Goal: Information Seeking & Learning: Learn about a topic

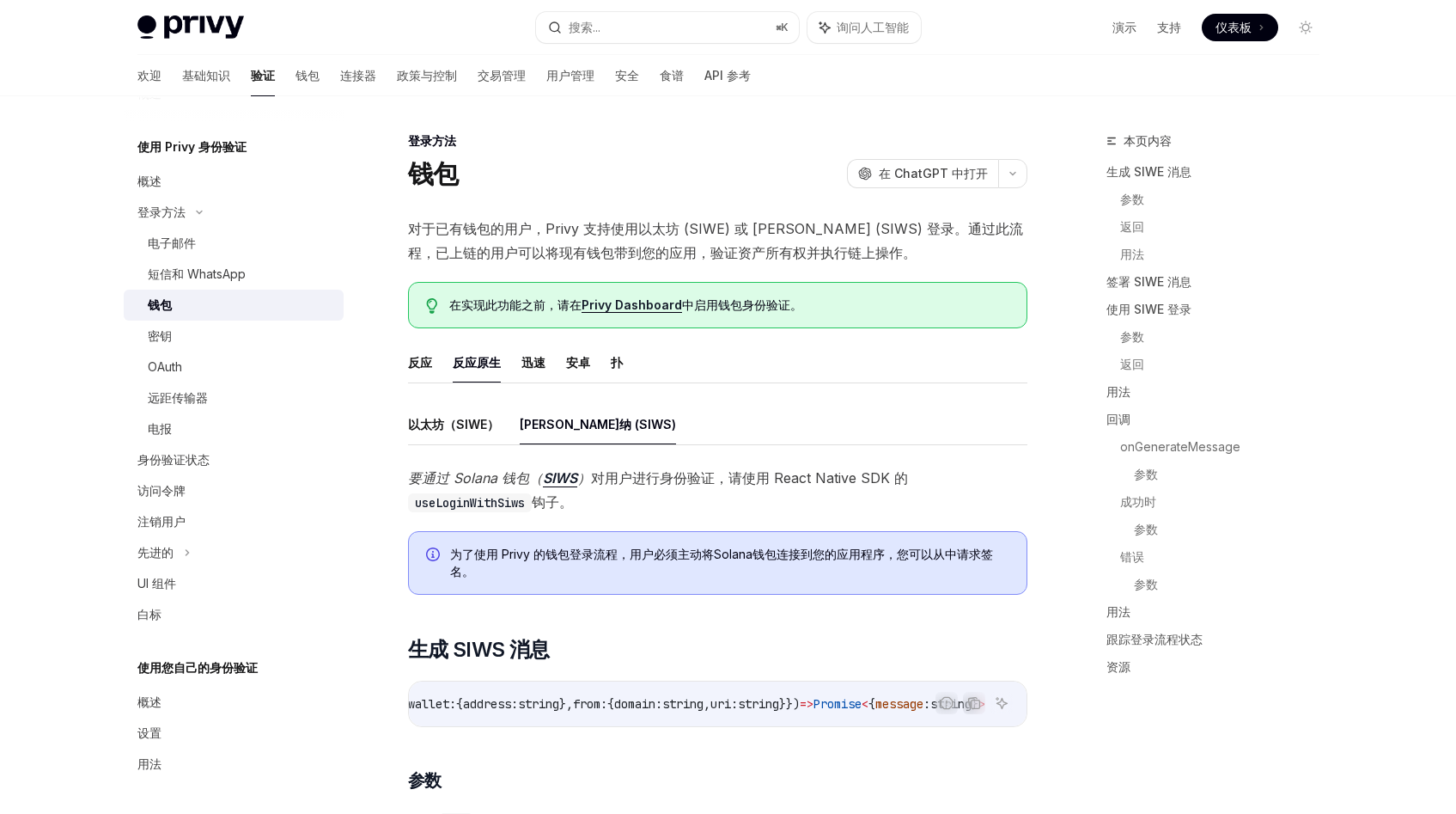
click at [544, 230] on font "对于已有钱包的用户，Privy 支持使用以太坊 (SIWE) 或 [PERSON_NAME] (SIWS) 登录。通过此流程，已上链的用户可以将现有钱包带到您…" at bounding box center [715, 240] width 615 height 42
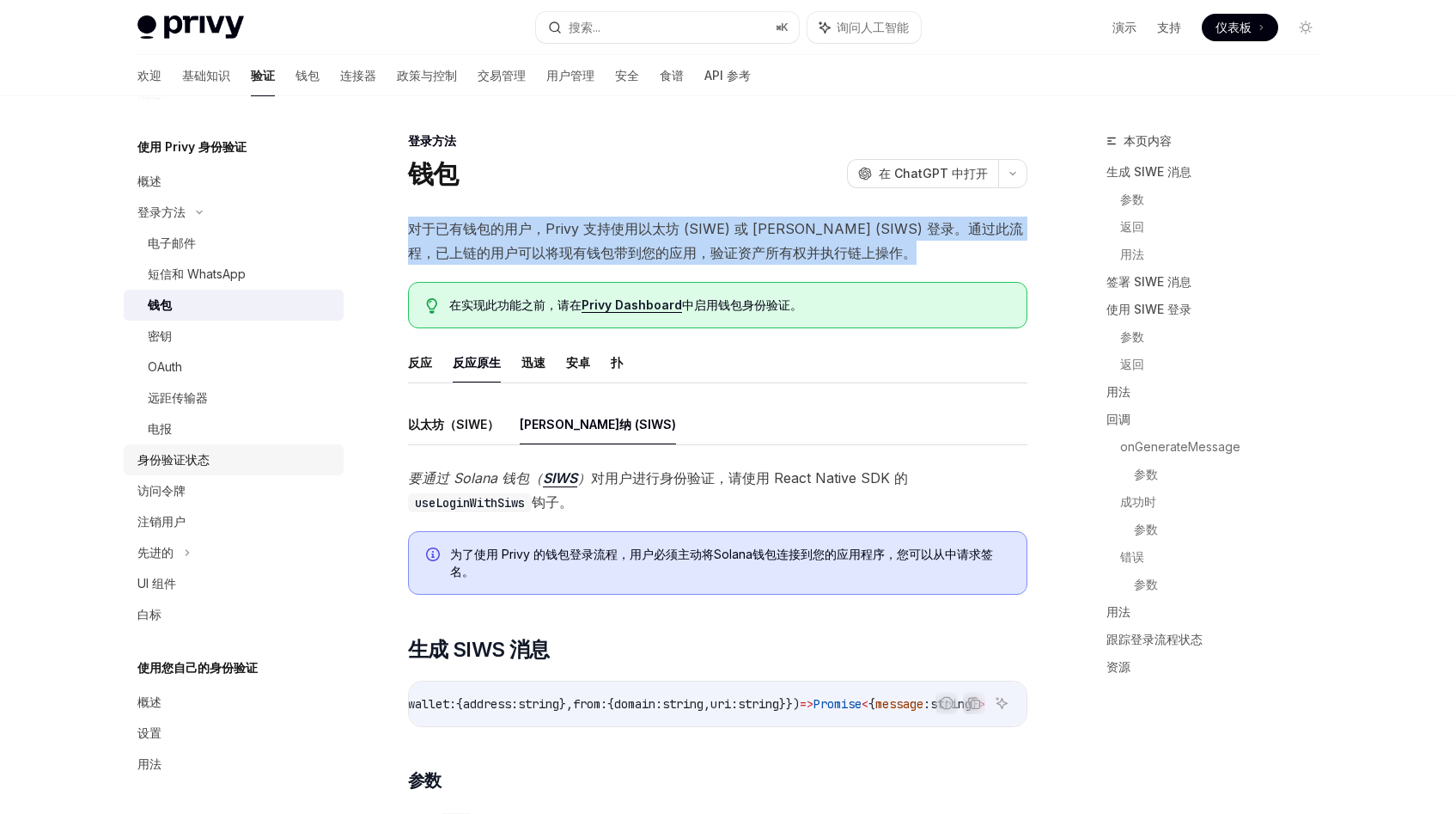
click at [197, 465] on font "身份验证状态" at bounding box center [173, 460] width 72 height 15
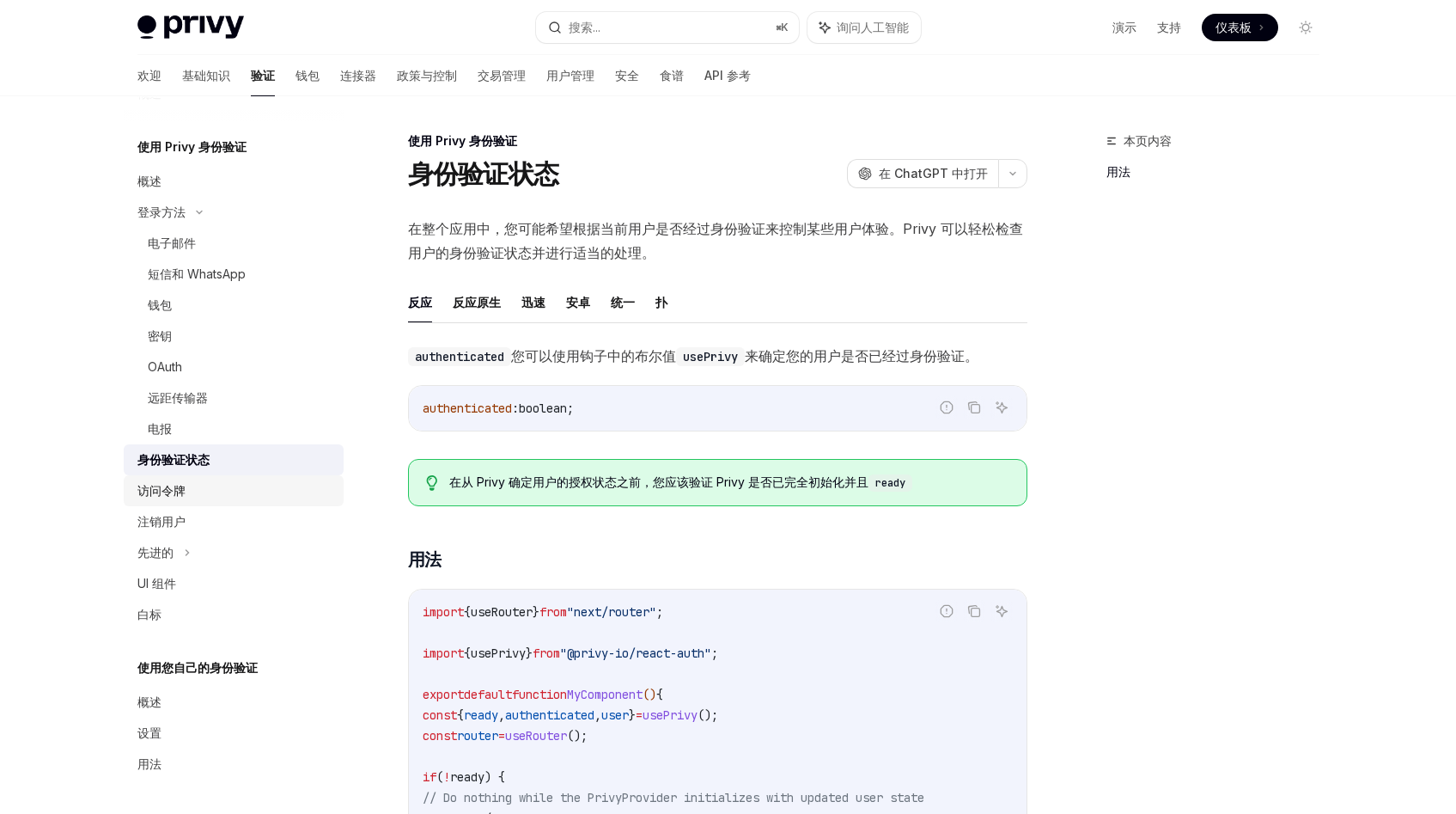
click at [214, 496] on div "访问令牌" at bounding box center [235, 490] width 196 height 20
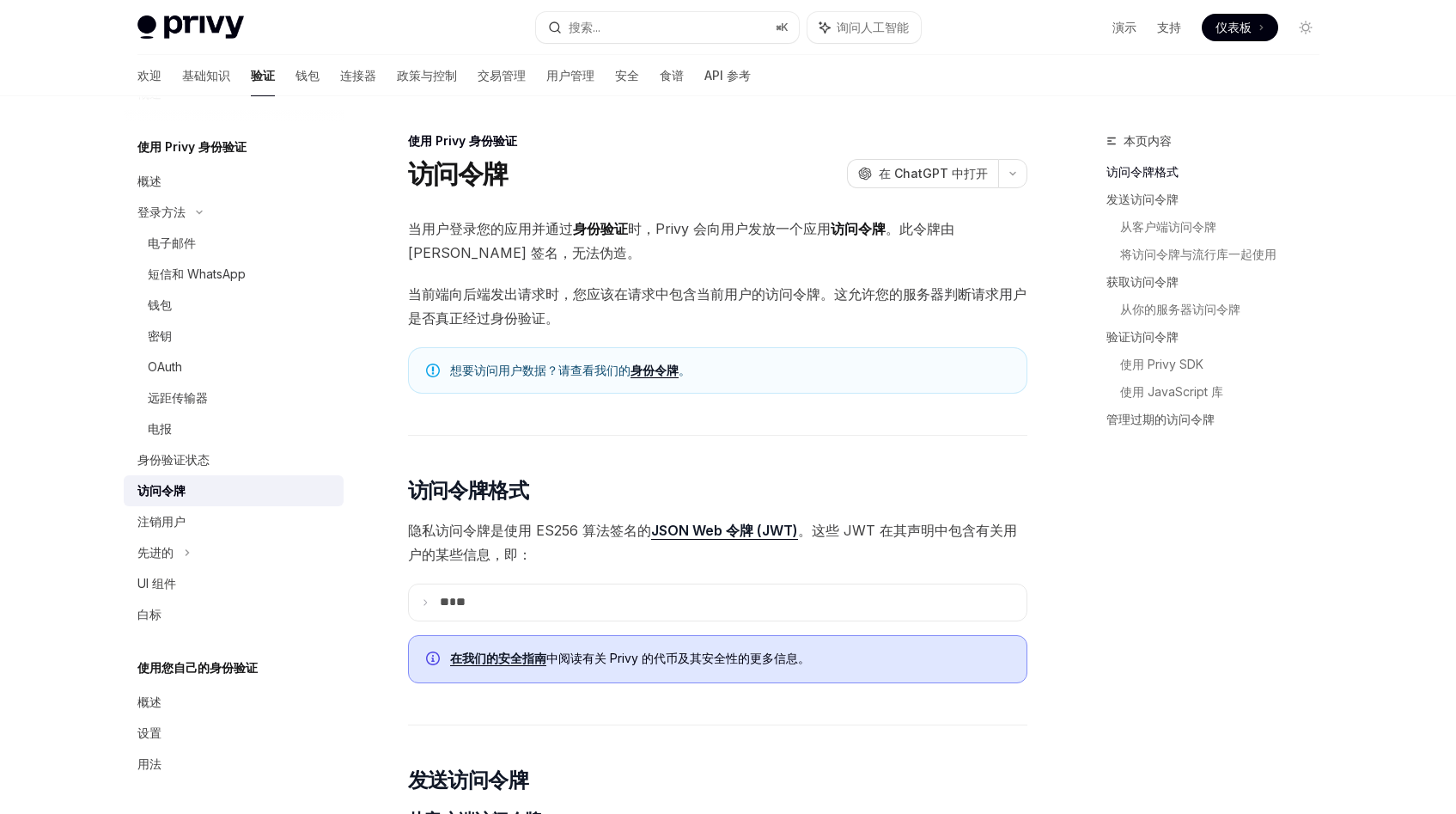
click at [169, 183] on div "概述" at bounding box center [235, 181] width 196 height 20
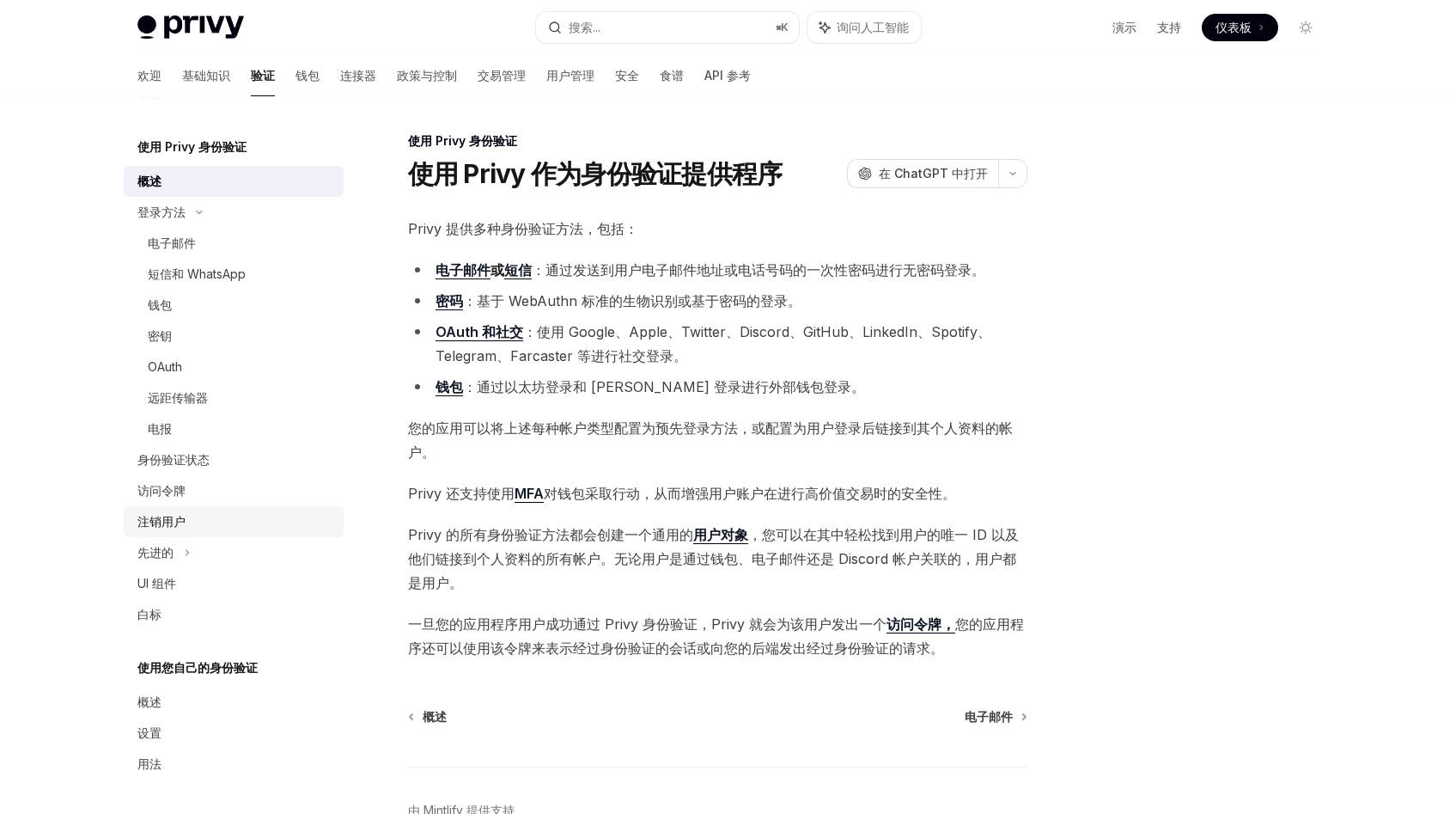
scroll to position [60, 0]
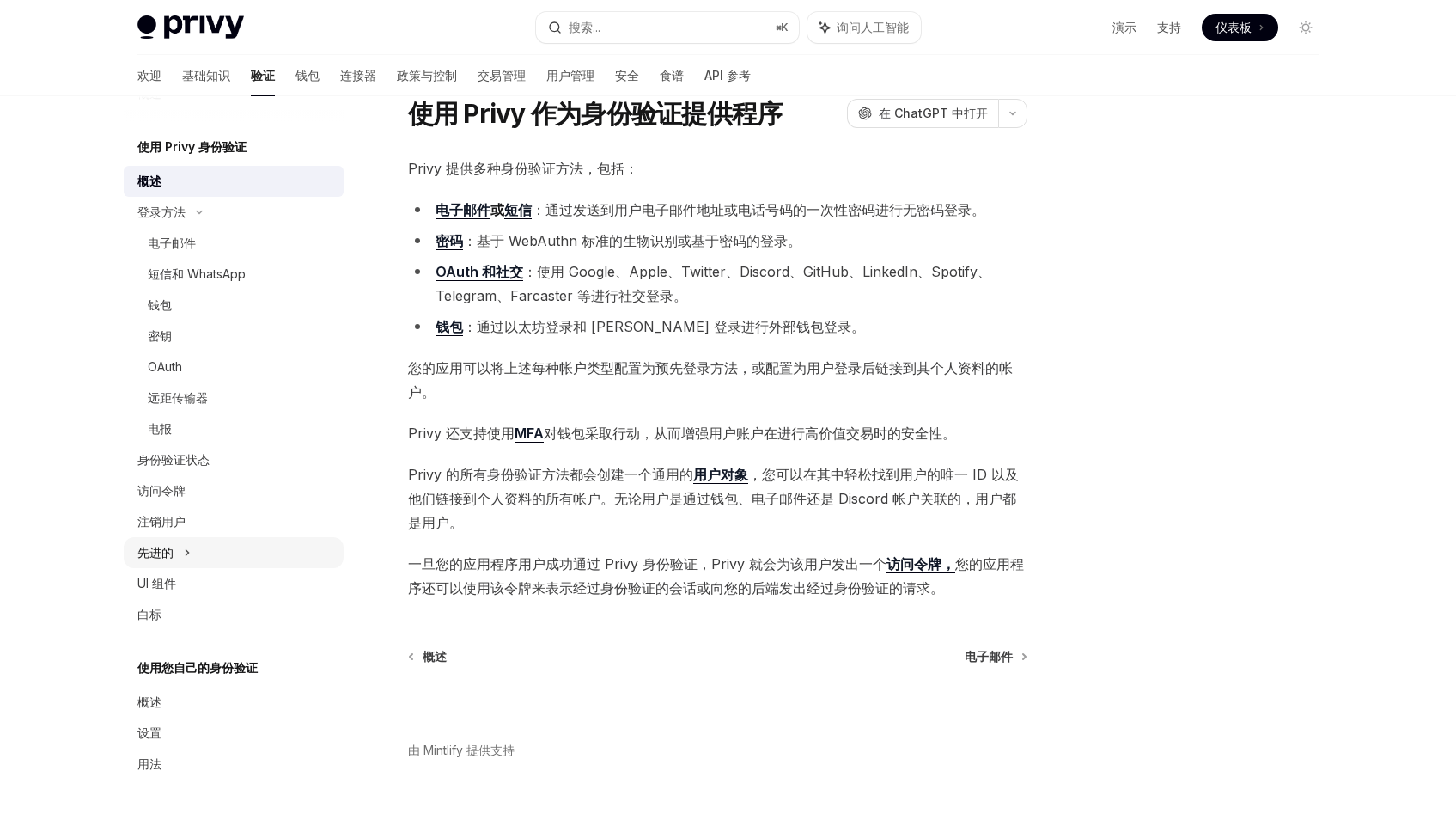
click at [218, 555] on div "先进的" at bounding box center [233, 553] width 220 height 31
click at [191, 708] on div "白标" at bounding box center [235, 707] width 196 height 20
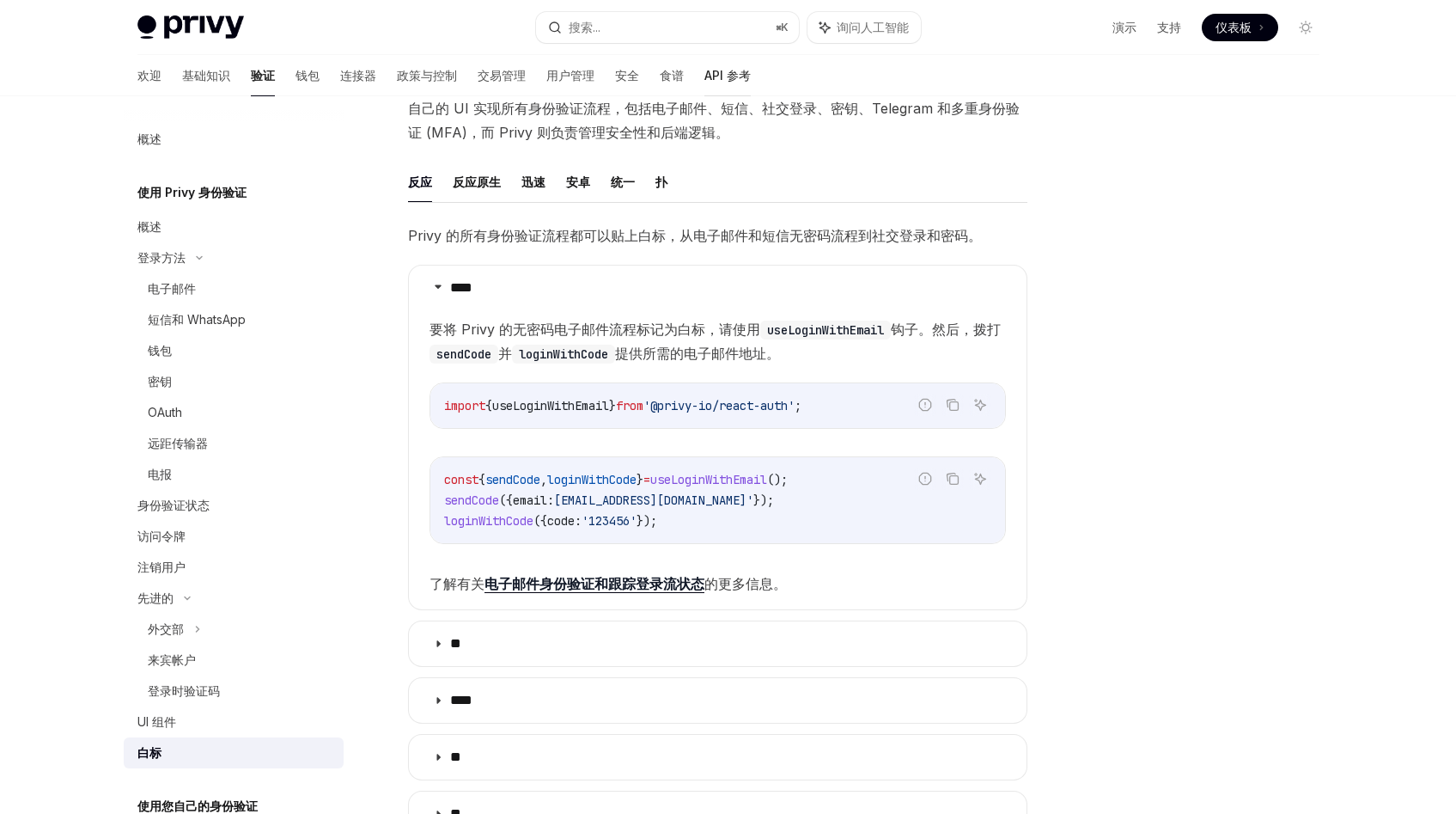
click at [704, 80] on font "API 参考" at bounding box center [727, 76] width 46 height 15
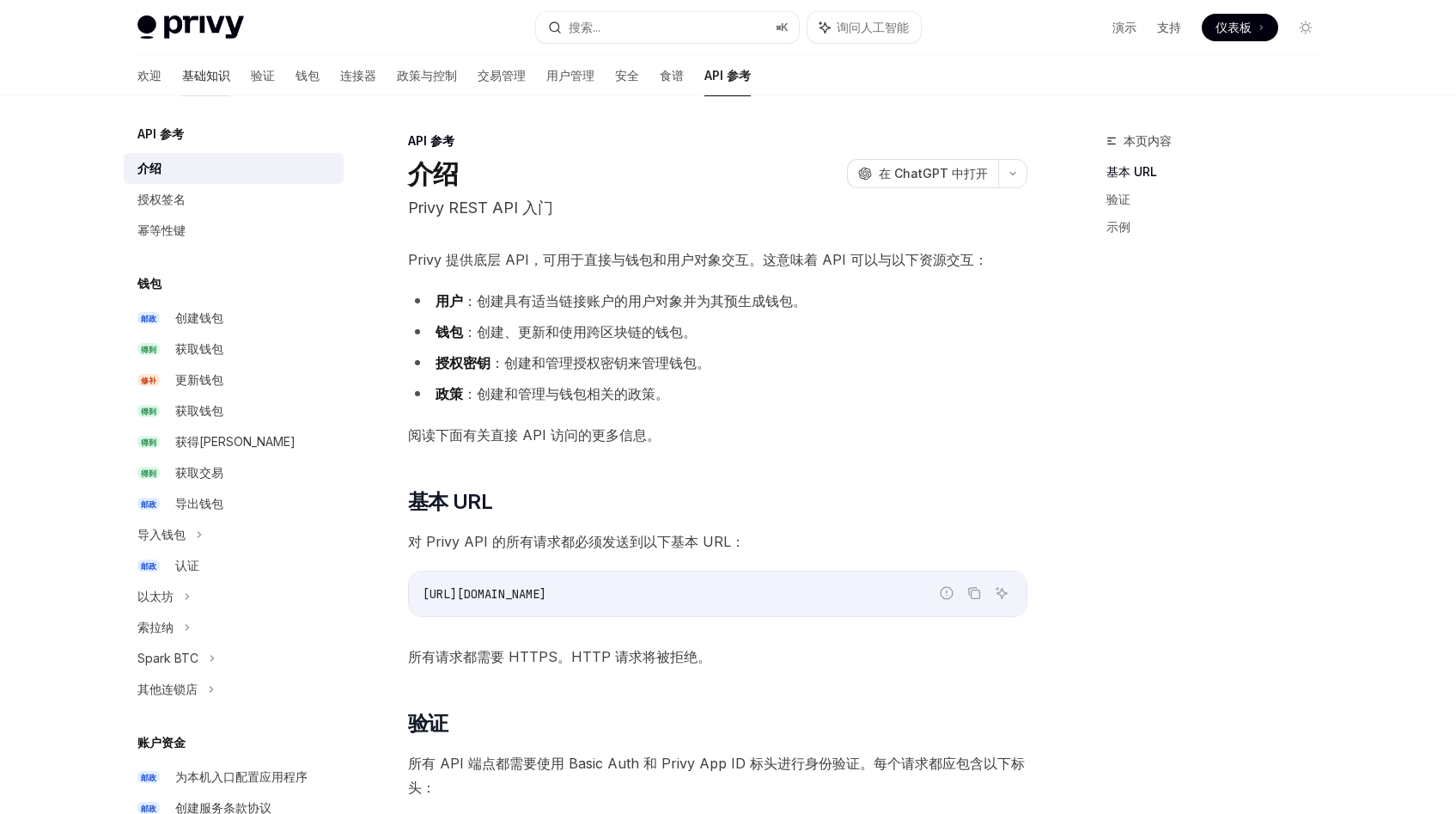
click at [182, 85] on link "基础知识" at bounding box center [206, 76] width 48 height 42
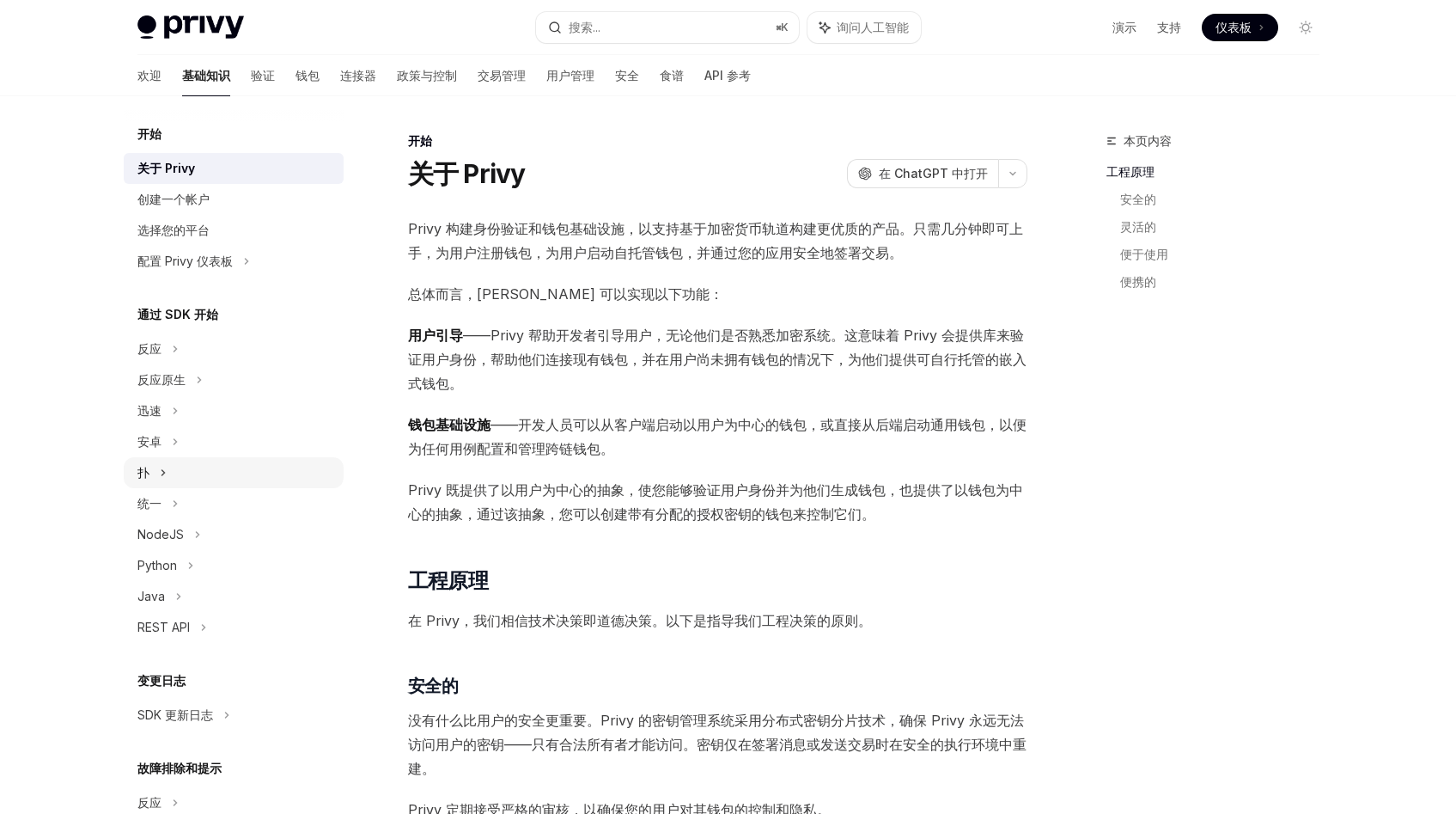
click at [187, 485] on div "扑" at bounding box center [233, 473] width 220 height 31
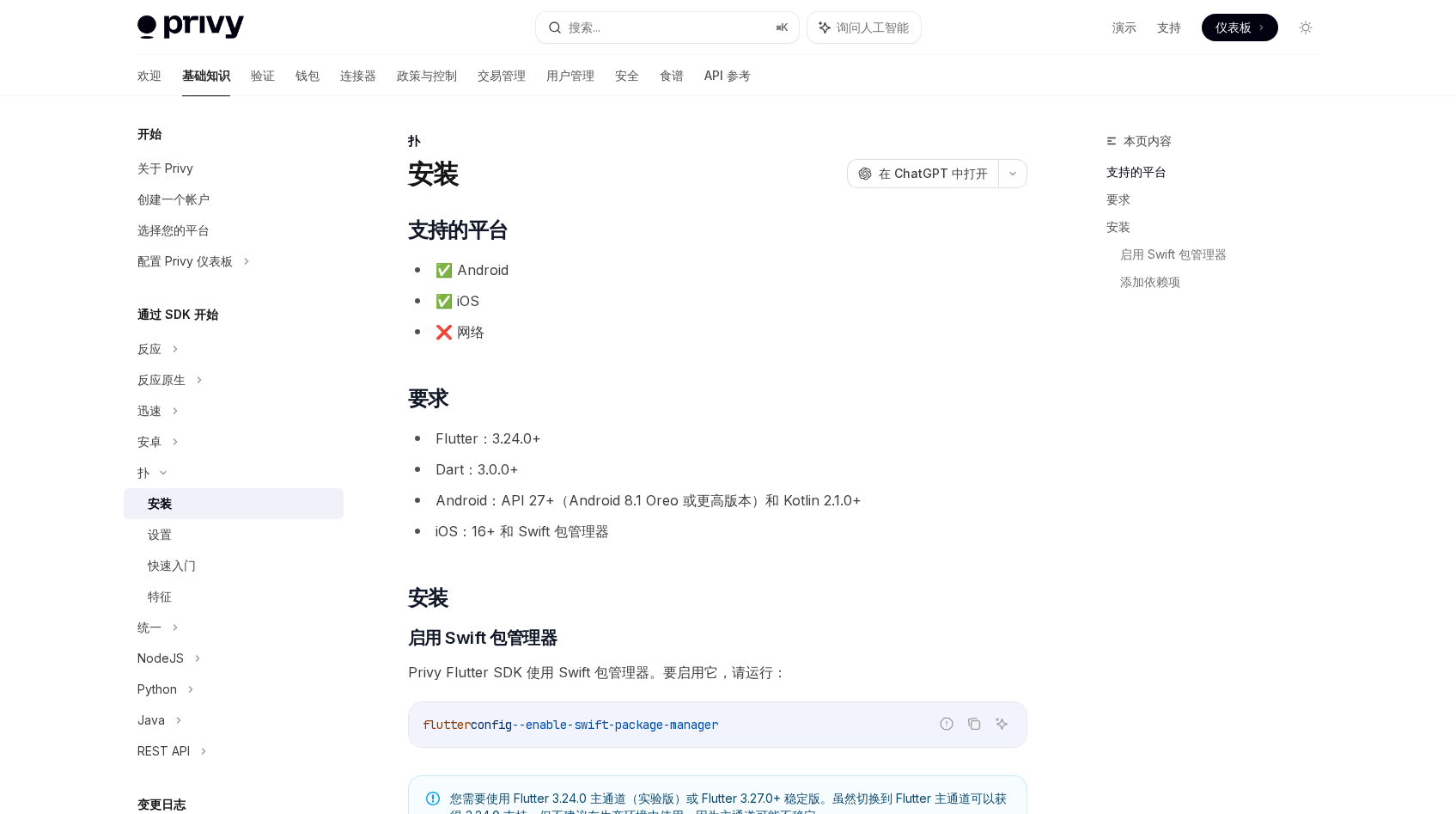
click at [194, 516] on link "安装" at bounding box center [233, 504] width 220 height 31
click at [973, 727] on icon "复制代码块中的内容" at bounding box center [973, 723] width 14 height 14
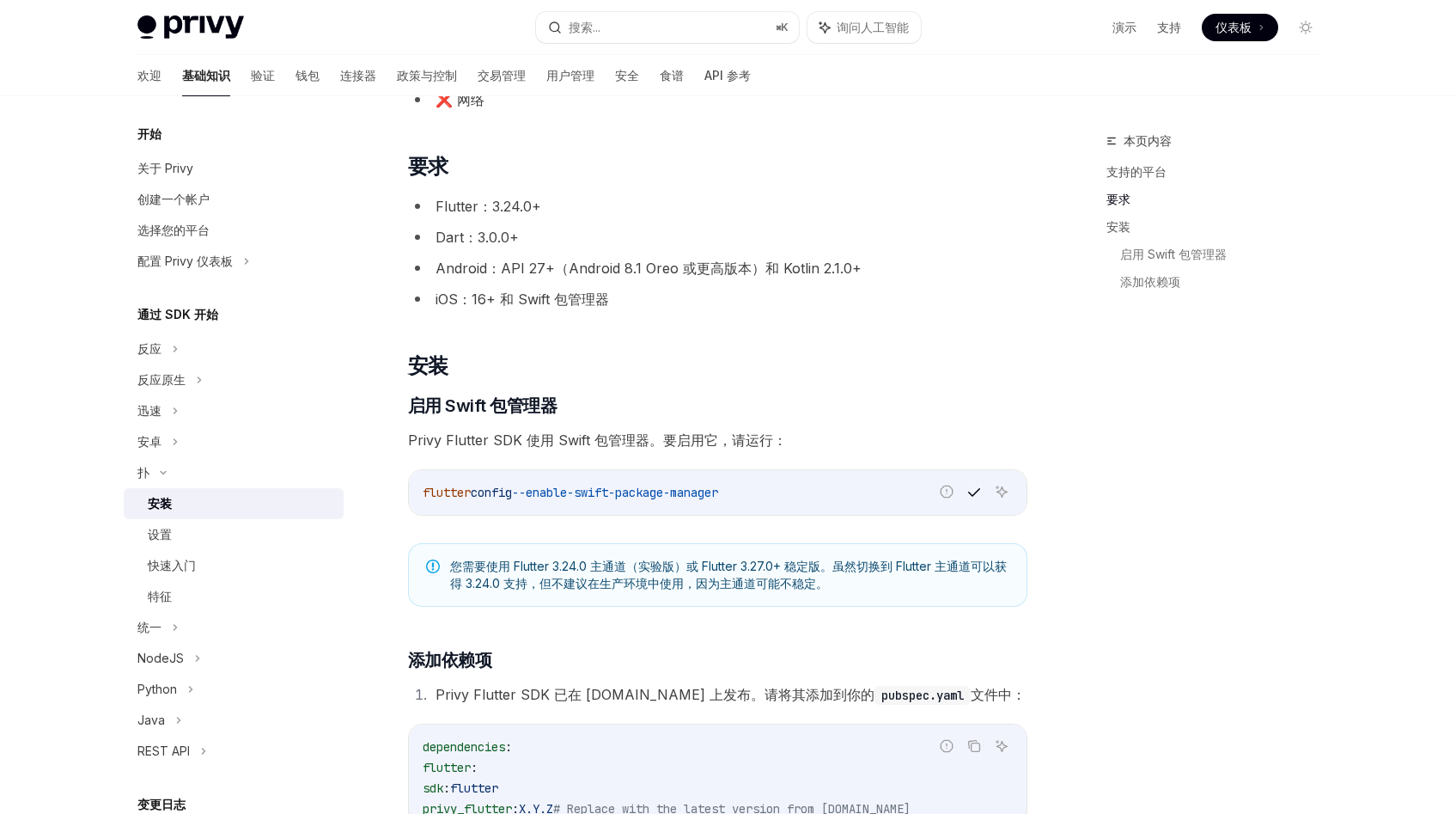
scroll to position [281, 0]
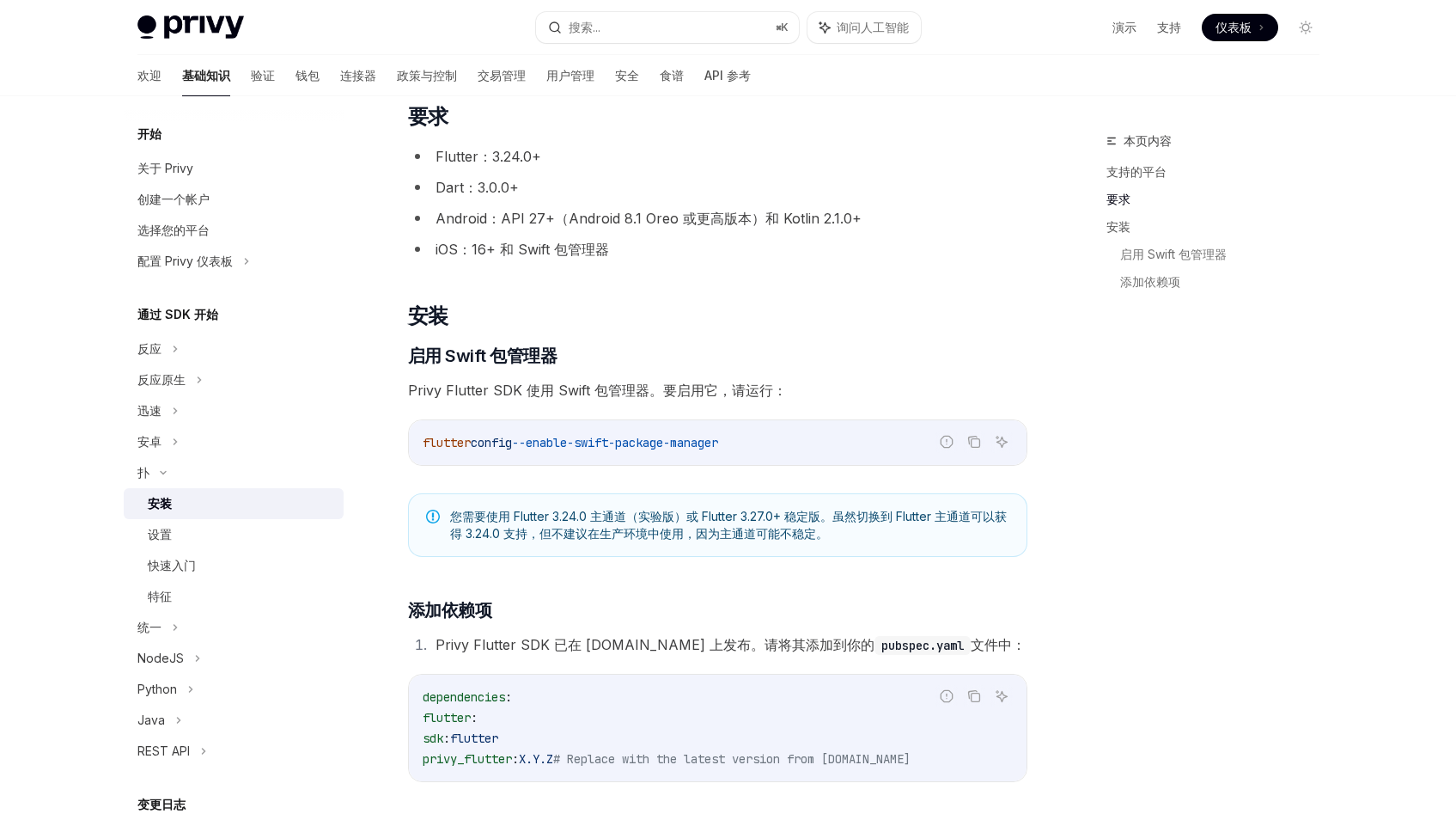
click at [551, 386] on font "Privy Flutter SDK 使用 Swift 包管理器。要启用它，请运行：" at bounding box center [597, 389] width 379 height 18
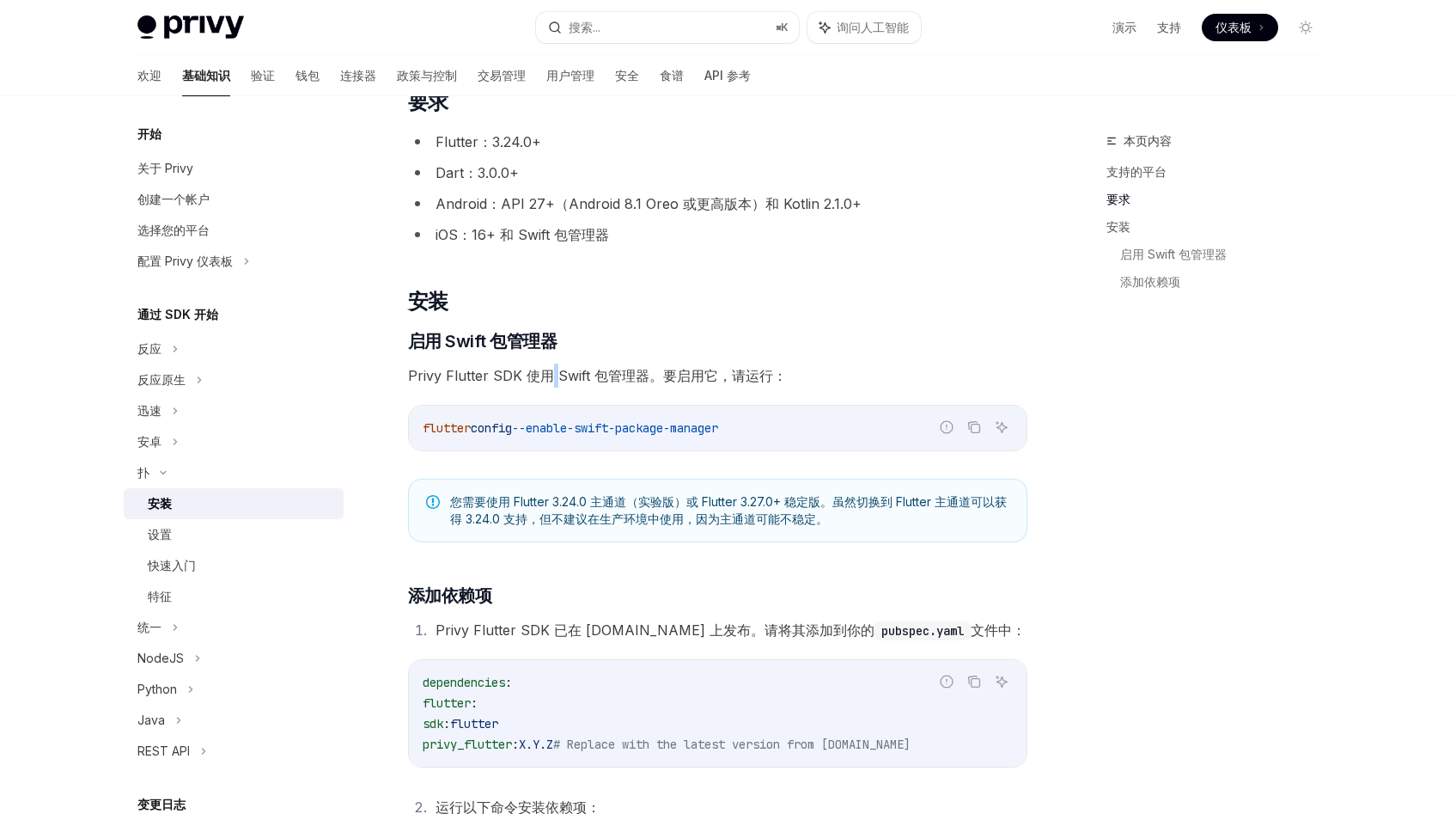
scroll to position [298, 0]
click at [582, 497] on font "您需要使用 Flutter 3.24.0 主通道（实验版）或 Flutter 3.27.0+ 稳定版。虽然切换到 Flutter 主通道可以获得 3.24.0…" at bounding box center [728, 508] width 556 height 31
click at [722, 499] on font "您需要使用 Flutter 3.24.0 主通道（实验版）或 Flutter 3.27.0+ 稳定版。虽然切换到 Flutter 主通道可以获得 3.24.0…" at bounding box center [728, 508] width 556 height 31
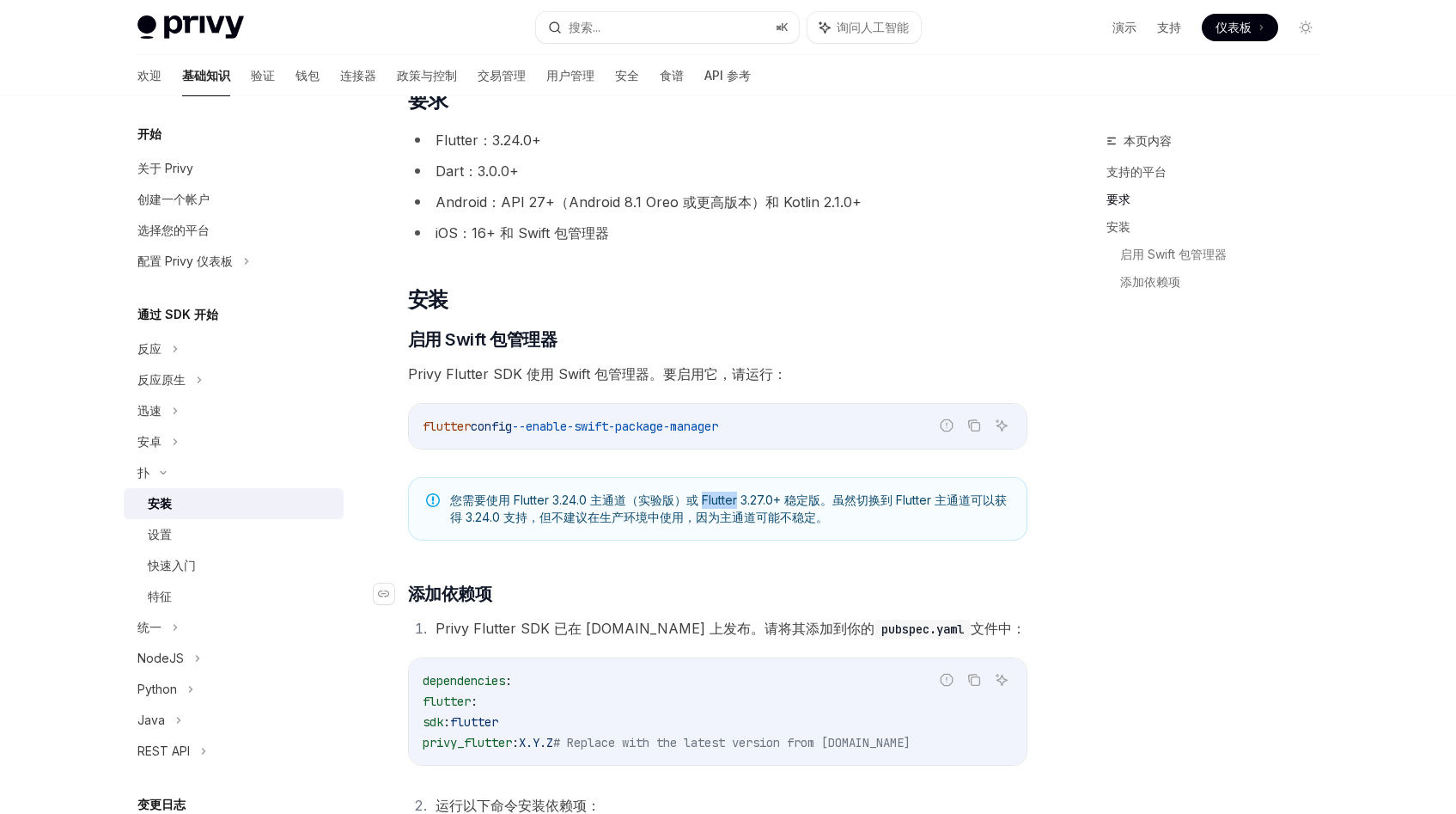
click at [605, 591] on h3 "​ 添加依赖项" at bounding box center [717, 593] width 619 height 24
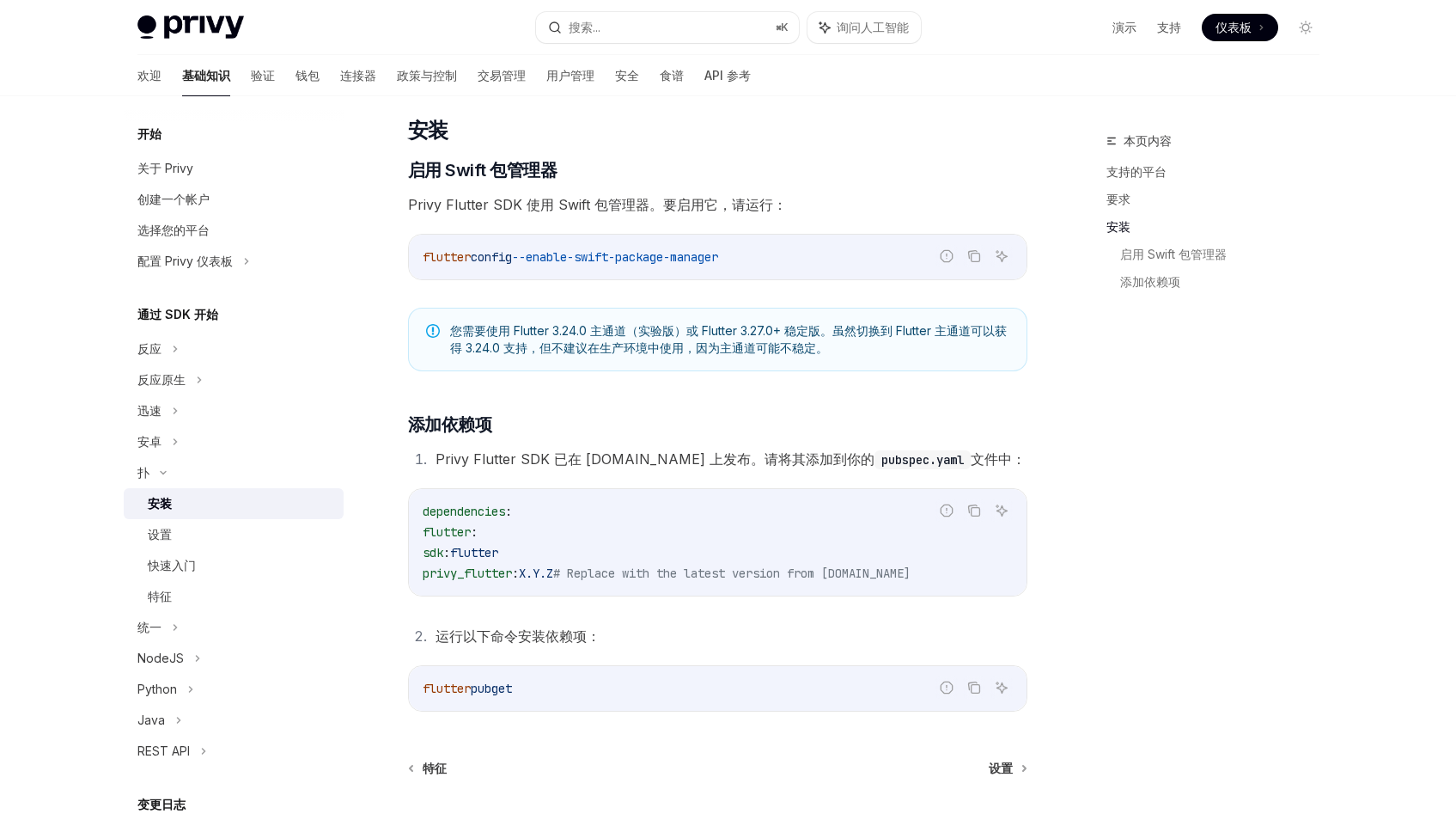
scroll to position [475, 0]
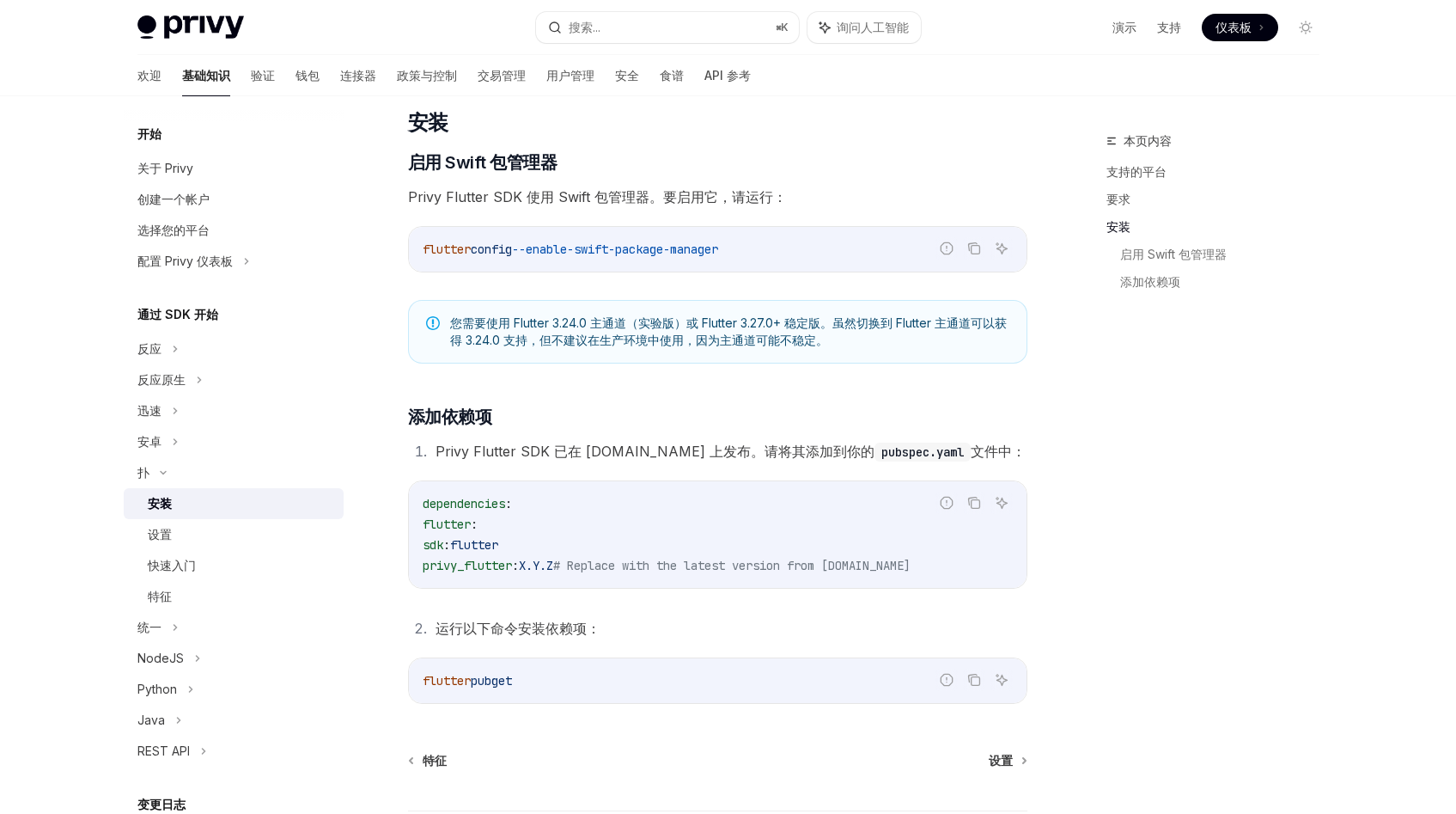
click at [470, 567] on span "privy_flutter" at bounding box center [467, 565] width 90 height 16
copy span "privy_flutter"
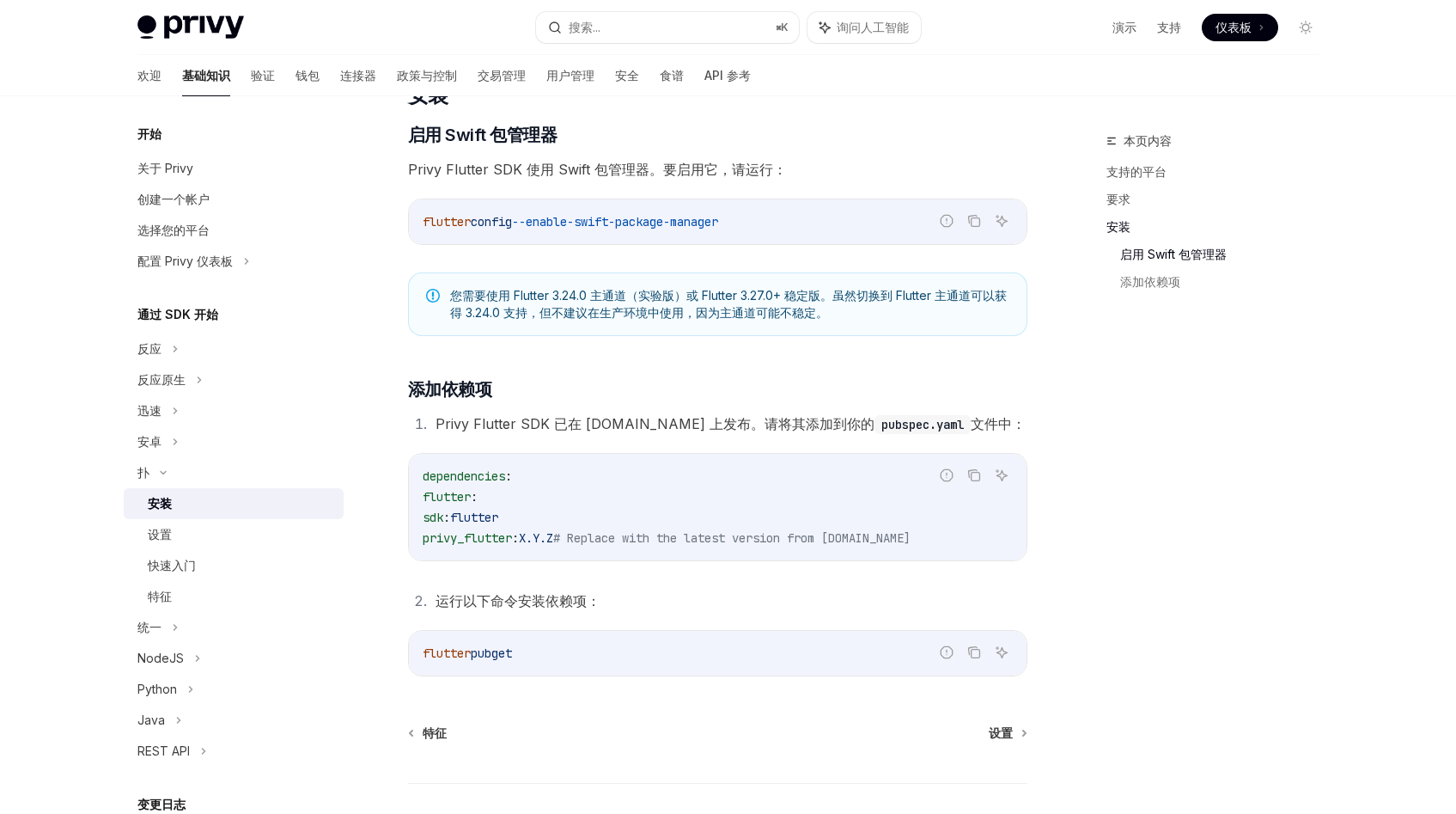
scroll to position [620, 0]
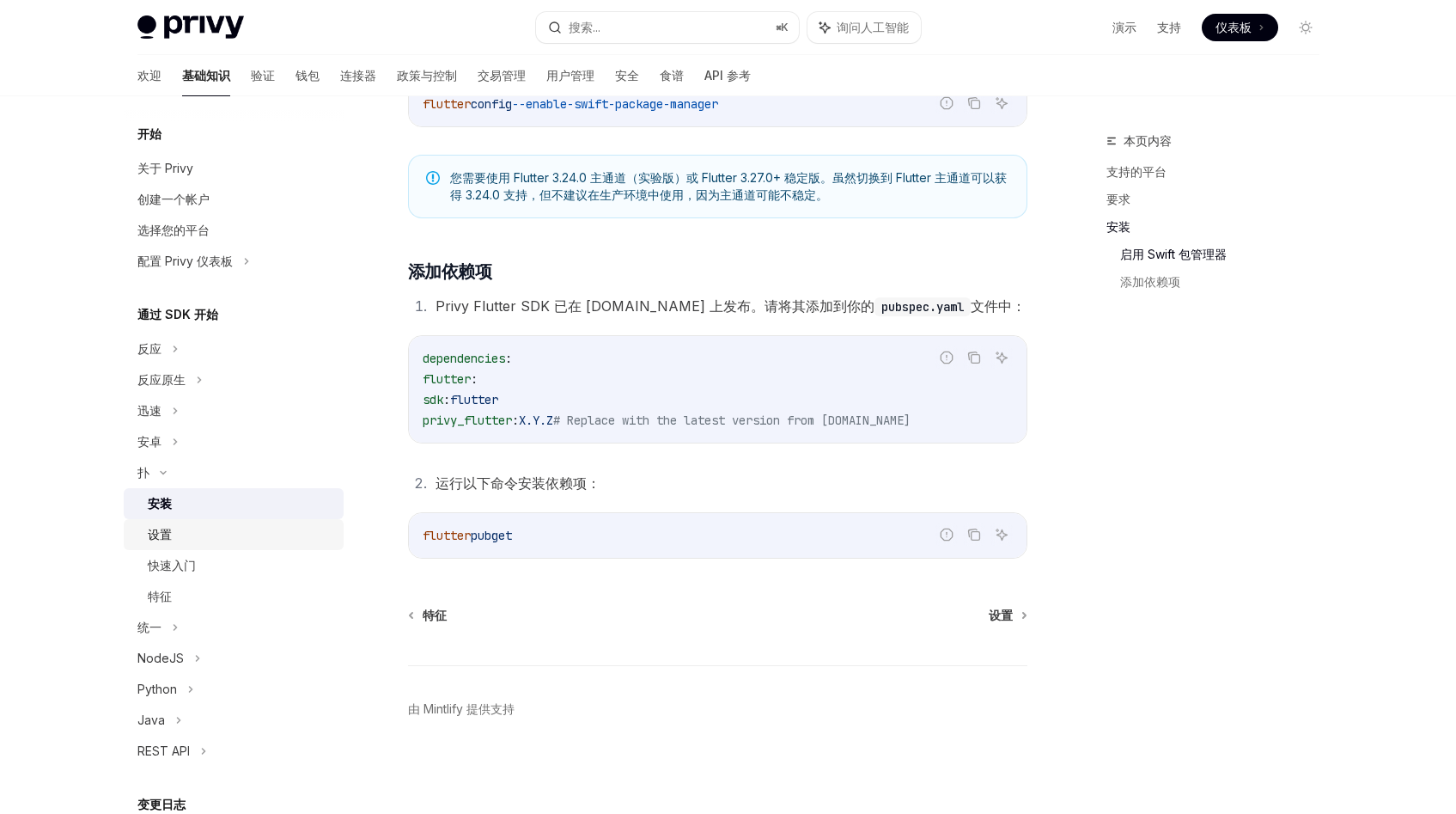
click at [221, 525] on div "设置" at bounding box center [240, 534] width 185 height 20
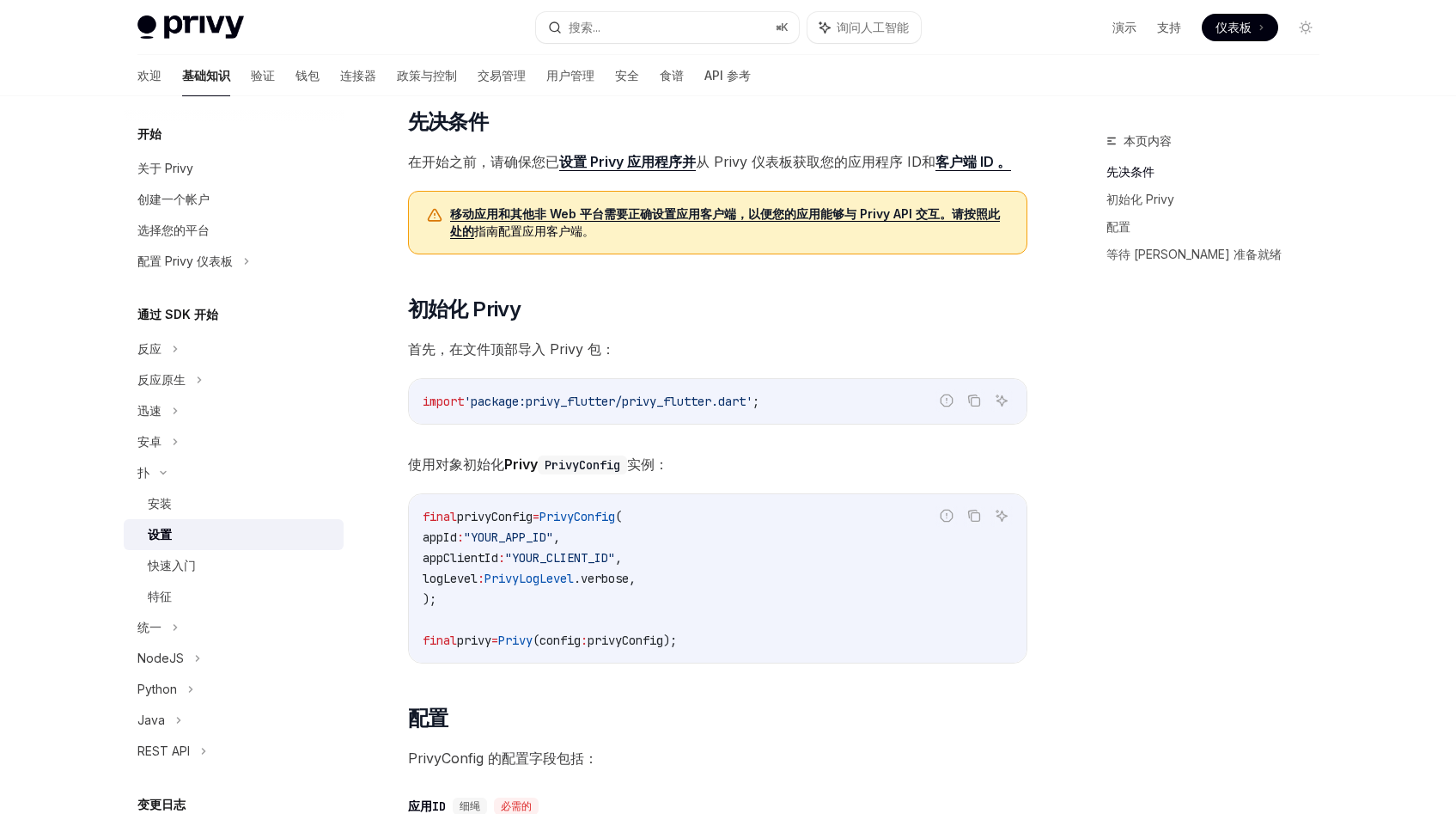
scroll to position [109, 0]
click at [555, 404] on span "'package:privy_flutter/privy_flutter.dart'" at bounding box center [608, 400] width 289 height 16
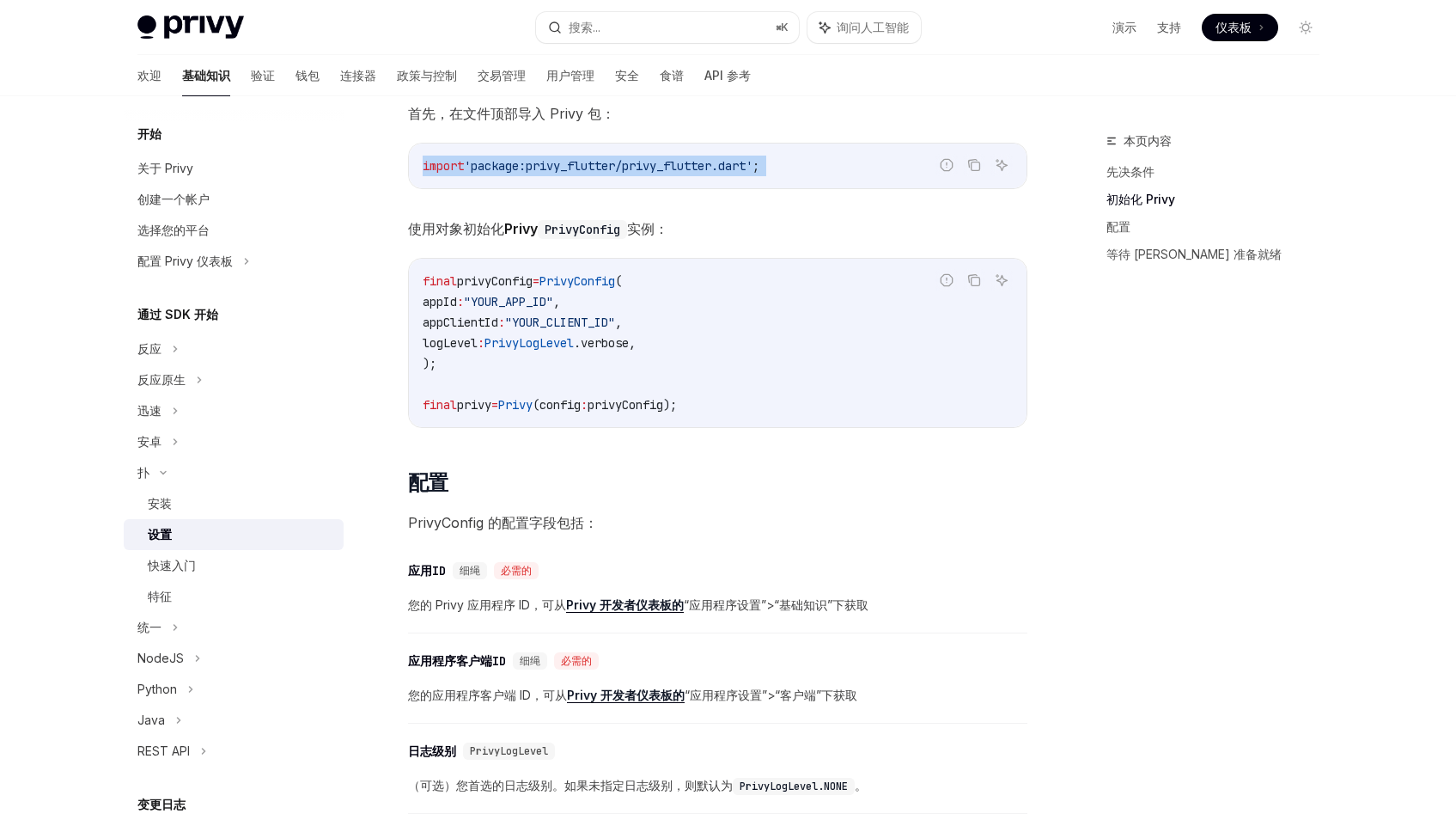
scroll to position [342, 0]
click at [524, 310] on code "final privyConfig = PrivyConfig ( appId : "YOUR_APP_ID" , appClientId : "YOUR_C…" at bounding box center [718, 343] width 591 height 144
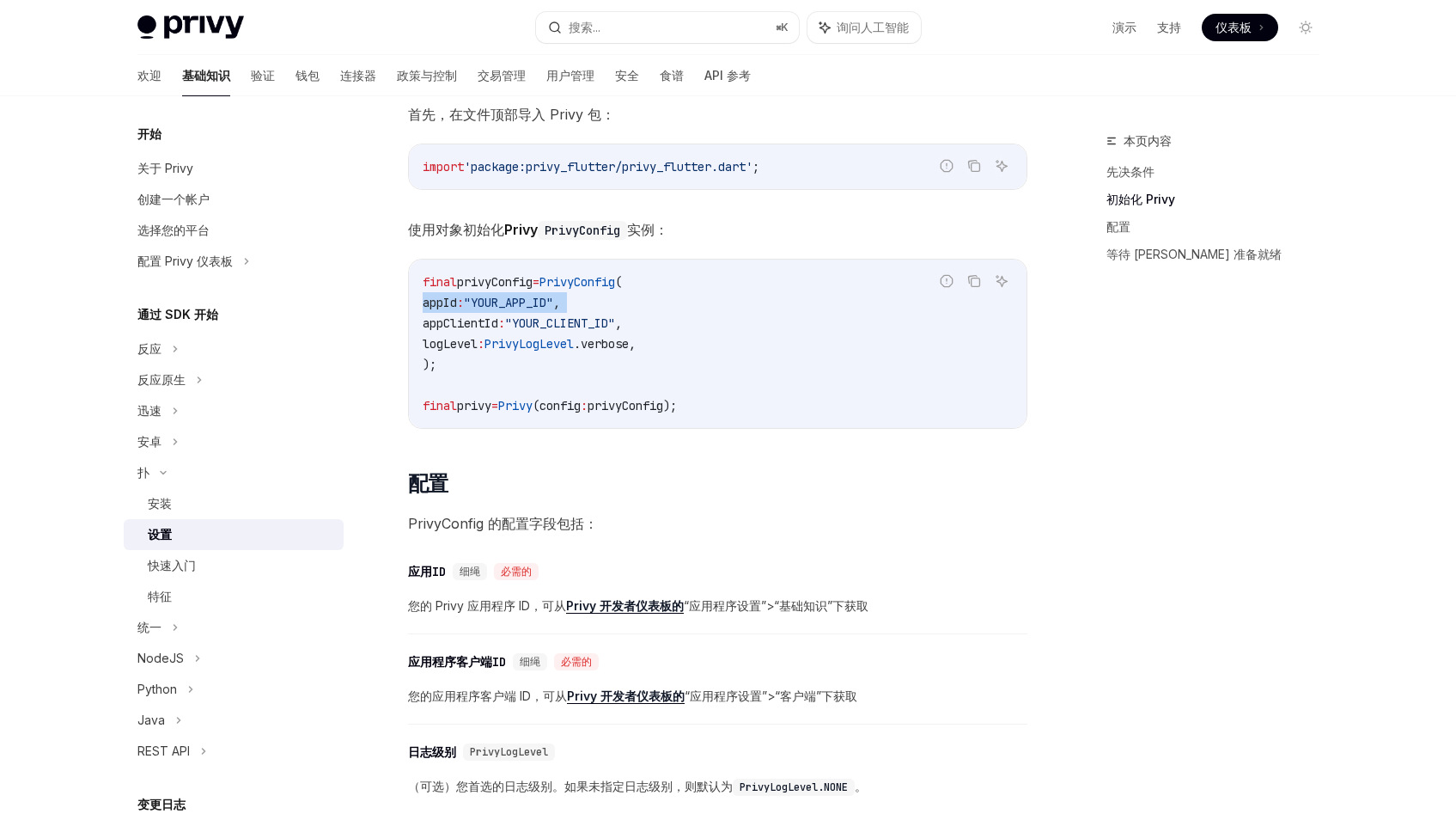
click at [524, 310] on code "final privyConfig = PrivyConfig ( appId : "YOUR_APP_ID" , appClientId : "YOUR_C…" at bounding box center [718, 343] width 591 height 144
click at [537, 305] on span ""YOUR_APP_ID"" at bounding box center [508, 302] width 90 height 16
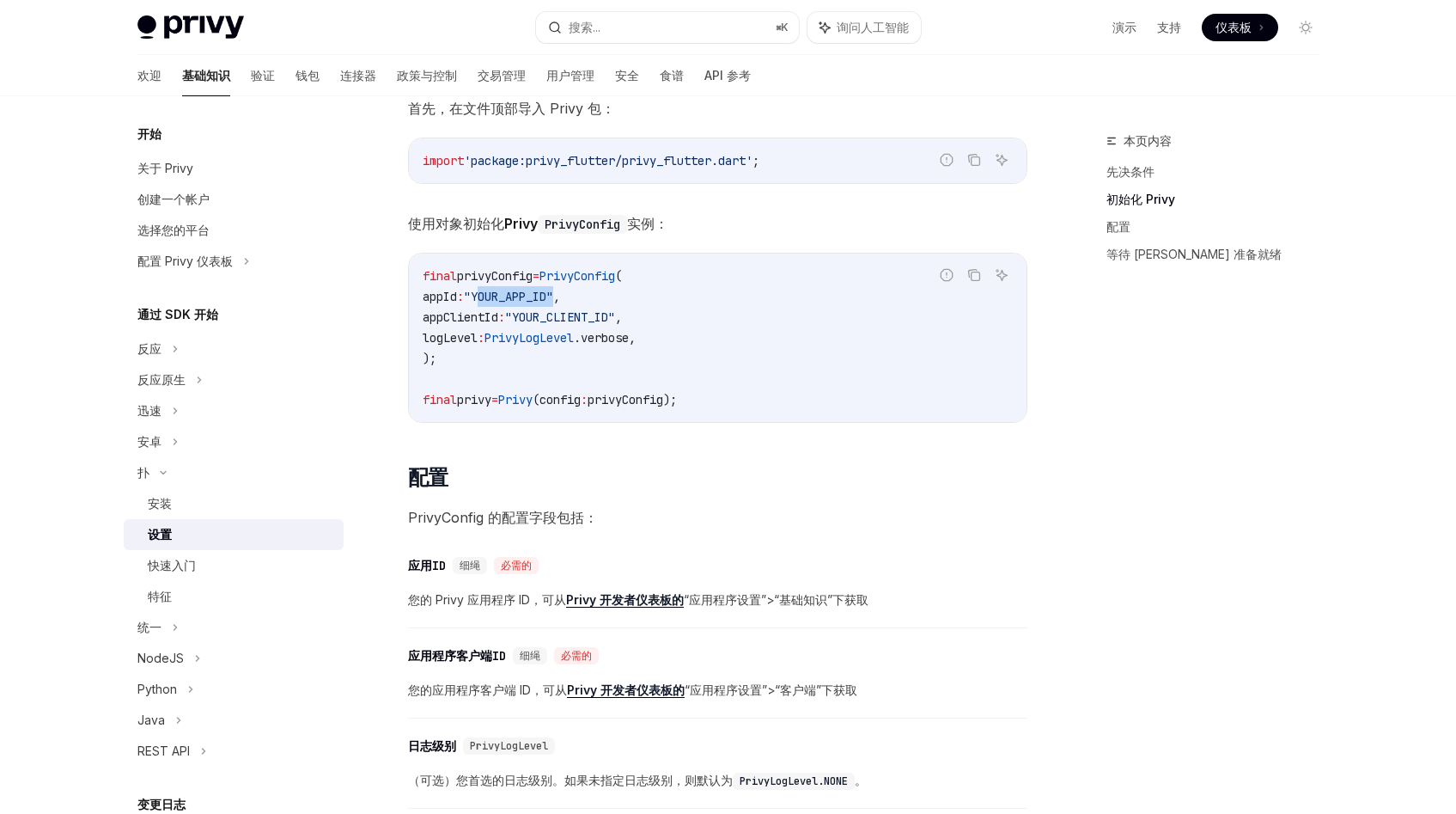
scroll to position [347, 0]
click at [566, 319] on span ""YOUR_CLIENT_ID"" at bounding box center [559, 318] width 110 height 16
click at [567, 343] on span "PrivyLogLevel" at bounding box center [529, 339] width 90 height 16
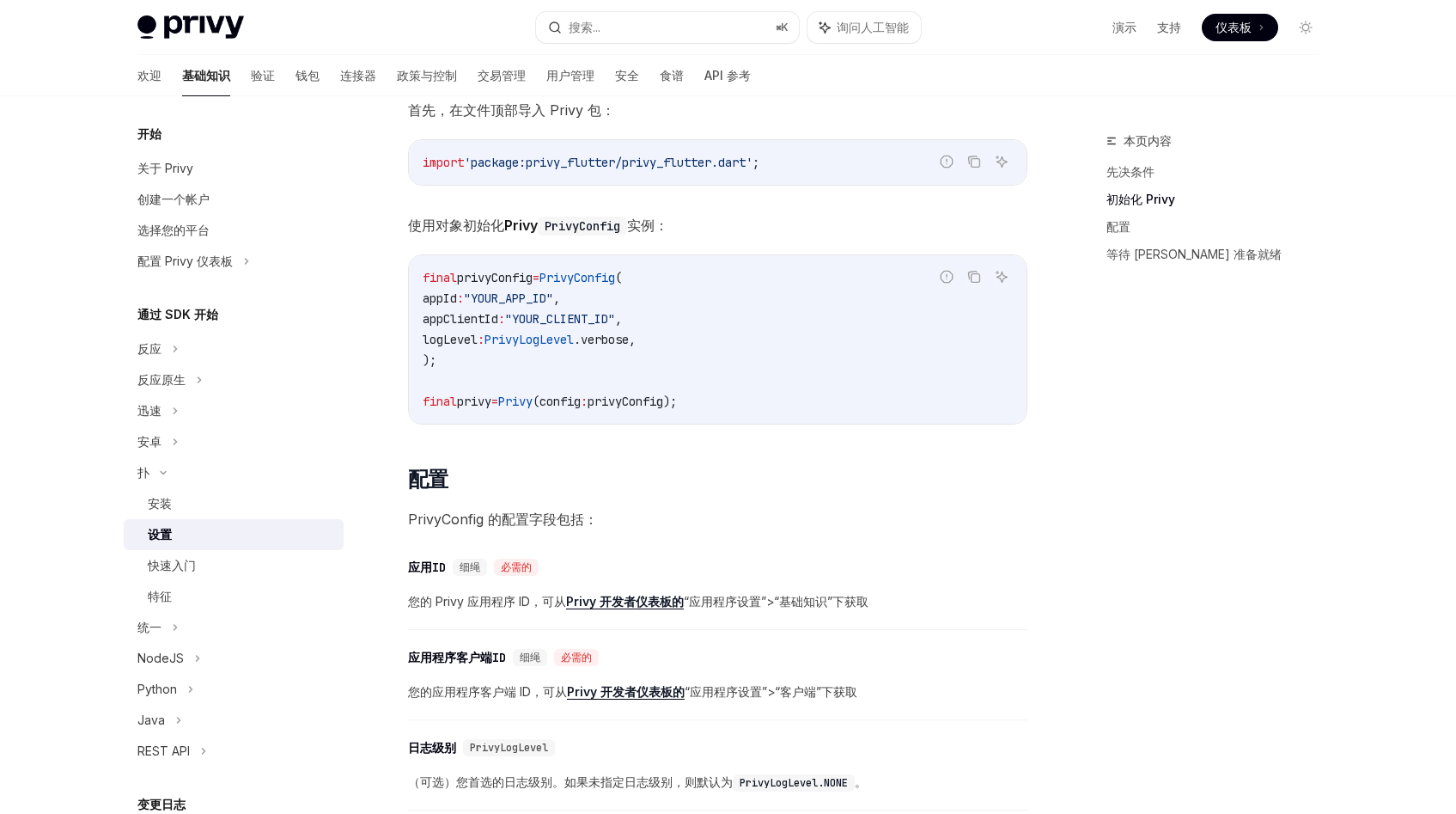
click at [631, 342] on span ".verbose," at bounding box center [604, 339] width 62 height 16
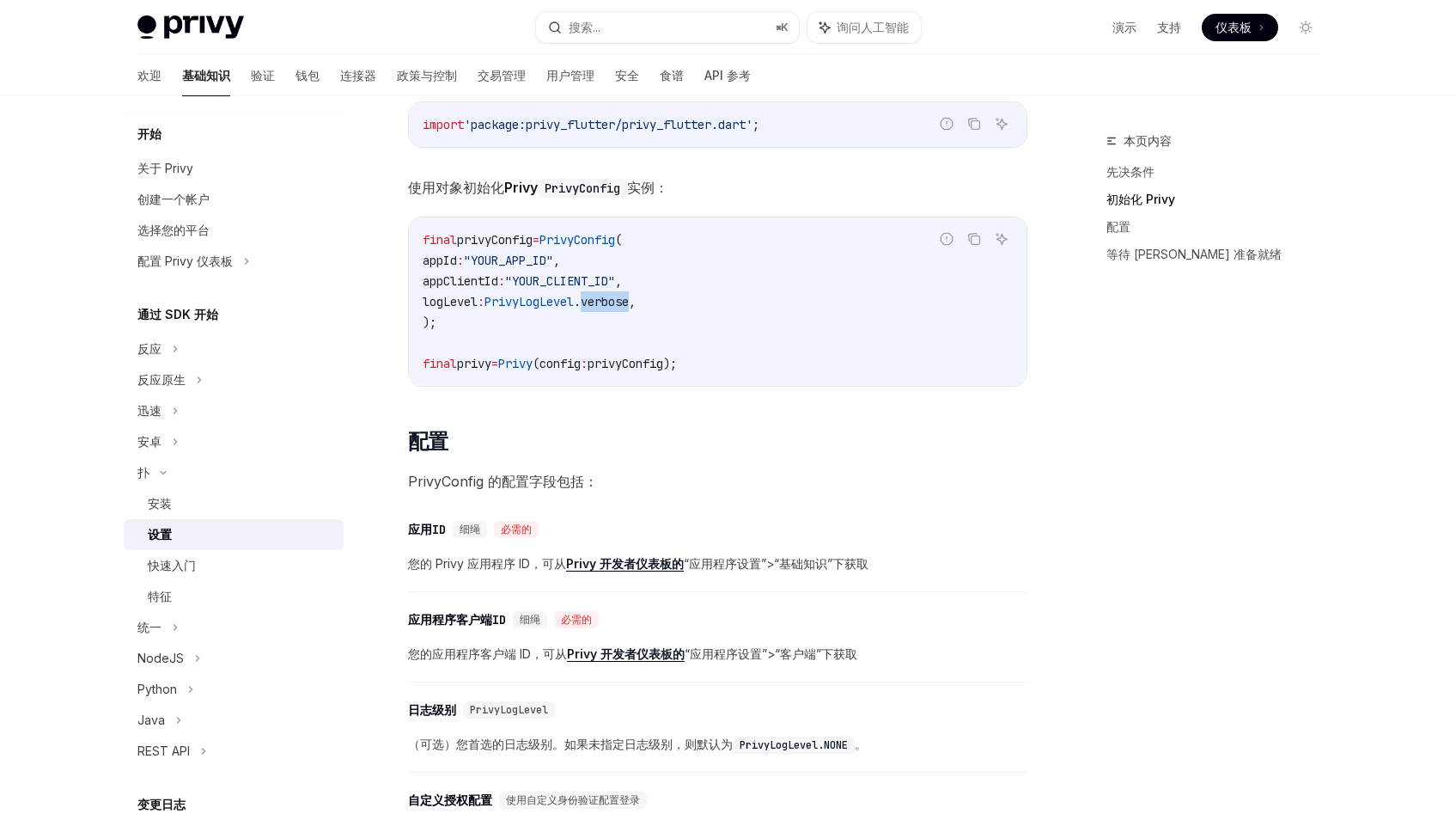
click at [580, 358] on span "(config" at bounding box center [556, 363] width 48 height 16
click at [652, 359] on span "privyConfig);" at bounding box center [632, 363] width 90 height 16
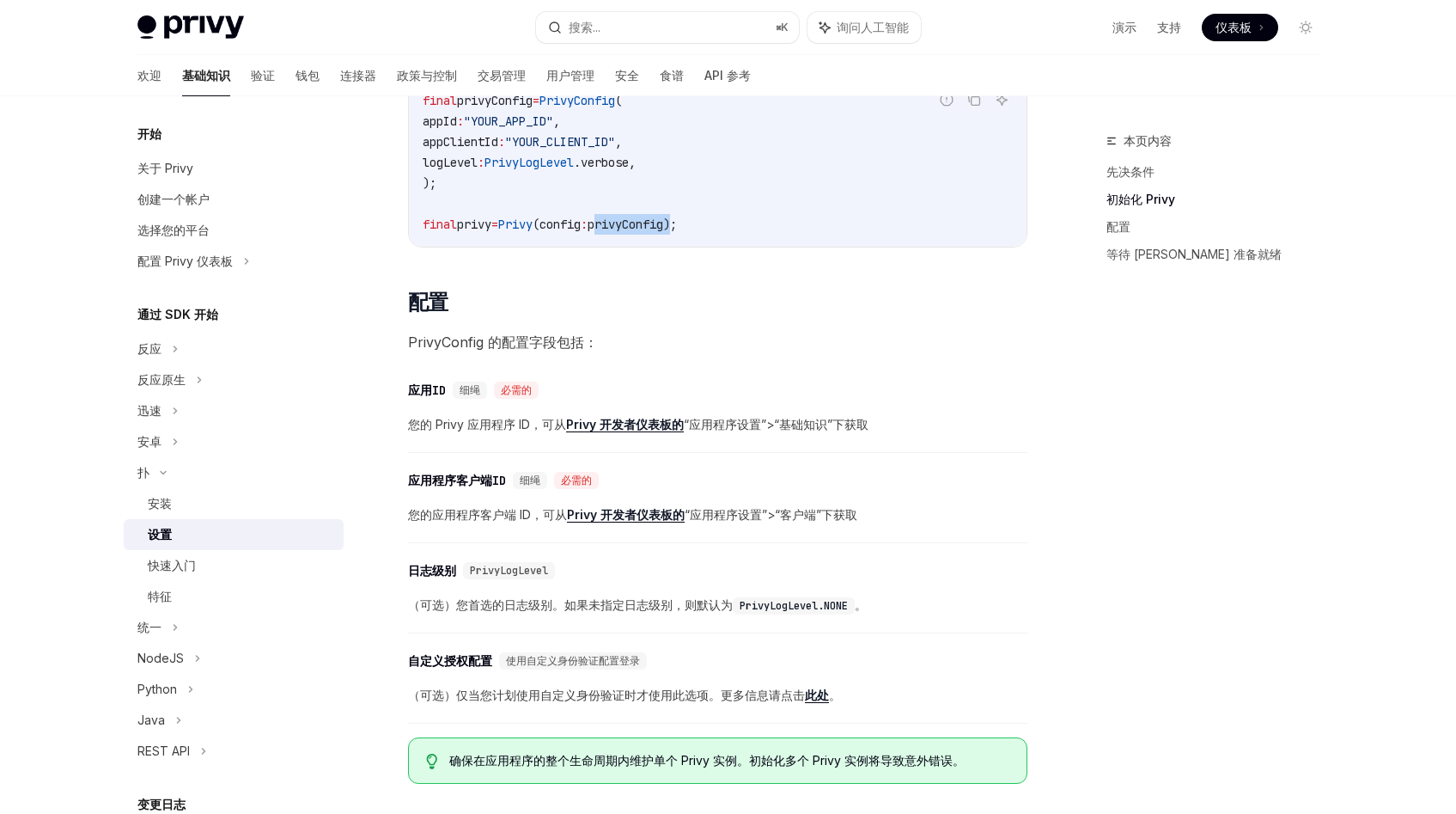
scroll to position [498, 0]
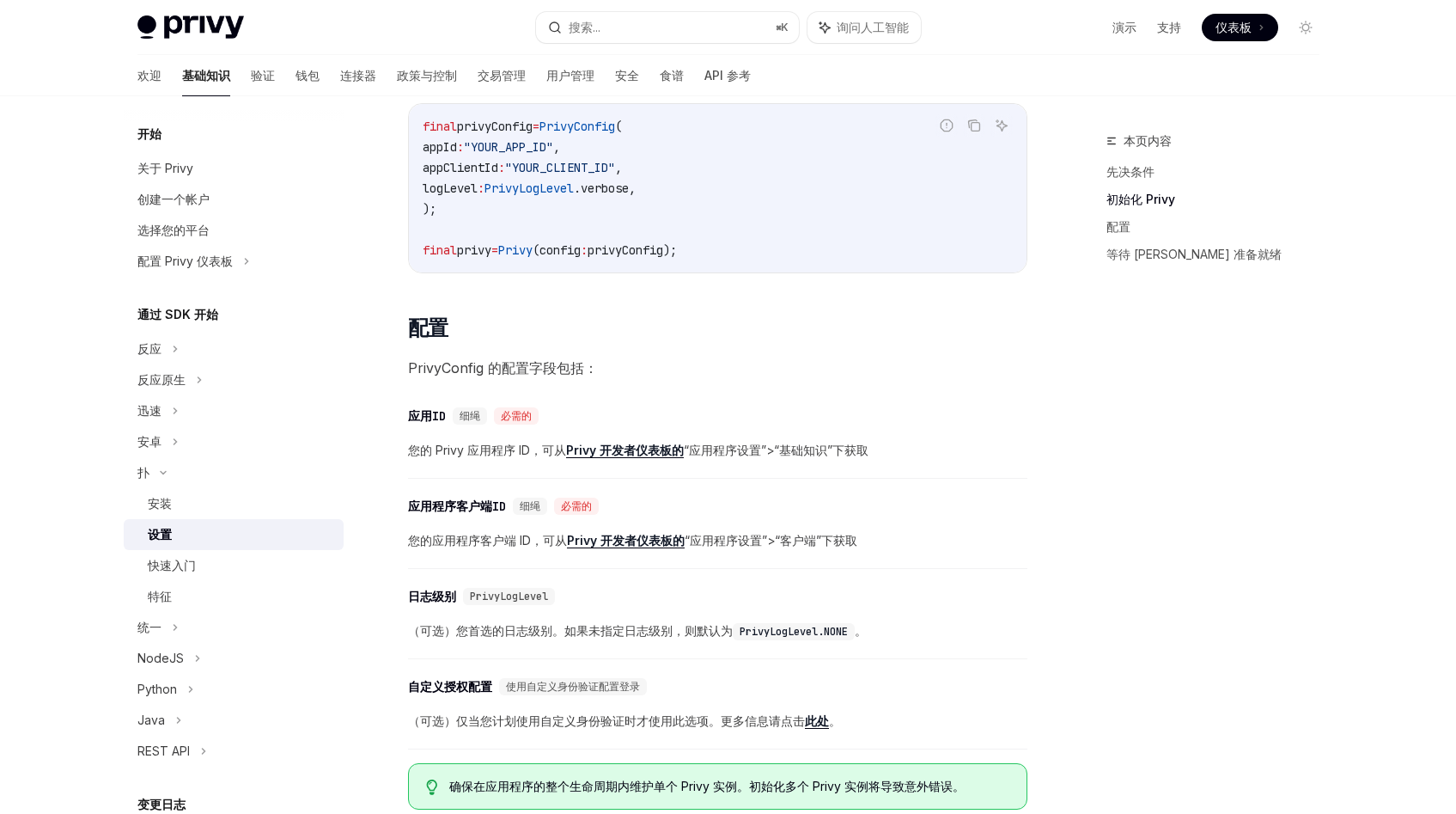
click at [623, 187] on span ".verbose," at bounding box center [604, 187] width 62 height 16
click at [563, 188] on span "PrivyLogLevel" at bounding box center [529, 187] width 90 height 16
click at [577, 168] on span ""YOUR_CLIENT_ID"" at bounding box center [559, 167] width 110 height 16
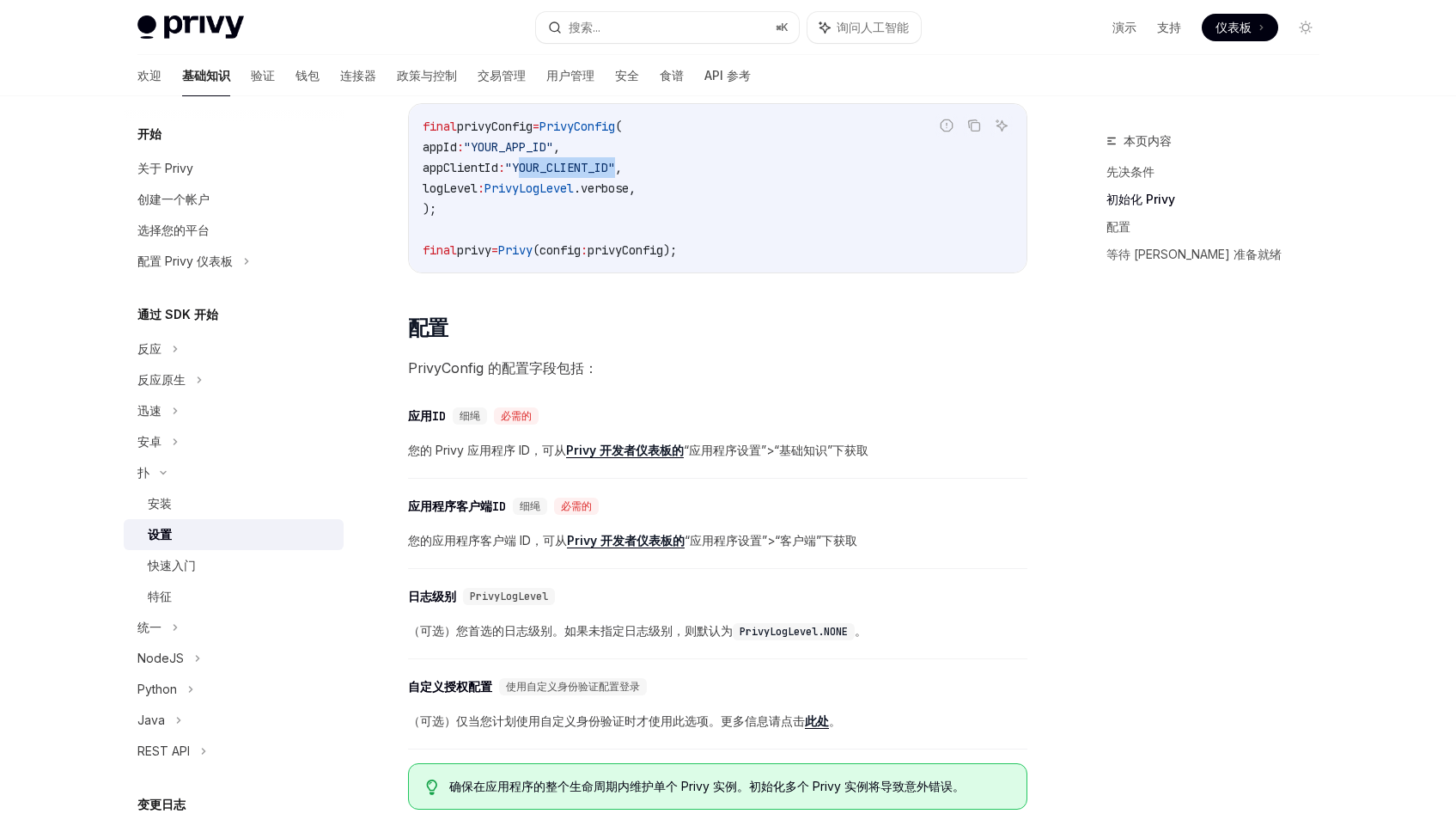
click at [577, 168] on span ""YOUR_CLIENT_ID"" at bounding box center [559, 167] width 110 height 16
click at [529, 153] on span ""YOUR_APP_ID"" at bounding box center [508, 147] width 90 height 16
click at [591, 128] on span "PrivyConfig" at bounding box center [578, 126] width 76 height 16
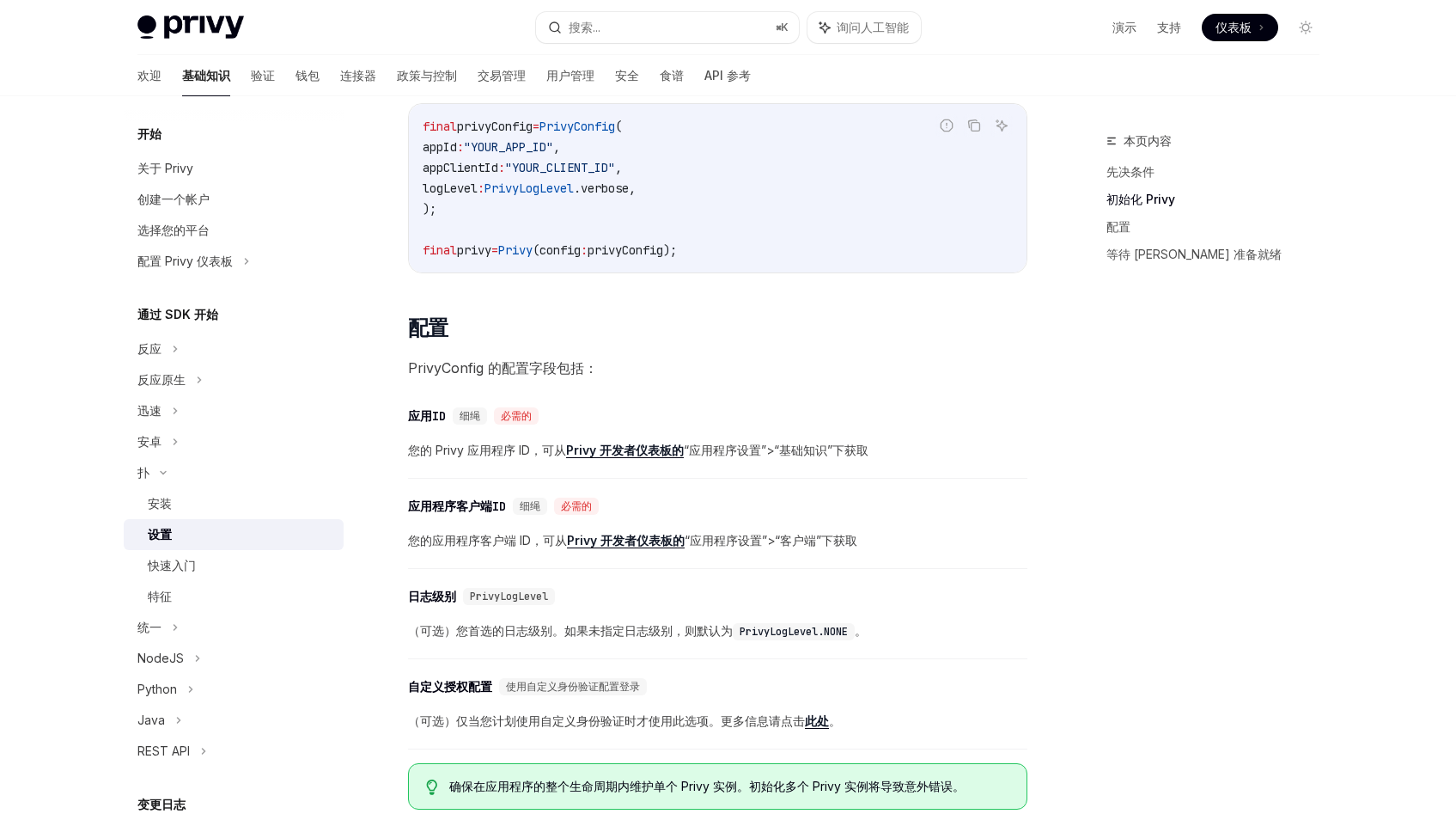
click at [529, 146] on span ""YOUR_APP_ID"" at bounding box center [508, 147] width 90 height 16
click at [594, 130] on span "PrivyConfig" at bounding box center [578, 126] width 76 height 16
click at [543, 143] on span ""YOUR_APP_ID"" at bounding box center [508, 147] width 90 height 16
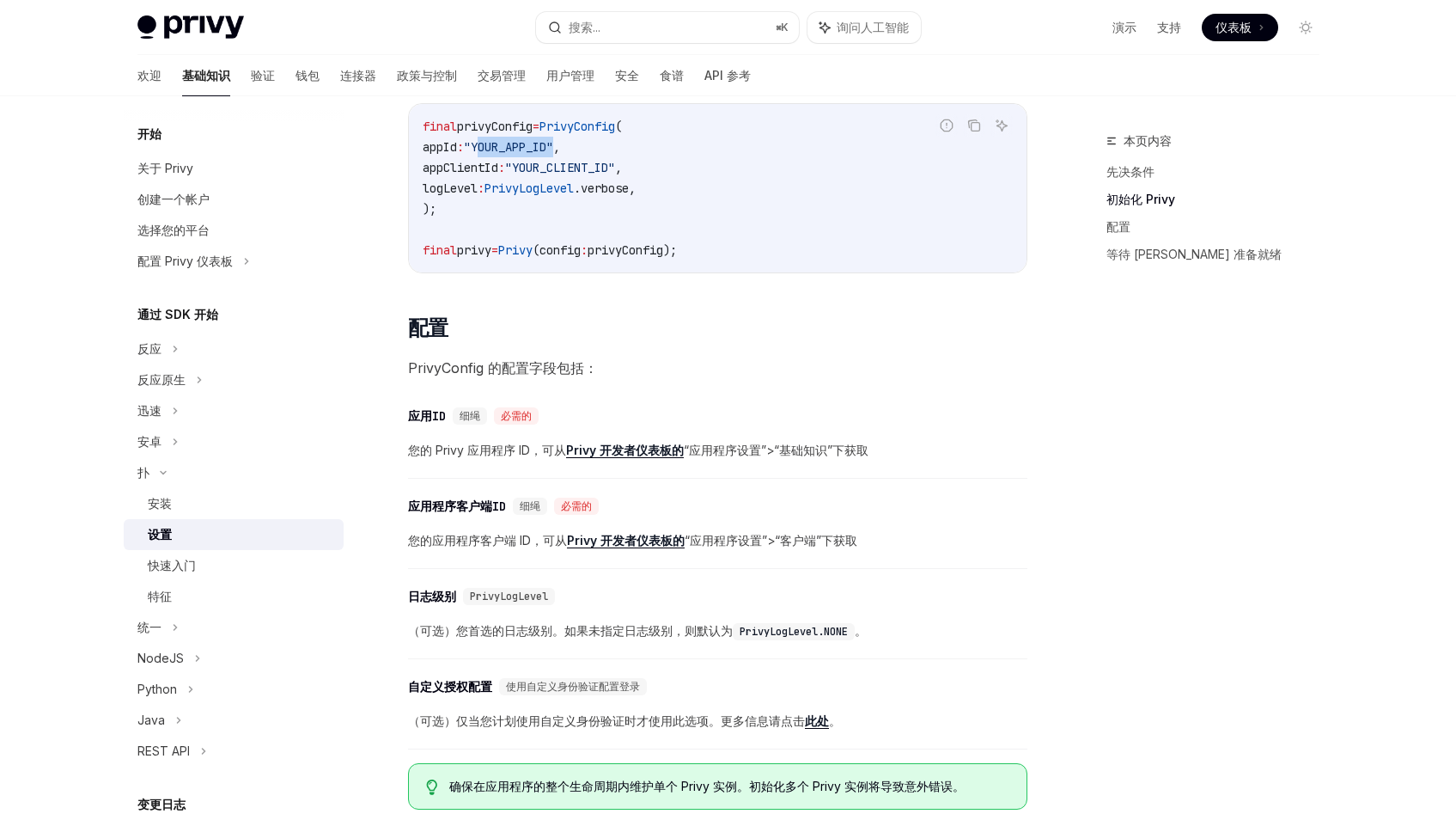
click at [543, 143] on span ""YOUR_APP_ID"" at bounding box center [508, 147] width 90 height 16
click at [596, 168] on span ""YOUR_CLIENT_ID"" at bounding box center [559, 167] width 110 height 16
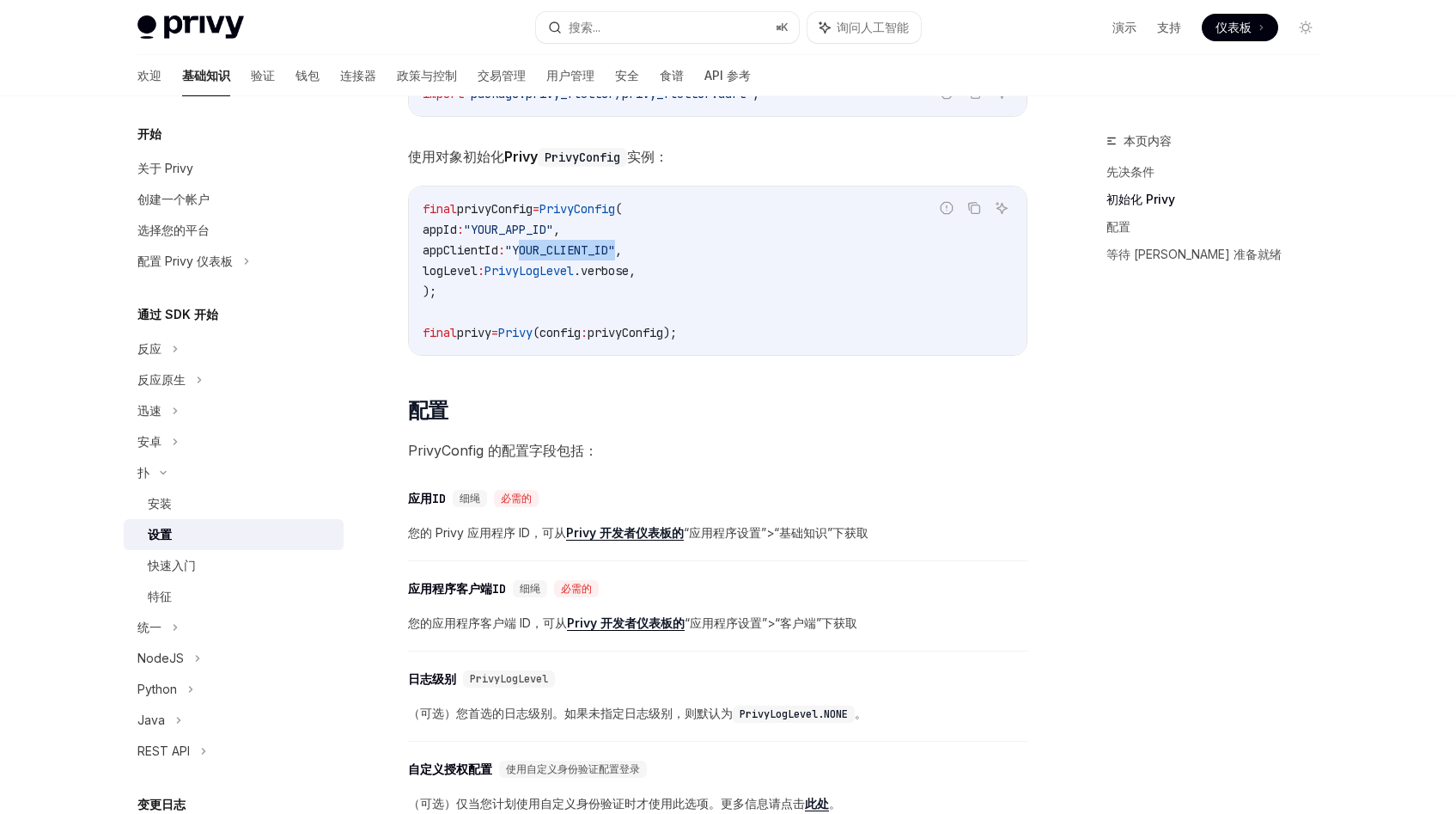
scroll to position [413, 0]
click at [633, 278] on span ".verbose," at bounding box center [604, 273] width 62 height 16
click at [567, 276] on span "PrivyLogLevel" at bounding box center [529, 273] width 90 height 16
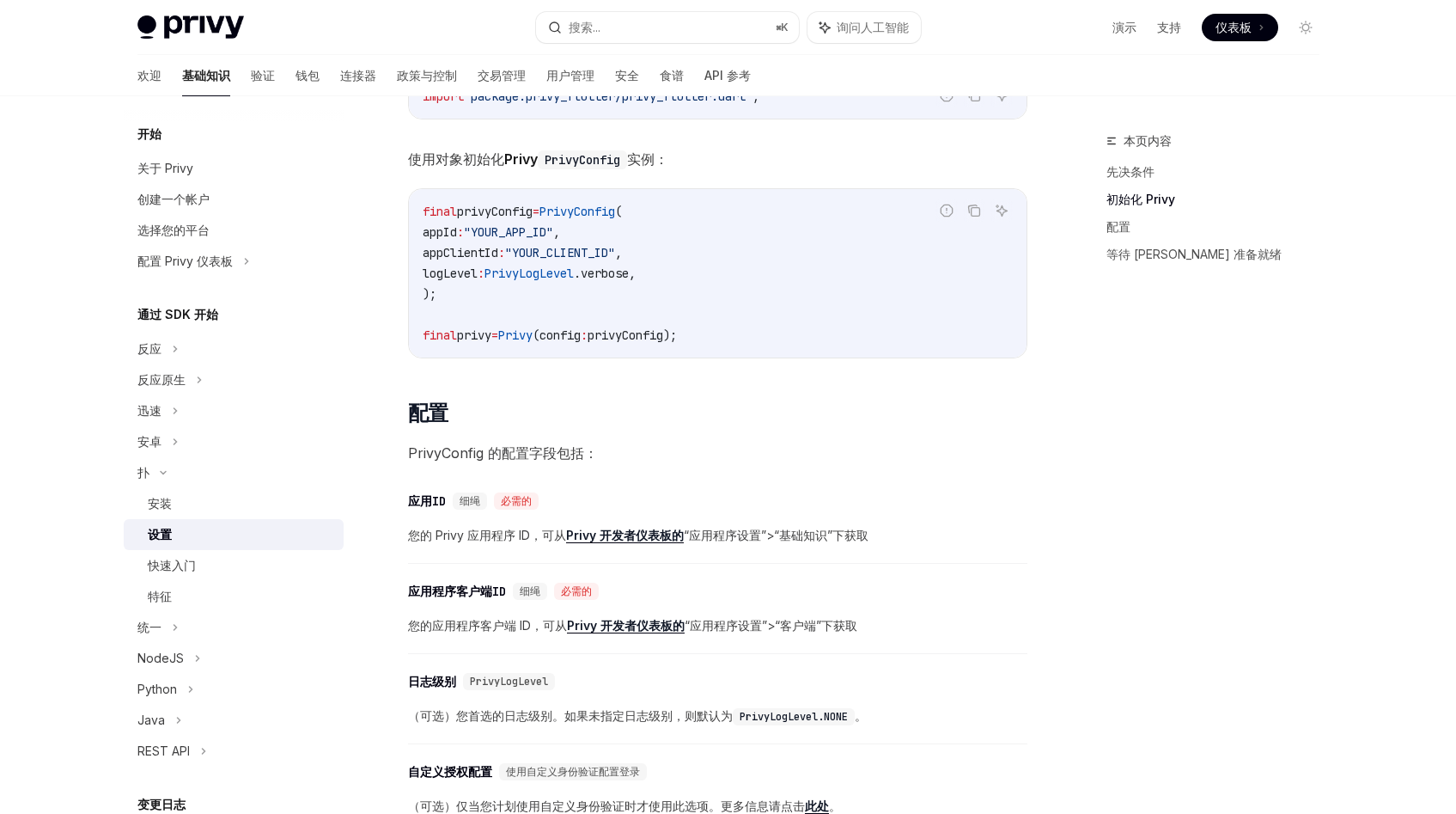
click at [636, 276] on span ".verbose," at bounding box center [604, 273] width 62 height 16
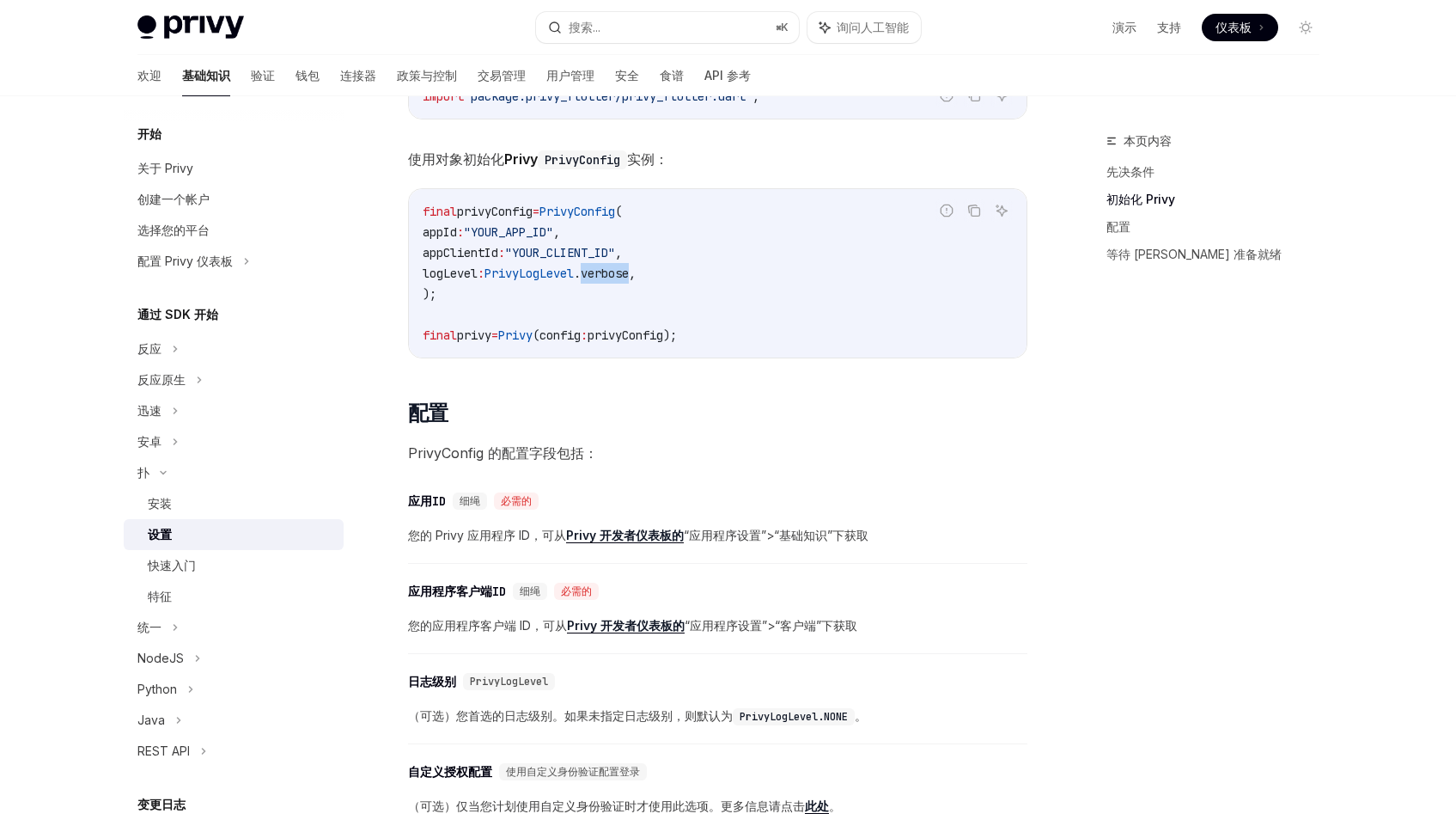
click at [553, 275] on span "PrivyLogLevel" at bounding box center [529, 273] width 90 height 16
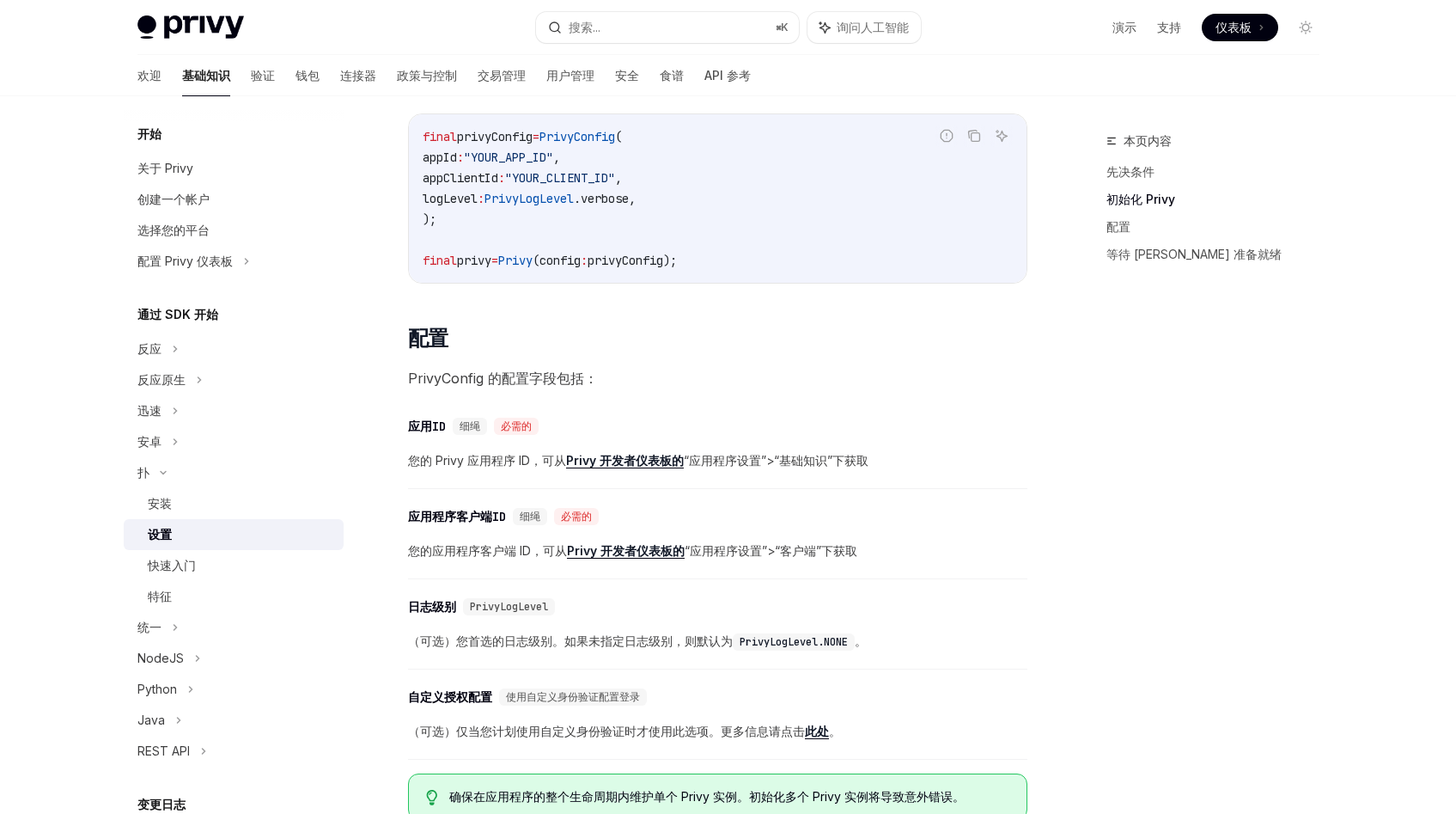
scroll to position [491, 0]
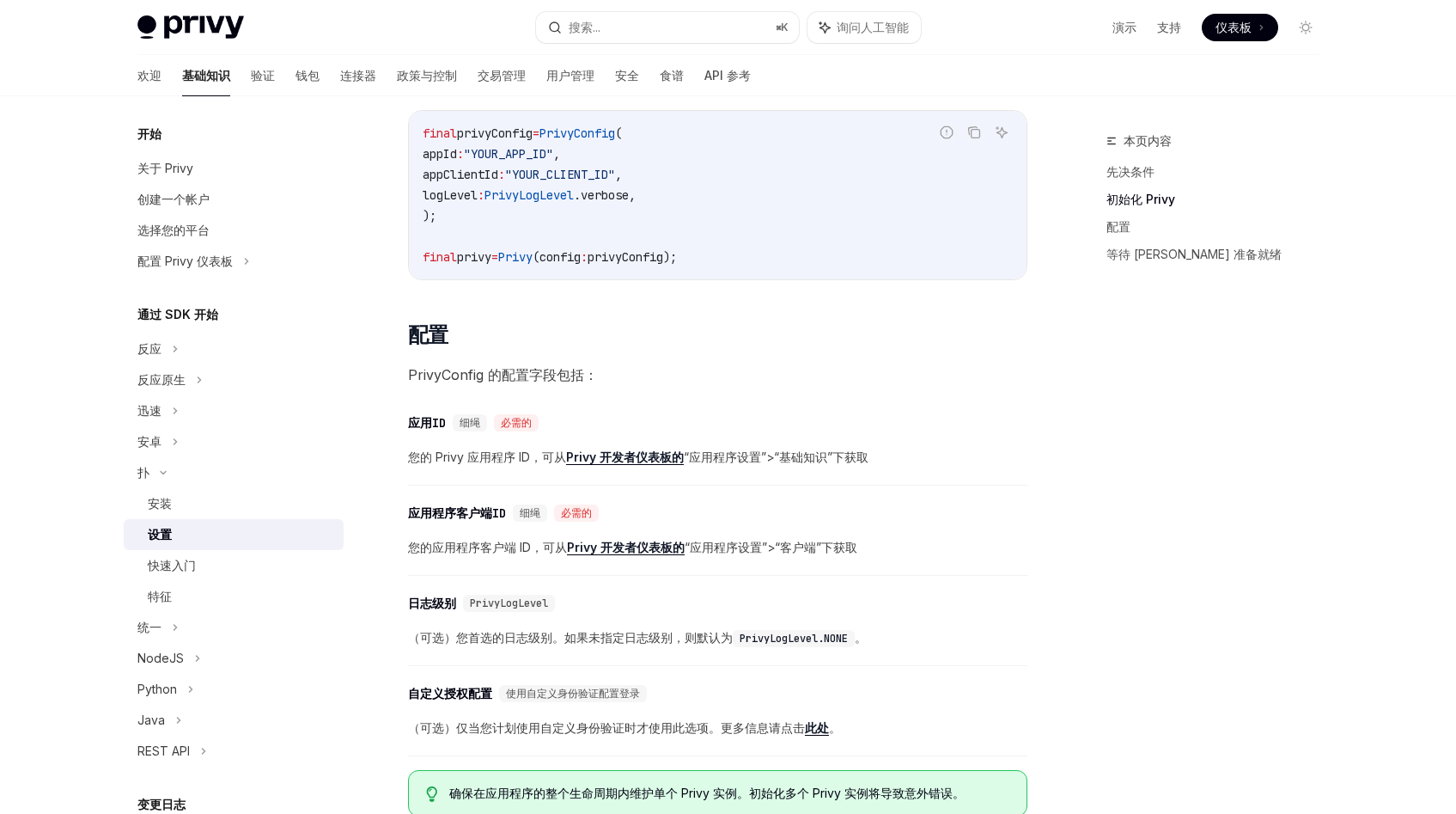
click at [655, 261] on span "privyConfig);" at bounding box center [632, 257] width 90 height 16
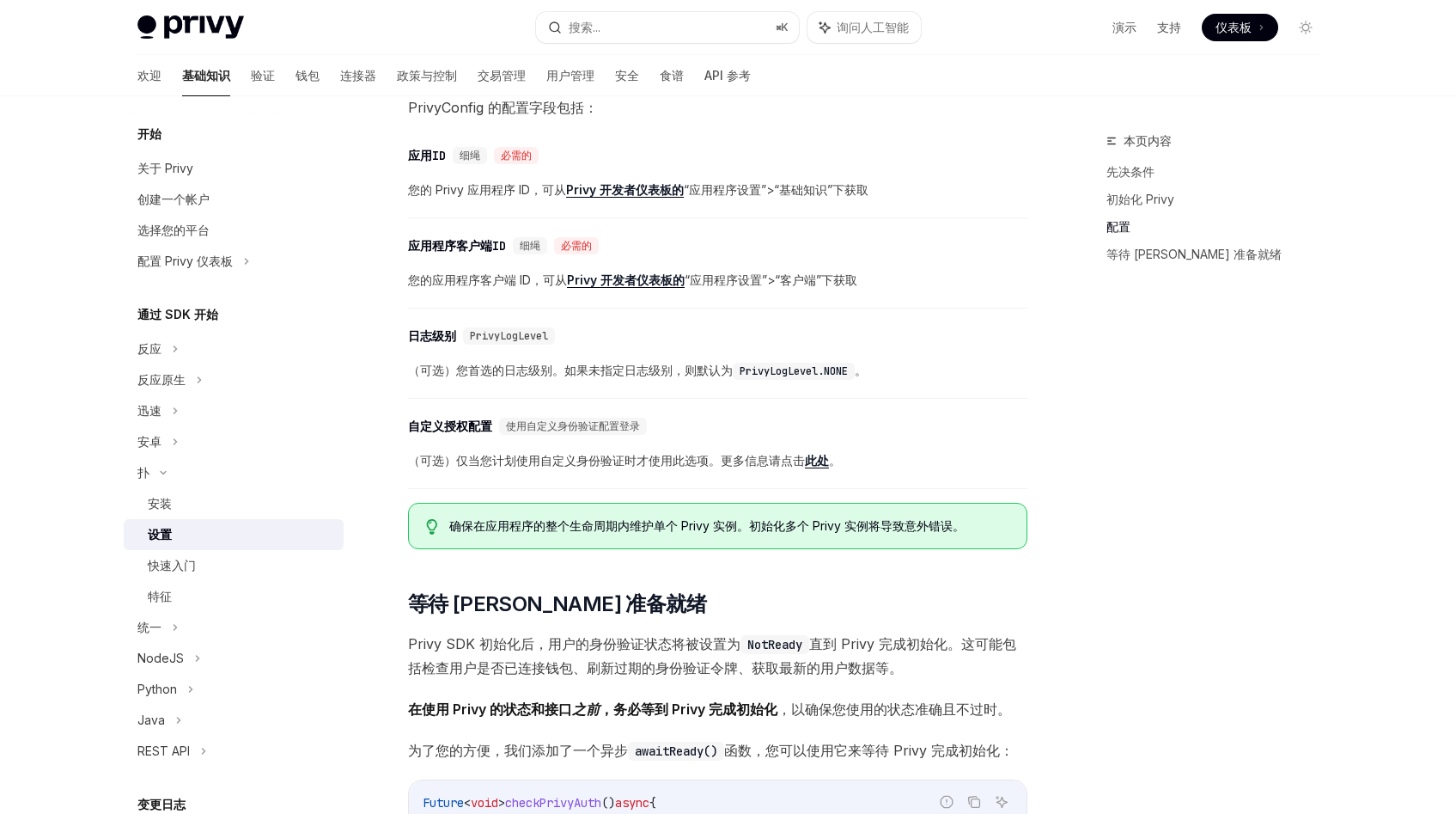
scroll to position [758, 0]
click at [640, 368] on font "（可选）您首选的日志级别。如果未指定日志级别，则默认为" at bounding box center [570, 371] width 325 height 15
click at [810, 365] on code "PrivyLogLevel.NONE" at bounding box center [794, 372] width 122 height 18
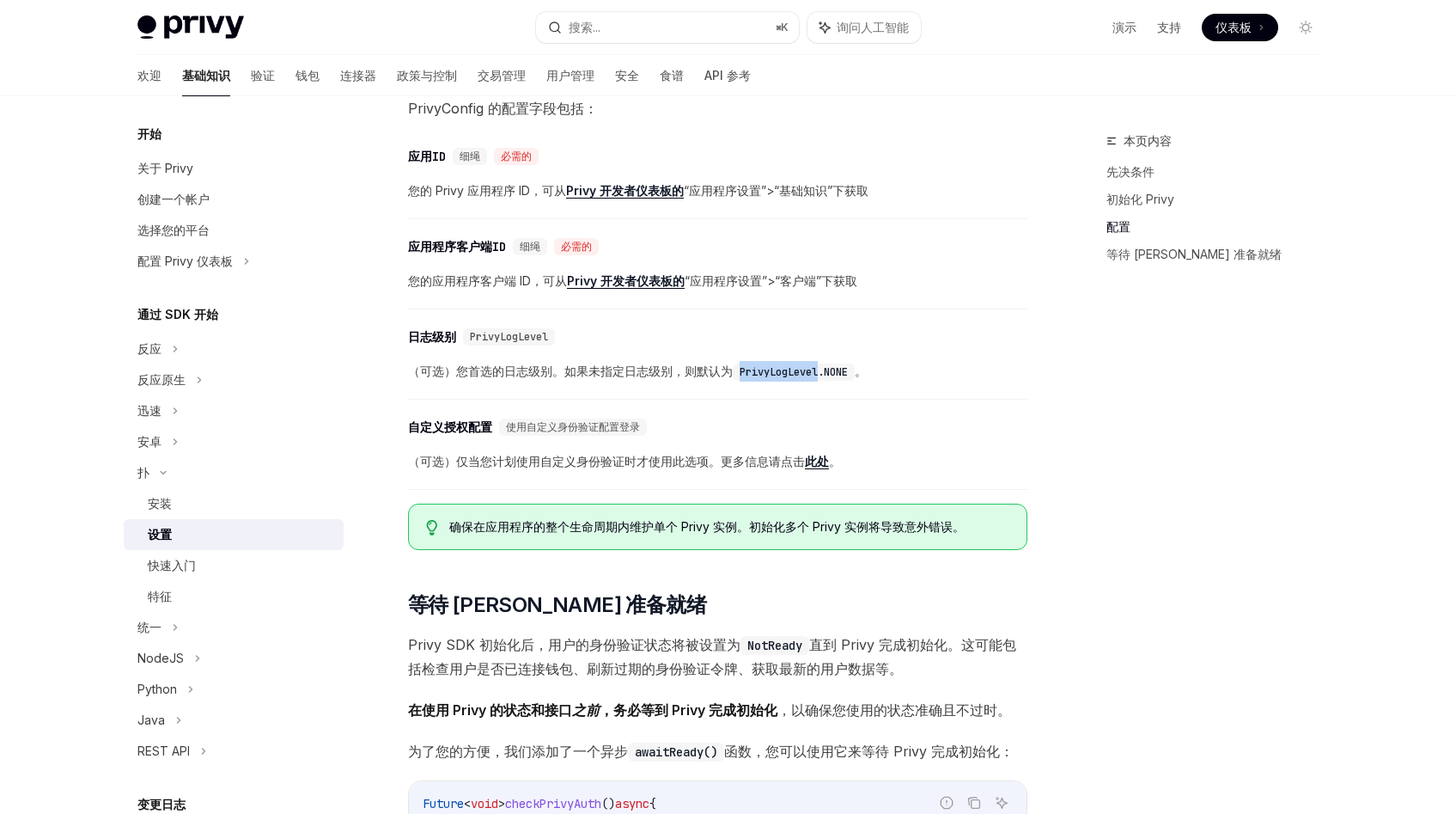
click at [810, 365] on code "PrivyLogLevel.NONE" at bounding box center [794, 372] width 122 height 18
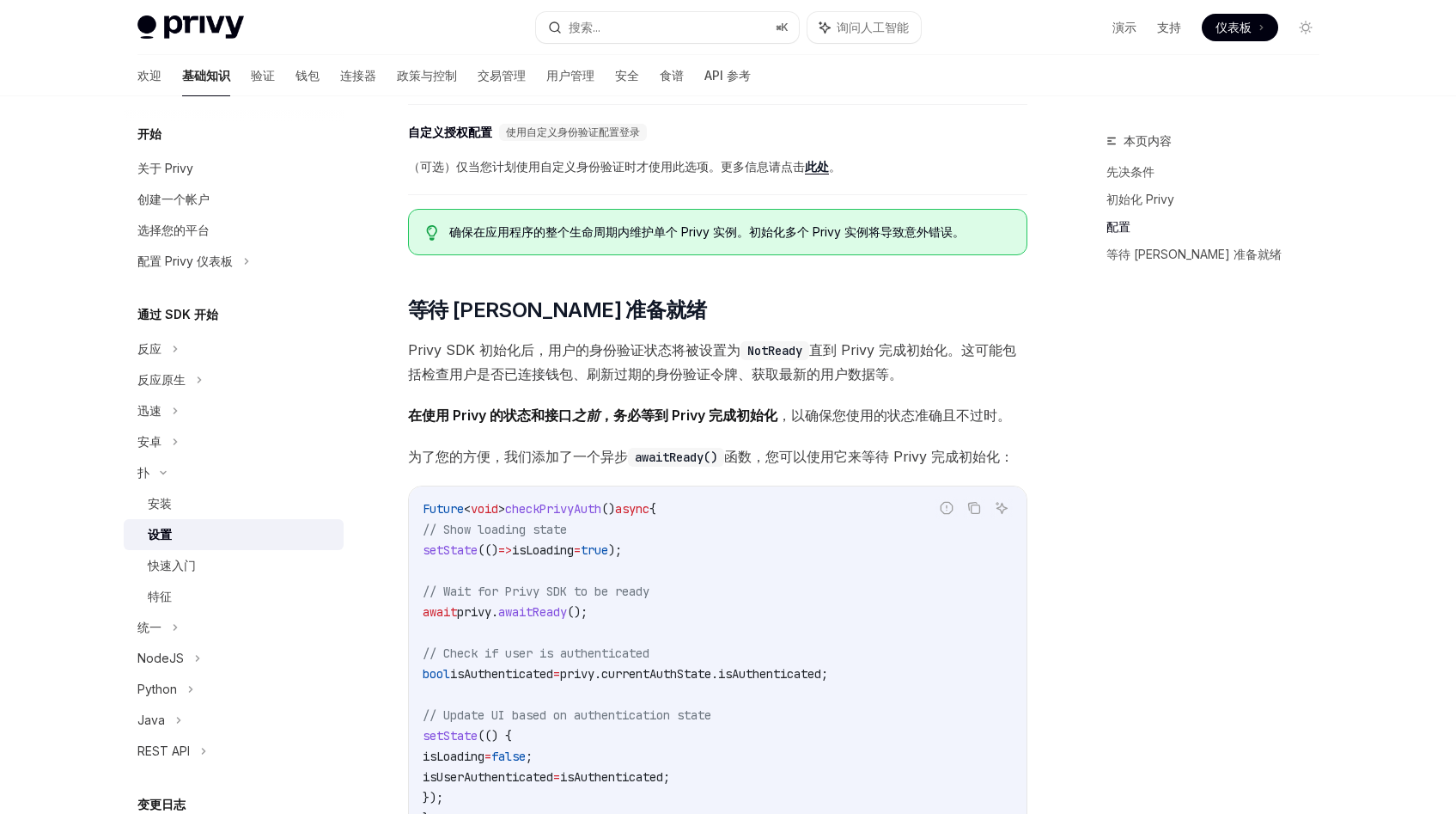
scroll to position [1054, 0]
click at [773, 348] on code "NotReady" at bounding box center [774, 349] width 68 height 18
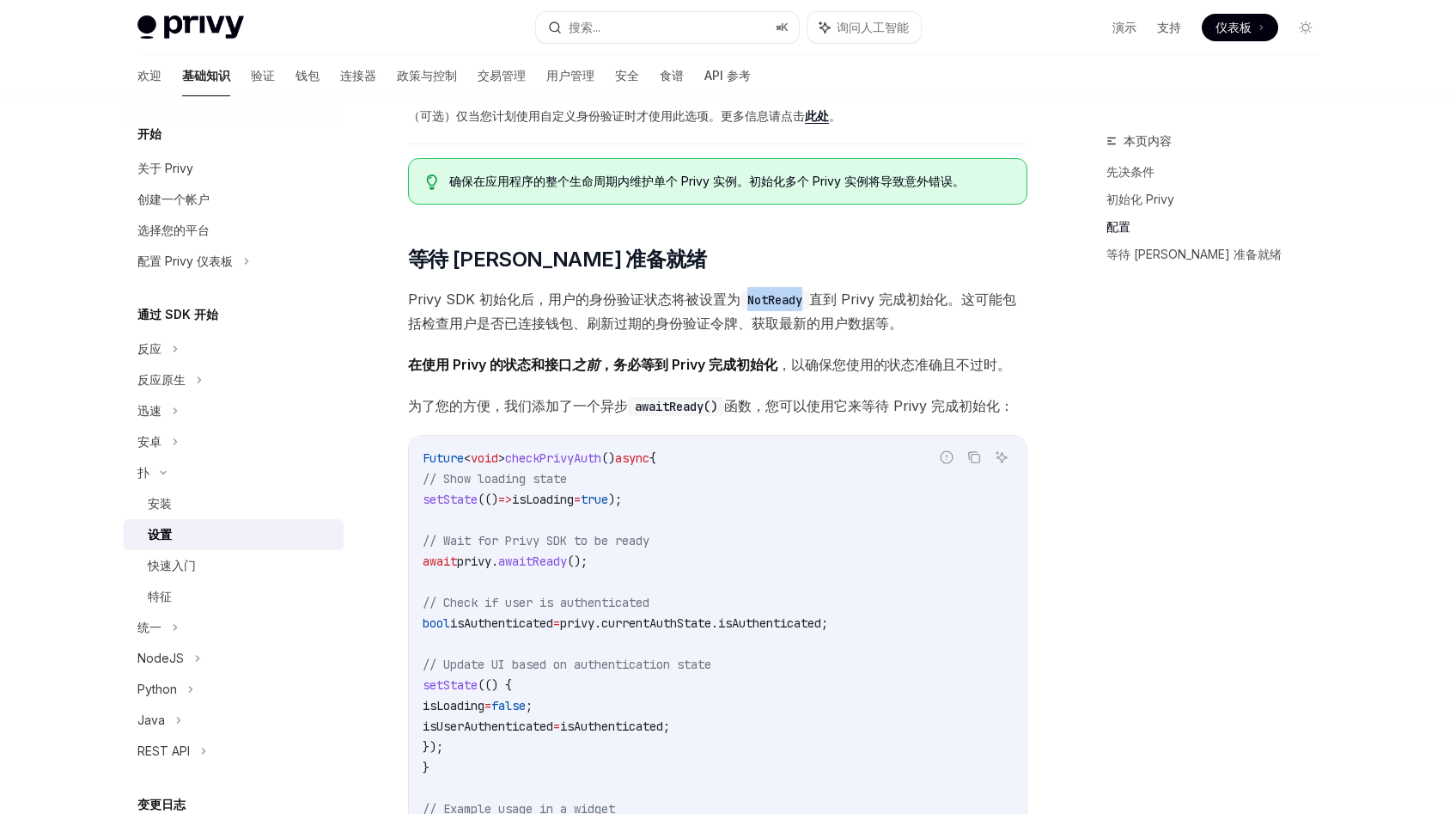
scroll to position [1095, 0]
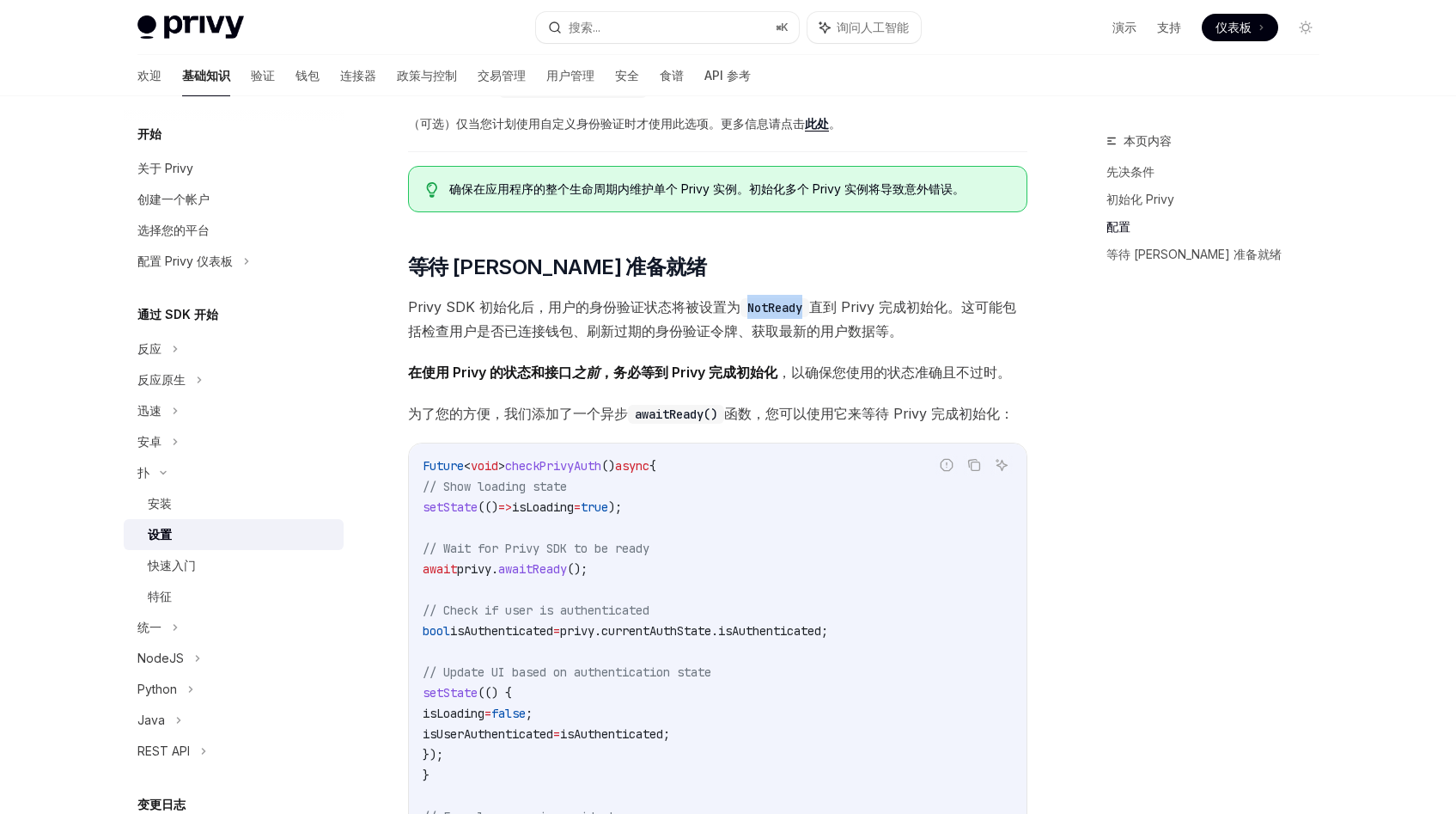
click at [848, 310] on font "直到 Privy 完成初始化。这可能包括检查用户是否已连接钱包、刷新过期的身份验证令牌、获取最新的用户数据等。" at bounding box center [711, 318] width 608 height 42
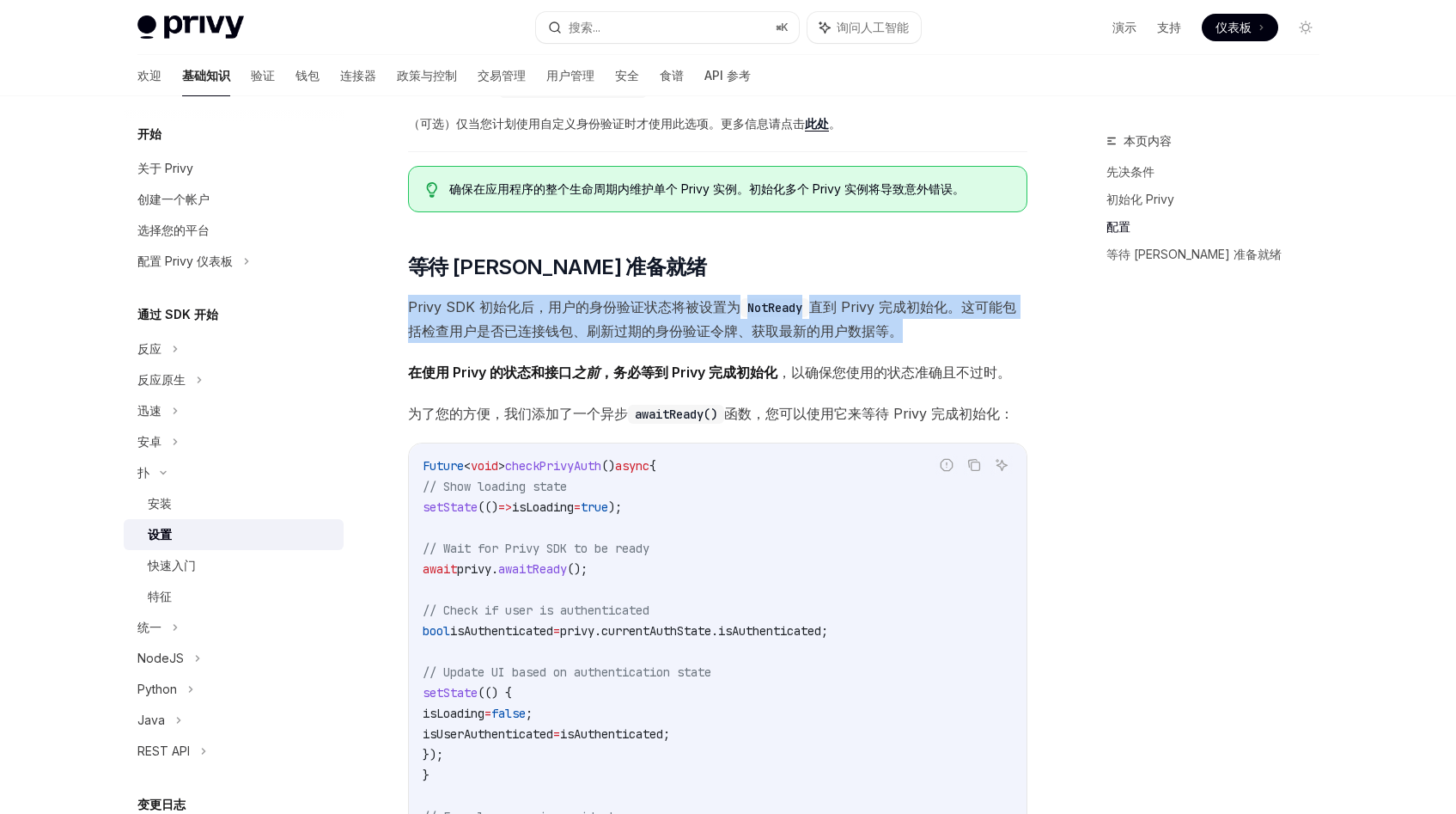
click at [631, 373] on font "，务必等到 Privy 完成初始化" at bounding box center [688, 372] width 178 height 18
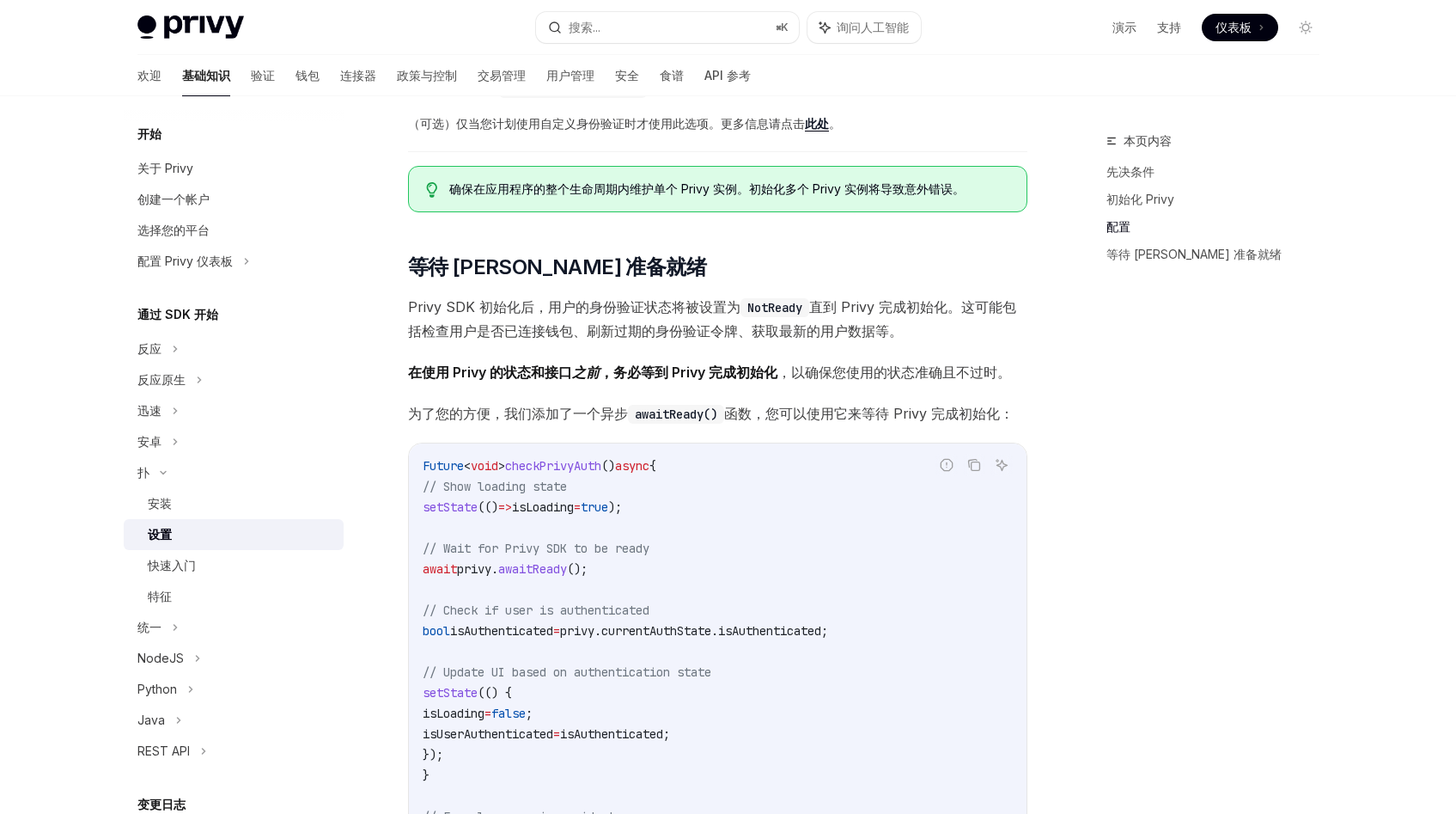
click at [631, 373] on font "，务必等到 Privy 完成初始化" at bounding box center [688, 372] width 178 height 18
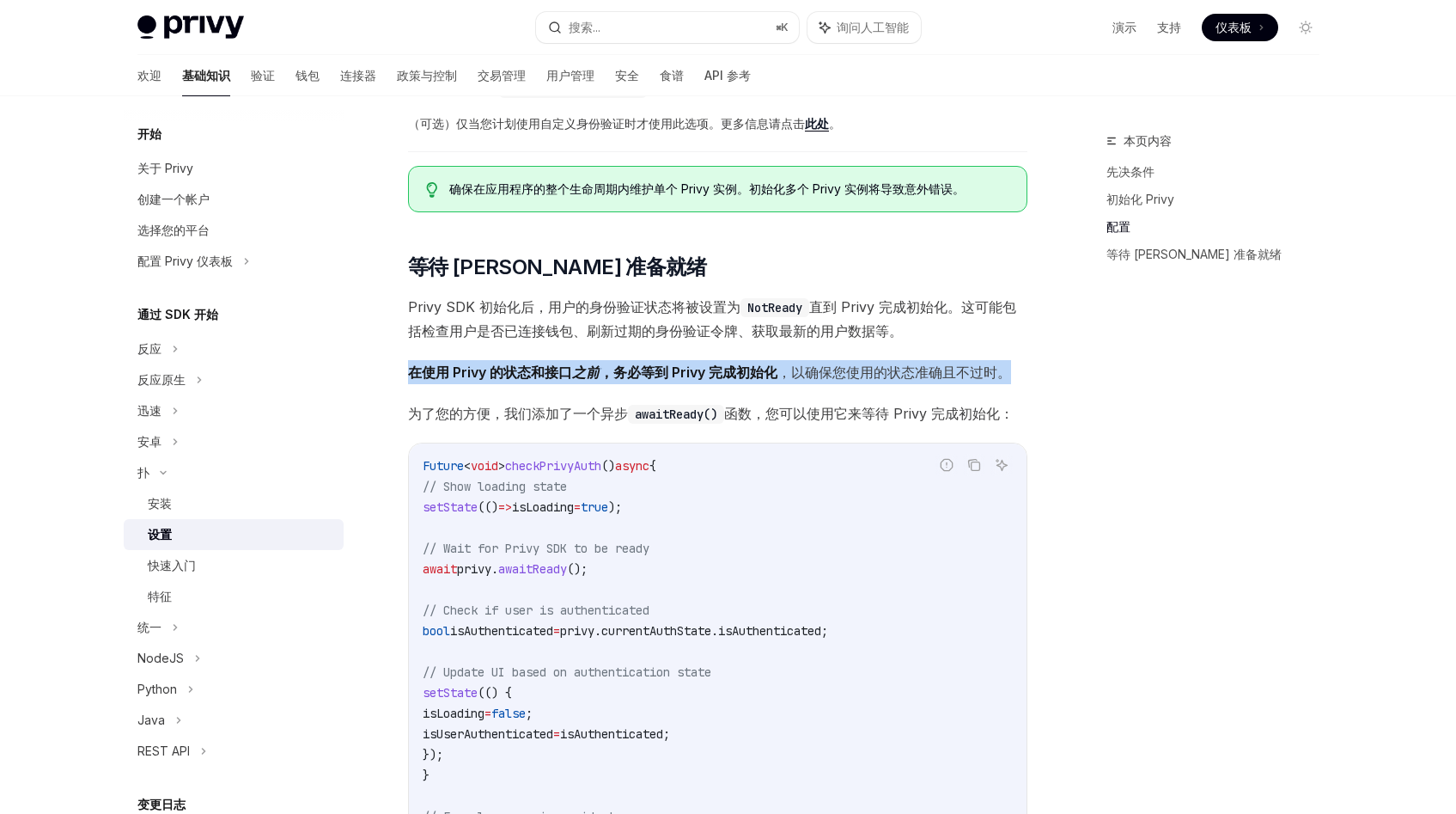
scroll to position [1099, 0]
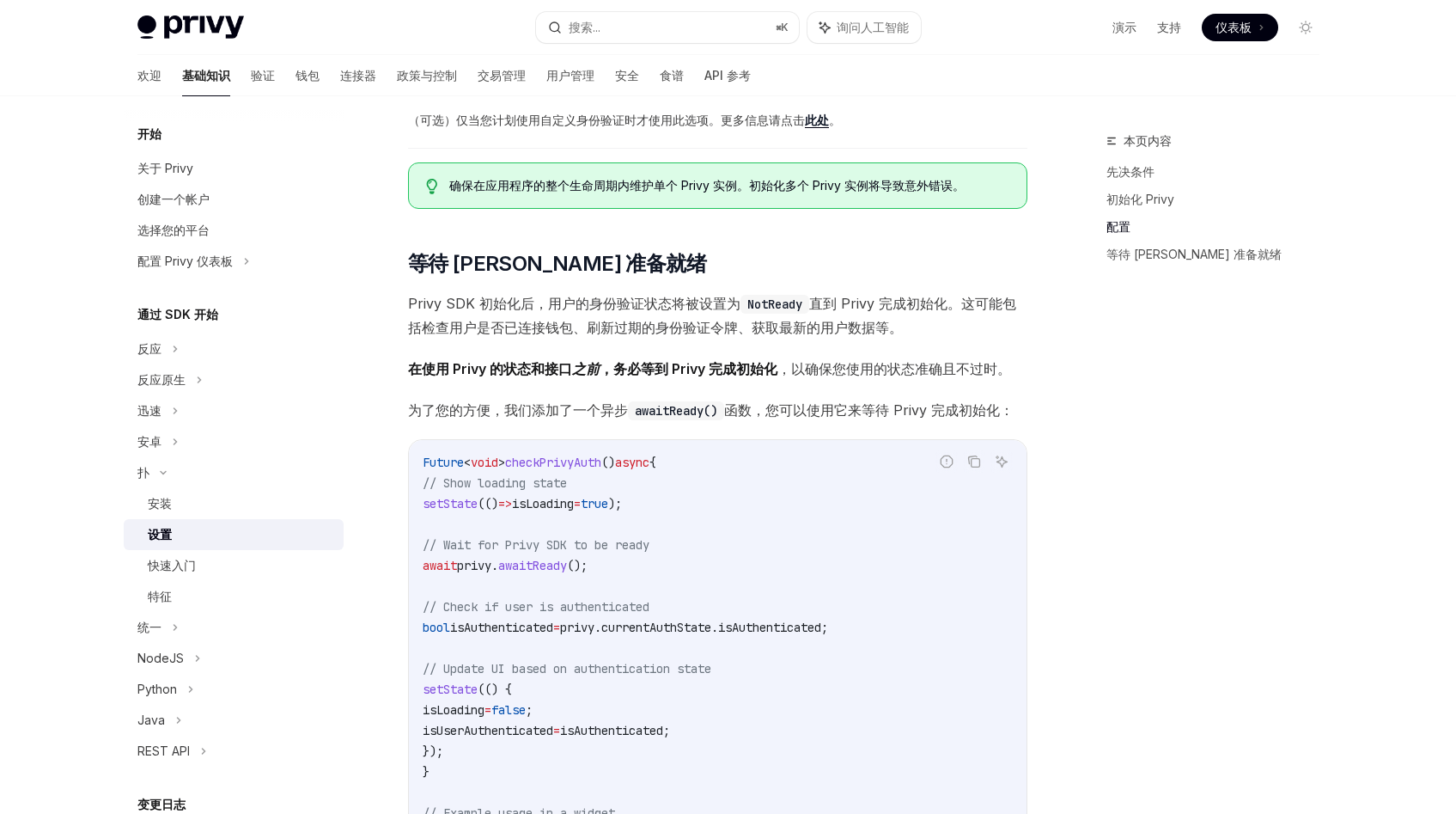
click at [824, 326] on font "直到 Privy 完成初始化。这可能包括检查用户是否已连接钱包、刷新过期的身份验证令牌、获取最新的用户数据等。" at bounding box center [711, 315] width 608 height 42
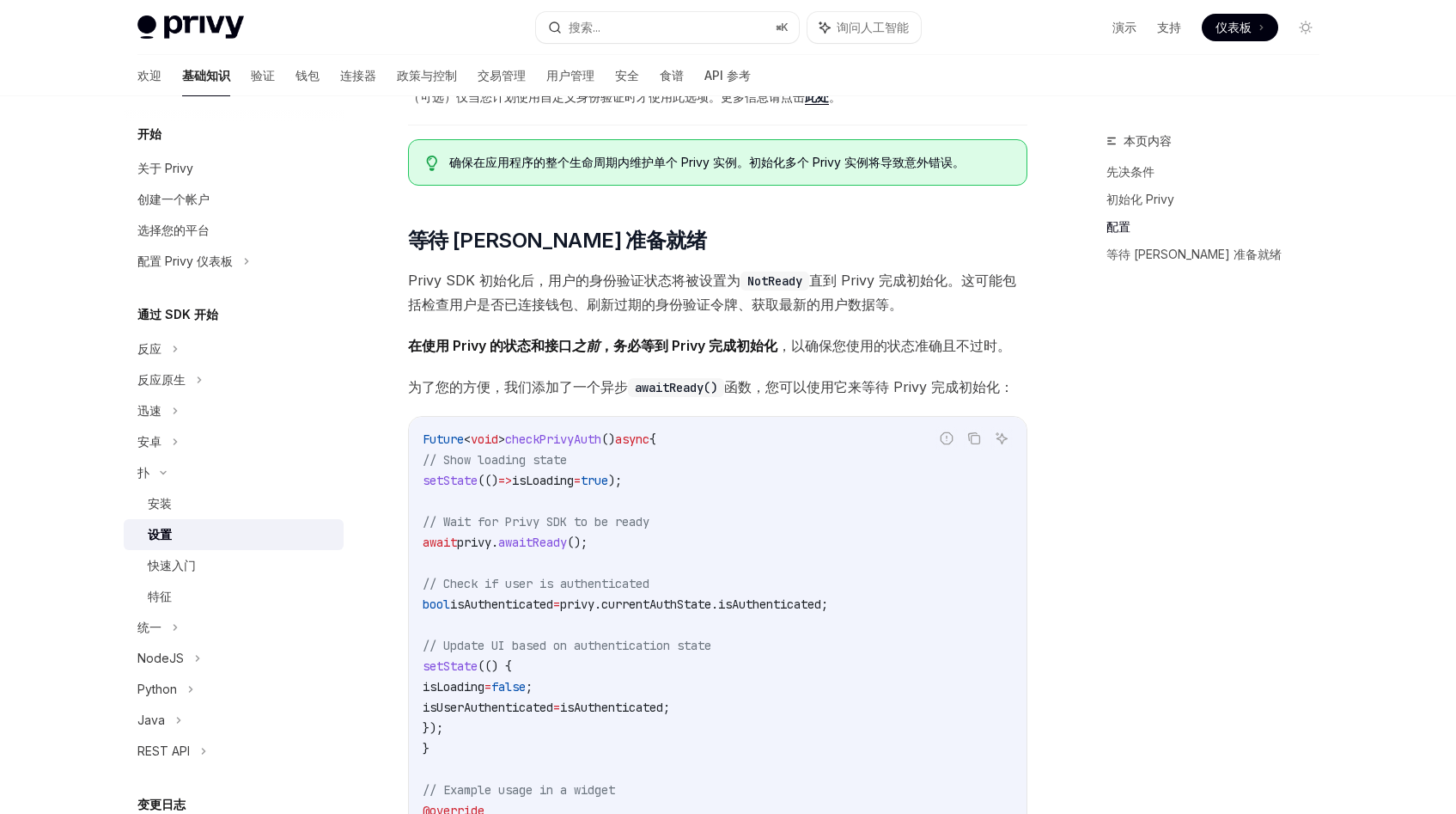
scroll to position [1122, 0]
click at [645, 389] on code "awaitReady()" at bounding box center [676, 388] width 96 height 18
click at [500, 384] on font "为了您的方便，我们添加了一个异步" at bounding box center [518, 387] width 220 height 18
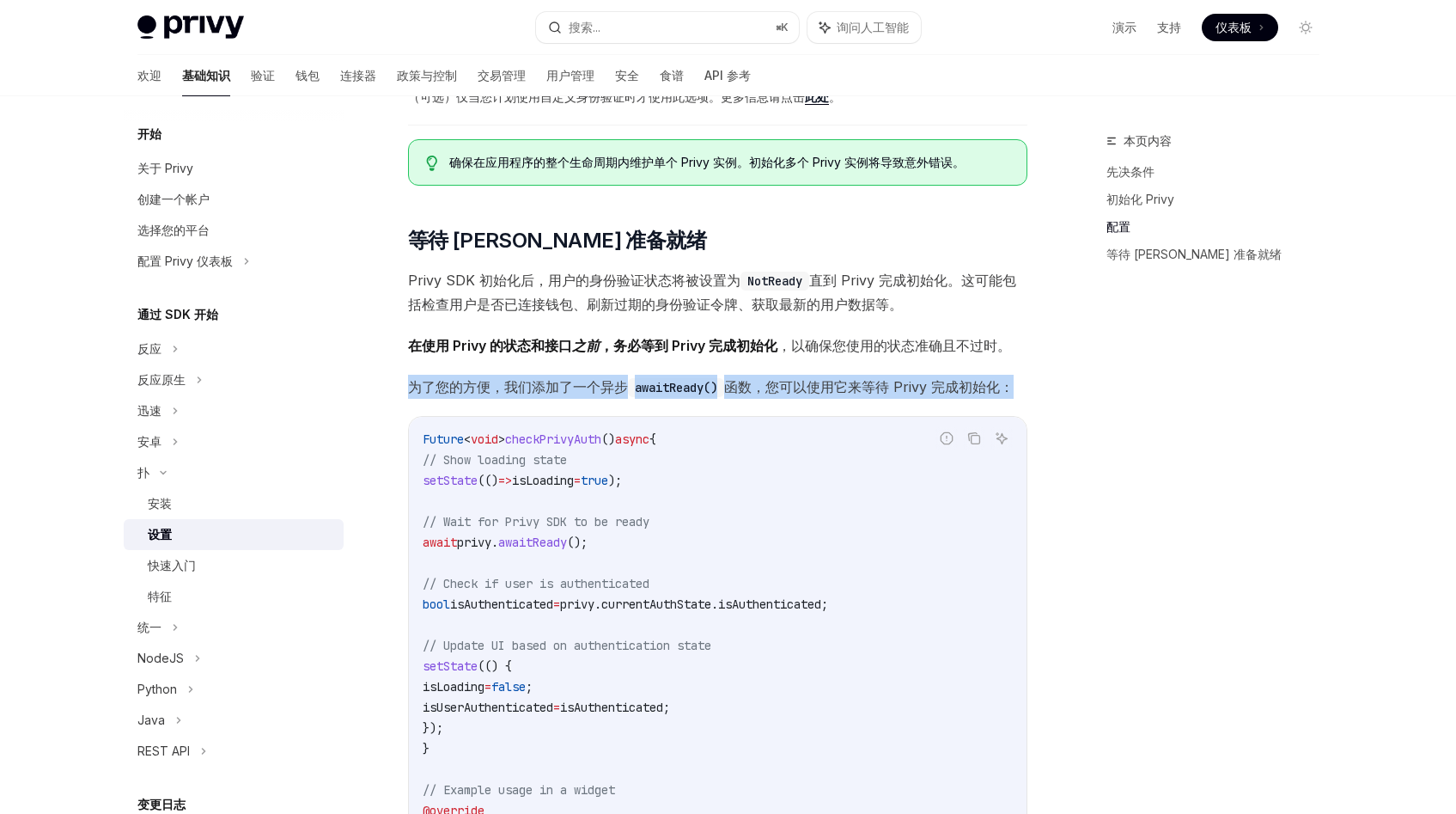
click at [500, 384] on font "为了您的方便，我们添加了一个异步" at bounding box center [518, 387] width 220 height 18
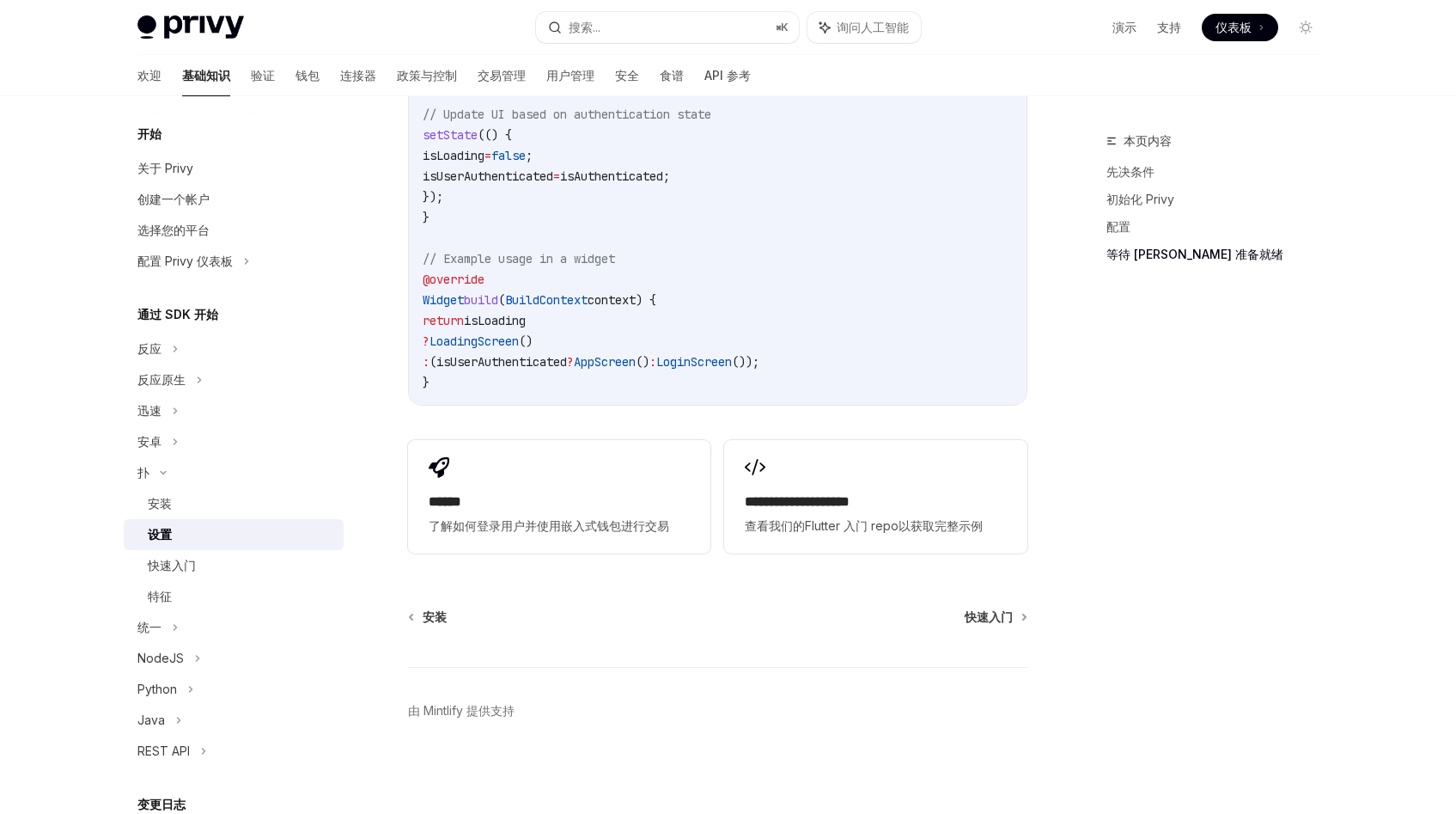
scroll to position [1655, 0]
click at [167, 572] on div "快速入门" at bounding box center [172, 565] width 48 height 20
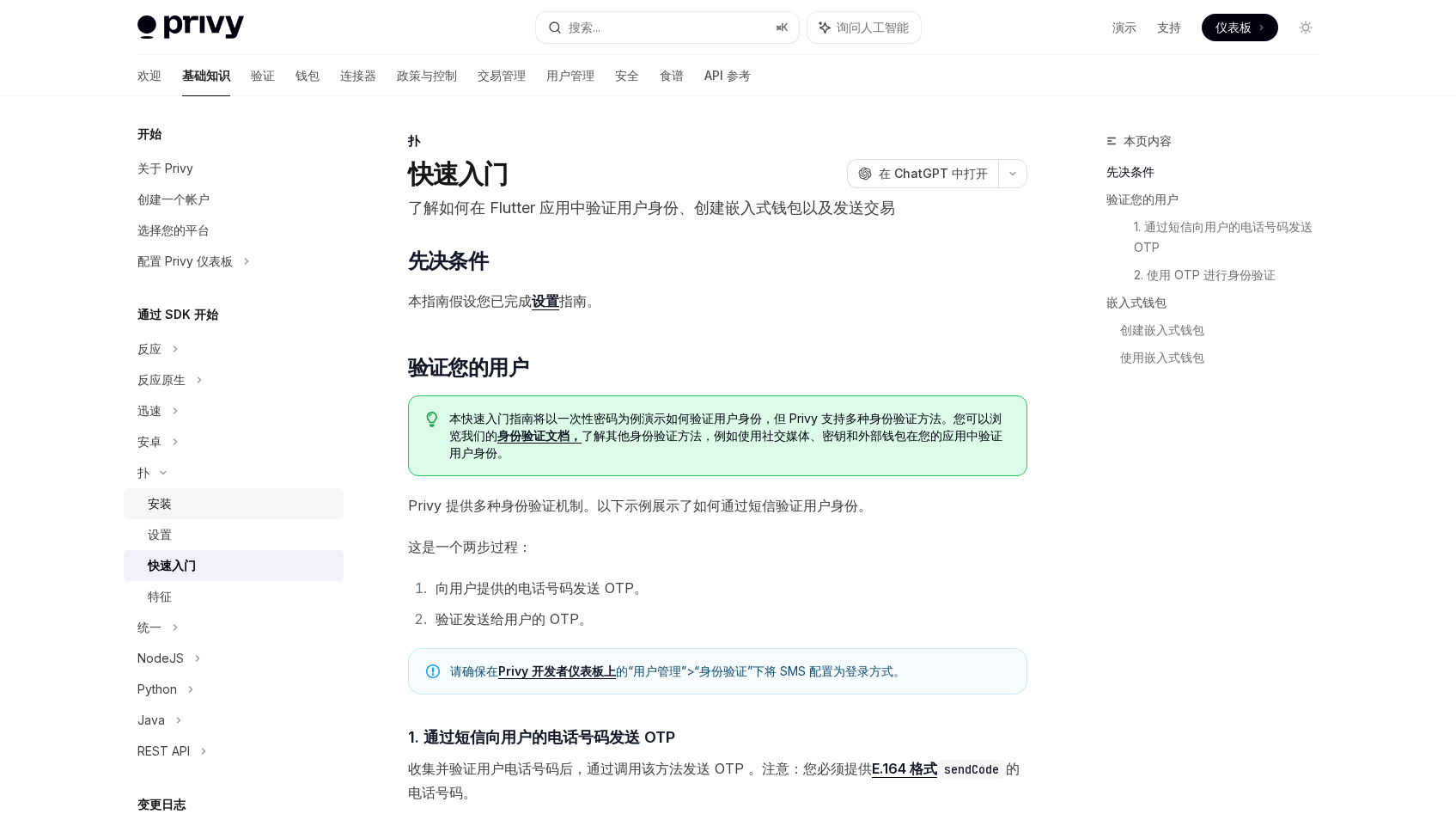
click at [175, 511] on div "安装" at bounding box center [240, 503] width 185 height 20
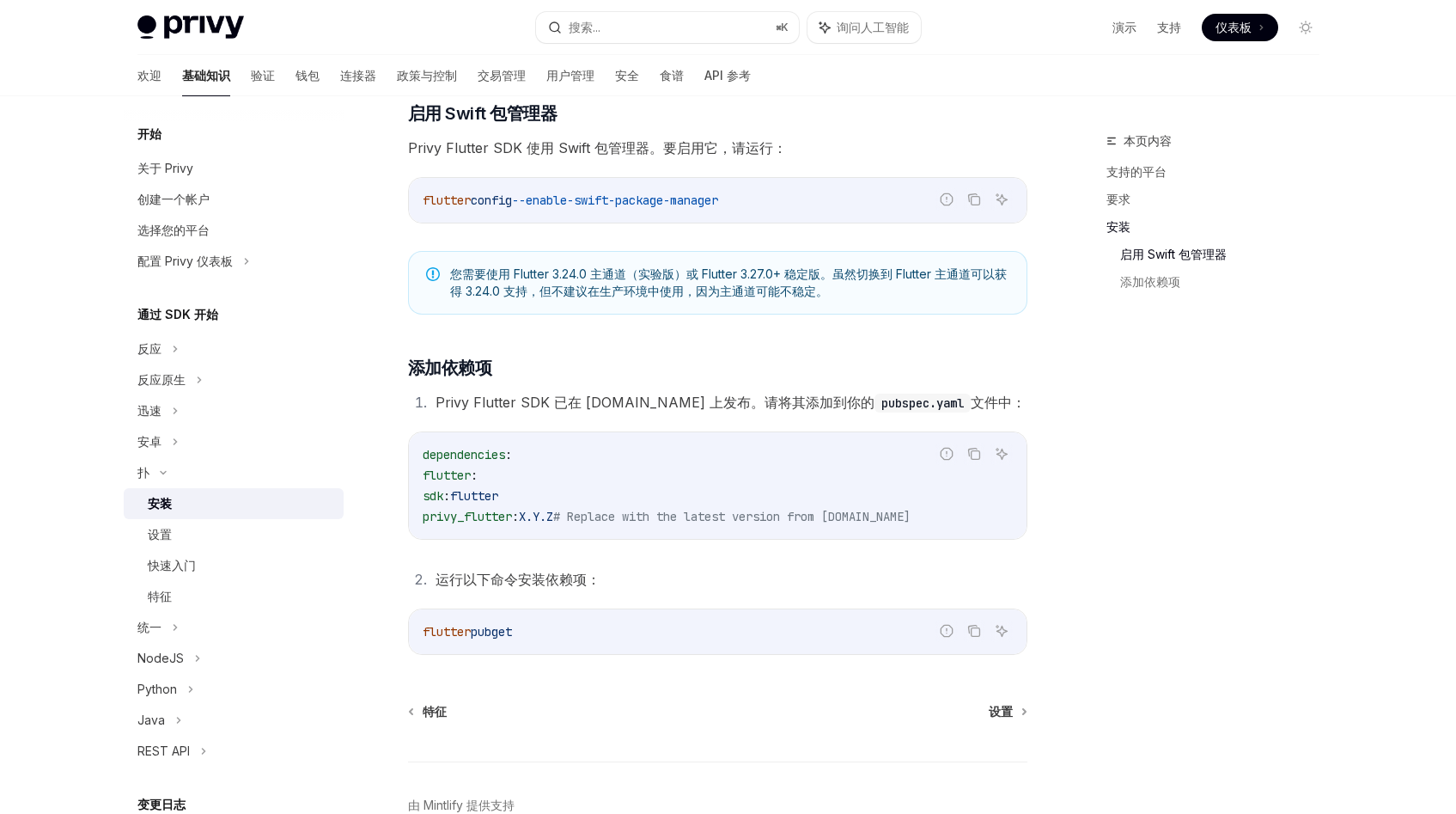
scroll to position [561, 0]
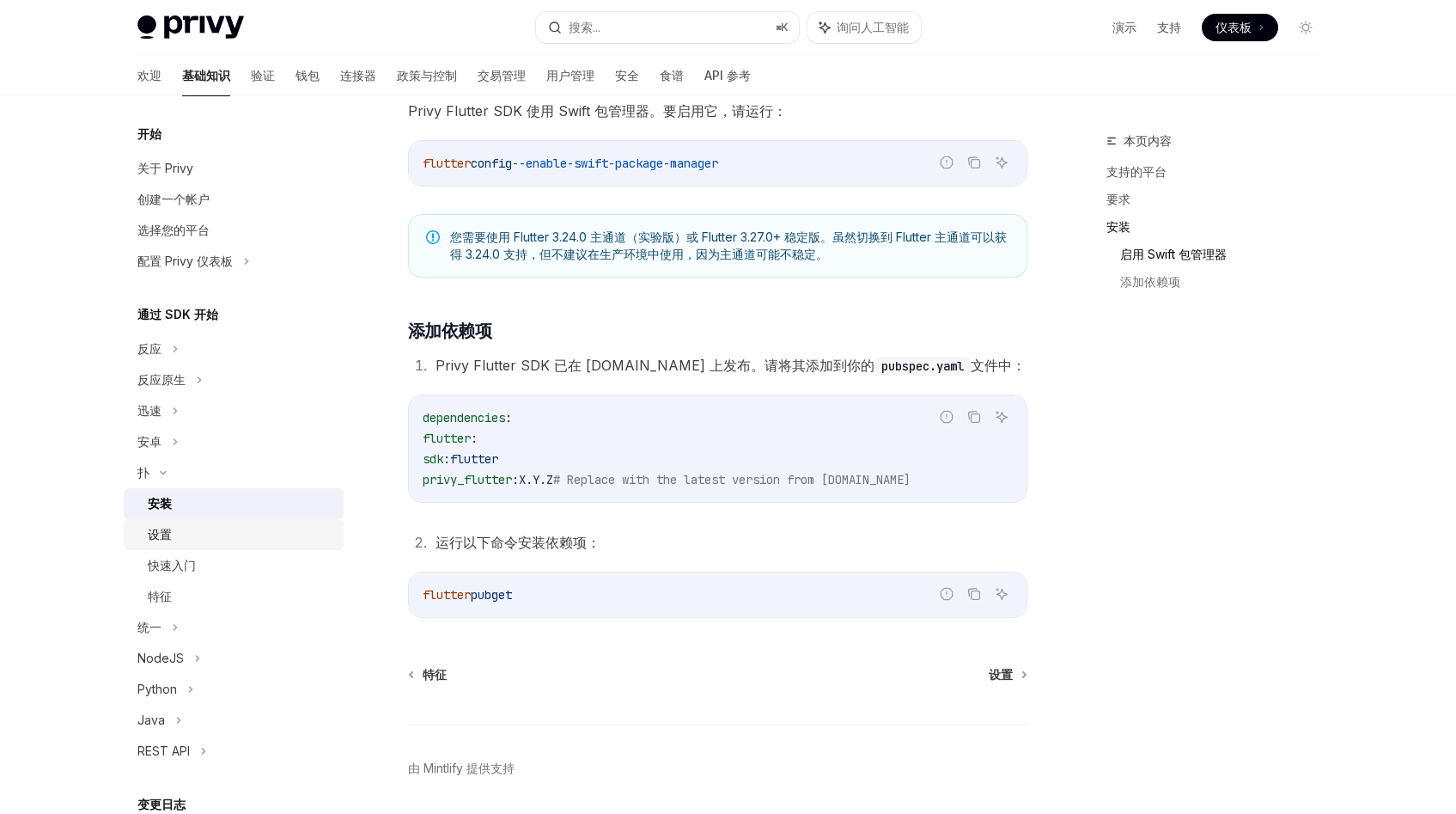
click at [196, 547] on link "设置" at bounding box center [233, 534] width 220 height 31
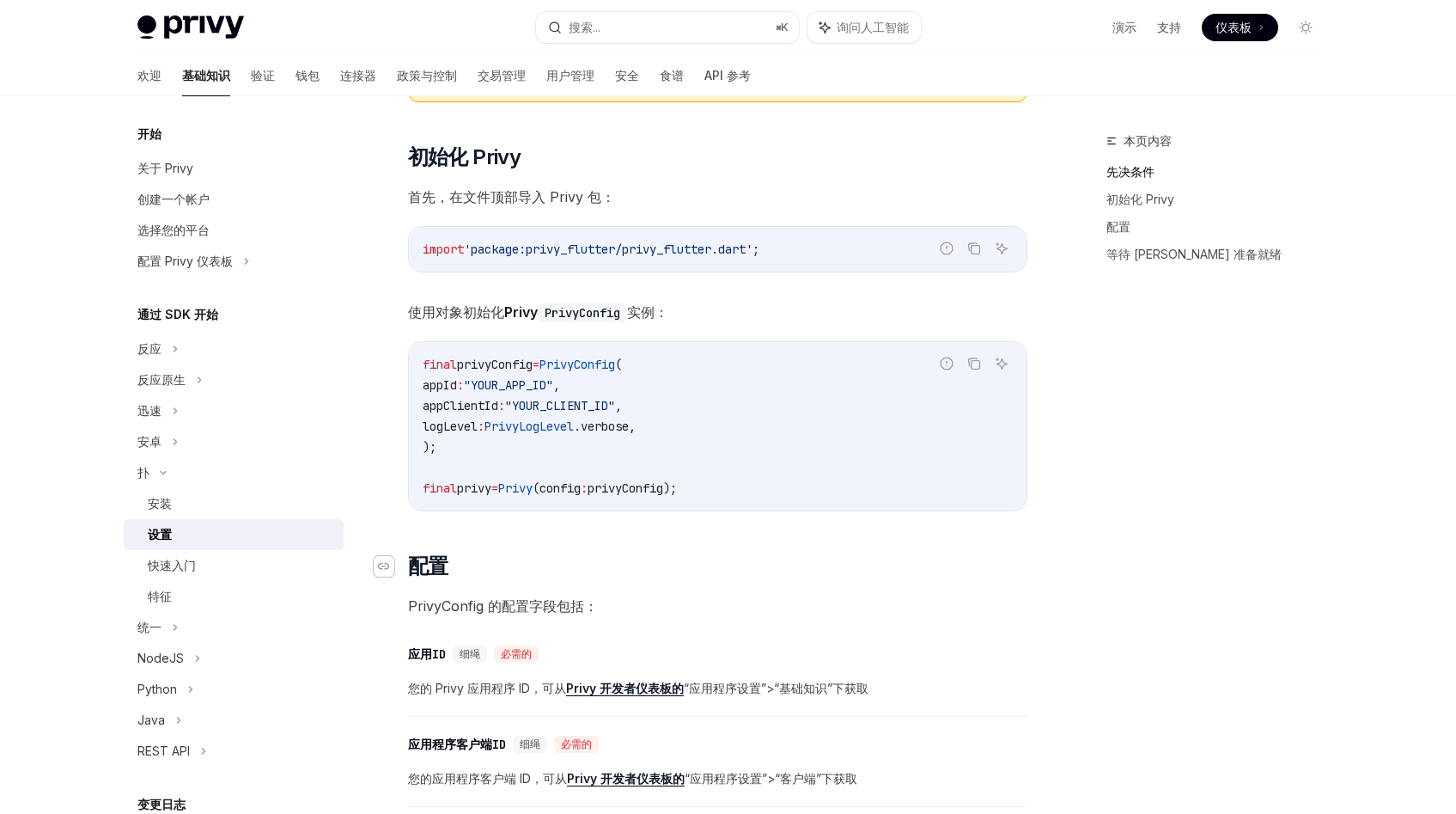
scroll to position [262, 0]
click at [183, 564] on font "快速入门" at bounding box center [172, 565] width 48 height 15
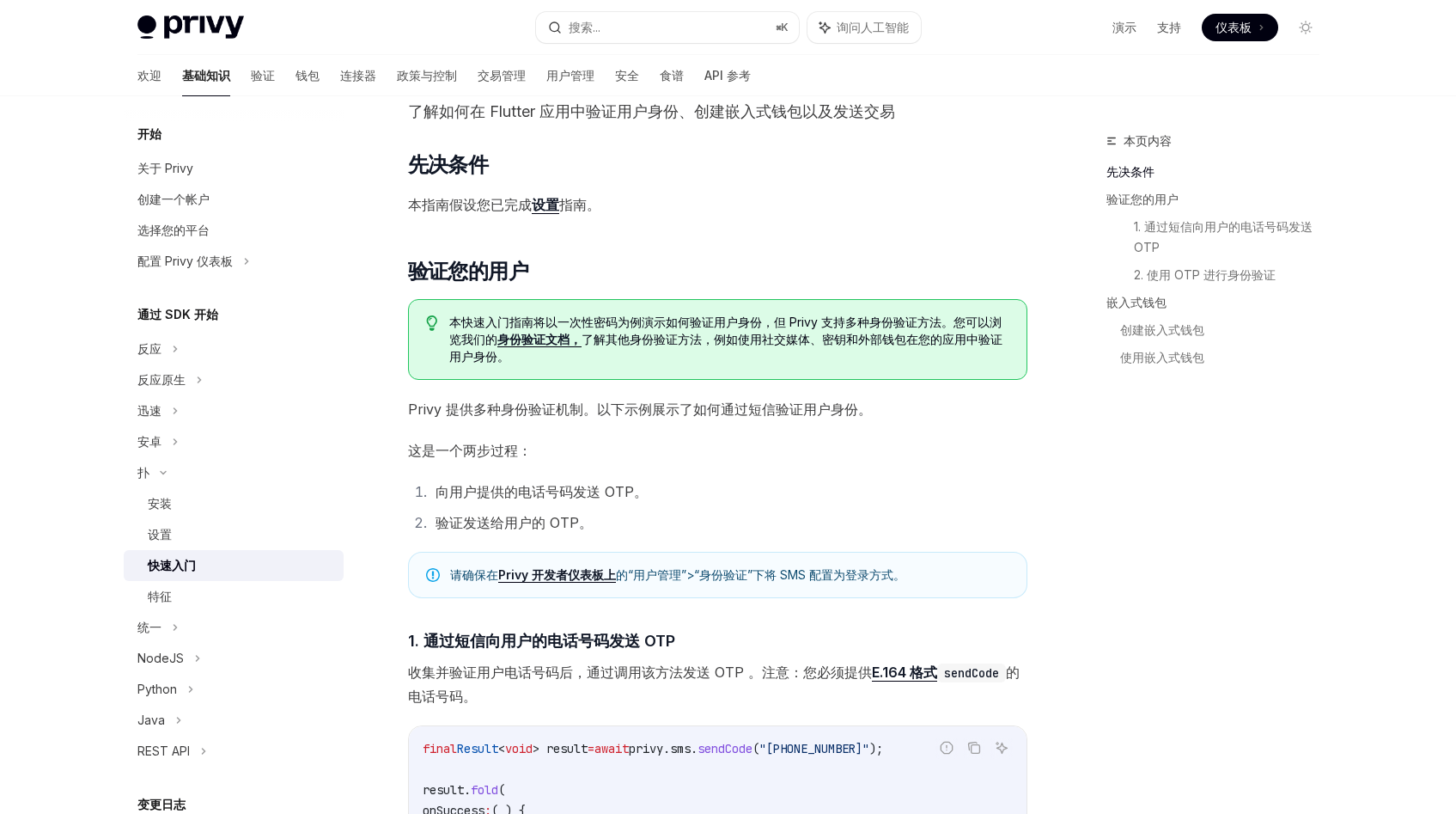
scroll to position [97, 0]
drag, startPoint x: 479, startPoint y: 406, endPoint x: 779, endPoint y: 412, distance: 300.1
click at [779, 412] on font "Privy 提供多种身份验证机制。以下示例展示了如何通过短信验证用户身份。" at bounding box center [639, 408] width 464 height 18
click at [473, 441] on font "这是一个两步过程：" at bounding box center [470, 449] width 124 height 18
click at [473, 442] on font "这是一个两步过程：" at bounding box center [470, 449] width 124 height 18
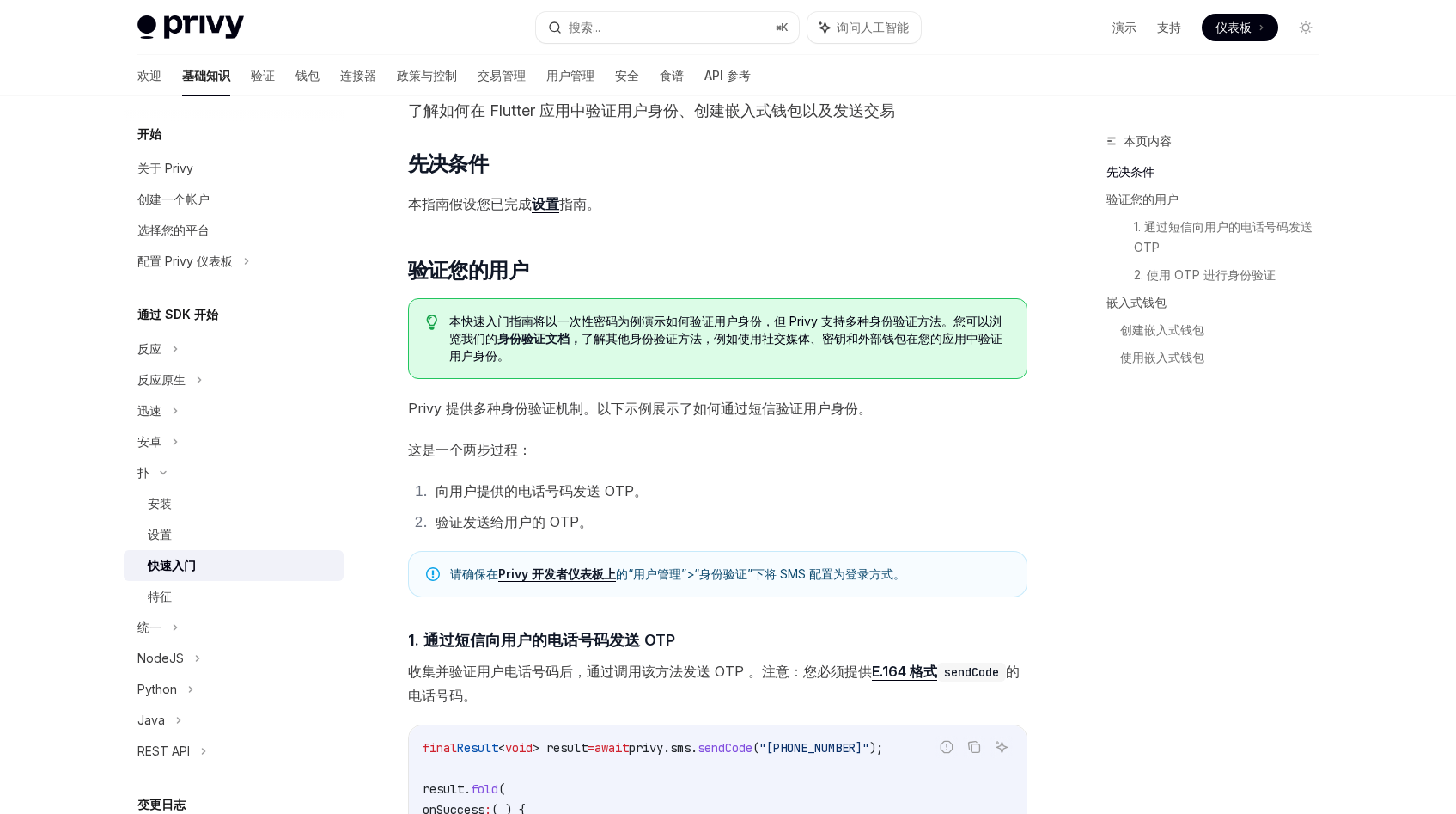
click at [473, 485] on font "向用户提供的电话号码发送 OTP。" at bounding box center [542, 490] width 212 height 18
click at [480, 488] on font "向用户提供的电话号码发送 OTP。" at bounding box center [542, 490] width 212 height 18
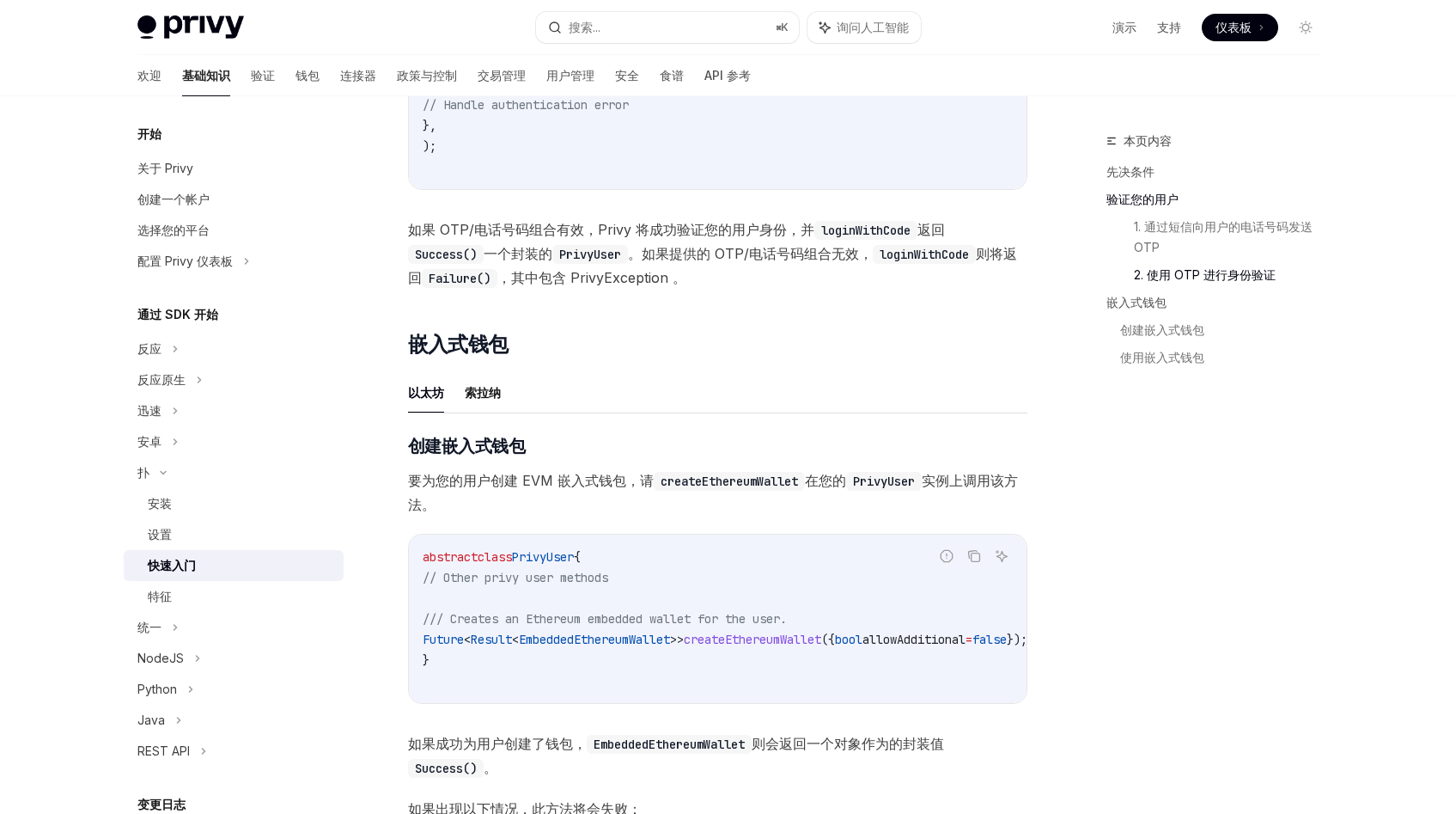
scroll to position [1423, 0]
click at [497, 400] on font "索拉纳" at bounding box center [483, 391] width 36 height 20
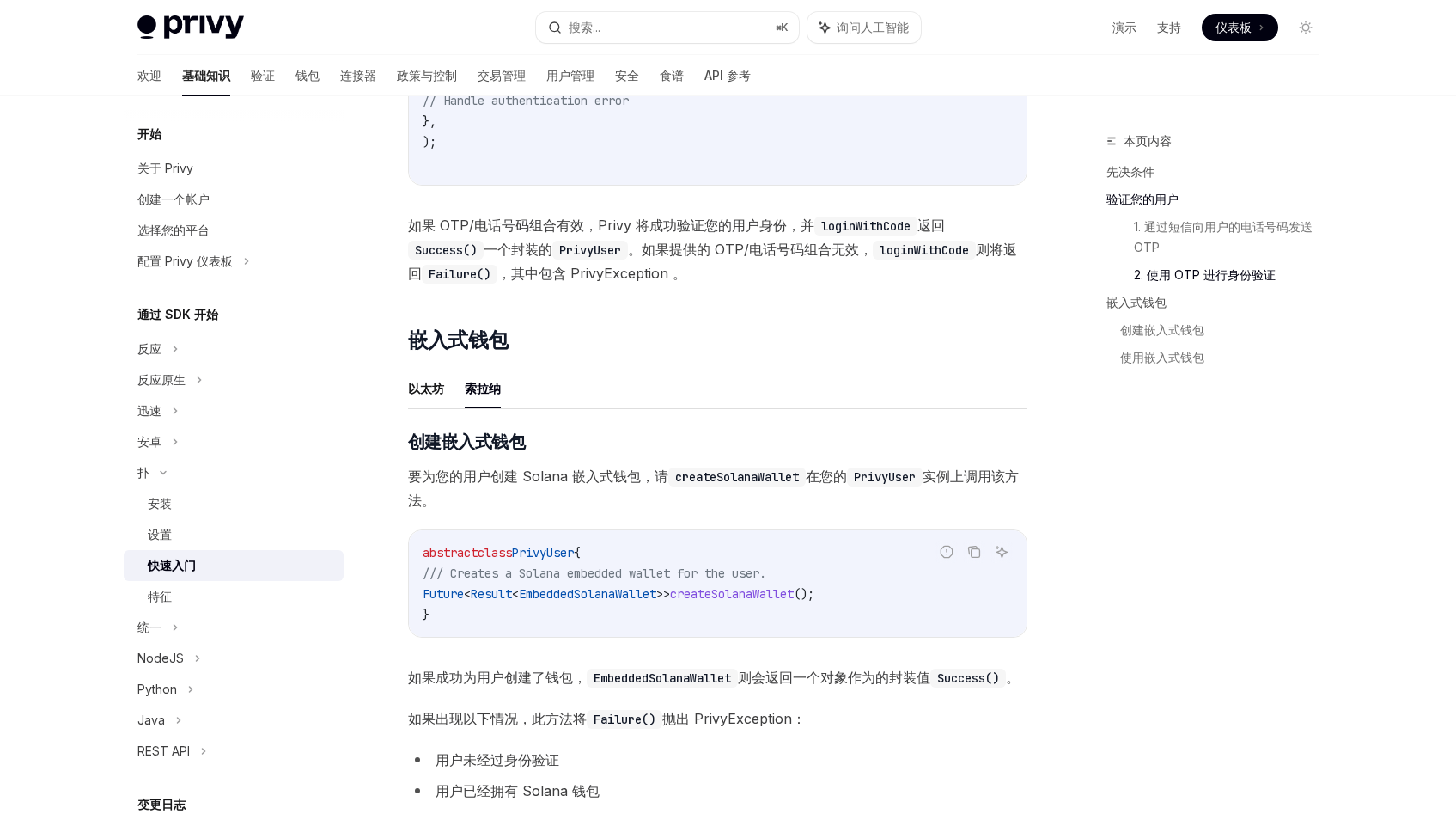
scroll to position [0, 10]
drag, startPoint x: 525, startPoint y: 470, endPoint x: 582, endPoint y: 472, distance: 57.0
click at [582, 472] on font "要为您的用户创建 Solana 嵌入式钱包，请" at bounding box center [528, 475] width 260 height 18
click at [662, 471] on code "createSolanaWallet" at bounding box center [726, 476] width 137 height 18
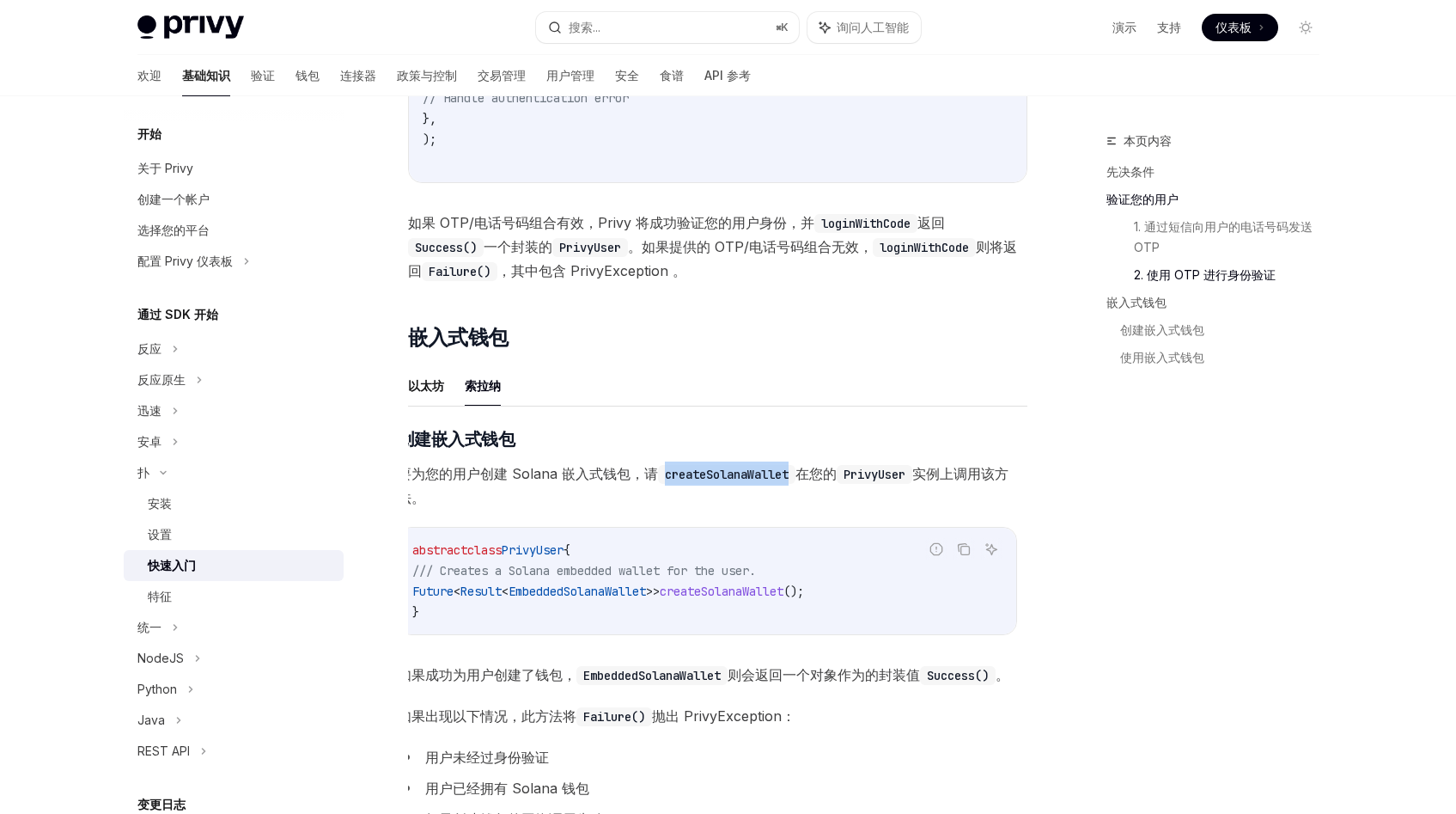
scroll to position [1430, 0]
click at [727, 476] on code "createSolanaWallet" at bounding box center [726, 473] width 137 height 18
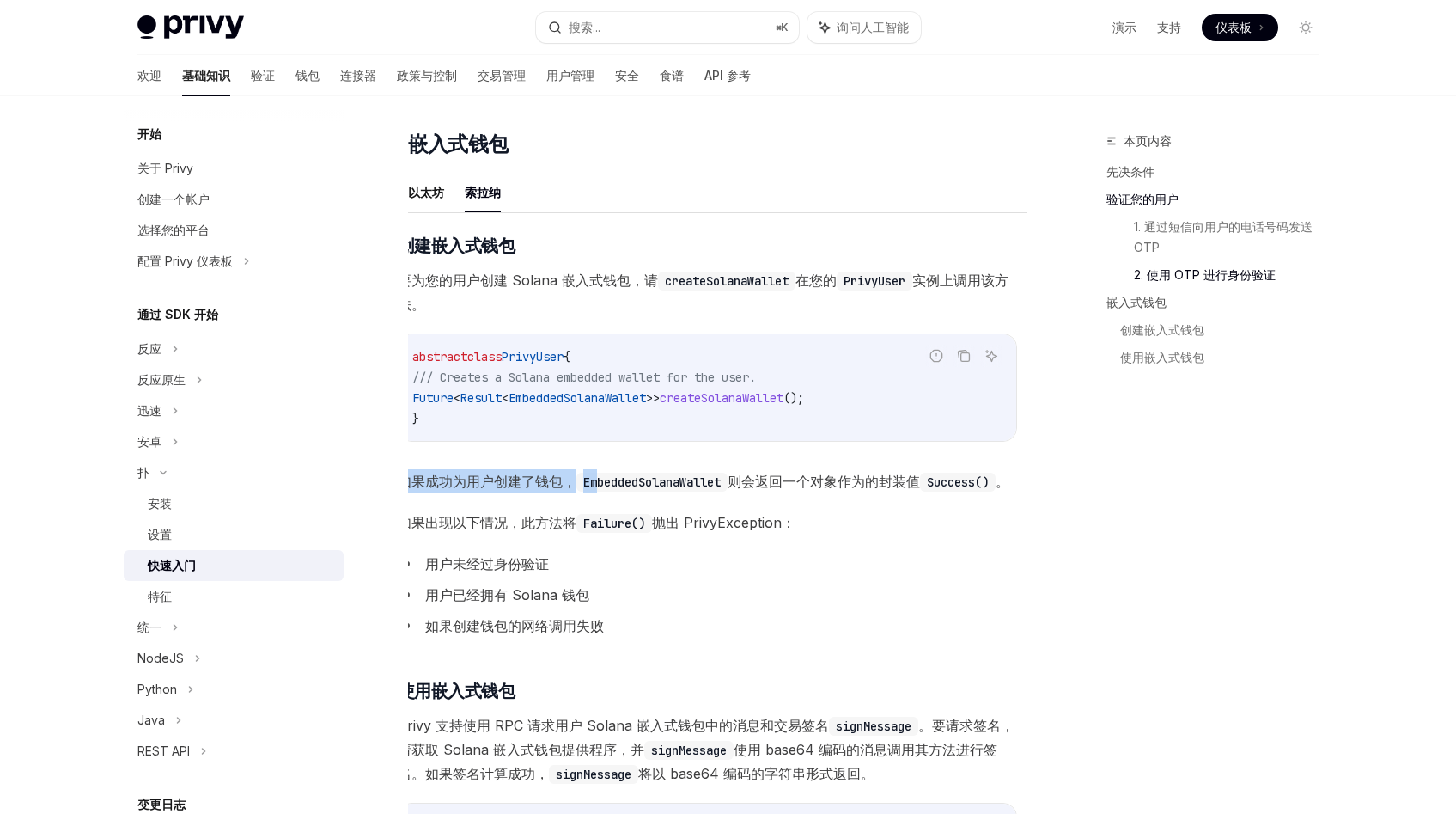
scroll to position [0, 0]
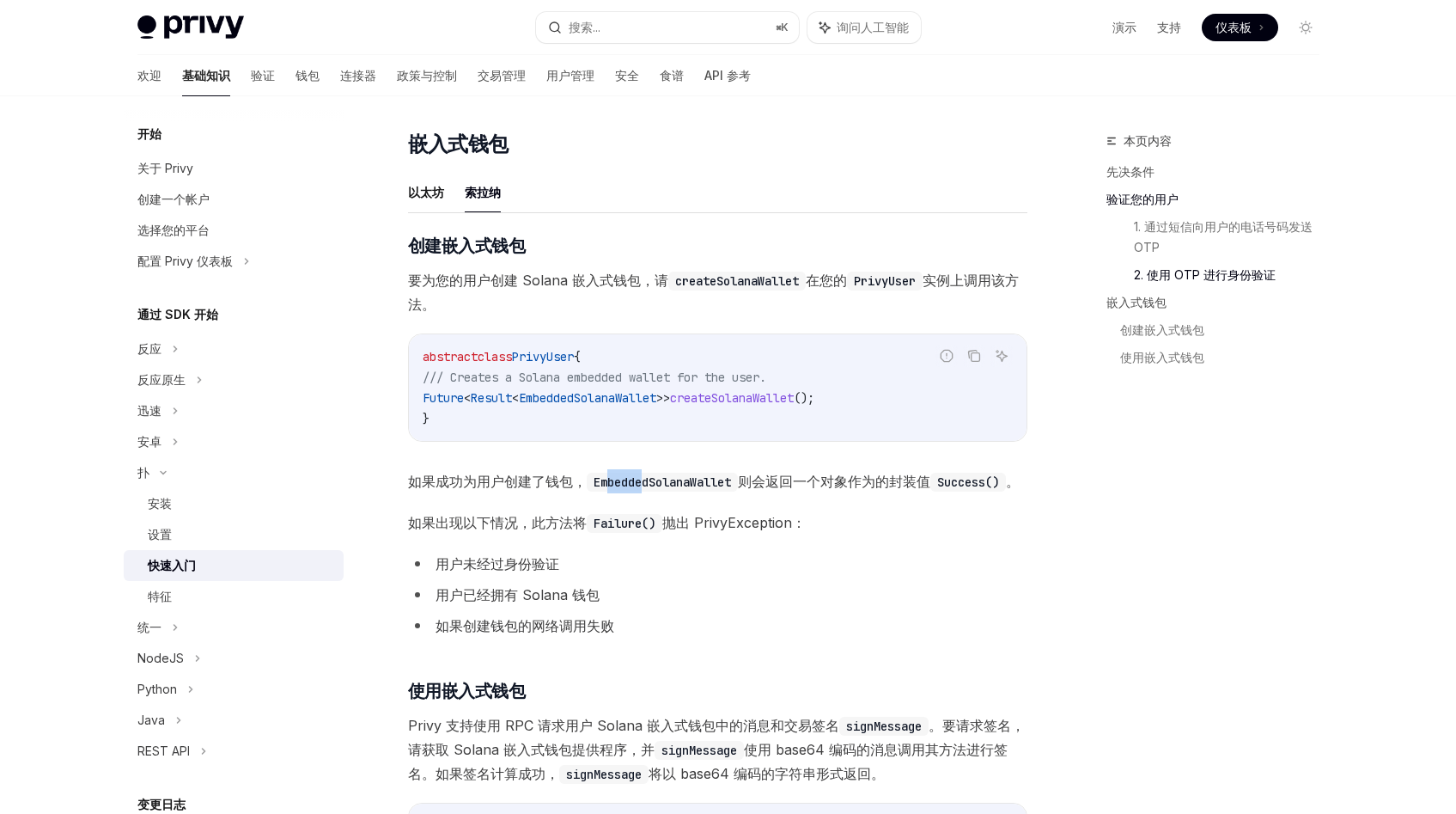
drag, startPoint x: 601, startPoint y: 483, endPoint x: 647, endPoint y: 485, distance: 46.0
click at [647, 485] on code "EmbeddedSolanaWallet" at bounding box center [662, 482] width 151 height 18
click at [686, 478] on code "EmbeddedSolanaWallet" at bounding box center [662, 482] width 151 height 18
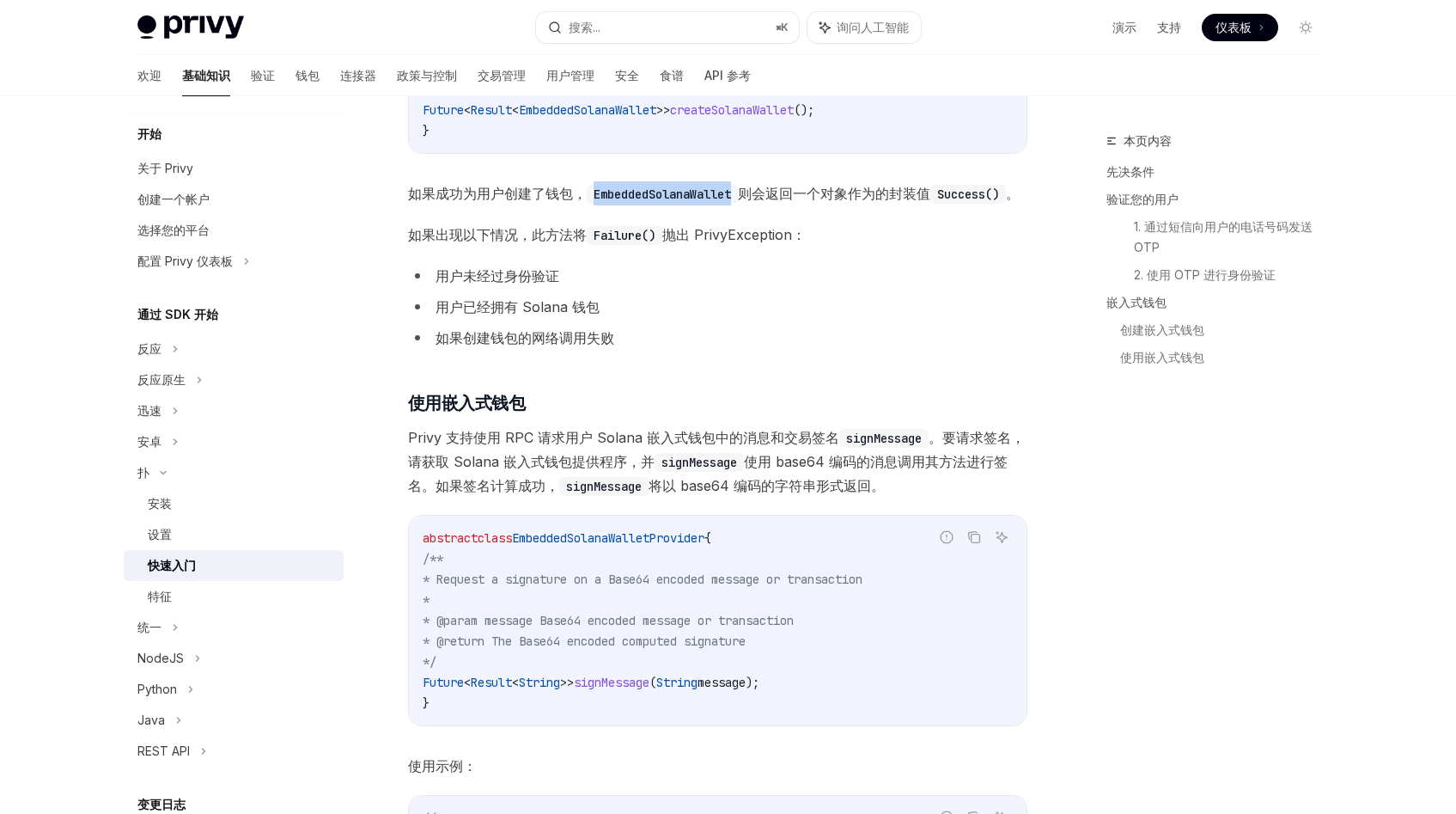
scroll to position [0, 10]
click at [546, 446] on font "Privy 支持使用 RPC 请求用户 Solana 嵌入式钱包中的消息和交易签名" at bounding box center [613, 437] width 431 height 18
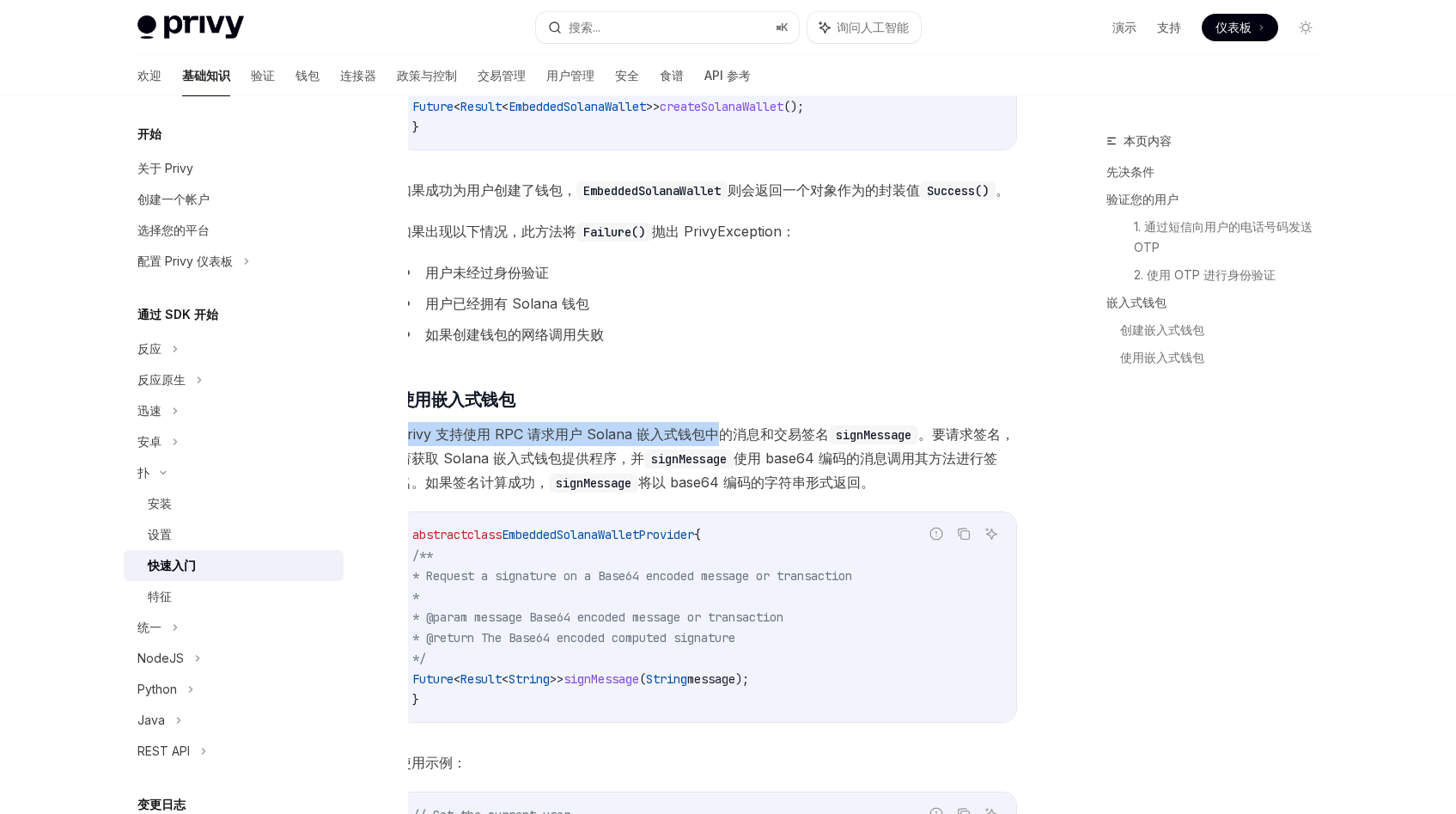
scroll to position [0, 0]
drag, startPoint x: 707, startPoint y: 463, endPoint x: 462, endPoint y: 456, distance: 245.1
click at [462, 442] on font "Privy 支持使用 RPC 请求用户 Solana 嵌入式钱包中的消息和交易签名" at bounding box center [623, 434] width 431 height 18
click at [479, 442] on font "Privy 支持使用 RPC 请求用户 Solana 嵌入式钱包中的消息和交易签名" at bounding box center [623, 434] width 431 height 18
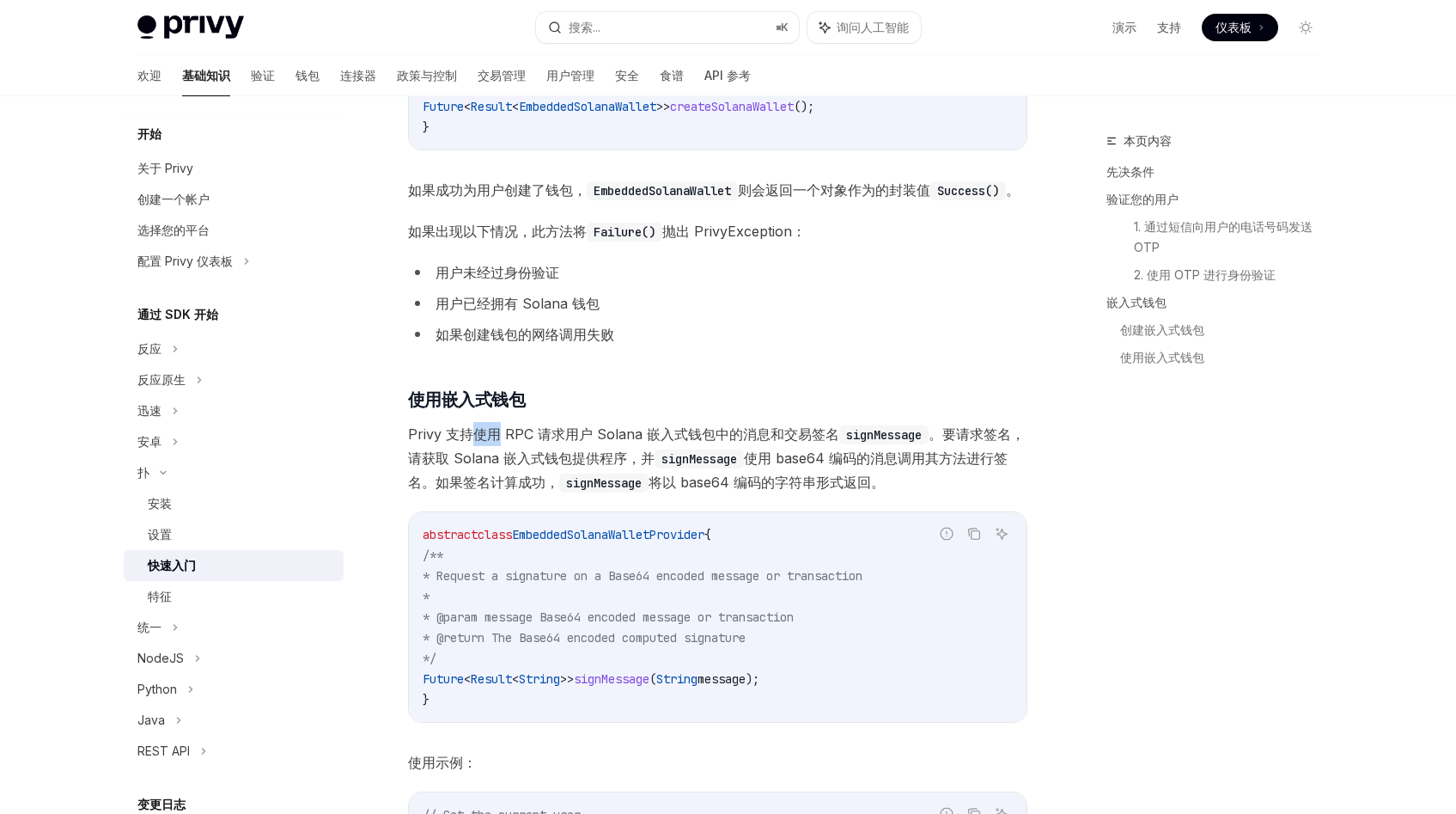
click at [479, 442] on font "Privy 支持使用 RPC 请求用户 Solana 嵌入式钱包中的消息和交易签名" at bounding box center [623, 434] width 431 height 18
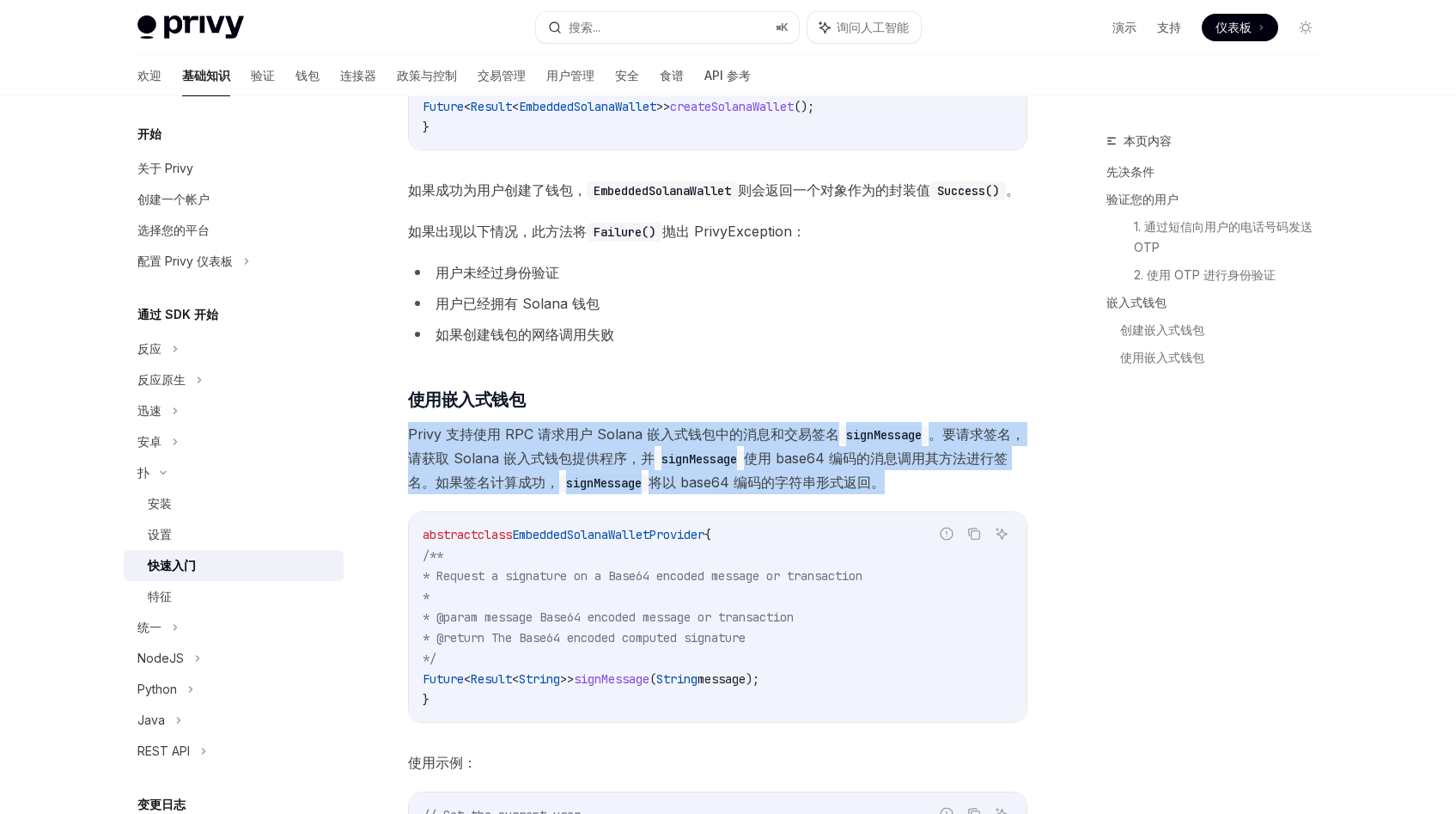
click at [479, 442] on font "Privy 支持使用 RPC 请求用户 Solana 嵌入式钱包中的消息和交易签名" at bounding box center [623, 434] width 431 height 18
click at [482, 442] on font "Privy 支持使用 RPC 请求用户 Solana 嵌入式钱包中的消息和交易签名" at bounding box center [623, 434] width 431 height 18
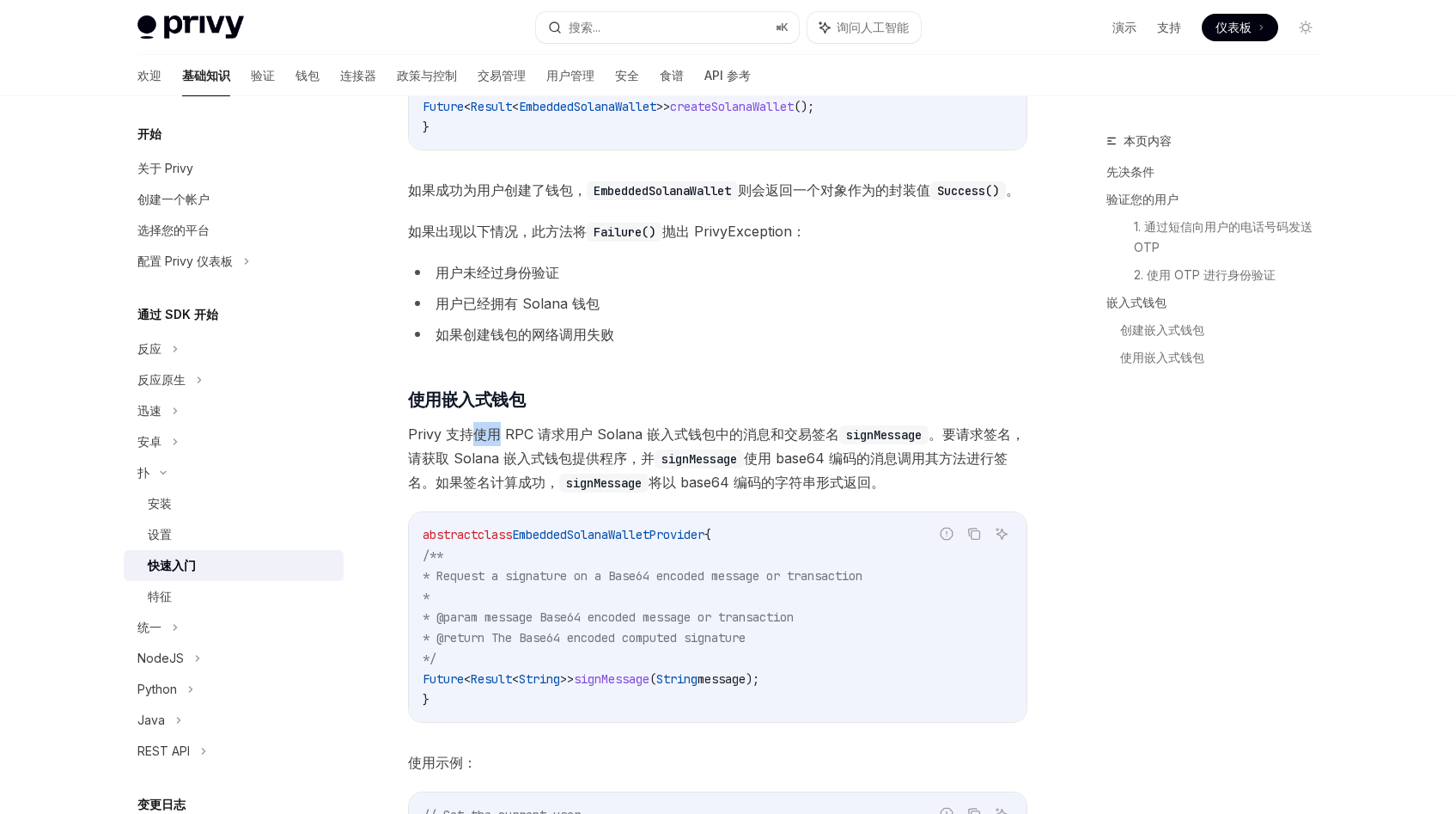
click at [482, 442] on font "Privy 支持使用 RPC 请求用户 Solana 嵌入式钱包中的消息和交易签名" at bounding box center [623, 434] width 431 height 18
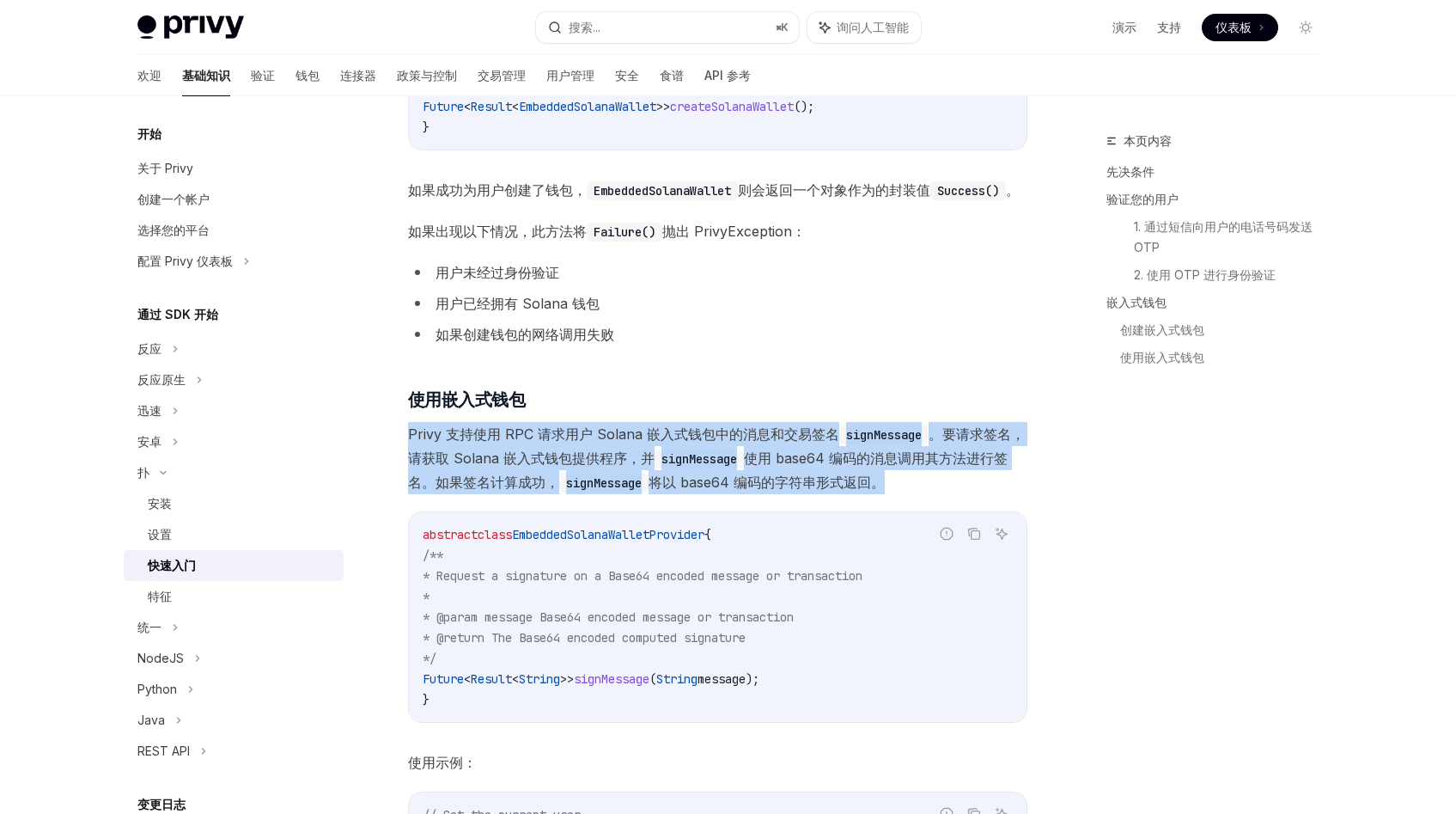
click at [482, 442] on font "Privy 支持使用 RPC 请求用户 Solana 嵌入式钱包中的消息和交易签名" at bounding box center [623, 434] width 431 height 18
click at [491, 442] on font "Privy 支持使用 RPC 请求用户 Solana 嵌入式钱包中的消息和交易签名" at bounding box center [623, 434] width 431 height 18
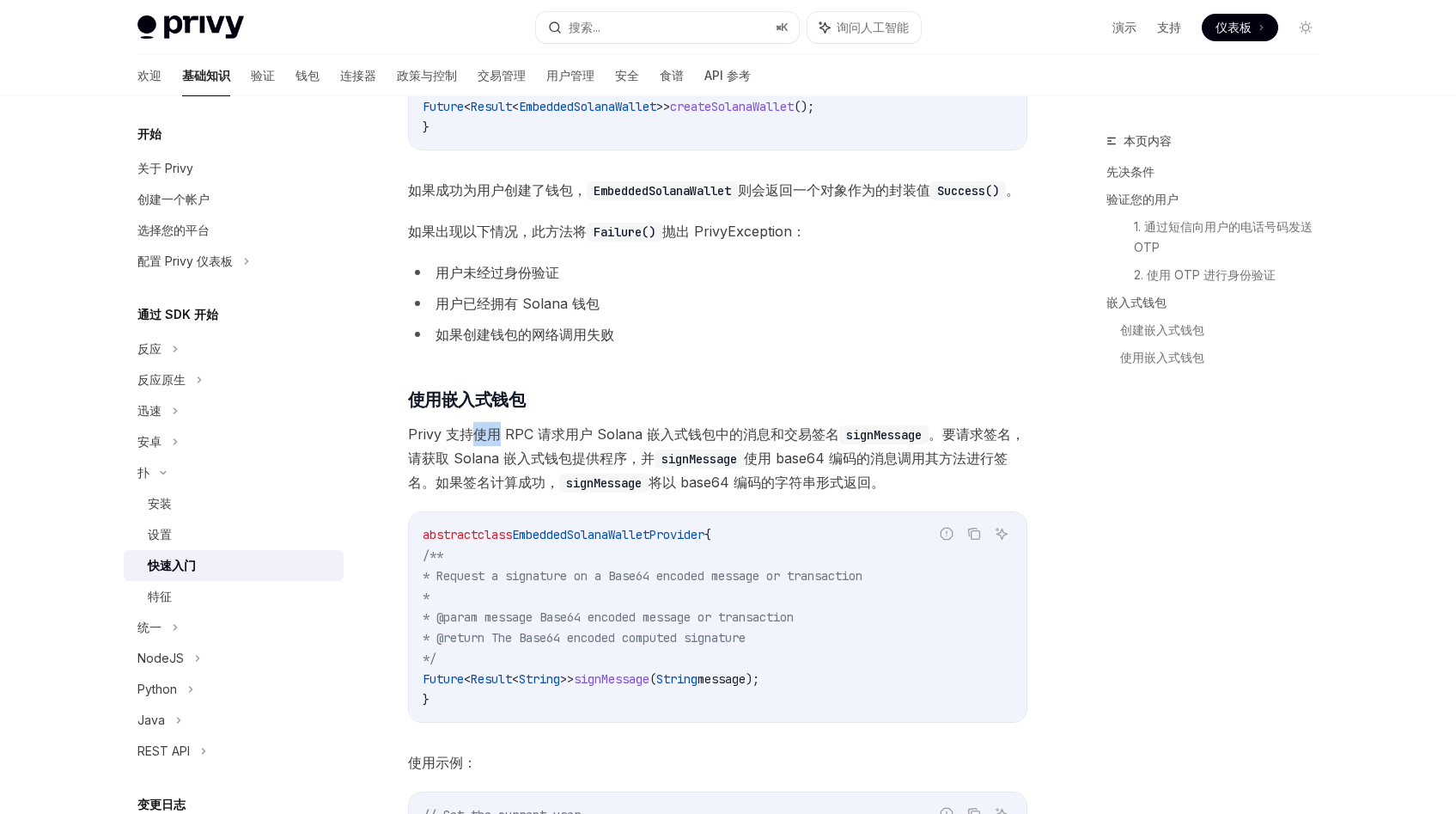
click at [491, 442] on font "Privy 支持使用 RPC 请求用户 Solana 嵌入式钱包中的消息和交易签名" at bounding box center [623, 434] width 431 height 18
click at [516, 442] on font "Privy 支持使用 RPC 请求用户 Solana 嵌入式钱包中的消息和交易签名" at bounding box center [623, 434] width 431 height 18
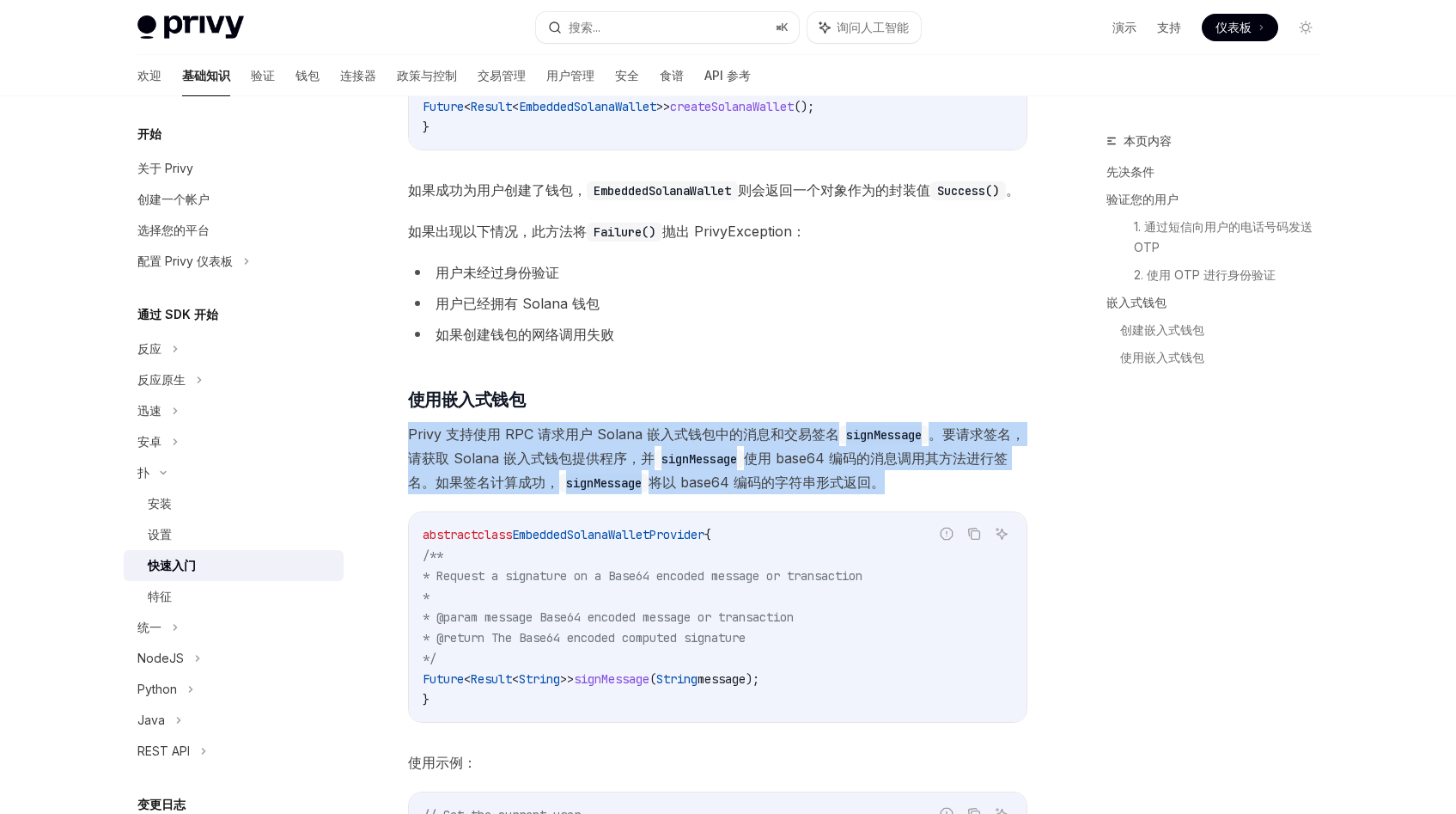
click at [516, 442] on font "Privy 支持使用 RPC 请求用户 Solana 嵌入式钱包中的消息和交易签名" at bounding box center [623, 434] width 431 height 18
click at [554, 442] on font "Privy 支持使用 RPC 请求用户 Solana 嵌入式钱包中的消息和交易签名" at bounding box center [623, 434] width 431 height 18
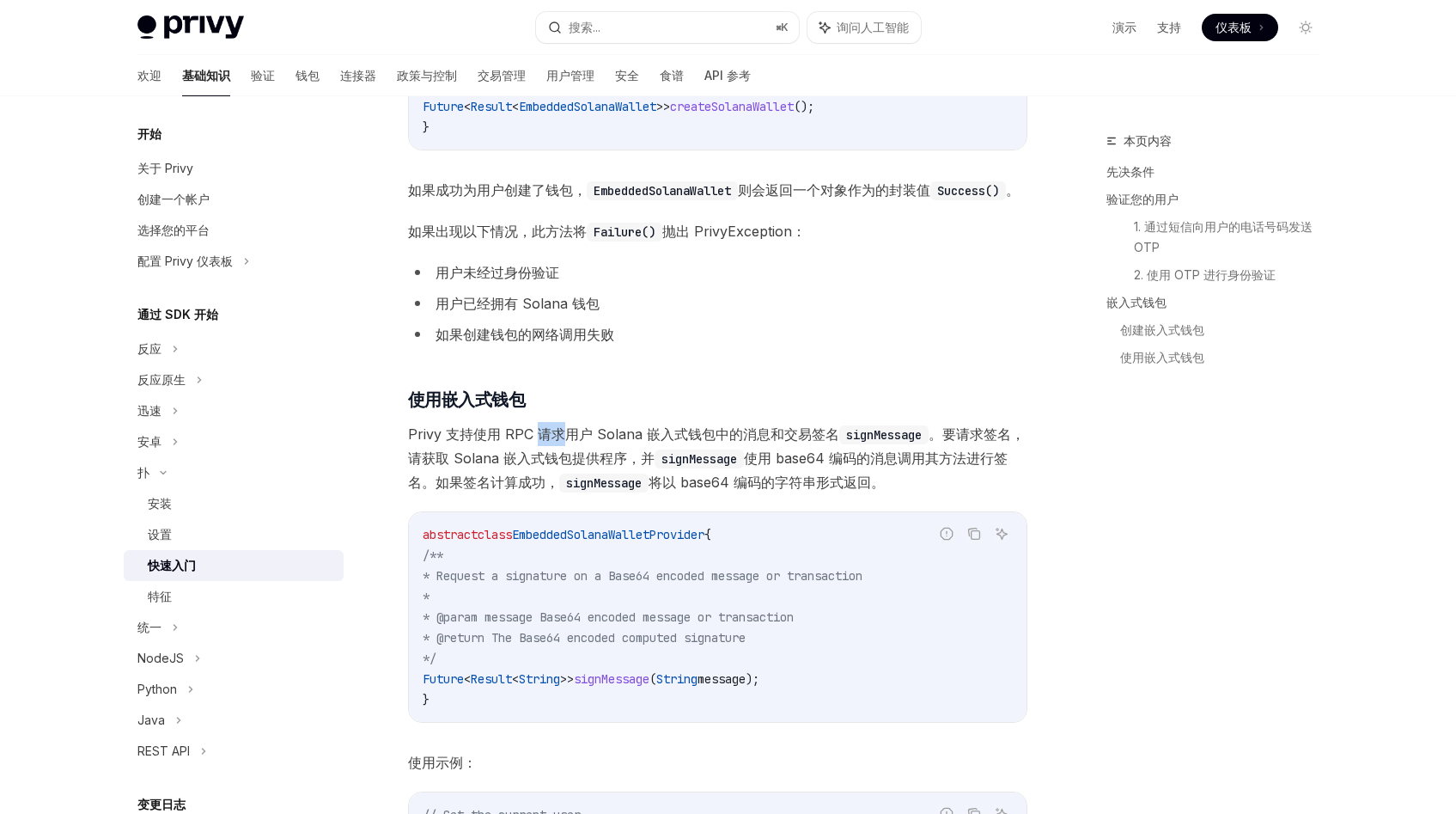
click at [554, 442] on font "Privy 支持使用 RPC 请求用户 Solana 嵌入式钱包中的消息和交易签名" at bounding box center [623, 434] width 431 height 18
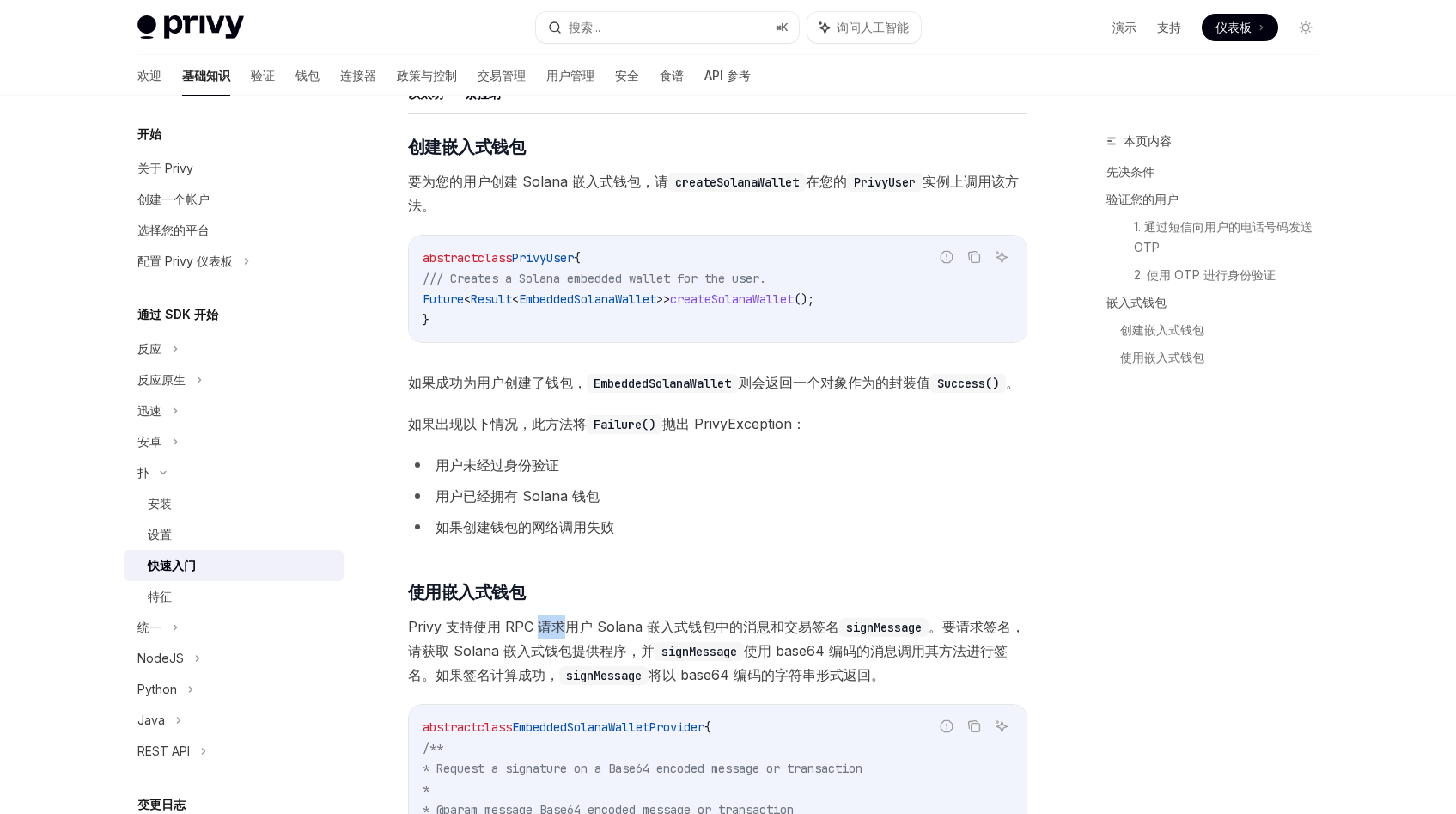
scroll to position [1847, 0]
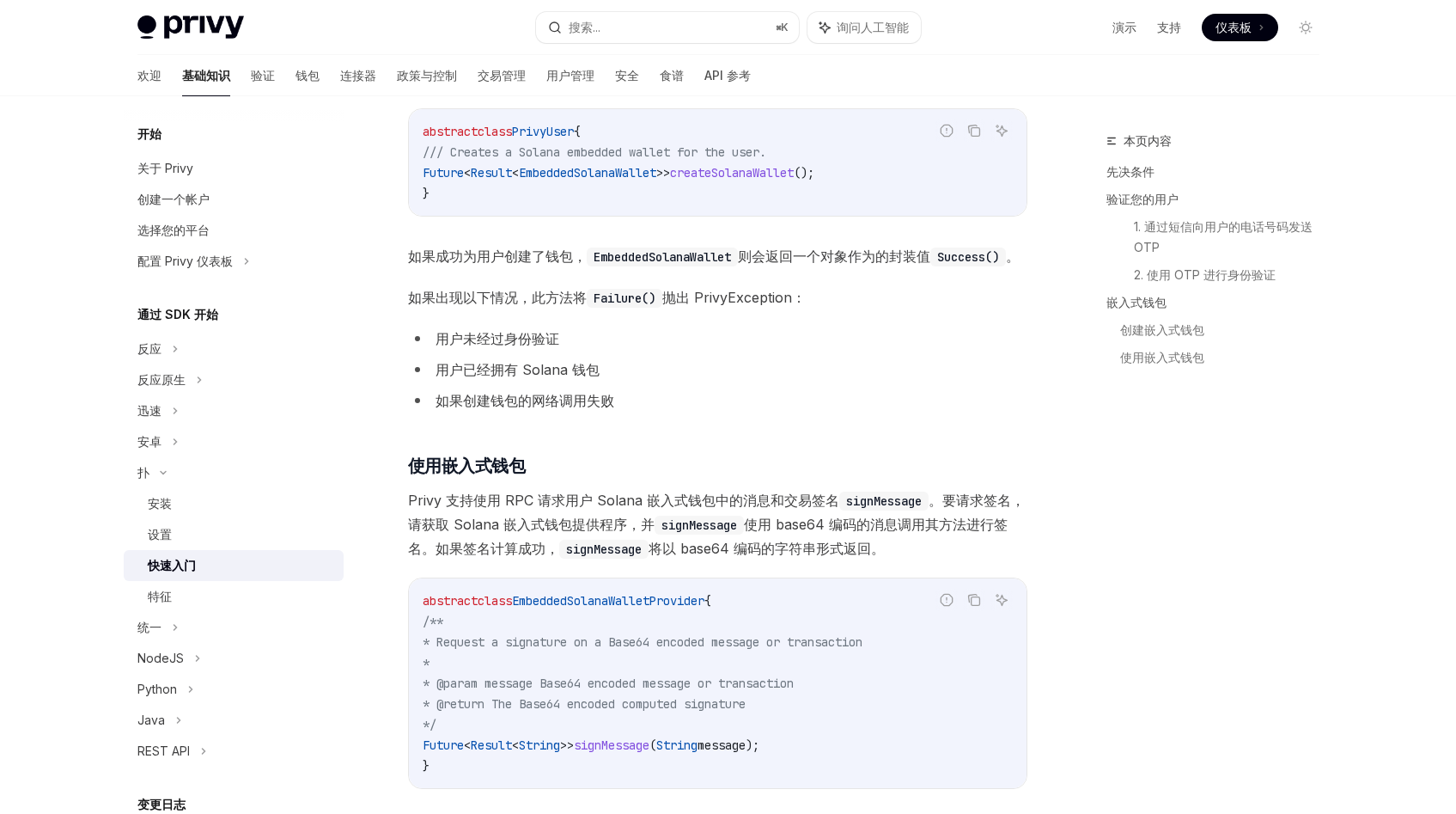
click at [702, 535] on span "Privy 支持使用 RPC 请求用户 Solana 嵌入式钱包中的消息和交易签名 signMessage 。要请求签名，请获取 Solana 嵌入式钱包提供…" at bounding box center [717, 524] width 619 height 72
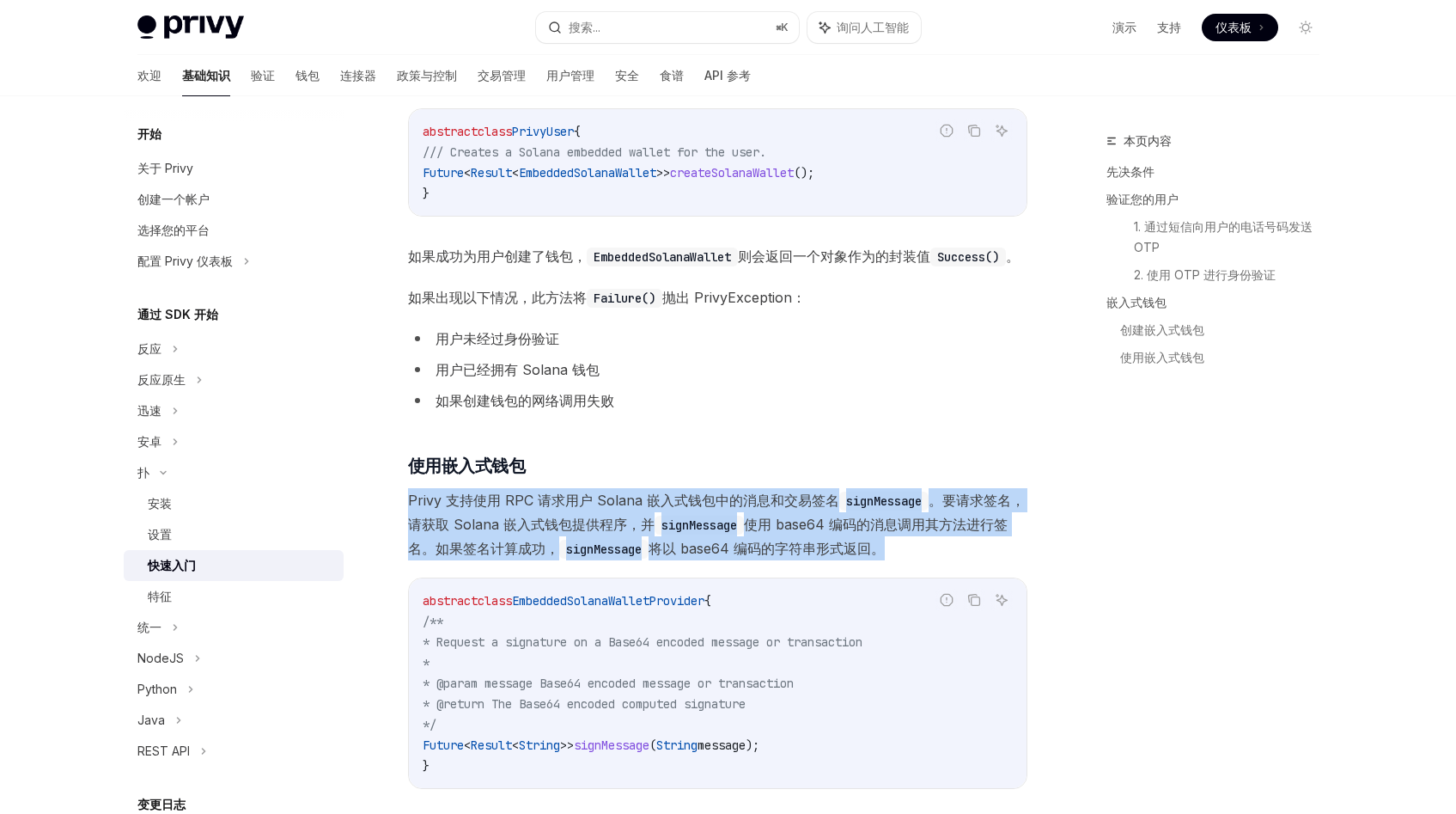
click at [702, 535] on span "Privy 支持使用 RPC 请求用户 Solana 嵌入式钱包中的消息和交易签名 signMessage 。要请求签名，请获取 Solana 嵌入式钱包提供…" at bounding box center [717, 524] width 619 height 72
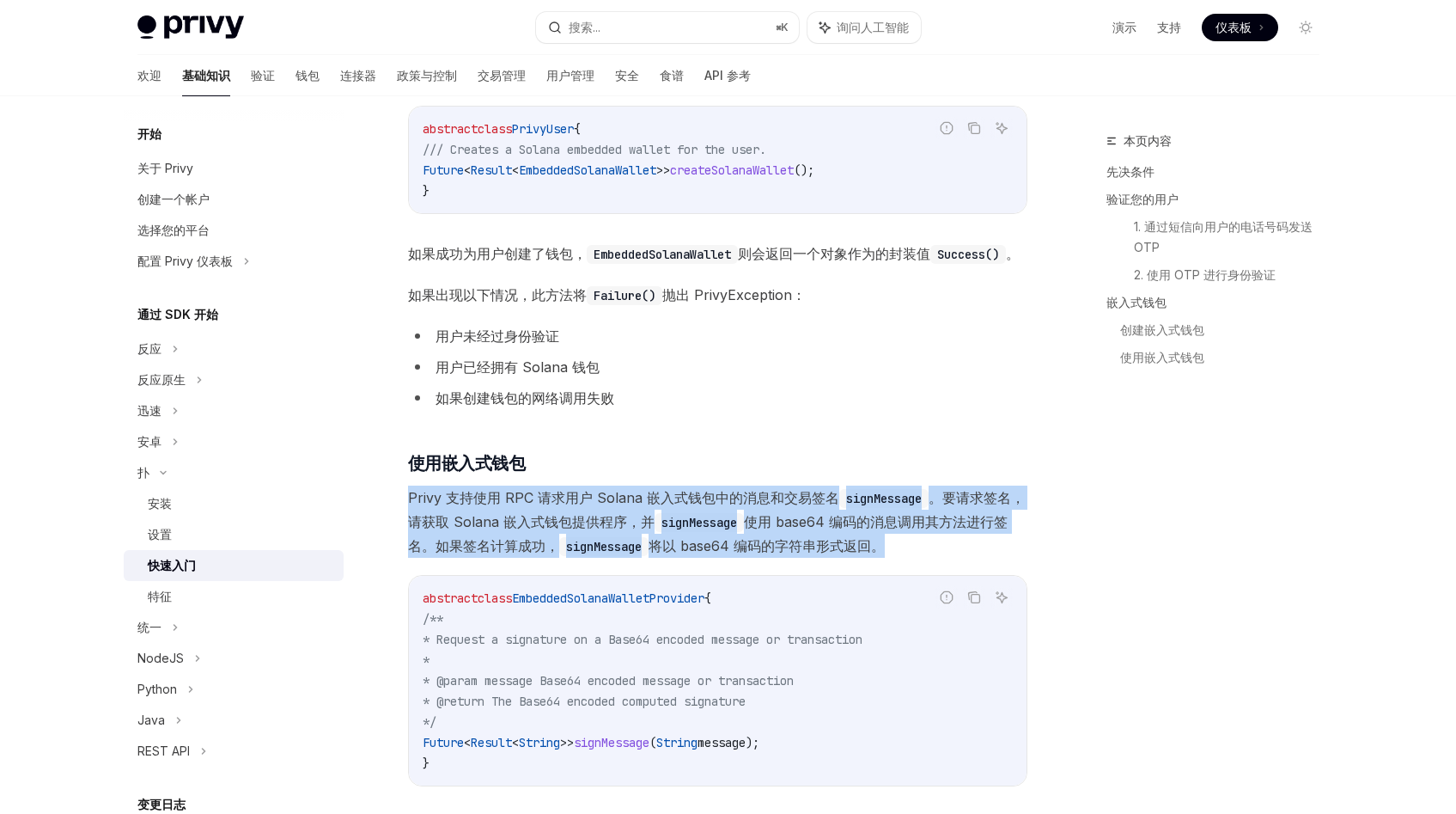
scroll to position [1850, 0]
click at [740, 533] on span "Privy 支持使用 RPC 请求用户 Solana 嵌入式钱包中的消息和交易签名 signMessage 。要请求签名，请获取 Solana 嵌入式钱包提供…" at bounding box center [717, 521] width 619 height 72
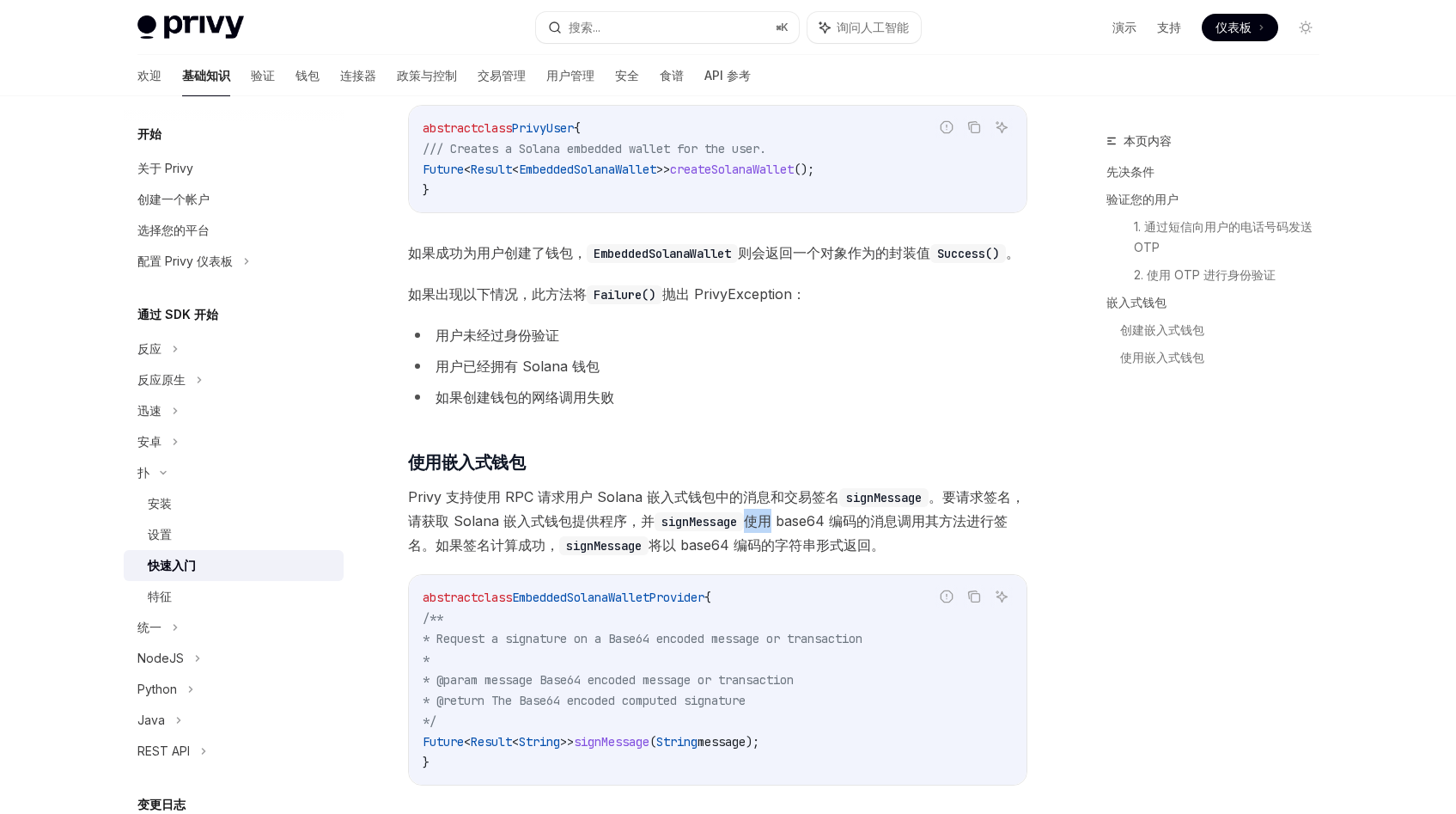
click at [740, 533] on span "Privy 支持使用 RPC 请求用户 Solana 嵌入式钱包中的消息和交易签名 signMessage 。要请求签名，请获取 Solana 嵌入式钱包提供…" at bounding box center [717, 521] width 619 height 72
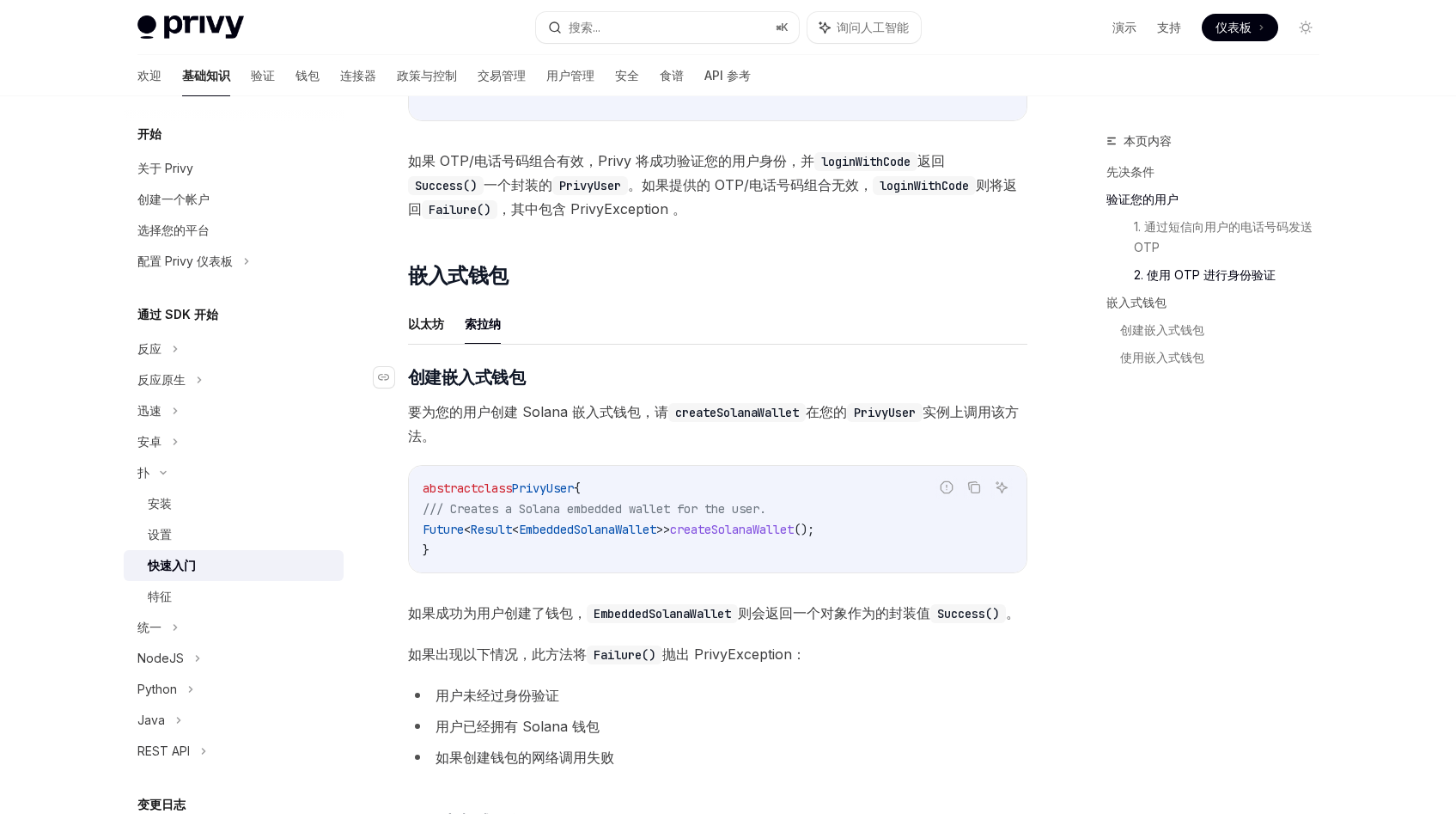
scroll to position [1438, 0]
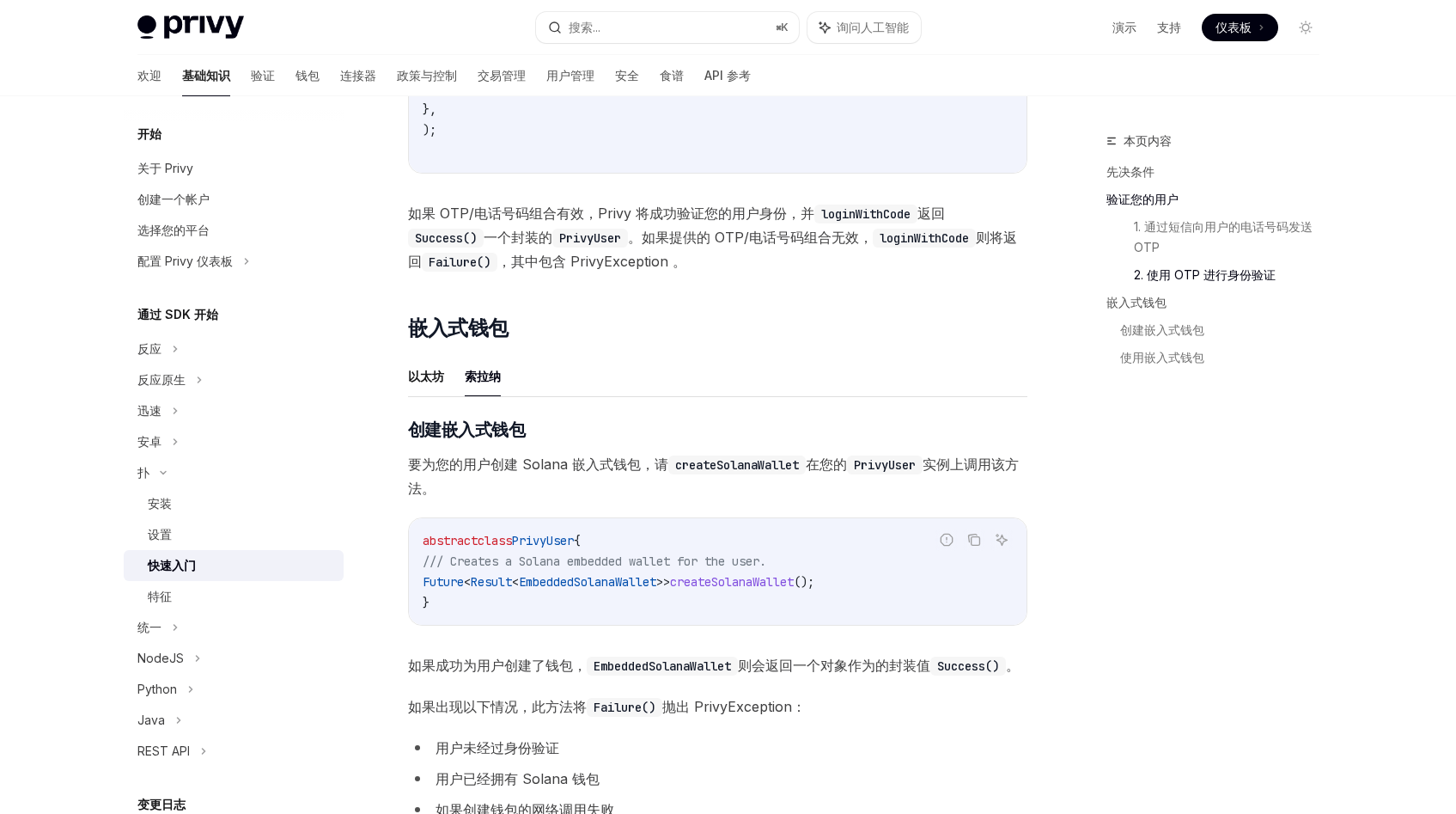
click at [572, 586] on span "EmbeddedSolanaWallet" at bounding box center [587, 581] width 137 height 16
click at [715, 465] on code "createSolanaWallet" at bounding box center [736, 464] width 137 height 18
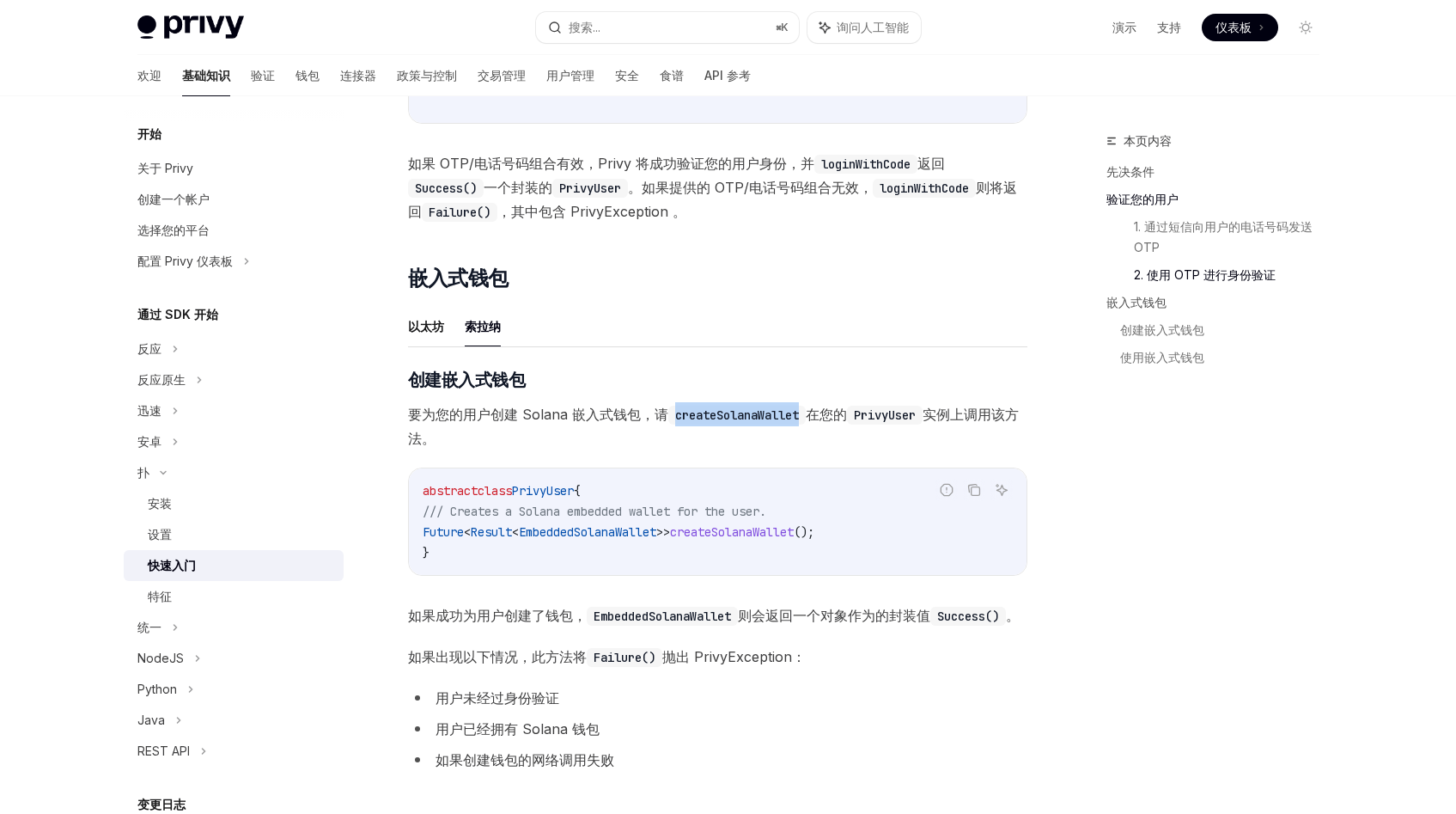
scroll to position [1489, 0]
click at [710, 410] on code "createSolanaWallet" at bounding box center [736, 413] width 137 height 18
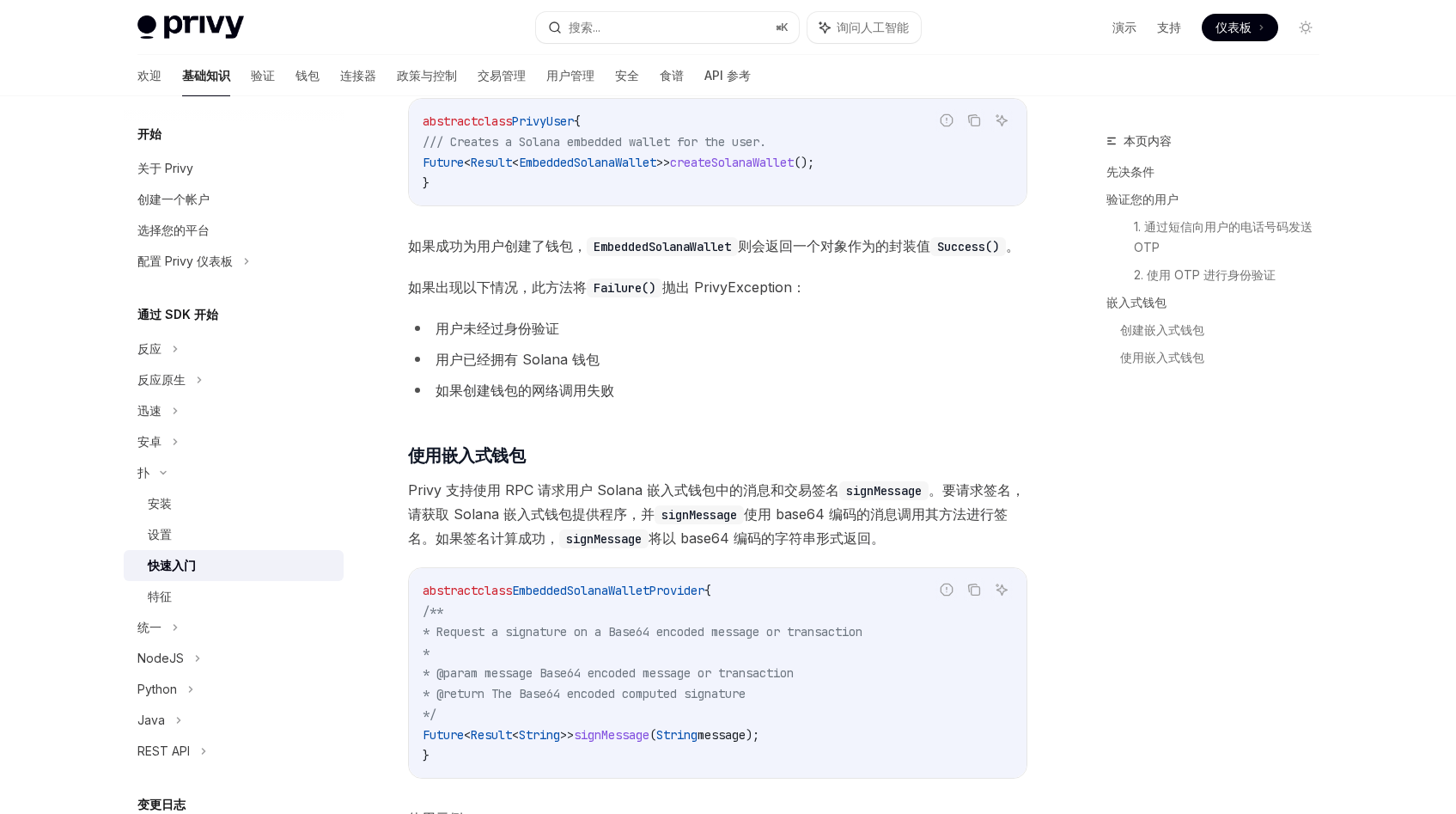
scroll to position [1859, 0]
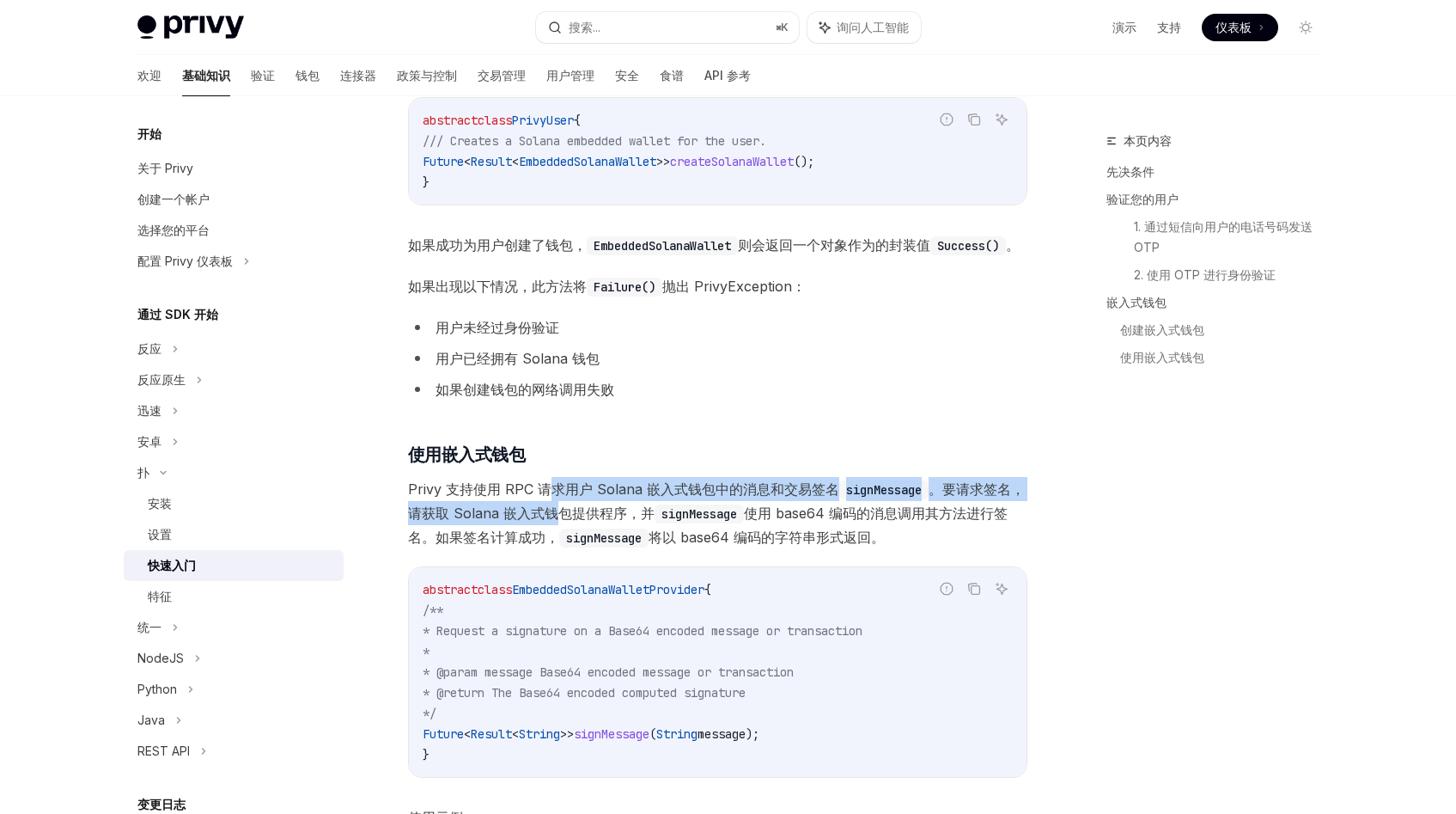
drag, startPoint x: 553, startPoint y: 515, endPoint x: 555, endPoint y: 535, distance: 20.1
click at [555, 535] on span "Privy 支持使用 RPC 请求用户 Solana 嵌入式钱包中的消息和交易签名 signMessage 。要请求签名，请获取 Solana 嵌入式钱包提供…" at bounding box center [717, 513] width 619 height 72
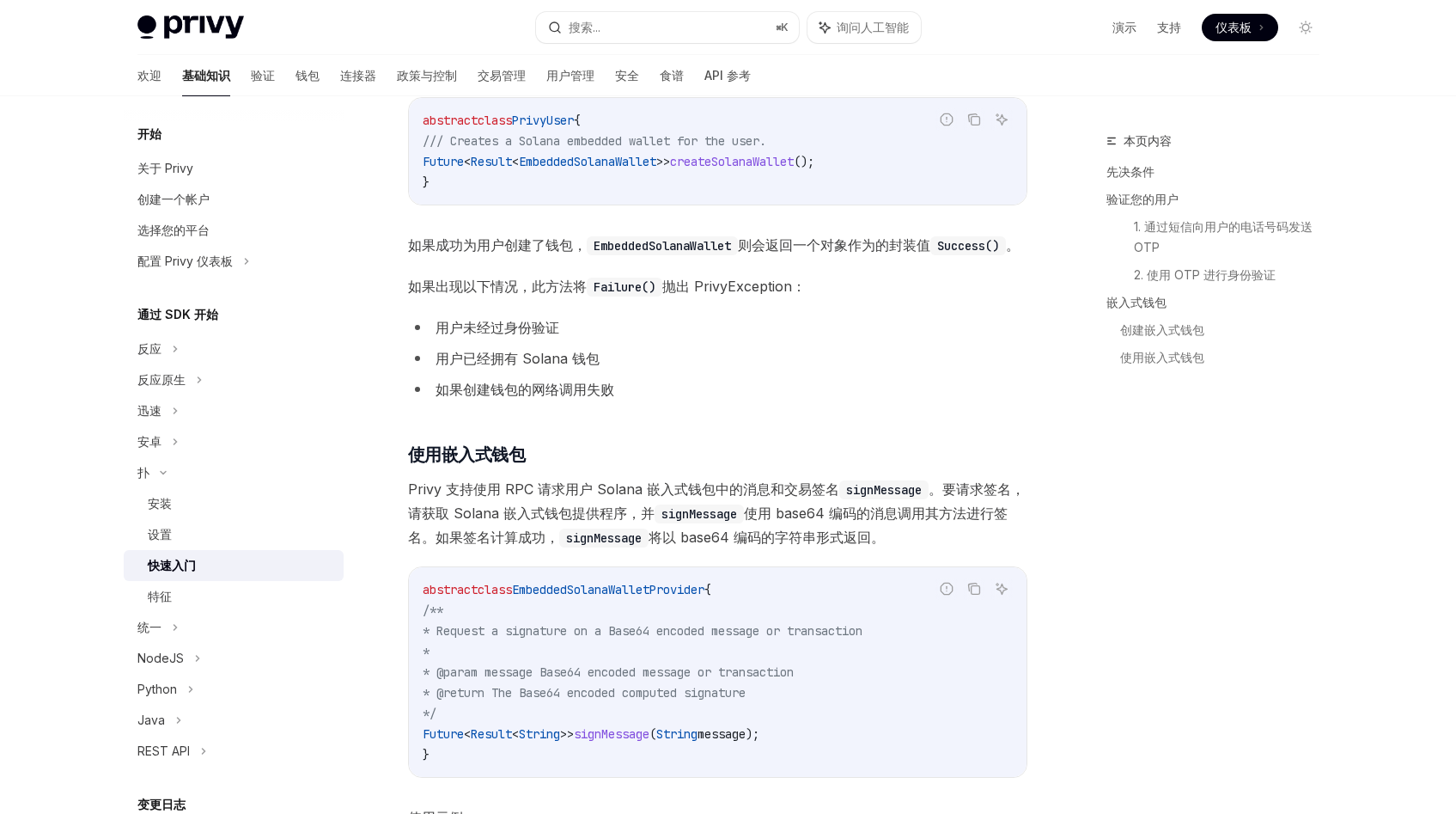
click at [517, 497] on font "Privy 支持使用 RPC 请求用户 Solana 嵌入式钱包中的消息和交易签名" at bounding box center [623, 488] width 431 height 18
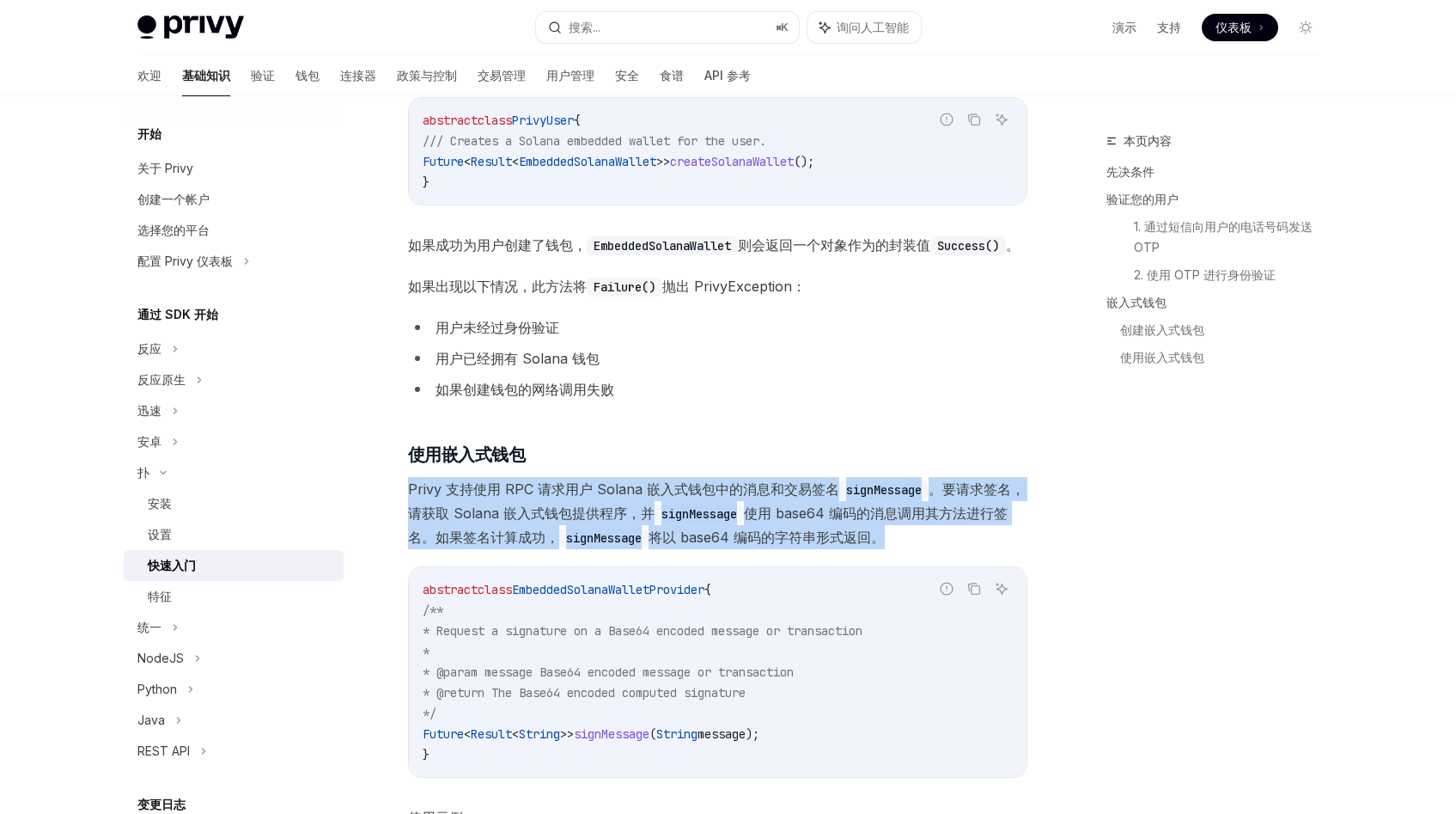
click at [517, 497] on font "Privy 支持使用 RPC 请求用户 Solana 嵌入式钱包中的消息和交易签名" at bounding box center [623, 488] width 431 height 18
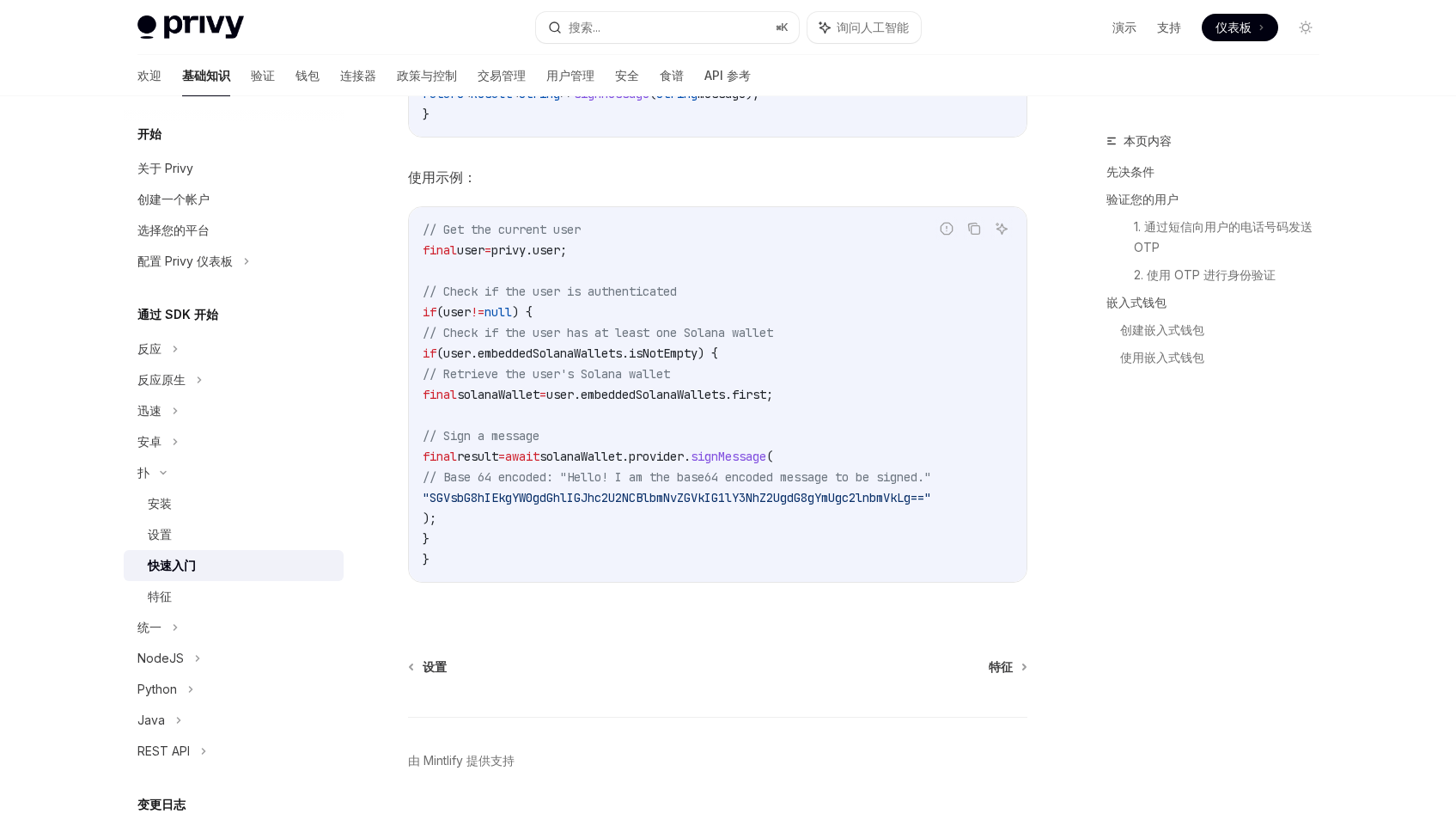
scroll to position [2568, 0]
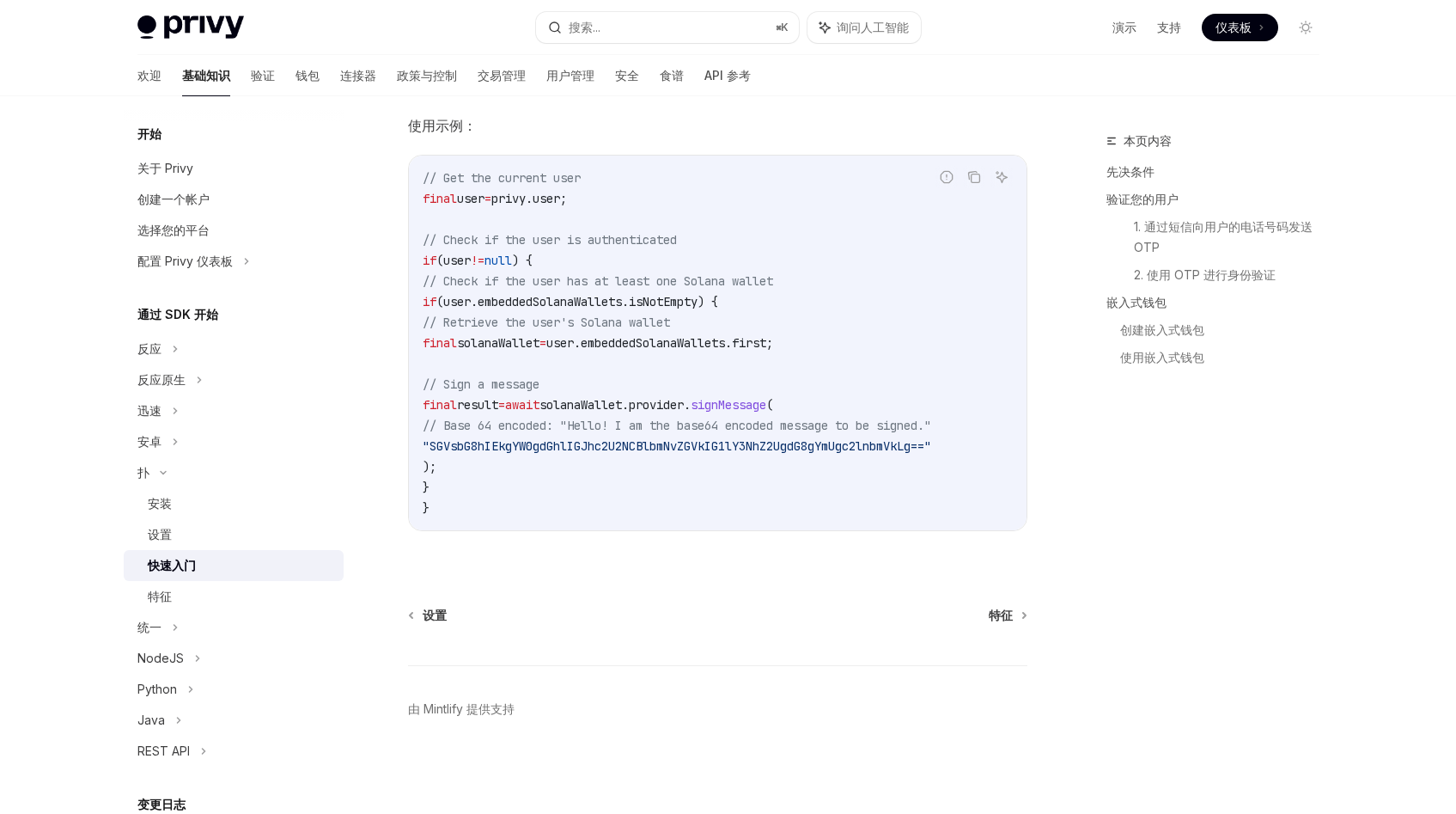
click at [670, 445] on span ""SGVsbG8hIEkgYW0gdGhlIGJhc2U2NCBlbmNvZGVkIG1lY3NhZ2UgdG8gYmUgc2lnbmVkLg=="" at bounding box center [676, 446] width 508 height 16
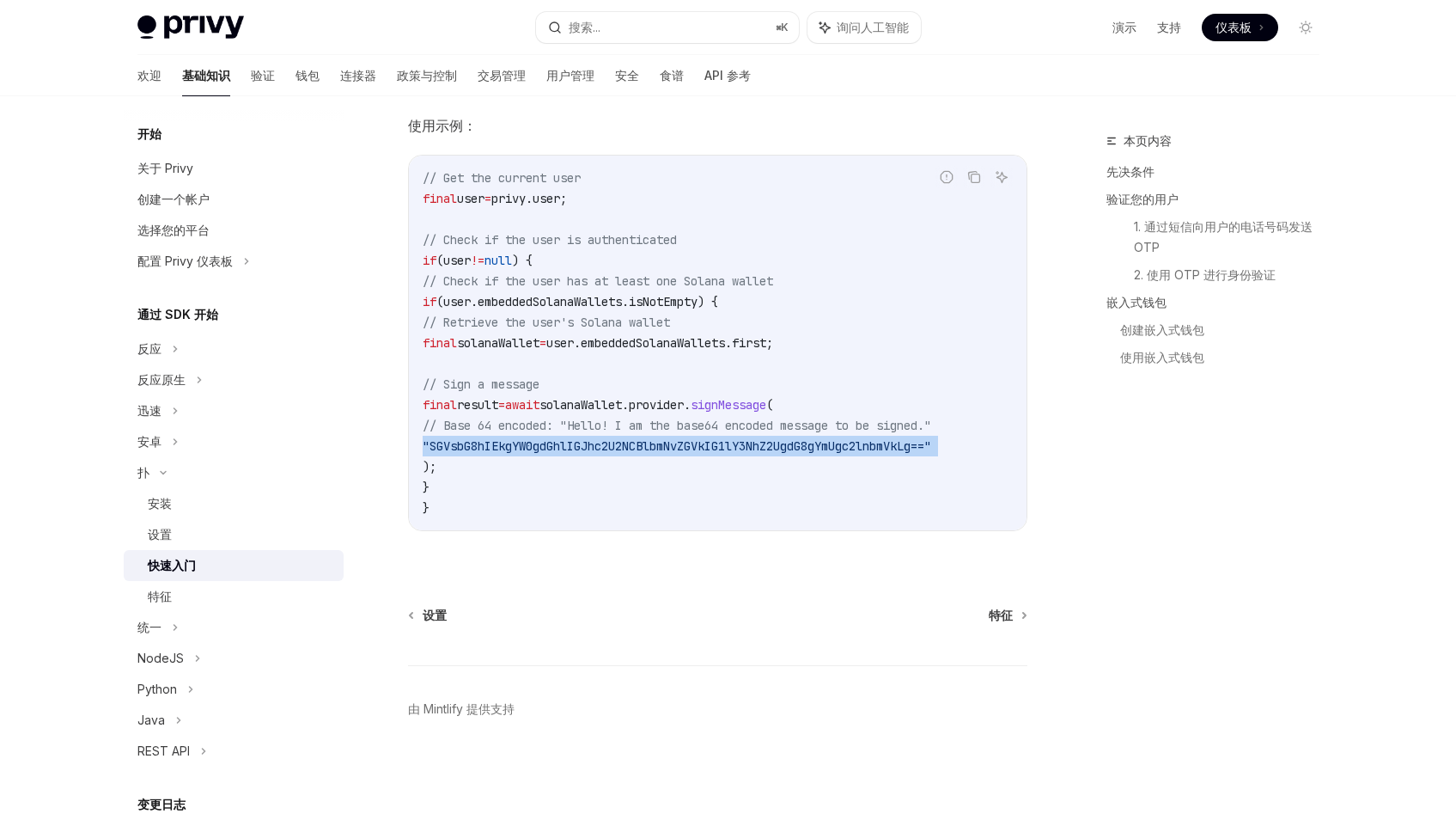
click at [670, 445] on span ""SGVsbG8hIEkgYW0gdGhlIGJhc2U2NCBlbmNvZGVkIG1lY3NhZ2UgdG8gYmUgc2lnbmVkLg=="" at bounding box center [676, 446] width 508 height 16
click at [230, 604] on div "特征" at bounding box center [240, 596] width 185 height 20
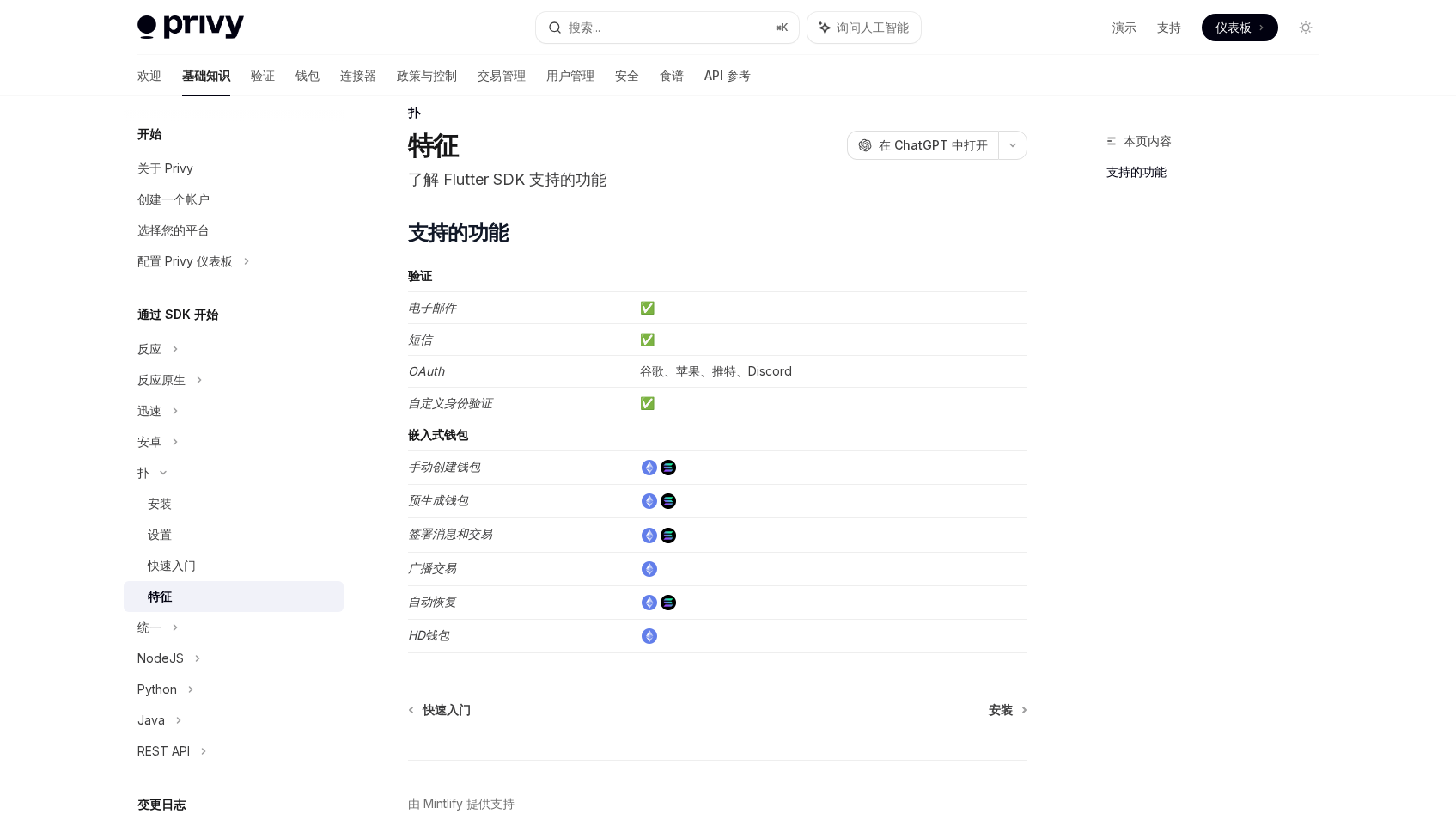
scroll to position [38, 0]
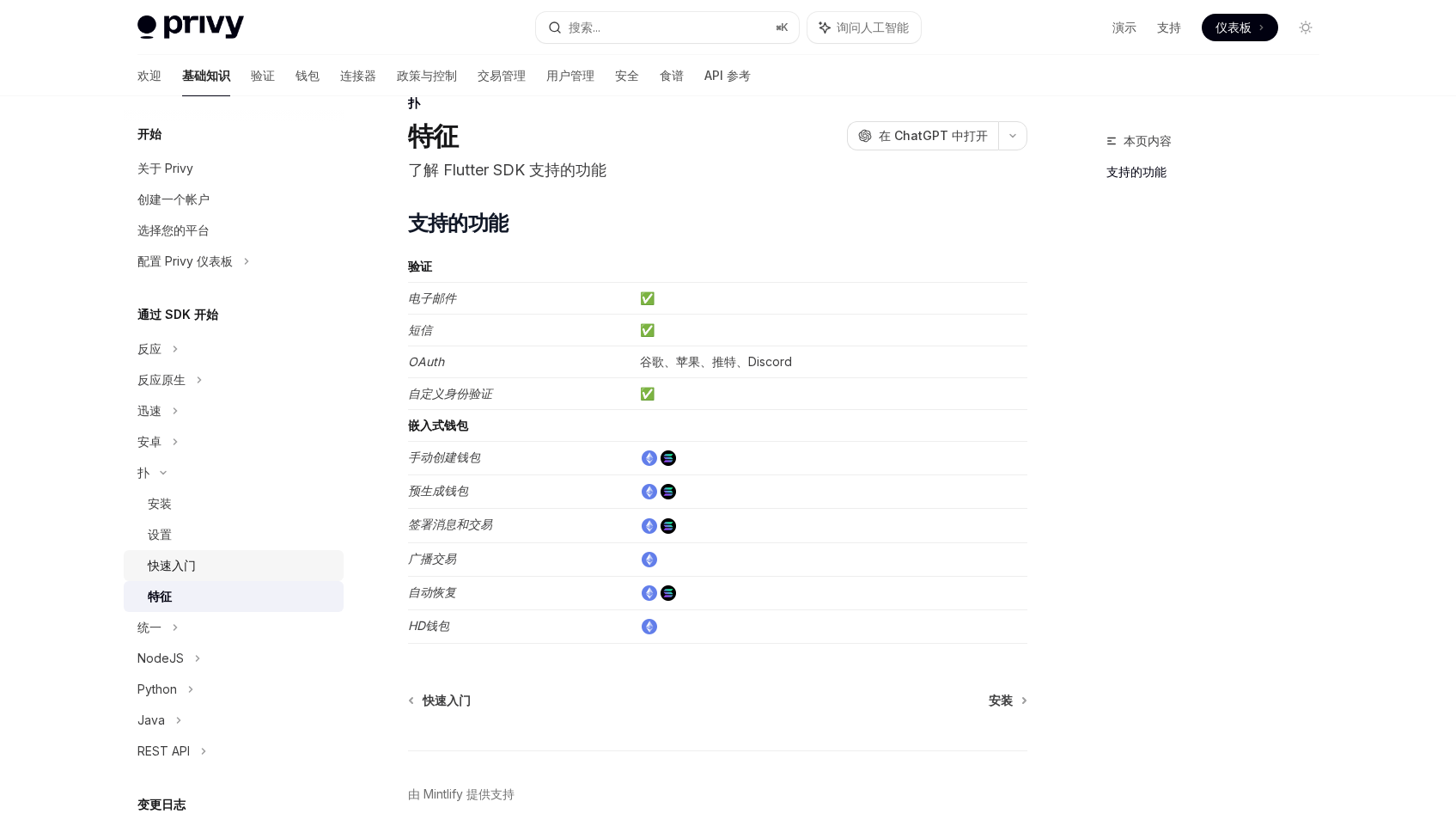
click at [193, 559] on font "快速入门" at bounding box center [172, 565] width 48 height 15
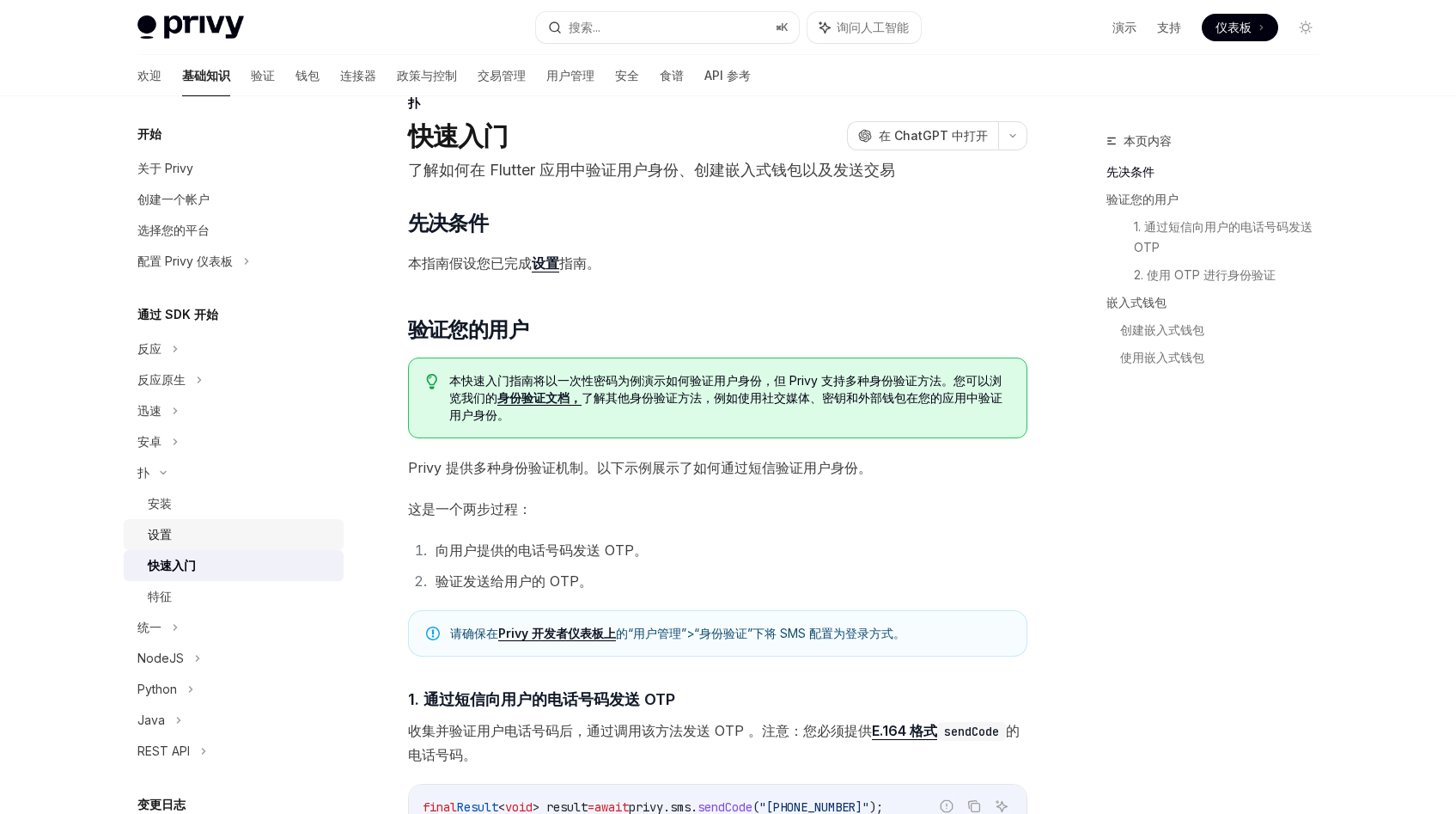
click at [218, 530] on div "设置" at bounding box center [240, 534] width 185 height 20
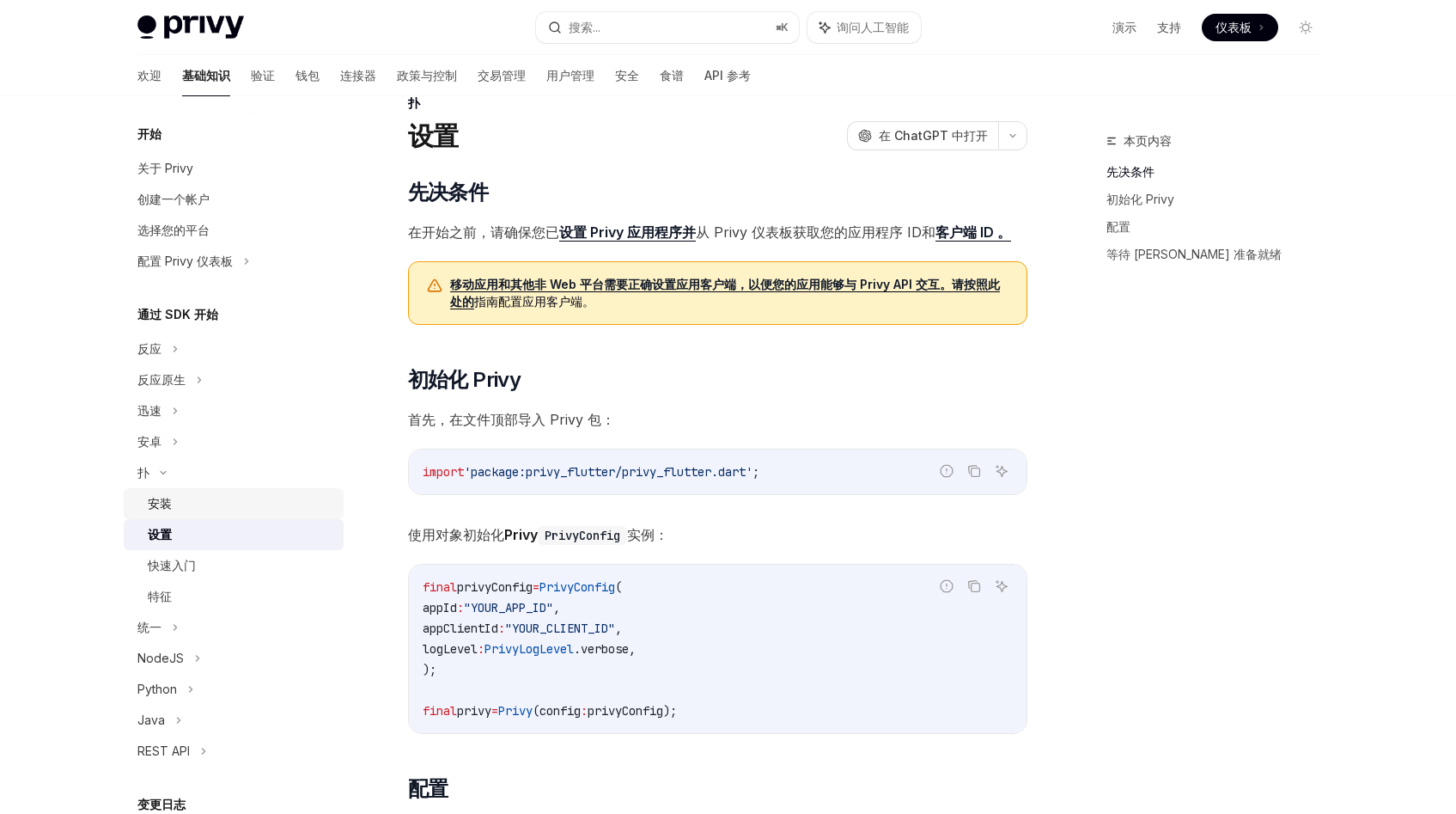
click at [222, 516] on link "安装" at bounding box center [233, 504] width 220 height 31
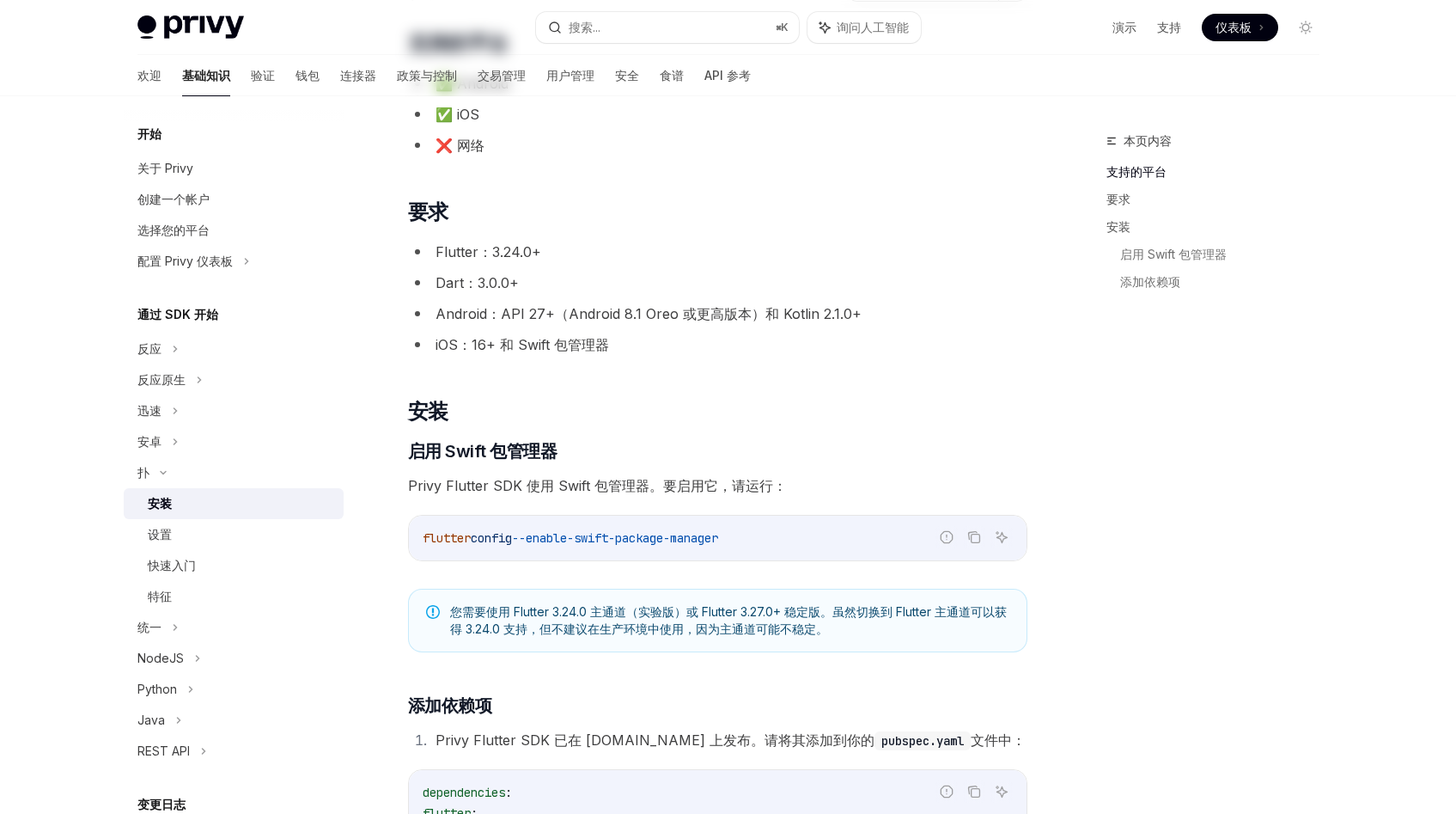
scroll to position [620, 0]
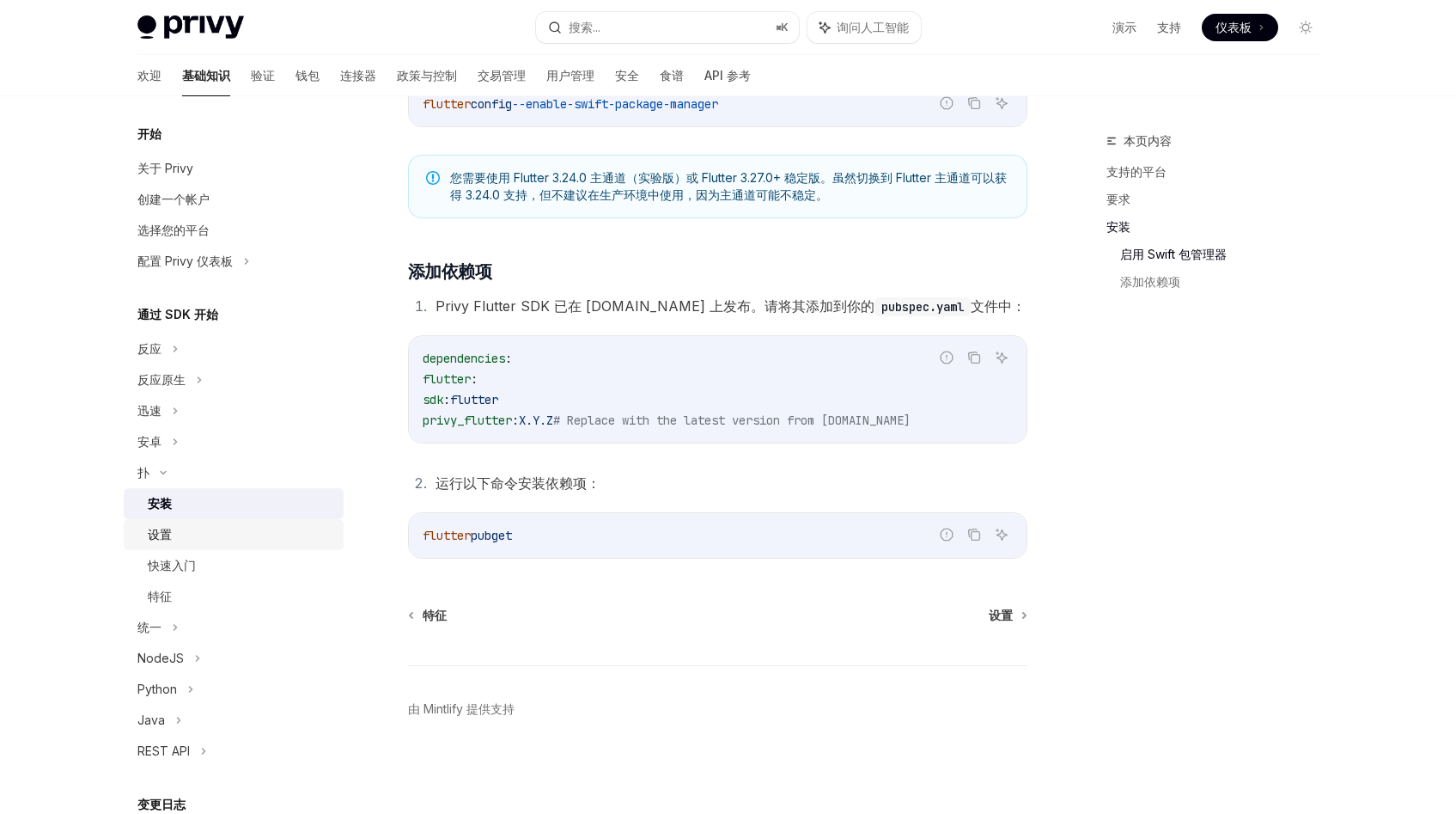
click at [176, 530] on div "设置" at bounding box center [240, 534] width 185 height 20
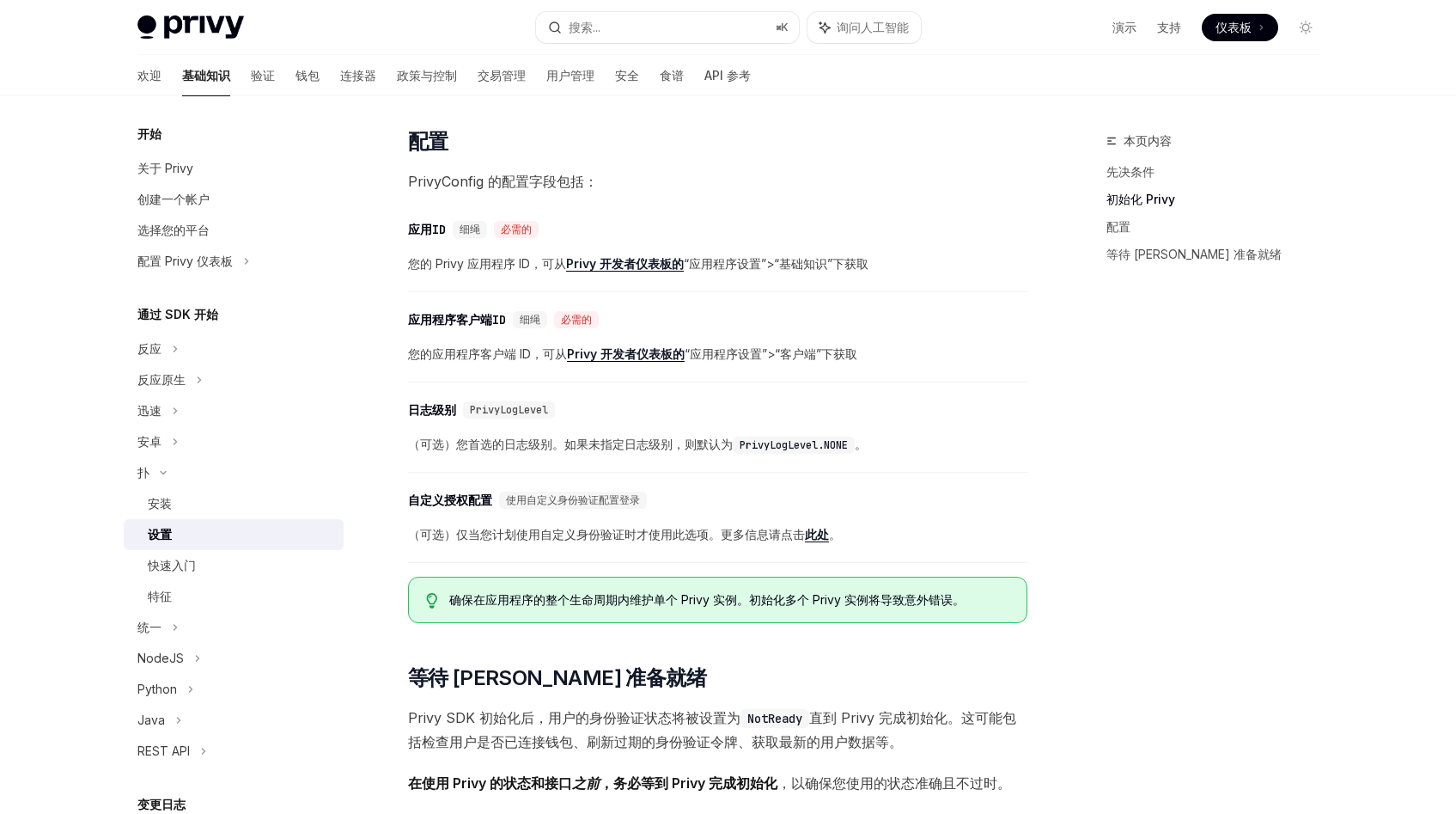
scroll to position [684, 0]
click at [888, 519] on div "​ 自定义授权配置 使用自定义身份验证配置登录 （可选）仅当您计划使用自定义身份验证时才使用此选项。更多信息请点击 此处 。" at bounding box center [717, 522] width 619 height 81
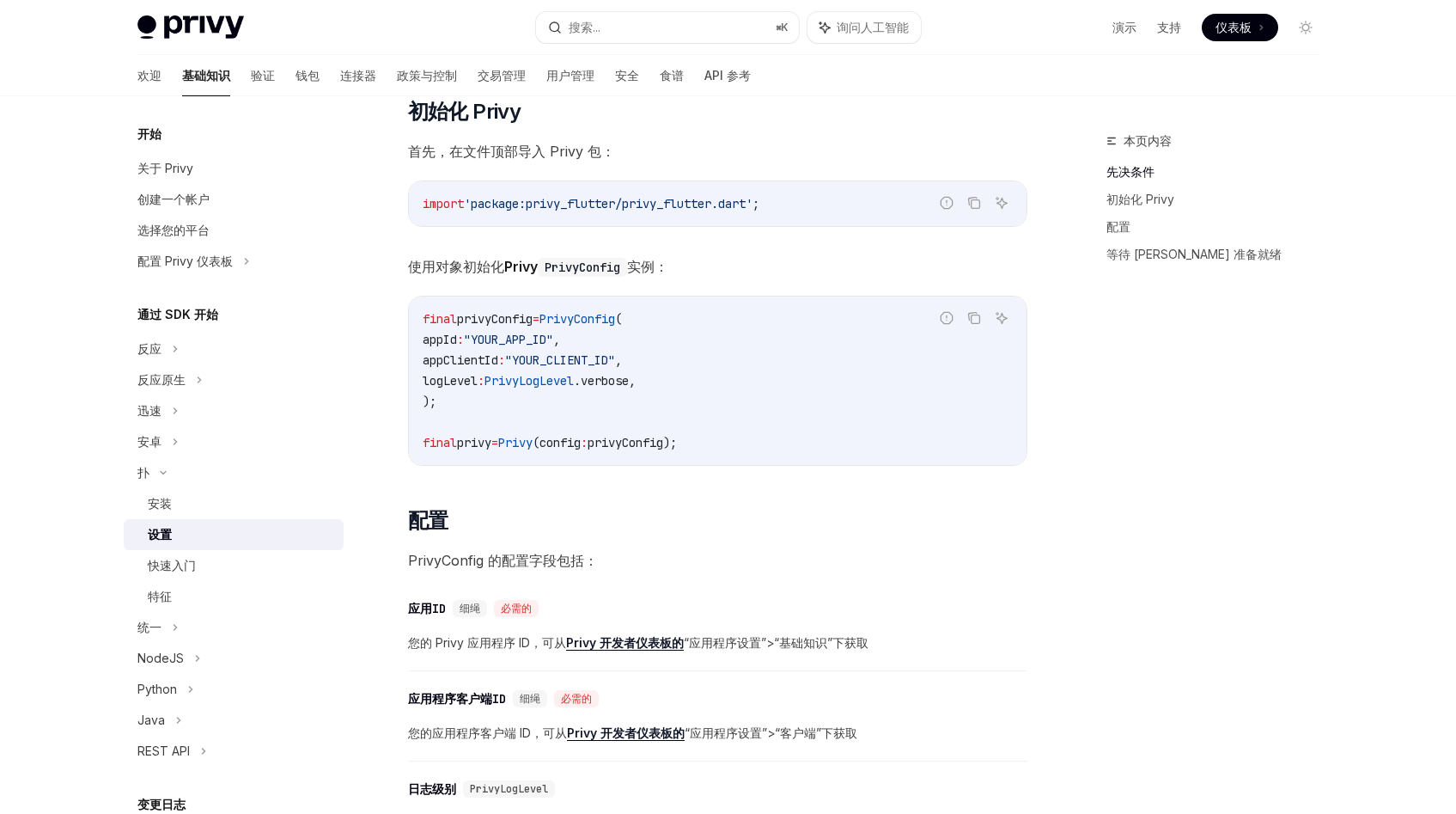
scroll to position [0, 0]
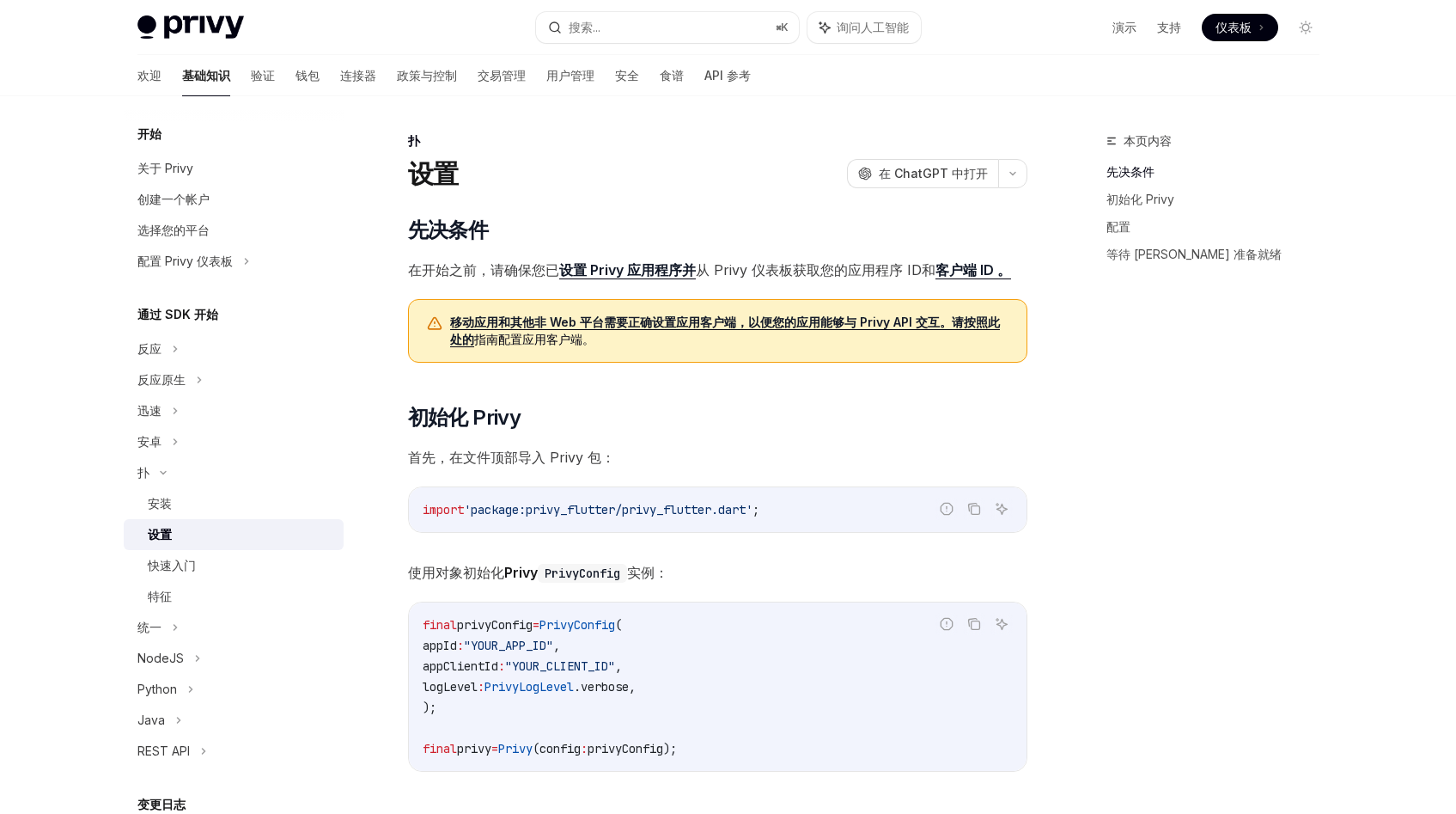
click at [752, 504] on span "'package:privy_flutter/privy_flutter.dart'" at bounding box center [608, 509] width 289 height 16
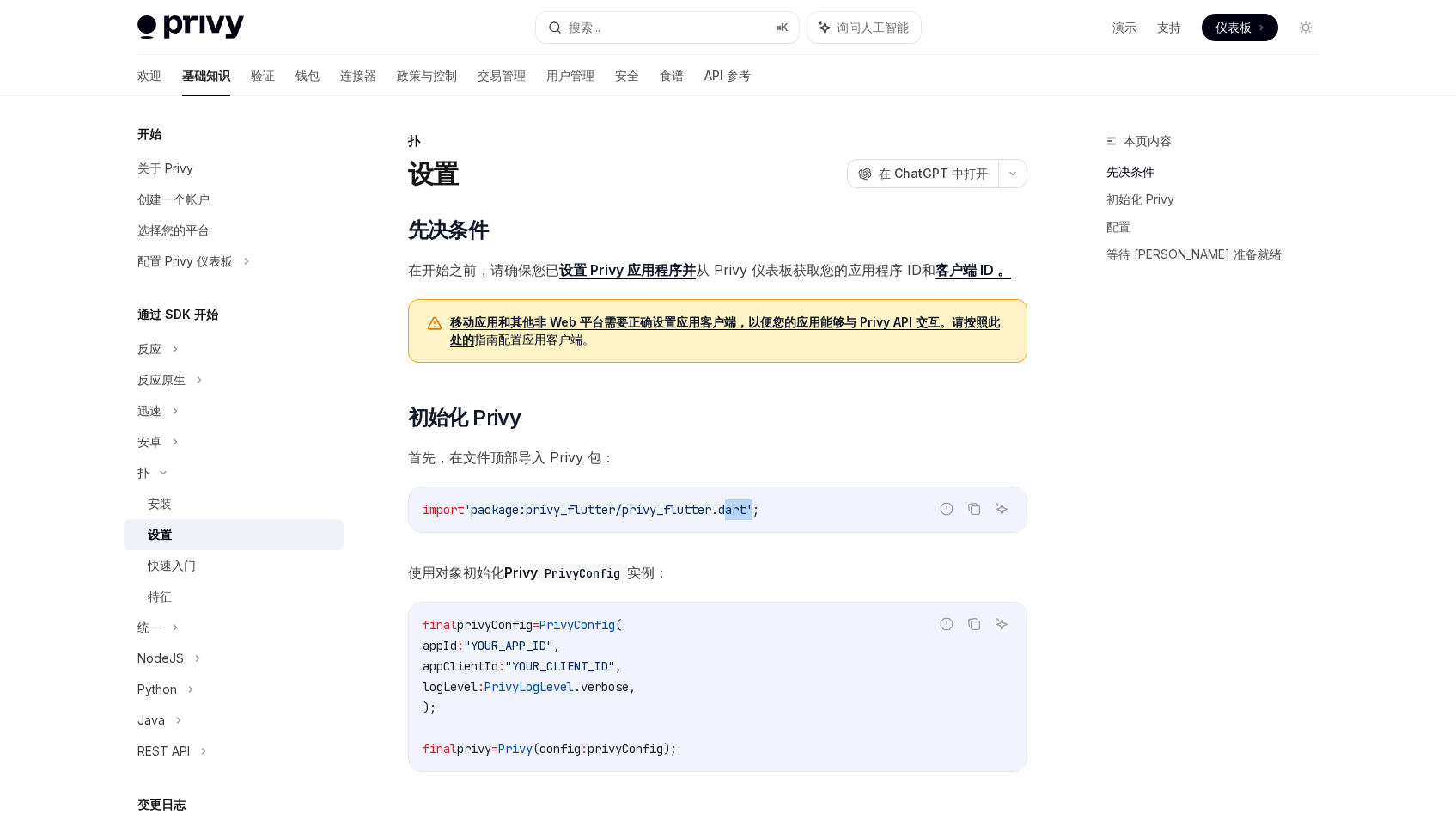
click at [752, 504] on span "'package:privy_flutter/privy_flutter.dart'" at bounding box center [608, 509] width 289 height 16
click at [845, 445] on span "首先，在文件顶部导入 Privy 包：" at bounding box center [717, 457] width 619 height 24
click at [279, 510] on div "安装" at bounding box center [240, 503] width 185 height 20
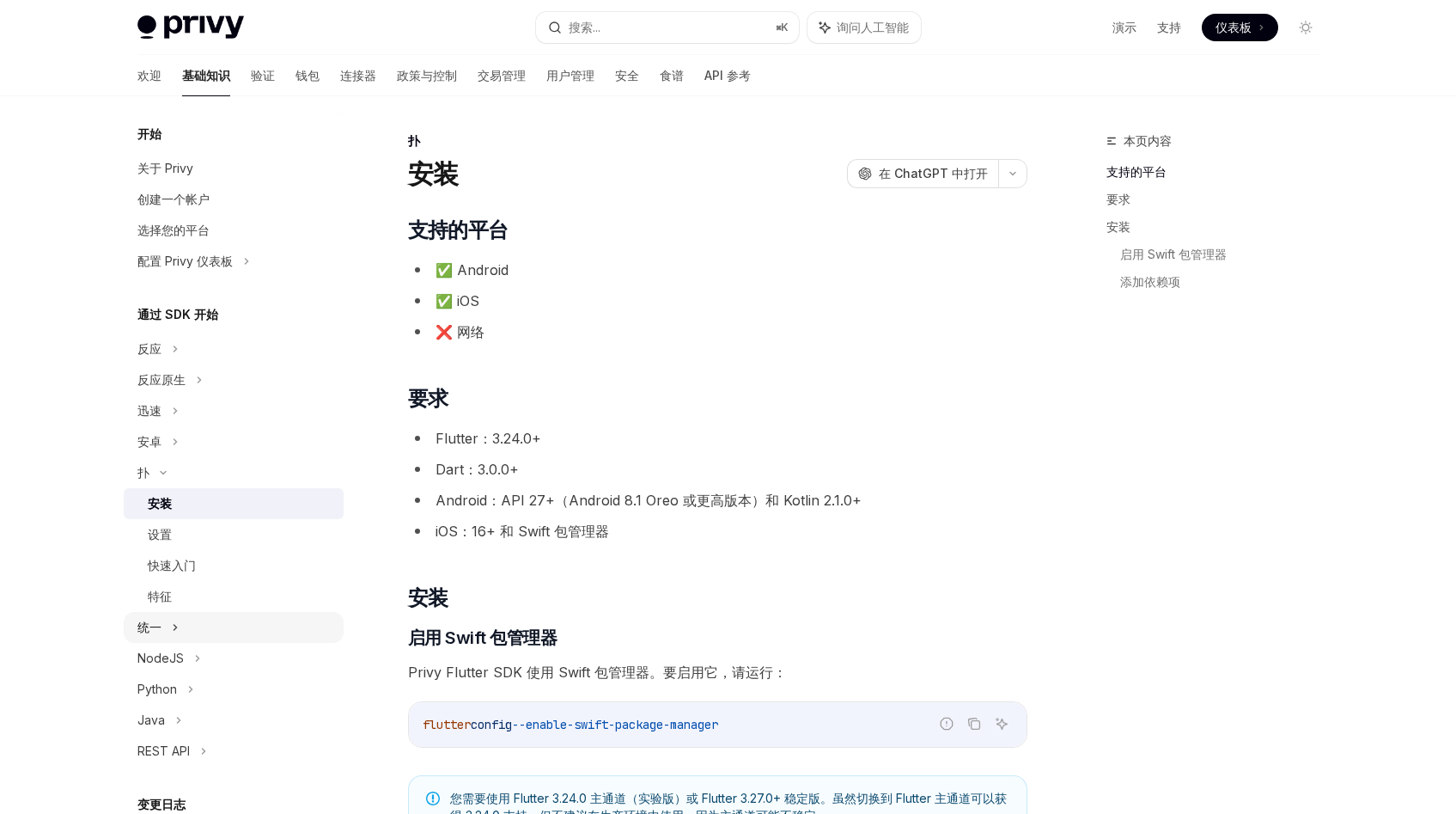
click at [226, 631] on div "统一" at bounding box center [233, 628] width 220 height 31
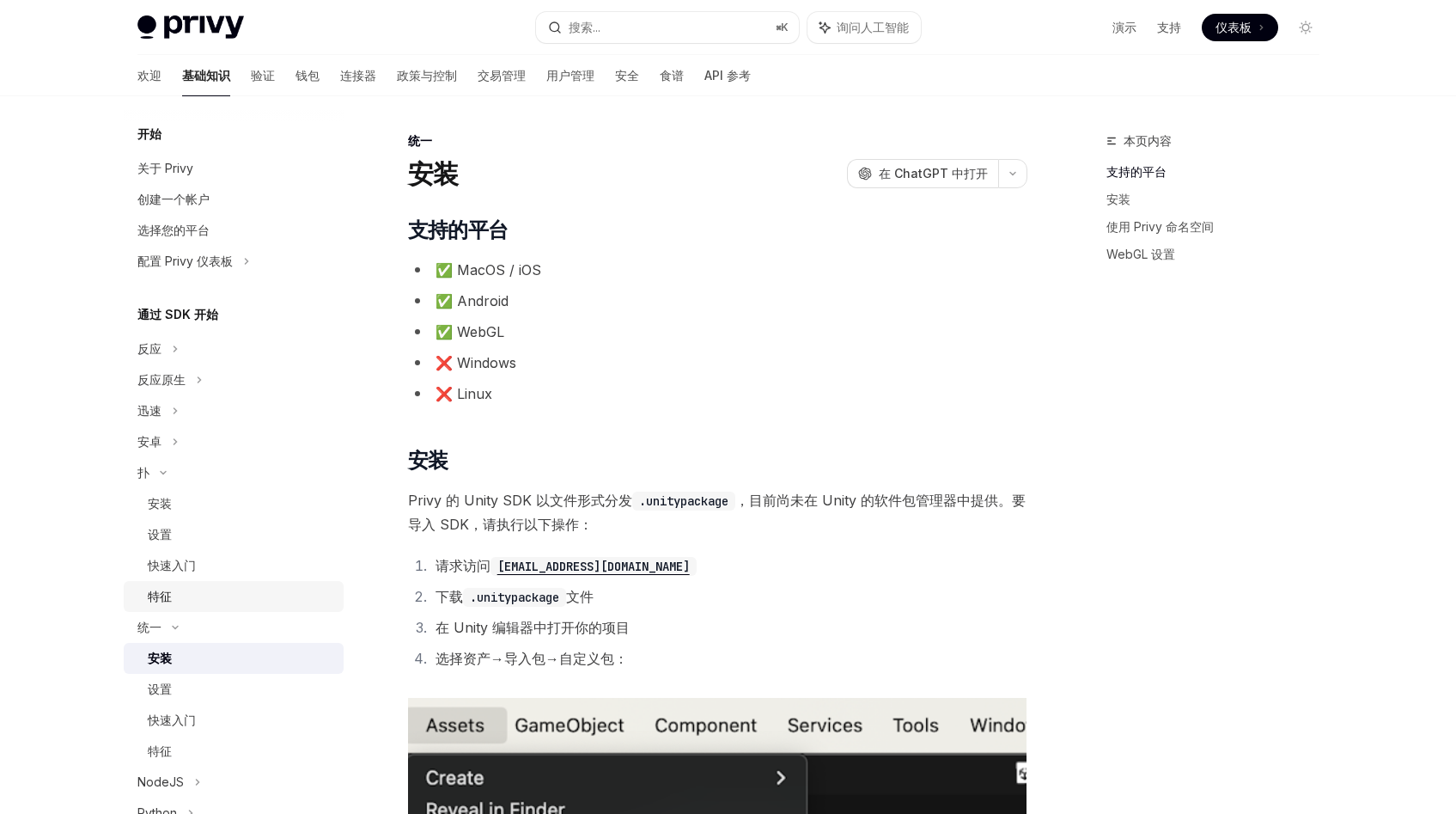
click at [226, 610] on link "特征" at bounding box center [233, 596] width 220 height 31
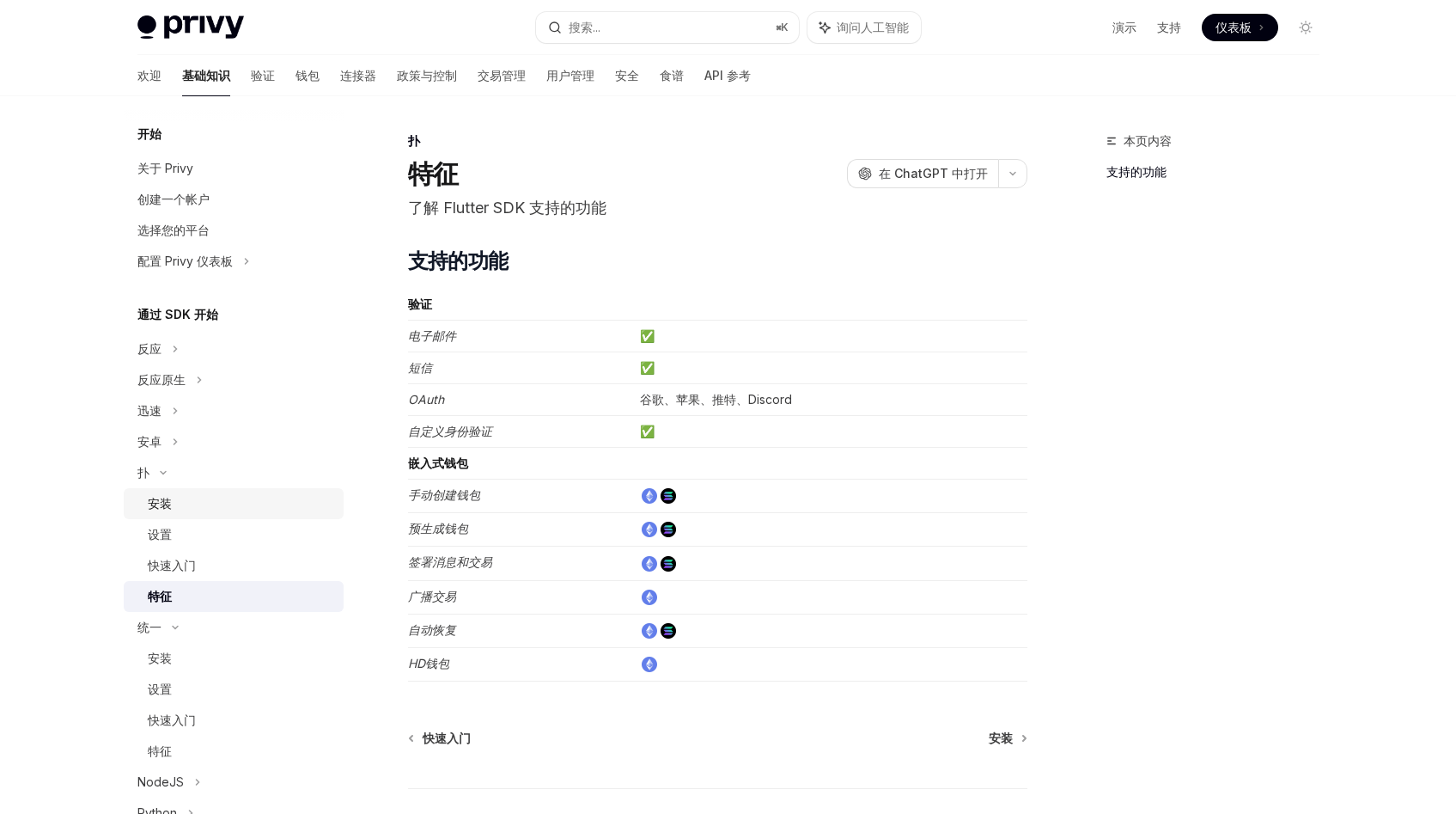
click at [212, 514] on link "安装" at bounding box center [233, 504] width 220 height 31
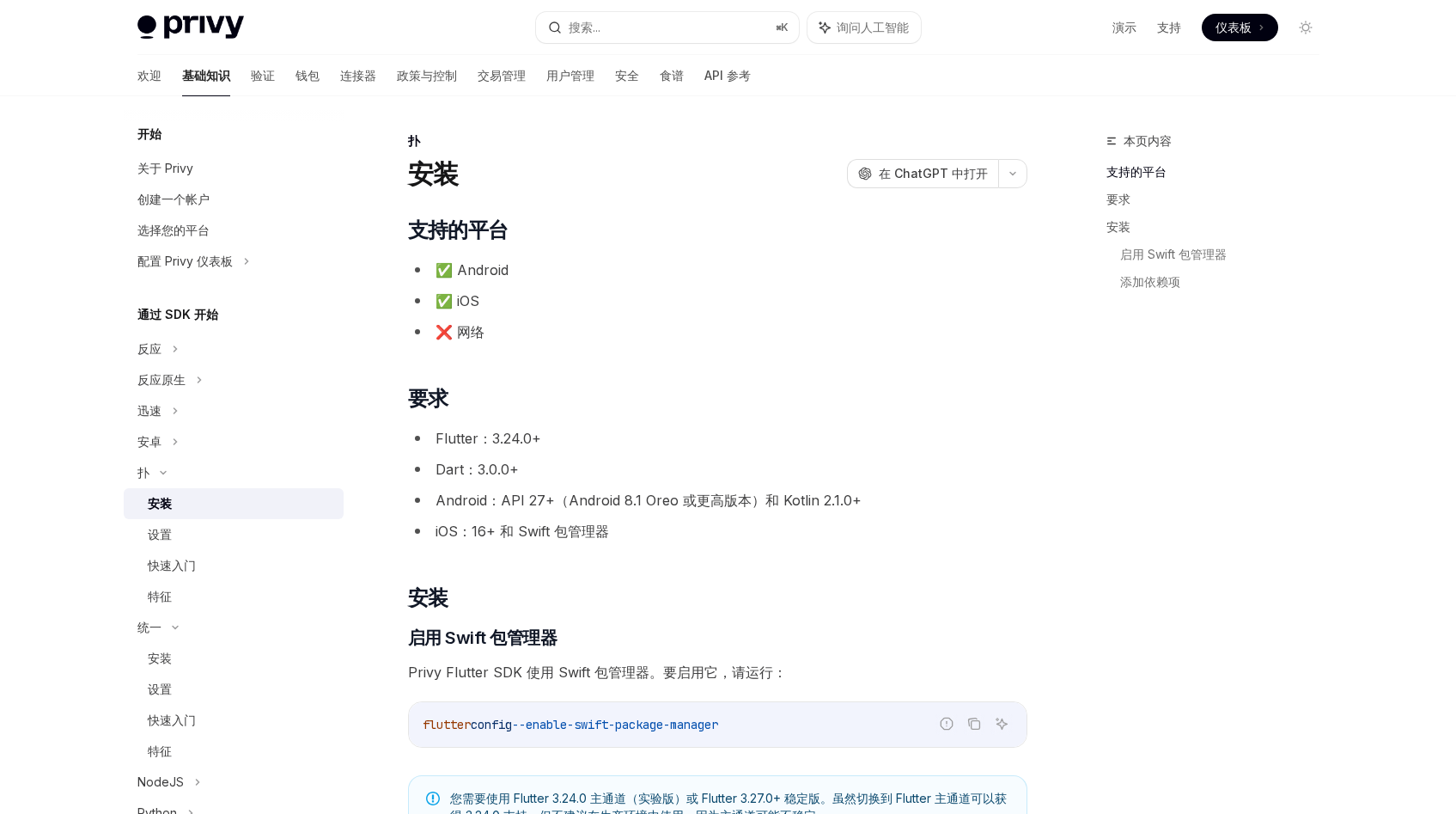
click at [674, 488] on li "Android：API 27+（Android 8.1 Oreo 或更高版本）和 Kotlin 2.1.0+" at bounding box center [717, 500] width 619 height 24
click at [747, 451] on ul "Flutter：3.24.0+ Dart：3.0.0+ Android：API 27+（Android 8.1 Oreo 或更高版本）和 Kotlin 2.1…" at bounding box center [717, 485] width 619 height 117
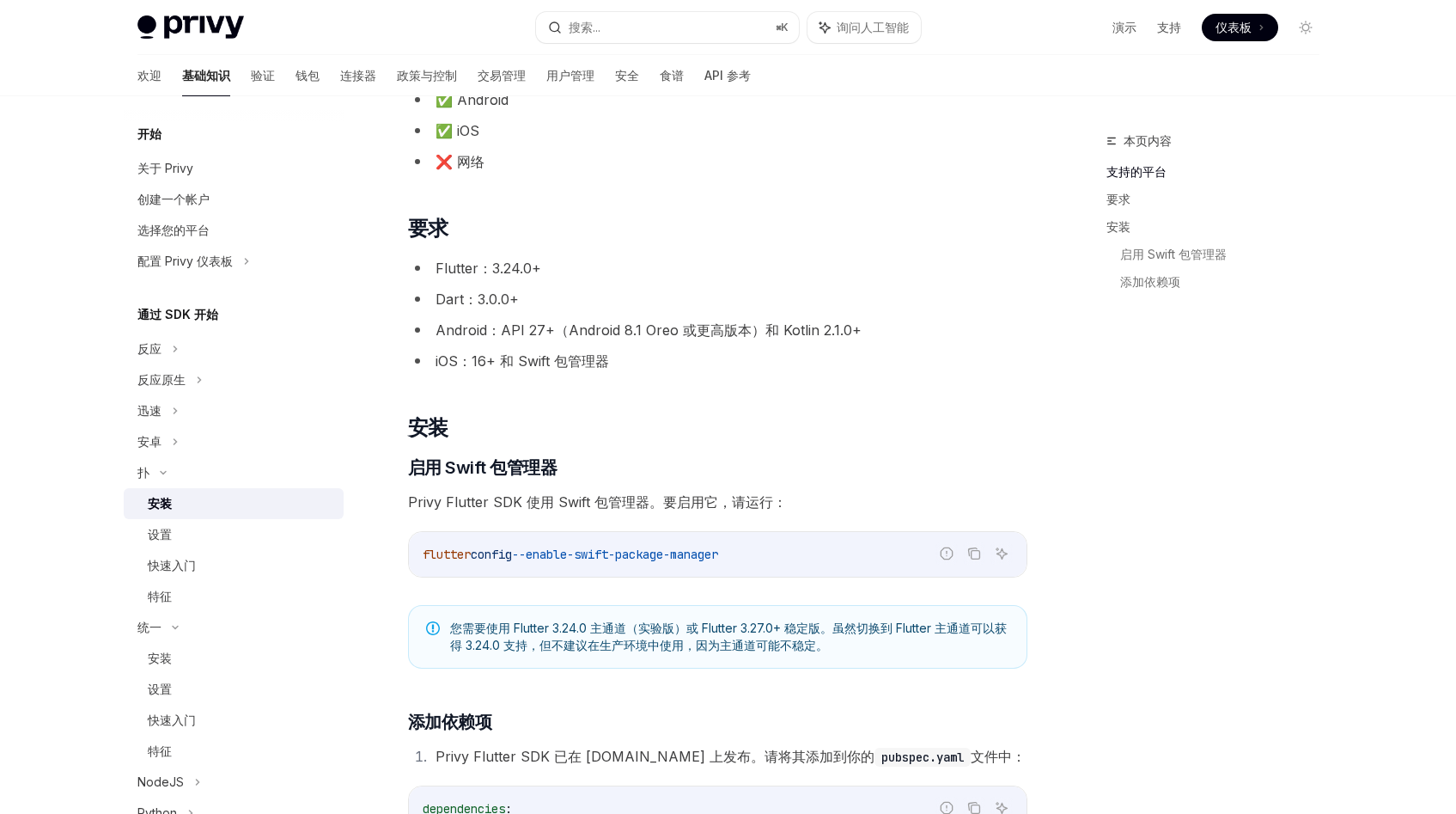
scroll to position [171, 0]
click at [295, 72] on font "钱包" at bounding box center [307, 76] width 24 height 15
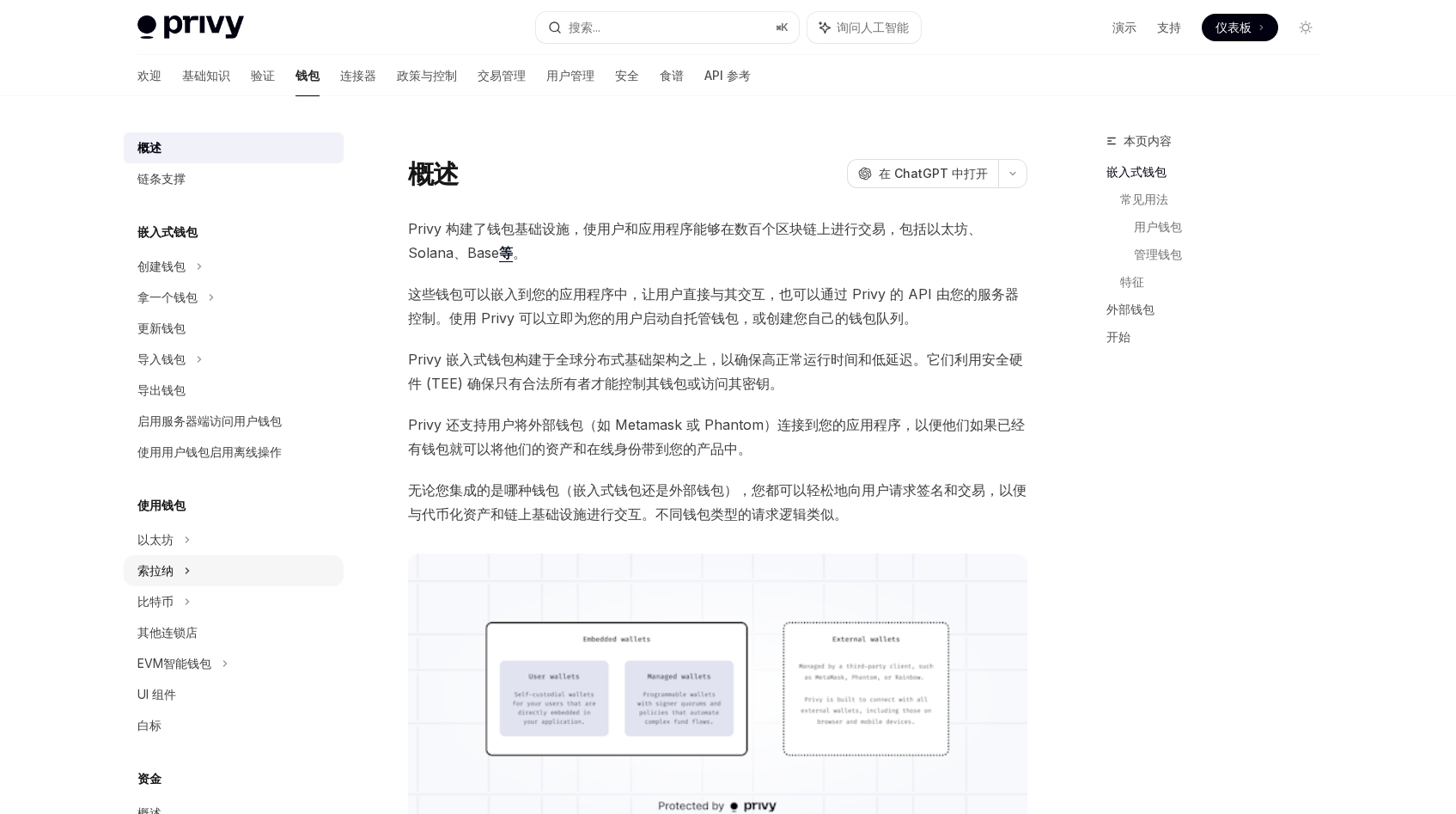
click at [221, 572] on div "索拉纳" at bounding box center [233, 570] width 220 height 31
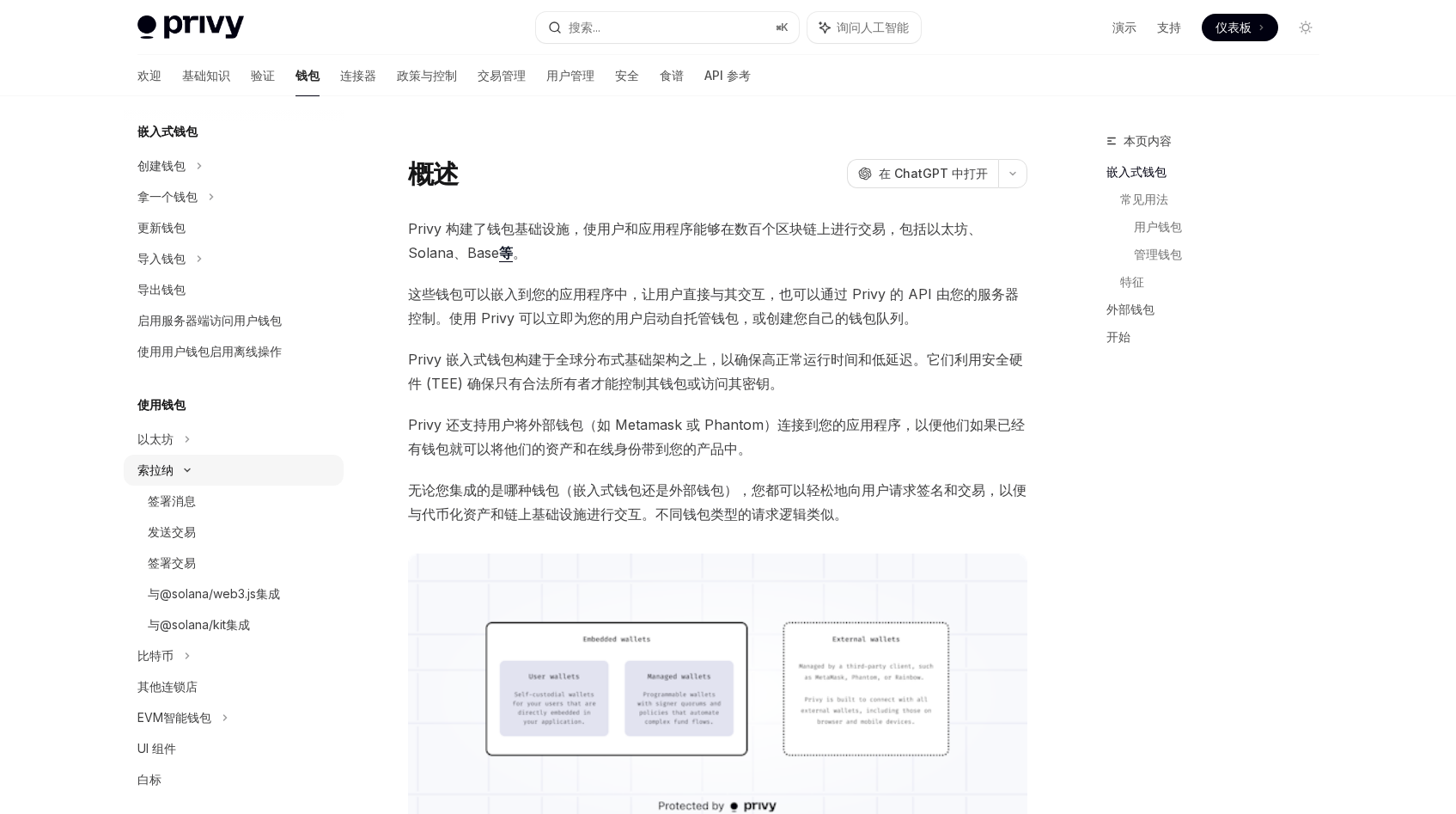
scroll to position [102, 0]
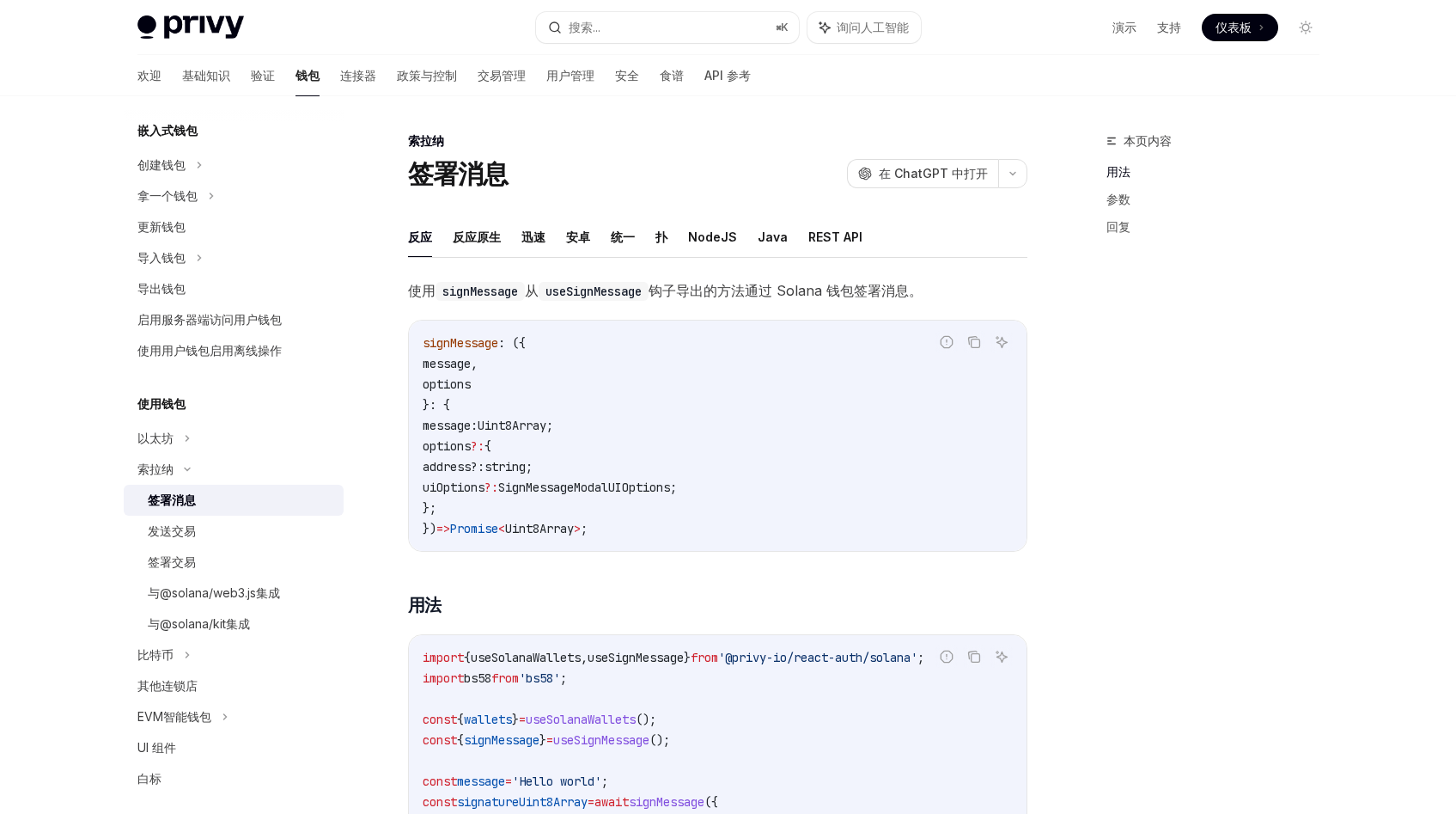
click at [186, 502] on font "签署消息" at bounding box center [172, 499] width 48 height 15
click at [203, 517] on link "发送交易" at bounding box center [233, 532] width 220 height 31
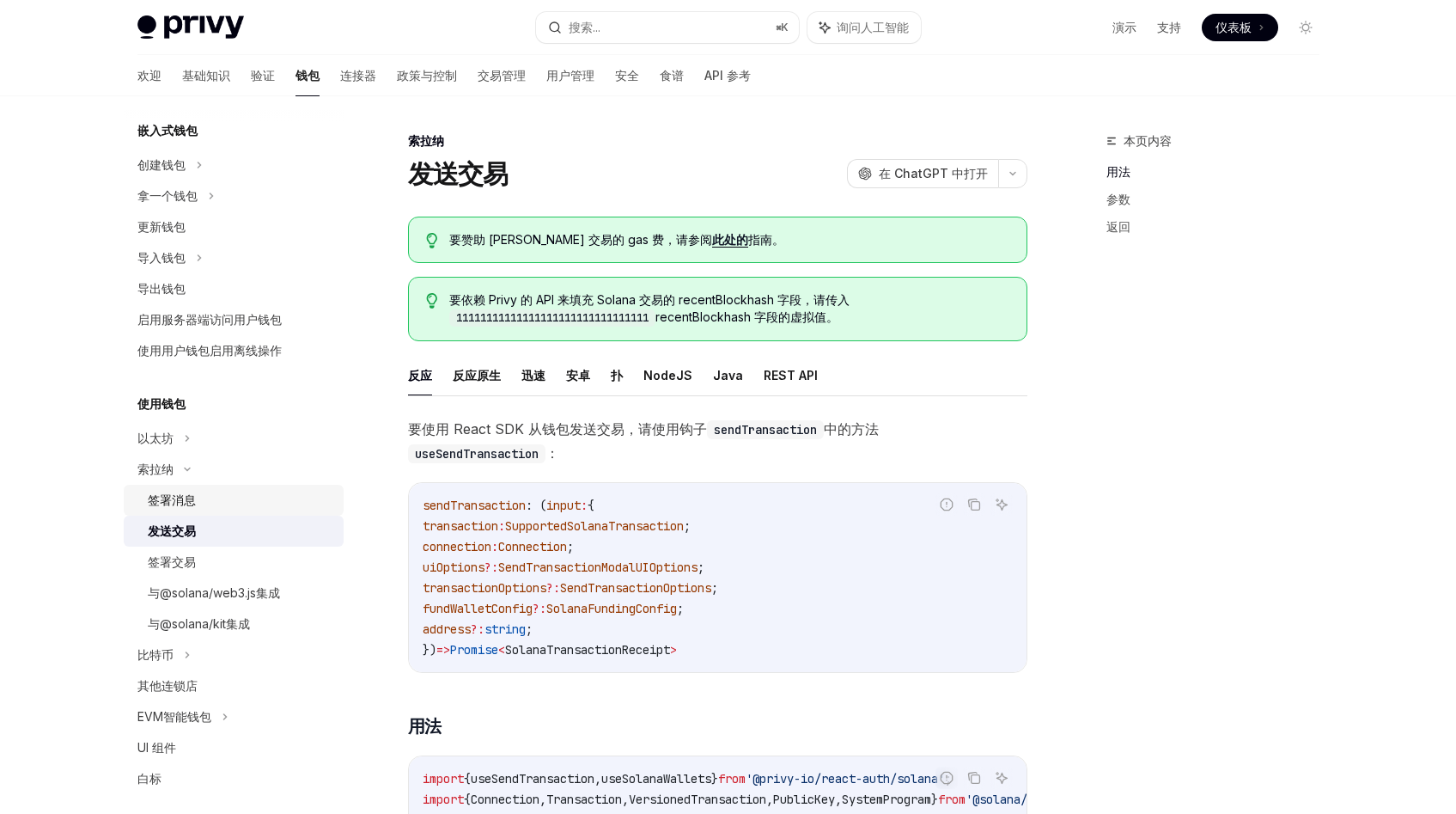
click at [208, 504] on div "签署消息" at bounding box center [240, 500] width 185 height 20
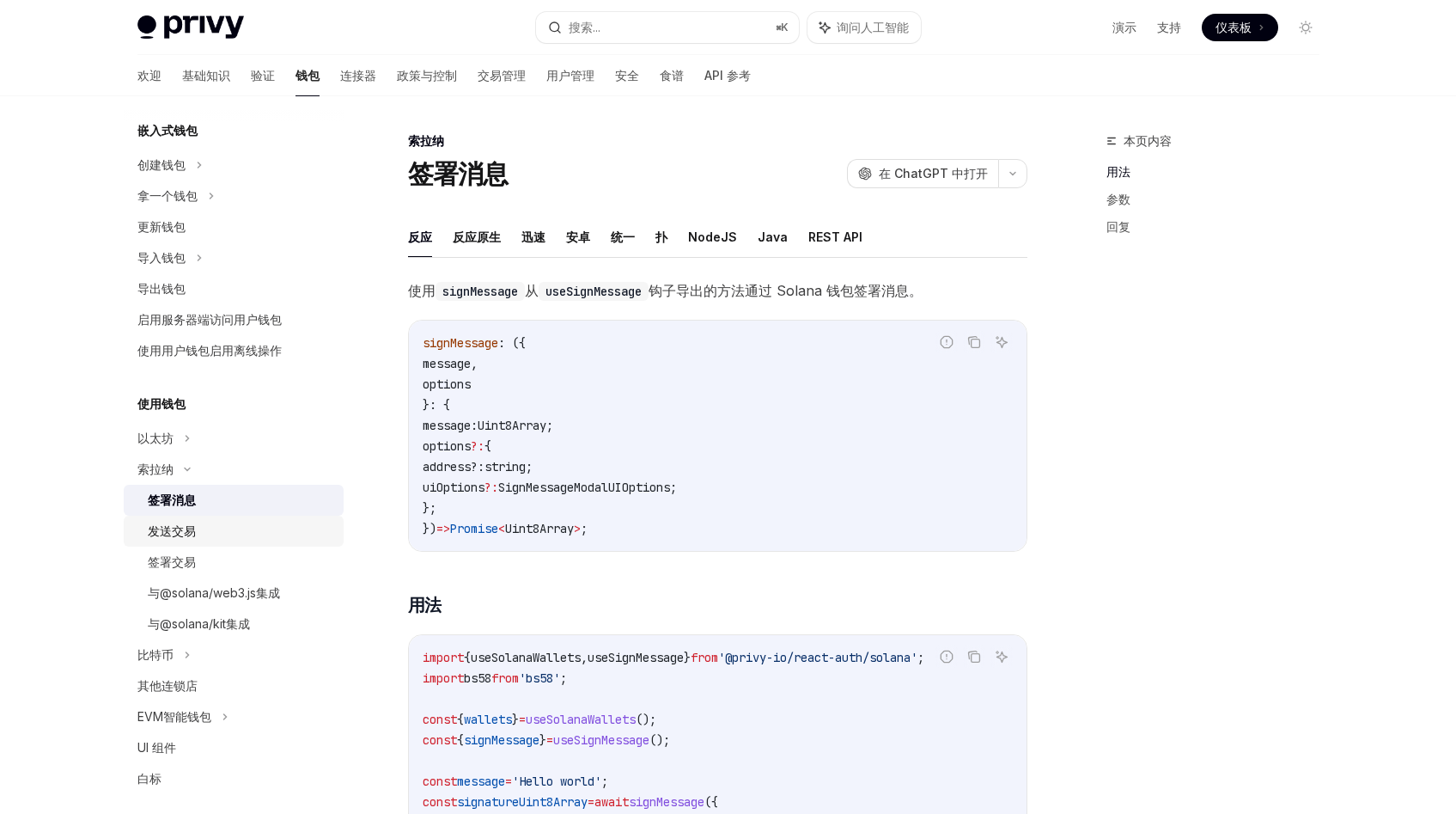
click at [206, 534] on div "发送交易" at bounding box center [240, 531] width 185 height 20
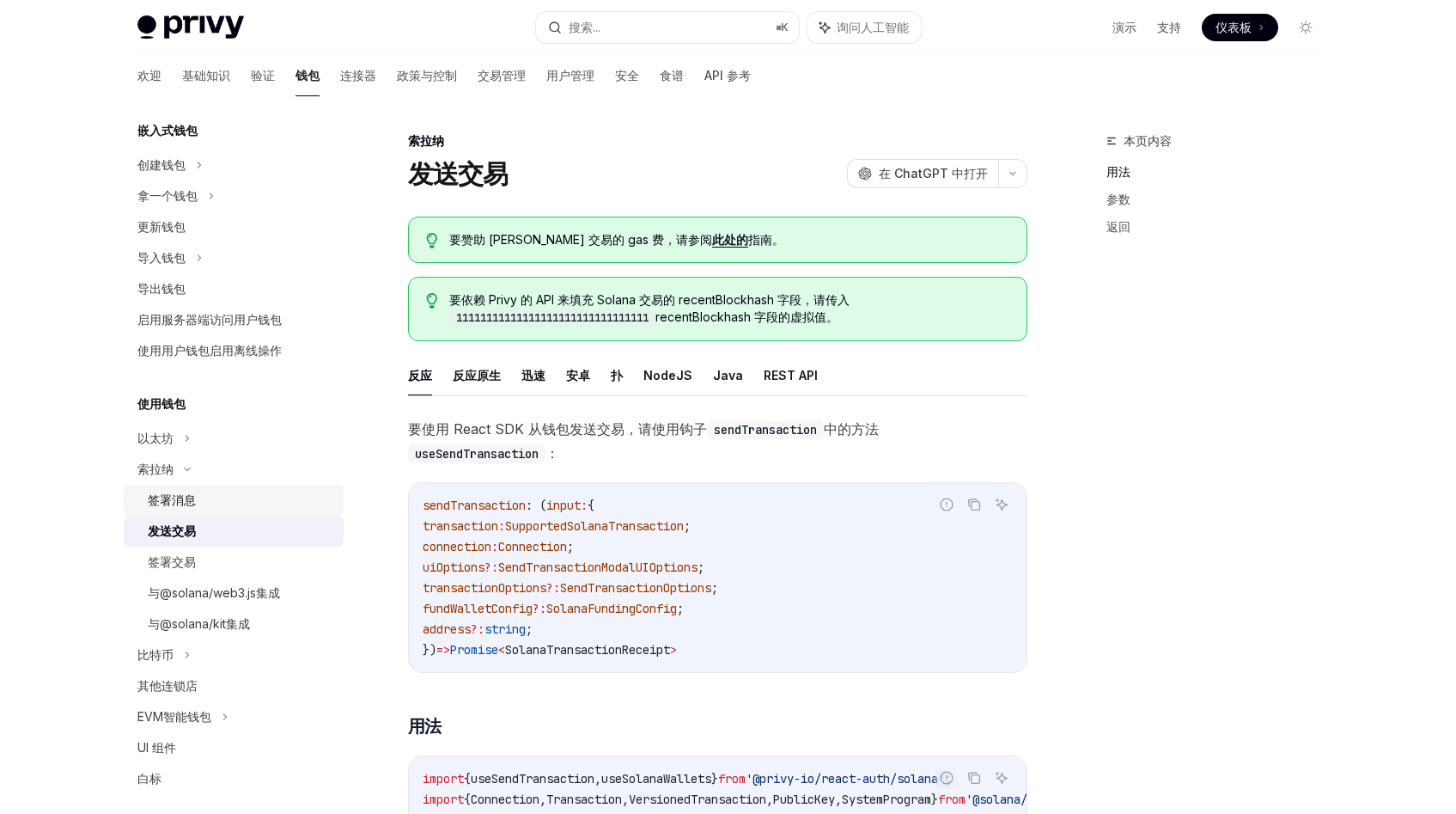
click at [218, 514] on link "签署消息" at bounding box center [233, 500] width 220 height 31
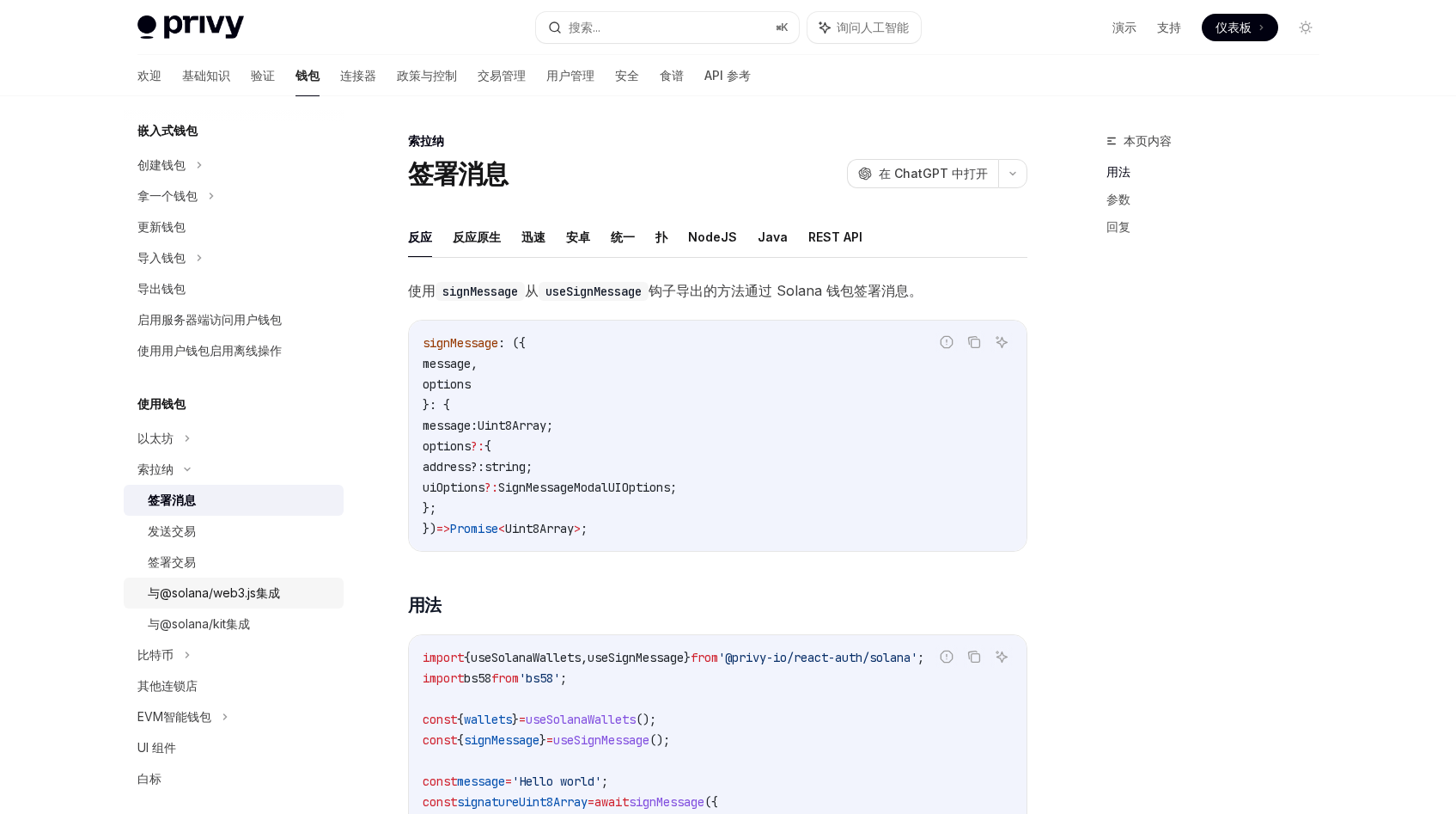
click at [234, 594] on font "与@solana/web3.js集成" at bounding box center [213, 593] width 132 height 15
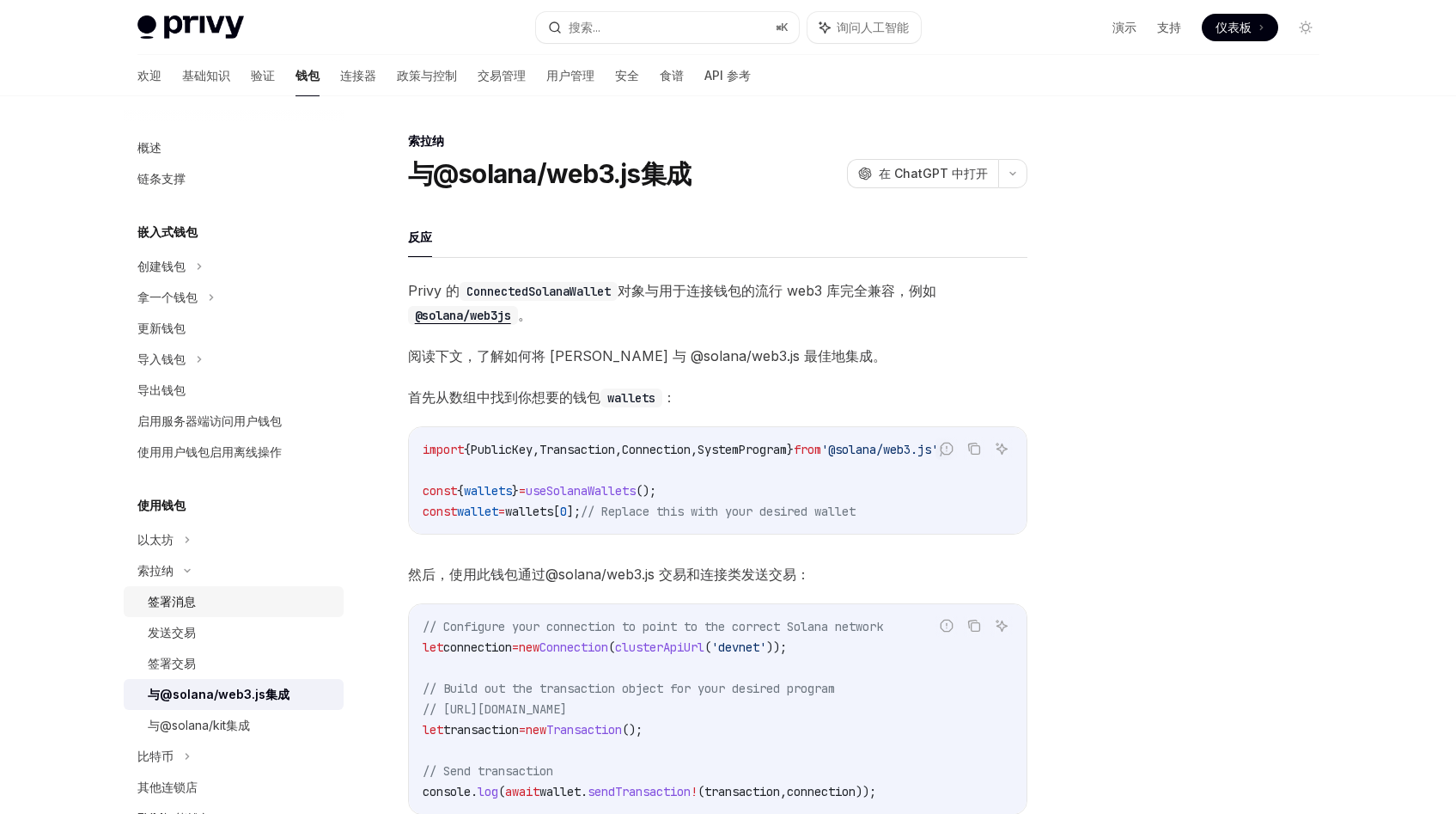
click at [233, 607] on div "签署消息" at bounding box center [240, 601] width 185 height 20
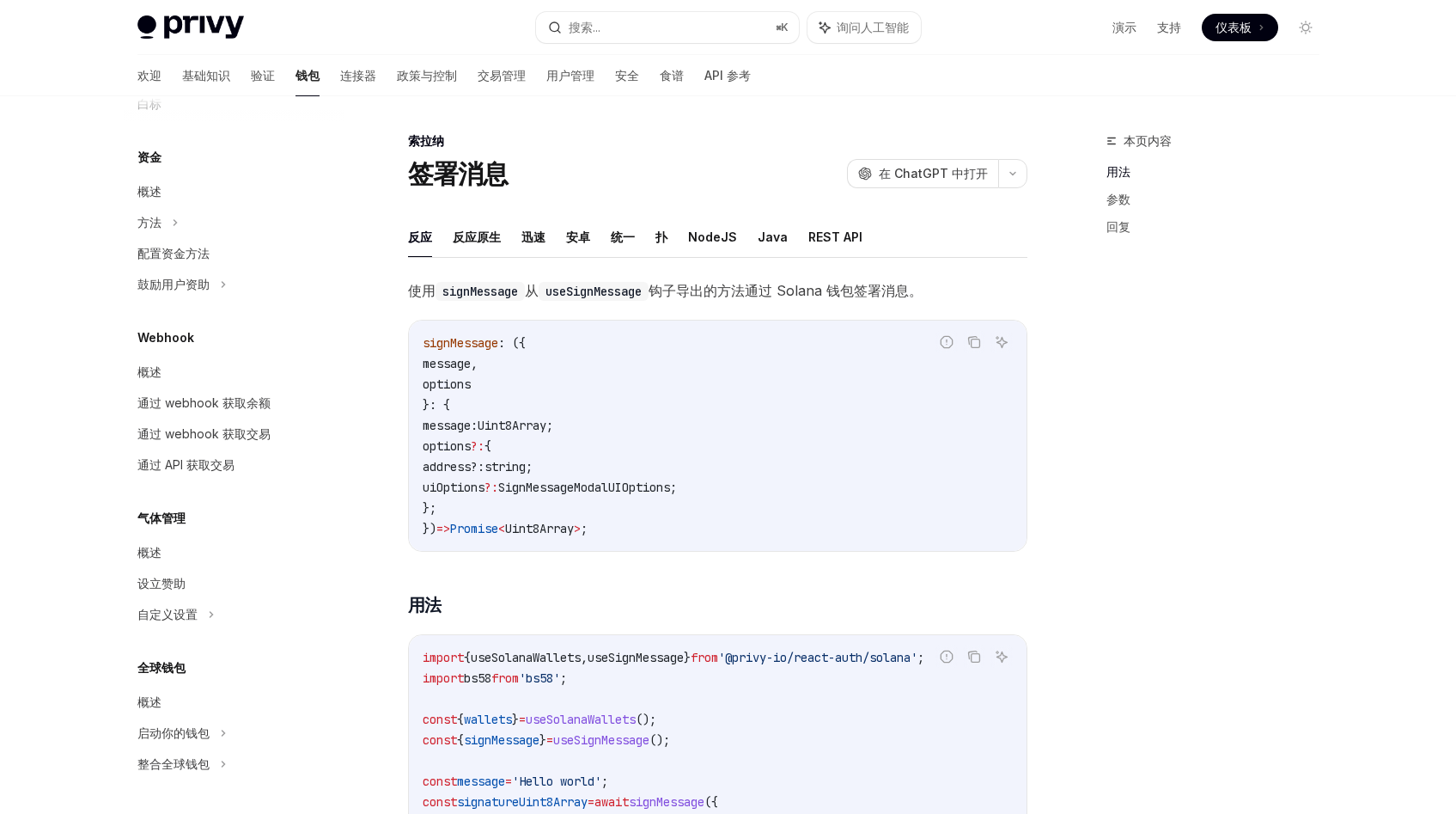
scroll to position [773, 0]
click at [204, 741] on font "启动你的钱包" at bounding box center [173, 735] width 72 height 15
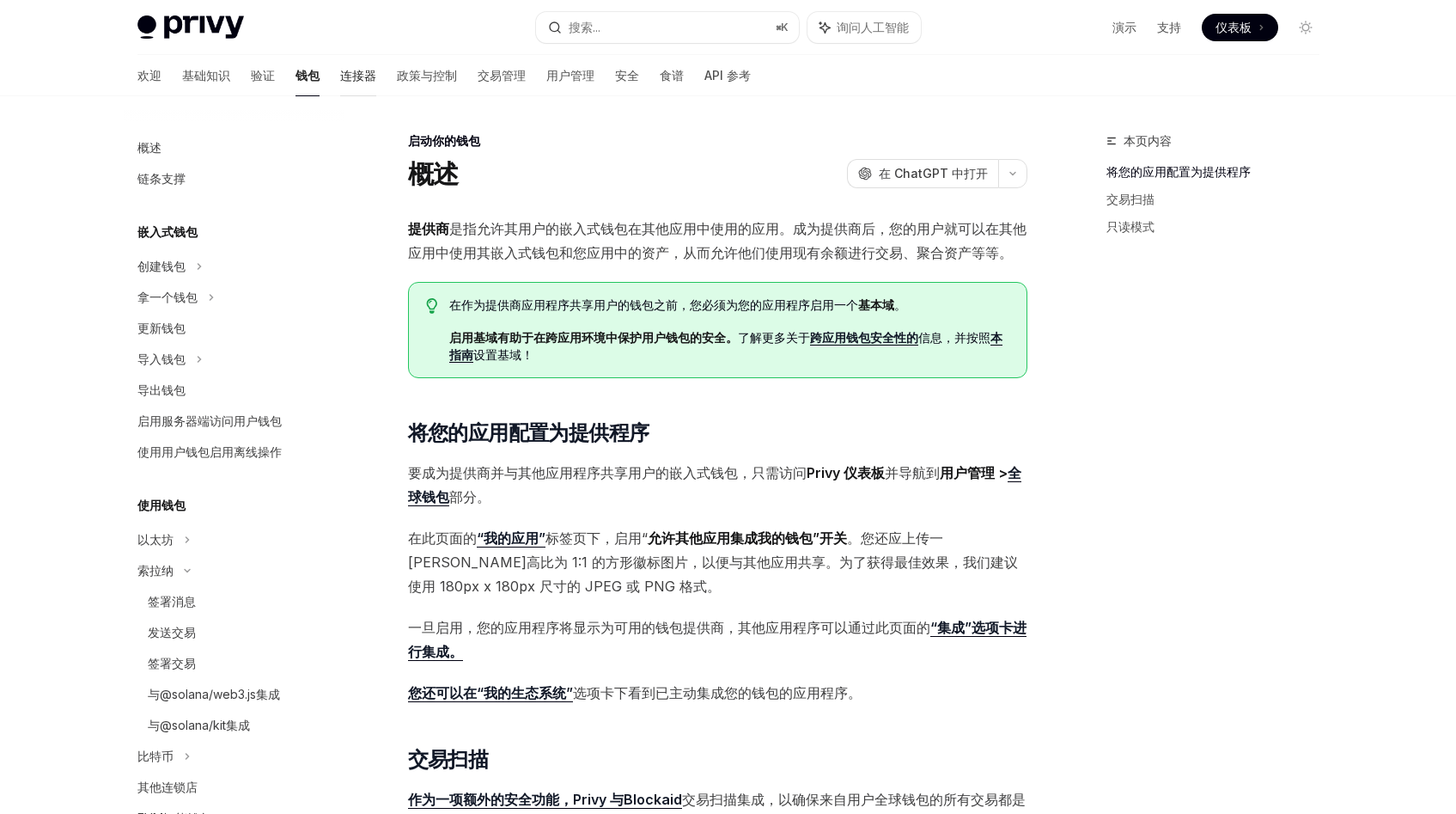
click at [340, 74] on font "连接器" at bounding box center [358, 76] width 36 height 15
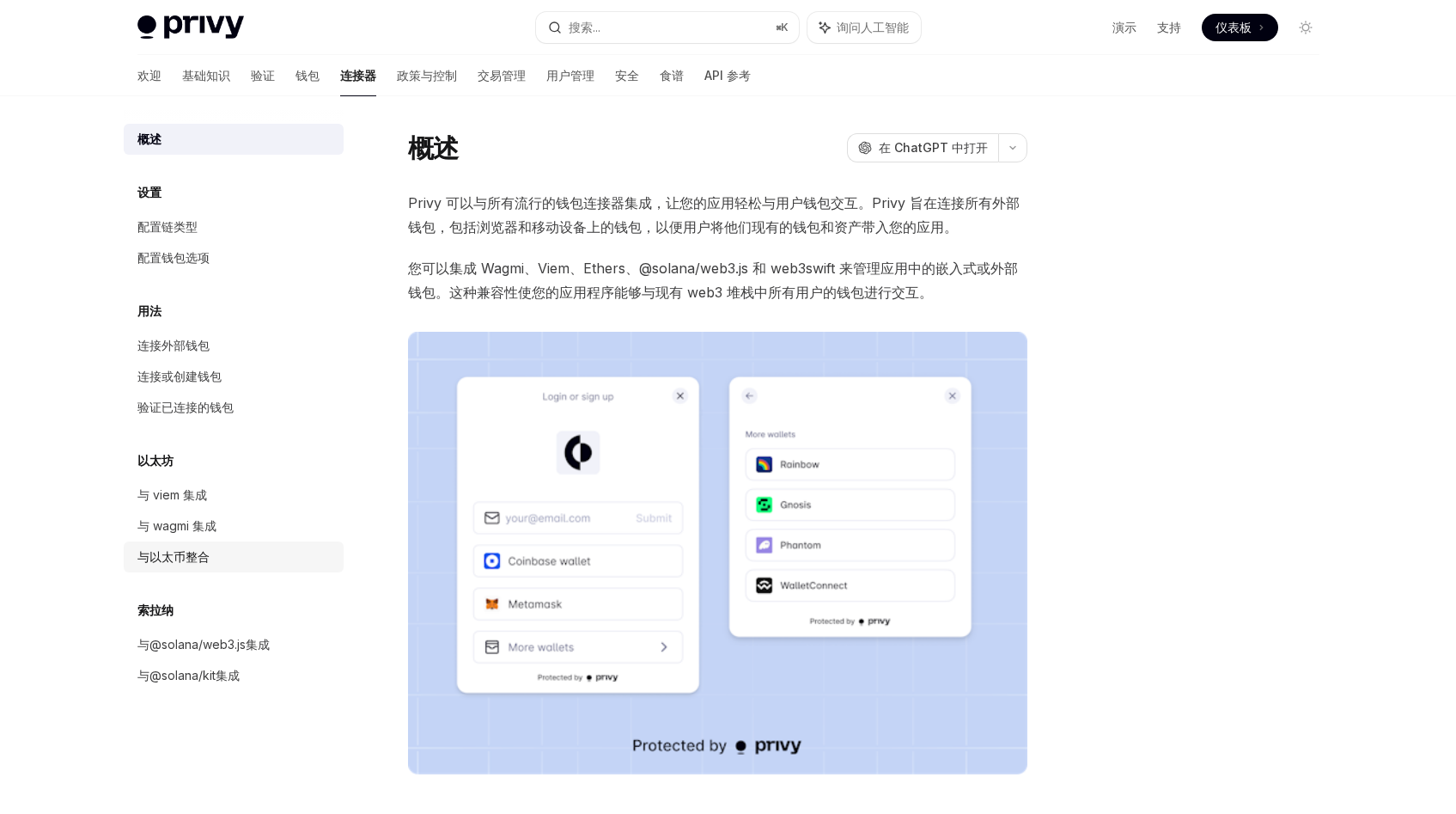
scroll to position [1, 0]
click at [241, 647] on font "与@solana/web3.js集成" at bounding box center [203, 644] width 132 height 15
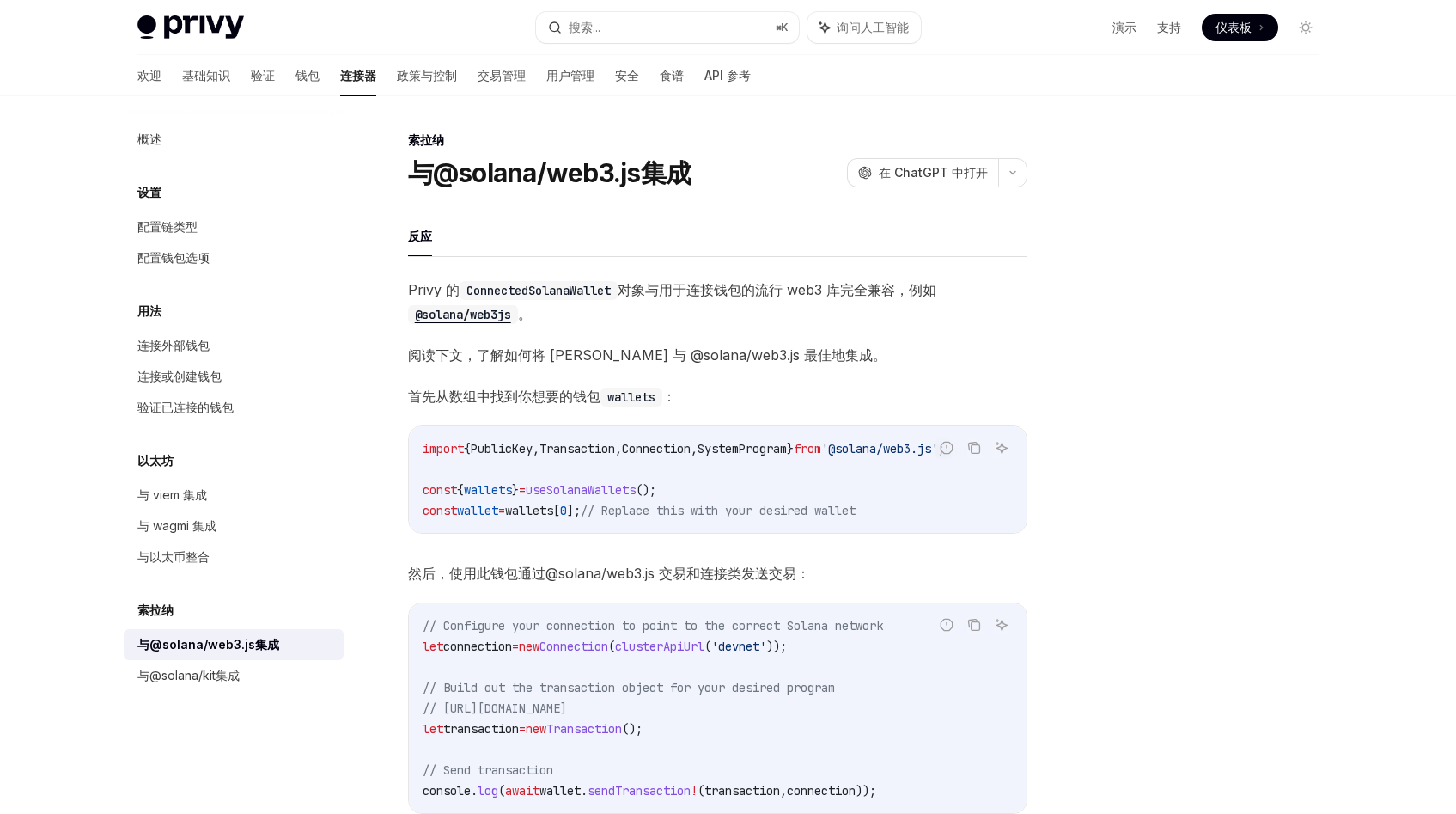
click at [652, 303] on span "Privy 的 ConnectedSolanaWallet 对象与用于连接钱包的流行 web3 库完全兼容，例如 @solana/web3js 。" at bounding box center [717, 302] width 619 height 48
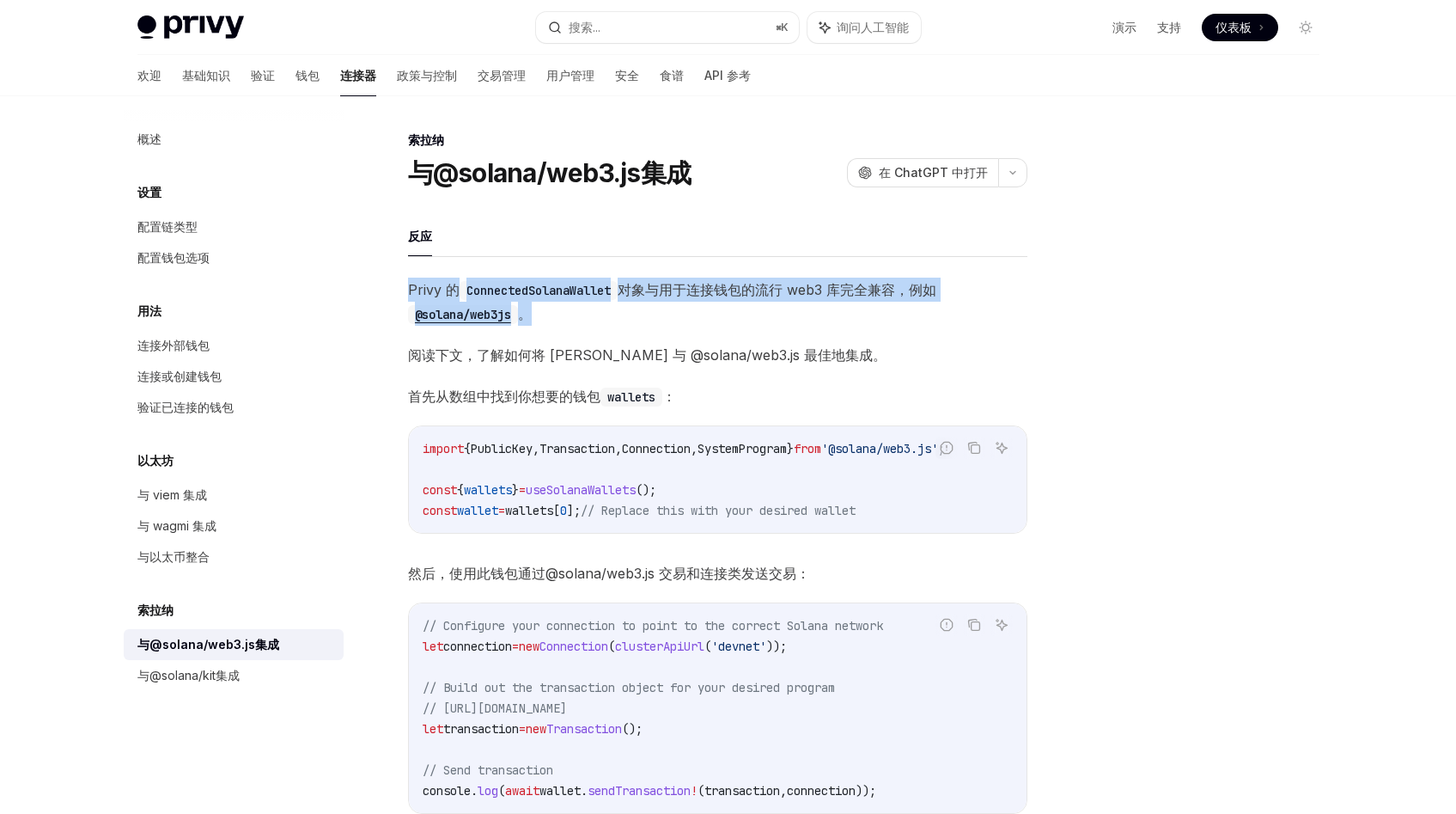
click at [579, 358] on font "阅读下文，了解如何将 [PERSON_NAME] 与 @solana/web3.js 最佳地集成。" at bounding box center [647, 354] width 479 height 18
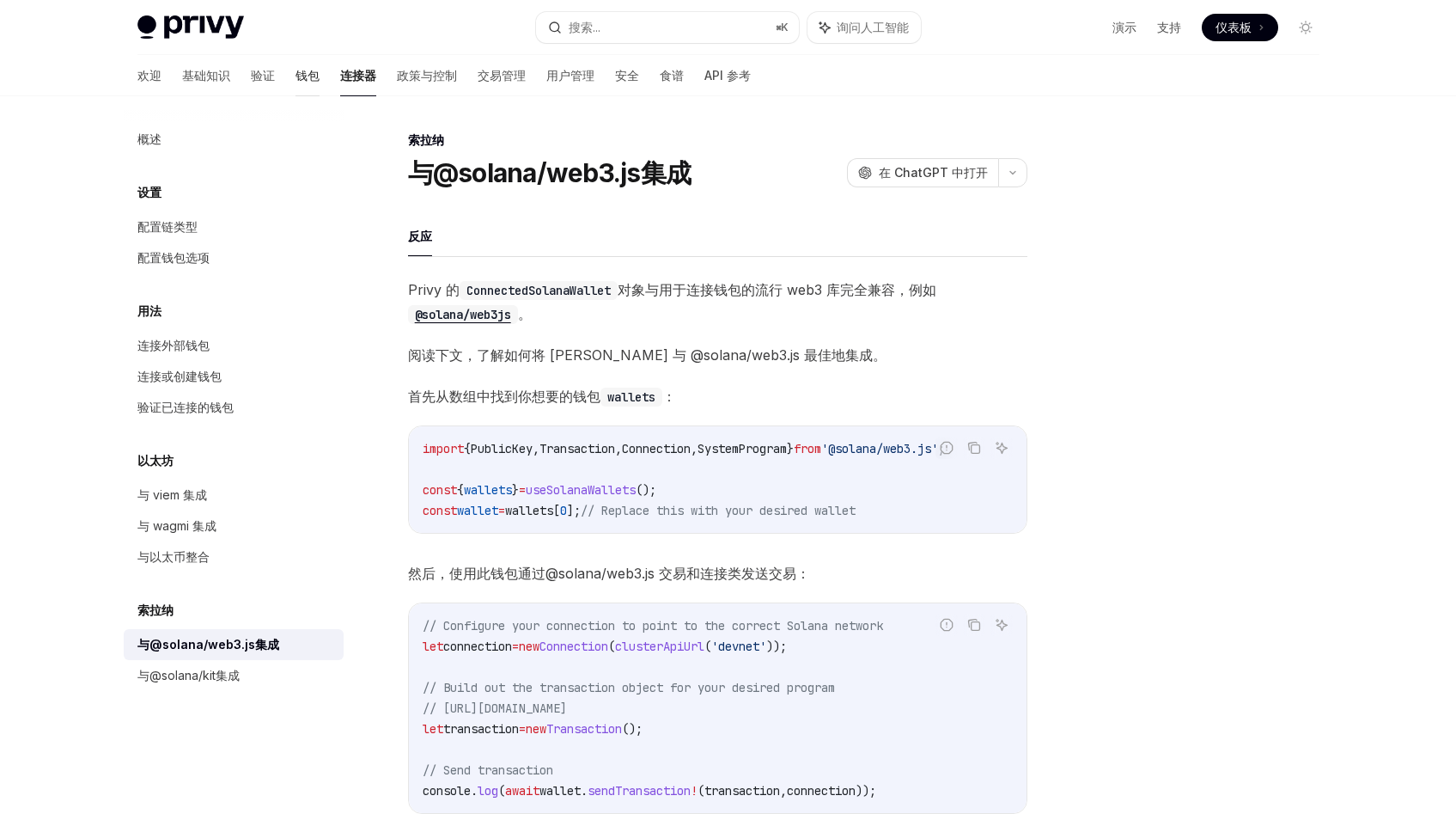
click at [295, 78] on font "钱包" at bounding box center [307, 76] width 24 height 15
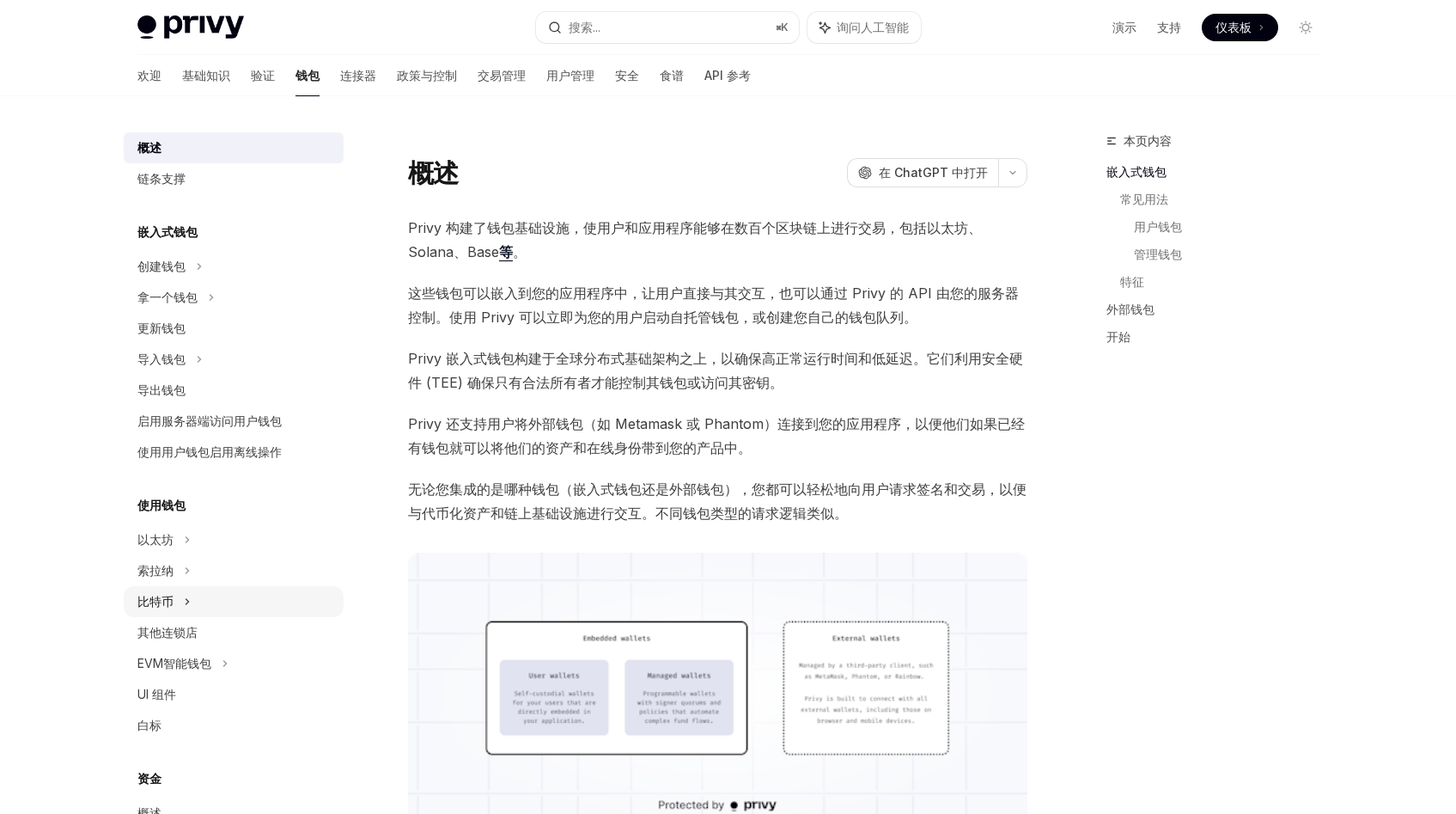
click at [205, 603] on div "比特币" at bounding box center [233, 602] width 220 height 31
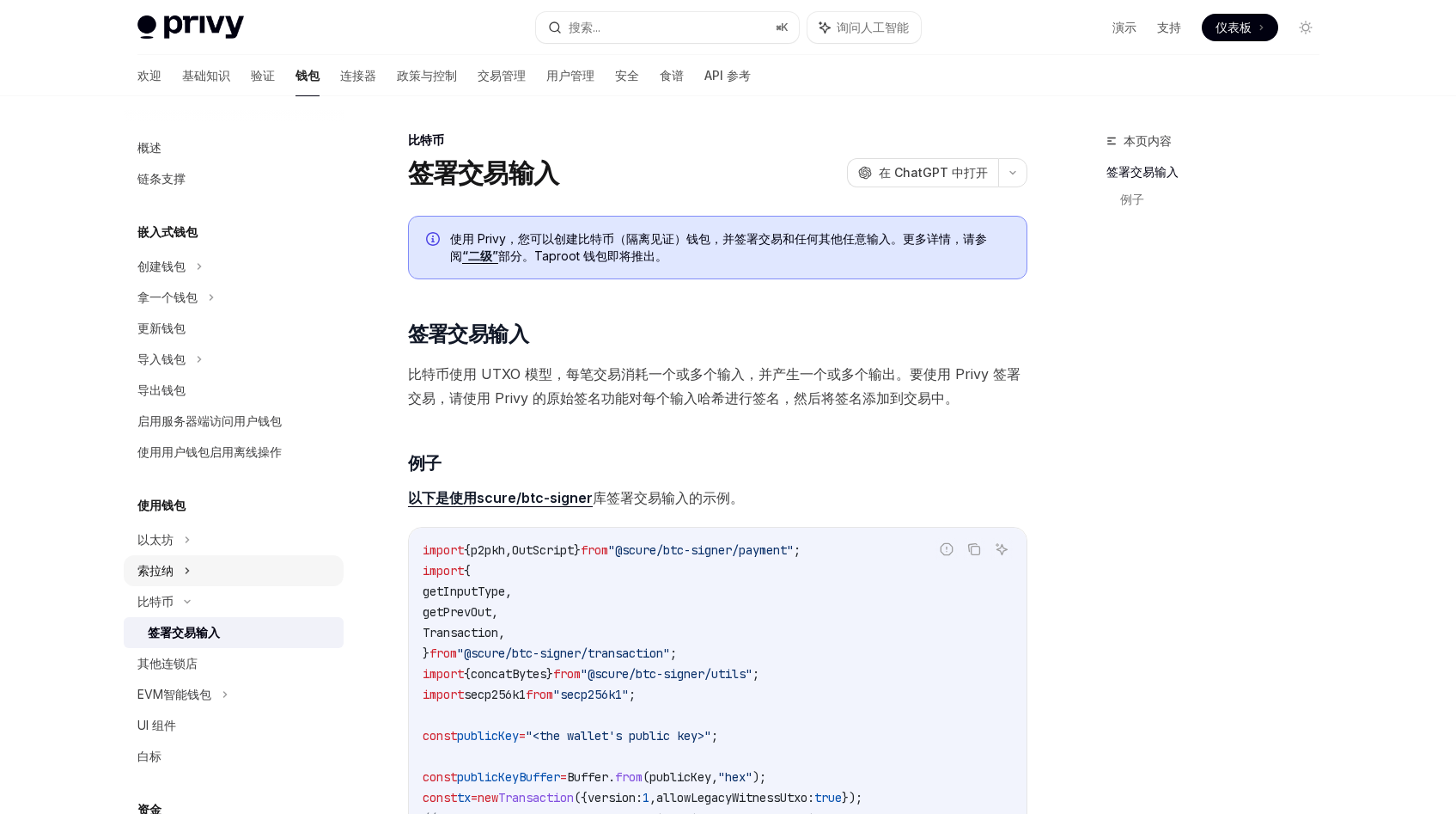
click at [219, 573] on div "索拉纳" at bounding box center [233, 570] width 220 height 31
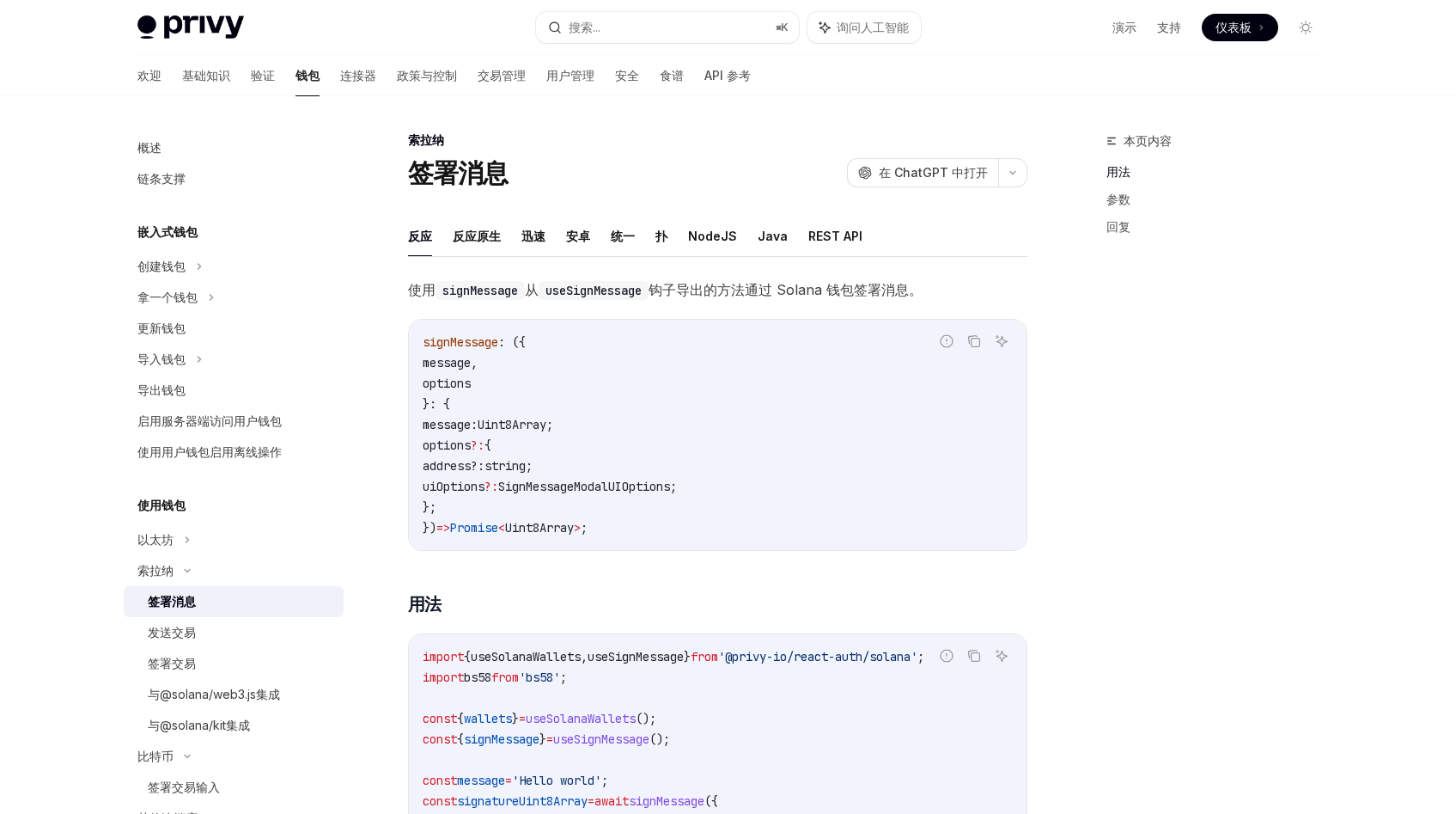
click at [218, 609] on div "签署消息" at bounding box center [240, 601] width 185 height 20
click at [658, 236] on font "扑" at bounding box center [661, 236] width 12 height 15
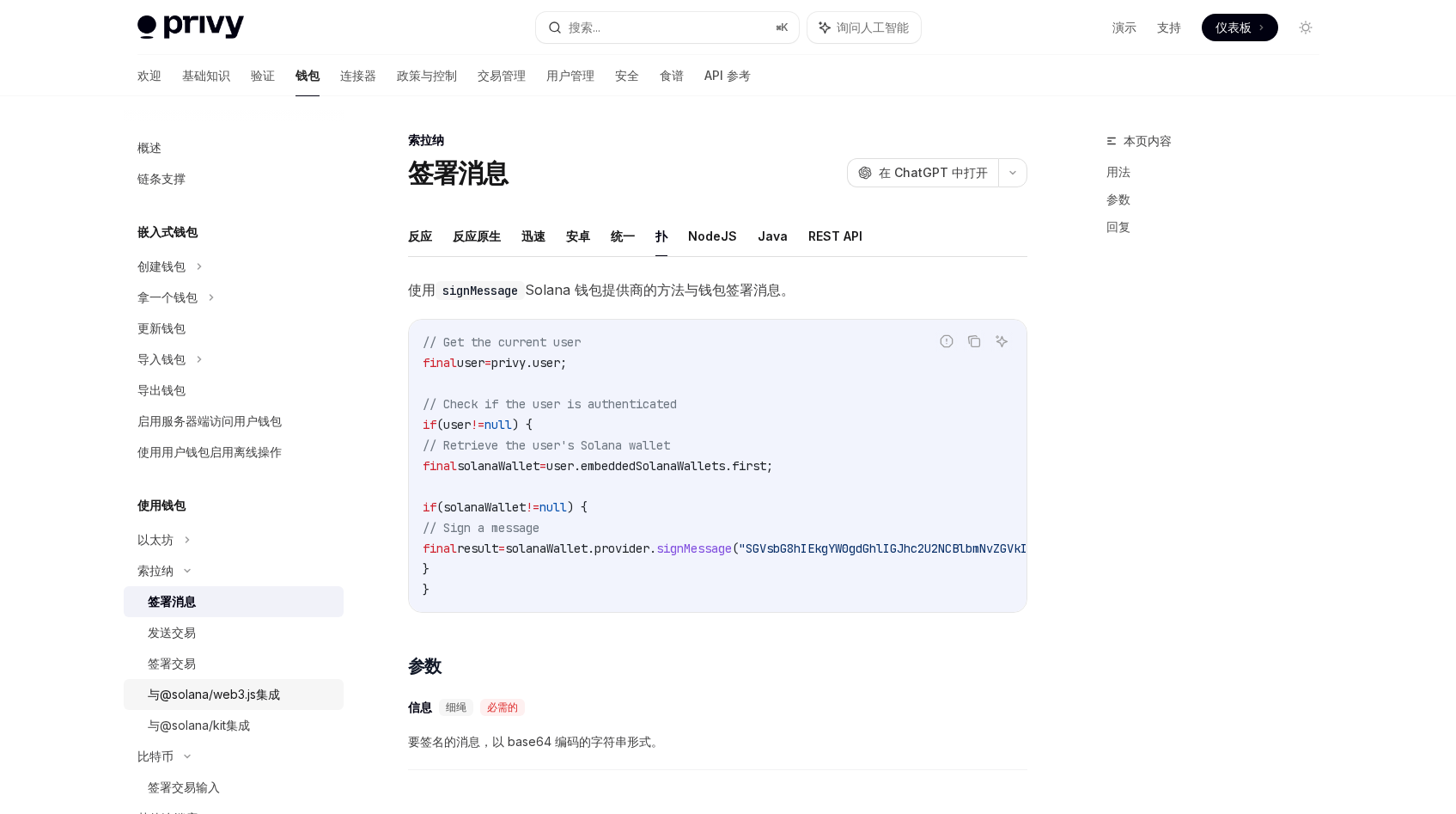
click at [257, 689] on font "与@solana/web3.js集成" at bounding box center [213, 694] width 132 height 15
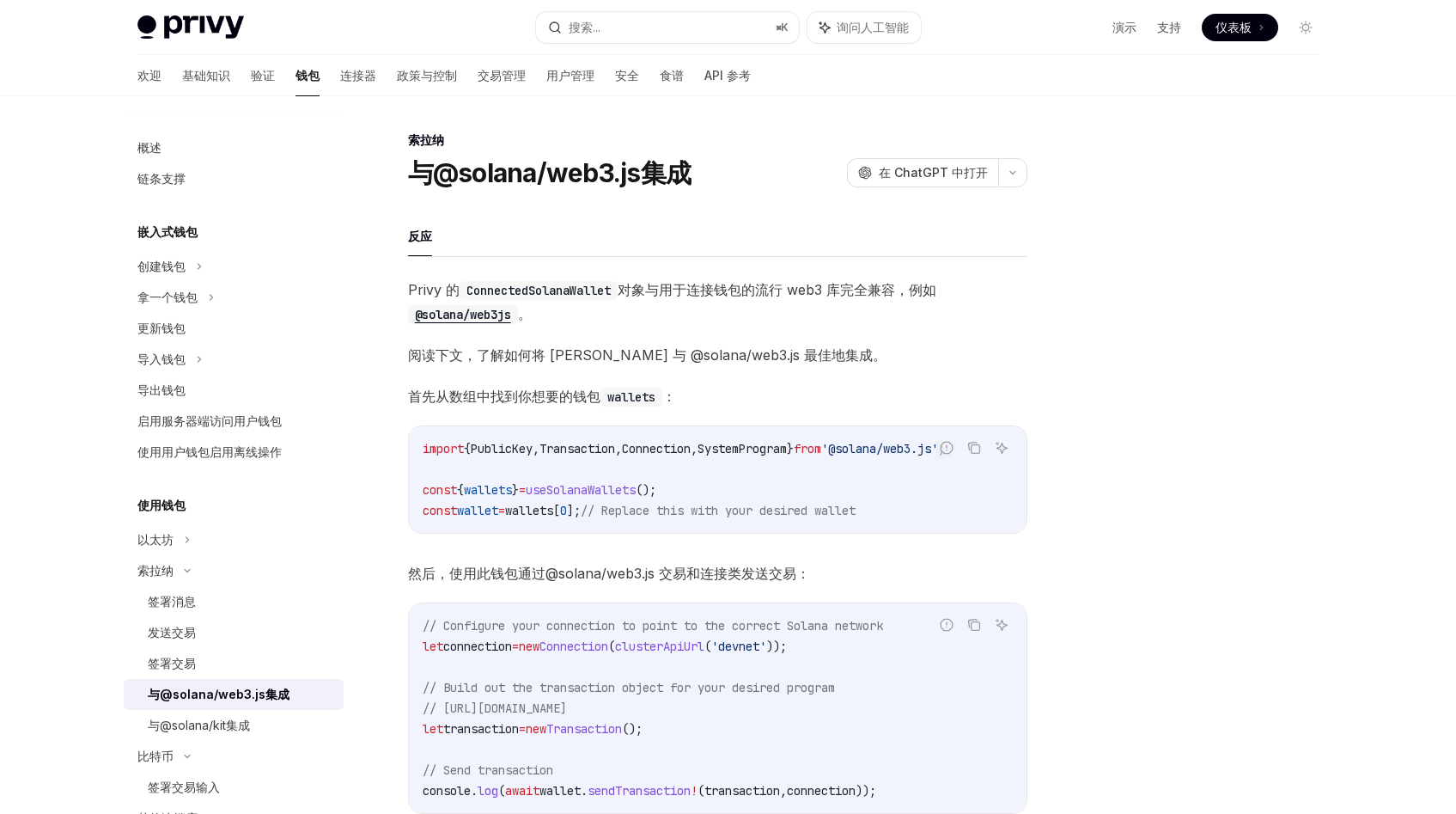
scroll to position [304, 0]
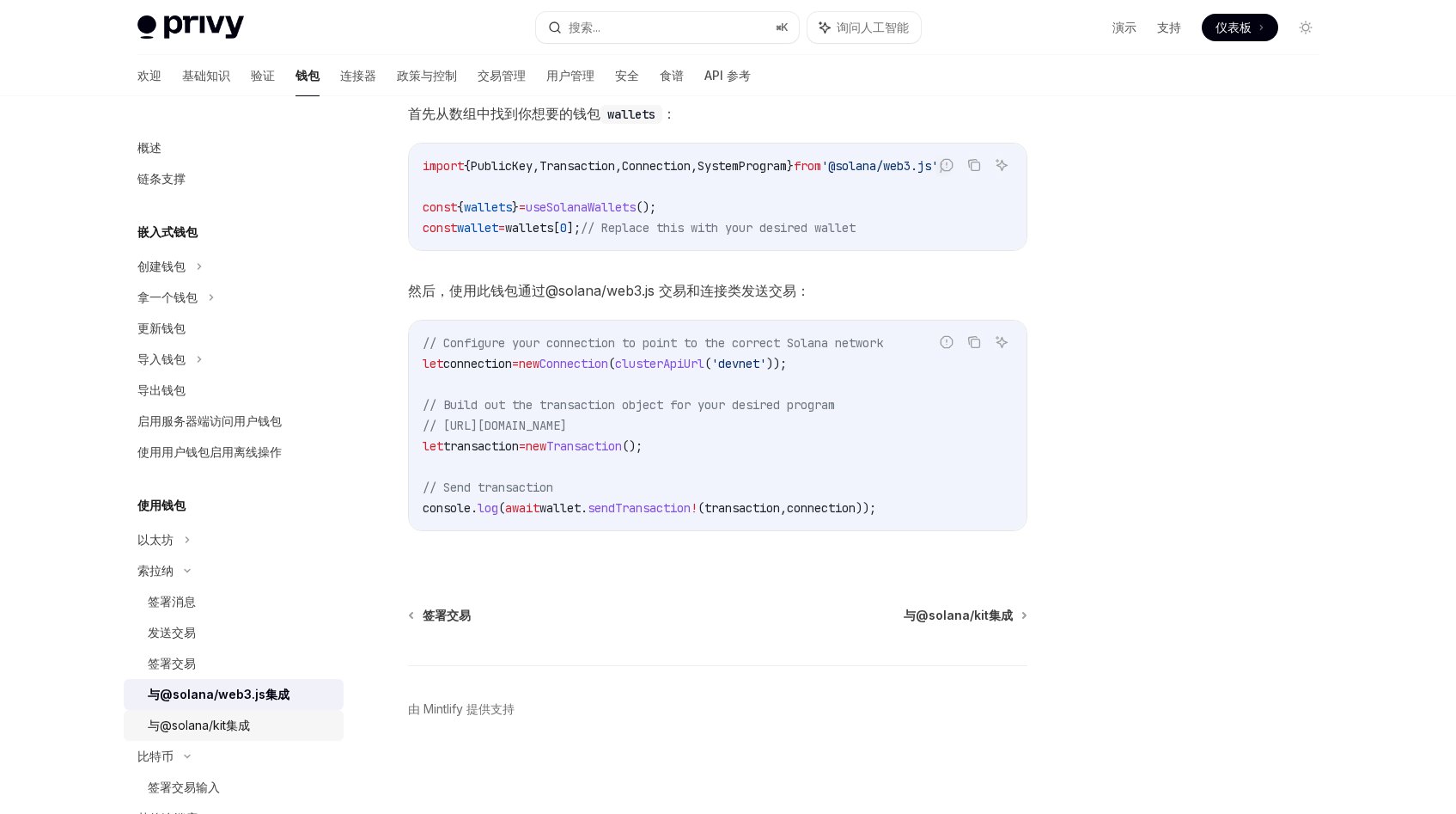
click at [240, 733] on div "与@solana/kit集成" at bounding box center [198, 725] width 102 height 20
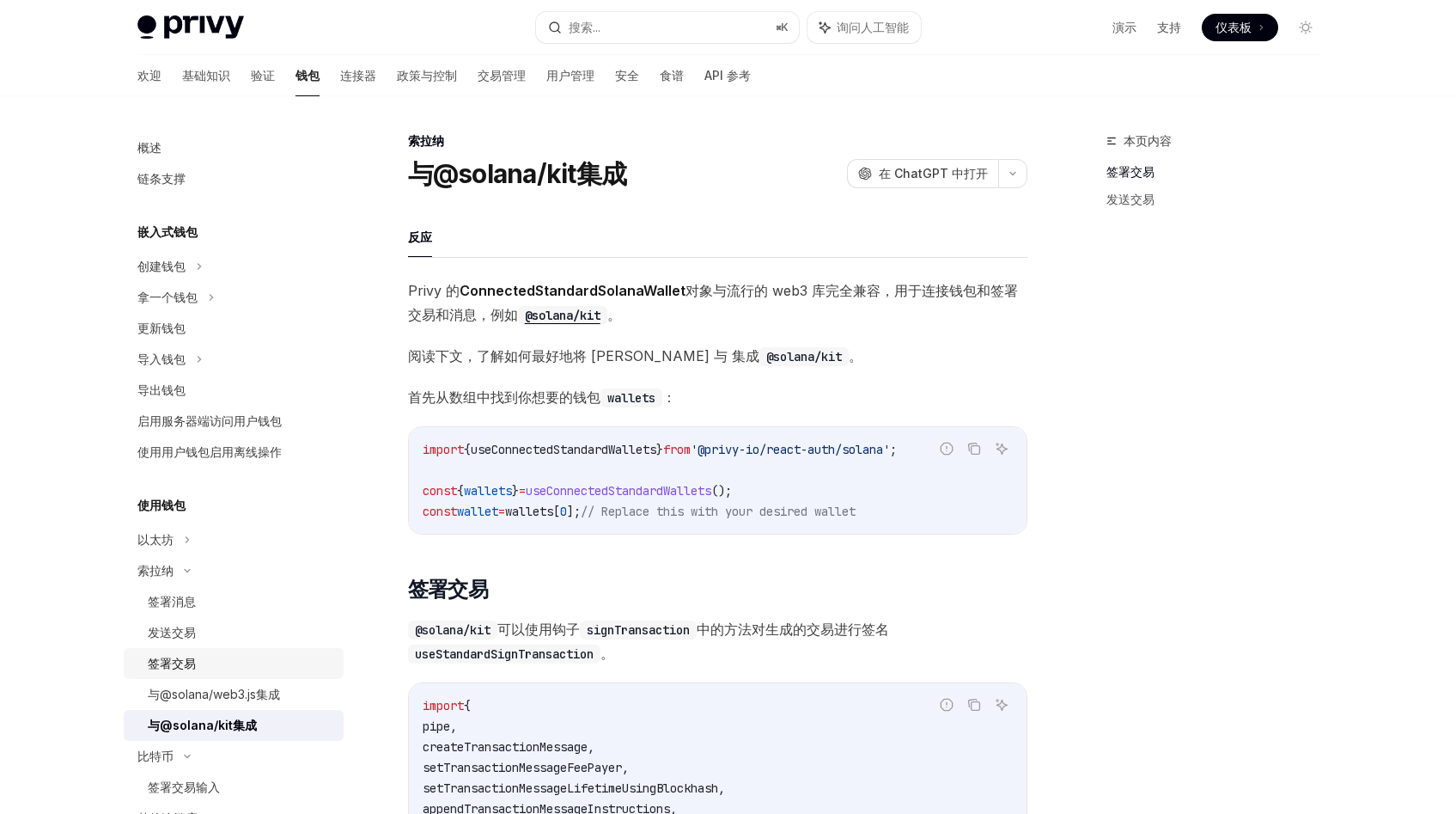
click at [197, 657] on div "签署交易" at bounding box center [240, 663] width 185 height 20
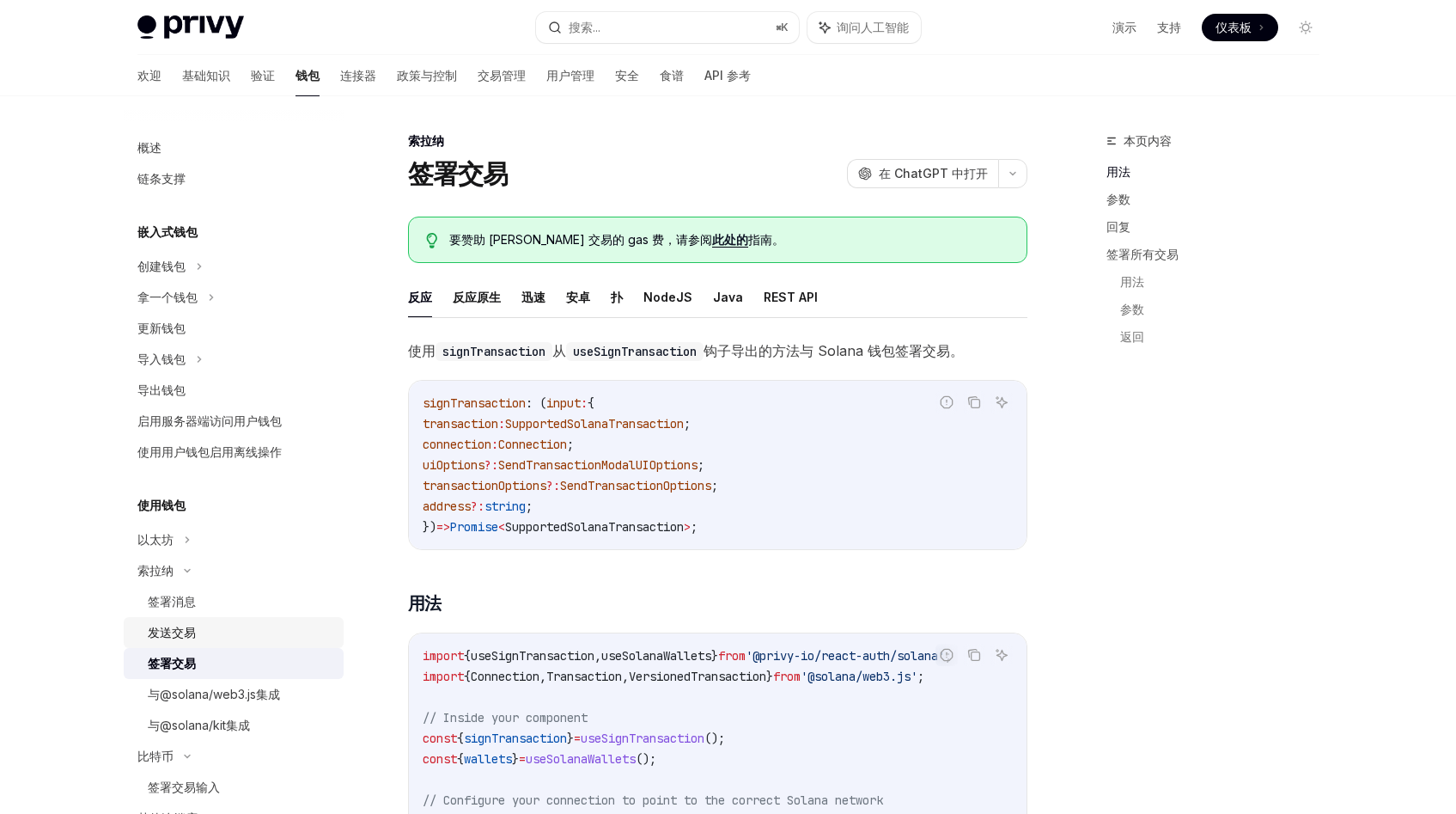
click at [218, 634] on div "发送交易" at bounding box center [240, 632] width 185 height 20
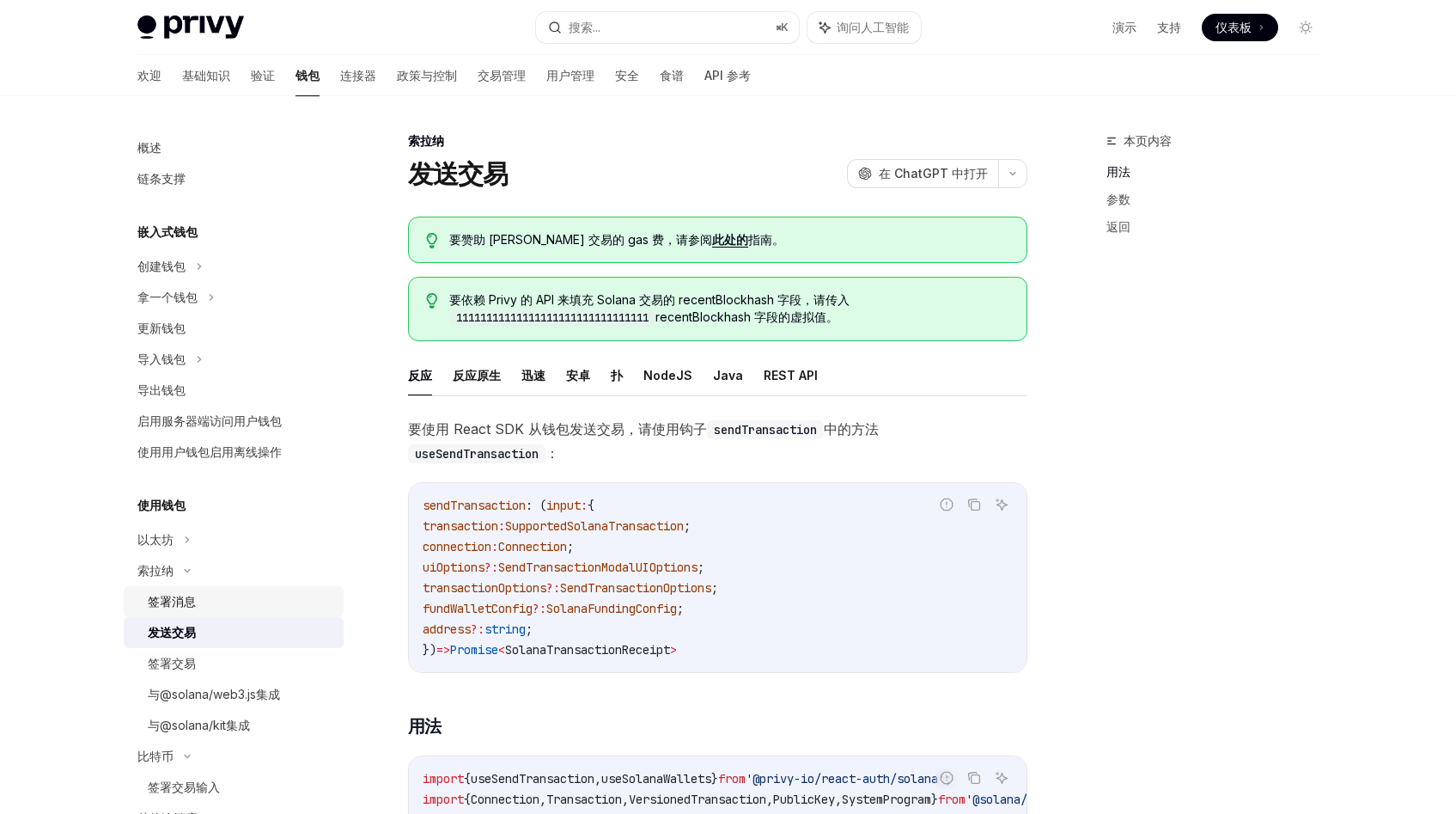
click at [228, 613] on link "签署消息" at bounding box center [233, 602] width 220 height 31
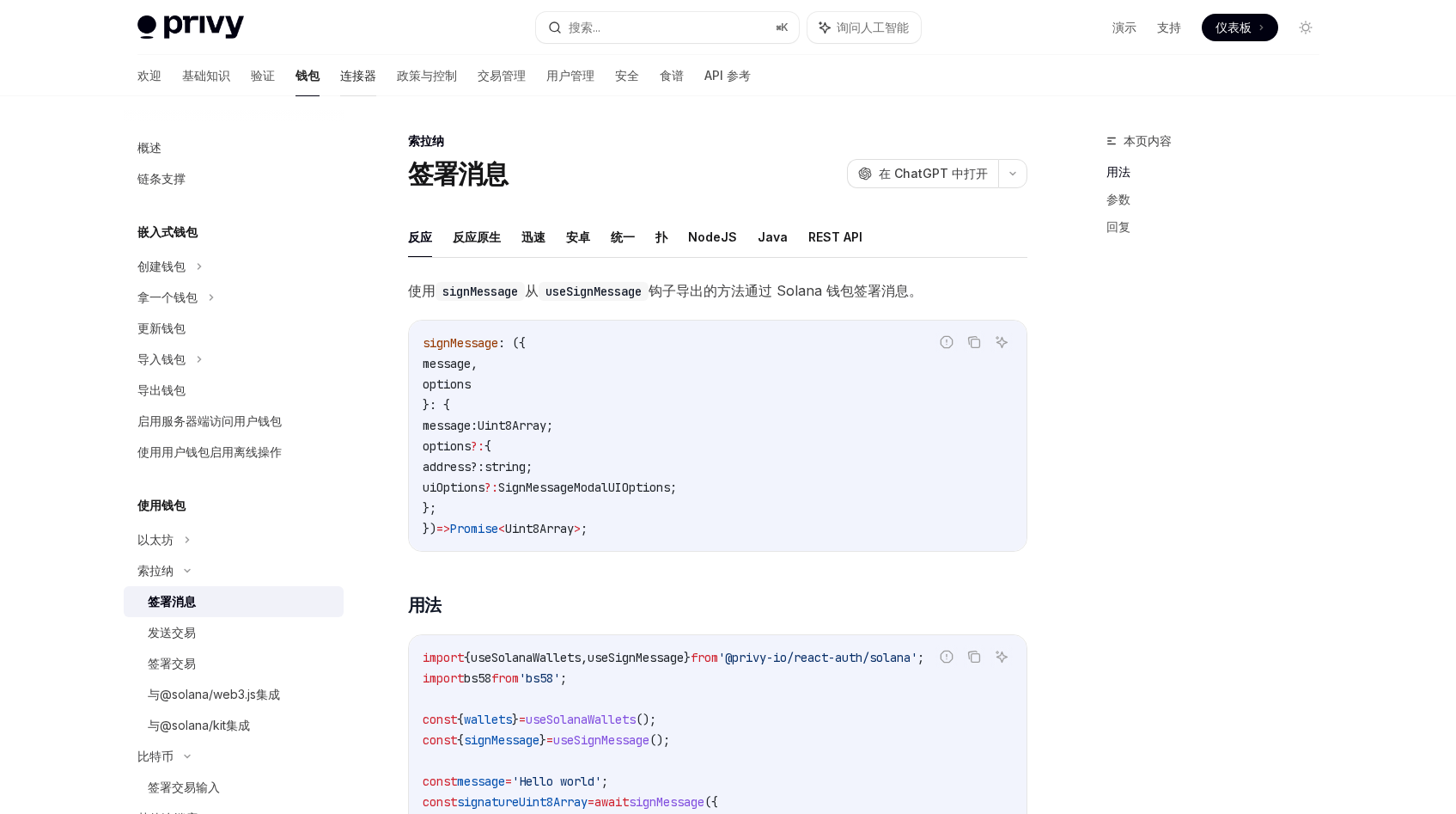
click at [340, 74] on font "连接器" at bounding box center [358, 76] width 36 height 15
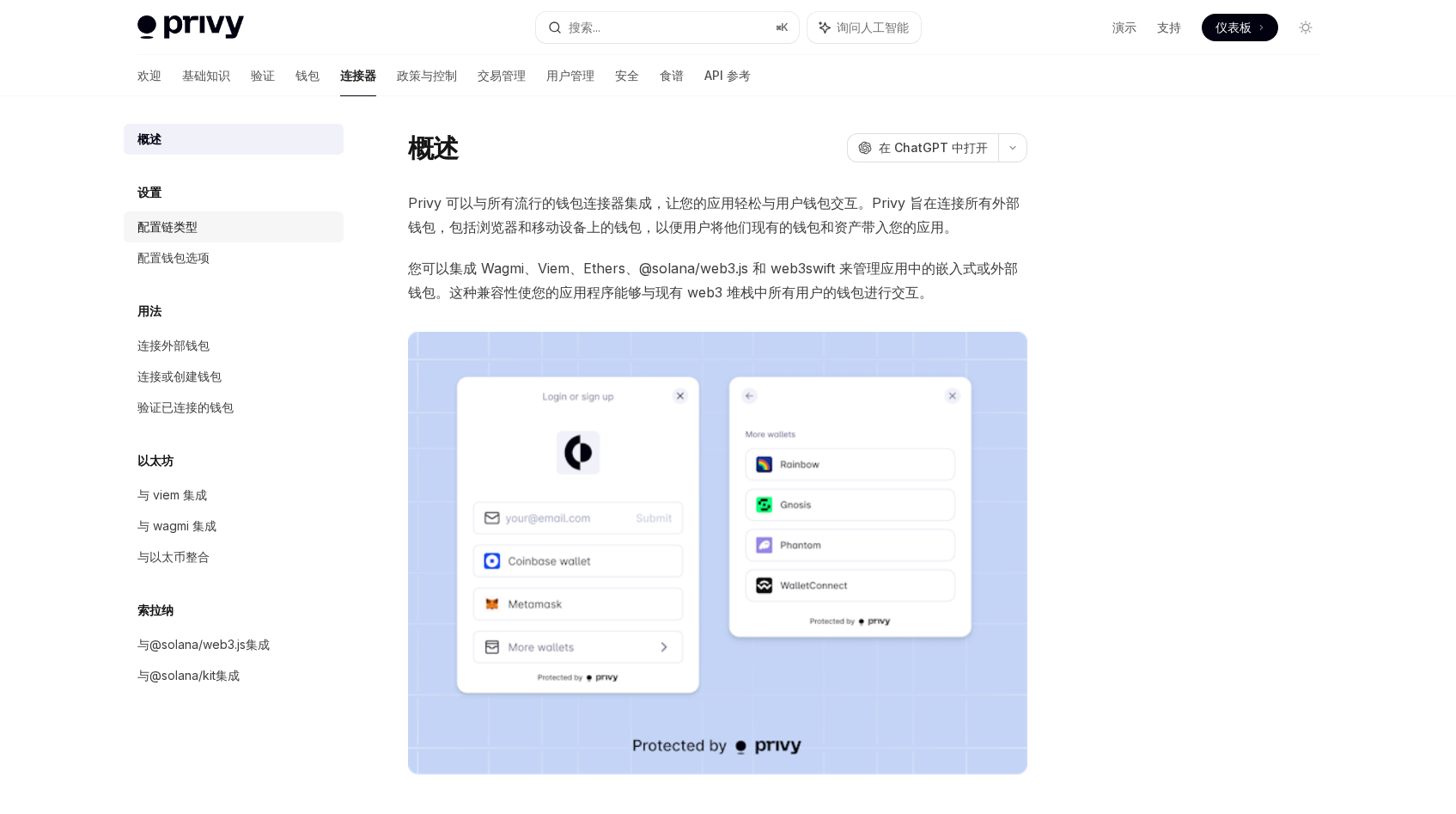
click at [209, 226] on div "配置链类型" at bounding box center [235, 227] width 196 height 20
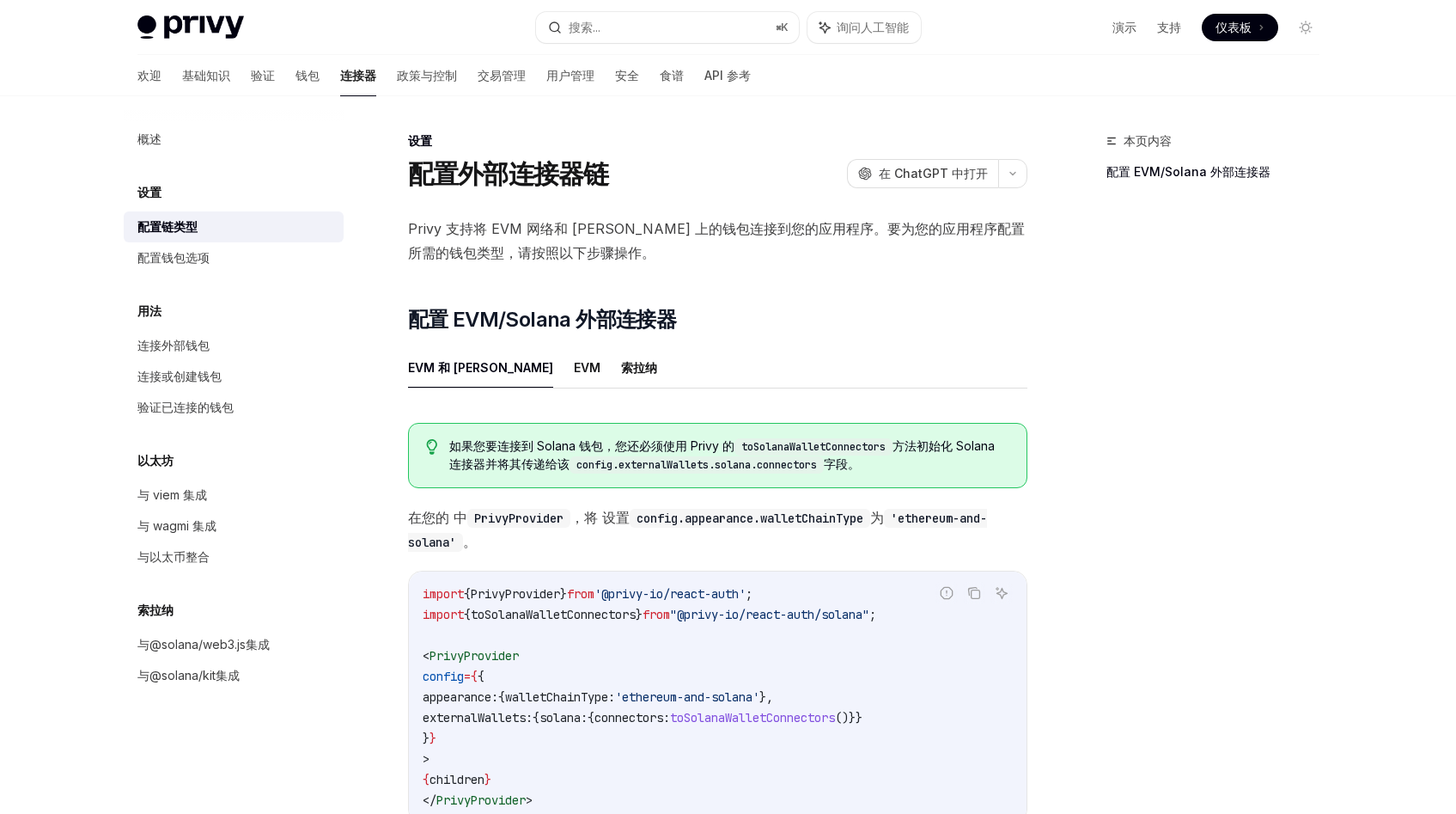
click at [471, 233] on font "Privy 支持将 EVM 网络和 [PERSON_NAME] 上的钱包连接到您的应用程序。要为您的应用程序配置所需的钱包类型，请按照以下步骤操作。" at bounding box center [716, 240] width 616 height 42
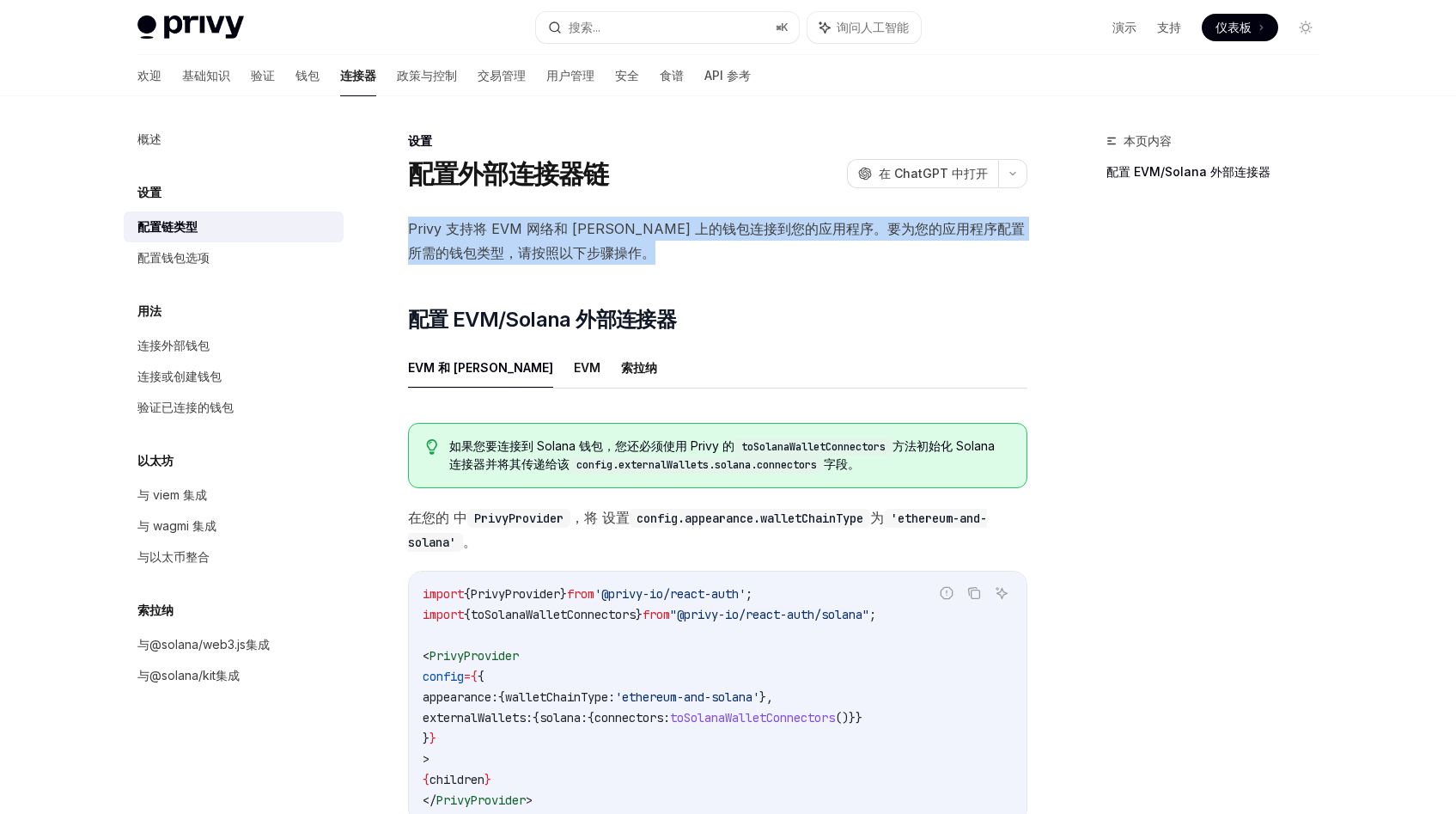
click at [473, 233] on font "Privy 支持将 EVM 网络和 [PERSON_NAME] 上的钱包连接到您的应用程序。要为您的应用程序配置所需的钱包类型，请按照以下步骤操作。" at bounding box center [716, 240] width 616 height 42
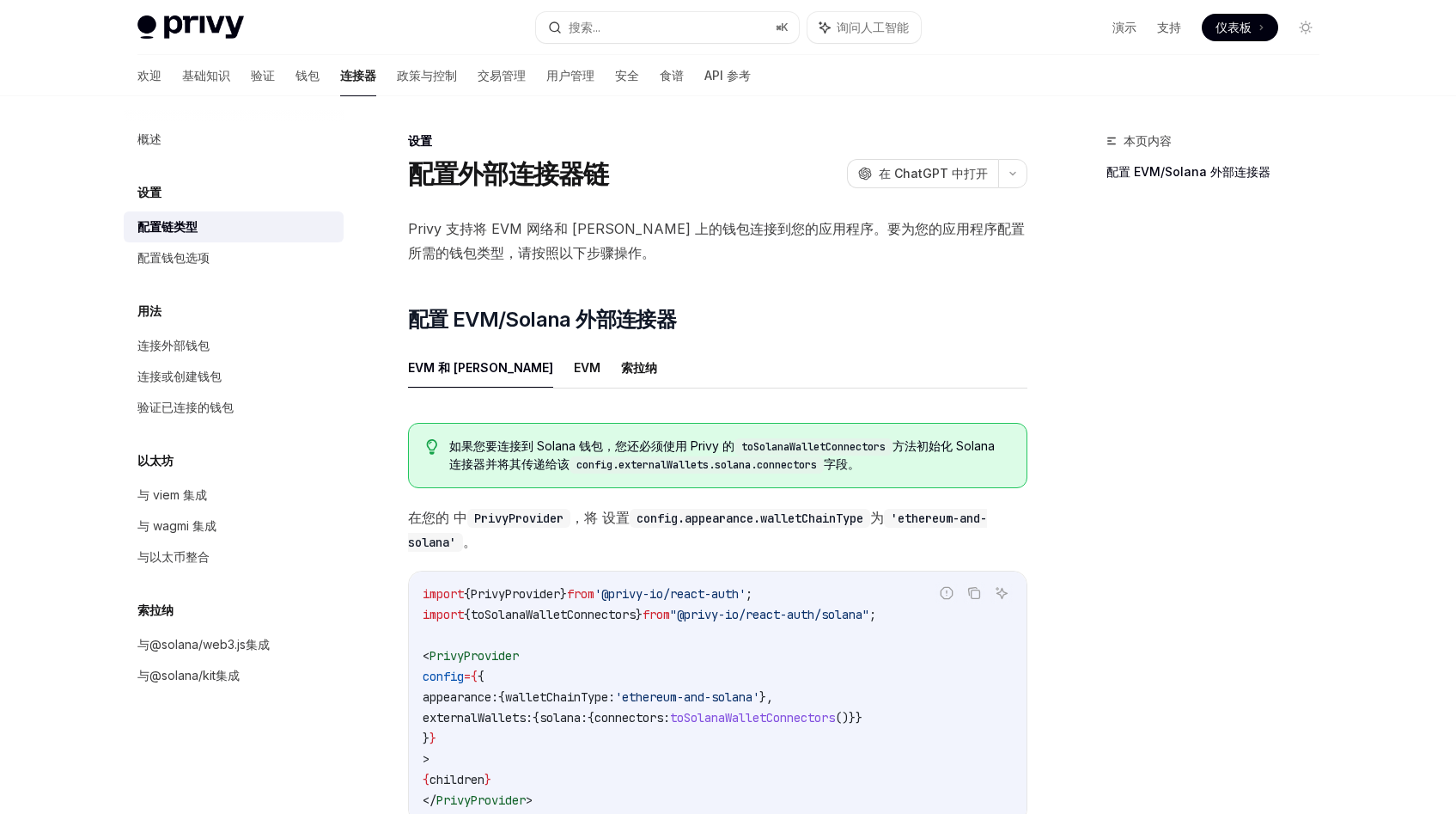
click at [473, 233] on font "Privy 支持将 EVM 网络和 [PERSON_NAME] 上的钱包连接到您的应用程序。要为您的应用程序配置所需的钱包类型，请按照以下步骤操作。" at bounding box center [716, 240] width 616 height 42
click at [520, 233] on font "Privy 支持将 EVM 网络和 [PERSON_NAME] 上的钱包连接到您的应用程序。要为您的应用程序配置所需的钱包类型，请按照以下步骤操作。" at bounding box center [716, 240] width 616 height 42
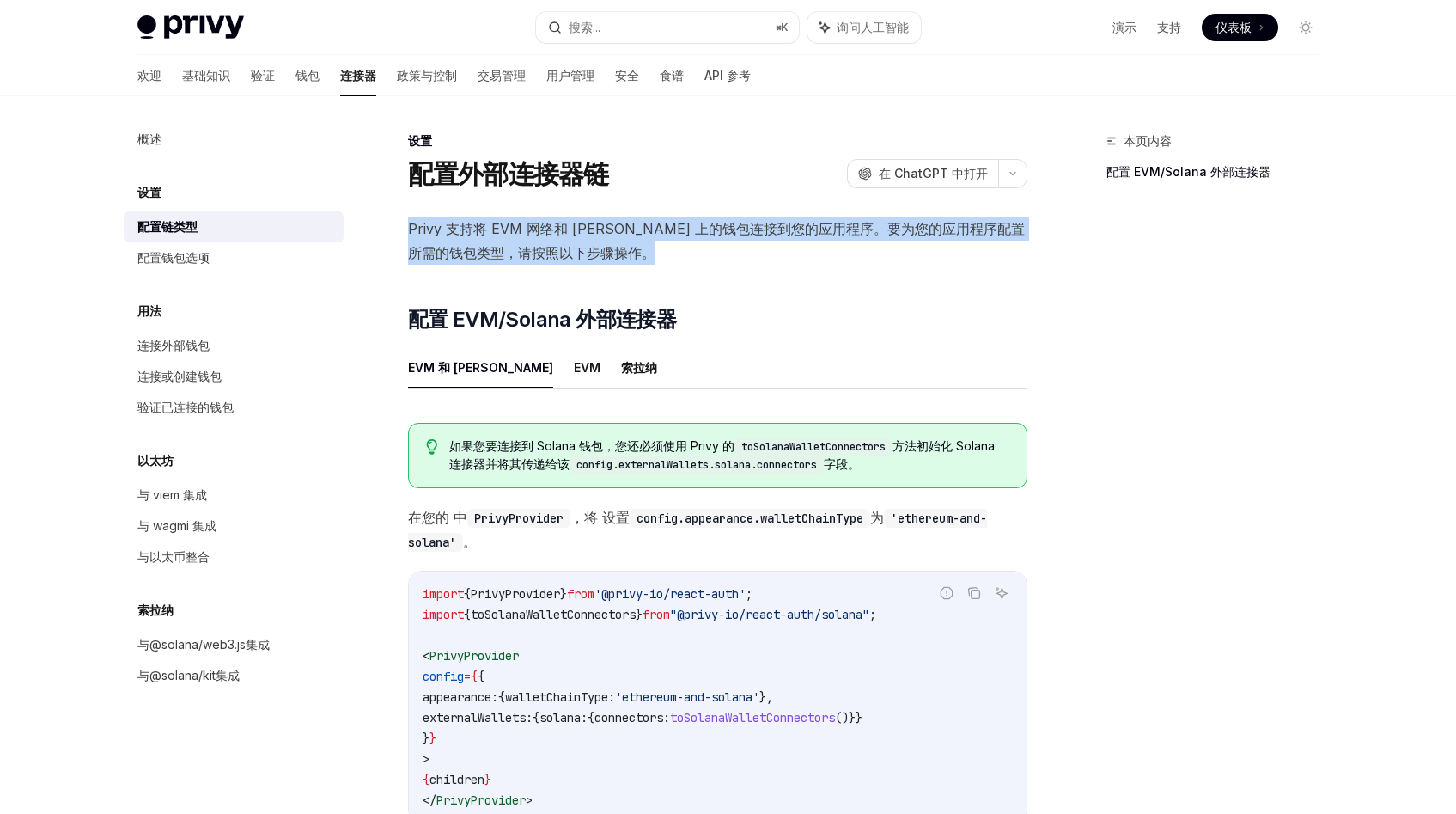
click at [520, 251] on font "Privy 支持将 EVM 网络和 [PERSON_NAME] 上的钱包连接到您的应用程序。要为您的应用程序配置所需的钱包类型，请按照以下步骤操作。" at bounding box center [716, 240] width 616 height 42
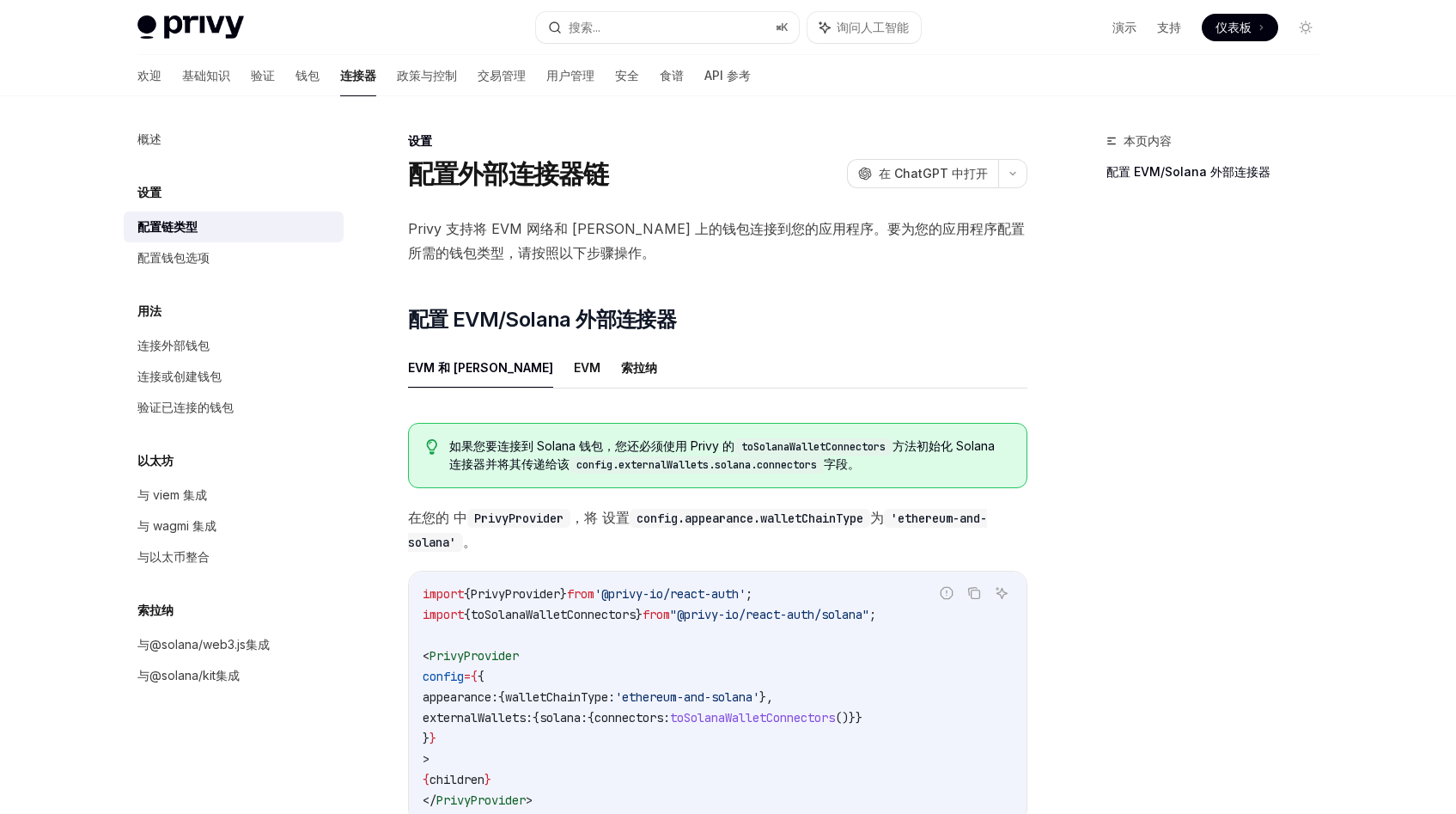
click at [520, 251] on font "Privy 支持将 EVM 网络和 [PERSON_NAME] 上的钱包连接到您的应用程序。要为您的应用程序配置所需的钱包类型，请按照以下步骤操作。" at bounding box center [716, 240] width 616 height 42
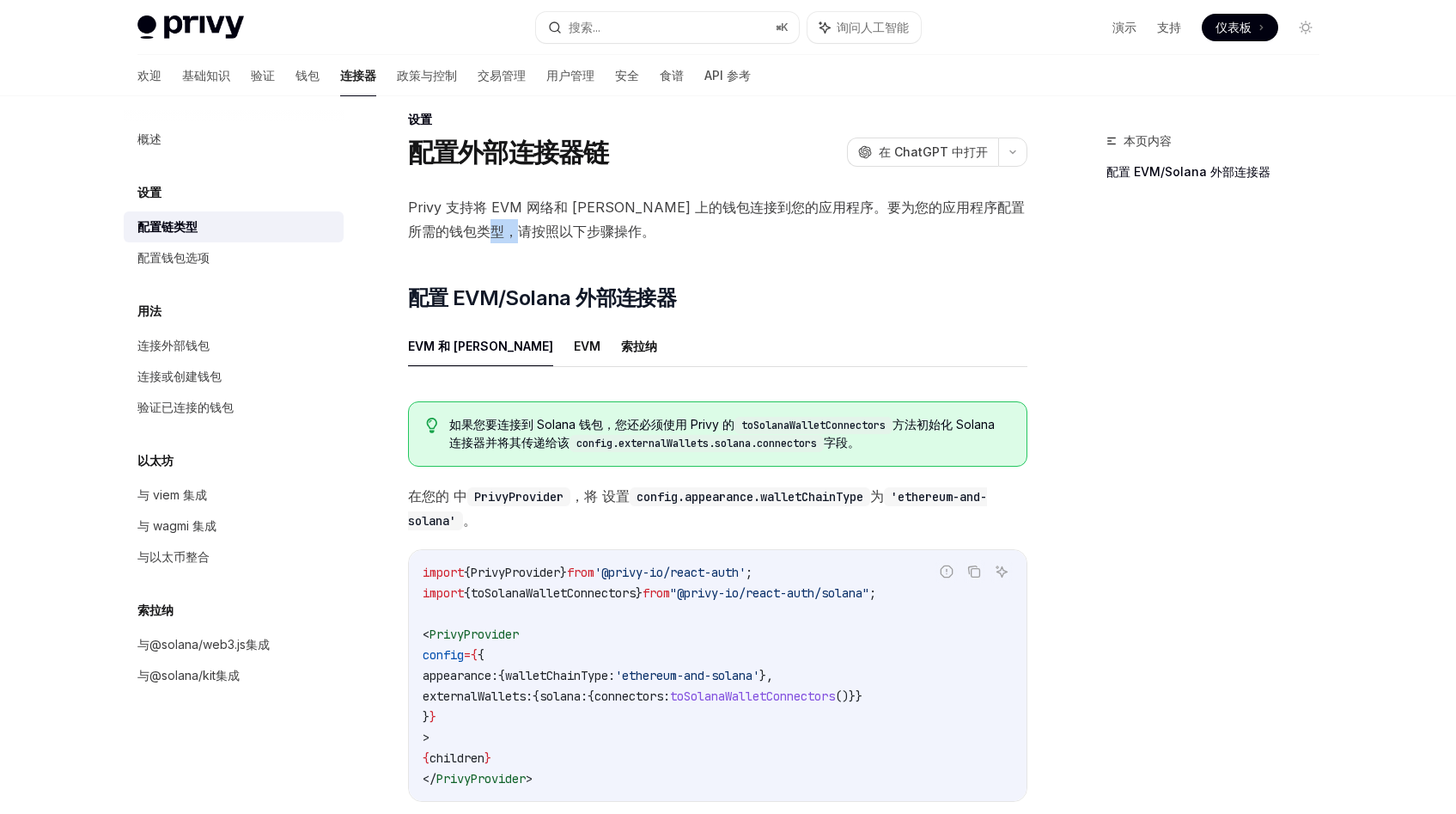
scroll to position [24, 0]
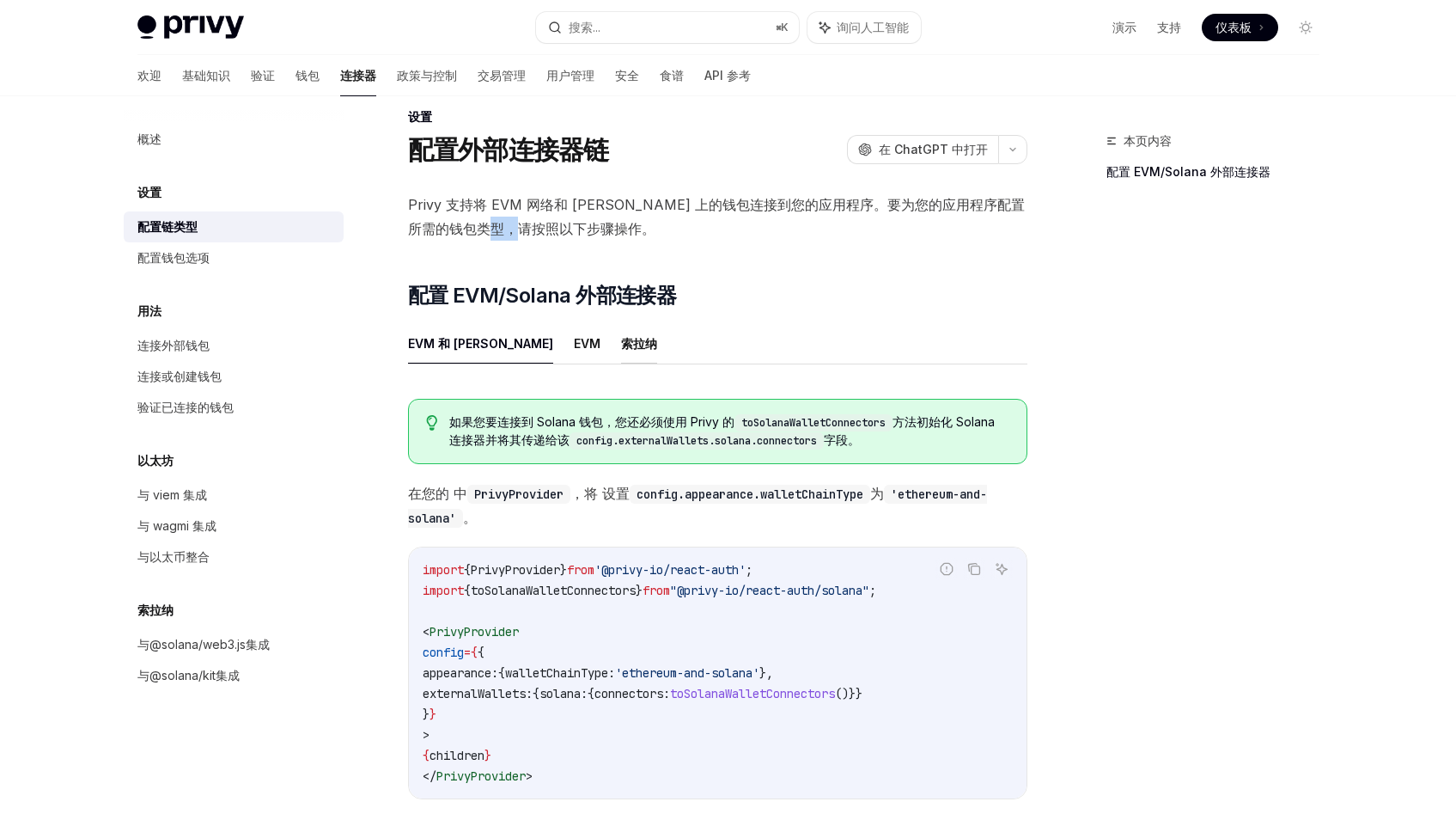
click at [621, 341] on font "索拉纳" at bounding box center [638, 343] width 36 height 15
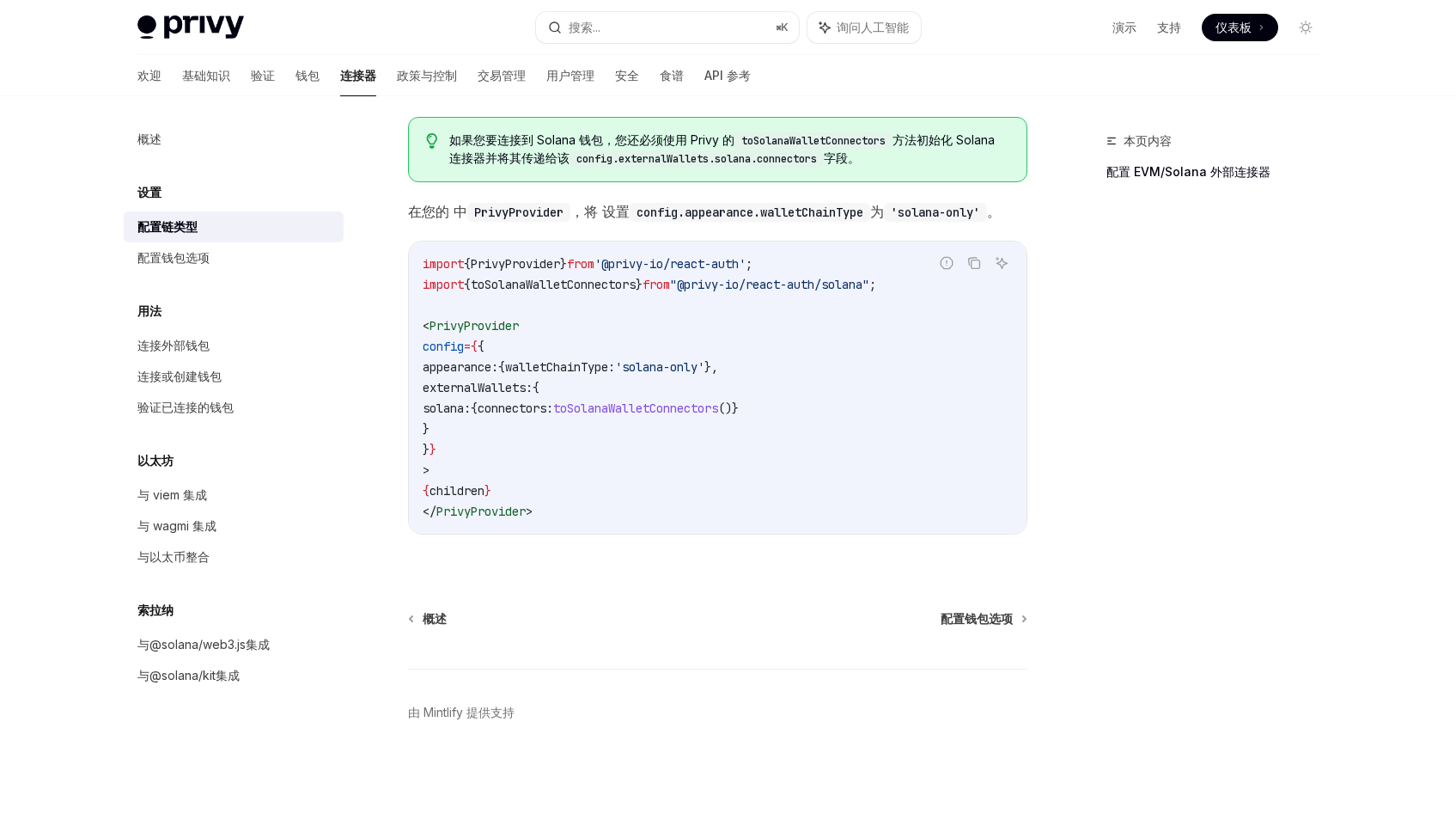
scroll to position [321, 0]
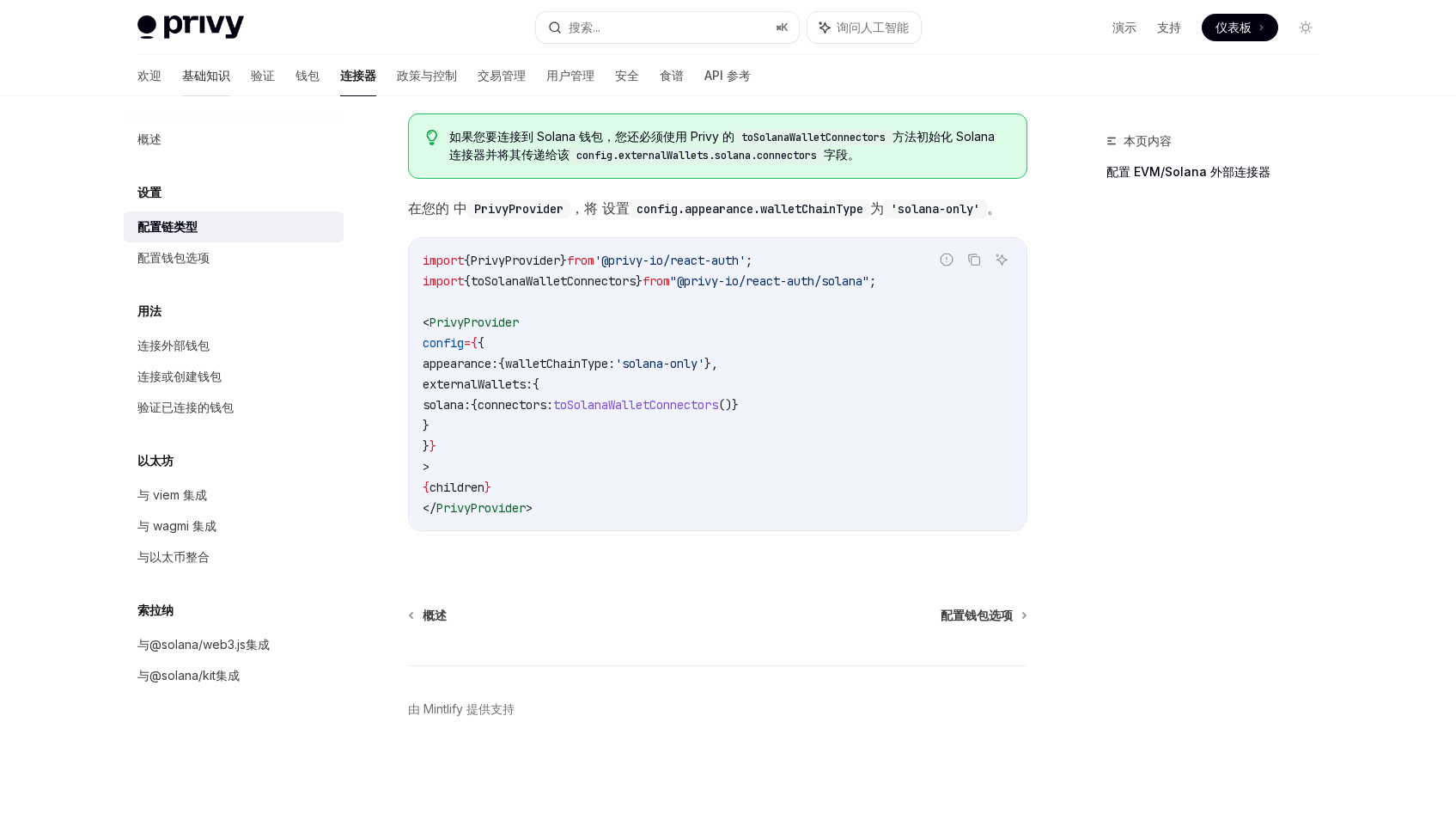
click at [182, 78] on font "基础知识" at bounding box center [206, 76] width 48 height 15
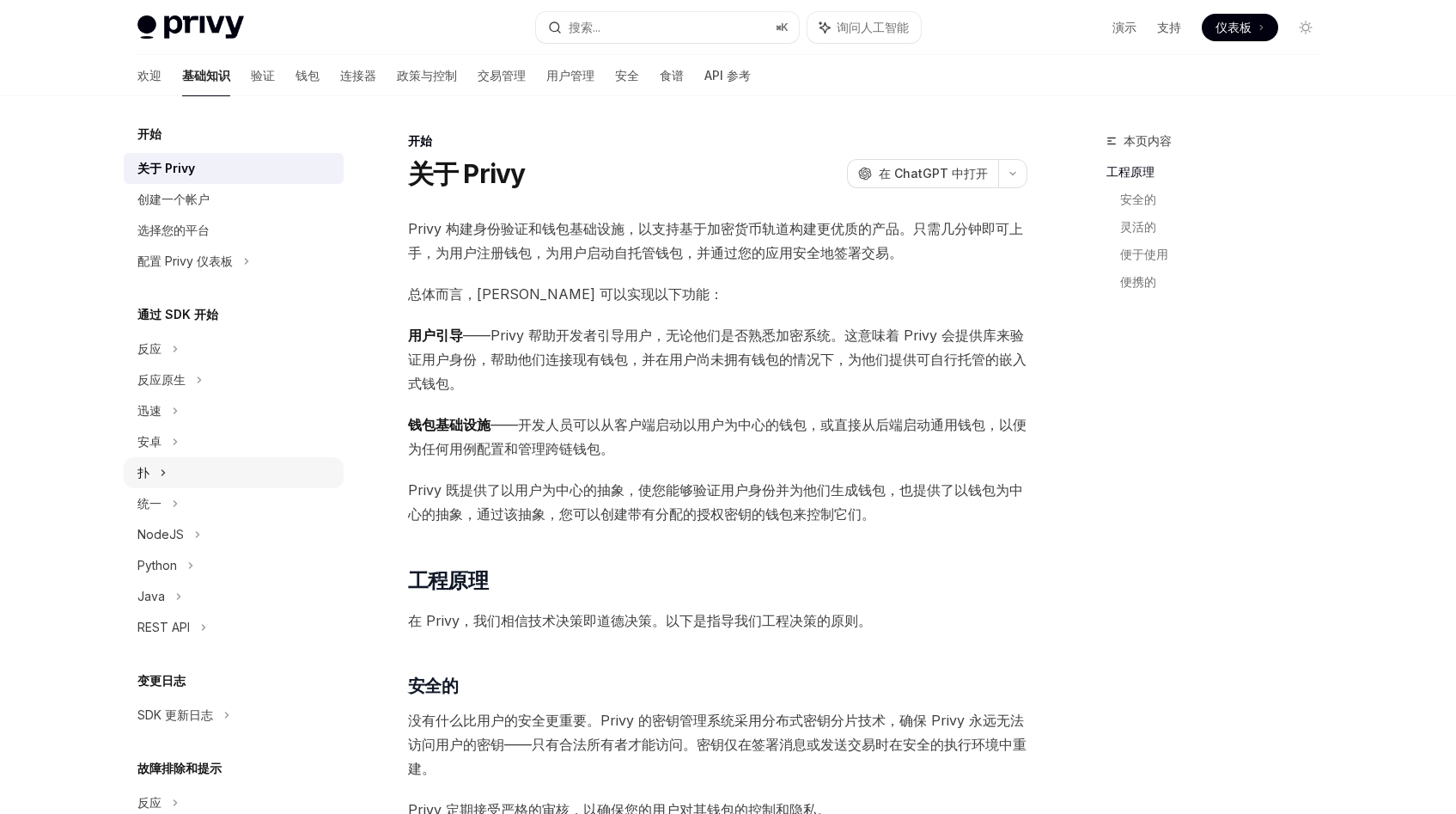
click at [177, 479] on div "扑" at bounding box center [233, 473] width 220 height 31
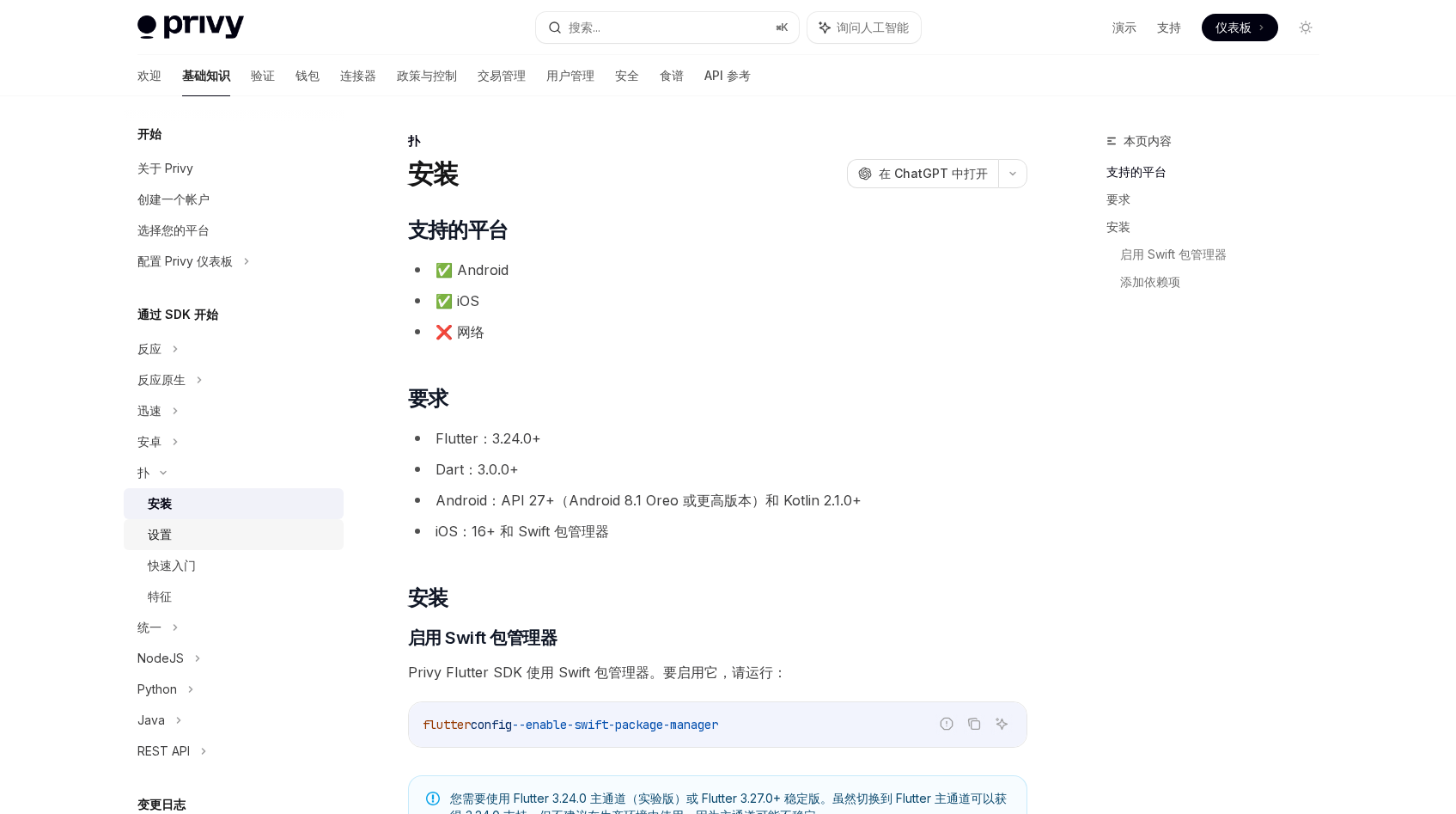
click at [191, 535] on div "设置" at bounding box center [240, 534] width 185 height 20
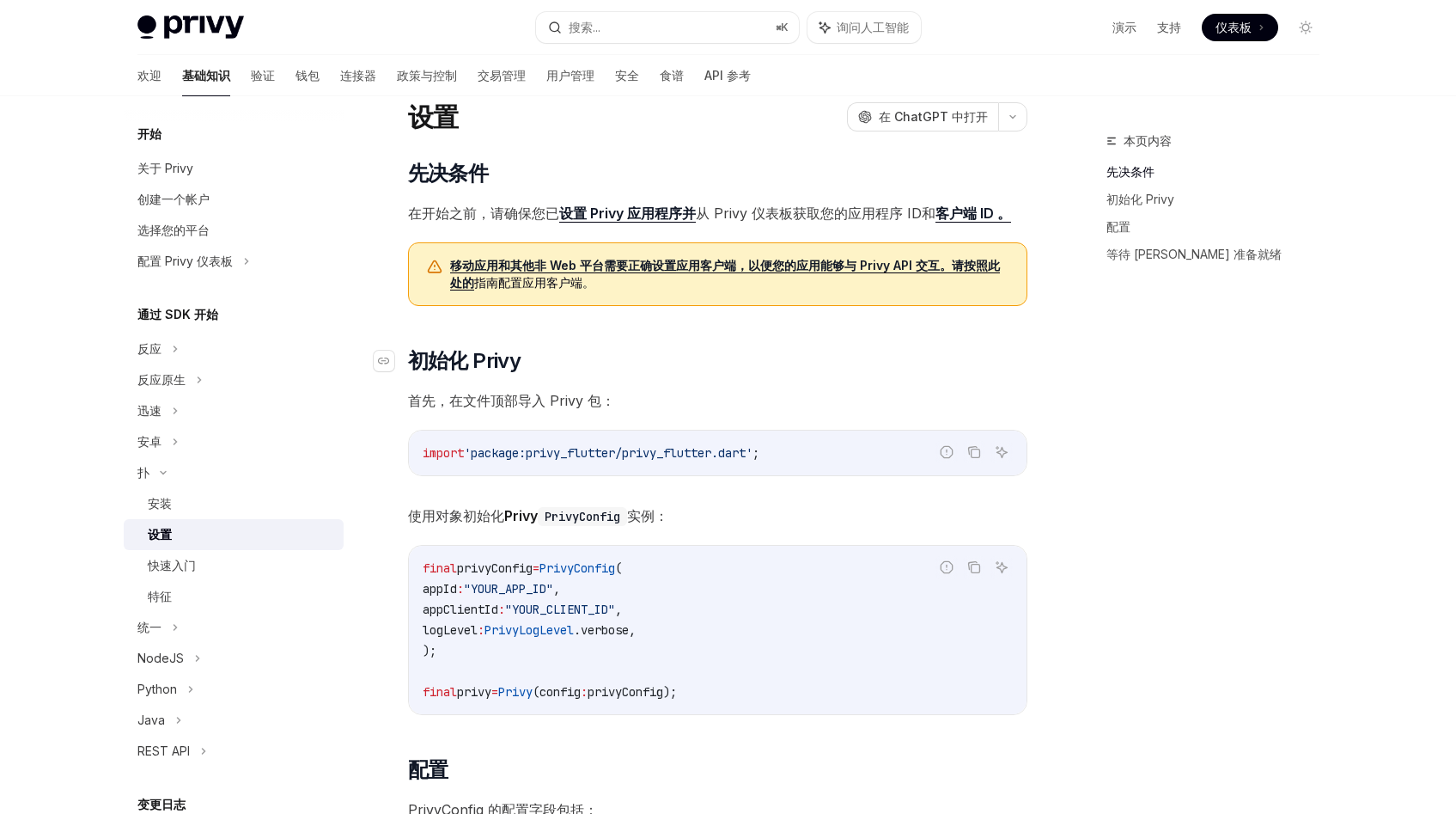
scroll to position [54, 0]
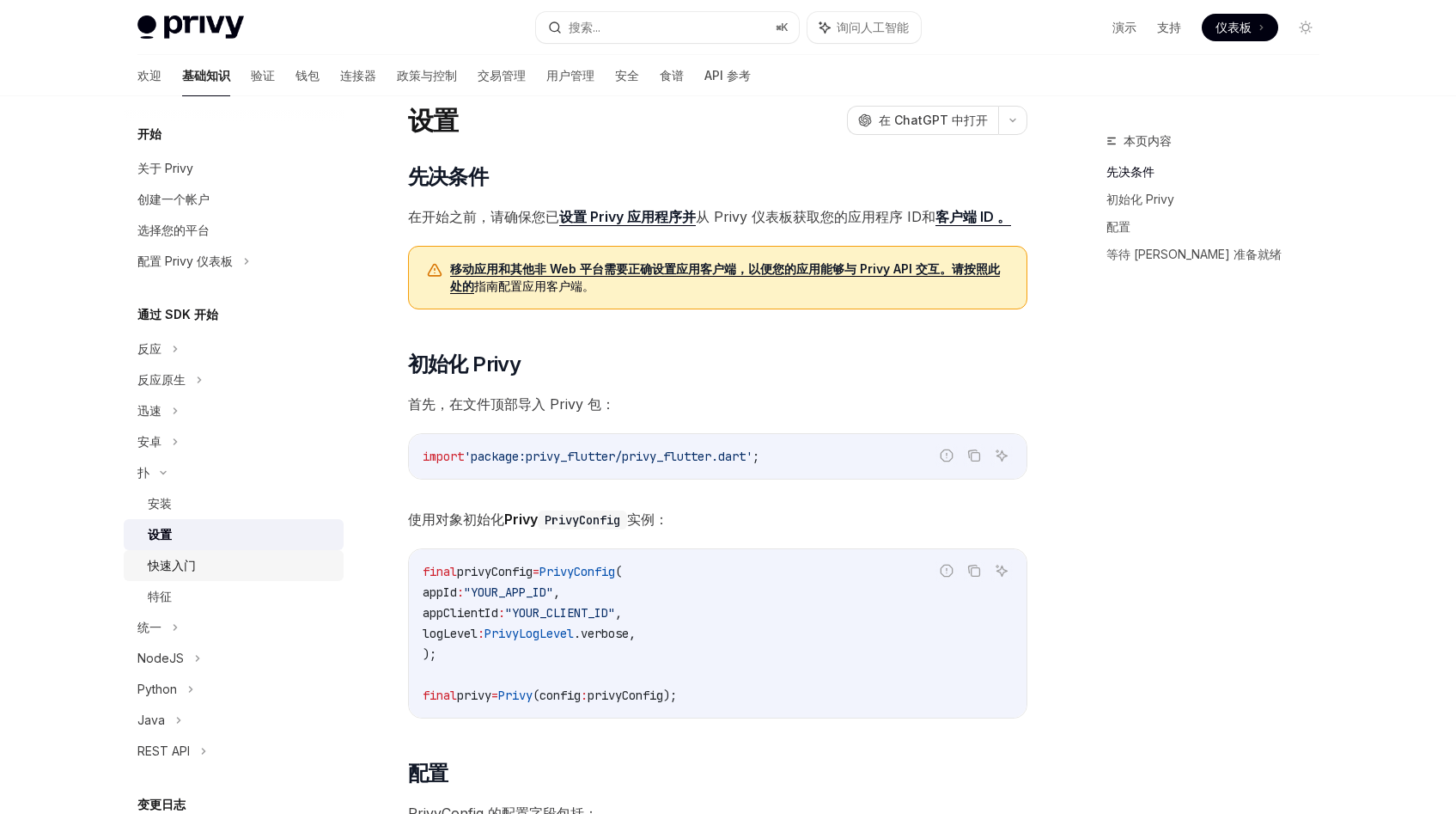
click at [210, 564] on div "快速入门" at bounding box center [240, 565] width 185 height 20
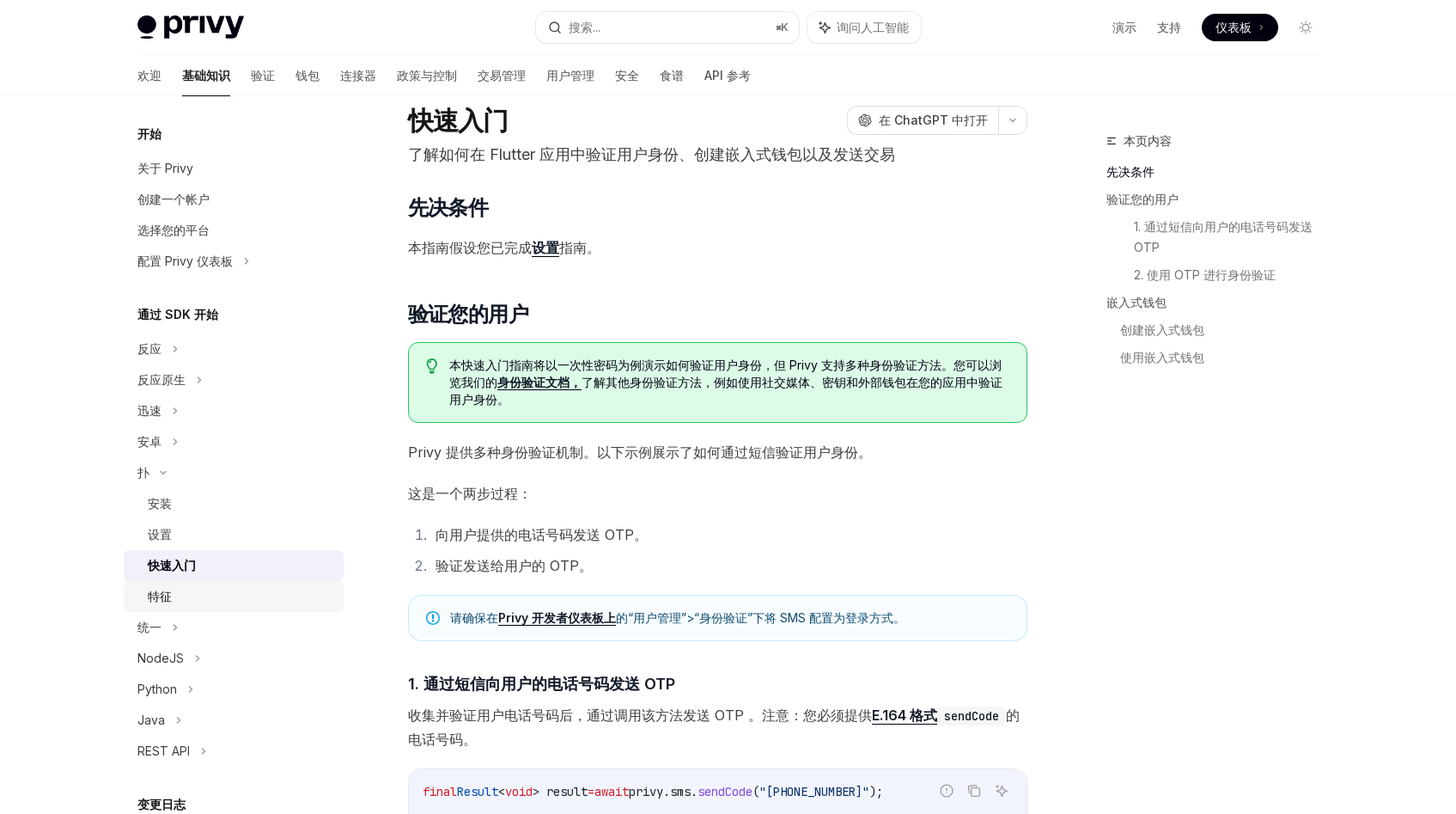
click at [171, 596] on font "特征" at bounding box center [160, 596] width 24 height 15
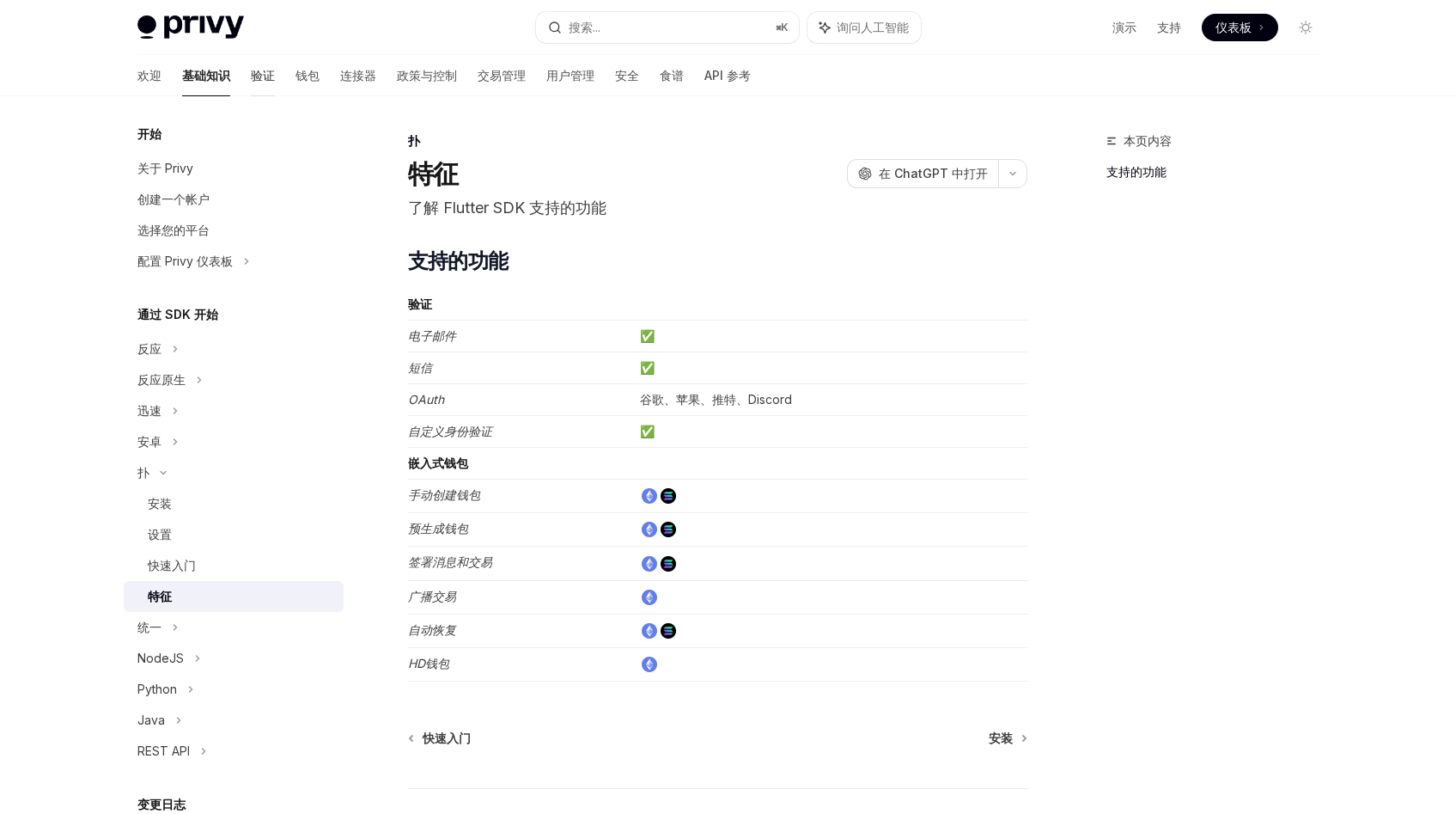
click at [251, 72] on font "验证" at bounding box center [263, 76] width 24 height 15
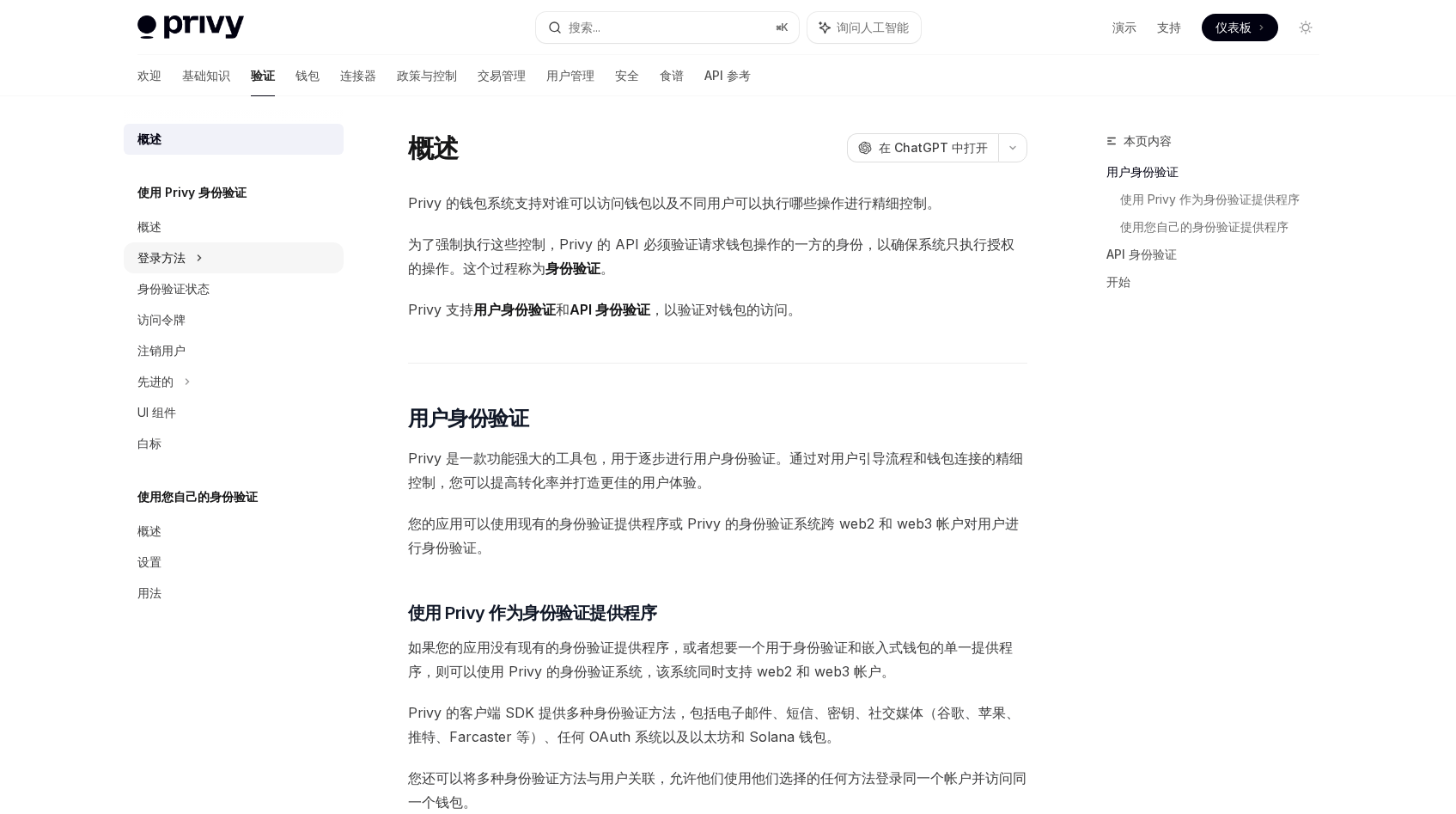
click at [185, 249] on div "登录方法" at bounding box center [233, 258] width 220 height 31
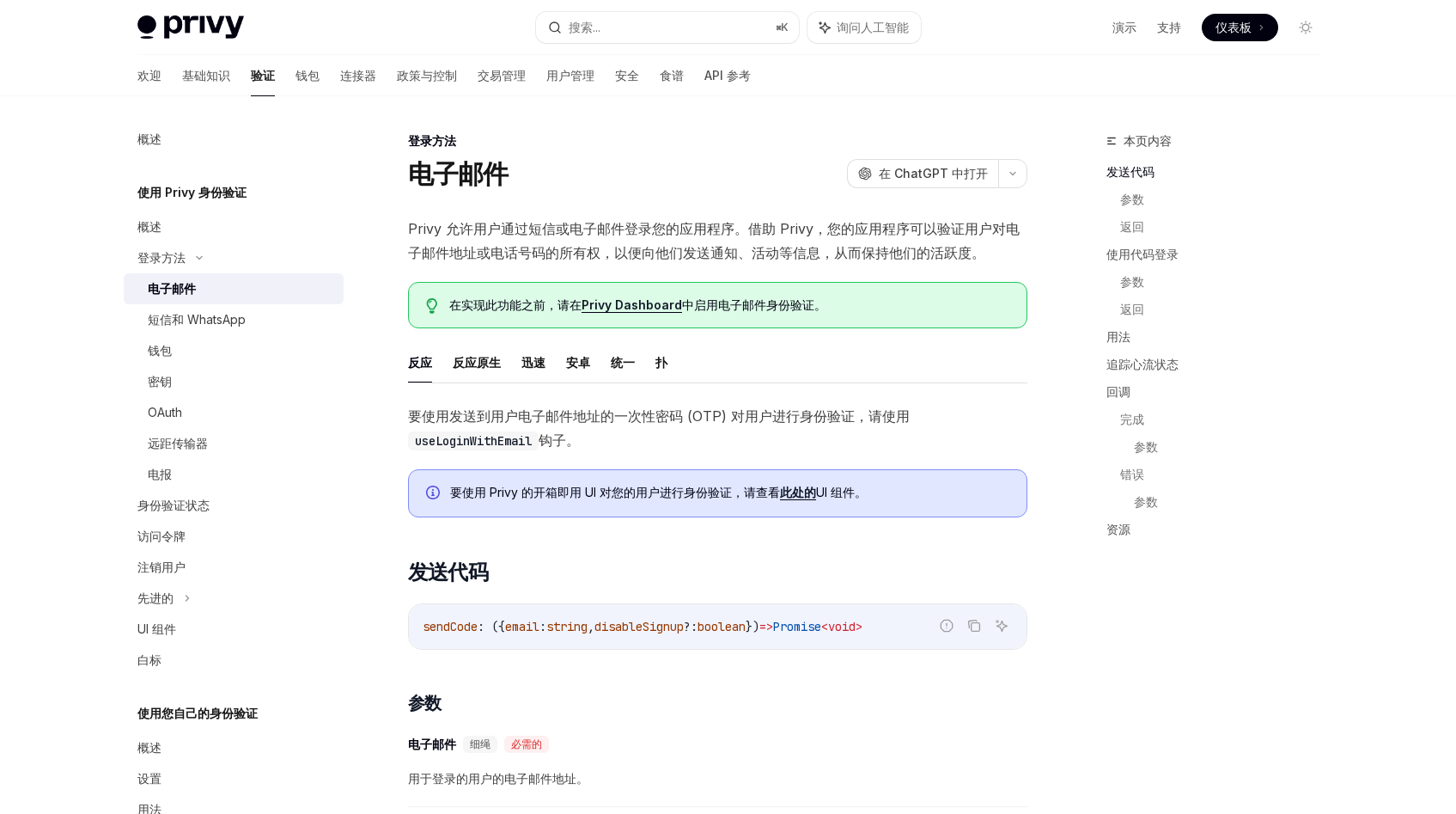
click at [189, 296] on div "电子邮件" at bounding box center [172, 289] width 48 height 20
click at [660, 361] on font "扑" at bounding box center [661, 362] width 12 height 15
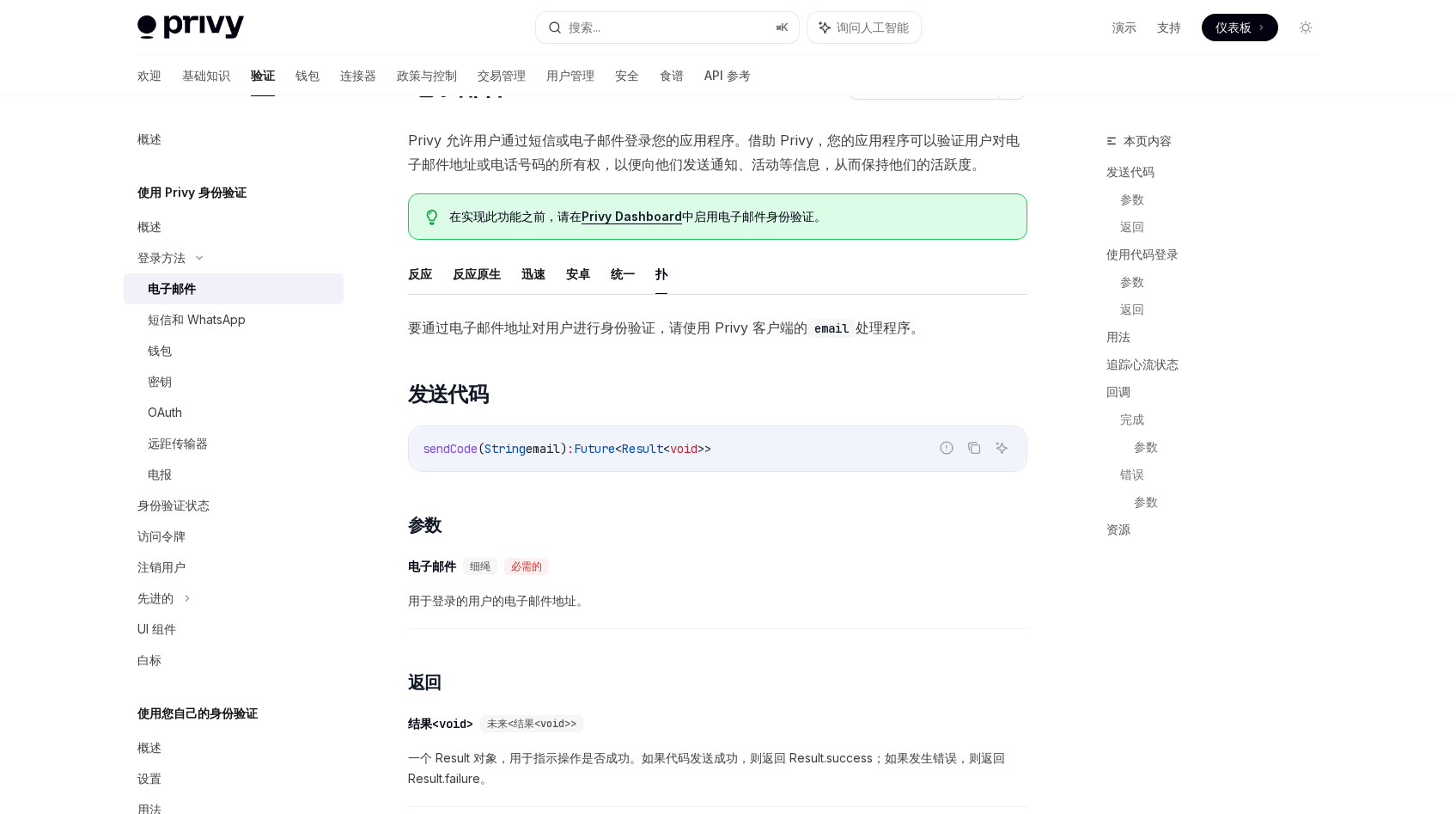
scroll to position [88, 0]
click at [217, 356] on div "钱包" at bounding box center [240, 351] width 185 height 20
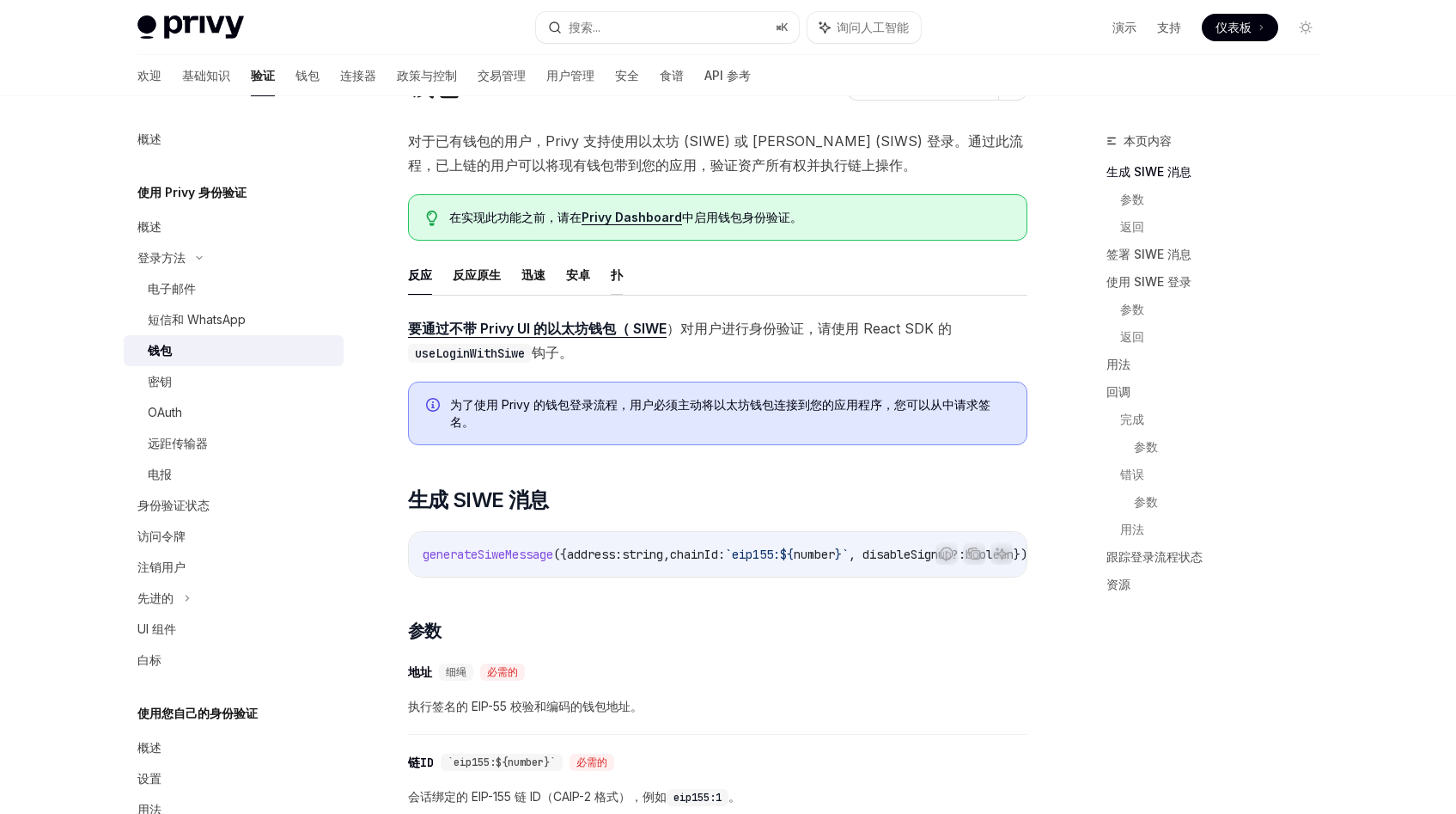
click at [612, 275] on font "扑" at bounding box center [616, 275] width 12 height 15
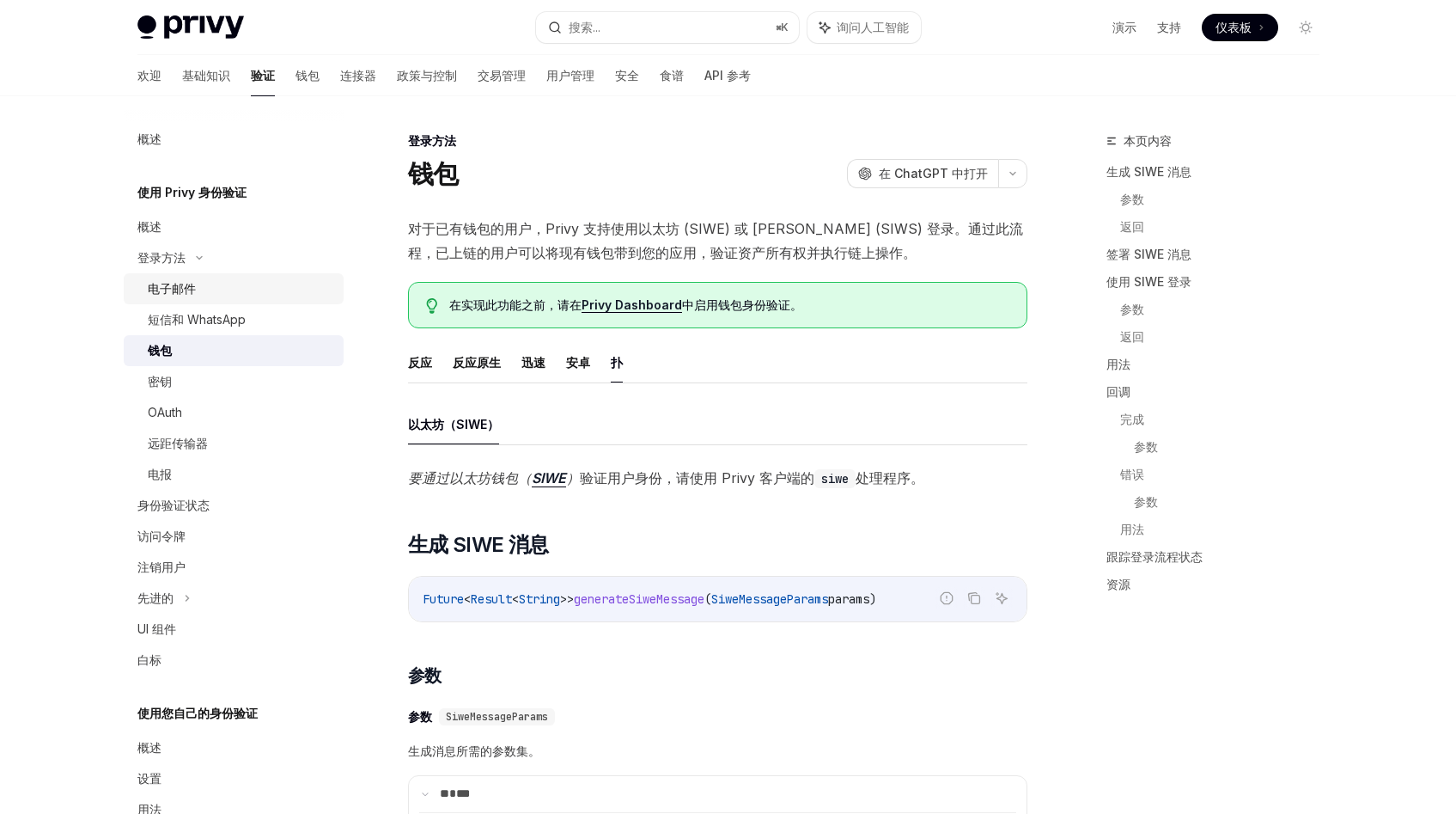
click at [205, 293] on div "电子邮件" at bounding box center [240, 289] width 185 height 20
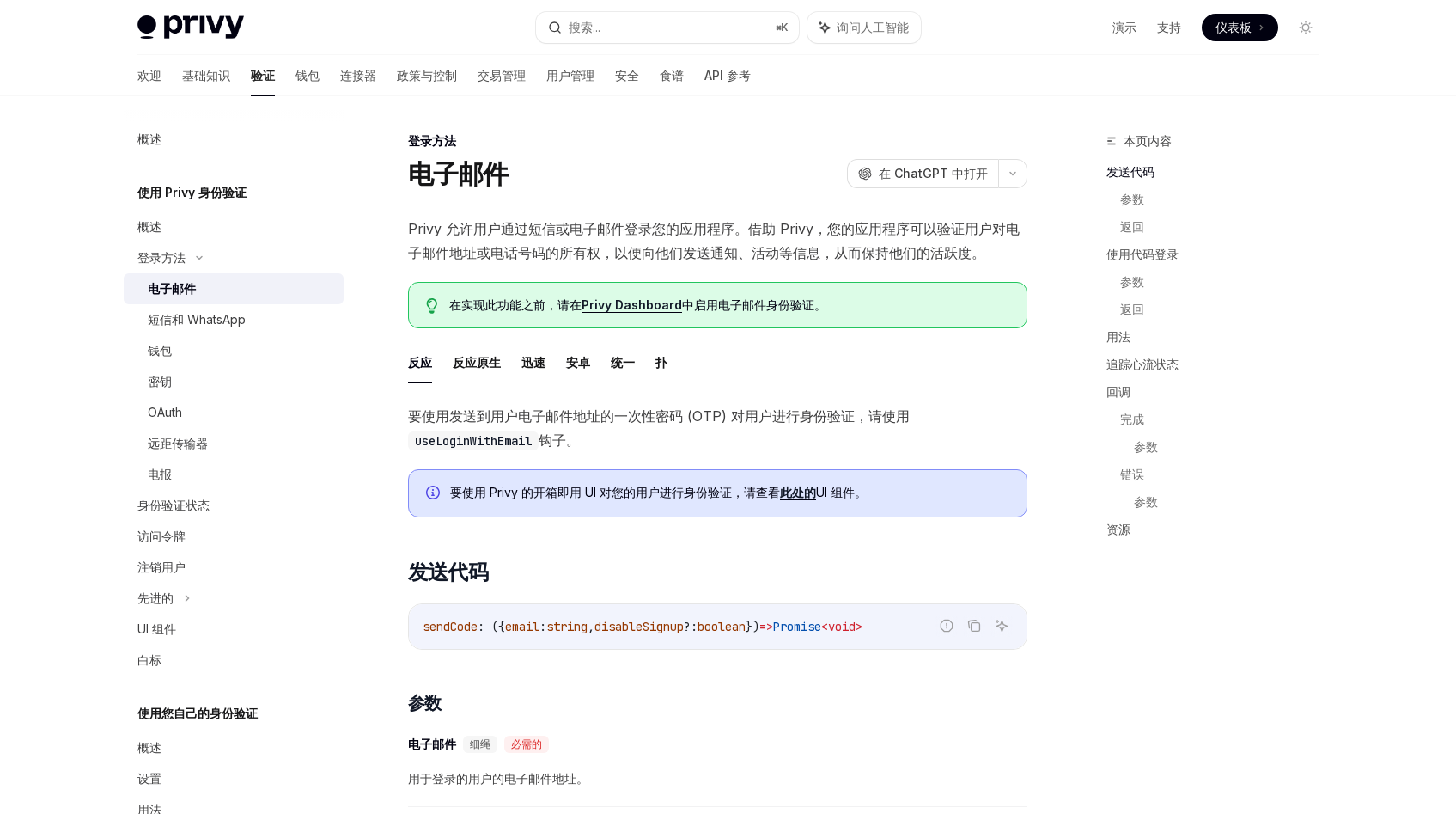
click at [652, 371] on ul "反应 反应原生 迅速 [PERSON_NAME] 统一 扑" at bounding box center [717, 363] width 619 height 42
click at [662, 365] on font "扑" at bounding box center [661, 362] width 12 height 15
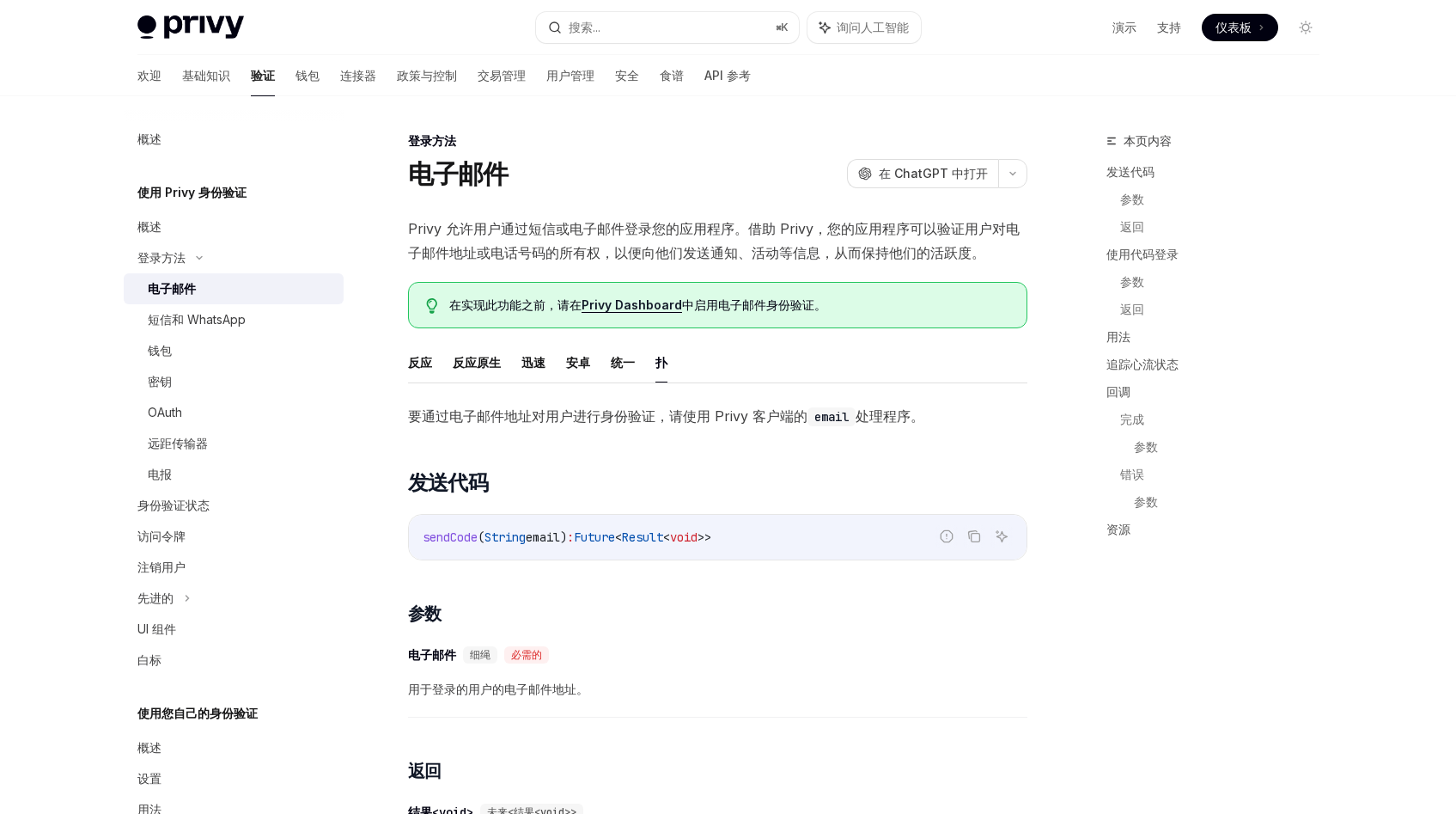
scroll to position [62, 0]
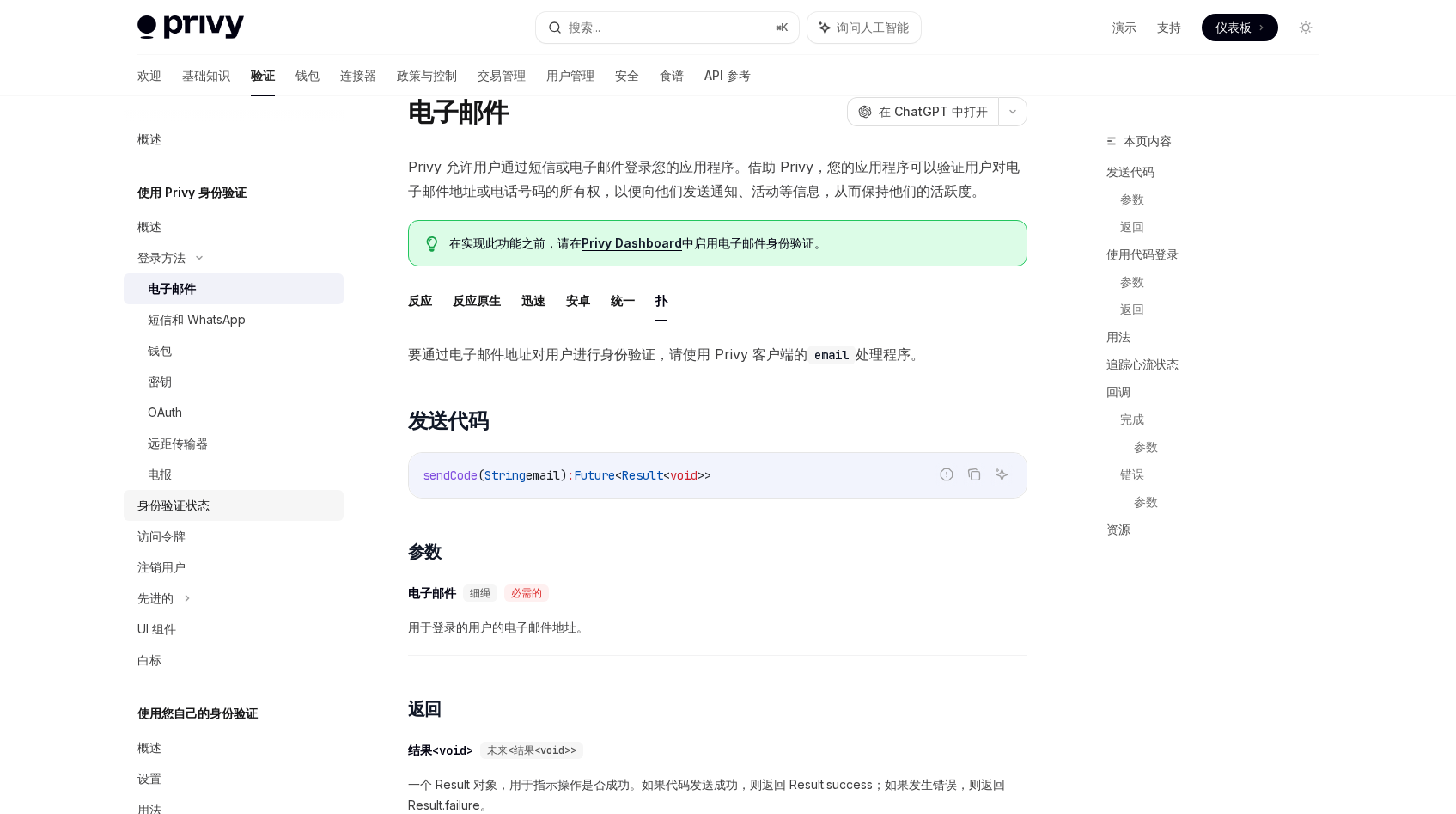
click at [209, 509] on div "身份验证状态" at bounding box center [235, 505] width 196 height 20
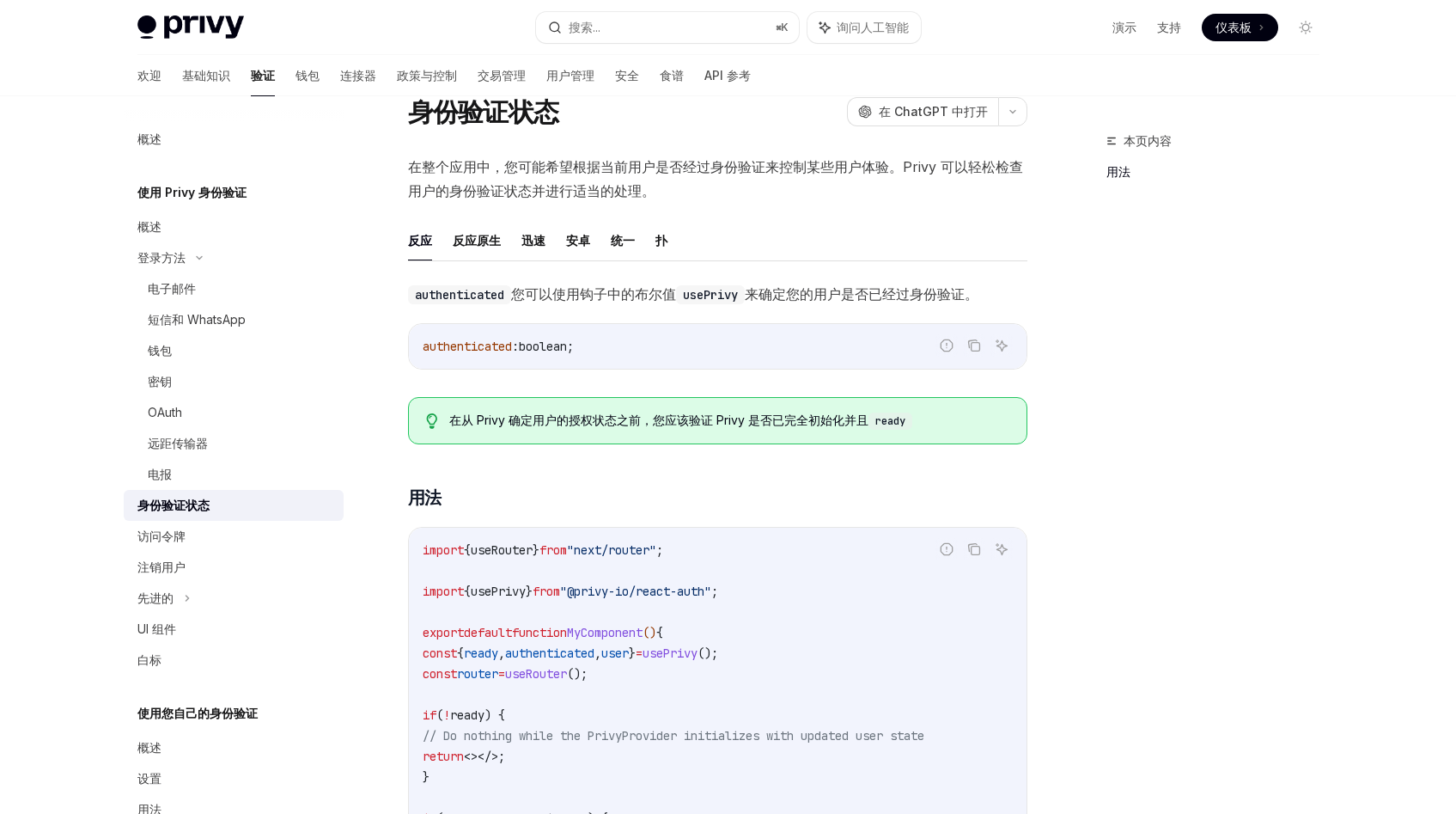
click at [663, 416] on font "在从 Privy 确定用户的授权状态之前，您应该验证 Privy 是否已完全初始化并且" at bounding box center [659, 420] width 419 height 15
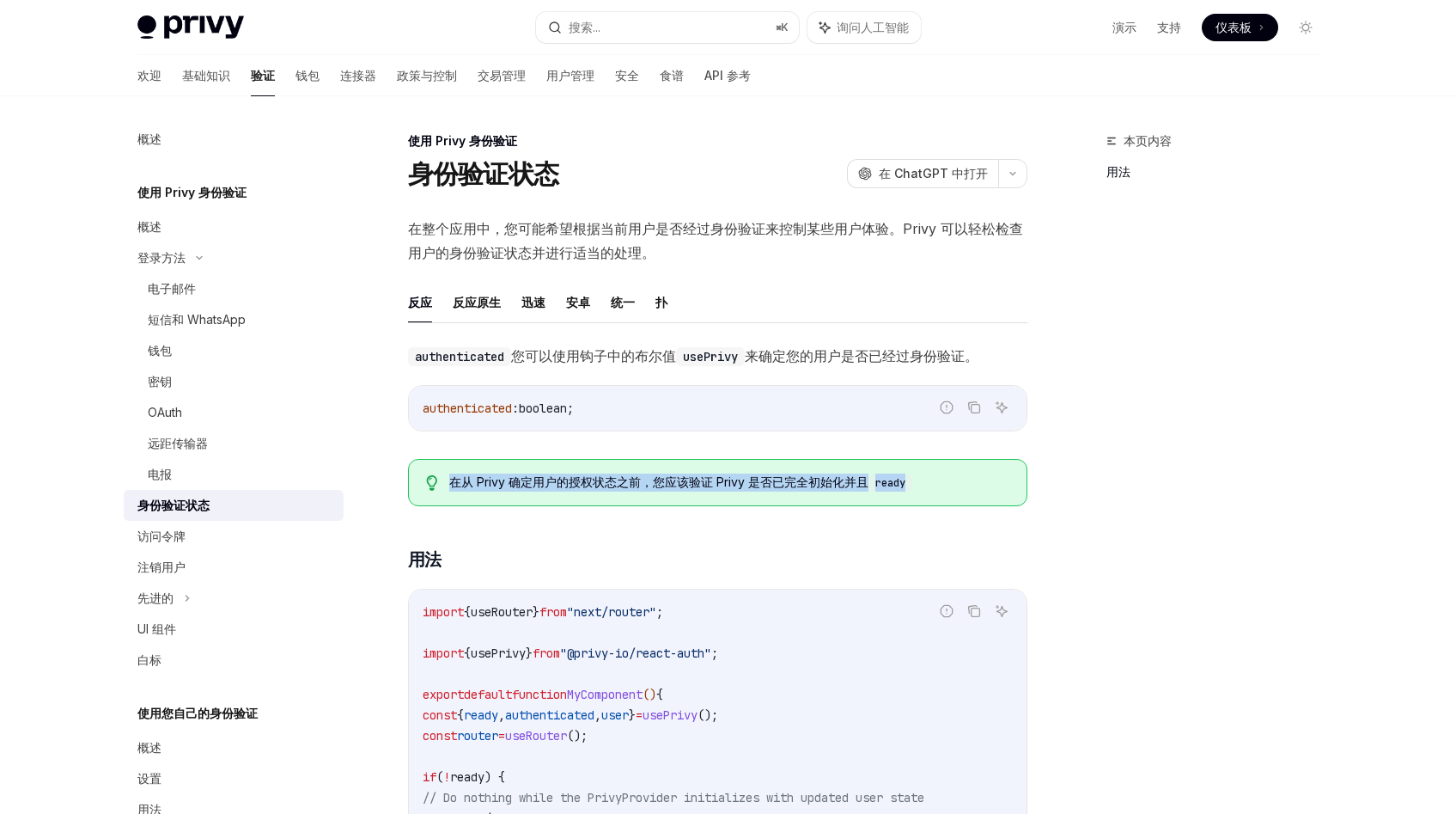
scroll to position [2, 0]
click at [655, 360] on font "布尔值" at bounding box center [655, 353] width 42 height 18
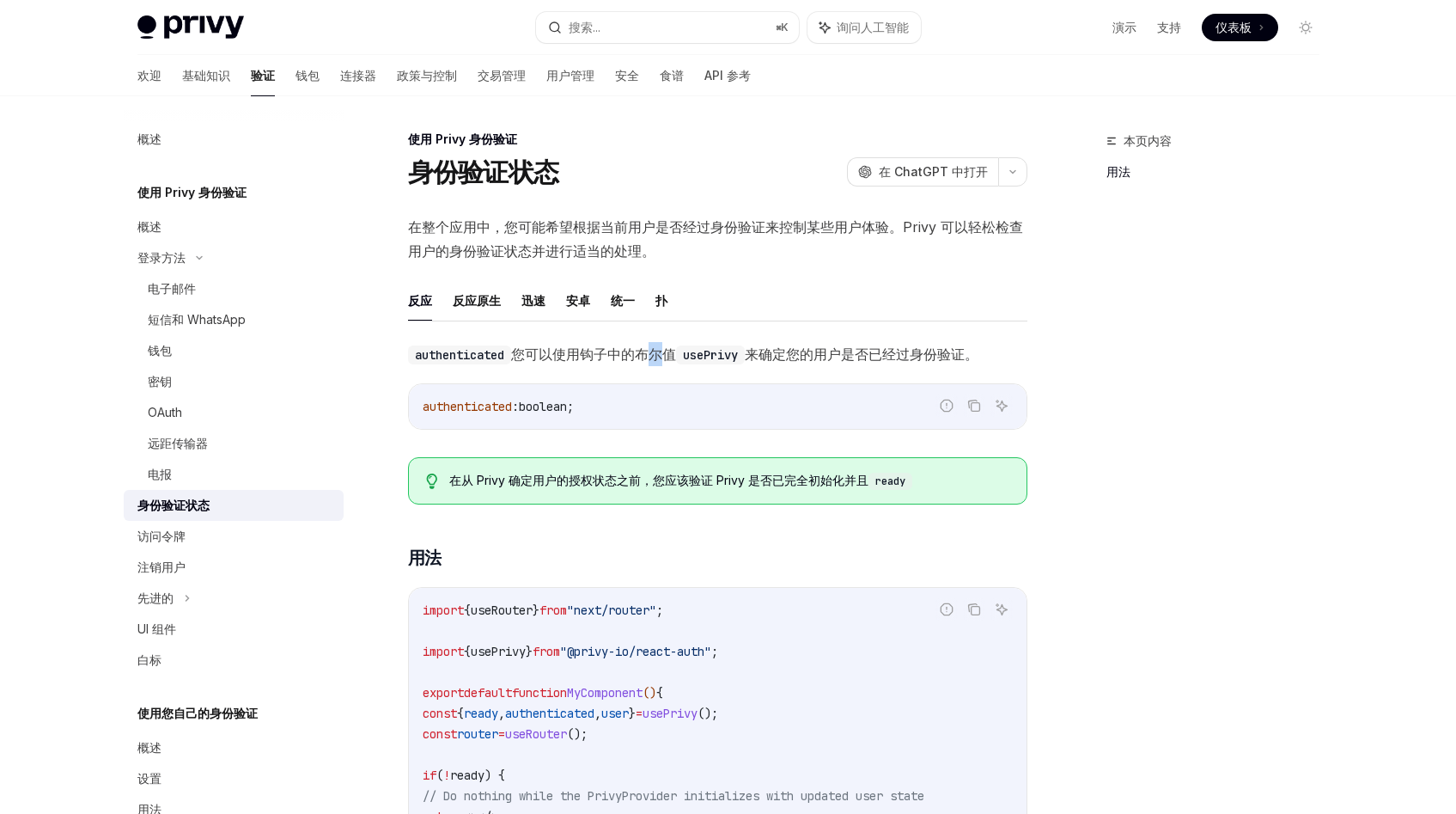
click at [655, 360] on font "布尔值" at bounding box center [655, 353] width 42 height 18
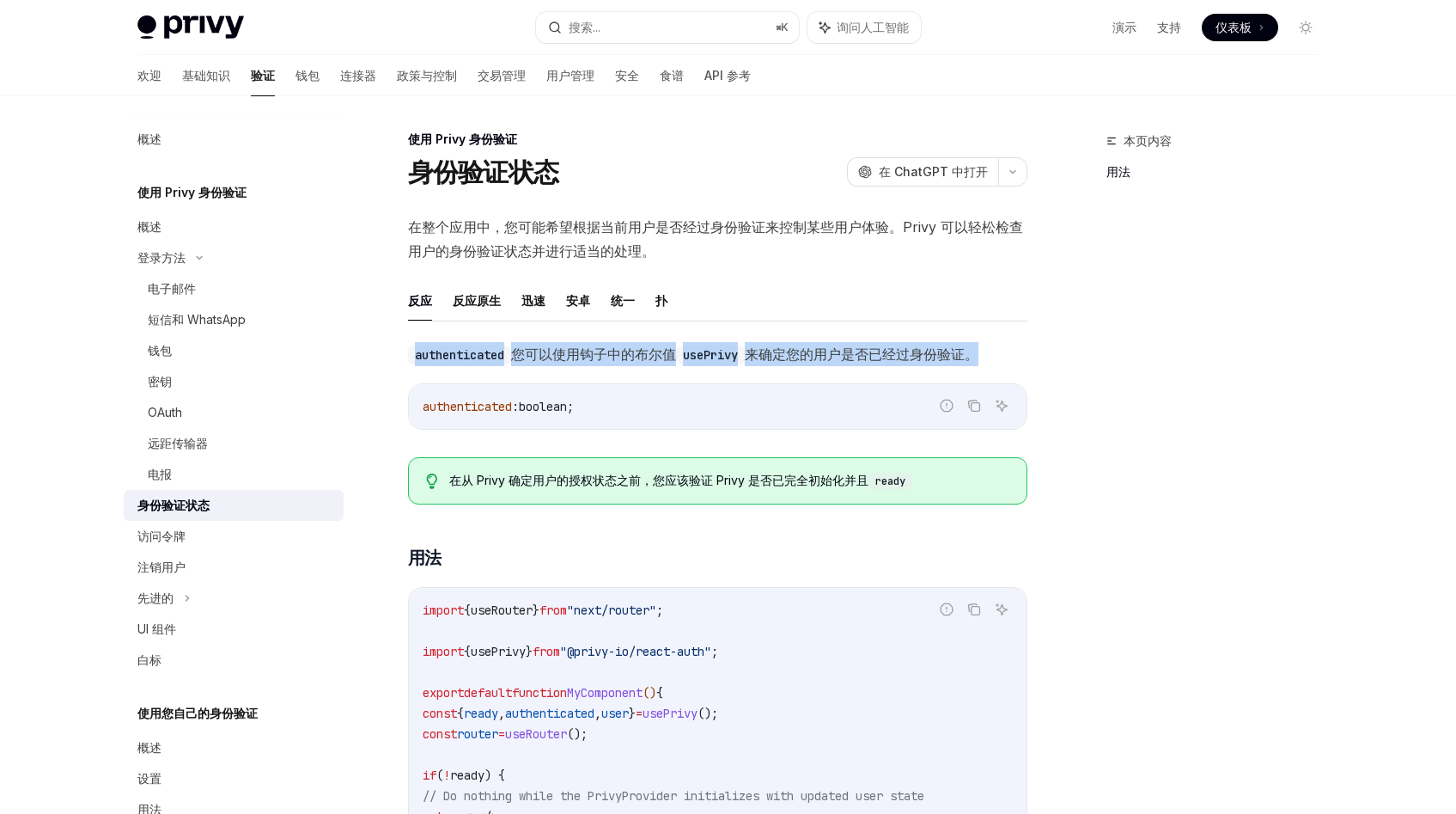
click at [655, 360] on font "布尔值" at bounding box center [655, 353] width 42 height 18
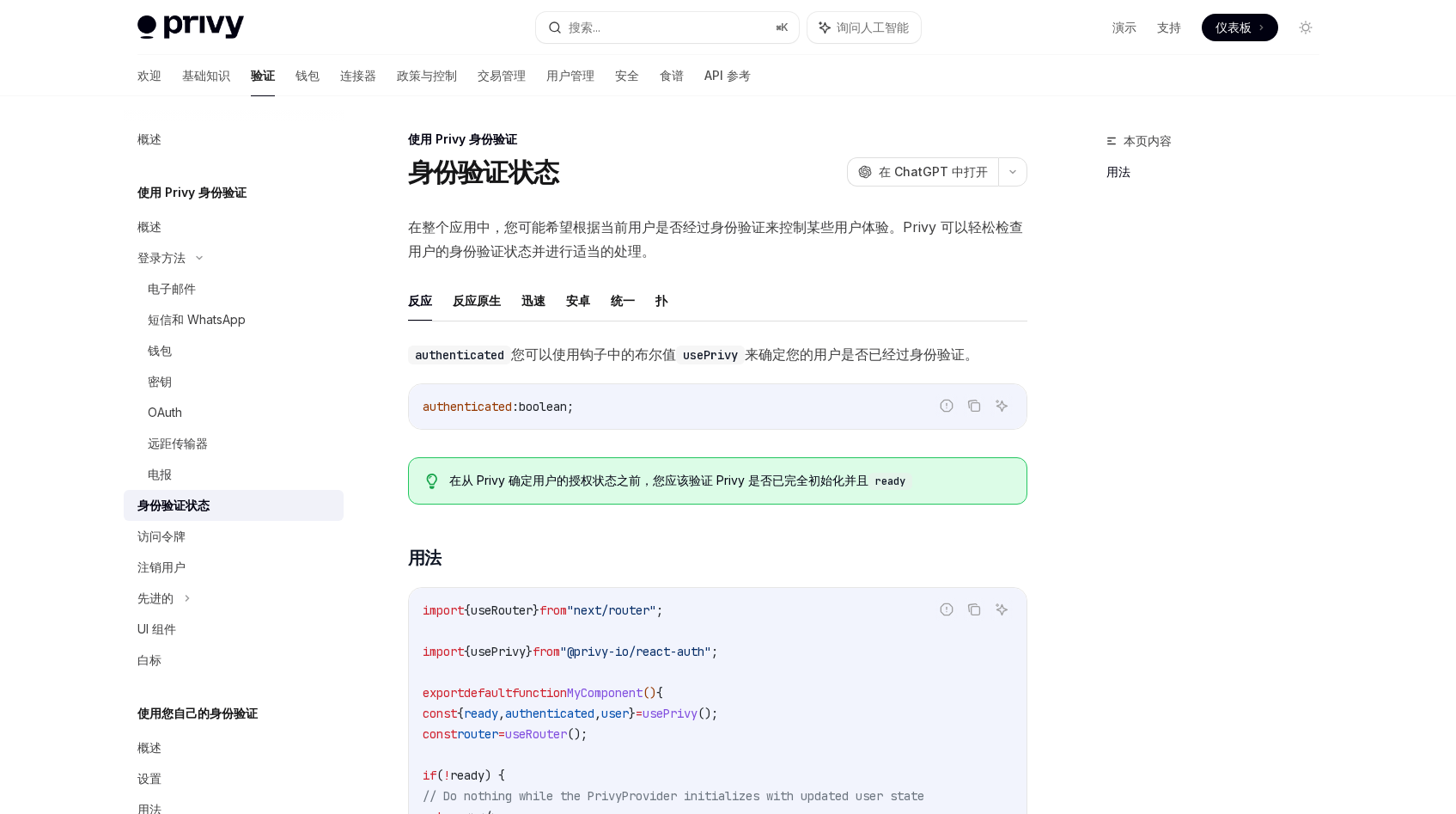
click at [655, 360] on font "布尔值" at bounding box center [655, 353] width 42 height 18
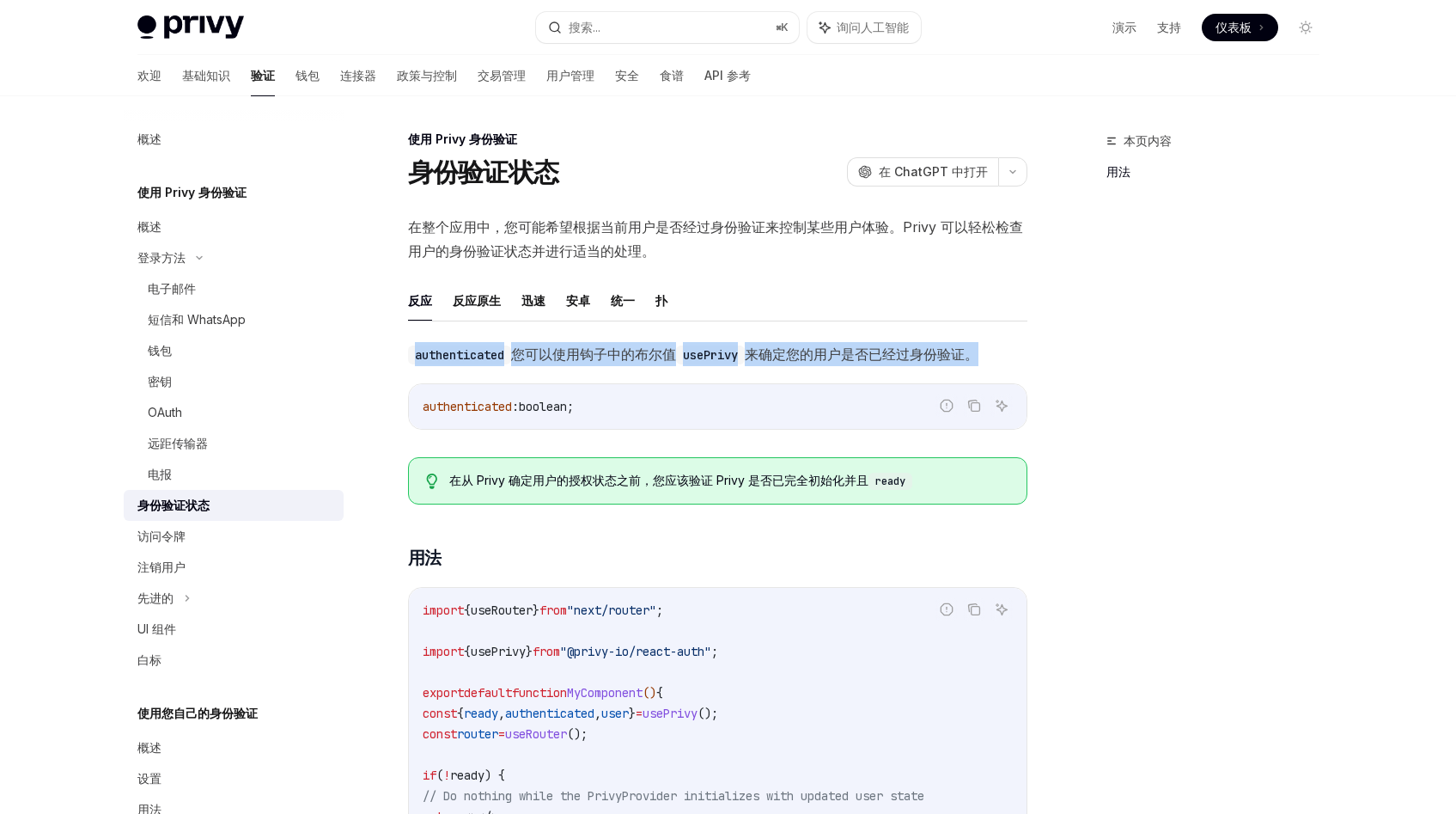
click at [655, 360] on font "布尔值" at bounding box center [655, 353] width 42 height 18
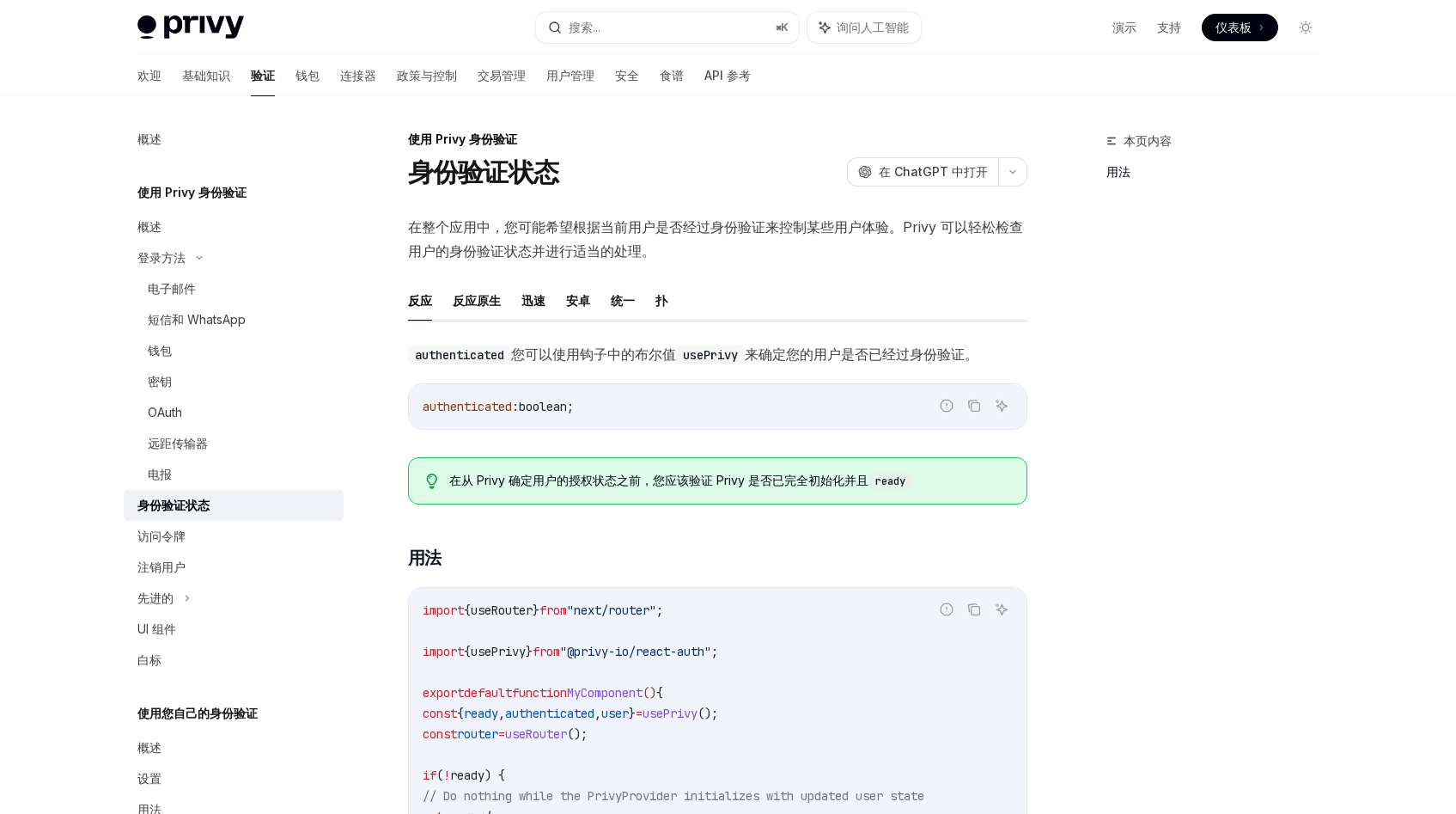
click at [655, 360] on font "布尔值" at bounding box center [655, 353] width 42 height 18
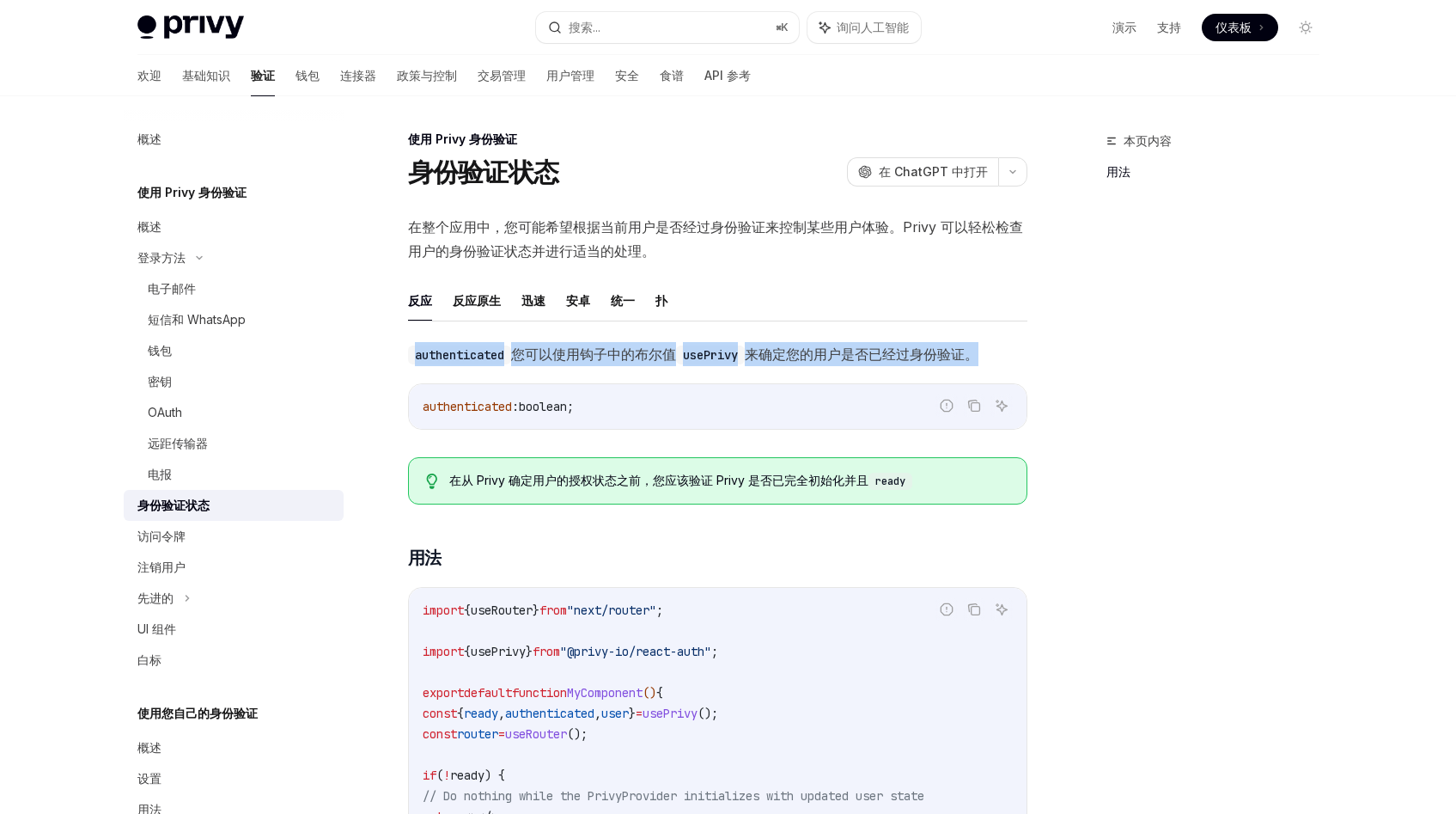
click at [655, 360] on font "布尔值" at bounding box center [655, 353] width 42 height 18
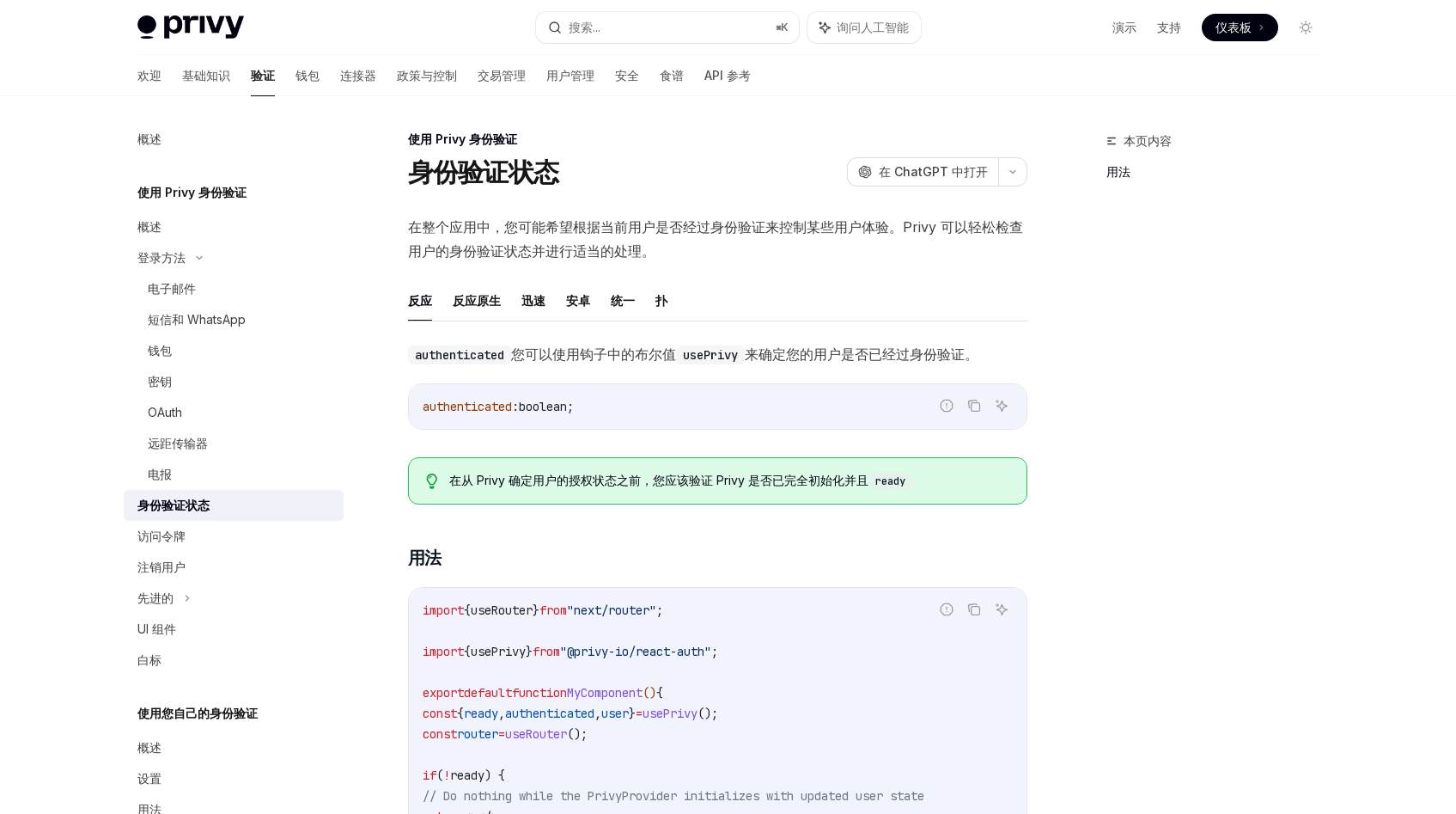
click at [655, 360] on font "布尔值" at bounding box center [655, 353] width 42 height 18
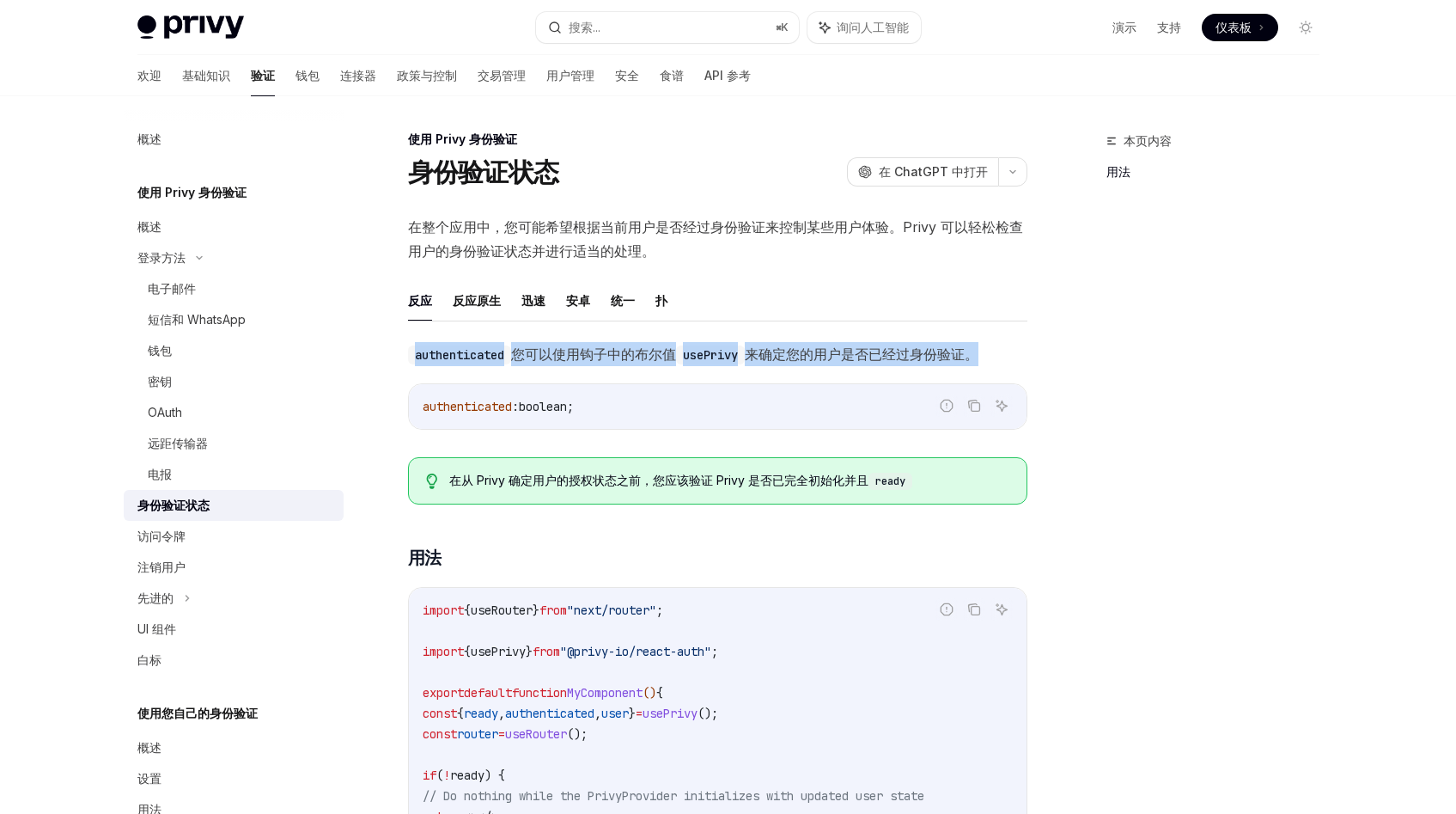
click at [654, 356] on font "布尔值" at bounding box center [655, 353] width 42 height 18
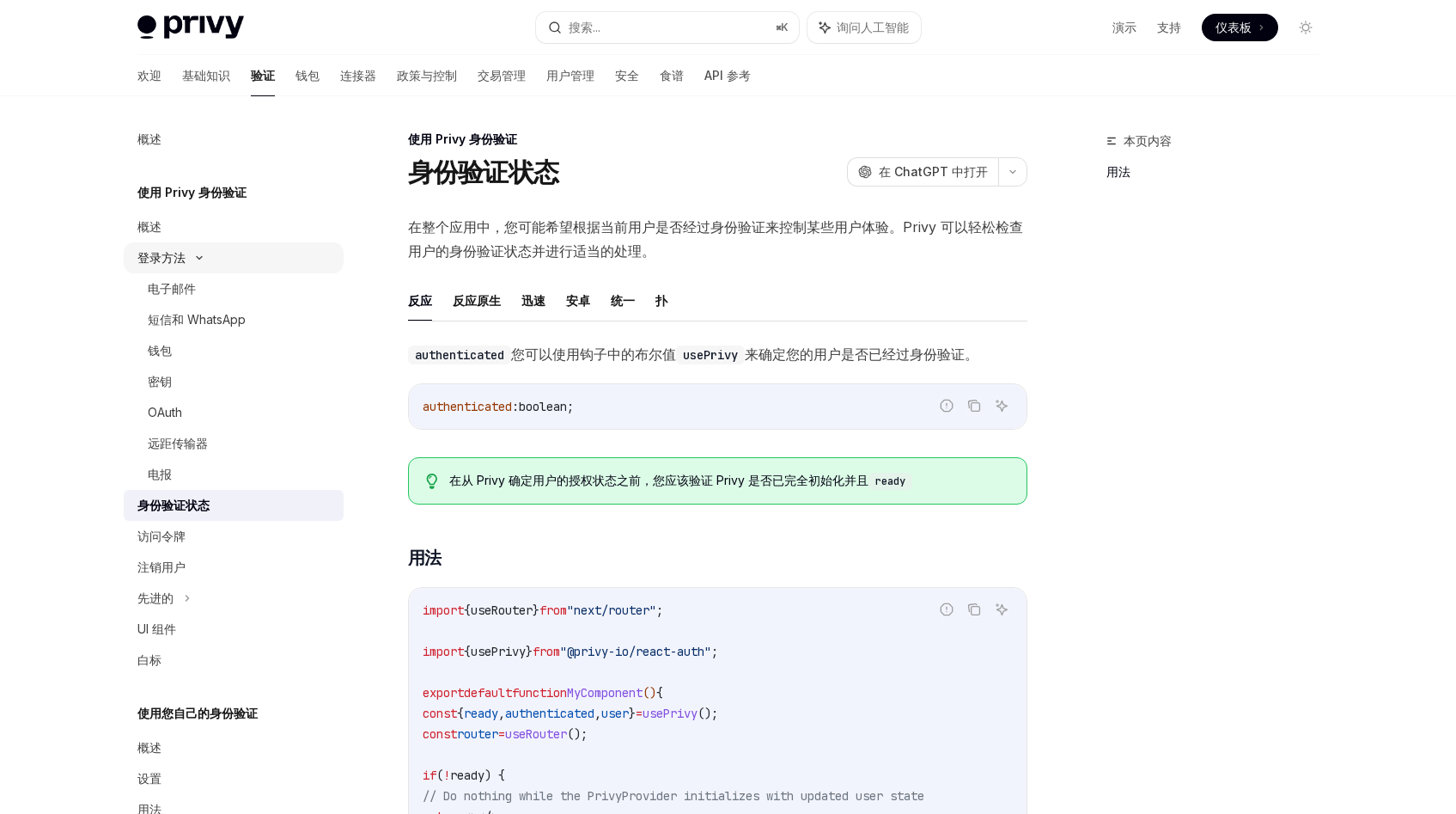
click at [162, 251] on font "登录方法" at bounding box center [161, 257] width 48 height 15
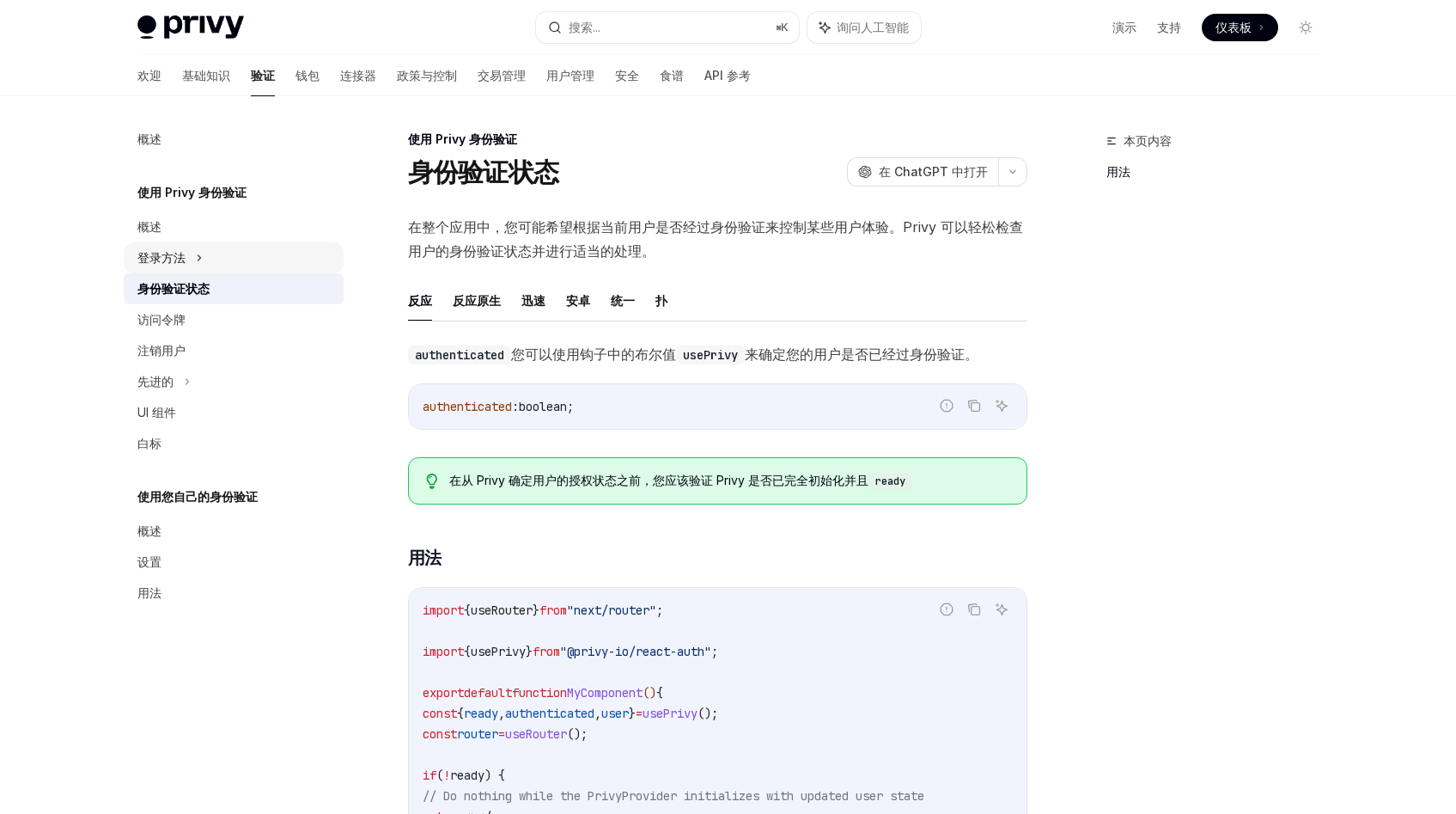
click at [168, 258] on font "登录方法" at bounding box center [161, 257] width 48 height 15
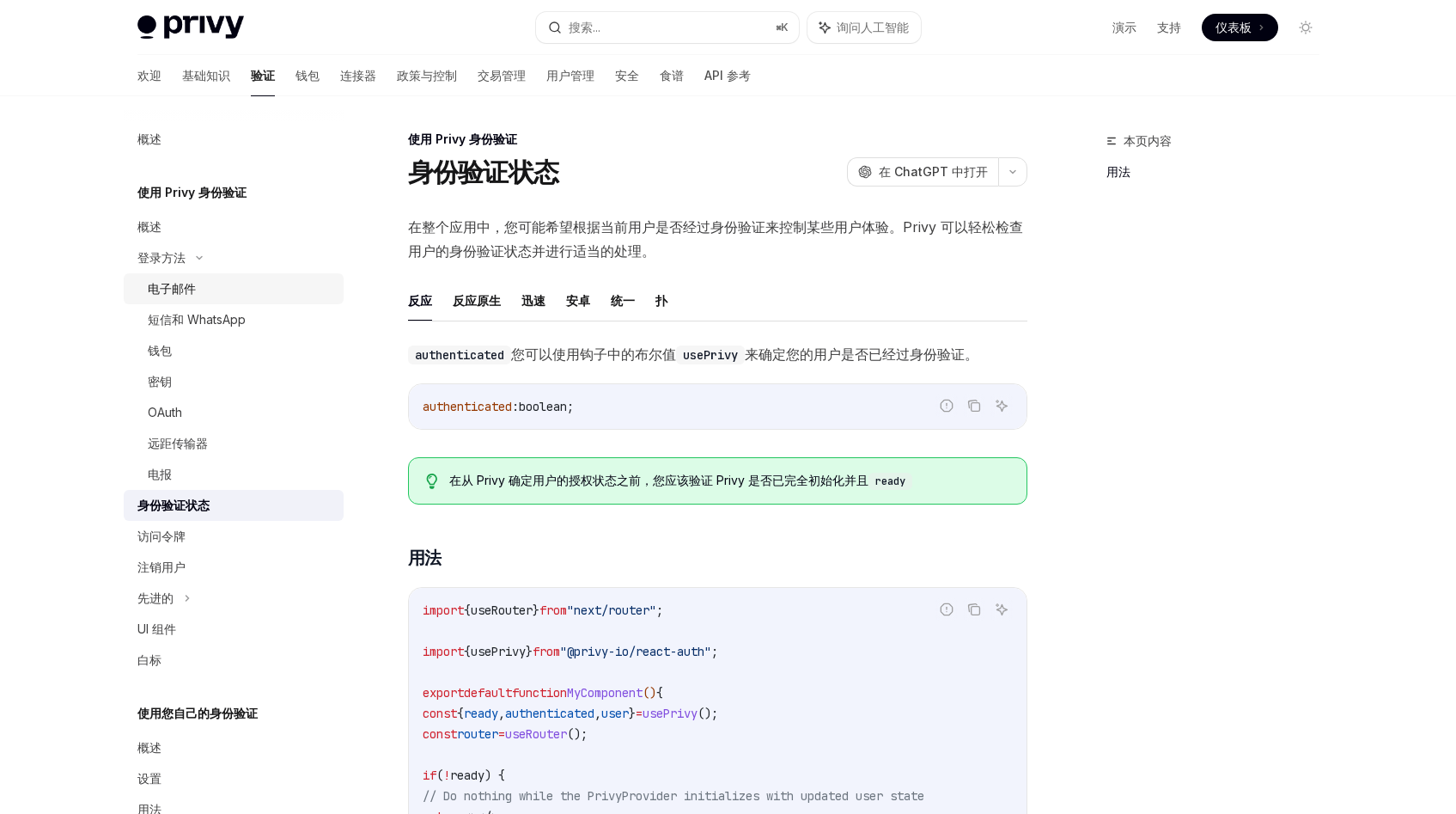
click at [217, 298] on div "电子邮件" at bounding box center [240, 289] width 185 height 20
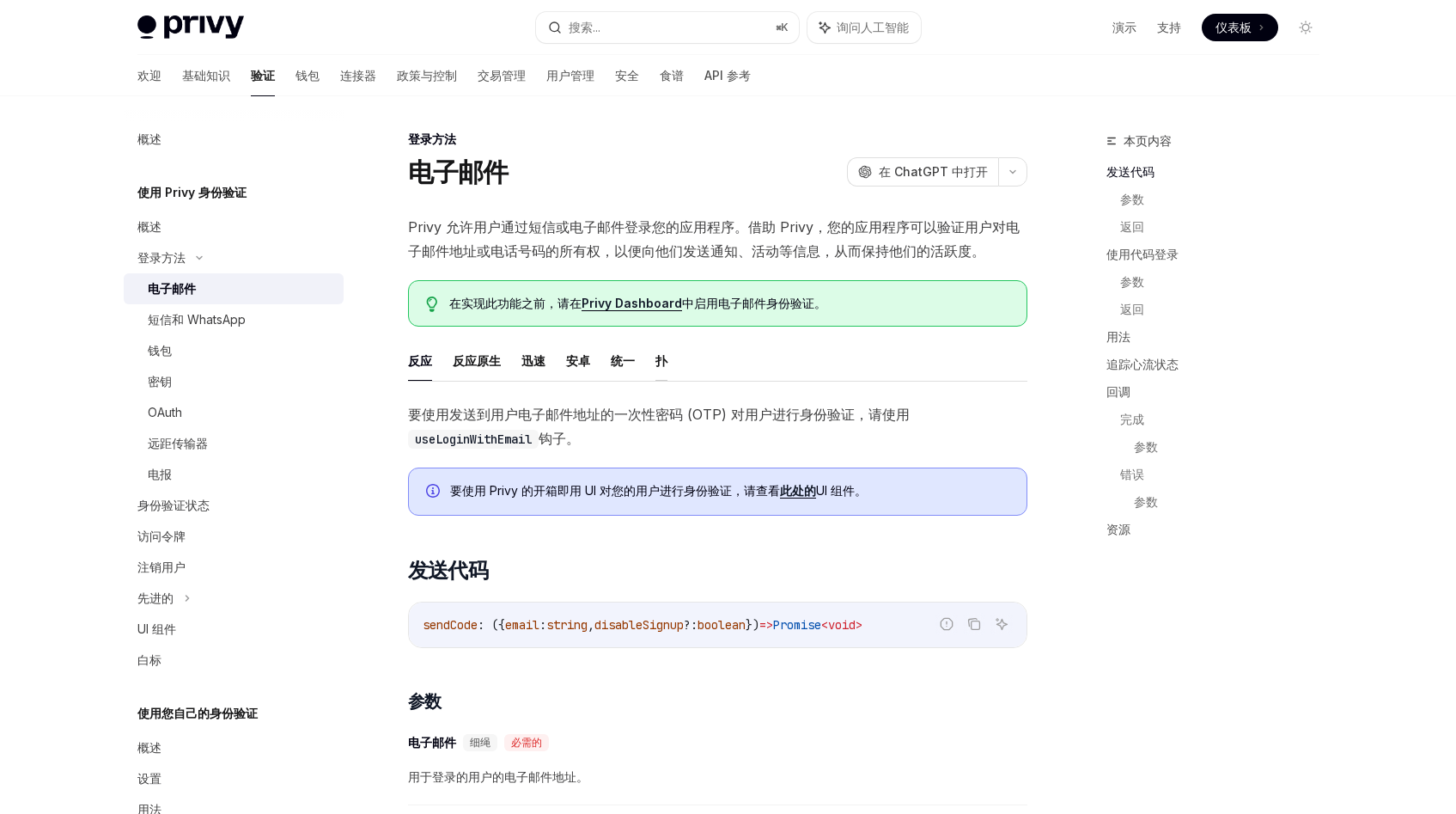
click at [662, 367] on font "扑" at bounding box center [661, 361] width 12 height 20
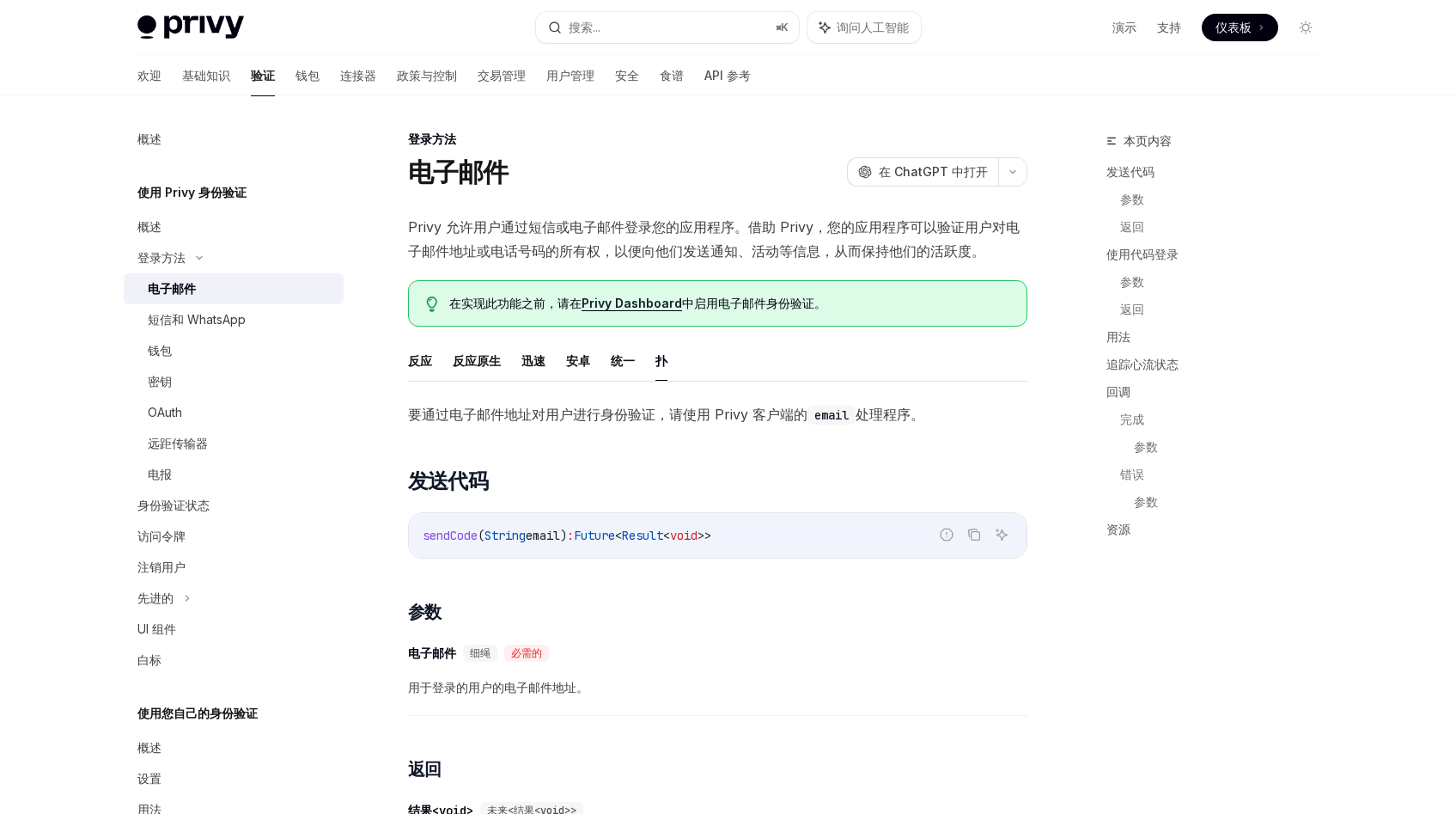
click at [214, 292] on div "电子邮件" at bounding box center [240, 289] width 185 height 20
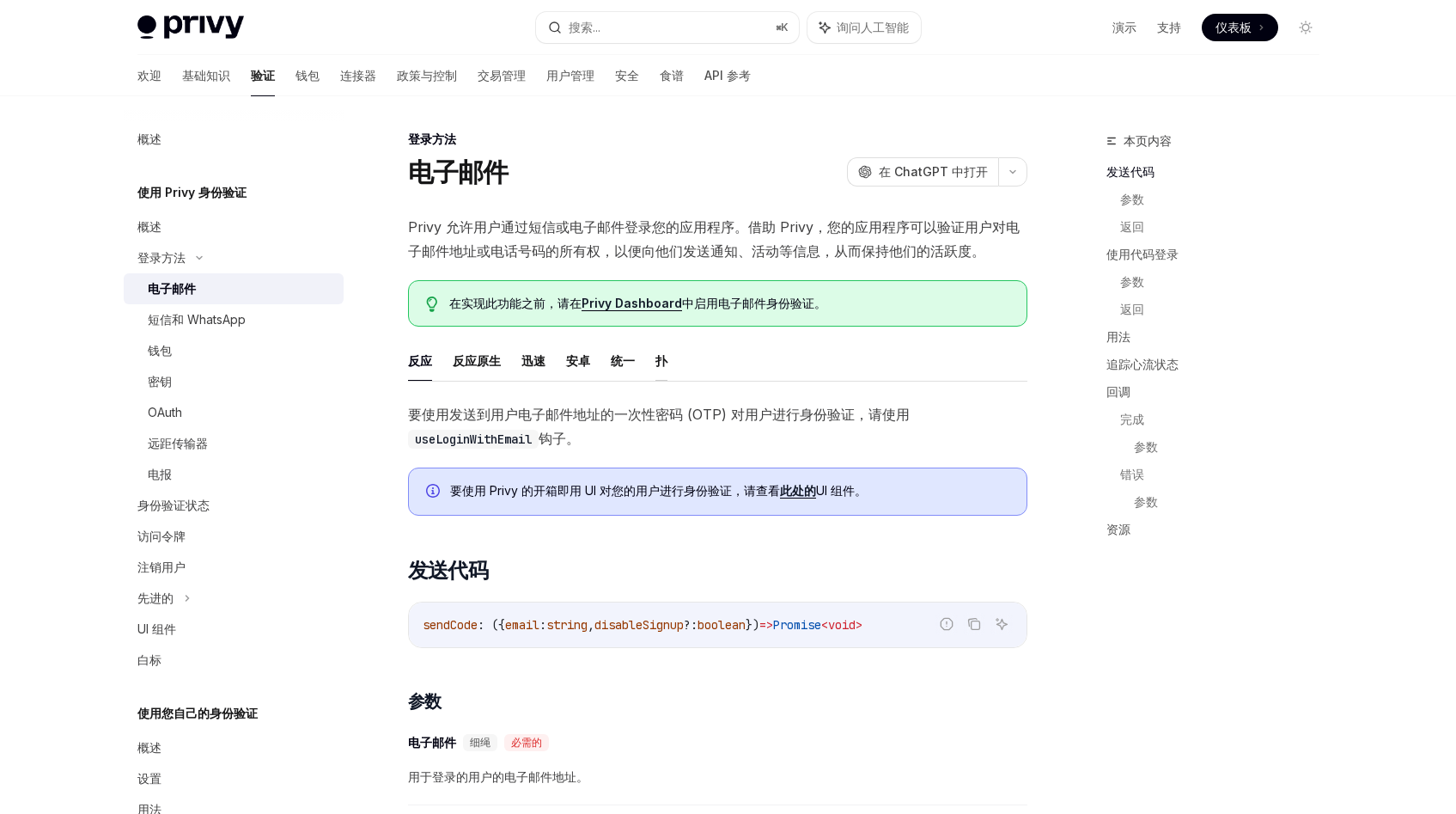
click at [657, 361] on font "扑" at bounding box center [661, 361] width 12 height 15
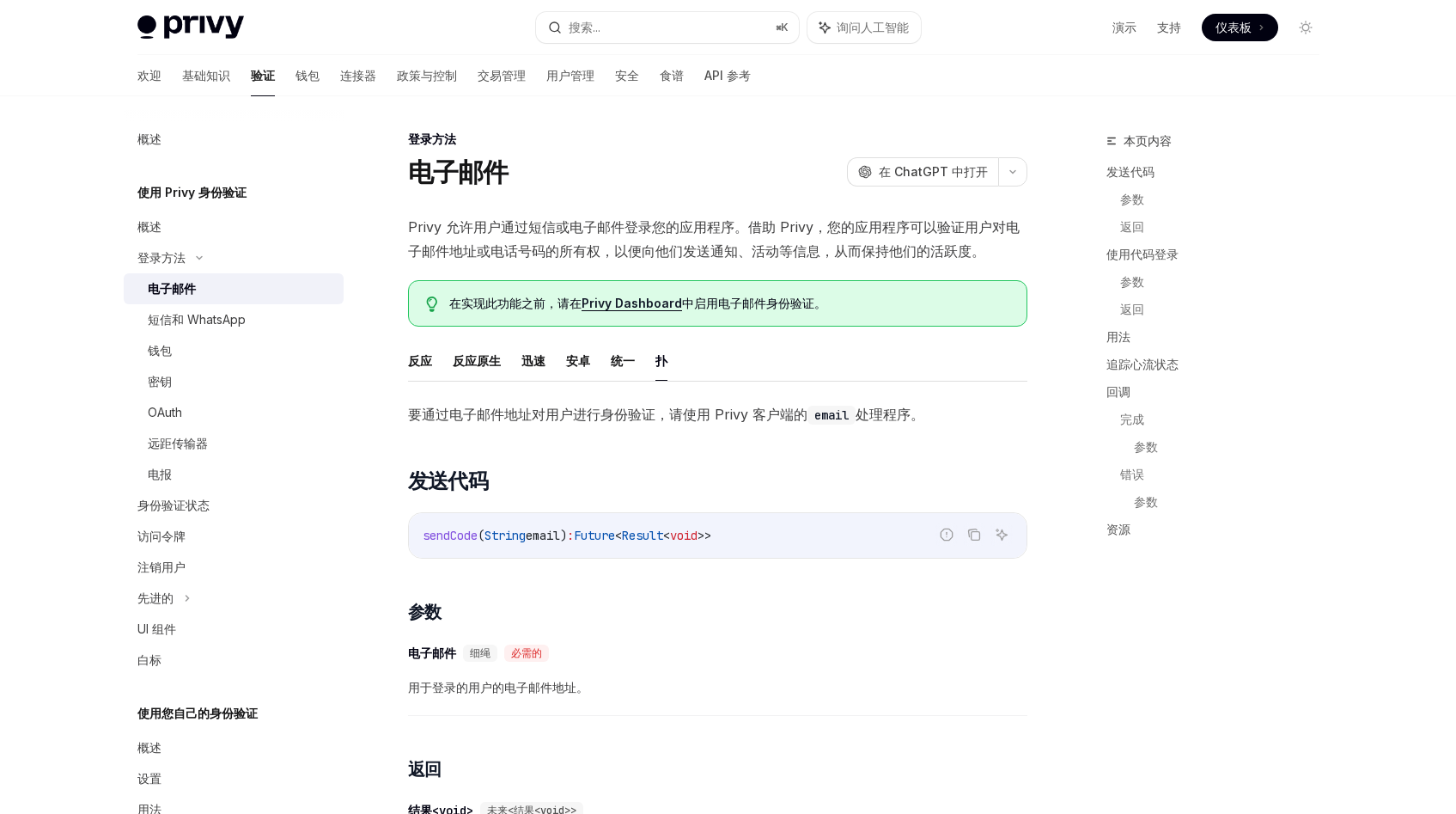
click at [653, 405] on font "要通过电子邮件地址对用户进行身份验证，请使用 Privy 客户端的" at bounding box center [607, 413] width 400 height 18
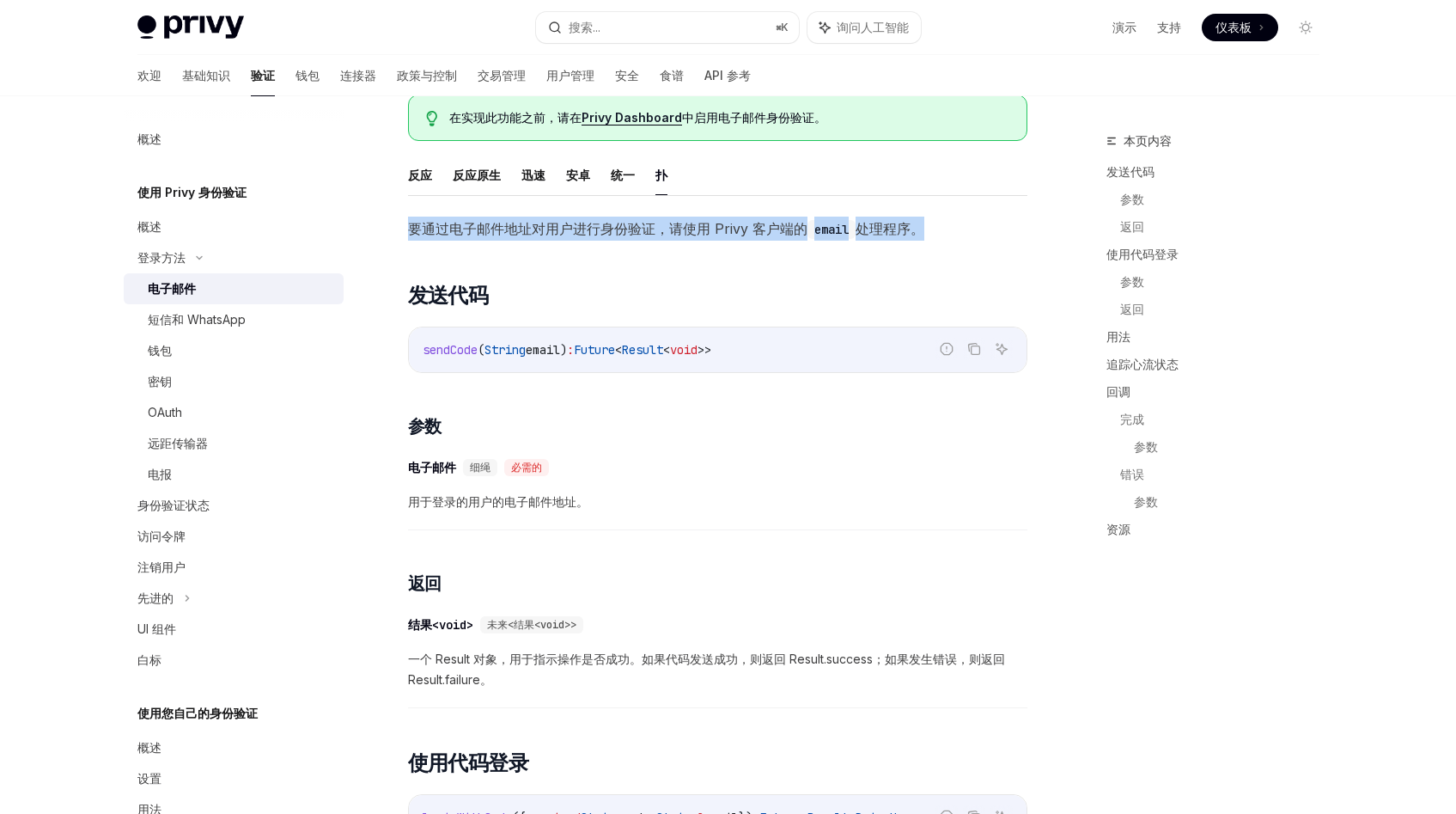
scroll to position [182, 0]
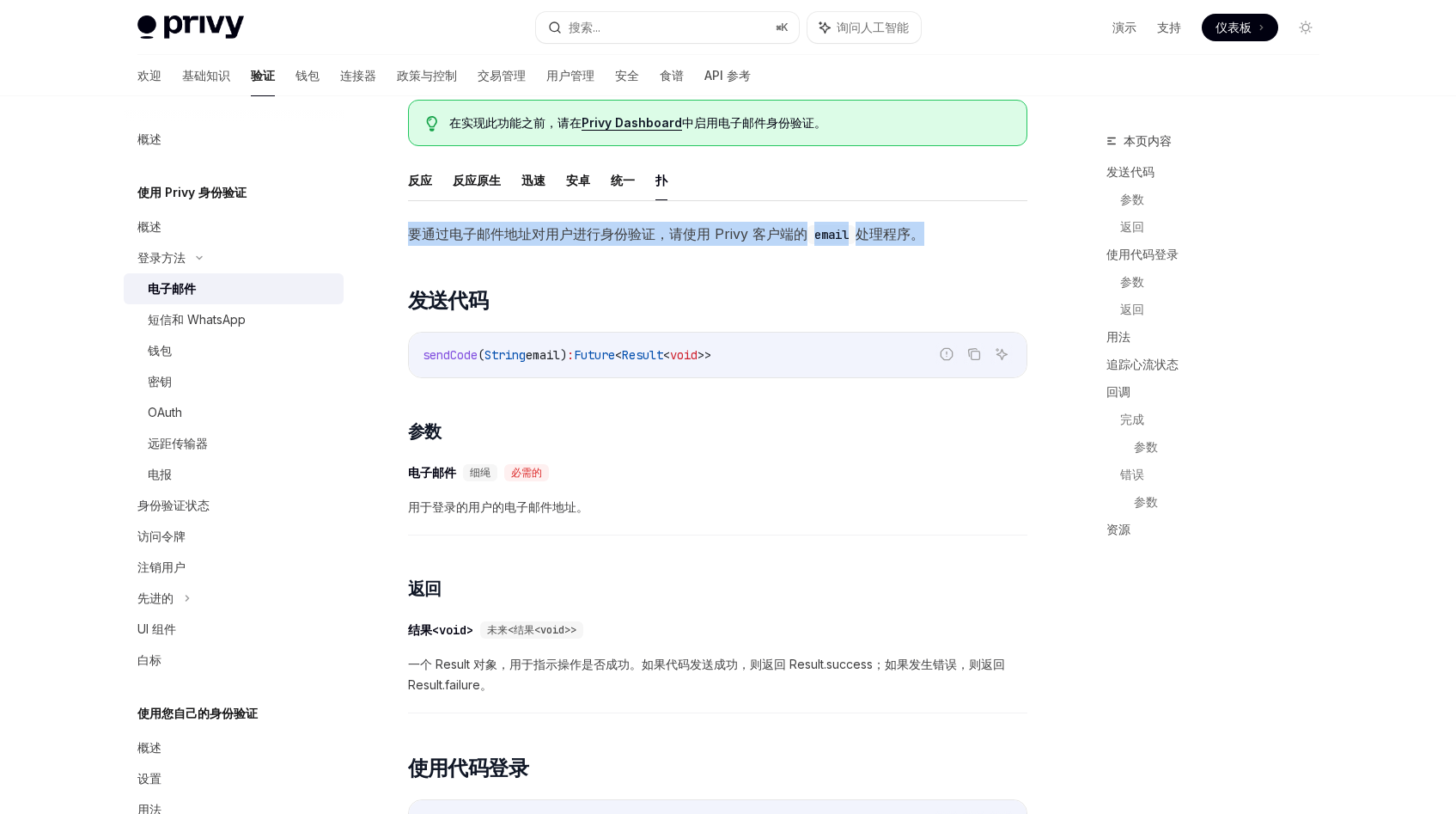
click at [761, 238] on font "要通过电子邮件地址对用户进行身份验证，请使用 Privy 客户端的" at bounding box center [607, 233] width 400 height 18
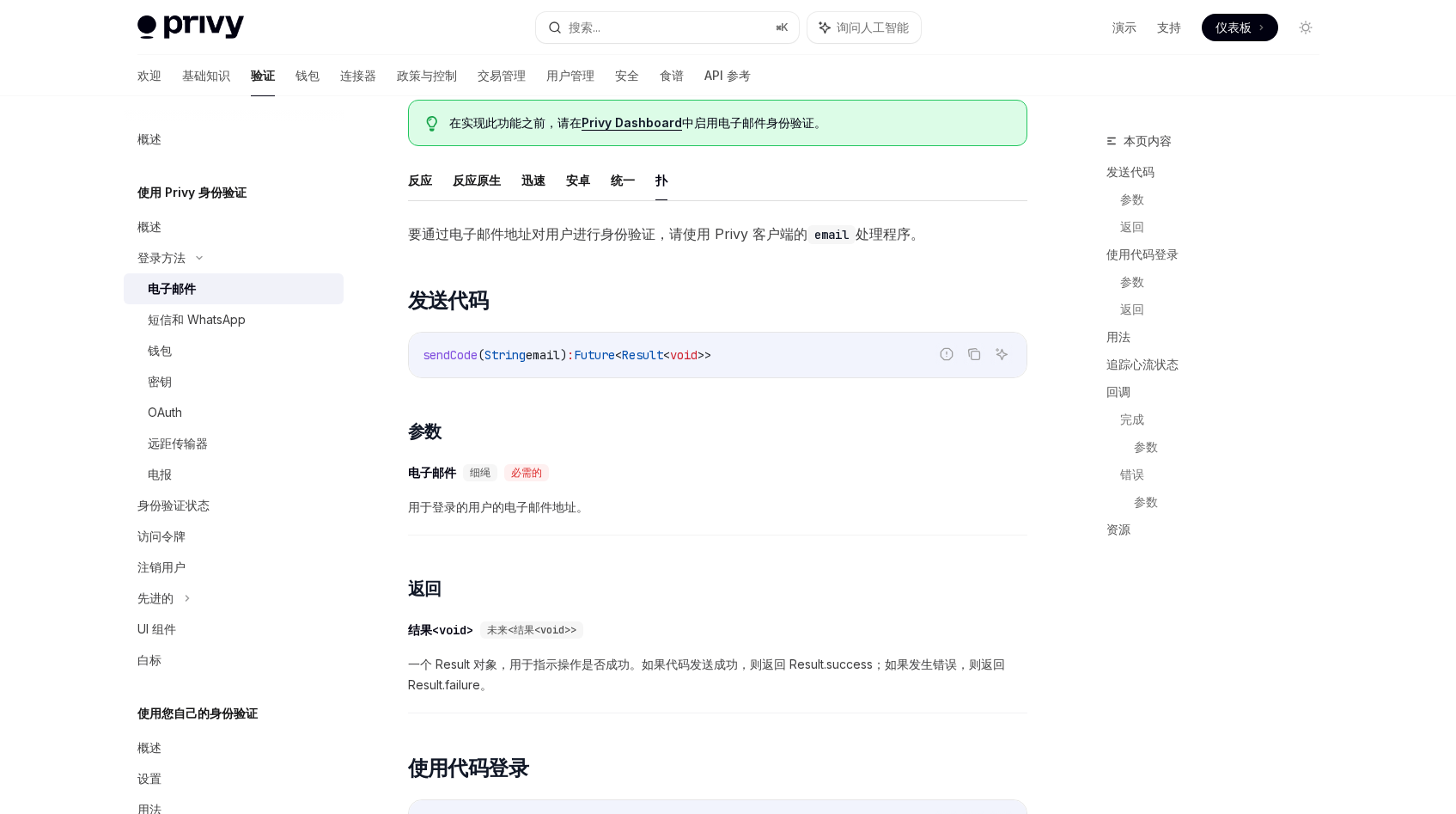
click at [761, 238] on font "要通过电子邮件地址对用户进行身份验证，请使用 Privy 客户端的" at bounding box center [607, 233] width 400 height 18
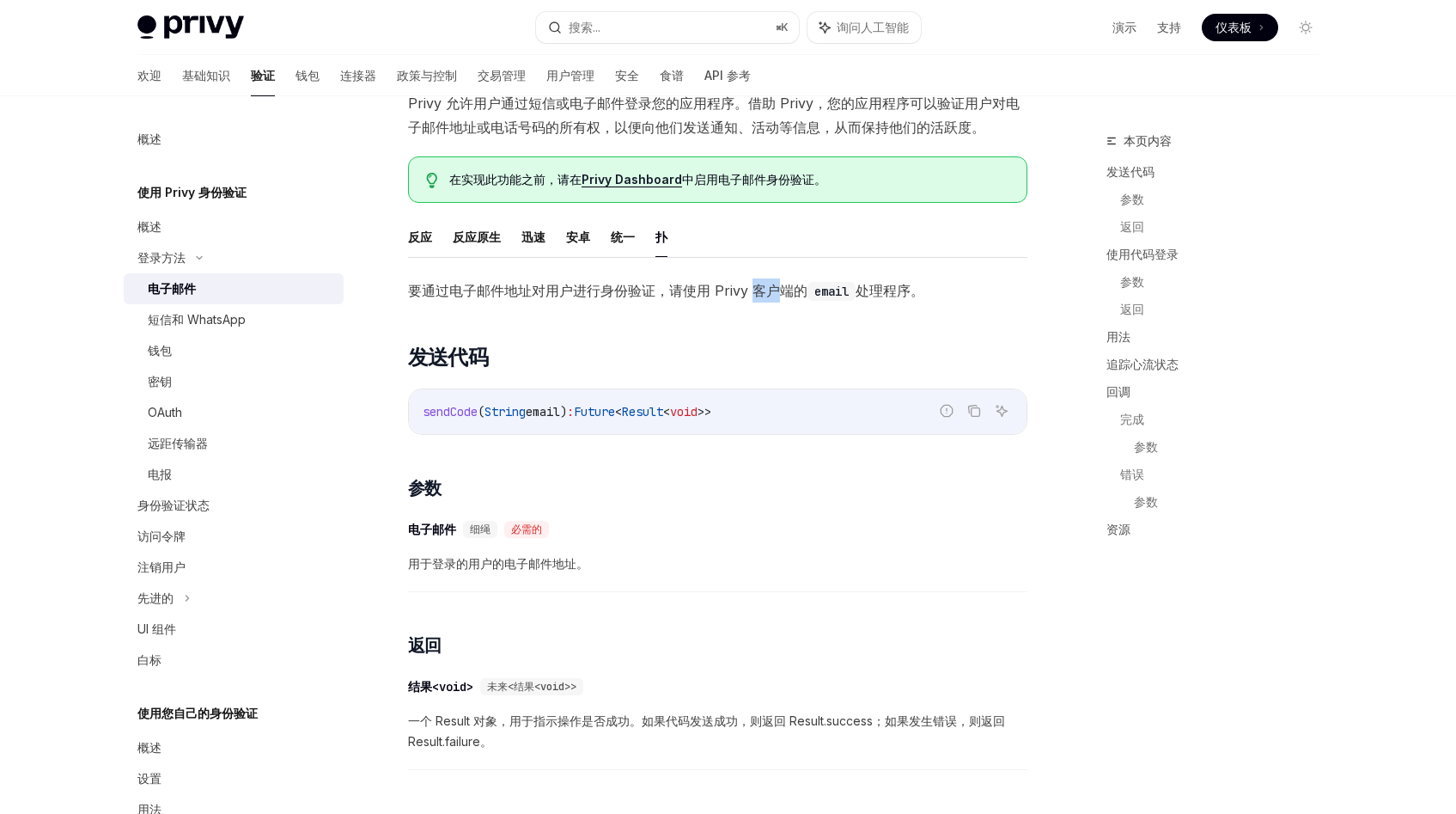
scroll to position [123, 0]
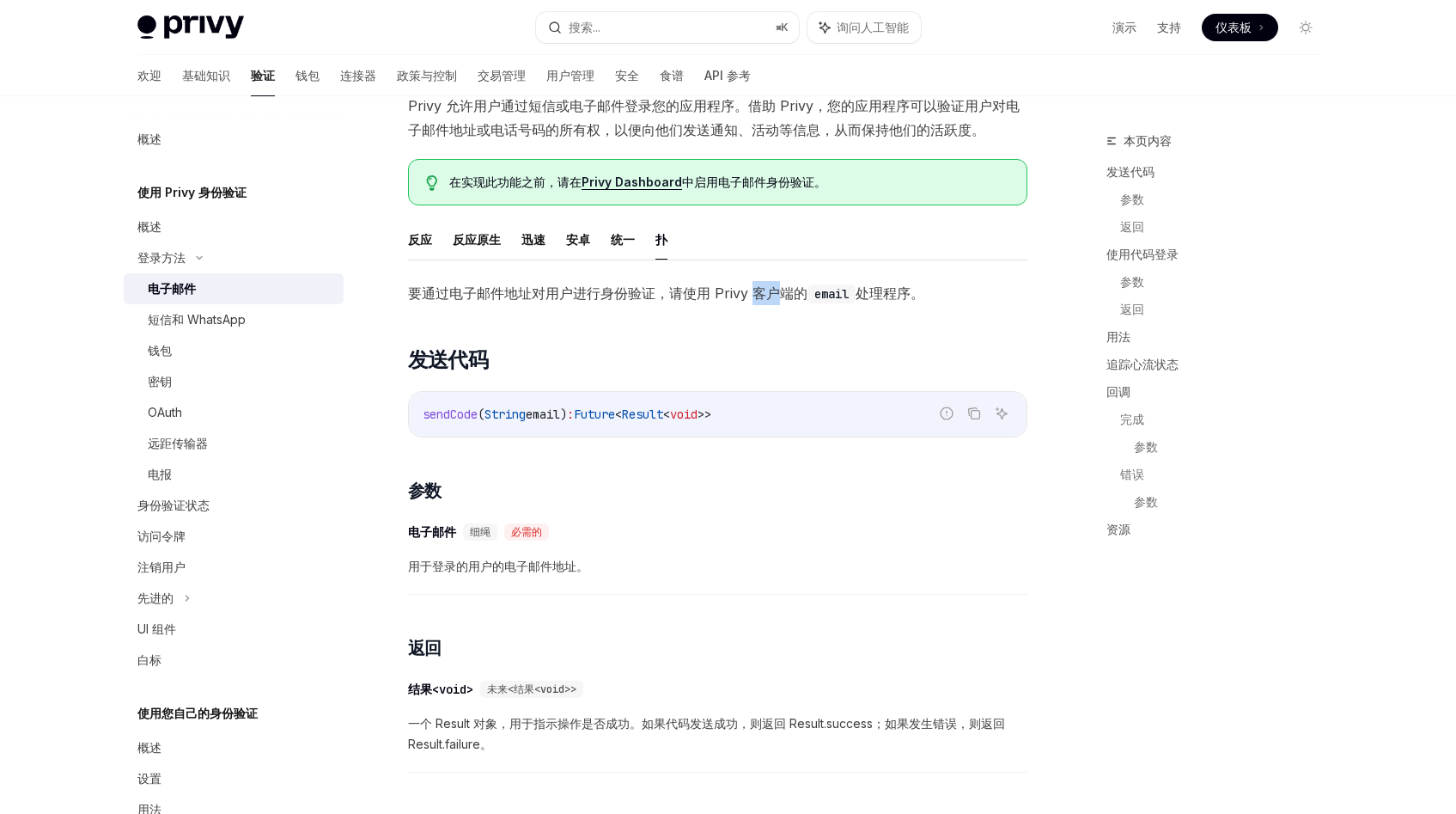
click at [615, 290] on font "要通过电子邮件地址对用户进行身份验证，请使用 Privy 客户端的" at bounding box center [607, 293] width 400 height 18
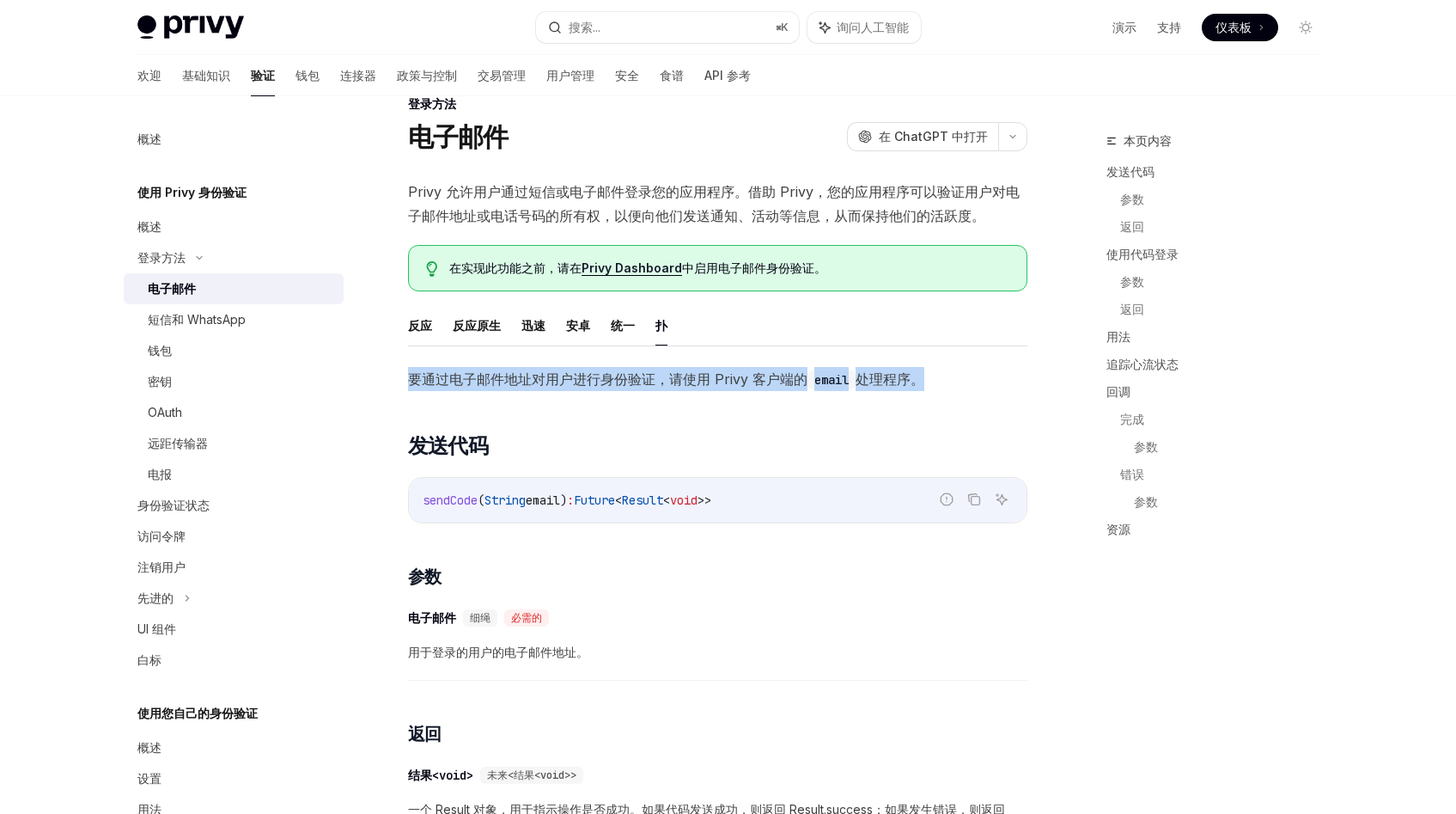
scroll to position [34, 0]
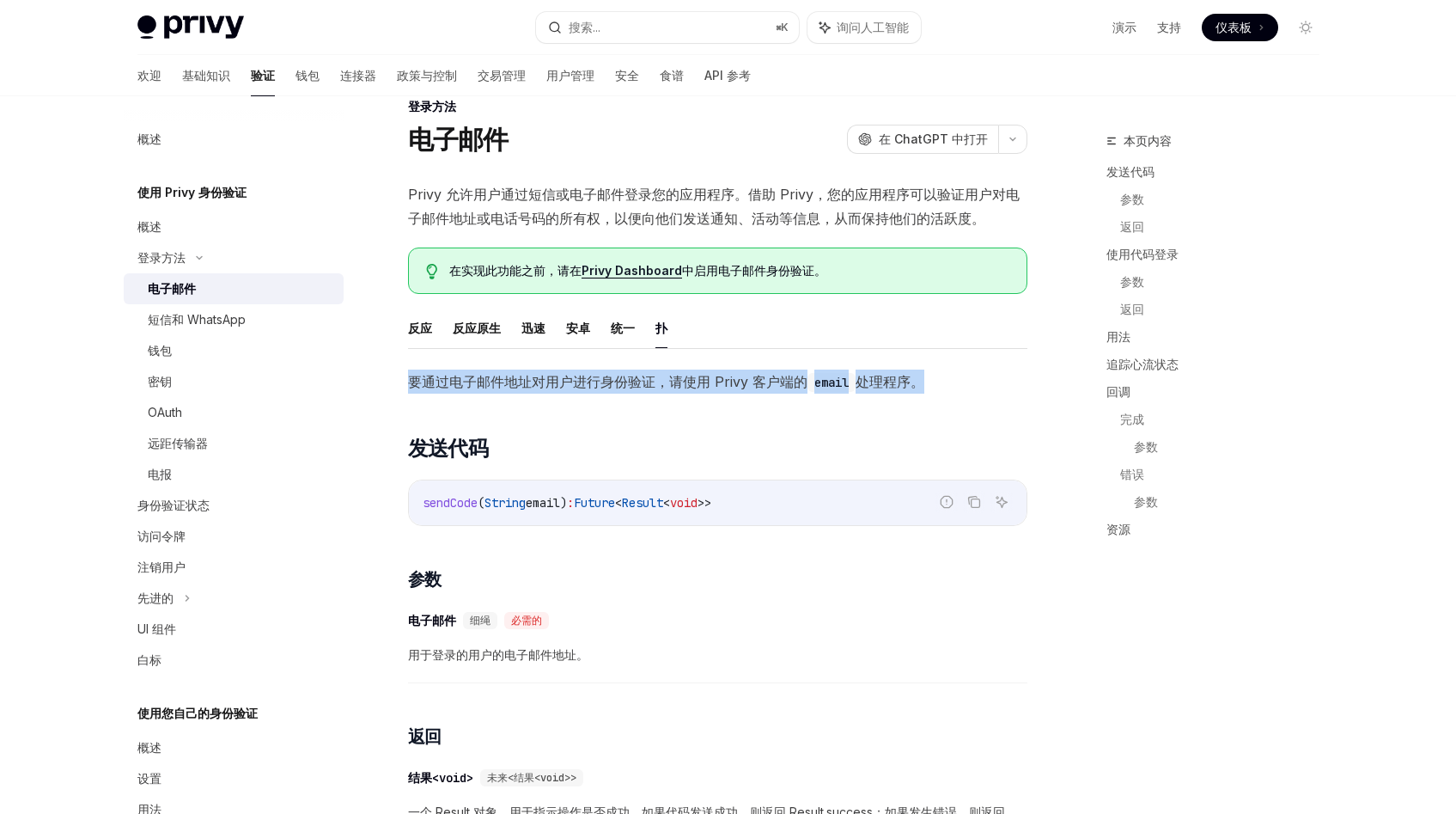
click at [594, 498] on span "Future" at bounding box center [594, 502] width 42 height 16
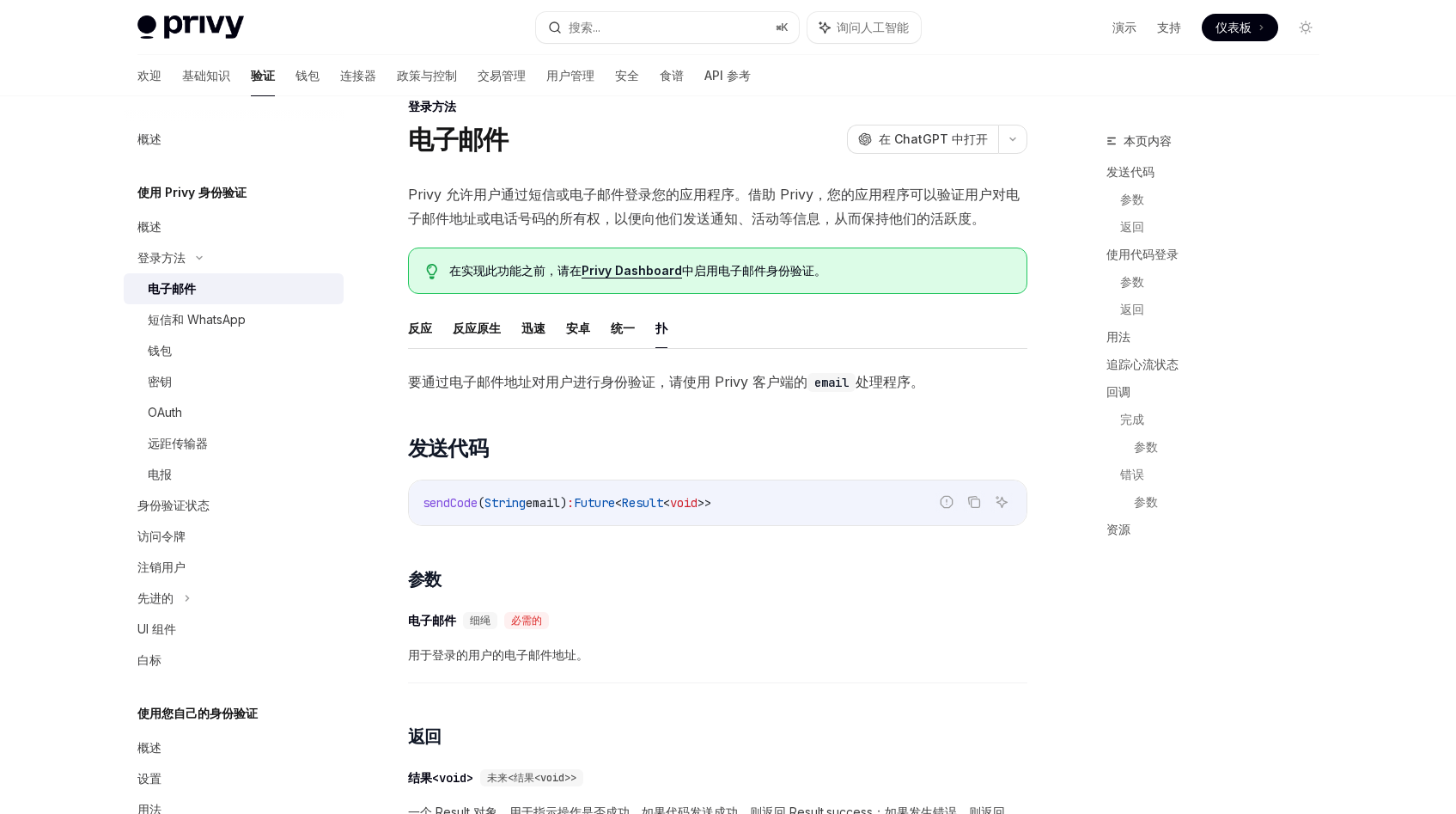
click at [594, 498] on span "Future" at bounding box center [594, 502] width 42 height 16
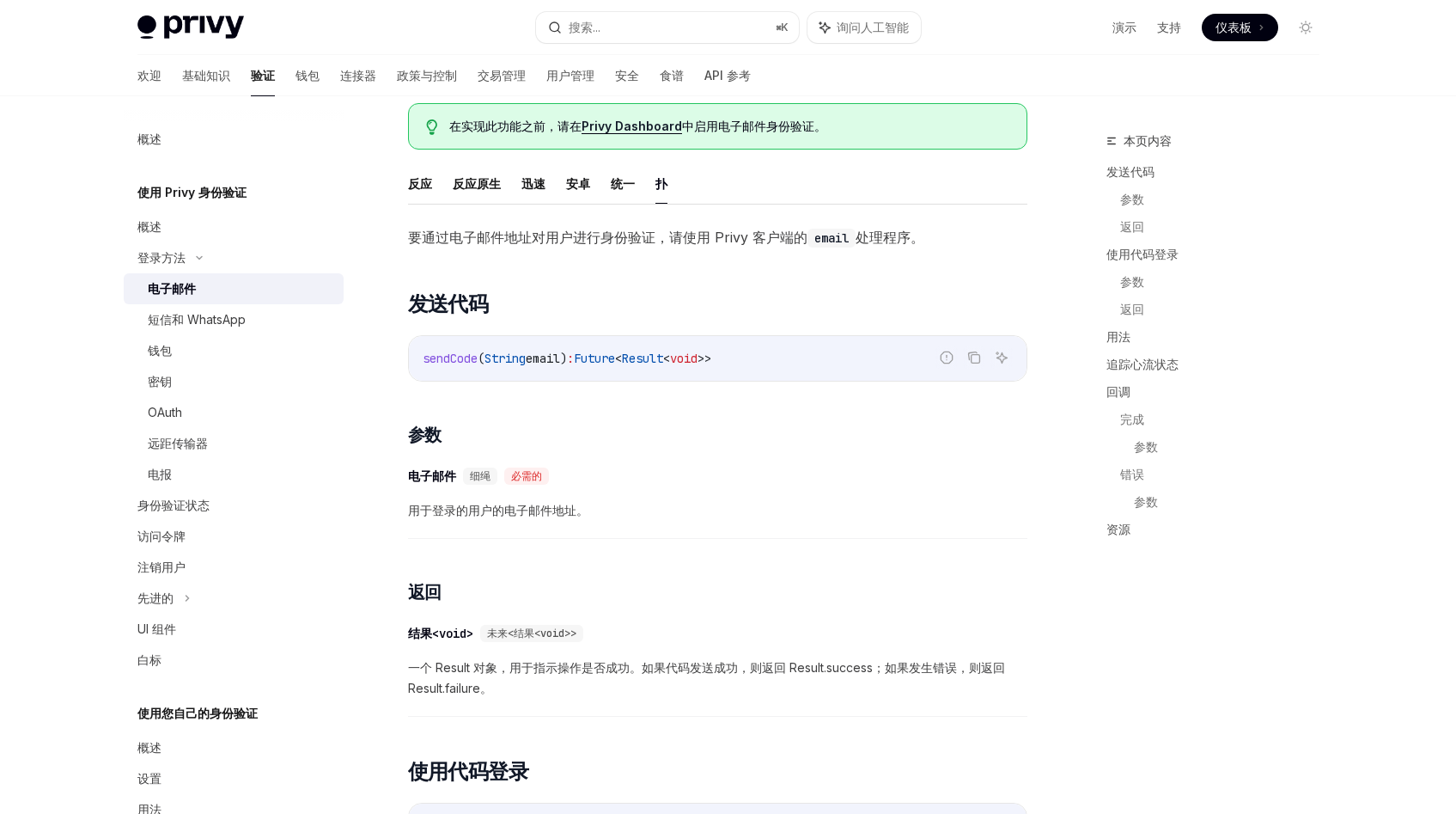
scroll to position [231, 0]
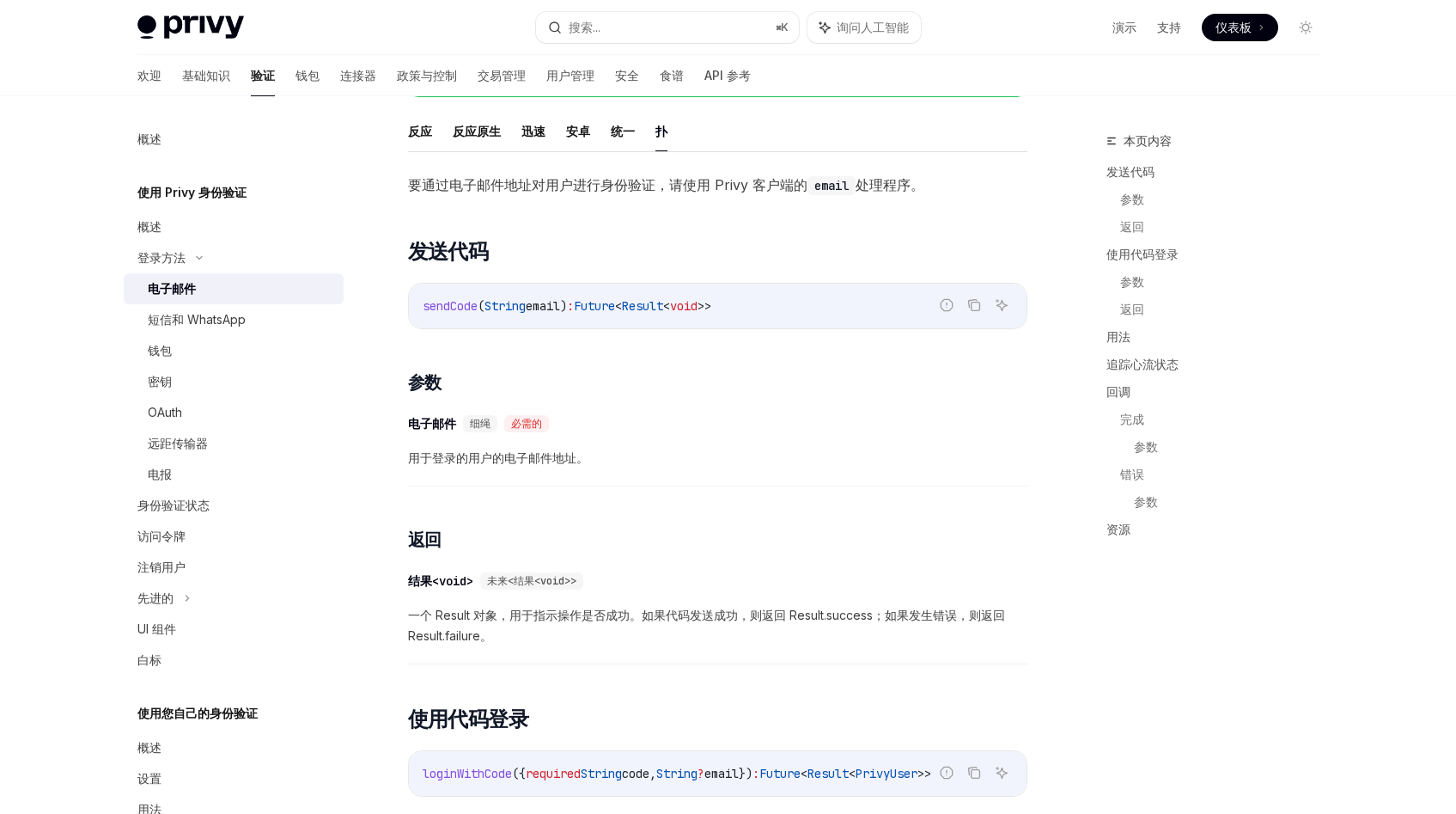
click at [508, 458] on font "用于登录的用户的电子邮件地址。" at bounding box center [497, 458] width 180 height 15
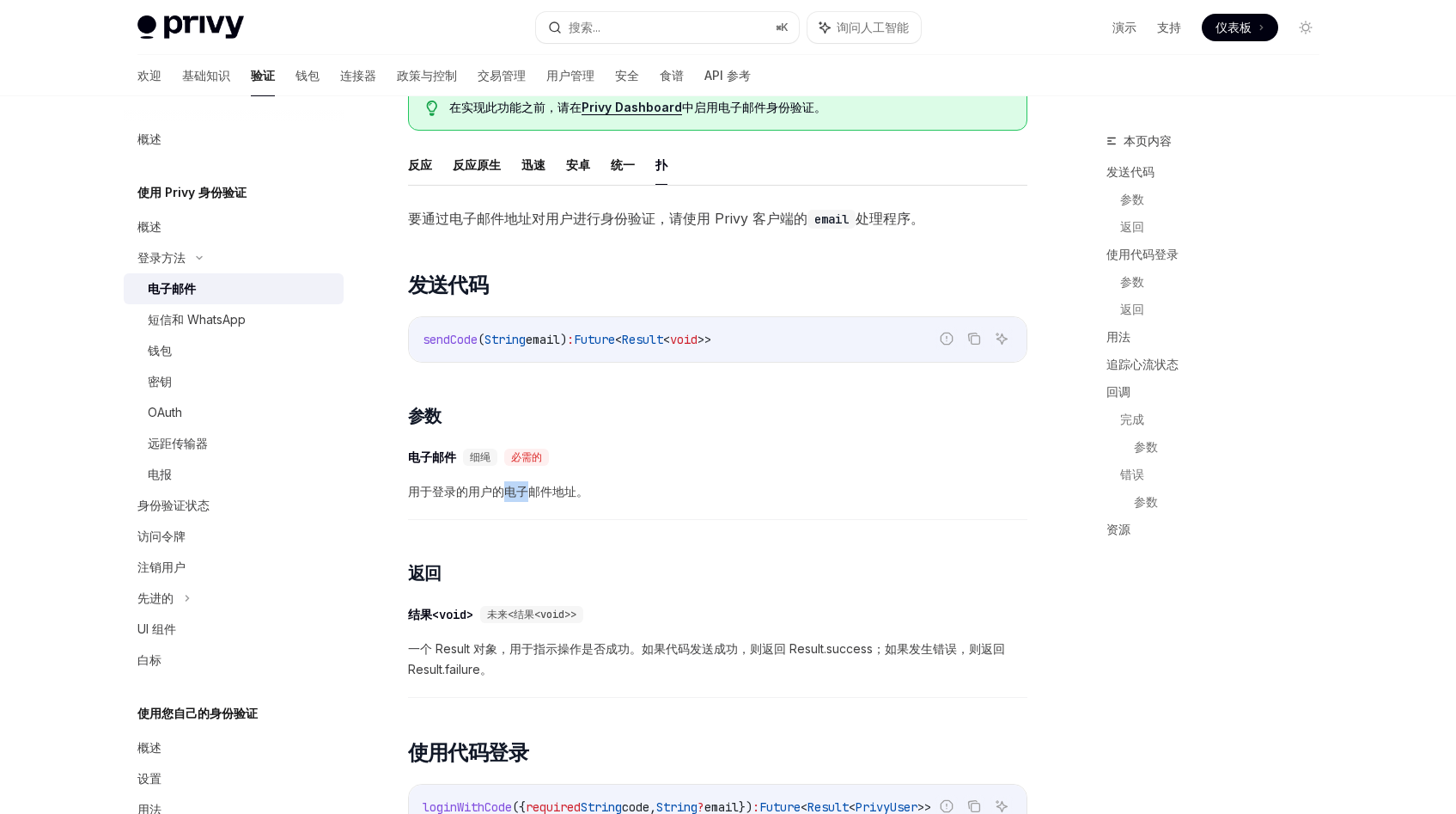
scroll to position [0, 0]
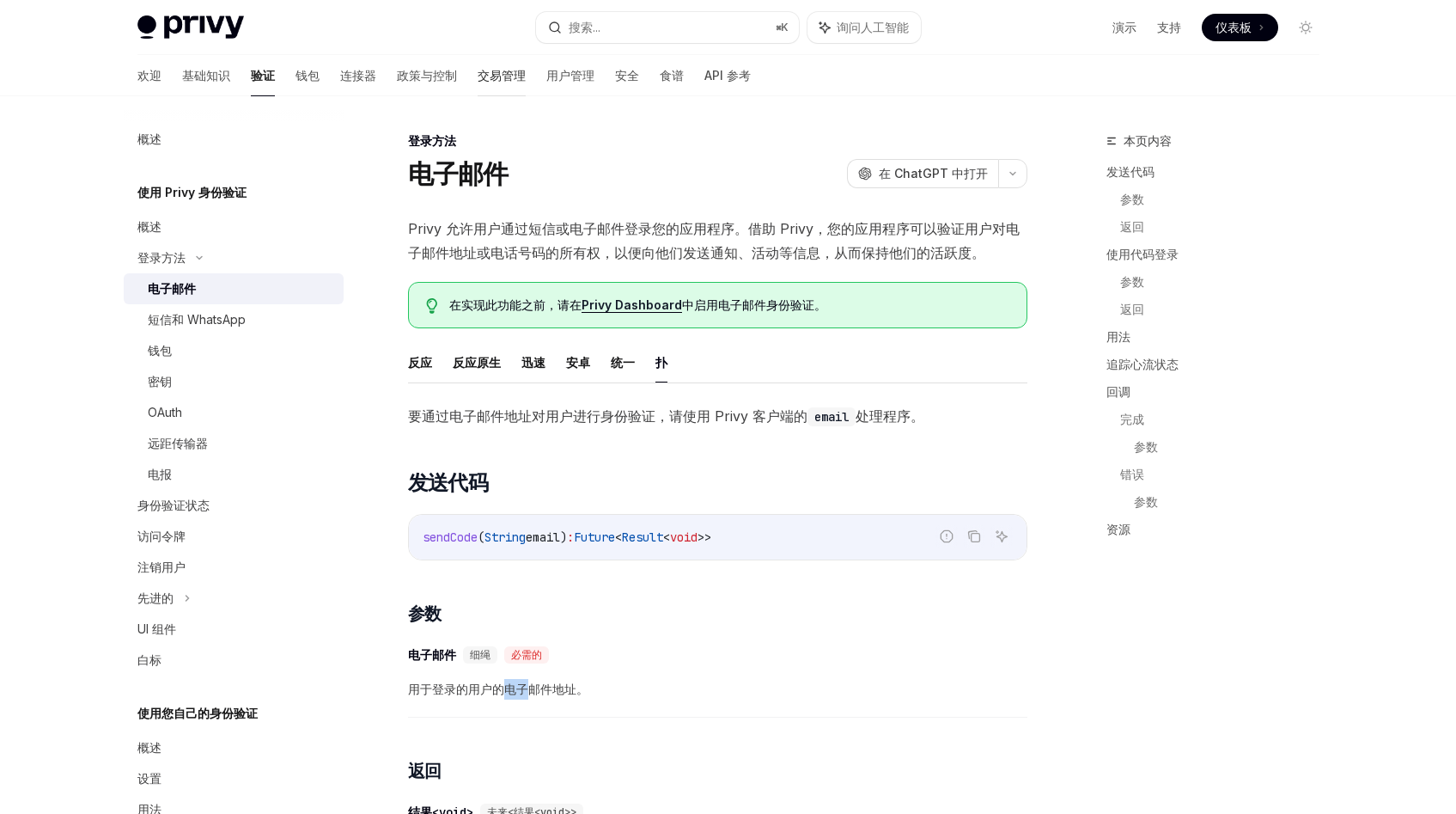
click at [478, 82] on font "交易管理" at bounding box center [502, 76] width 48 height 15
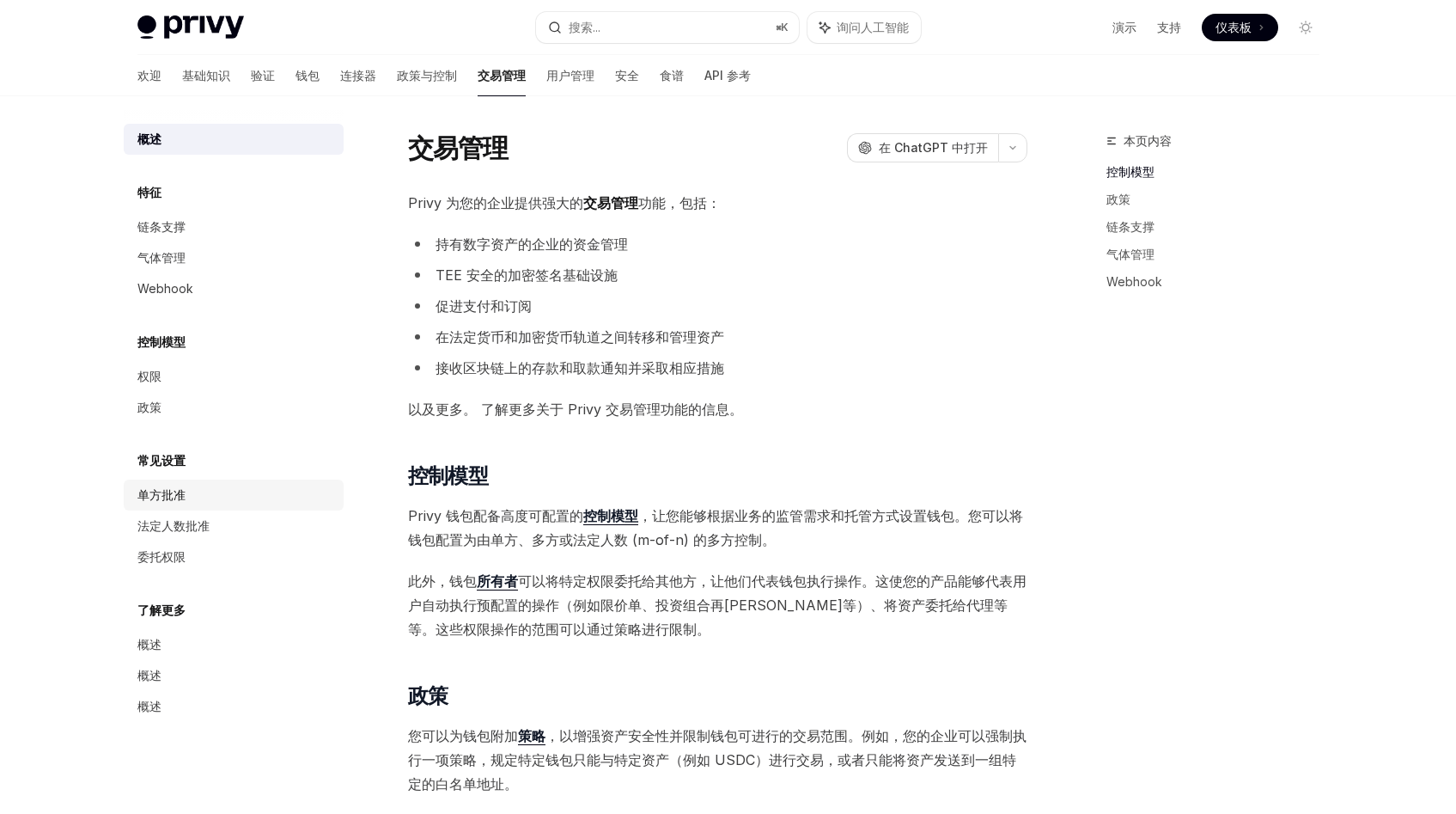
click at [189, 495] on div "单方批准" at bounding box center [235, 495] width 196 height 20
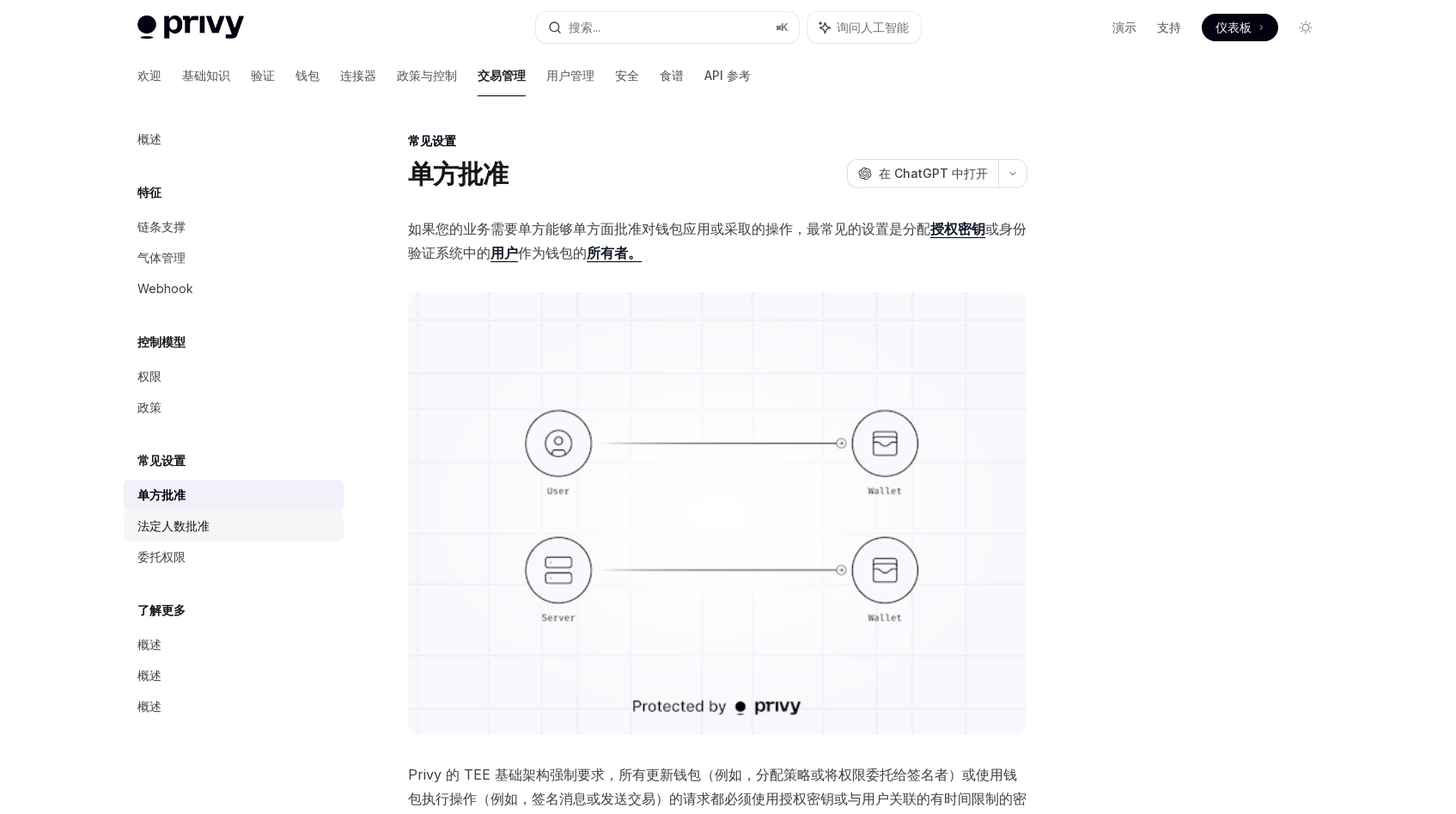
click at [193, 531] on font "法定人数批准" at bounding box center [173, 525] width 72 height 15
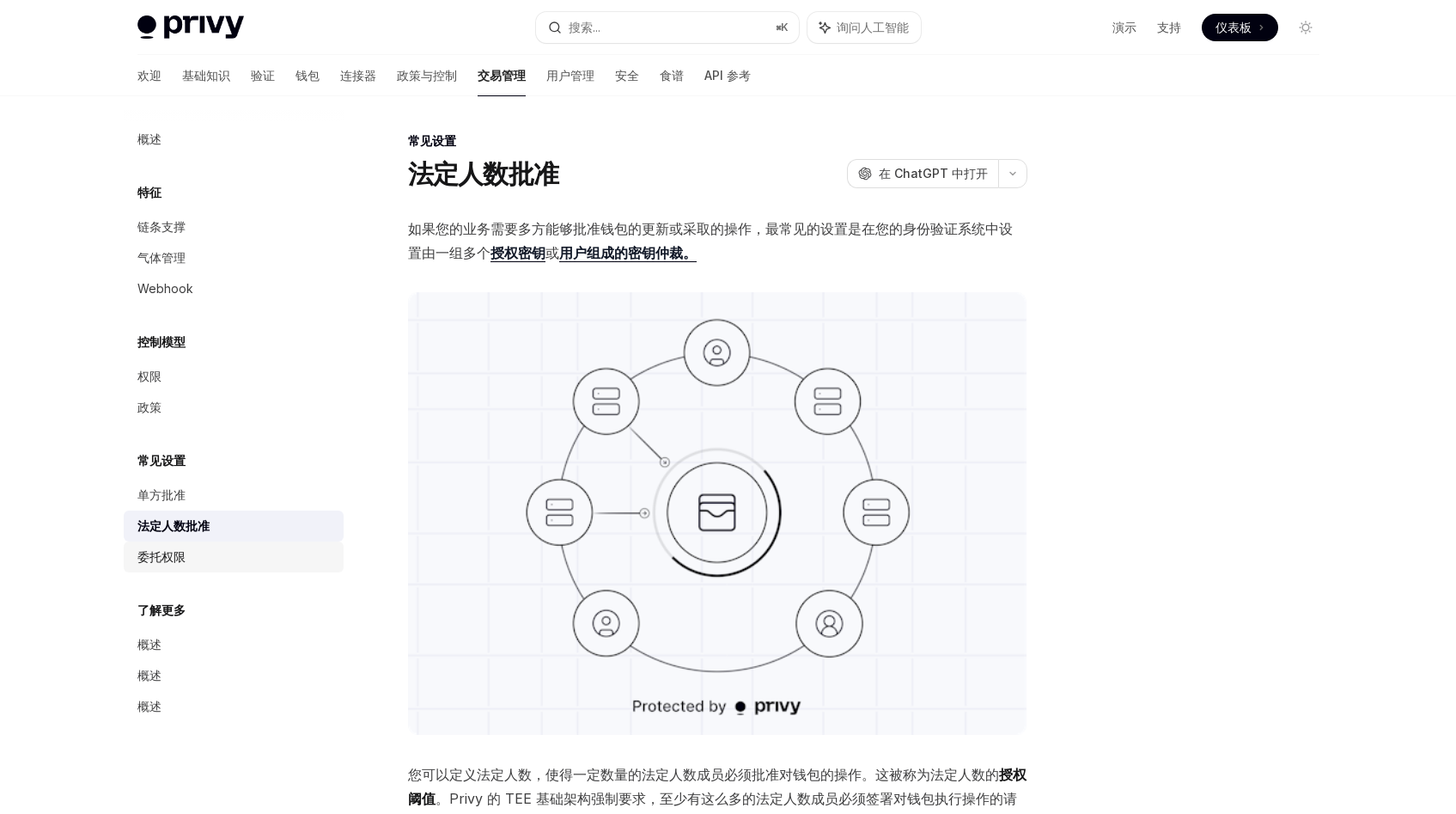
click at [186, 551] on div "委托权限" at bounding box center [235, 557] width 196 height 20
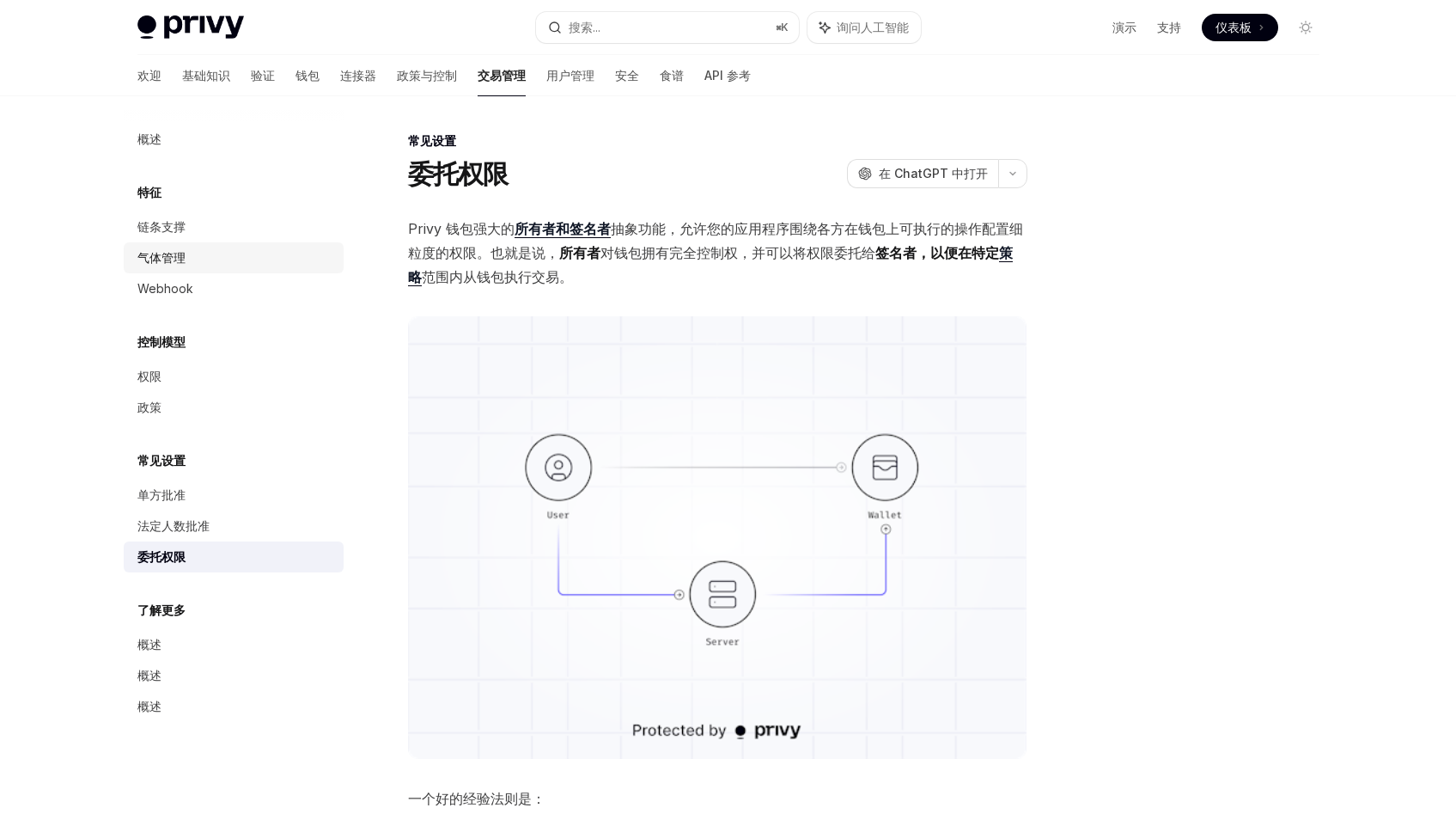
click at [184, 257] on font "气体管理" at bounding box center [161, 257] width 48 height 15
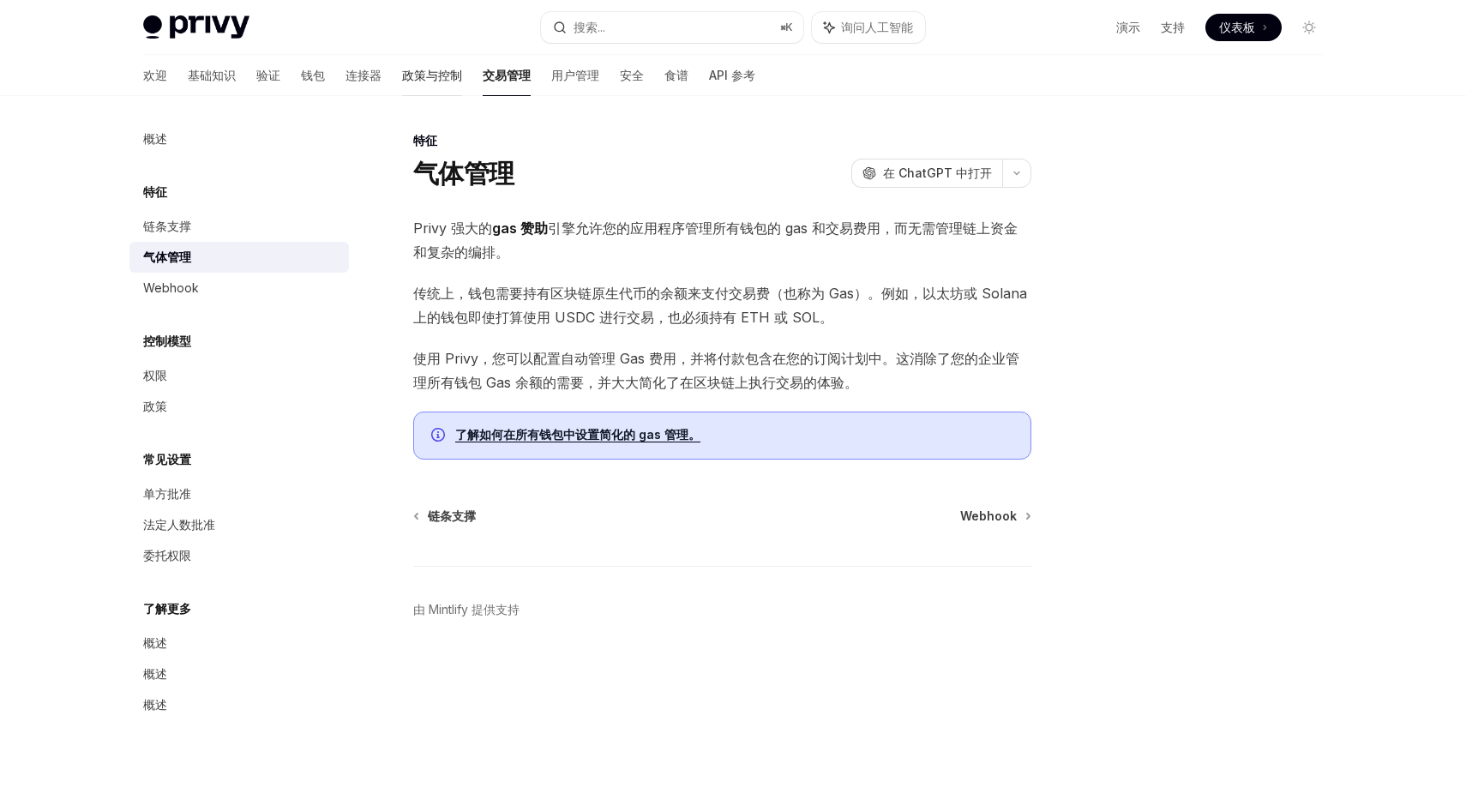
click at [402, 79] on font "政策与控制" at bounding box center [432, 75] width 60 height 15
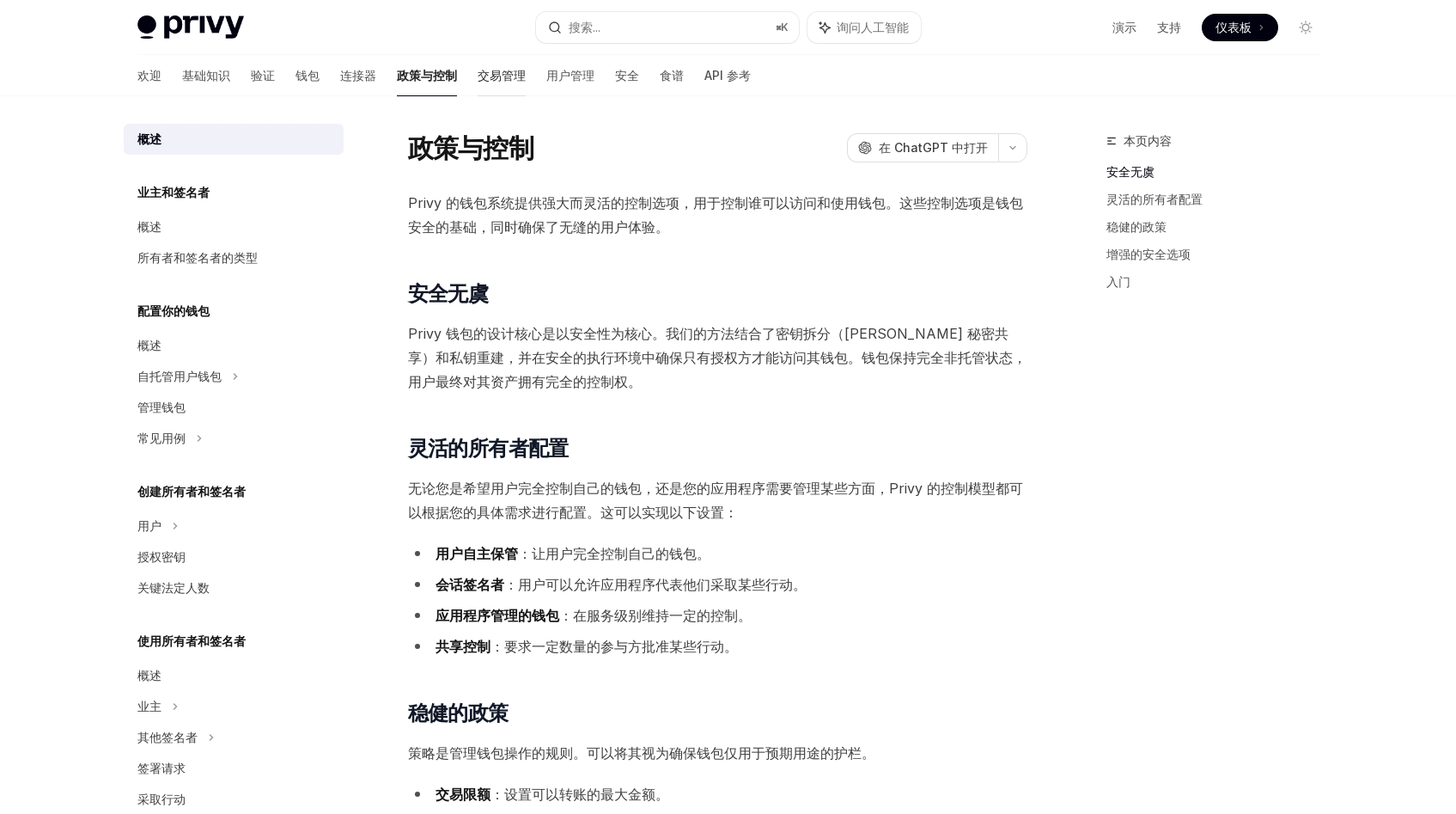
click at [478, 84] on link "交易管理" at bounding box center [502, 76] width 48 height 42
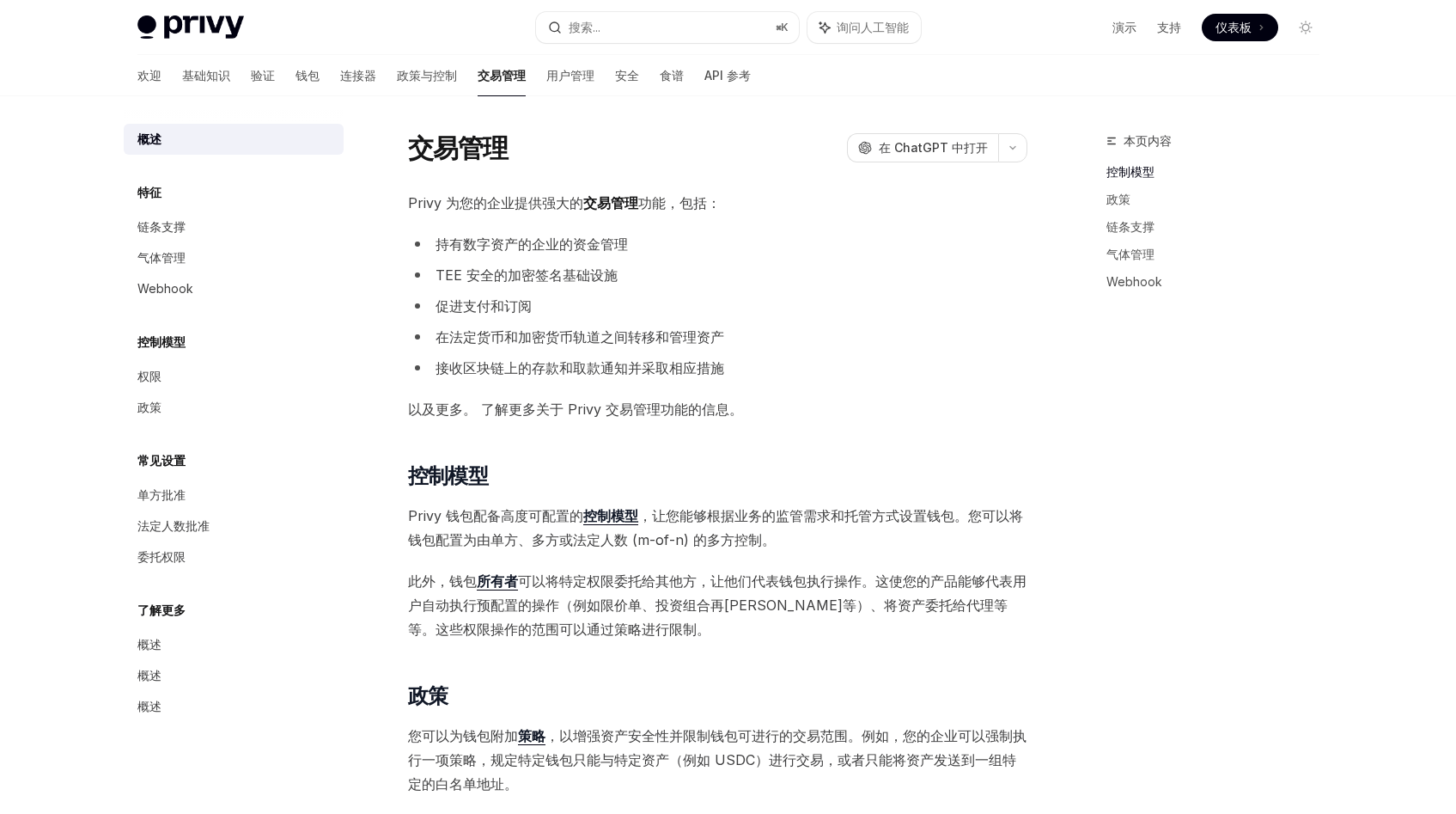
click at [591, 278] on font "TEE 安全的加密签名基础设施" at bounding box center [526, 275] width 182 height 18
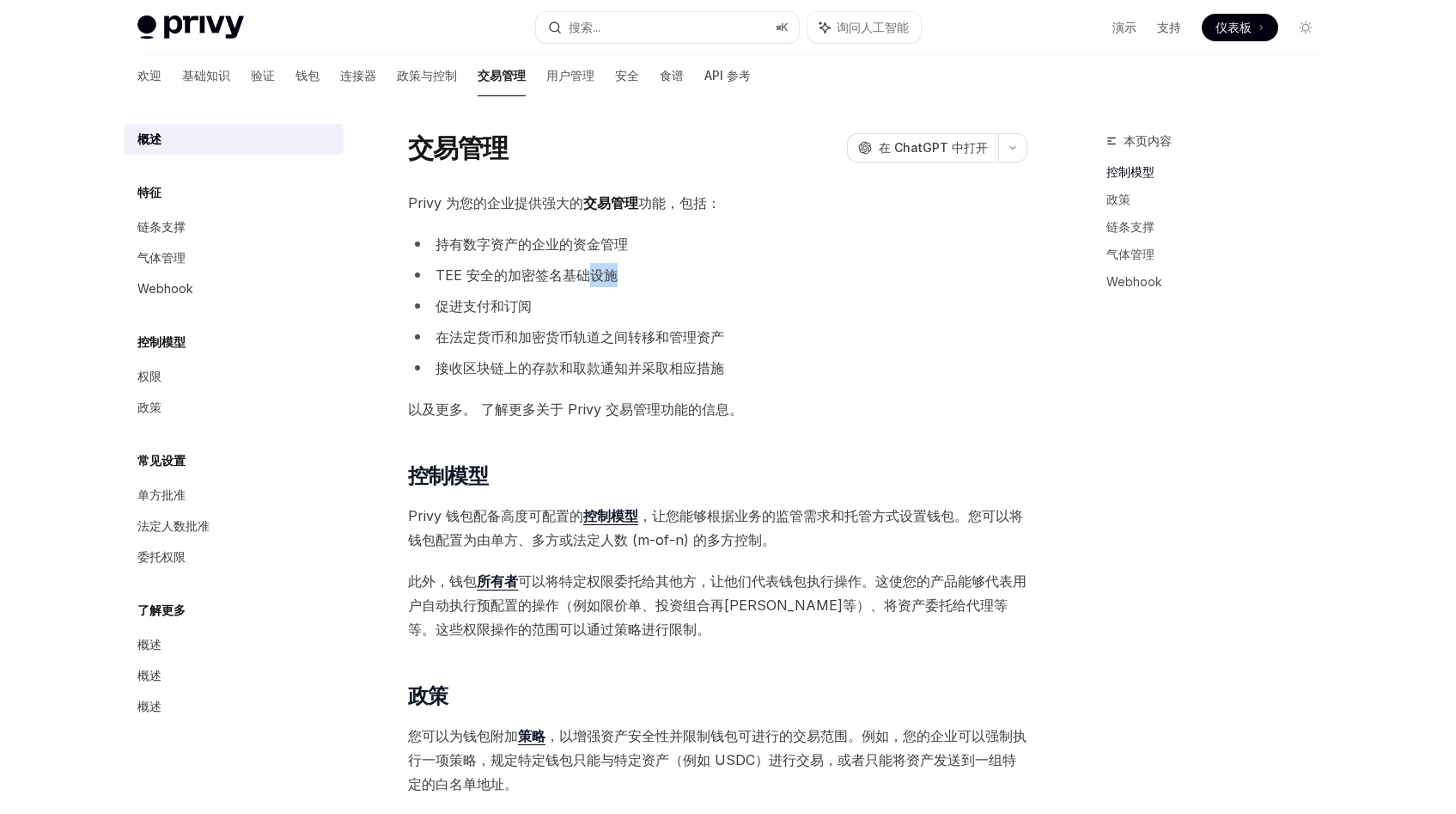
click at [591, 278] on font "TEE 安全的加密签名基础设施" at bounding box center [526, 275] width 182 height 18
click at [577, 237] on font "持有数字资产的企业的资金管理" at bounding box center [531, 244] width 193 height 18
click at [556, 363] on font "接收区块链上的存款和取款通知并采取相应措施" at bounding box center [579, 367] width 289 height 18
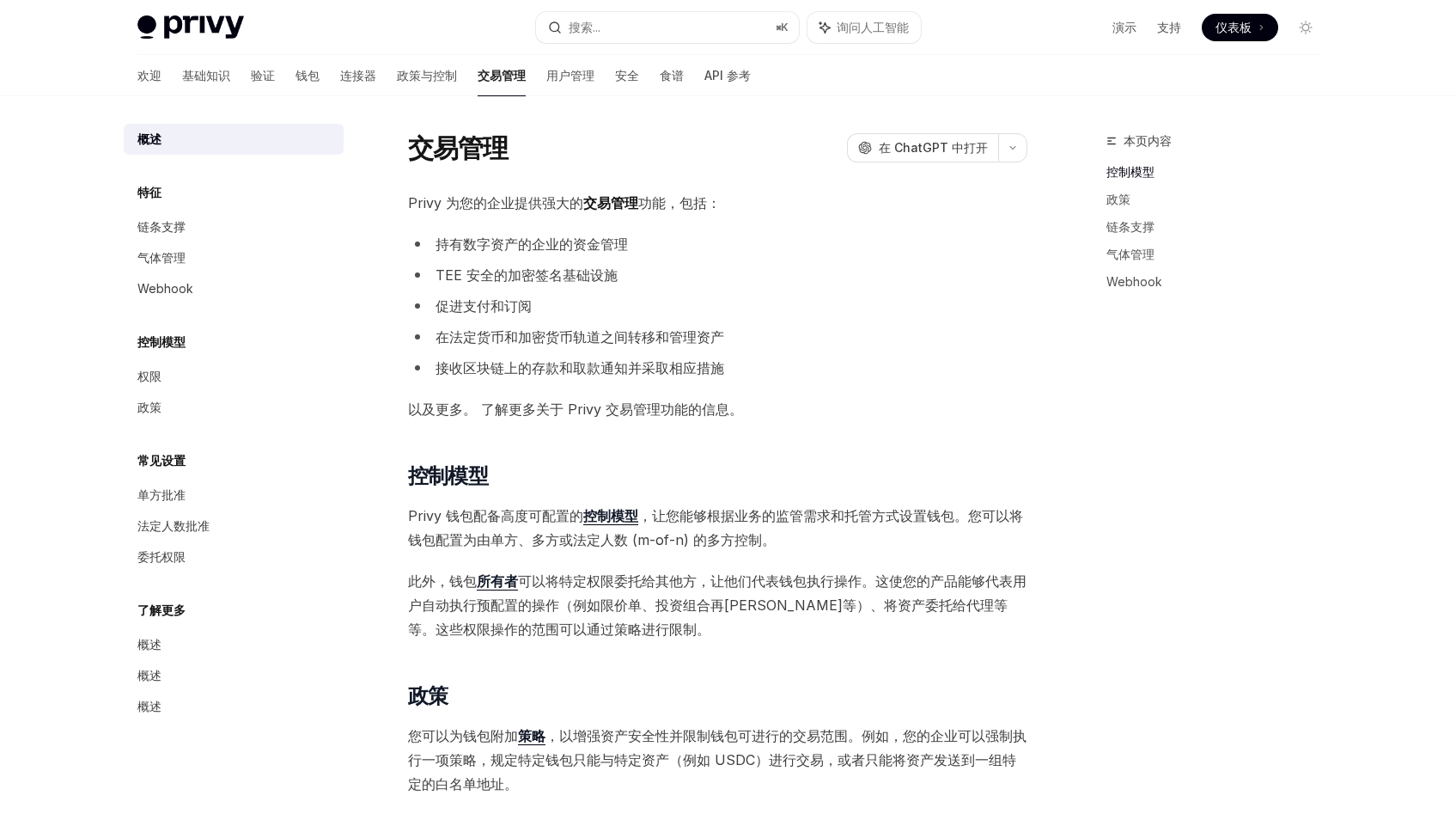
click at [556, 363] on font "接收区块链上的存款和取款通知并采取相应措施" at bounding box center [579, 367] width 289 height 18
click at [295, 78] on font "钱包" at bounding box center [307, 76] width 24 height 15
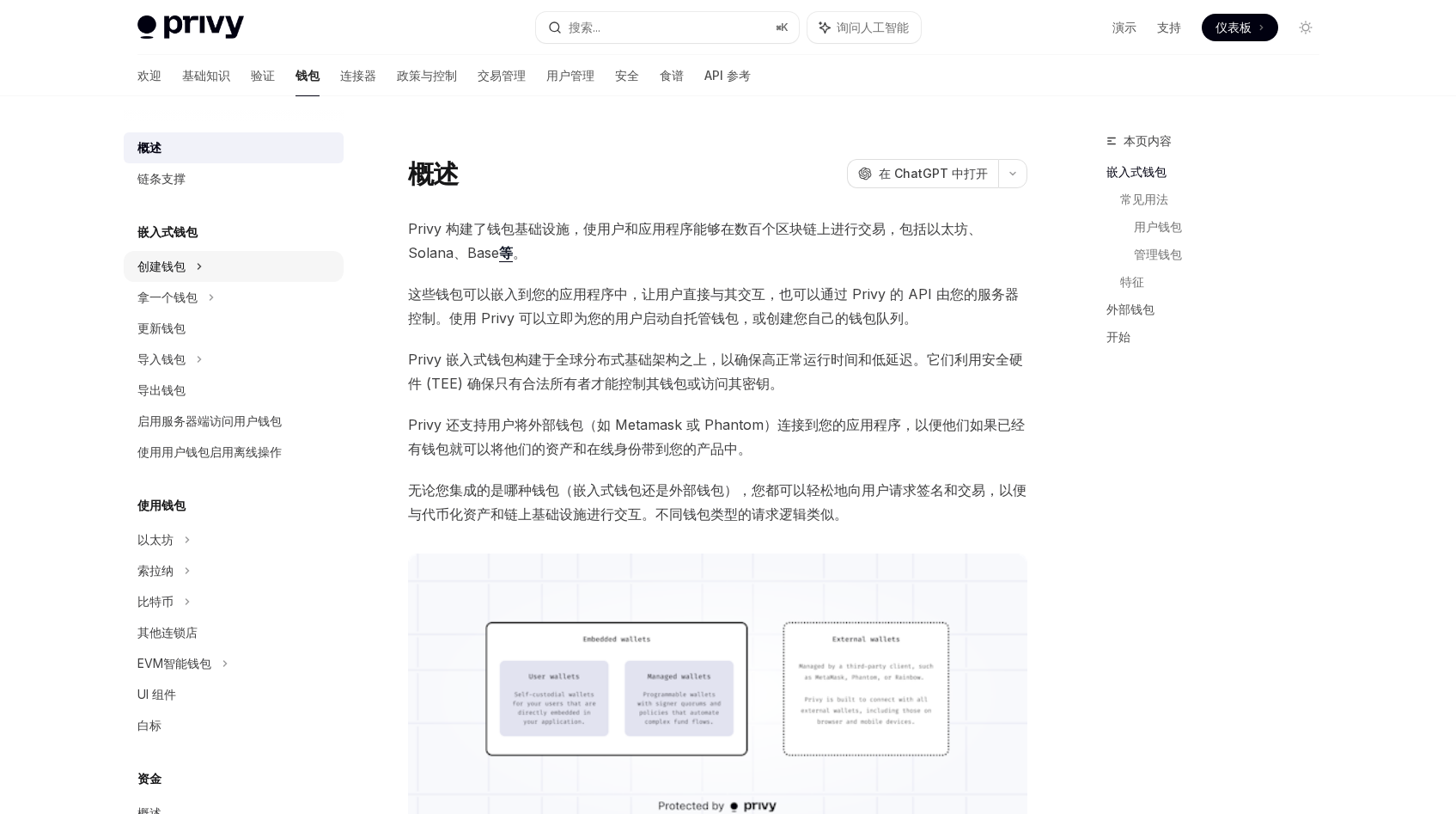
click at [216, 255] on div "创建钱包" at bounding box center [233, 267] width 220 height 31
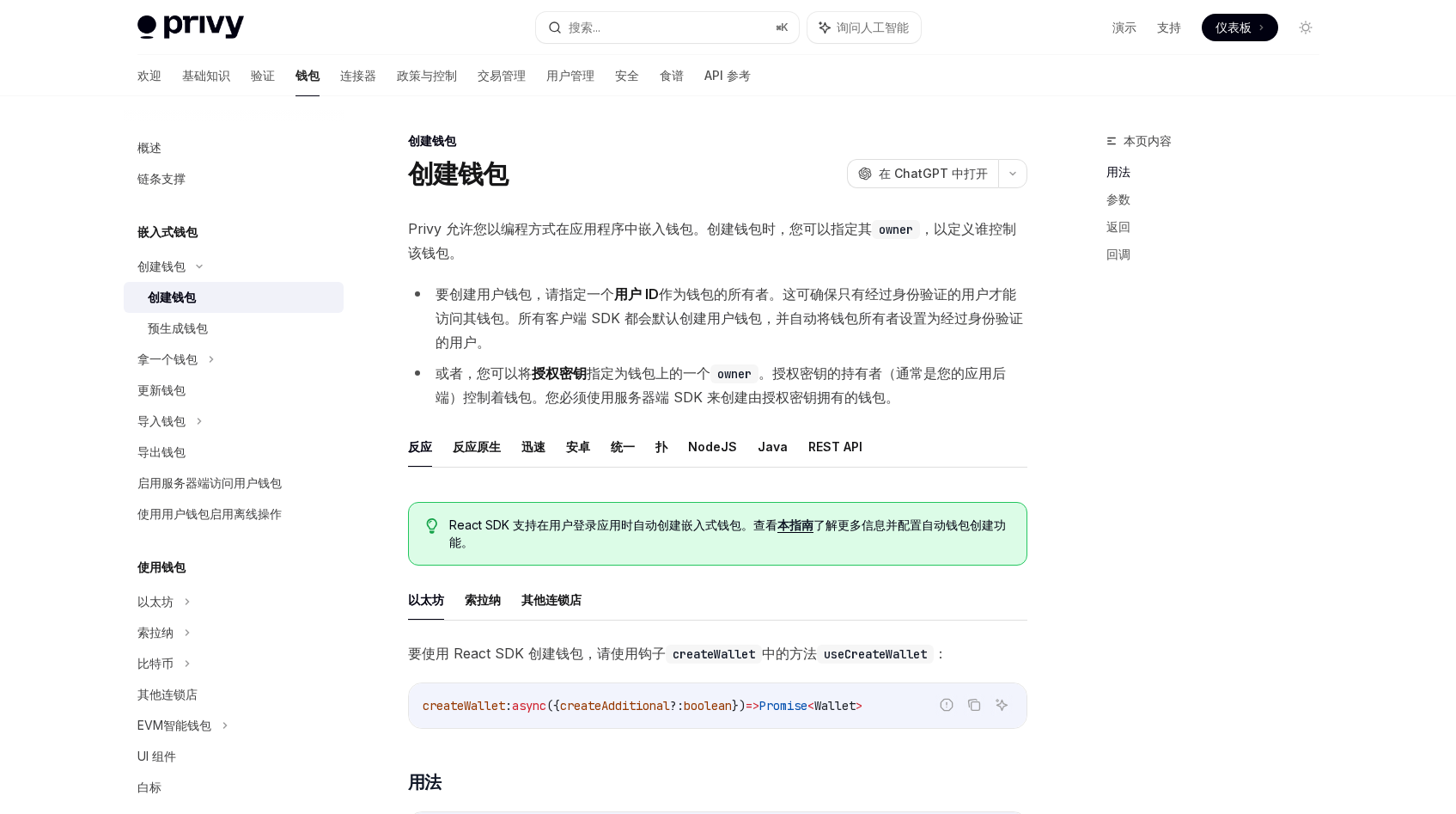
click at [211, 292] on div "创建钱包" at bounding box center [240, 297] width 185 height 20
click at [553, 323] on font "作为钱包的所有者。这可确保只有经过身份验证的用户才能访问其钱包。所有客户端 SDK 都会默认创建用户钱包，并自动将钱包所有者设置为经过身份验证的用户。" at bounding box center [729, 317] width 588 height 66
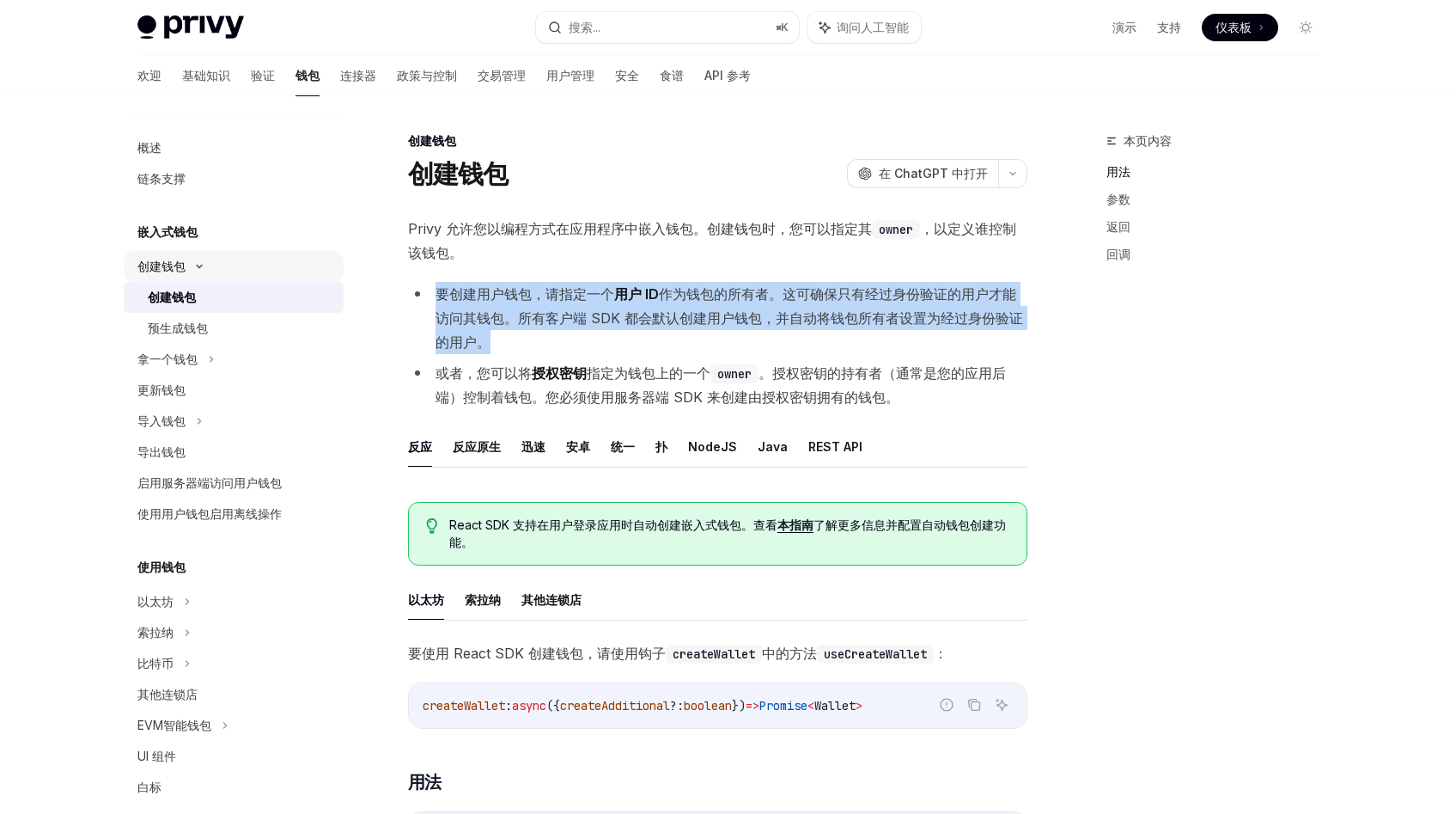
click at [215, 272] on div "创建钱包" at bounding box center [233, 267] width 220 height 31
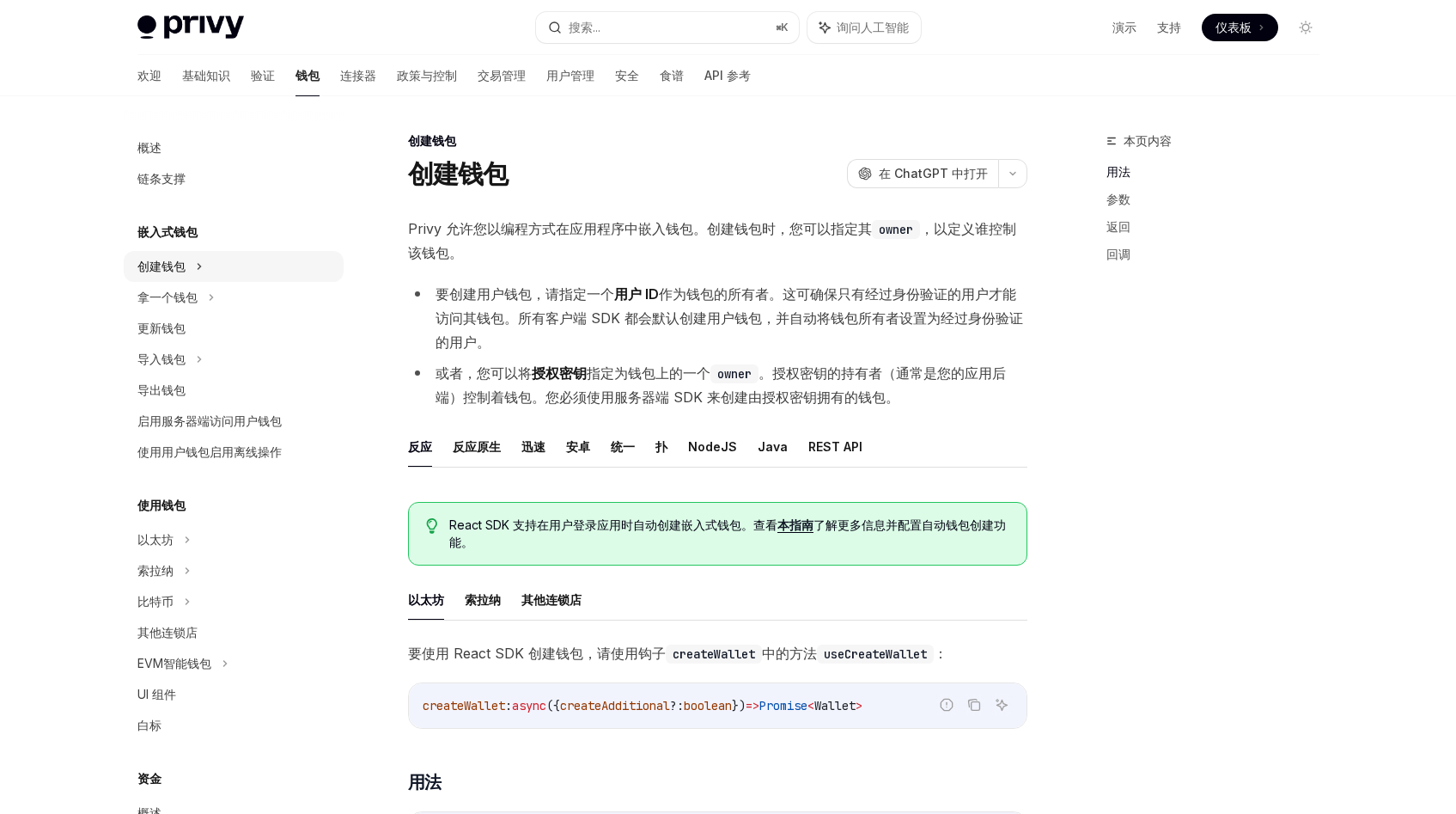
click at [215, 272] on div "创建钱包" at bounding box center [233, 267] width 220 height 31
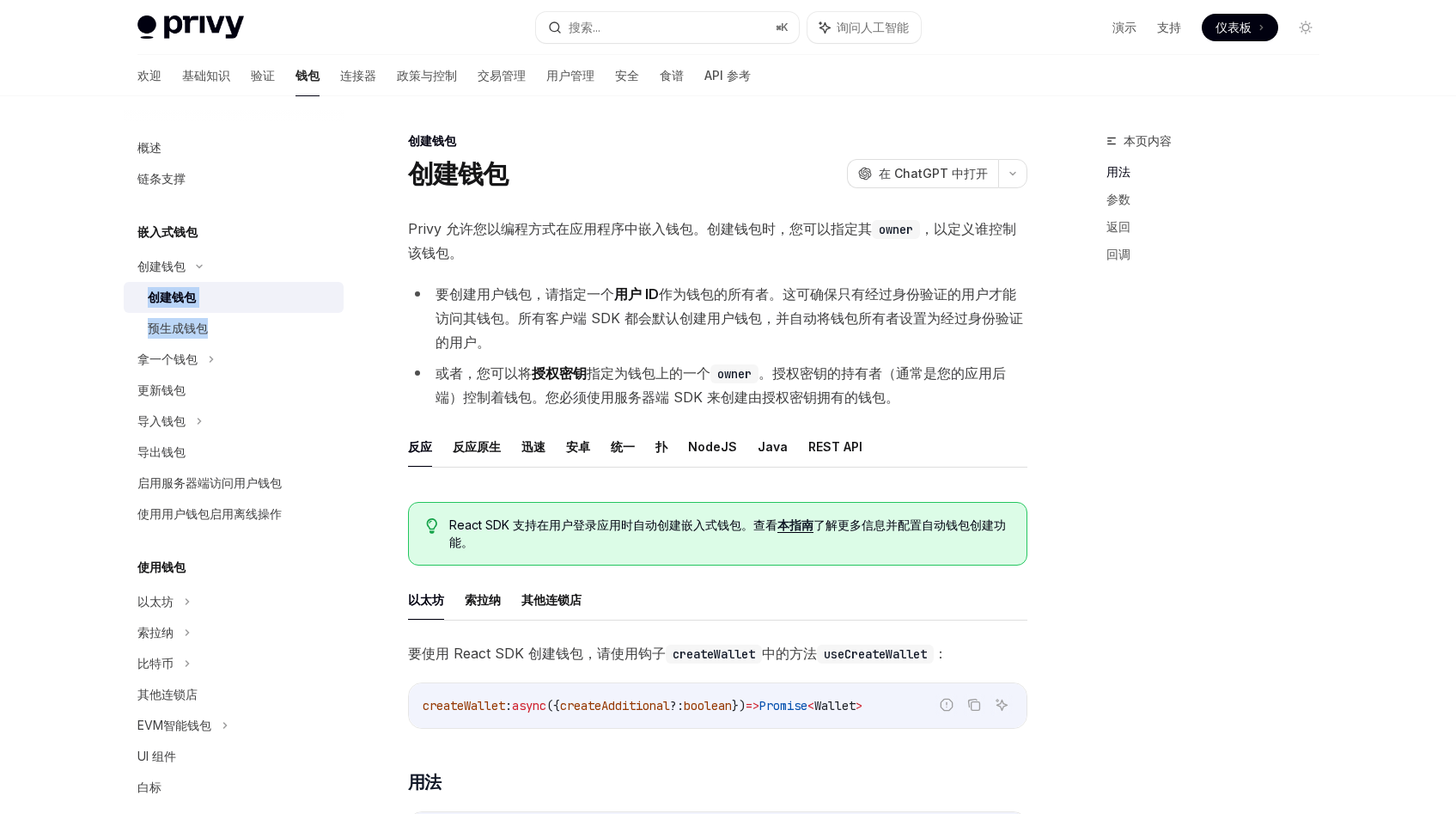
click at [214, 293] on div "创建钱包" at bounding box center [240, 297] width 185 height 20
click at [221, 325] on div "预生成钱包" at bounding box center [240, 328] width 185 height 20
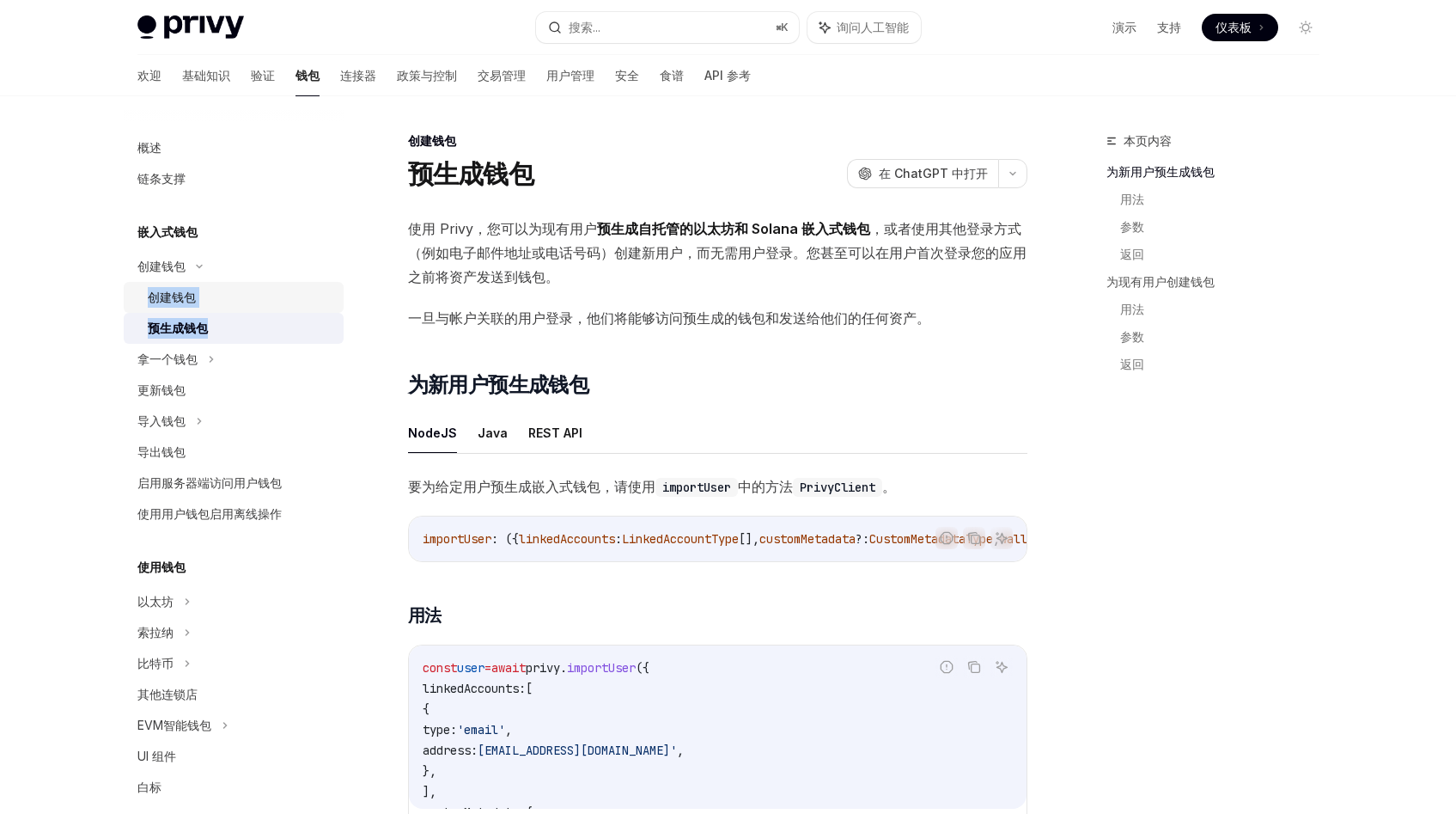
click at [229, 302] on div "创建钱包" at bounding box center [240, 297] width 185 height 20
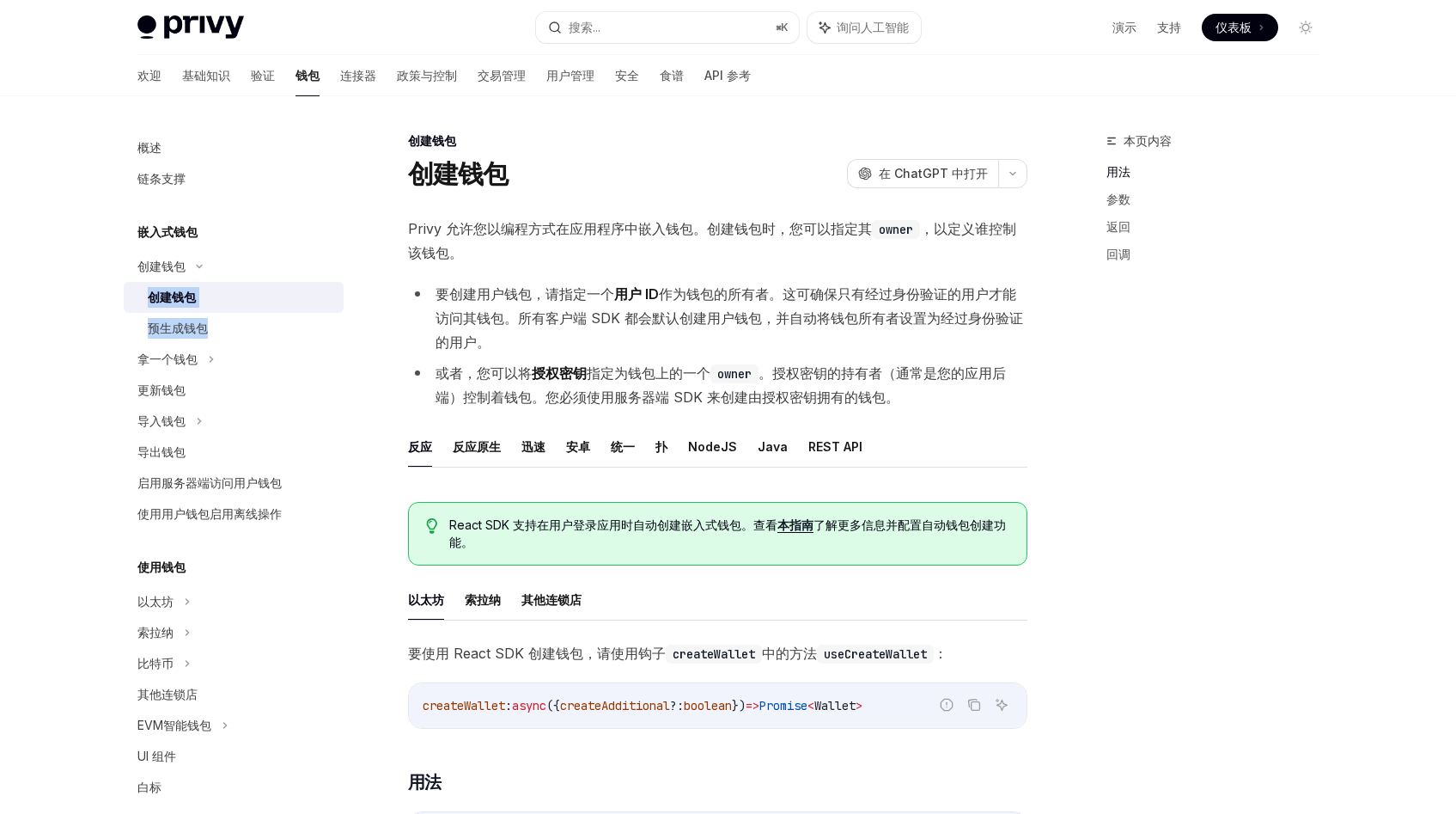
click at [583, 223] on font "Privy 允许您以编程方式在应用程序中嵌入钱包。创建钱包时，您可以指定其" at bounding box center [639, 228] width 464 height 18
click at [649, 220] on font "Privy 允许您以编程方式在应用程序中嵌入钱包。创建钱包时，您可以指定其" at bounding box center [639, 228] width 464 height 18
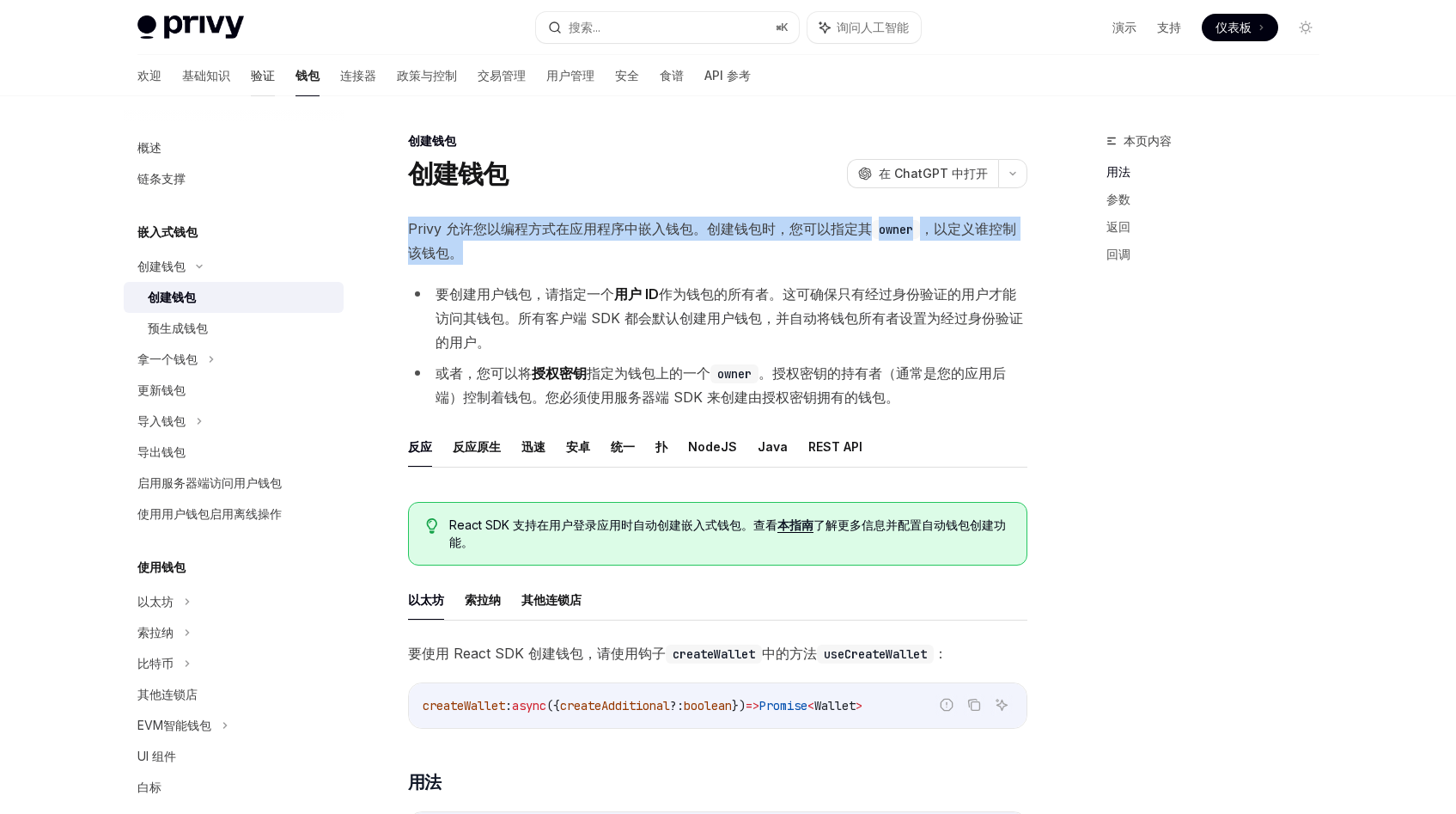
click at [251, 84] on link "验证" at bounding box center [263, 76] width 24 height 42
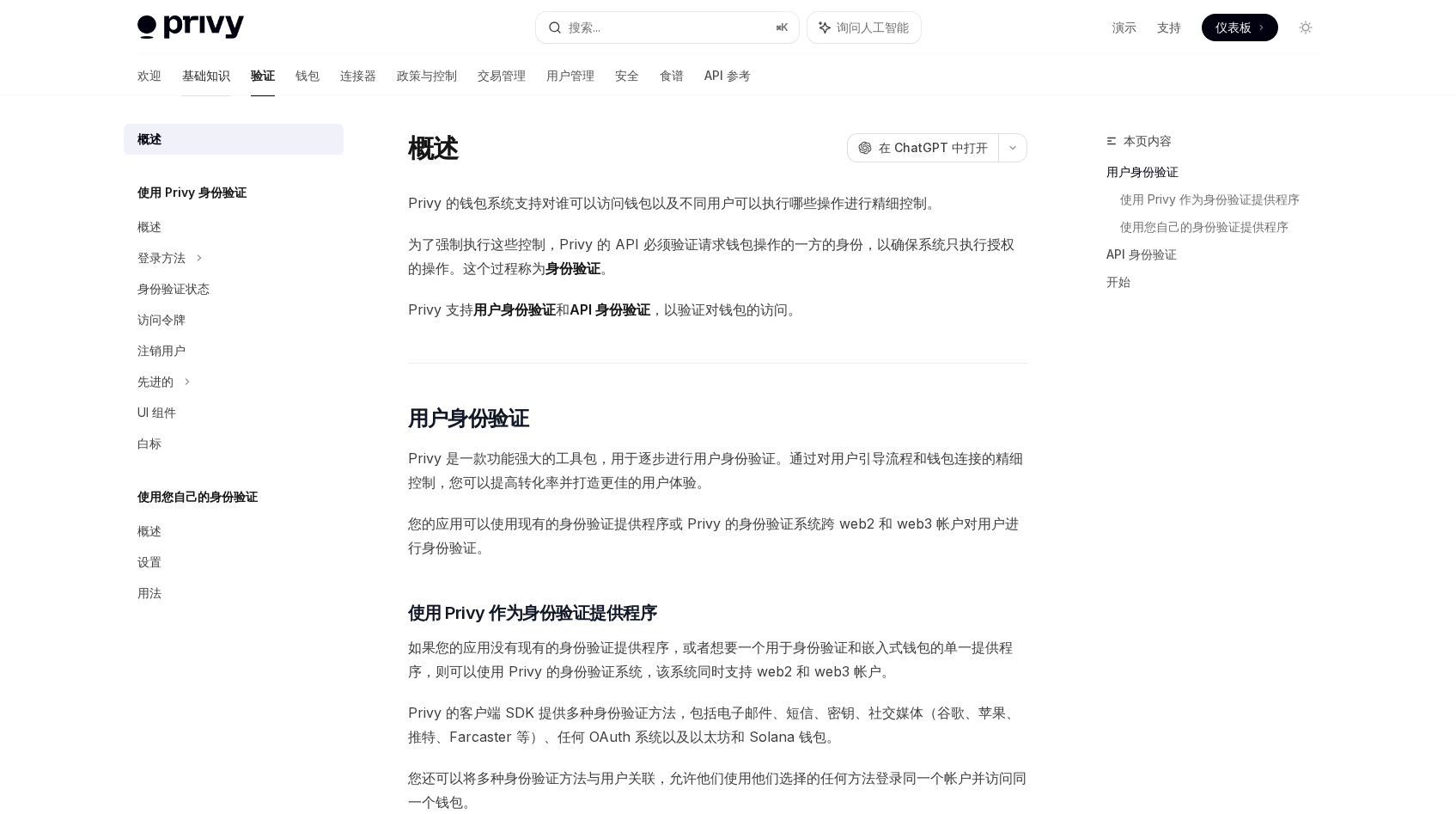
click at [182, 83] on font "基础知识" at bounding box center [206, 76] width 48 height 18
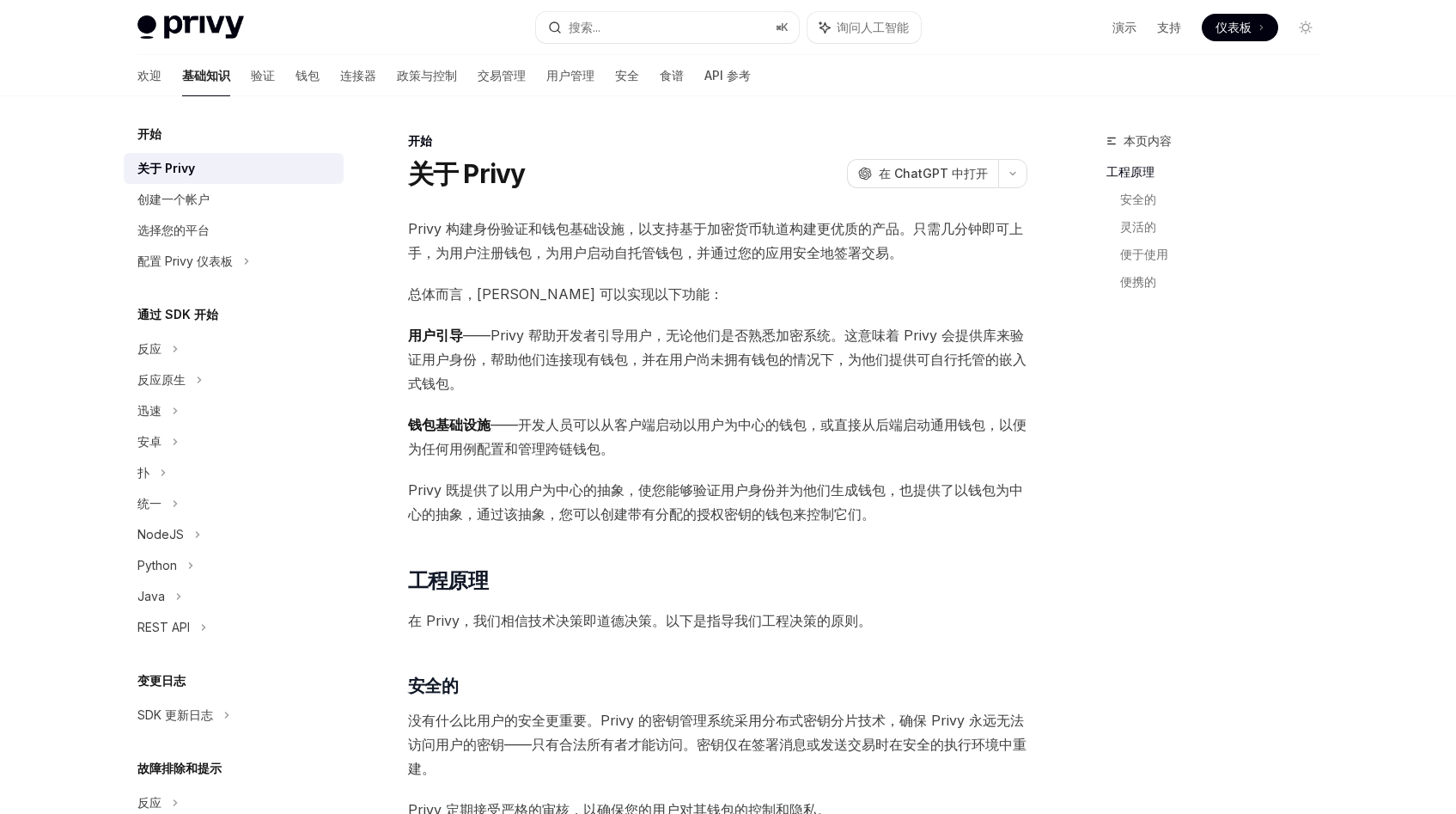
click at [509, 230] on font "Privy 构建身份验证和钱包基础设施，以支持基于加密货币轨道构建更优质的产品。只需几分钟即可上手，为用户注册钱包，为用户启动自托管钱包，并通过您的应用安全地…" at bounding box center [715, 240] width 615 height 42
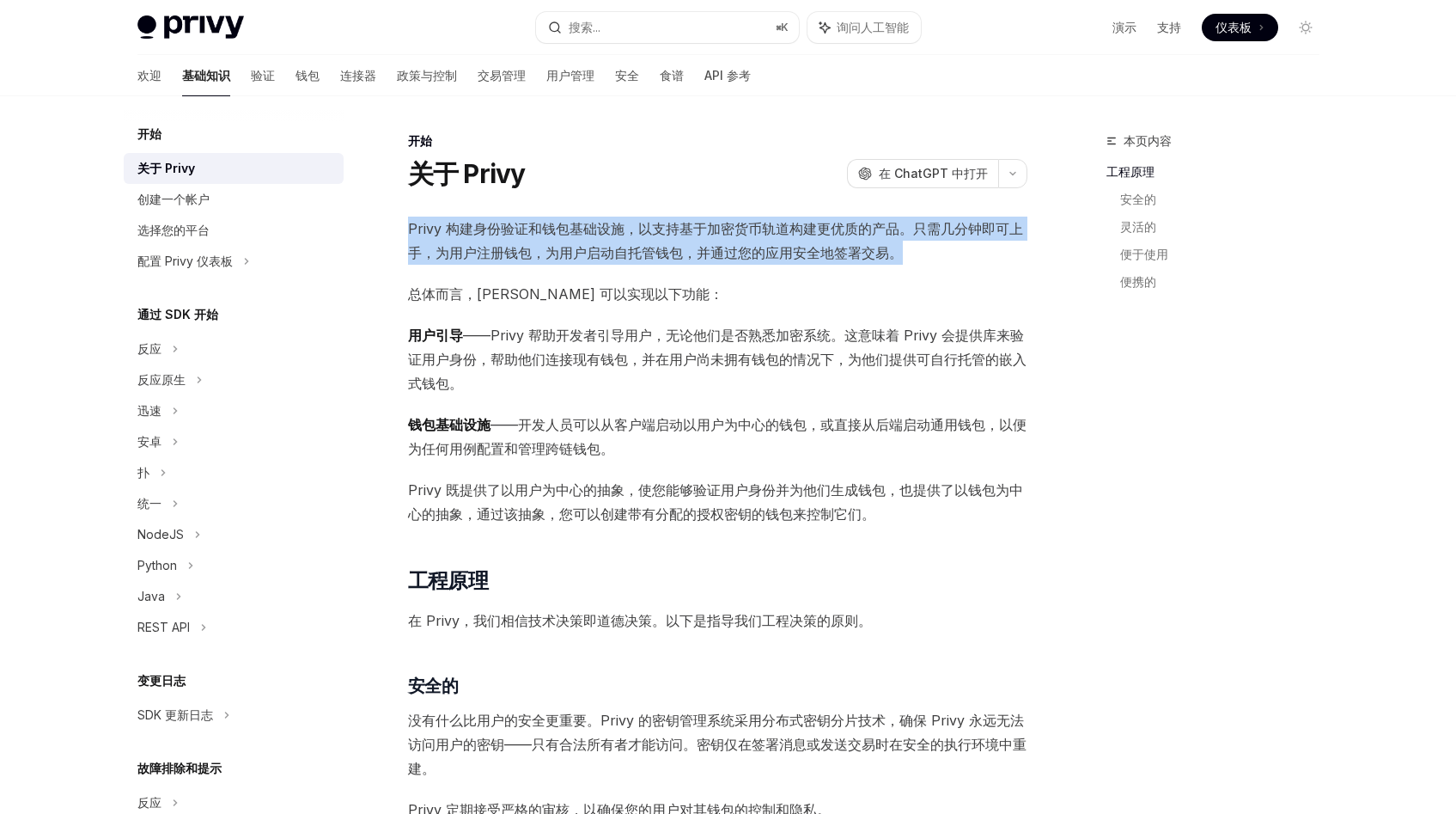
click at [509, 230] on font "Privy 构建身份验证和钱包基础设施，以支持基于加密货币轨道构建更优质的产品。只需几分钟即可上手，为用户注册钱包，为用户启动自托管钱包，并通过您的应用安全地…" at bounding box center [715, 240] width 615 height 42
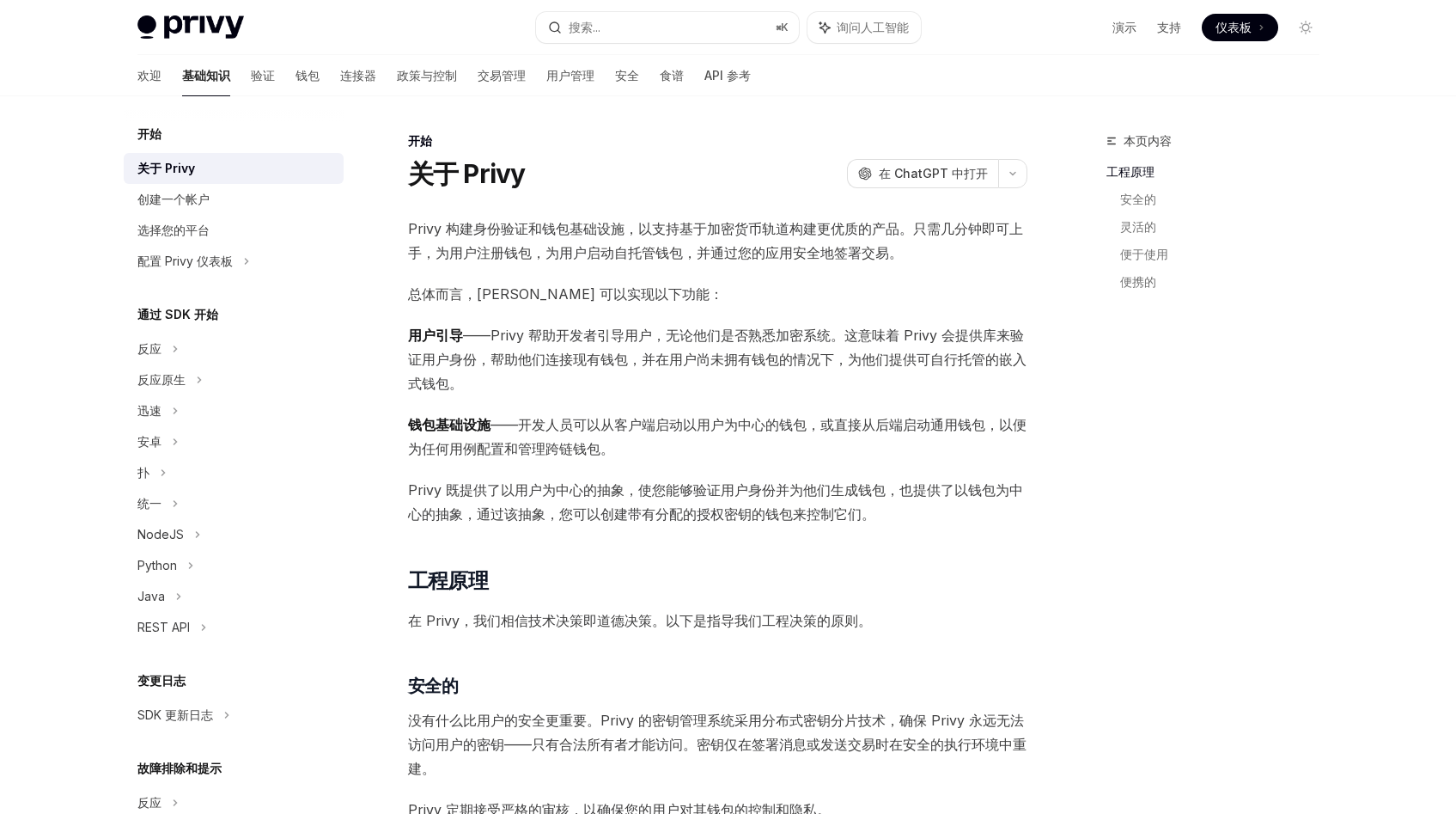
click at [509, 230] on font "Privy 构建身份验证和钱包基础设施，以支持基于加密货币轨道构建更优质的产品。只需几分钟即可上手，为用户注册钱包，为用户启动自托管钱包，并通过您的应用安全地…" at bounding box center [715, 240] width 615 height 42
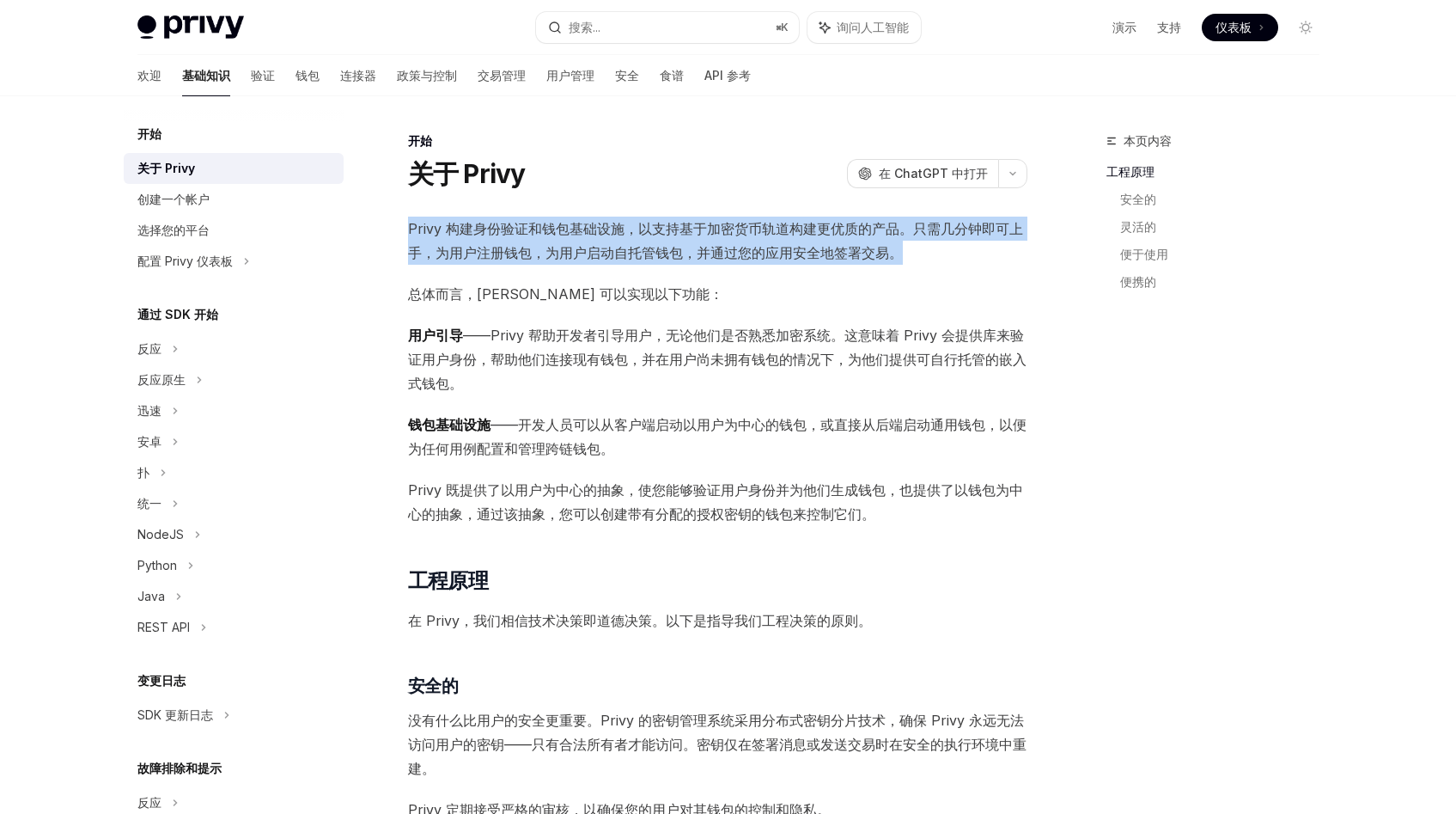
click at [509, 230] on font "Privy 构建身份验证和钱包基础设施，以支持基于加密货币轨道构建更优质的产品。只需几分钟即可上手，为用户注册钱包，为用户启动自托管钱包，并通过您的应用安全地…" at bounding box center [715, 240] width 615 height 42
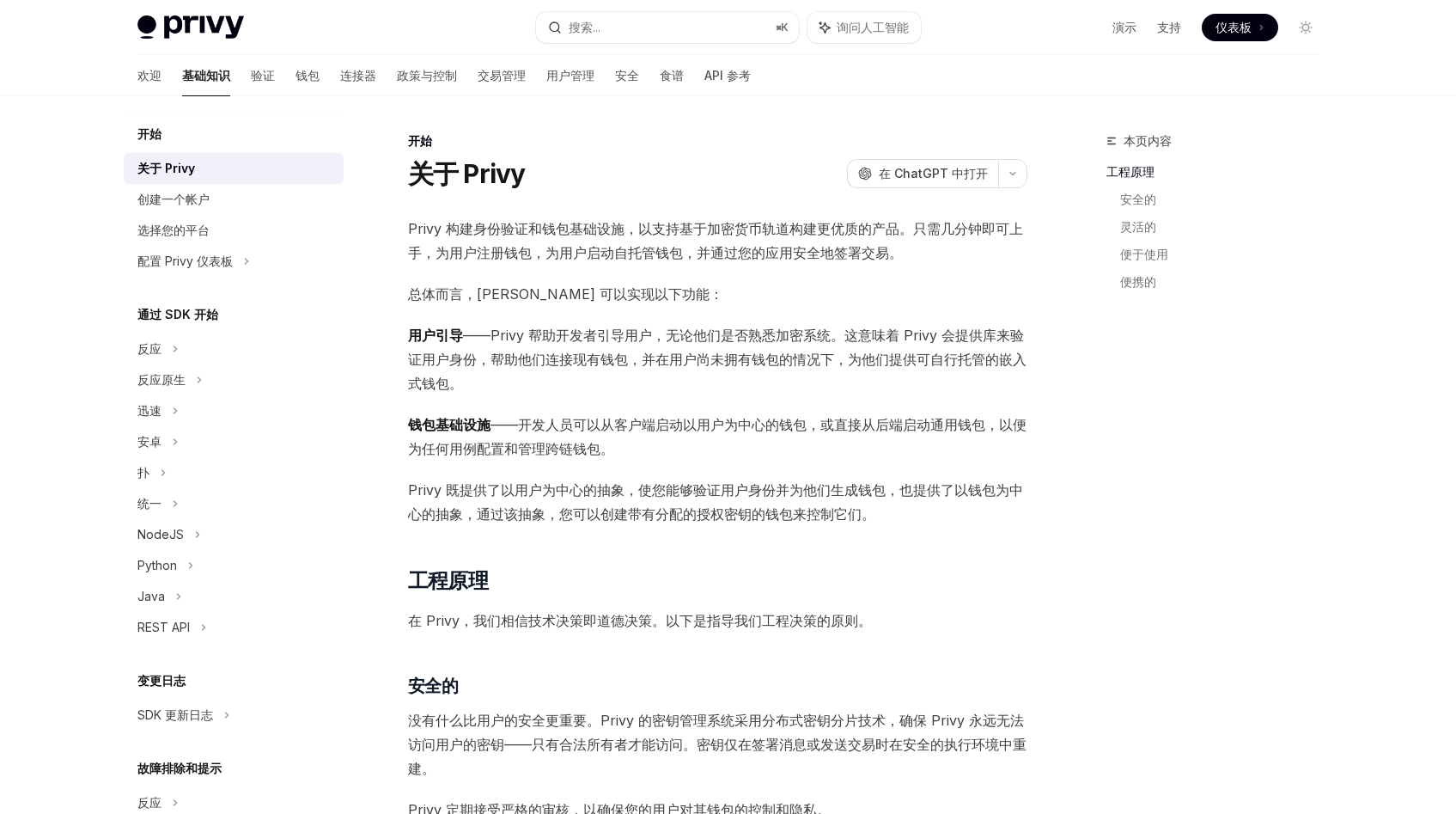
click at [509, 230] on font "Privy 构建身份验证和钱包基础设施，以支持基于加密货币轨道构建更优质的产品。只需几分钟即可上手，为用户注册钱包，为用户启动自托管钱包，并通过您的应用安全地…" at bounding box center [715, 240] width 615 height 42
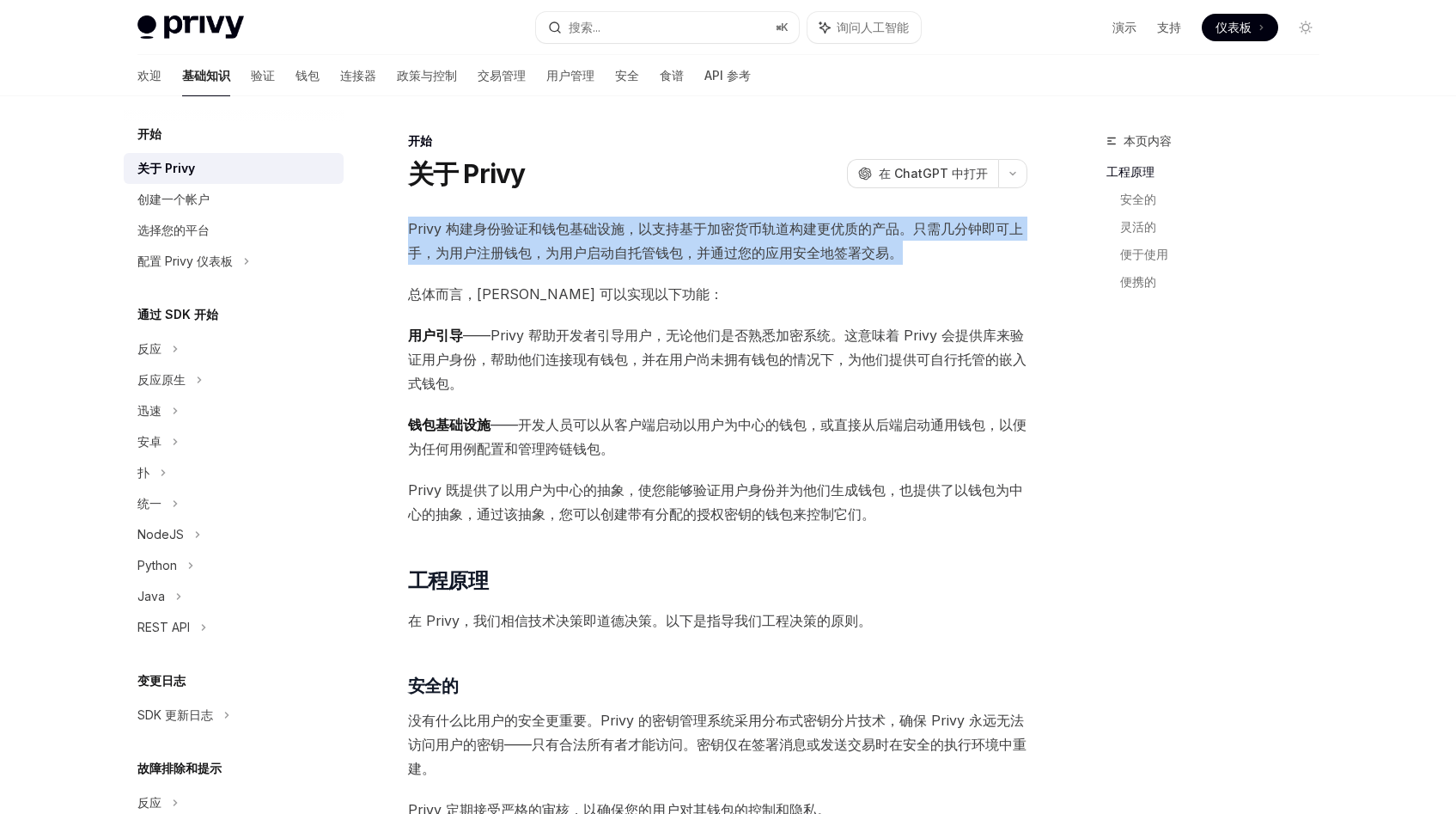
click at [514, 340] on font "——Privy 帮助开发者引导用户，无论他们是否熟悉加密系统。这意味着 Privy 会提供库来验证用户身份，帮助他们连接现有钱包，并在用户尚未拥有钱包的情况下…" at bounding box center [717, 359] width 618 height 66
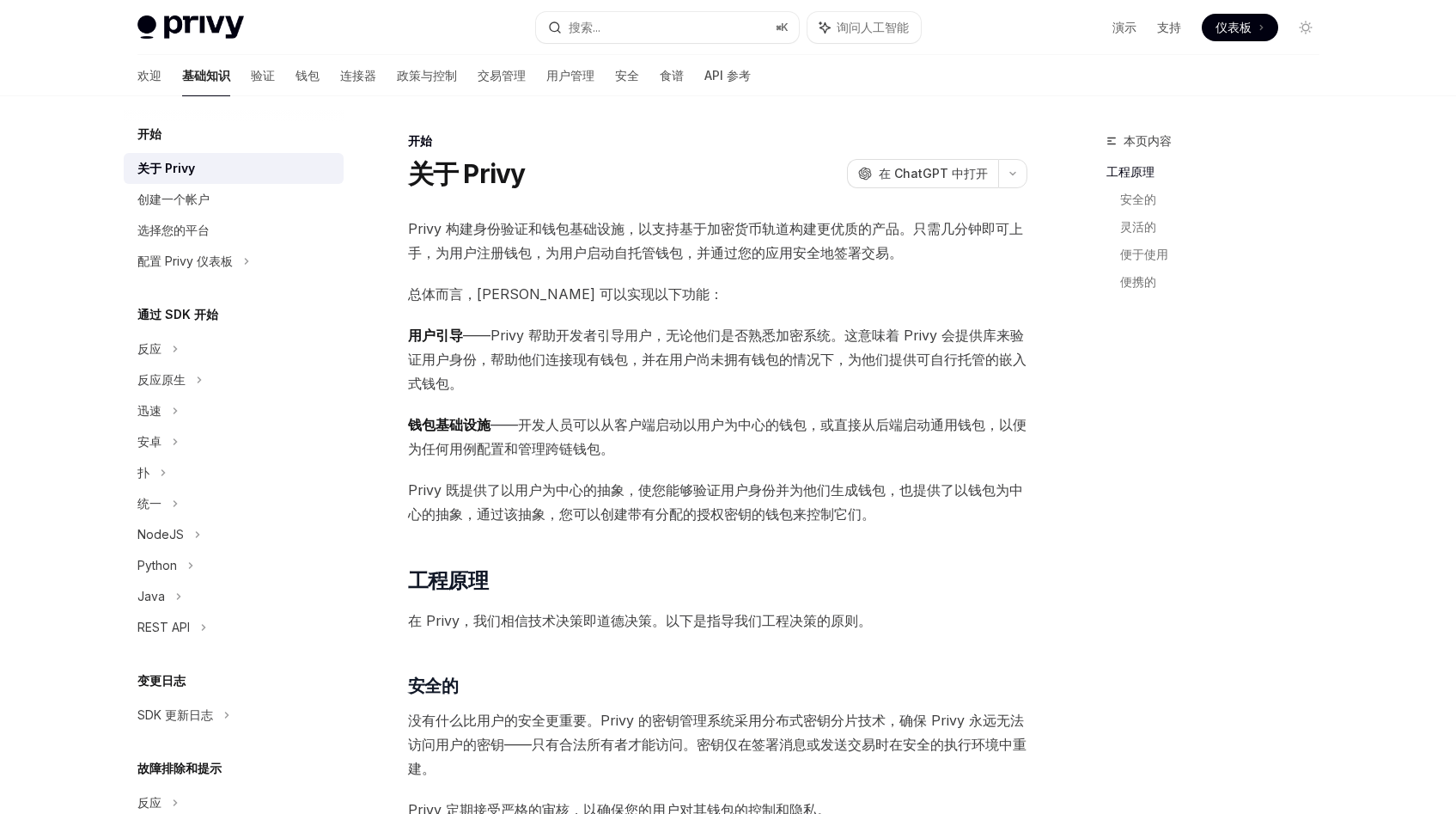
click at [514, 340] on font "——Privy 帮助开发者引导用户，无论他们是否熟悉加密系统。这意味着 Privy 会提供库来验证用户身份，帮助他们连接现有钱包，并在用户尚未拥有钱包的情况下…" at bounding box center [717, 359] width 618 height 66
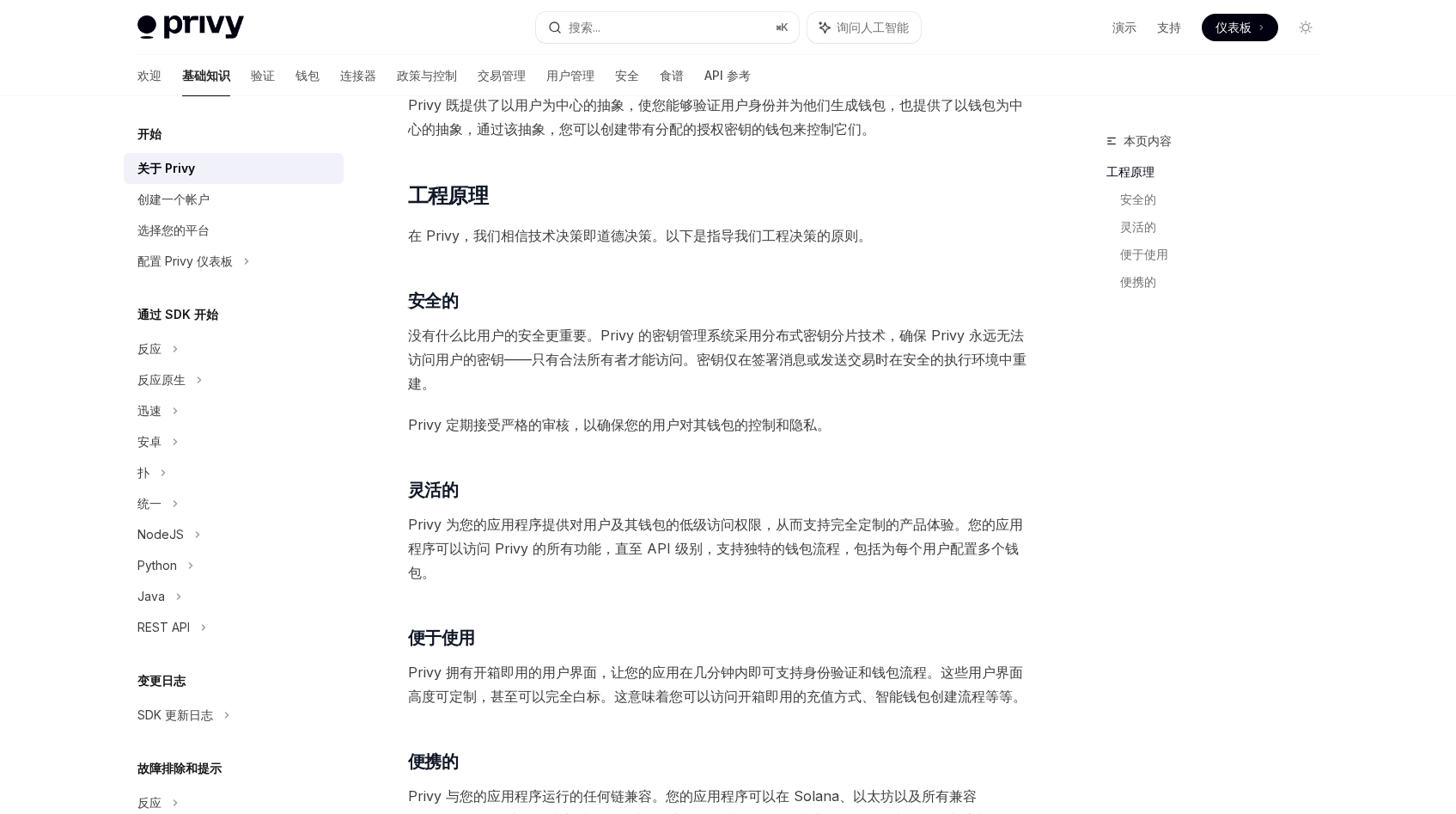
scroll to position [566, 0]
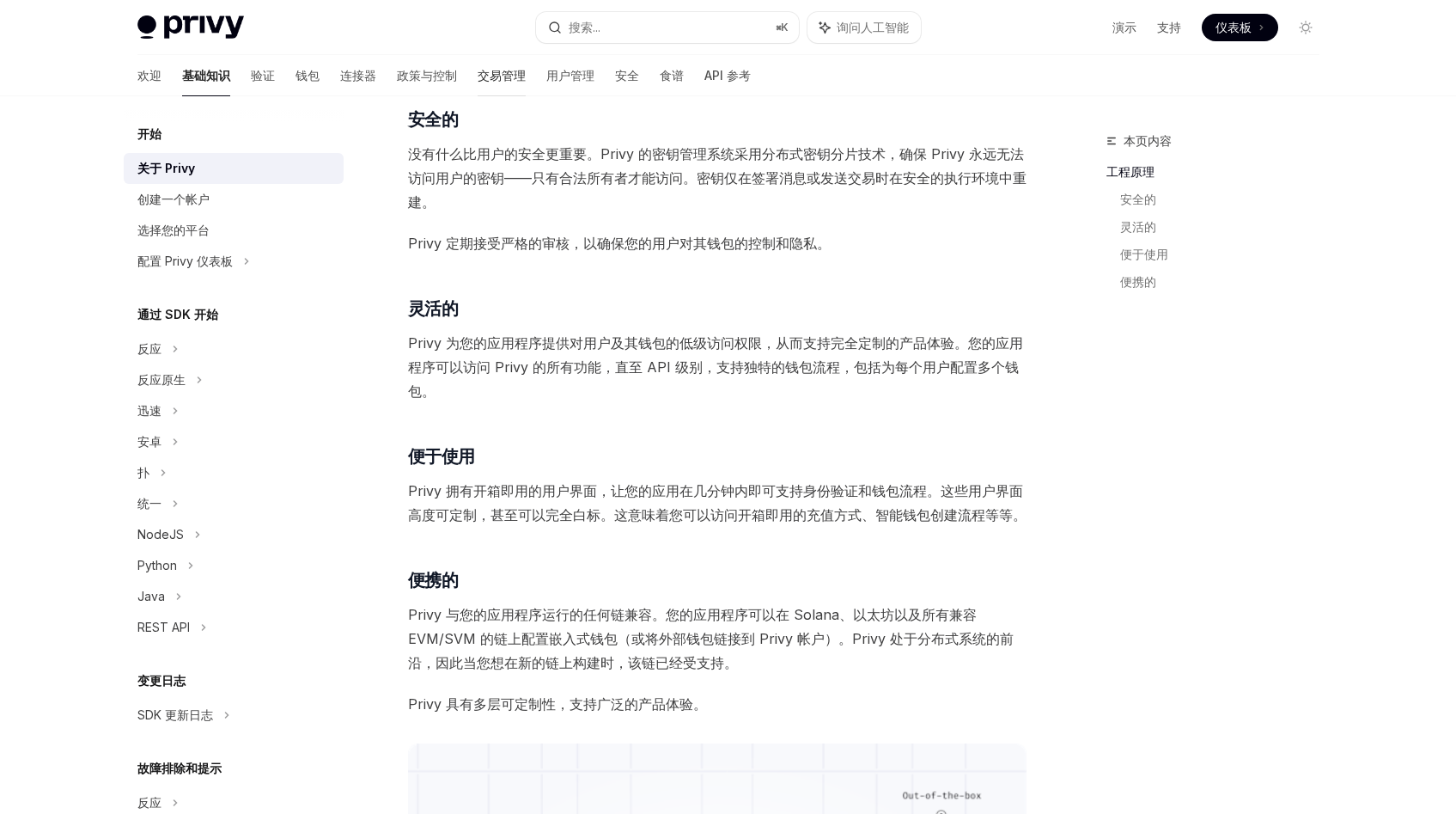
click at [478, 74] on font "交易管理" at bounding box center [502, 76] width 48 height 15
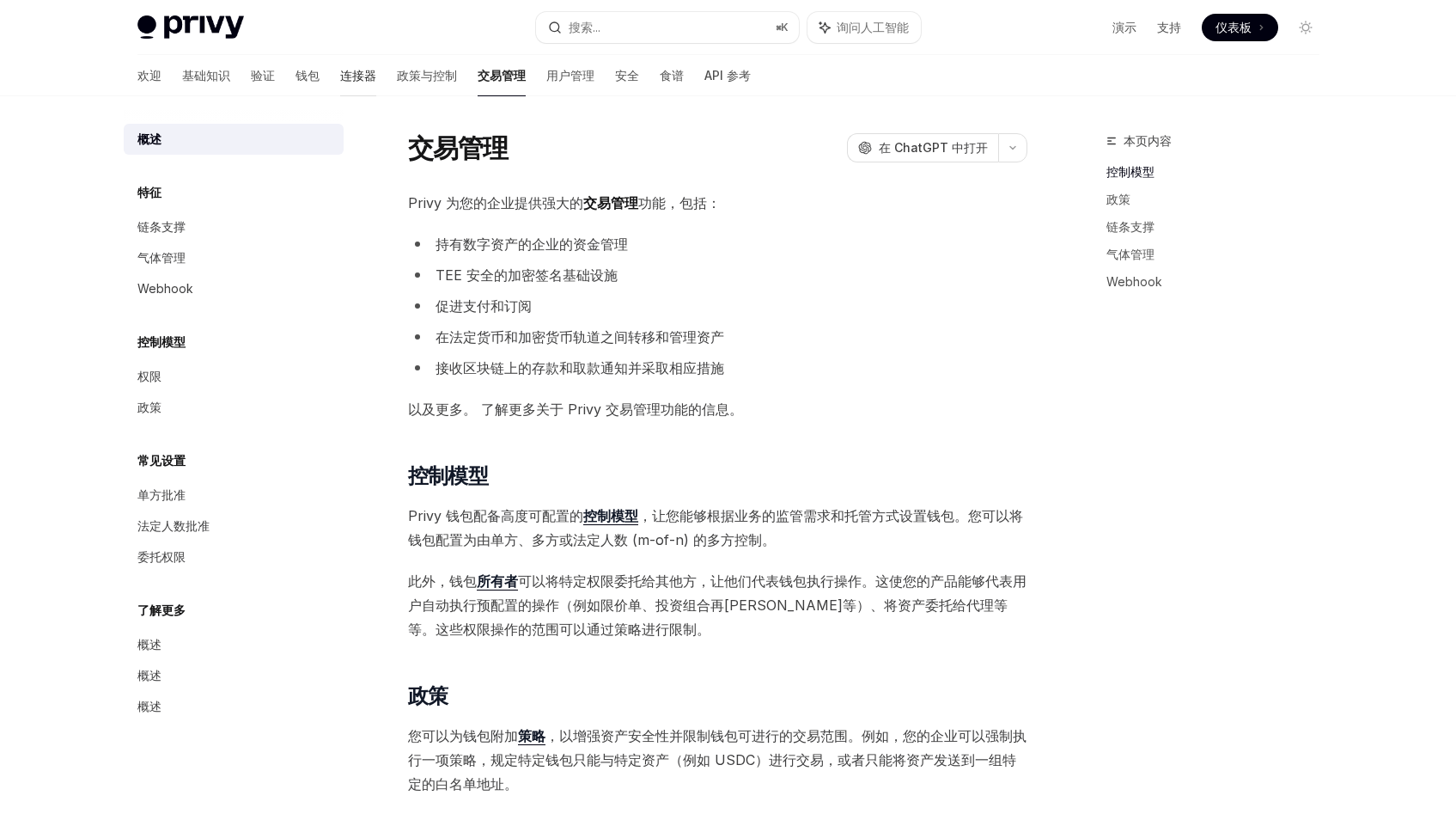
click at [340, 68] on font "连接器" at bounding box center [358, 76] width 36 height 15
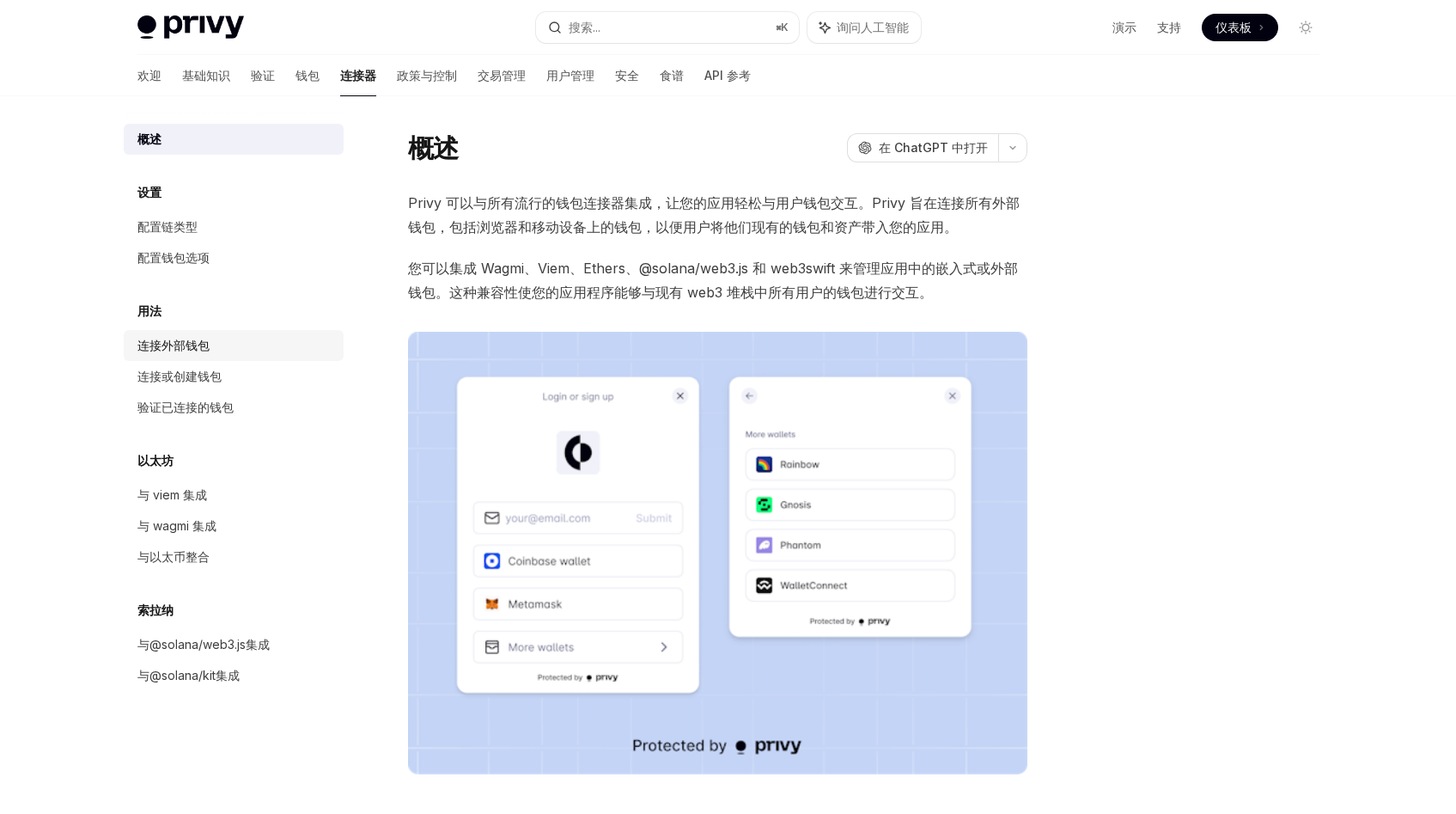
click at [210, 347] on div "连接外部钱包" at bounding box center [235, 345] width 196 height 20
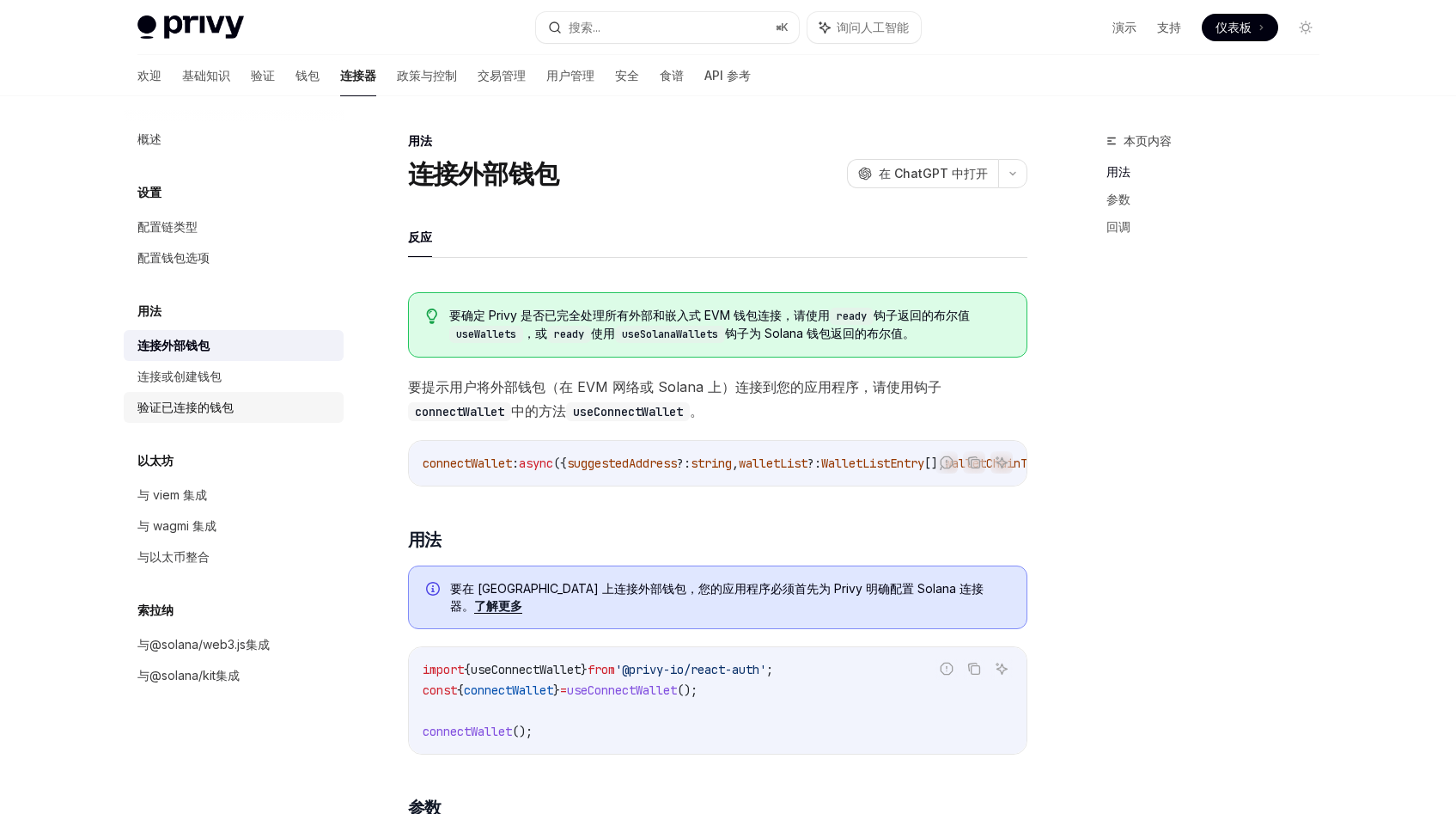
click at [230, 401] on font "验证已连接的钱包" at bounding box center [185, 407] width 96 height 15
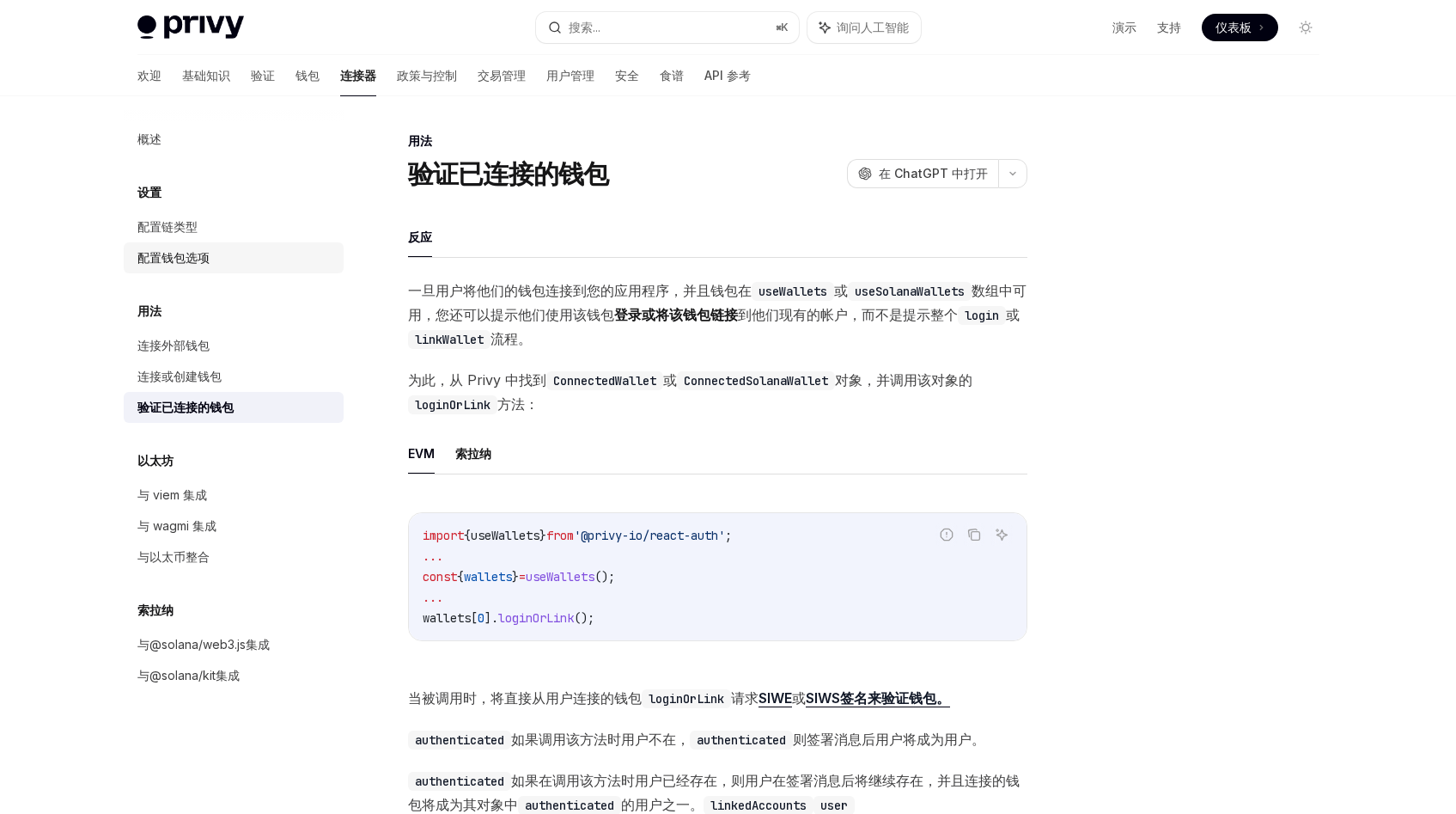
click at [193, 261] on font "配置钱包选项" at bounding box center [173, 257] width 72 height 15
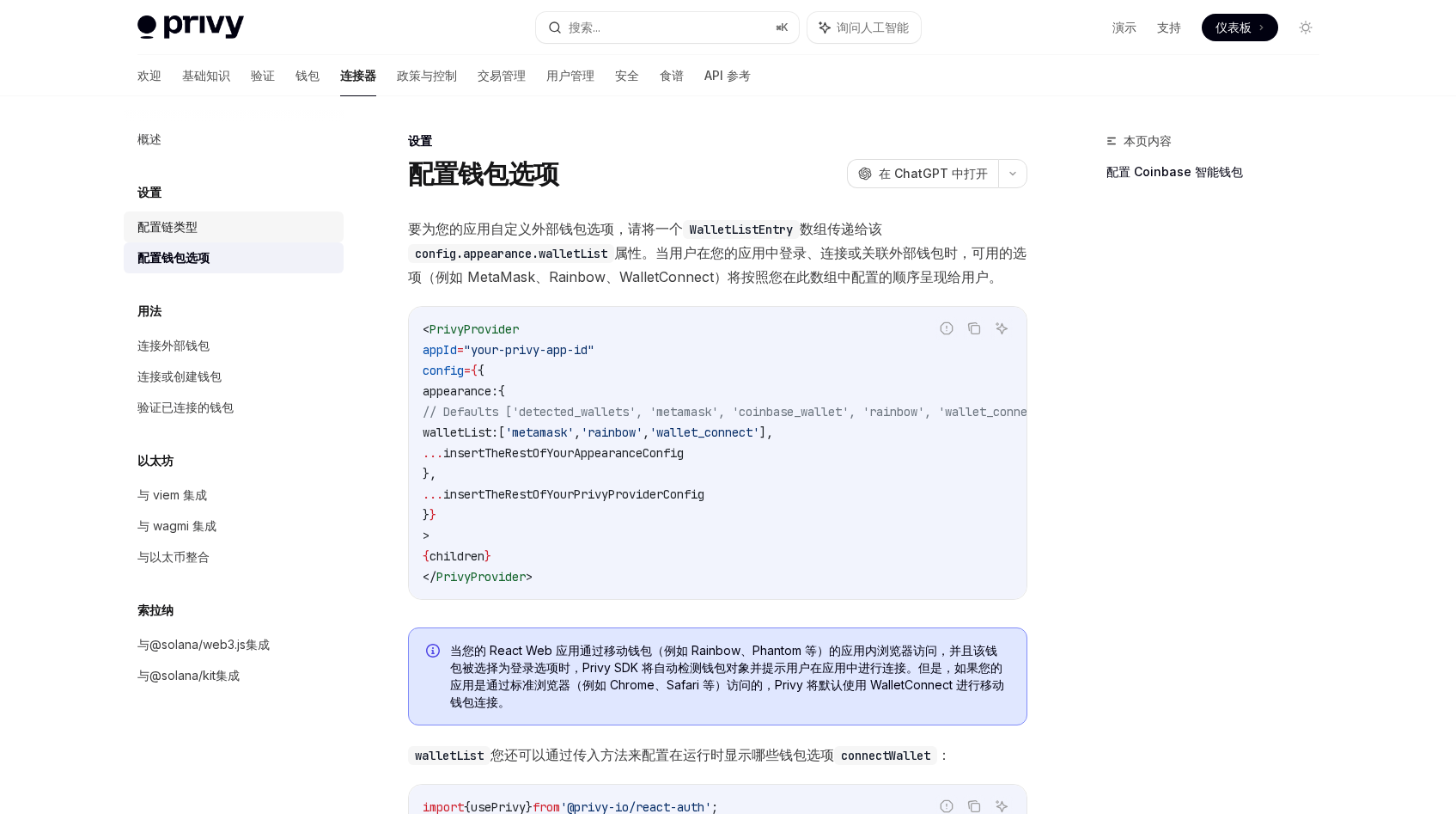
click at [173, 234] on div "配置链类型" at bounding box center [167, 227] width 60 height 20
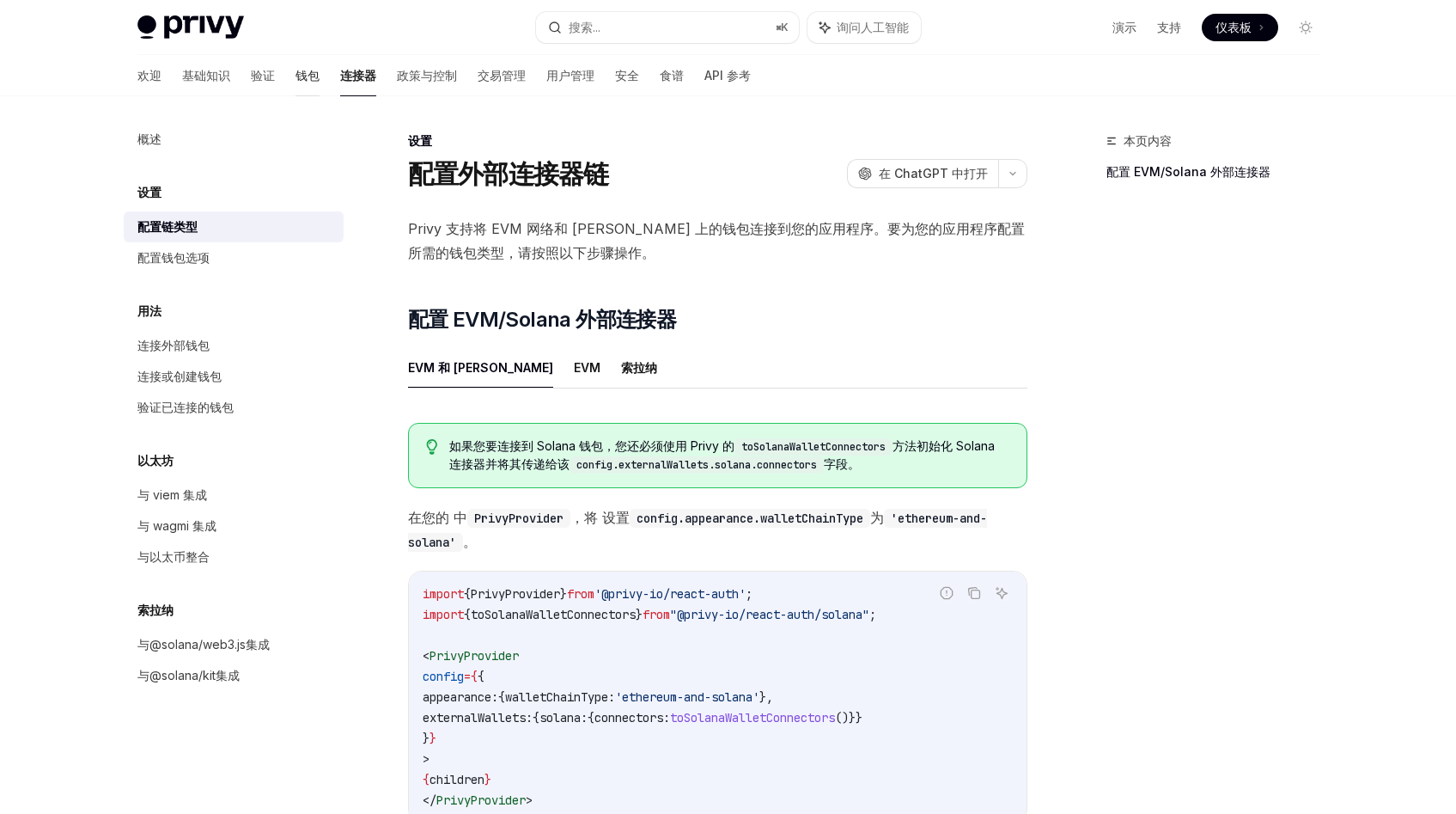
click at [295, 80] on font "钱包" at bounding box center [307, 76] width 24 height 15
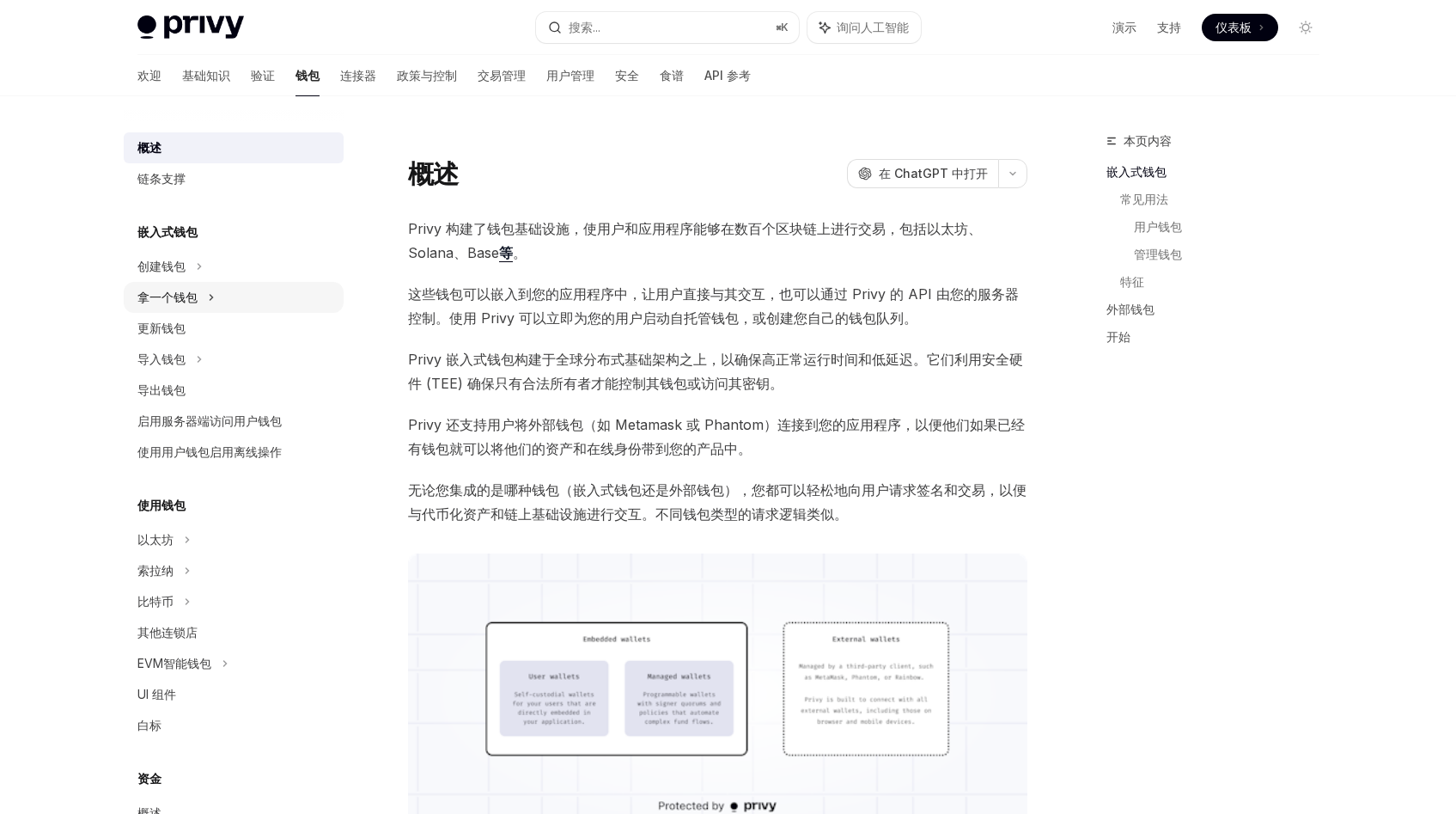
click at [212, 297] on icon at bounding box center [210, 297] width 6 height 20
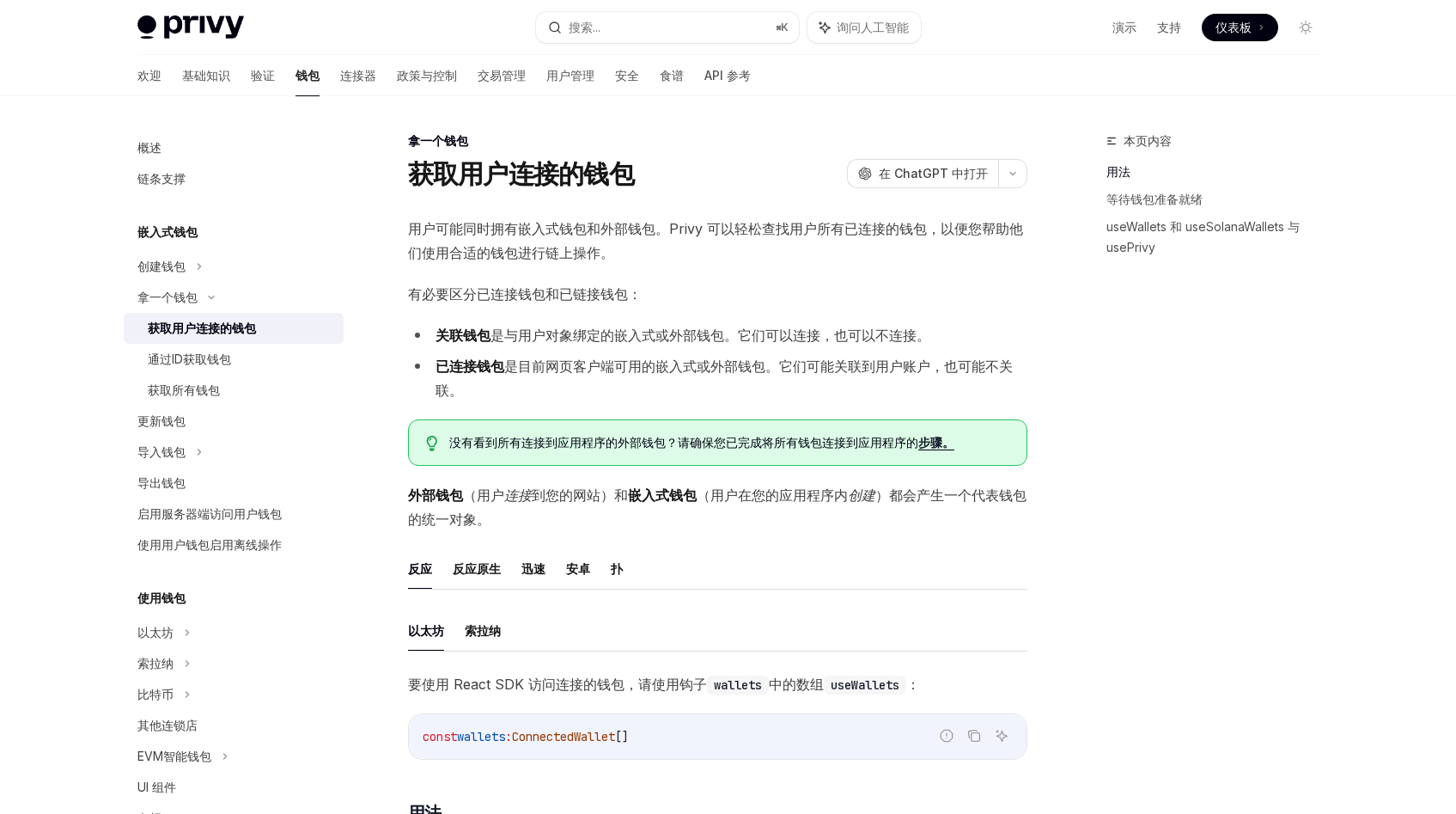
click at [209, 330] on font "获取用户连接的钱包" at bounding box center [201, 328] width 108 height 15
click at [222, 273] on div "创建钱包" at bounding box center [233, 267] width 220 height 31
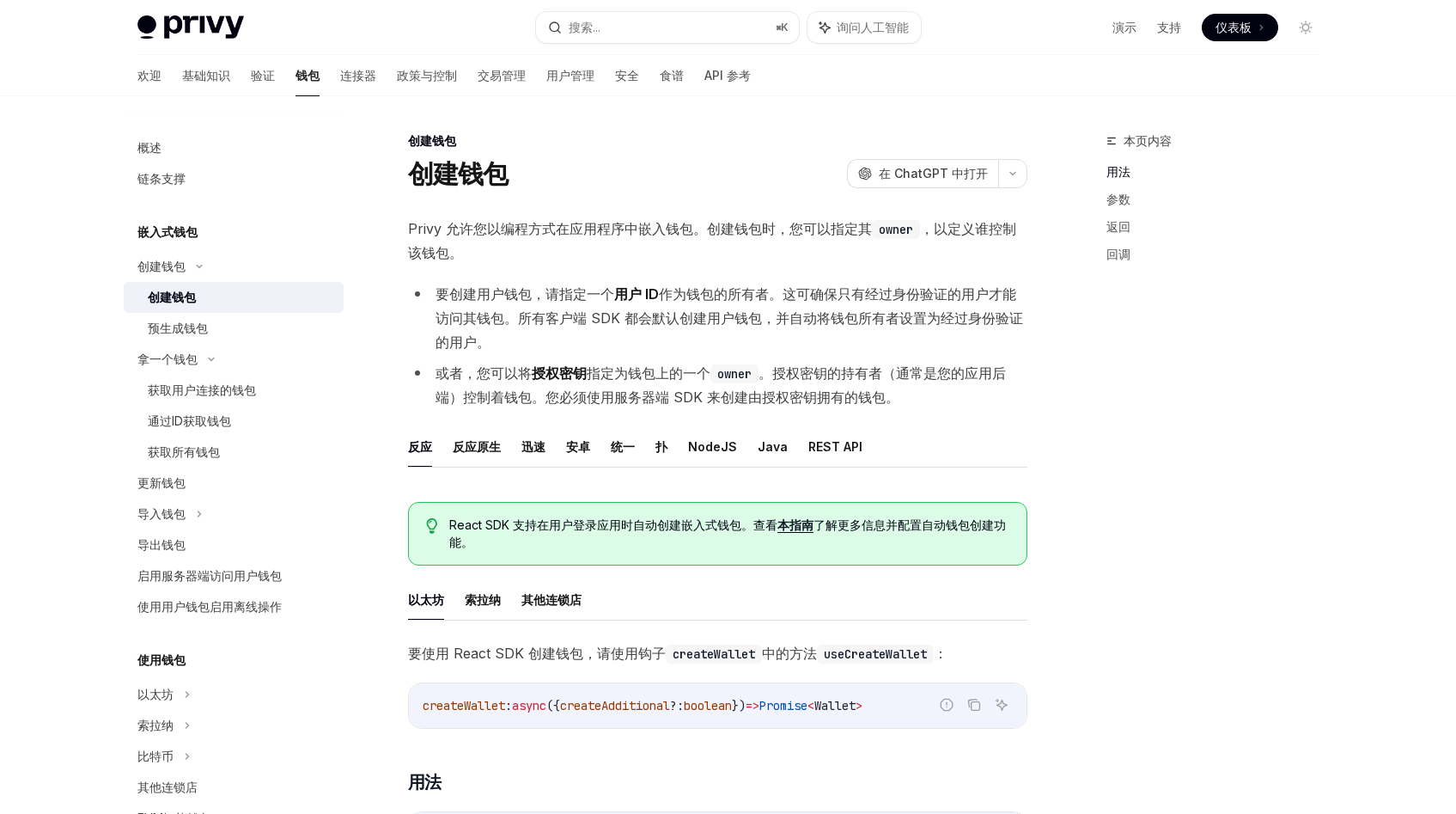
click at [214, 291] on div "创建钱包" at bounding box center [240, 297] width 185 height 20
click at [213, 323] on div "预生成钱包" at bounding box center [240, 328] width 185 height 20
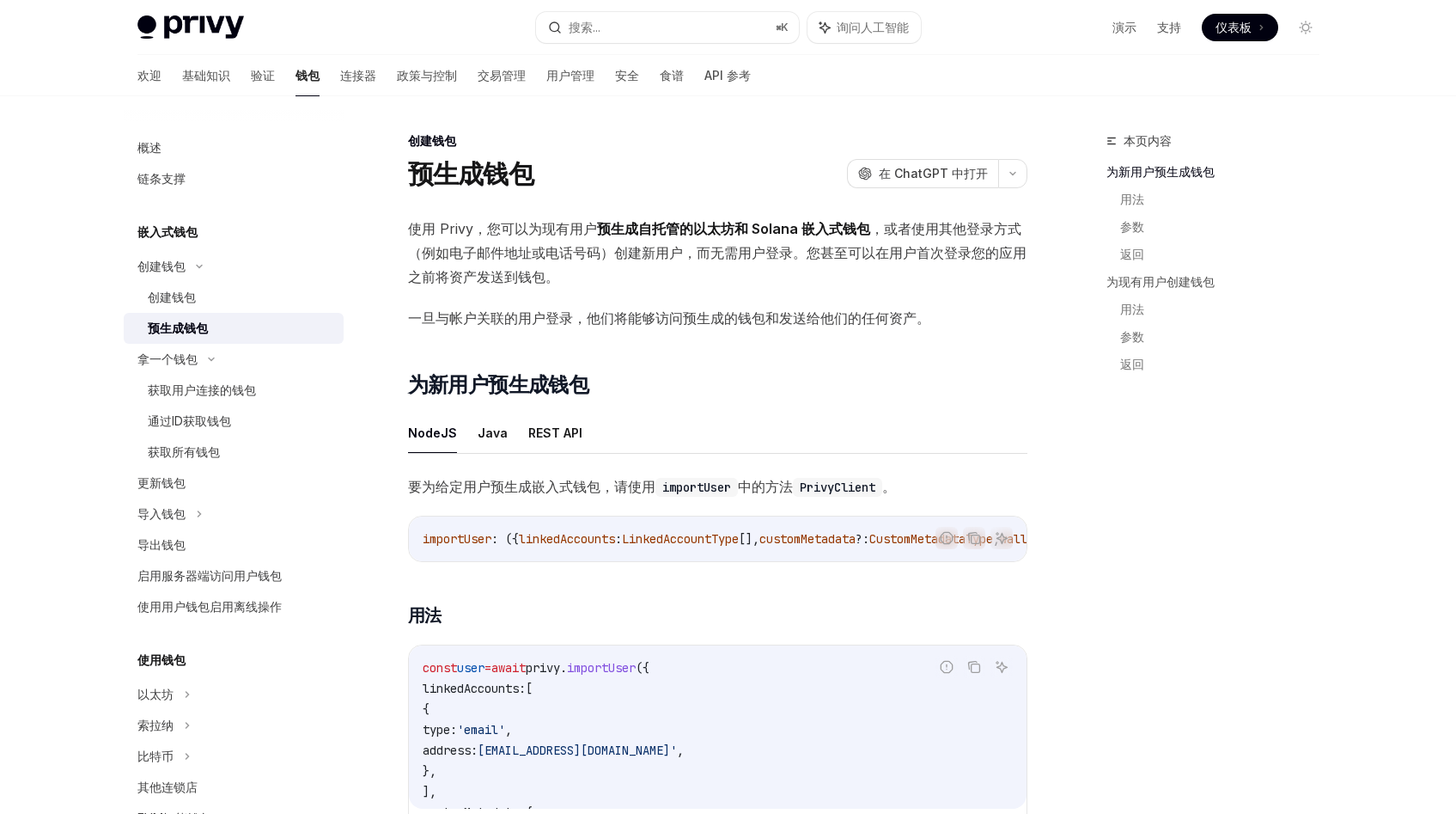
click at [539, 227] on font "使用 Privy，您可以为现有用户" at bounding box center [502, 228] width 189 height 18
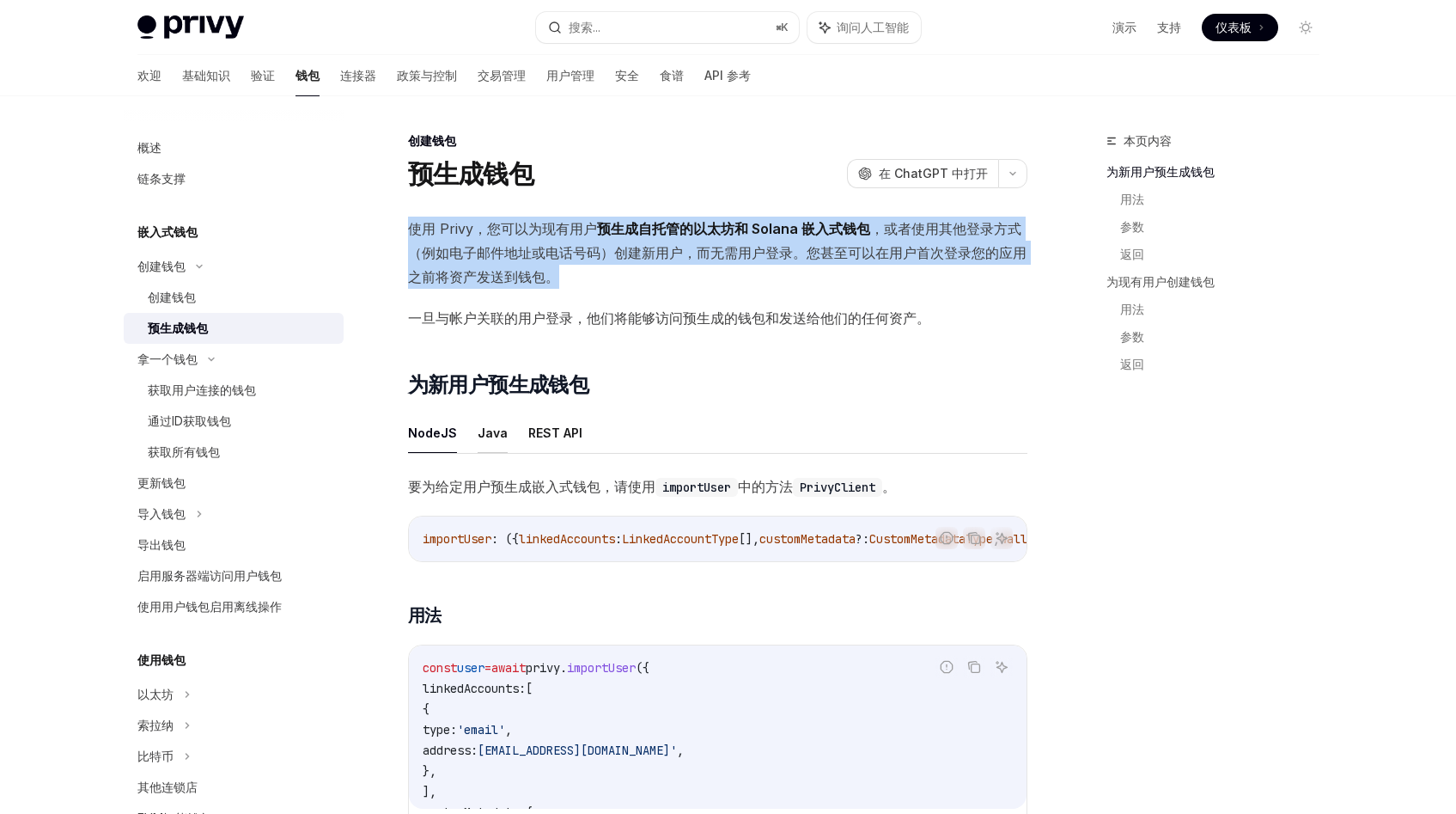
click at [488, 439] on font "Java" at bounding box center [493, 433] width 30 height 15
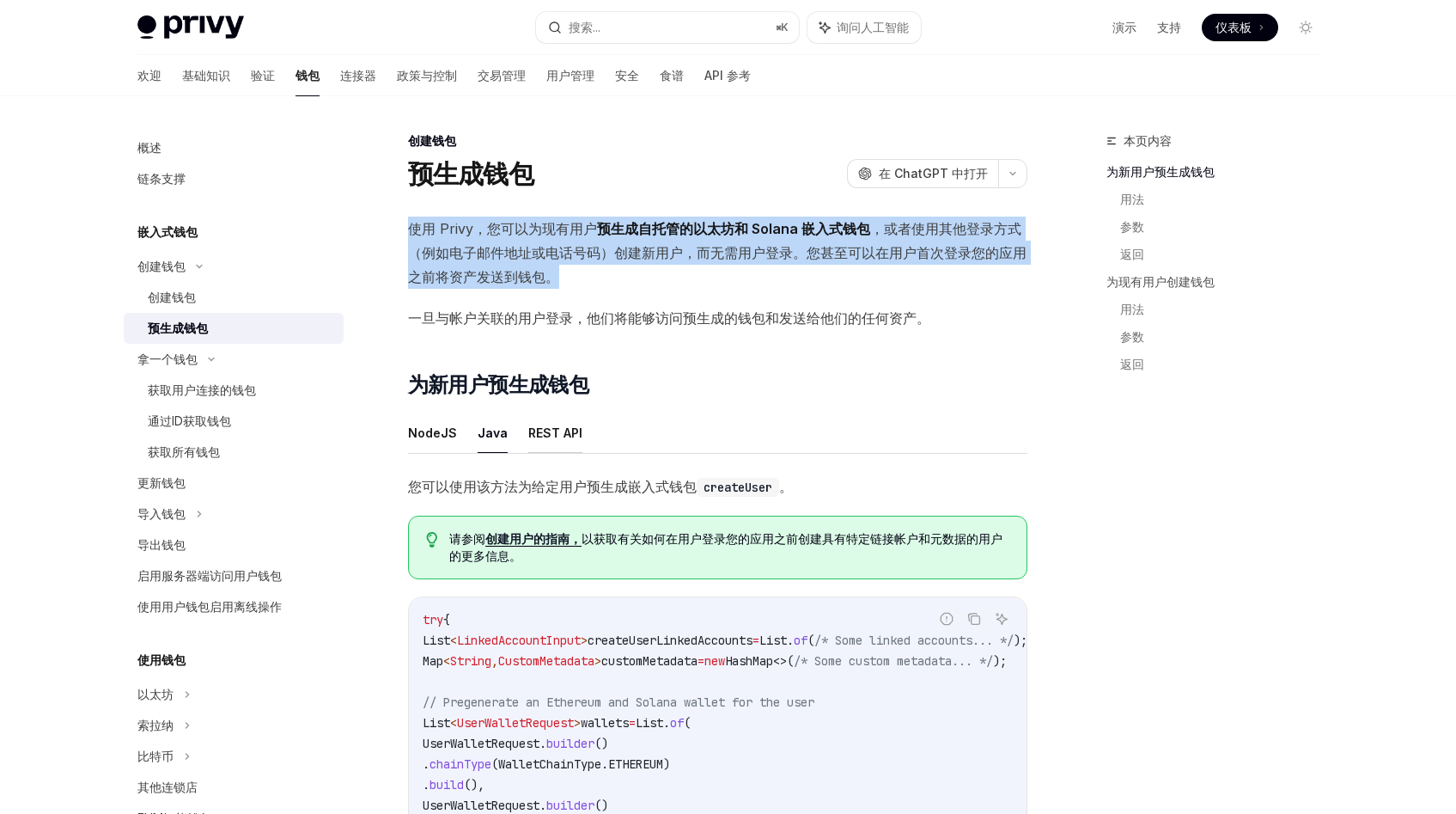
click at [542, 439] on font "REST API" at bounding box center [555, 433] width 54 height 15
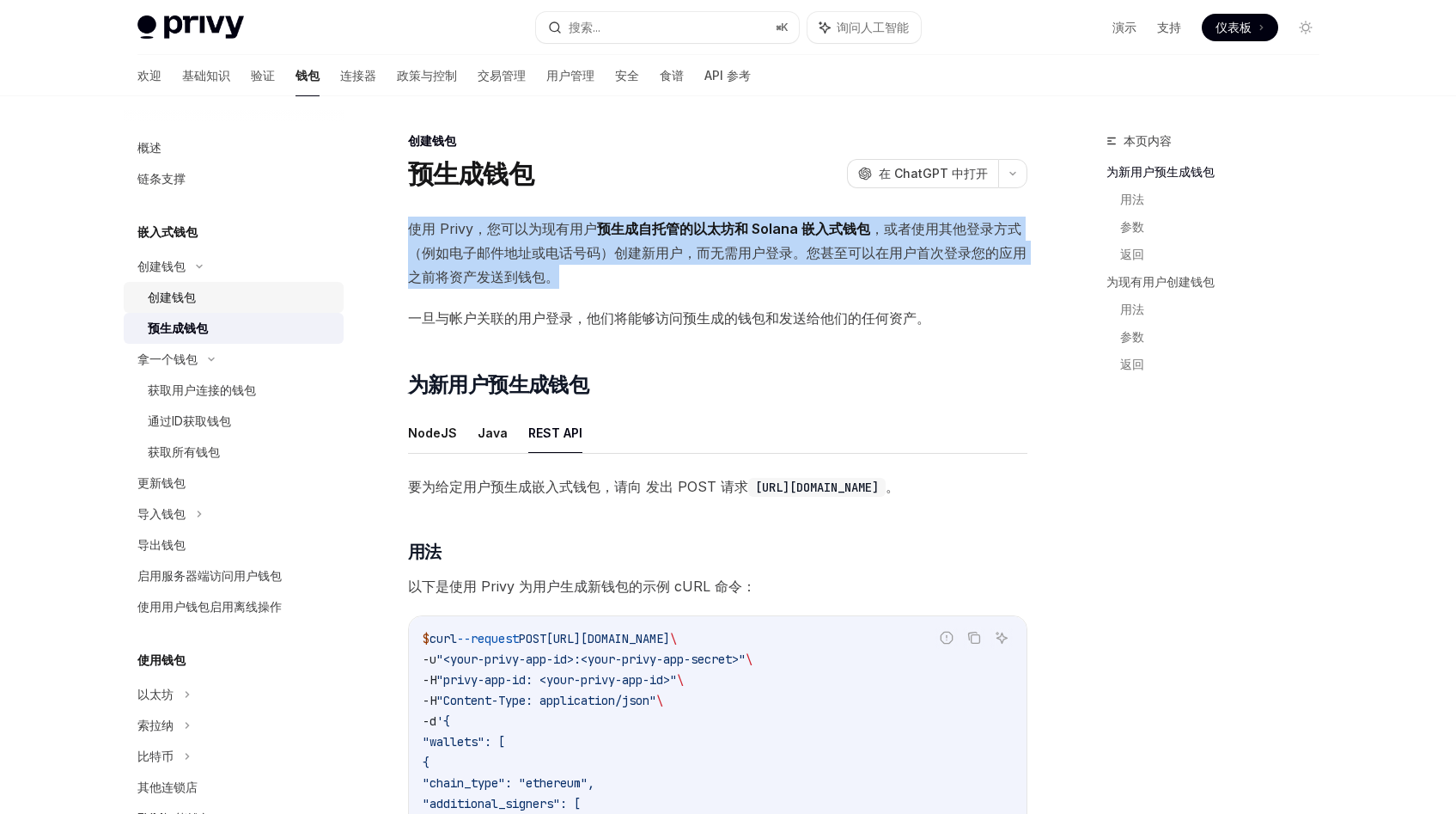
click at [209, 301] on div "创建钱包" at bounding box center [240, 297] width 185 height 20
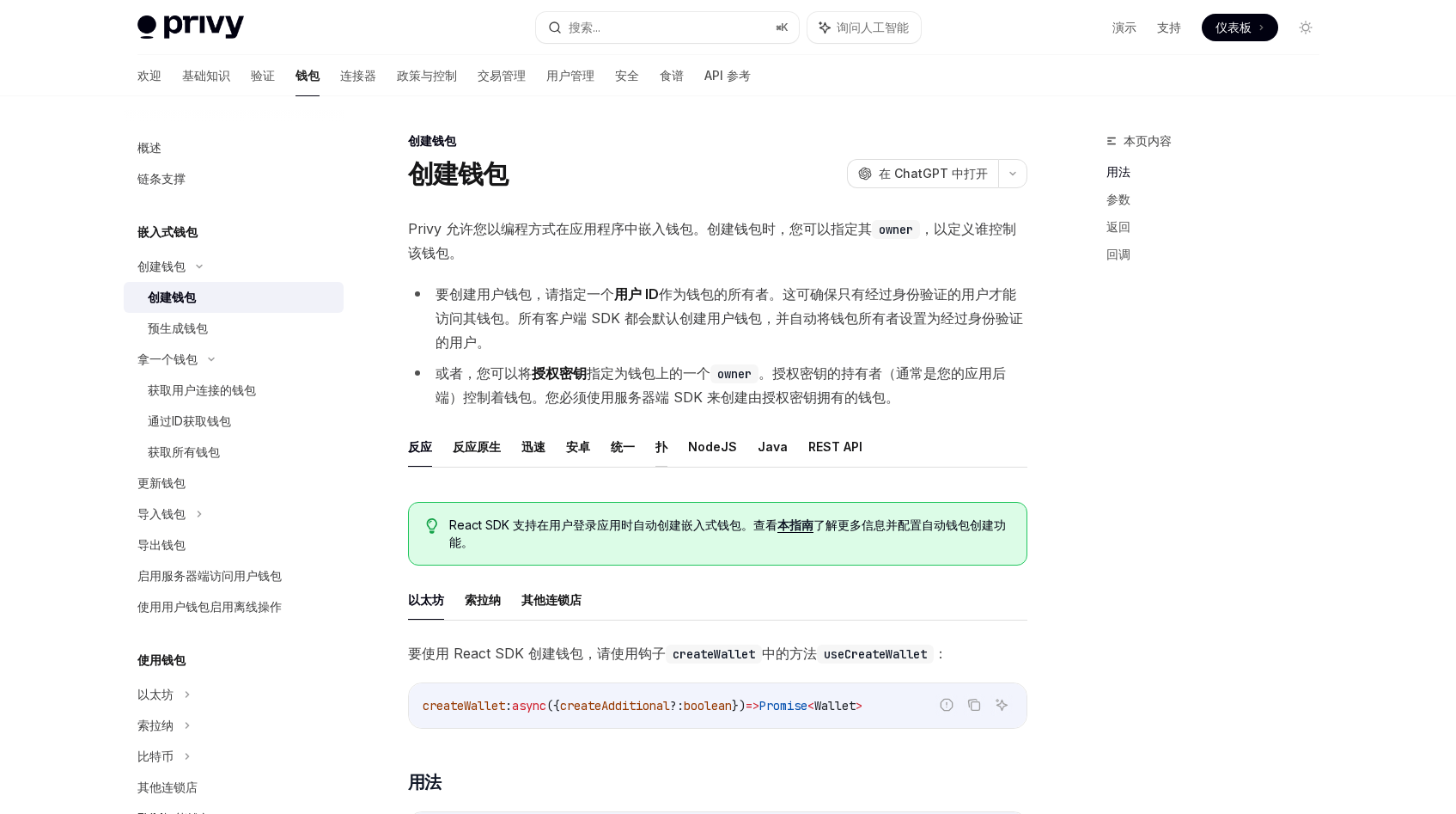
click at [662, 453] on font "扑" at bounding box center [661, 447] width 12 height 15
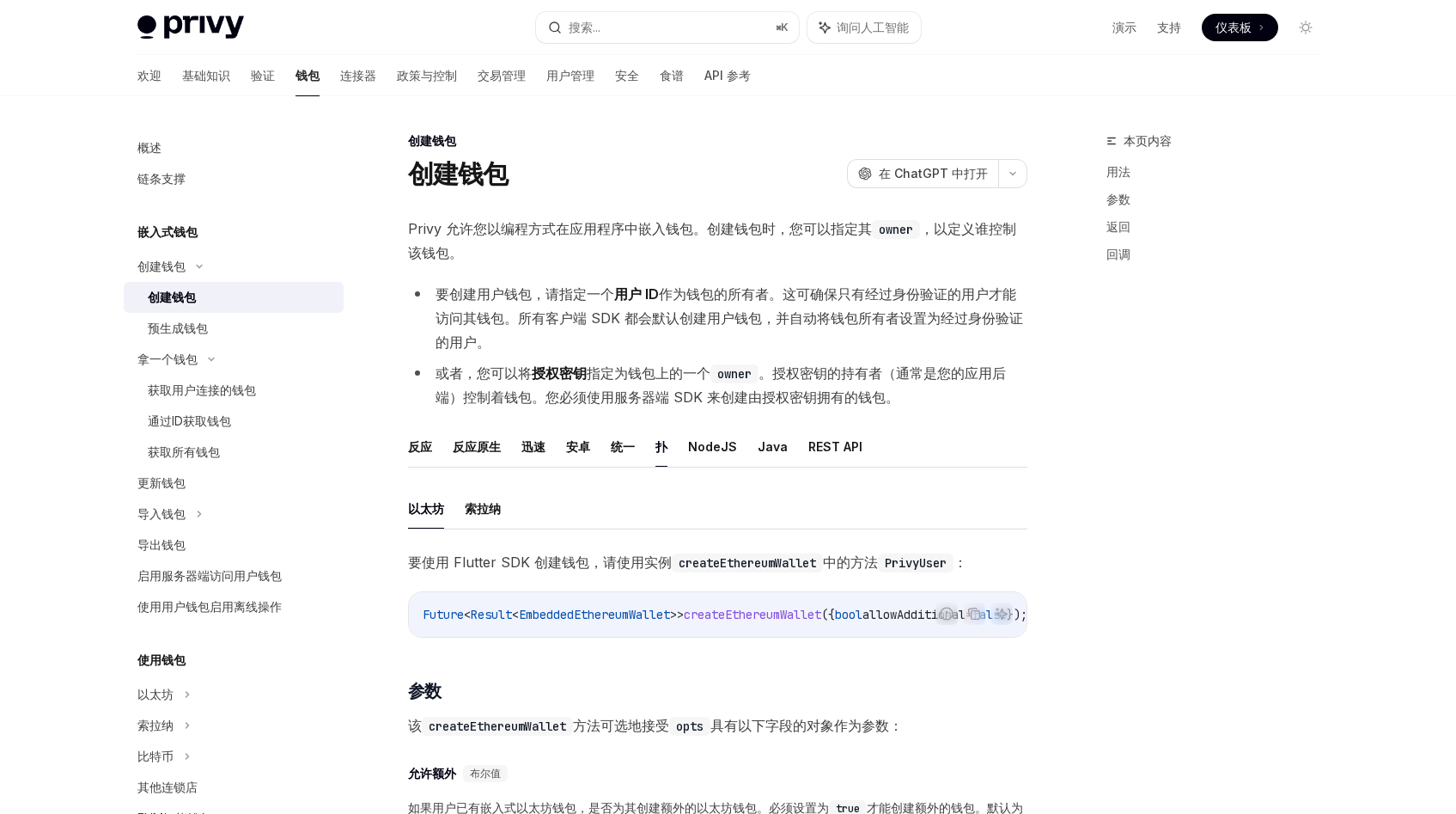
click at [633, 231] on font "Privy 允许您以编程方式在应用程序中嵌入钱包。创建钱包时，您可以指定其" at bounding box center [639, 228] width 464 height 18
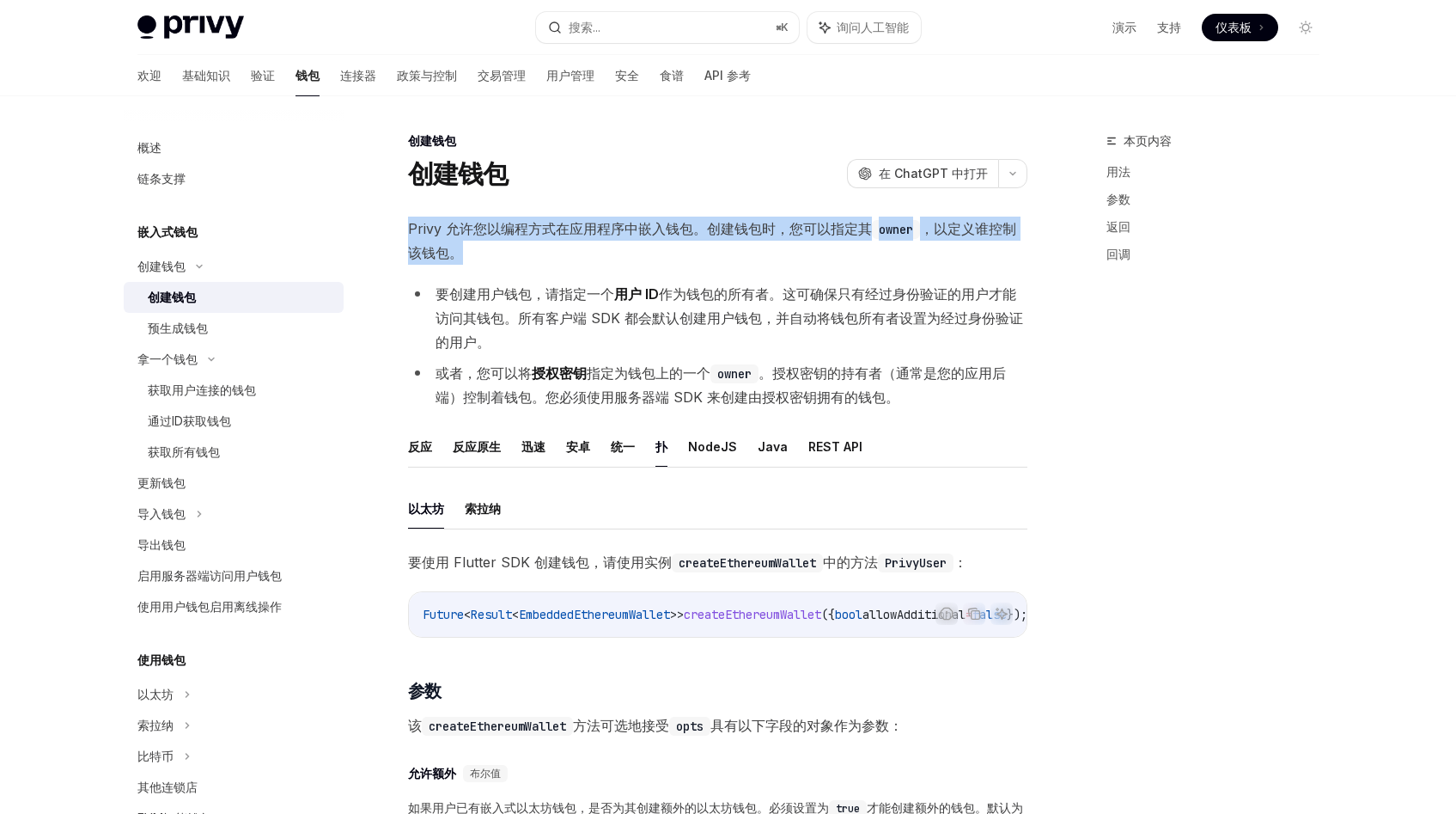
click at [633, 231] on font "Privy 允许您以编程方式在应用程序中嵌入钱包。创建钱包时，您可以指定其" at bounding box center [639, 228] width 464 height 18
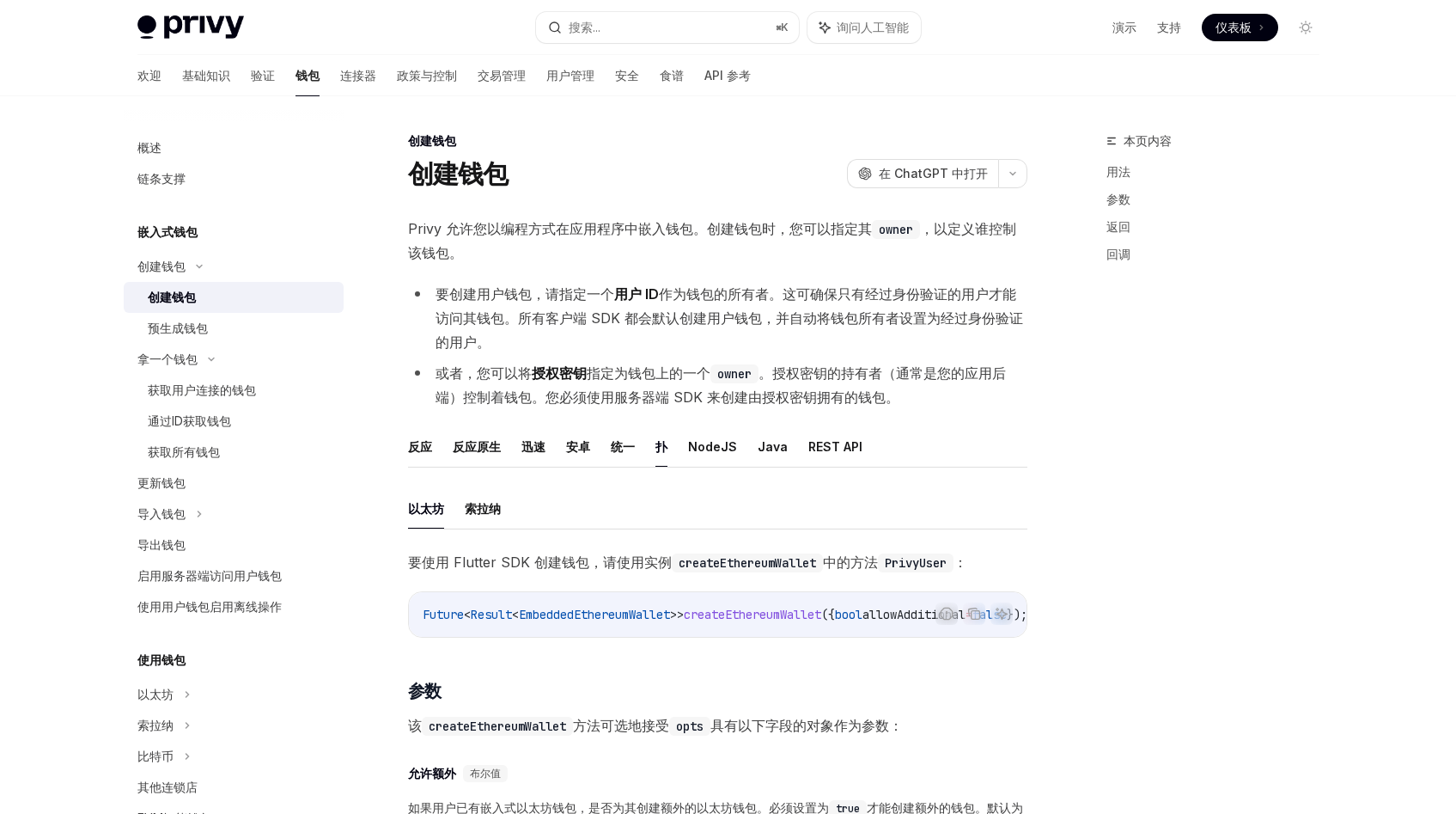
click at [633, 231] on font "Privy 允许您以编程方式在应用程序中嵌入钱包。创建钱包时，您可以指定其" at bounding box center [639, 228] width 464 height 18
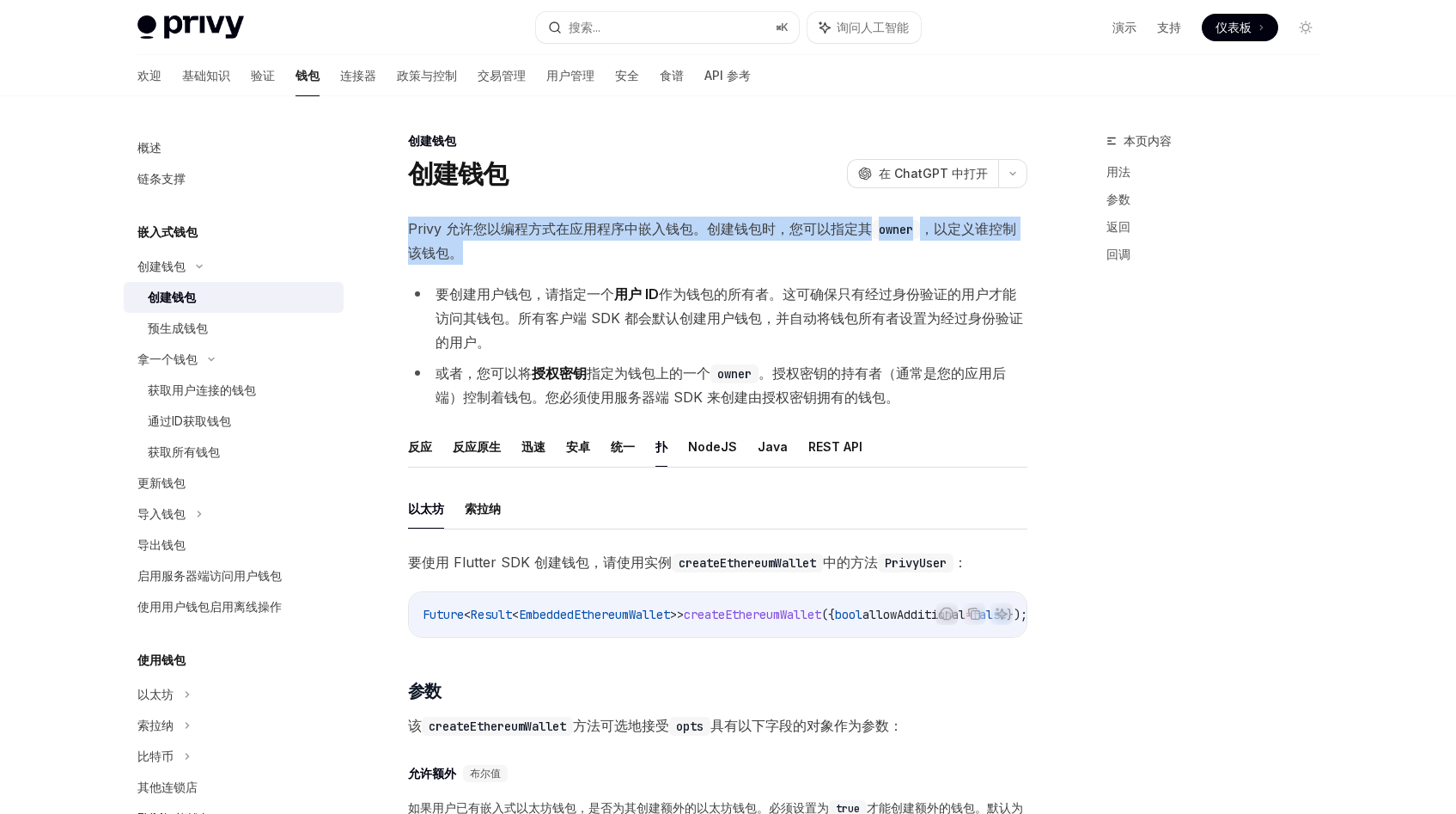
click at [633, 231] on font "Privy 允许您以编程方式在应用程序中嵌入钱包。创建钱包时，您可以指定其" at bounding box center [639, 228] width 464 height 18
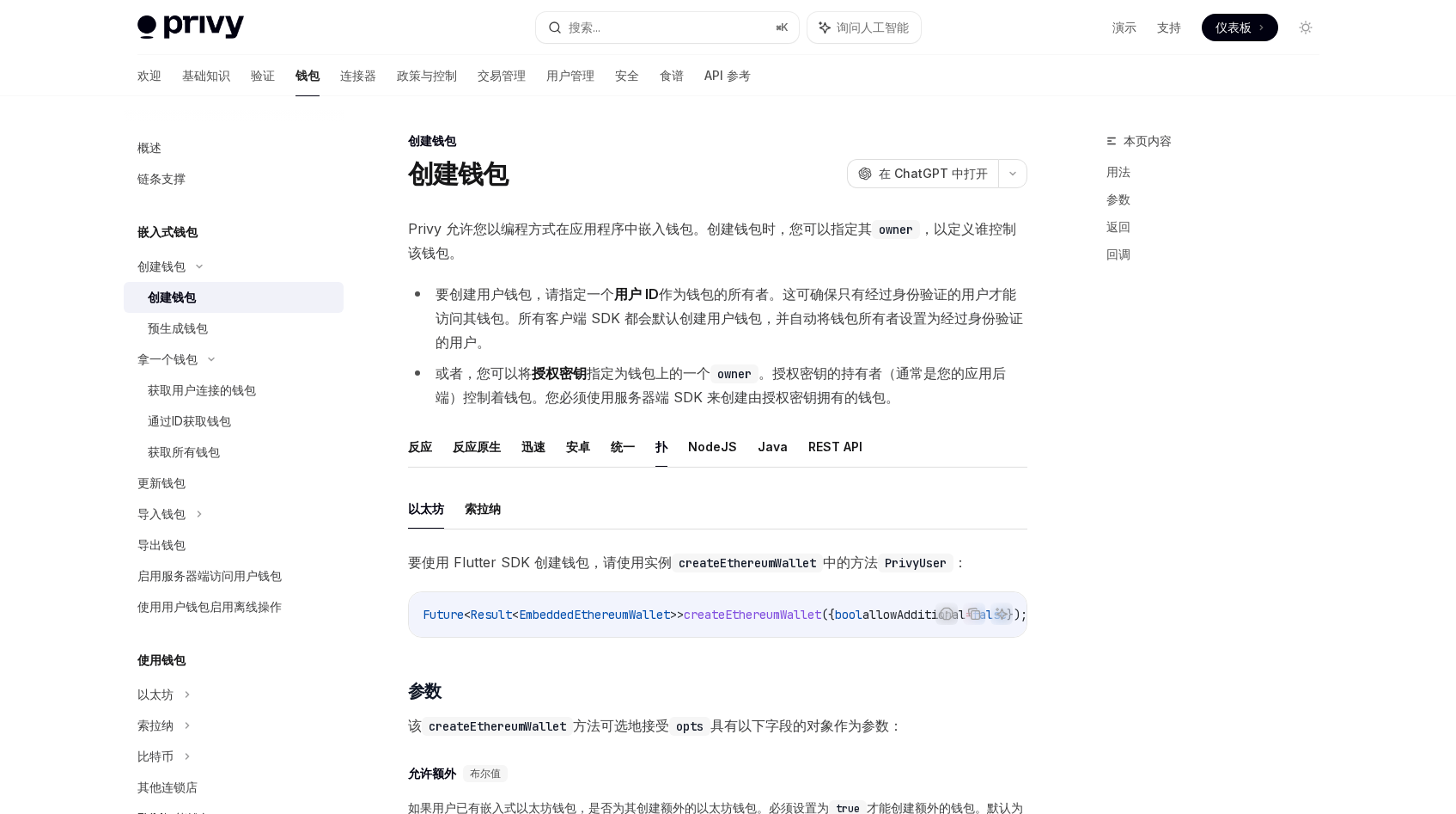
click at [633, 231] on font "Privy 允许您以编程方式在应用程序中嵌入钱包。创建钱包时，您可以指定其" at bounding box center [639, 228] width 464 height 18
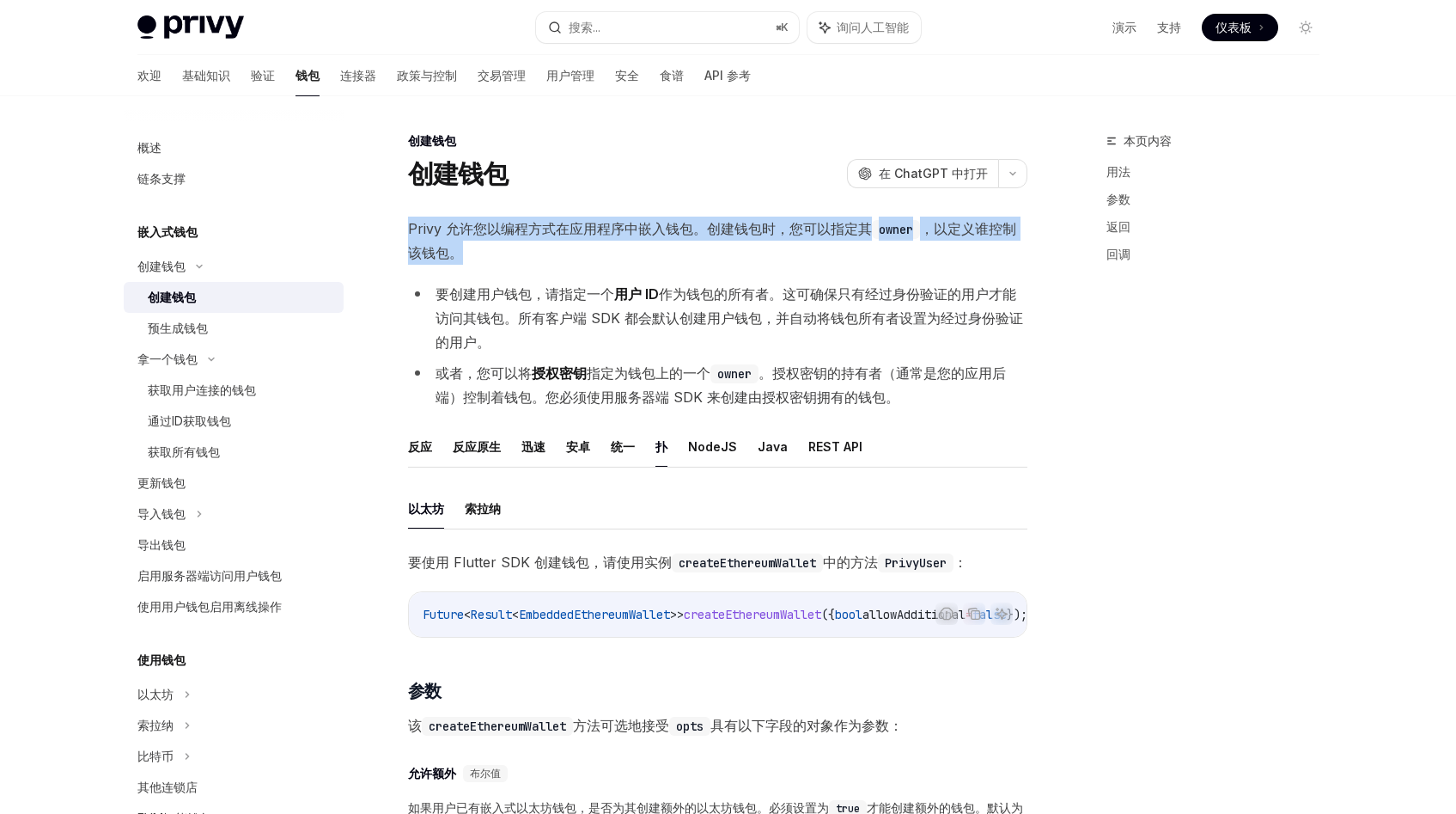
scroll to position [106, 0]
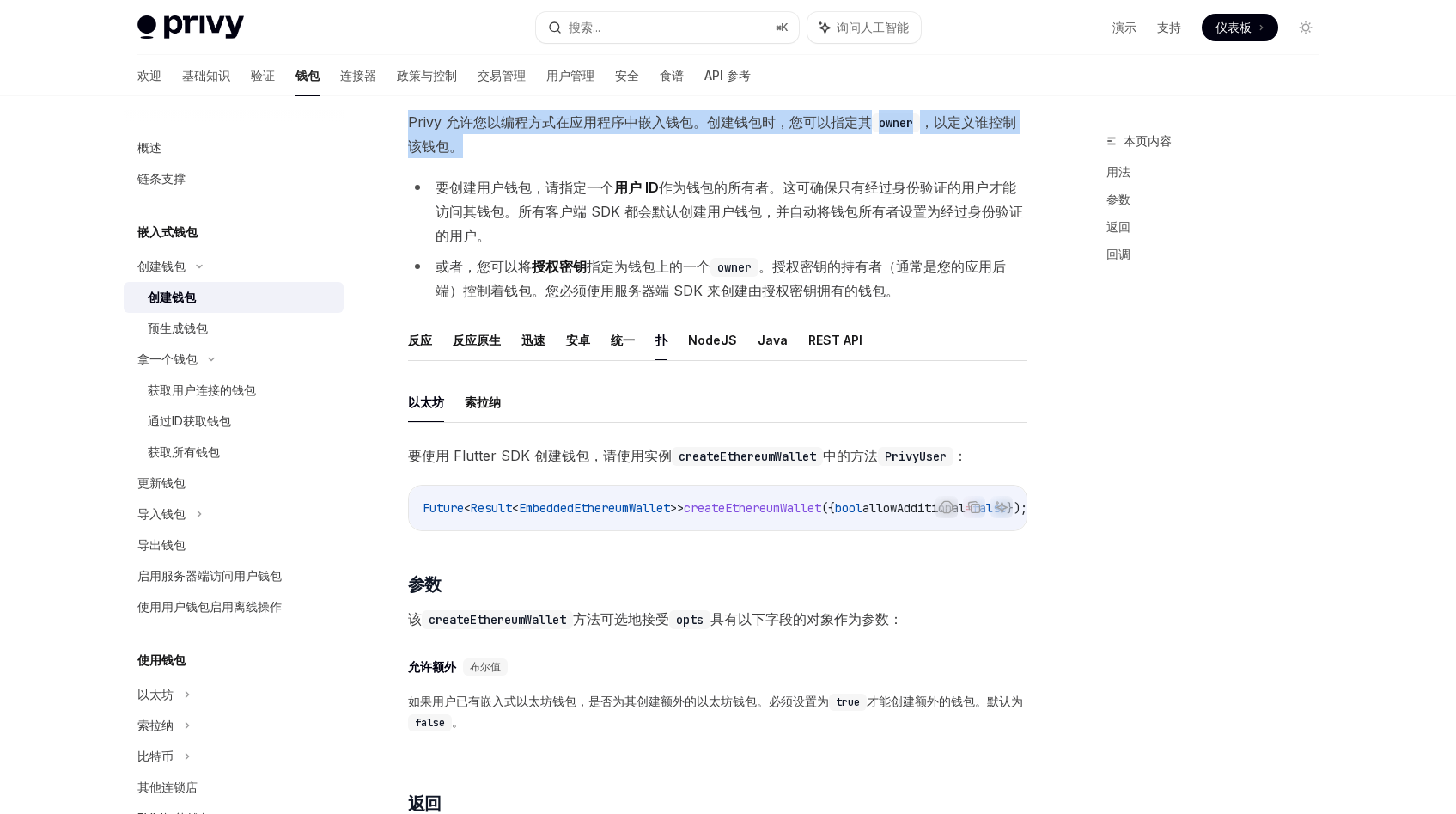
click at [676, 181] on font "作为钱包的所有者。这可确保只有经过身份验证的用户才能访问其钱包。所有客户端 SDK 都会默认创建用户钱包，并自动将钱包所有者设置为经过身份验证的用户。" at bounding box center [729, 211] width 588 height 66
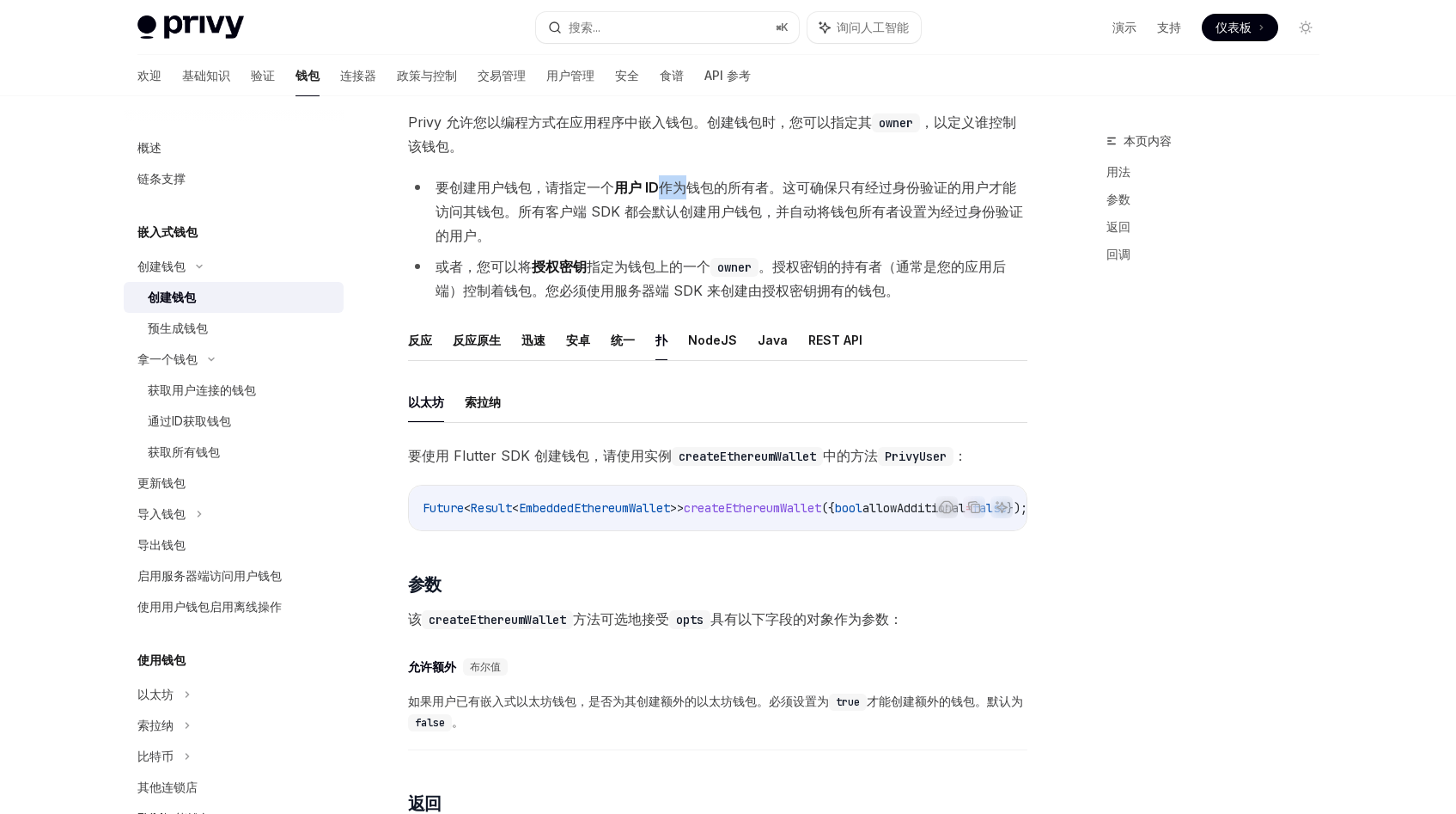
click at [676, 181] on font "作为钱包的所有者。这可确保只有经过身份验证的用户才能访问其钱包。所有客户端 SDK 都会默认创建用户钱包，并自动将钱包所有者设置为经过身份验证的用户。" at bounding box center [729, 211] width 588 height 66
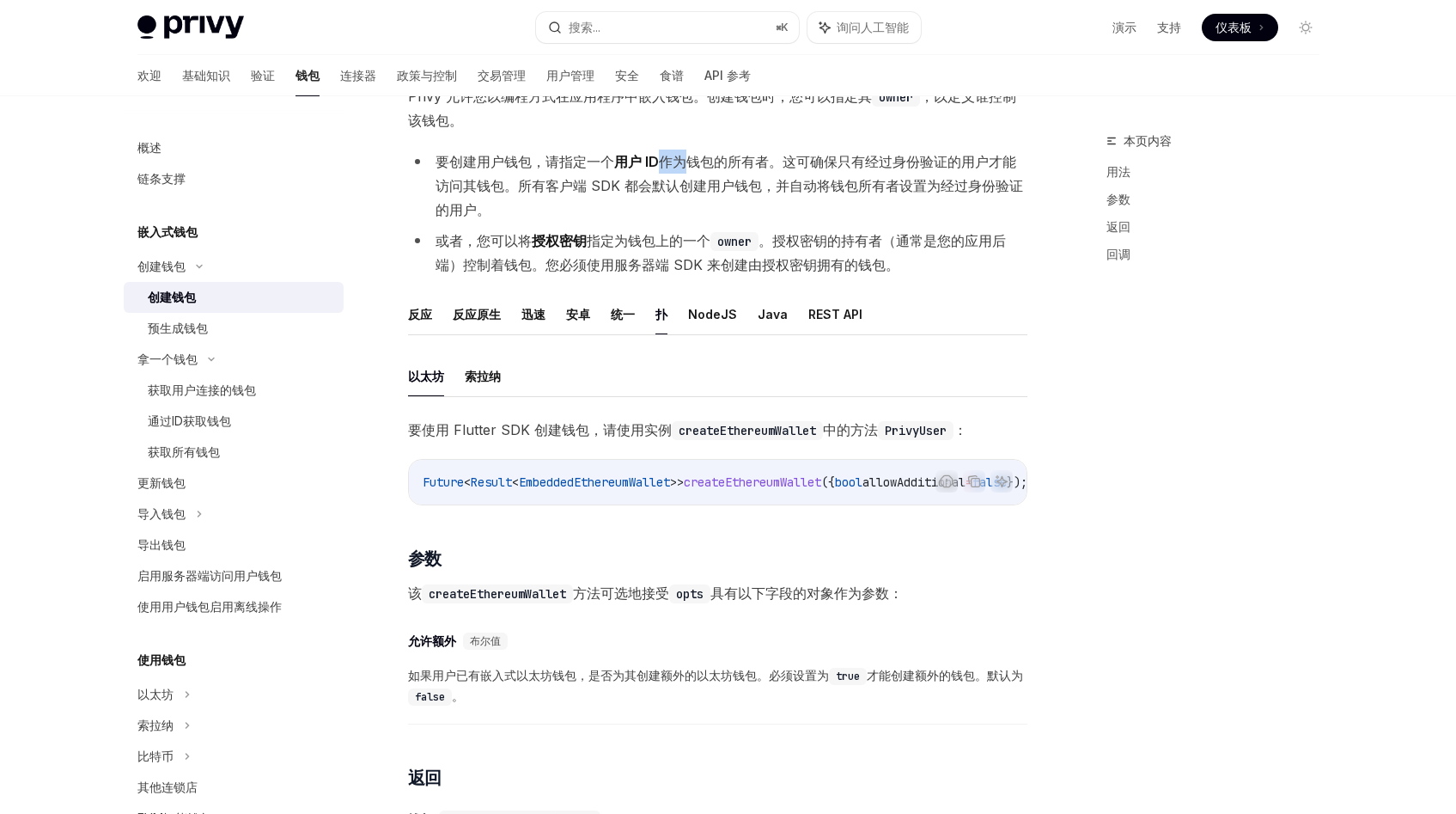
click at [633, 158] on font "用户 ID" at bounding box center [637, 162] width 44 height 18
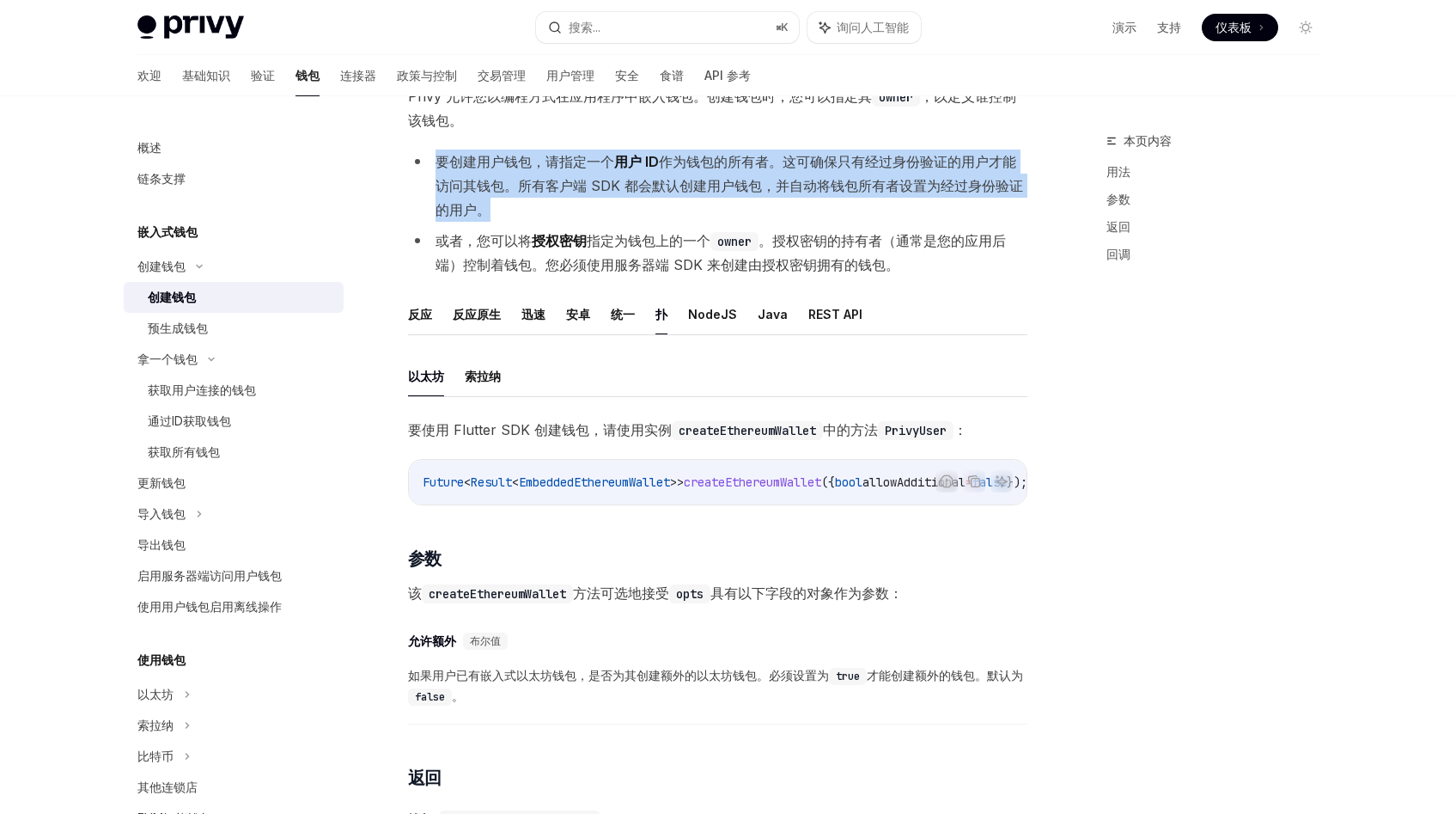
click at [615, 238] on font "指定为钱包上的一个" at bounding box center [649, 240] width 124 height 18
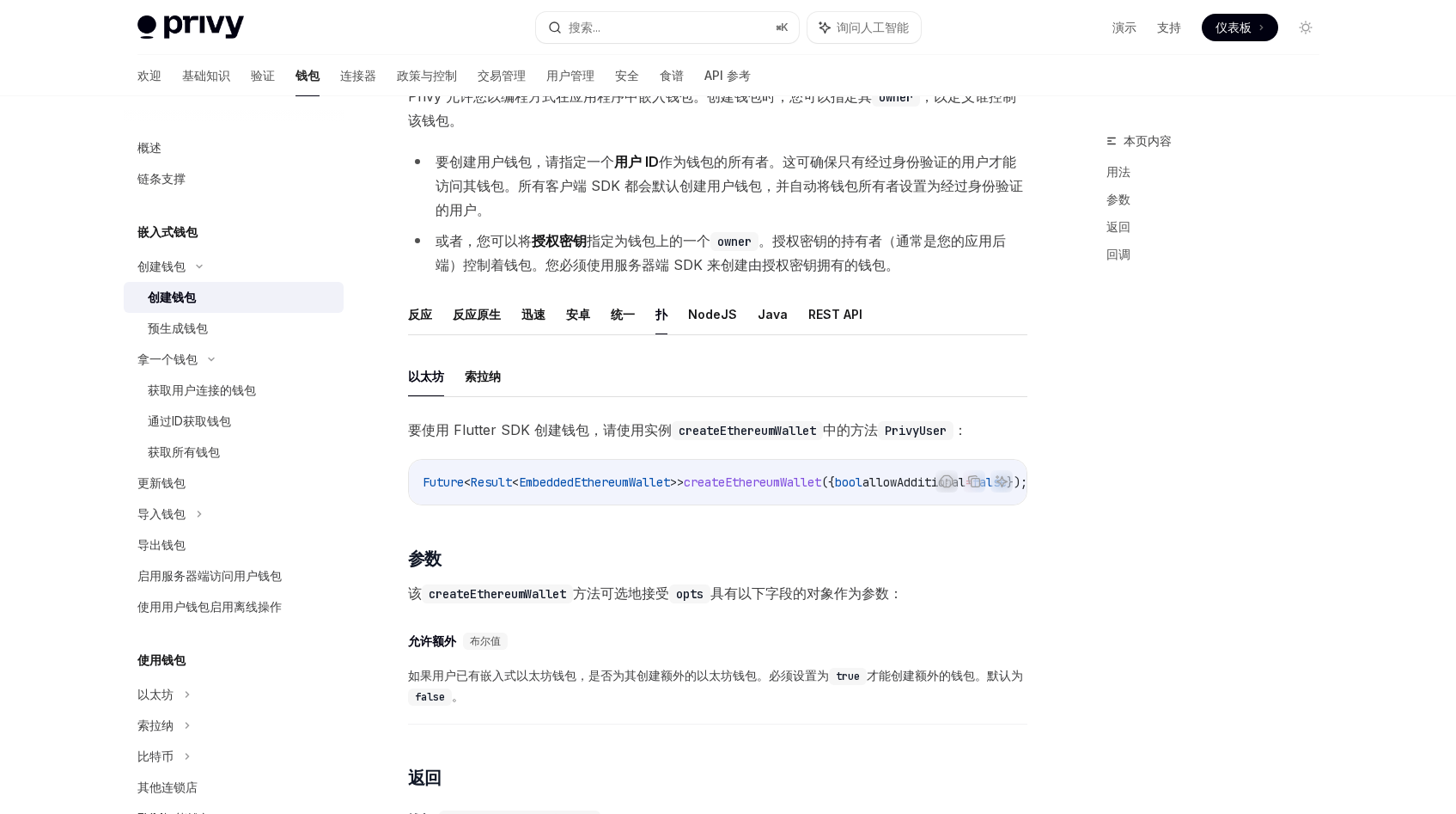
click at [615, 238] on font "指定为钱包上的一个" at bounding box center [649, 240] width 124 height 18
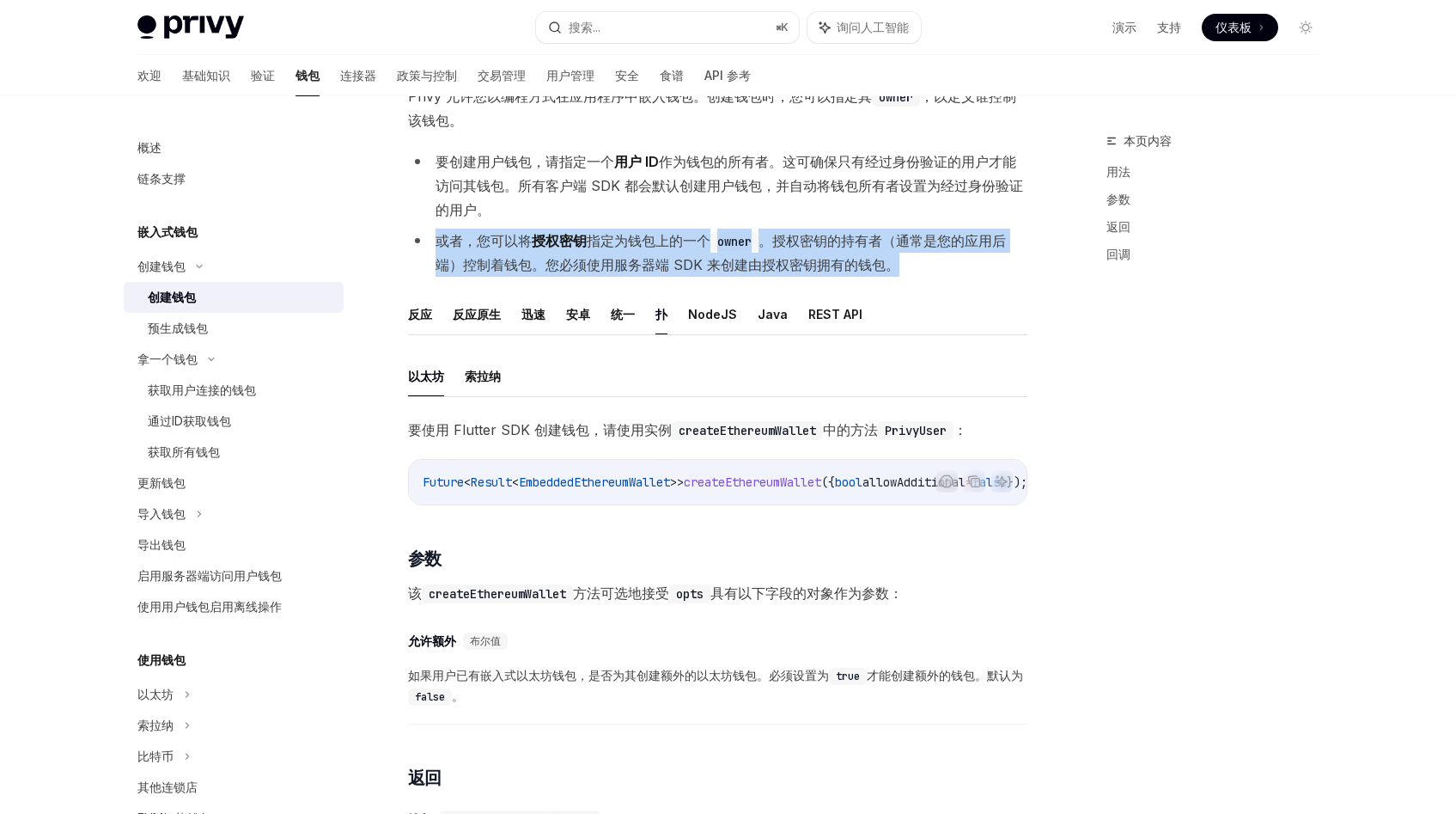
click at [615, 238] on font "指定为钱包上的一个" at bounding box center [649, 240] width 124 height 18
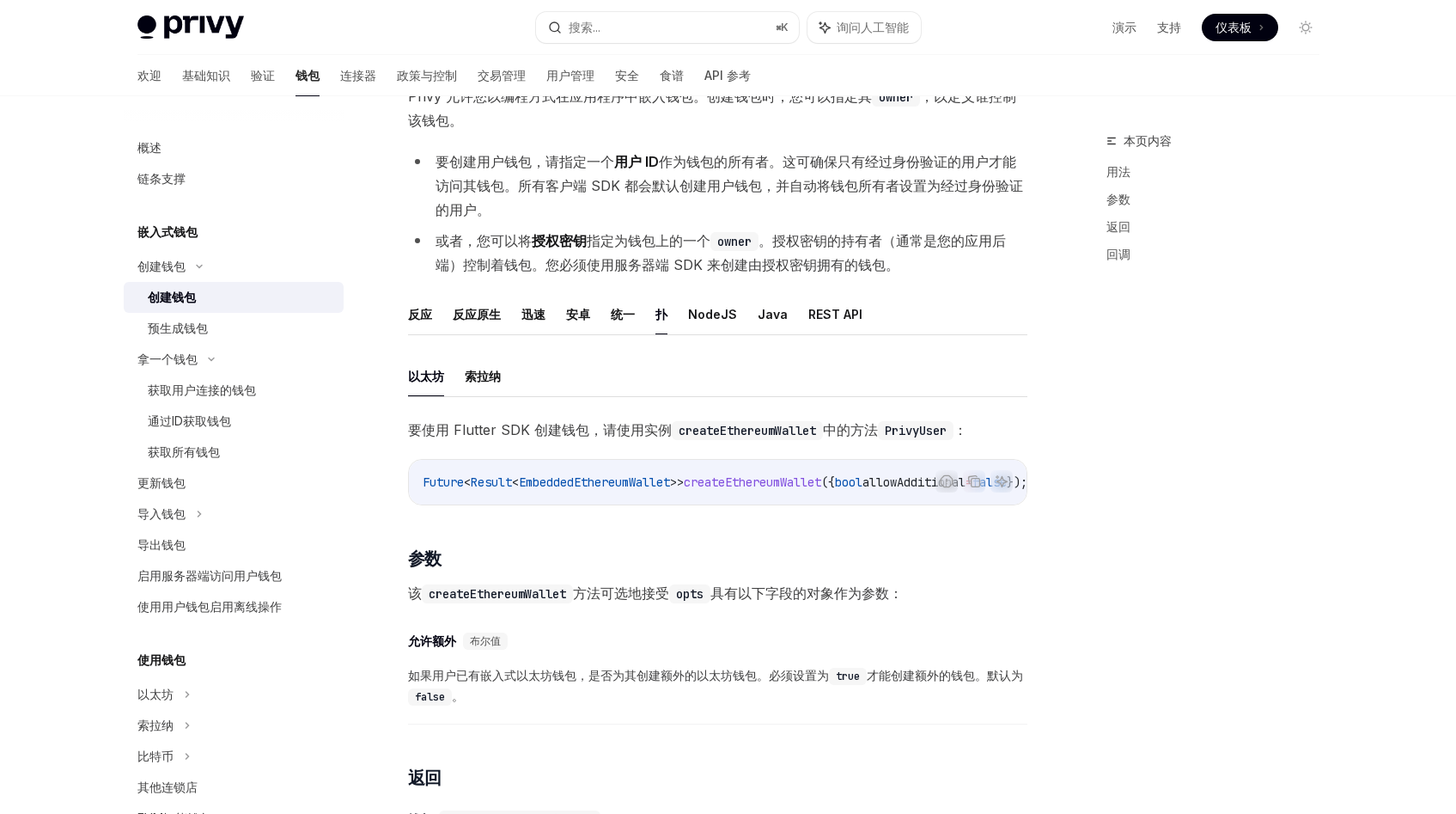
click at [615, 238] on font "指定为钱包上的一个" at bounding box center [649, 240] width 124 height 18
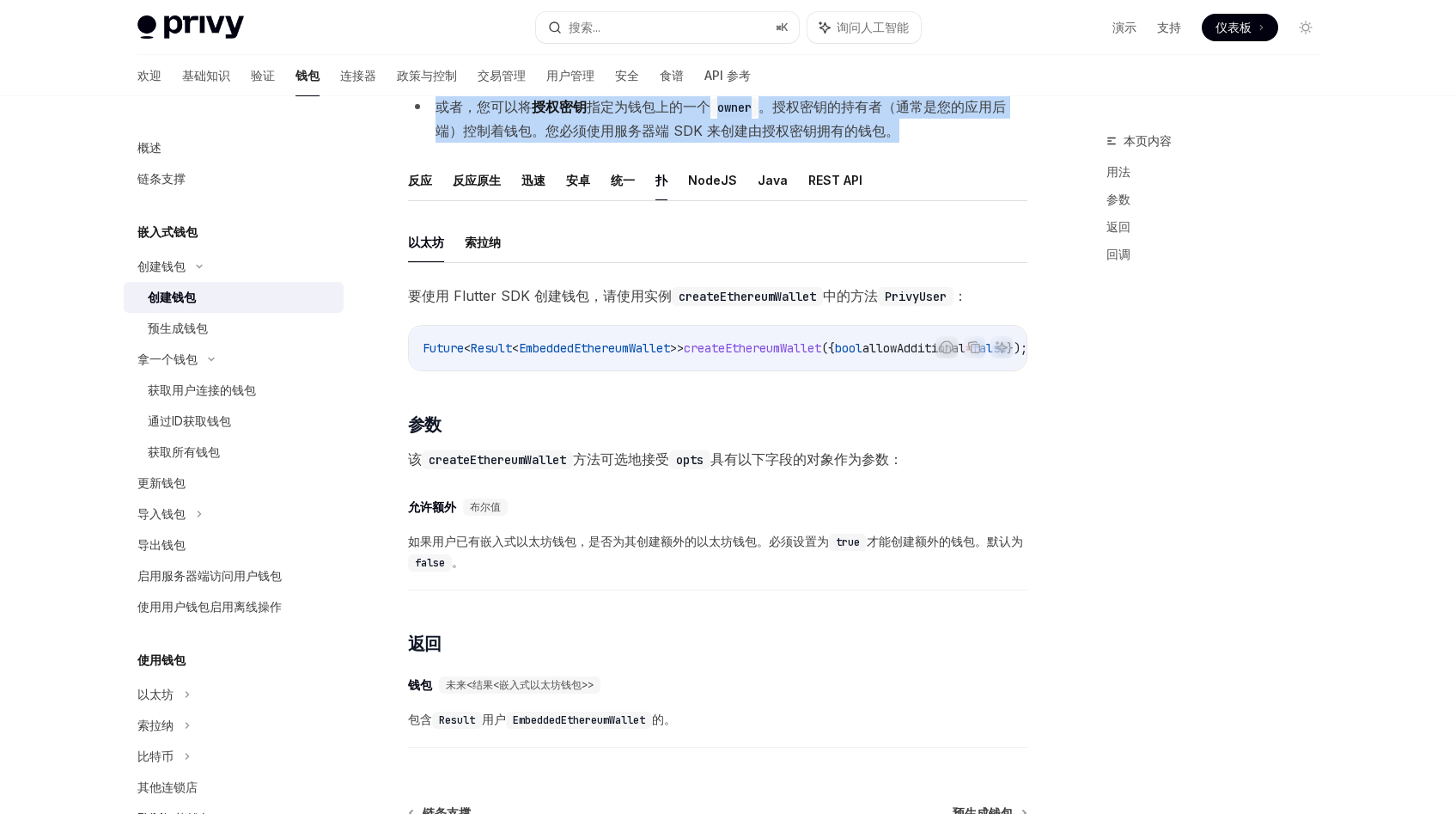
scroll to position [265, 0]
click at [544, 297] on font "要使用 Flutter SDK 创建钱包，请使用实例" at bounding box center [540, 297] width 264 height 18
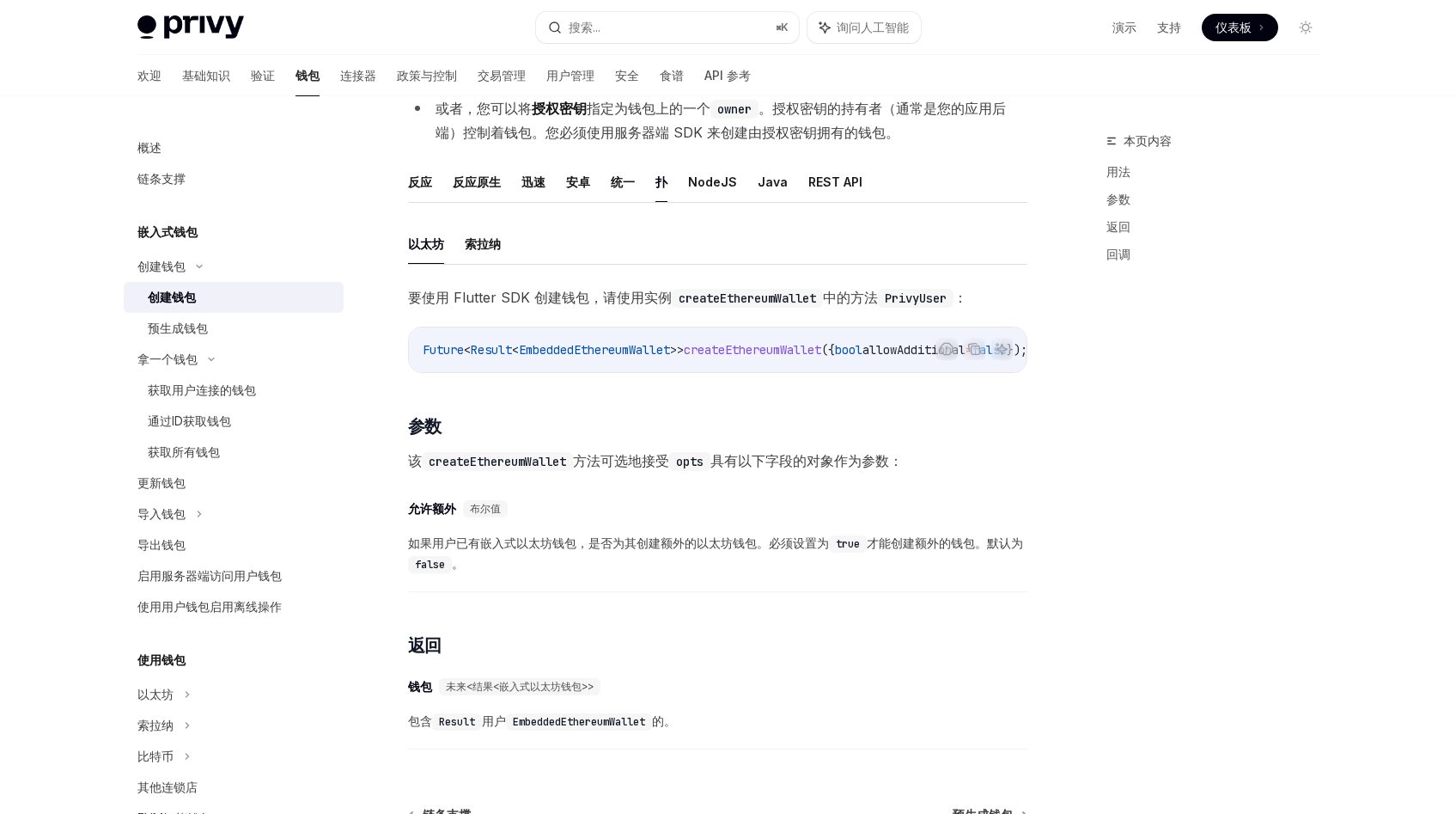
click at [544, 297] on font "要使用 Flutter SDK 创建钱包，请使用实例" at bounding box center [540, 297] width 264 height 18
click at [570, 454] on div "要使用 Flutter SDK 创建钱包，请使用实例 createEthereumWallet 中的方法 PrivyUser ： 报告错误代码 复制 询问人工…" at bounding box center [717, 521] width 619 height 473
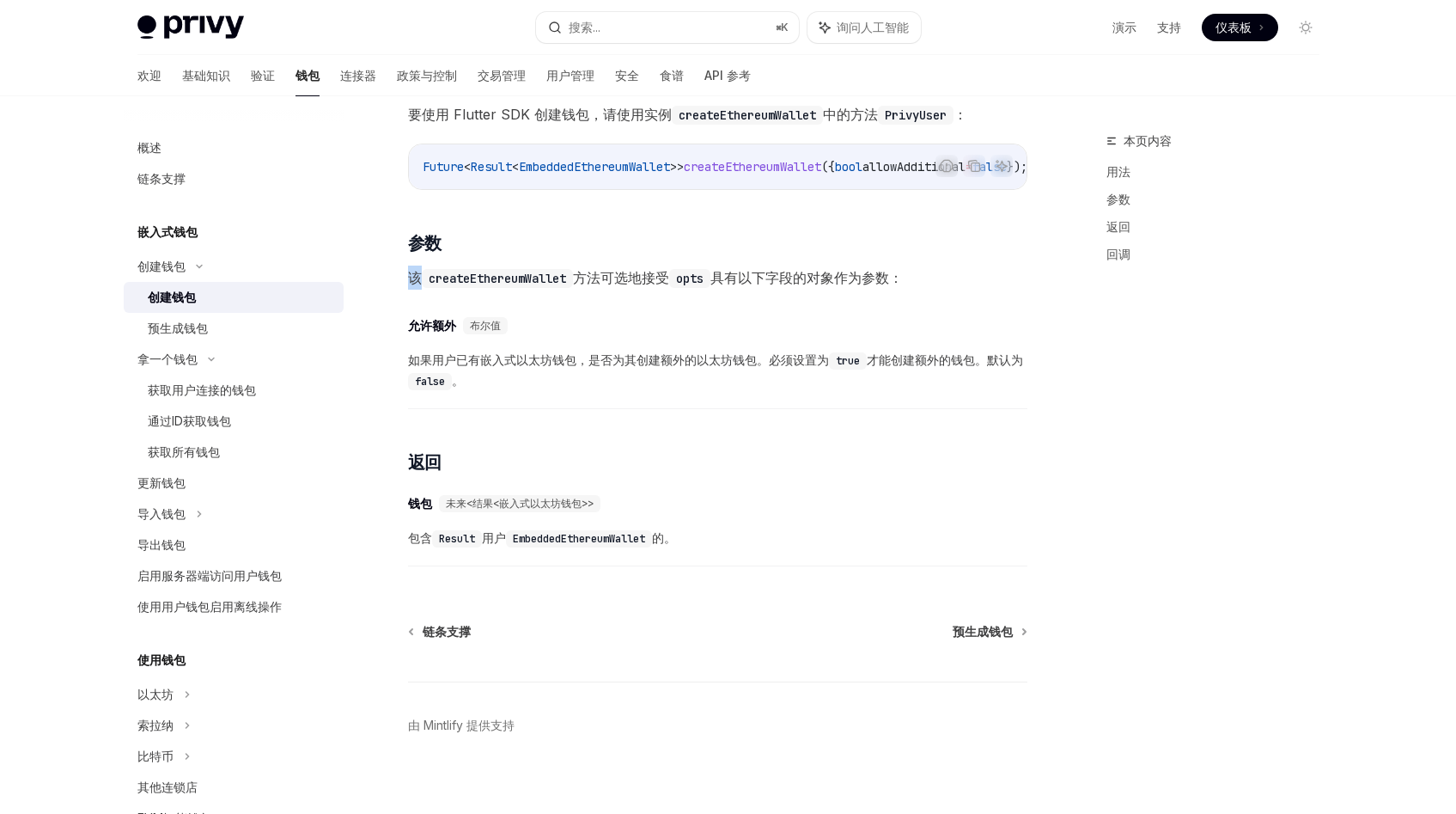
scroll to position [484, 0]
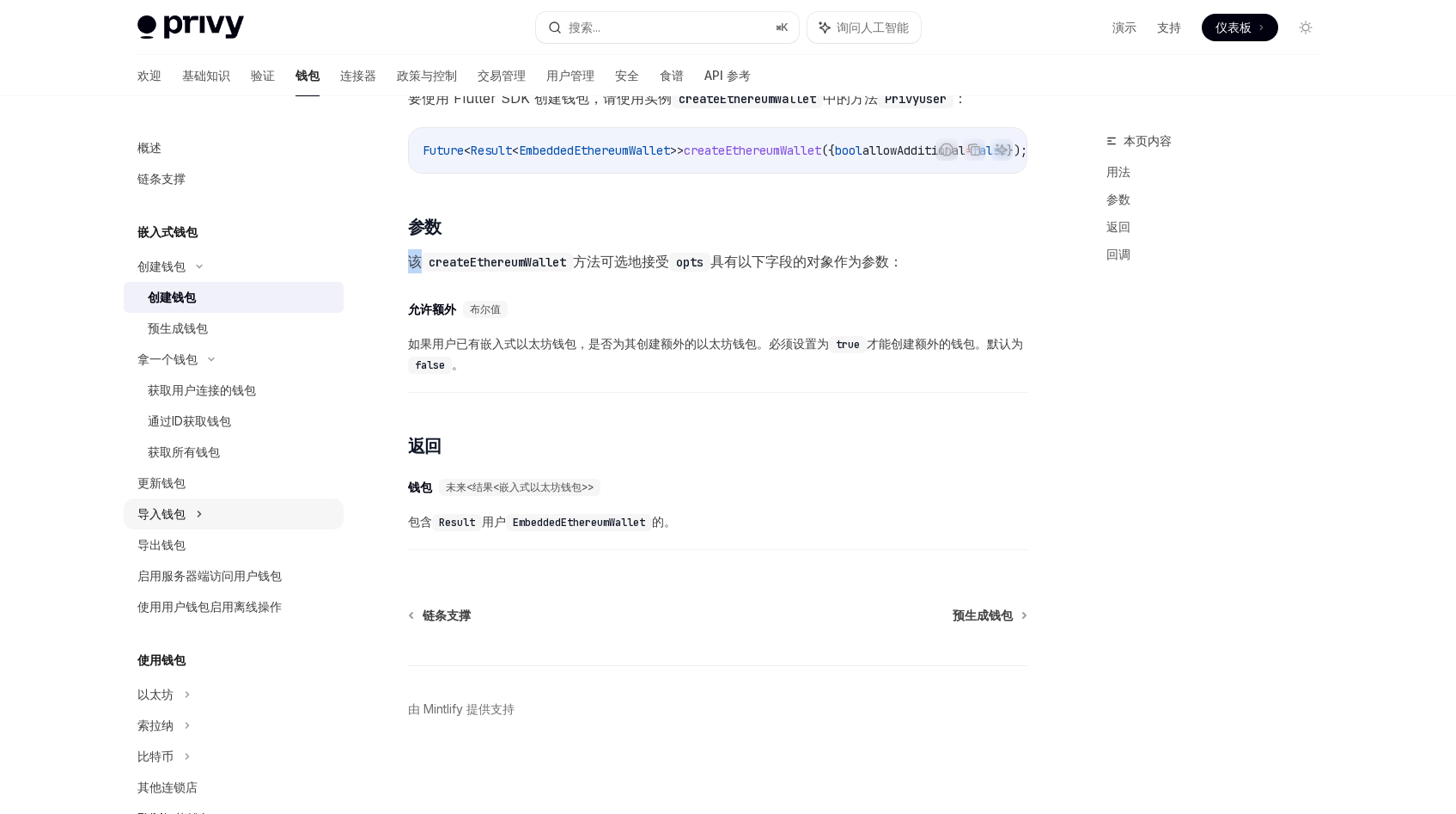
click at [192, 517] on div "导入钱包" at bounding box center [233, 514] width 220 height 31
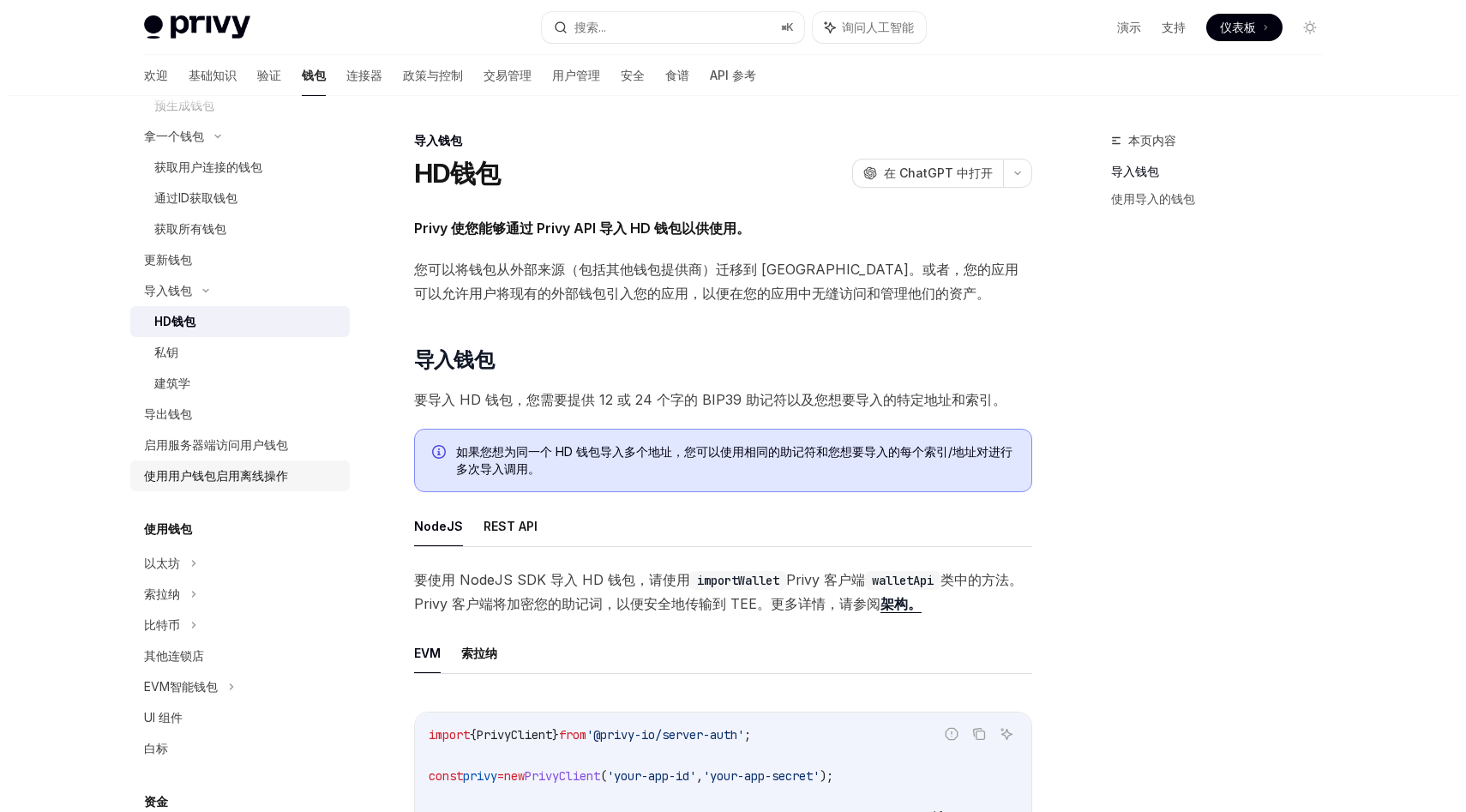
scroll to position [231, 0]
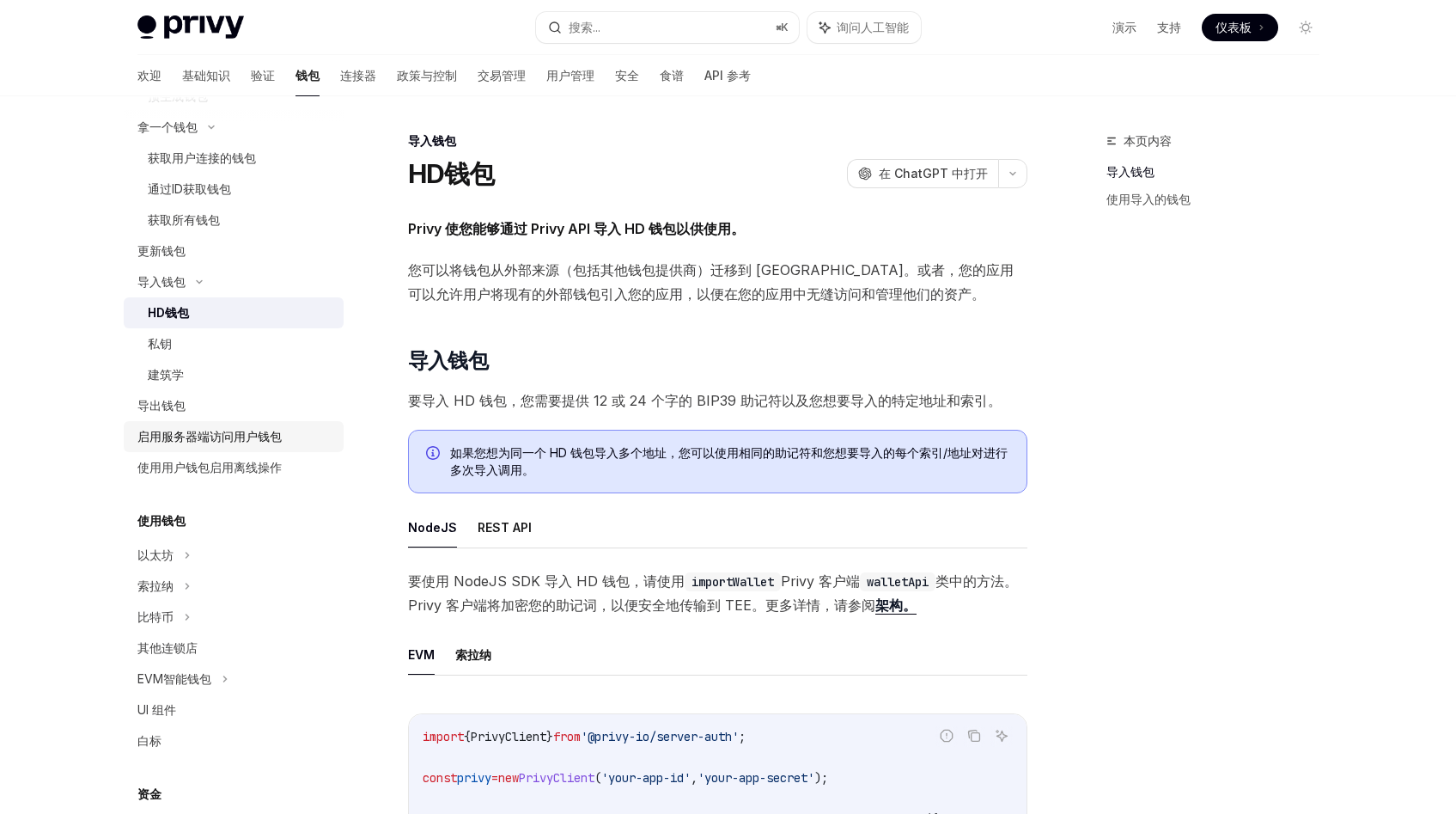
click at [184, 439] on font "启用服务器端访问用户钱包" at bounding box center [209, 437] width 144 height 15
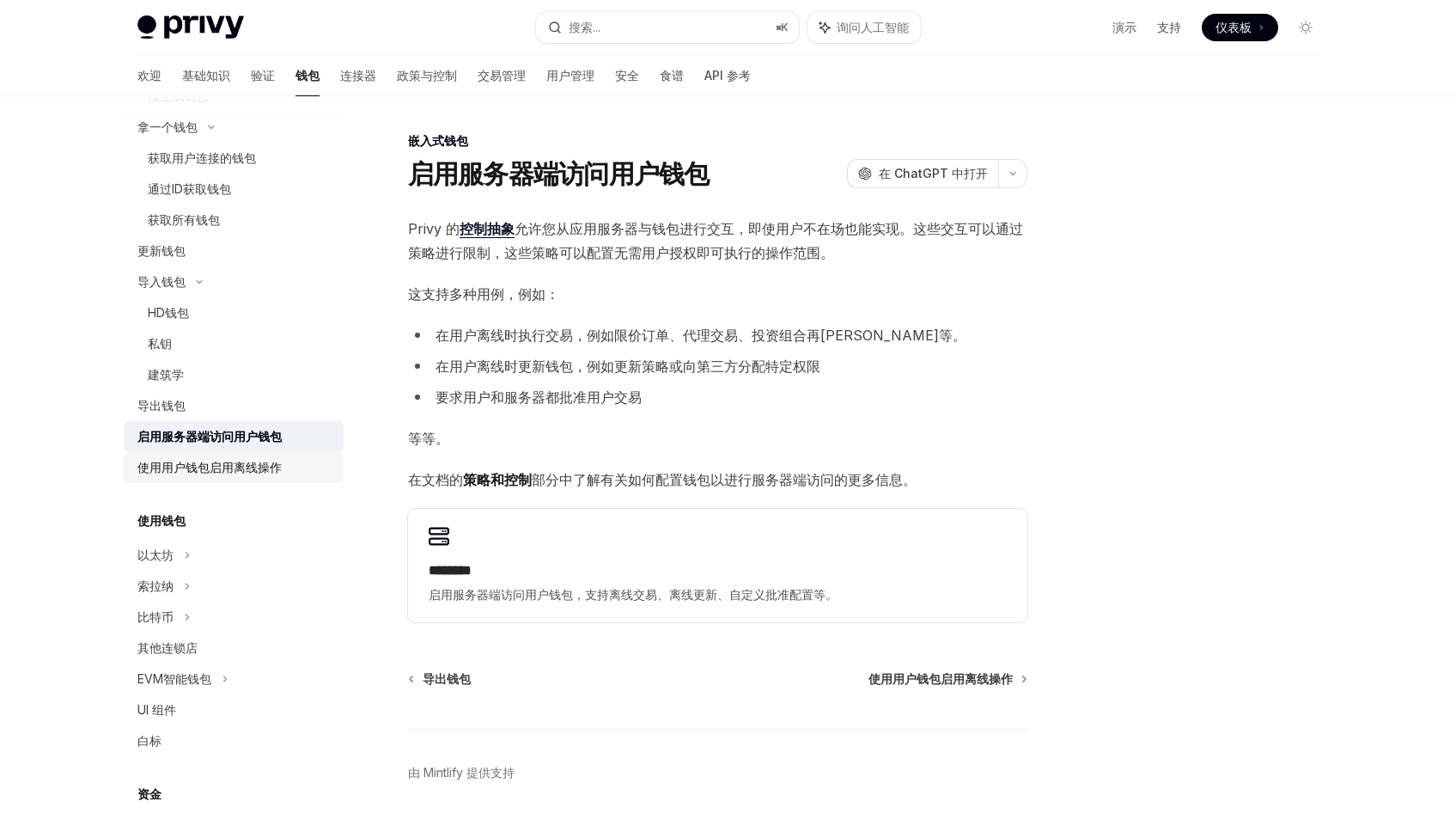
click at [184, 469] on font "使用用户钱包启用离线操作" at bounding box center [209, 467] width 144 height 15
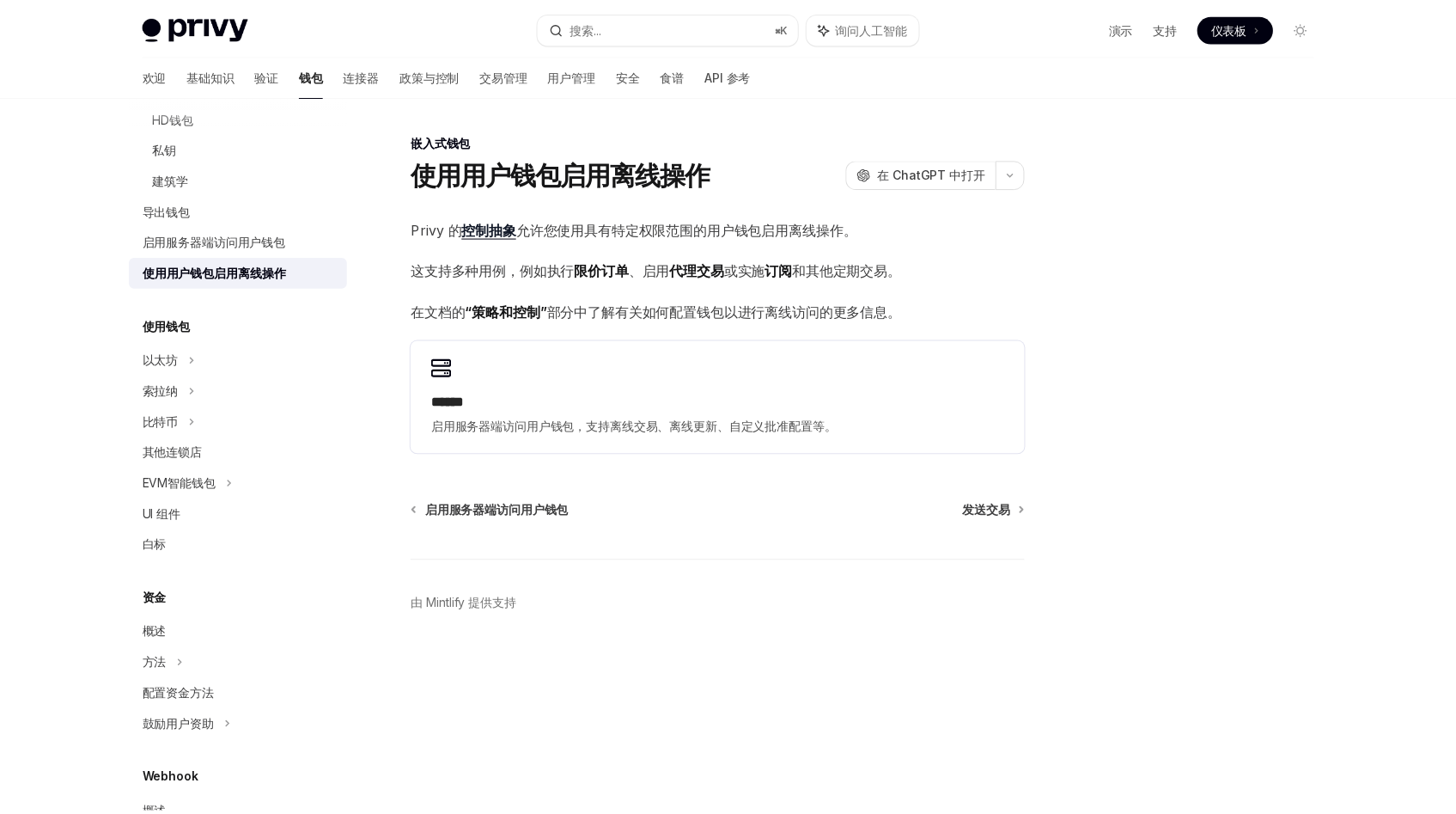
scroll to position [426, 0]
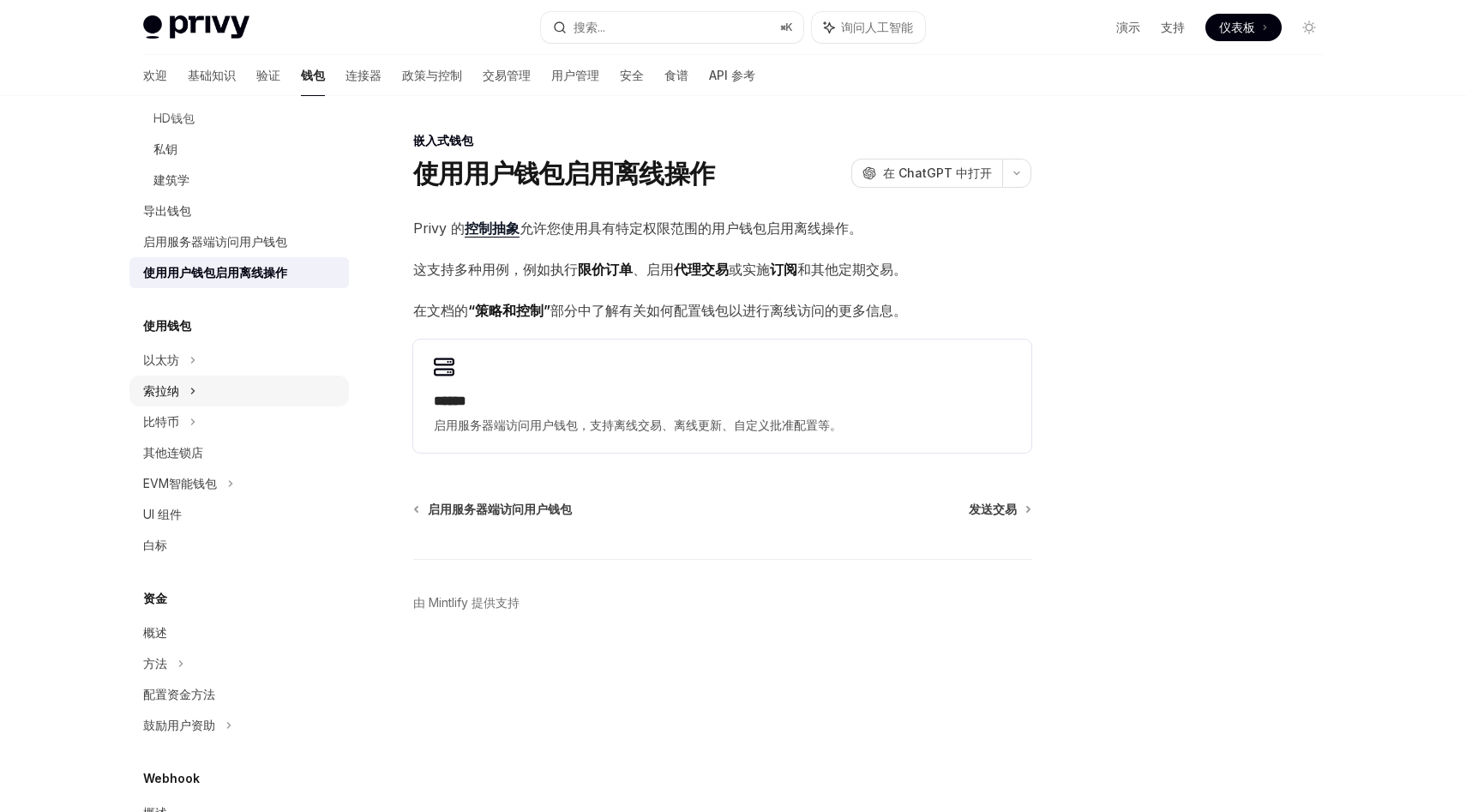
click at [182, 381] on div "索拉纳" at bounding box center [239, 391] width 219 height 31
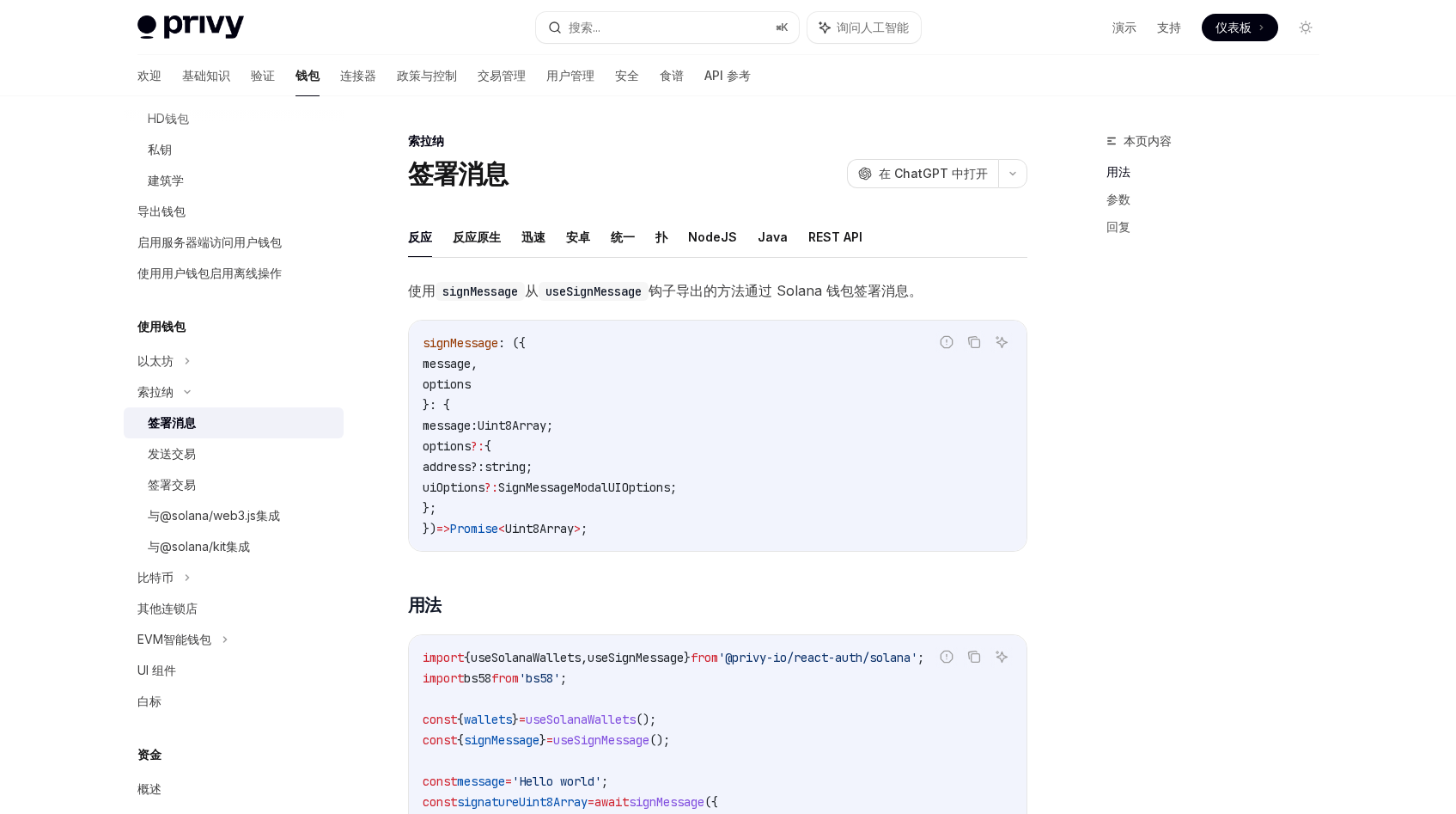
click at [193, 422] on font "签署消息" at bounding box center [172, 423] width 48 height 15
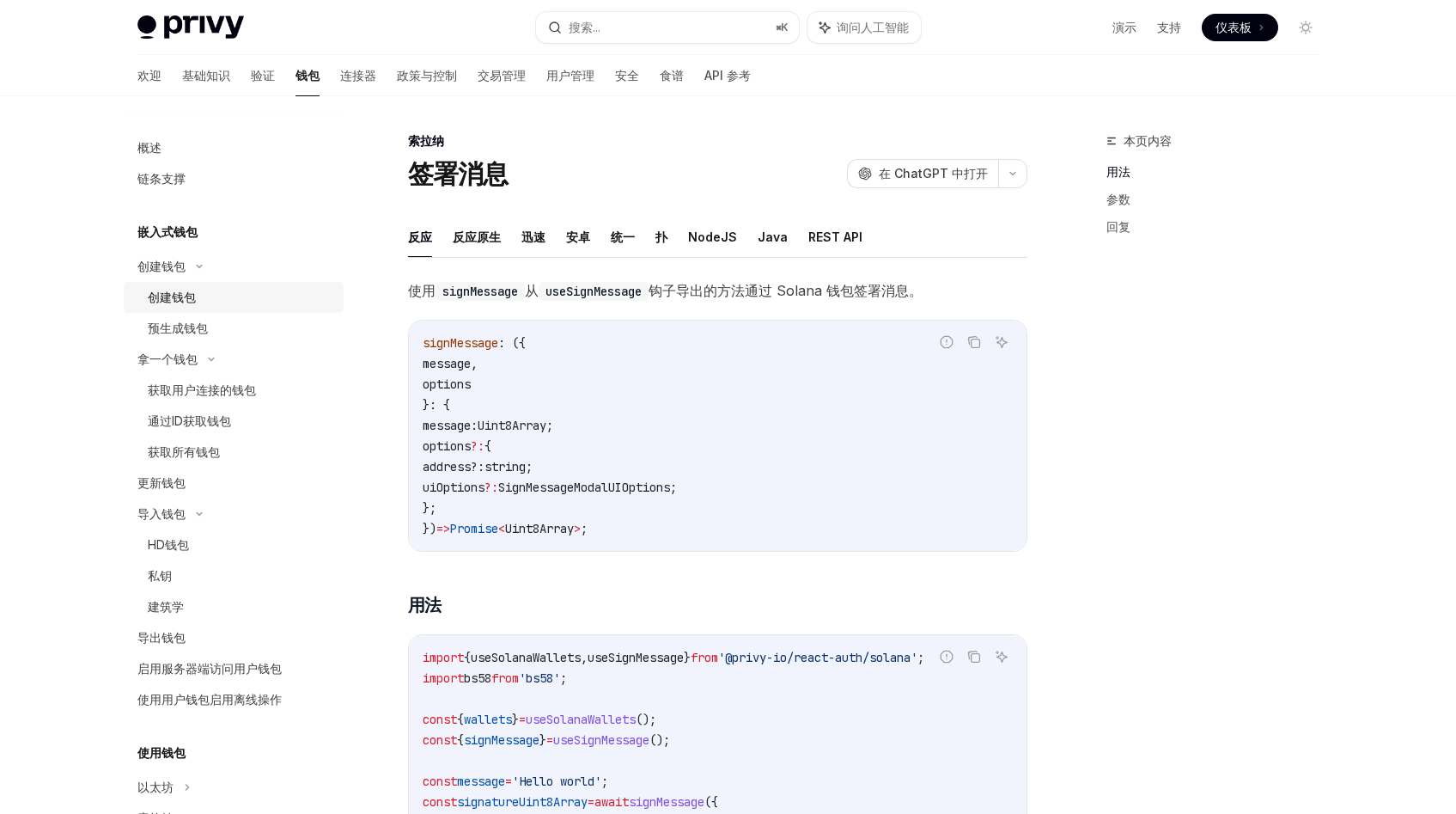
click at [186, 298] on font "创建钱包" at bounding box center [172, 297] width 48 height 15
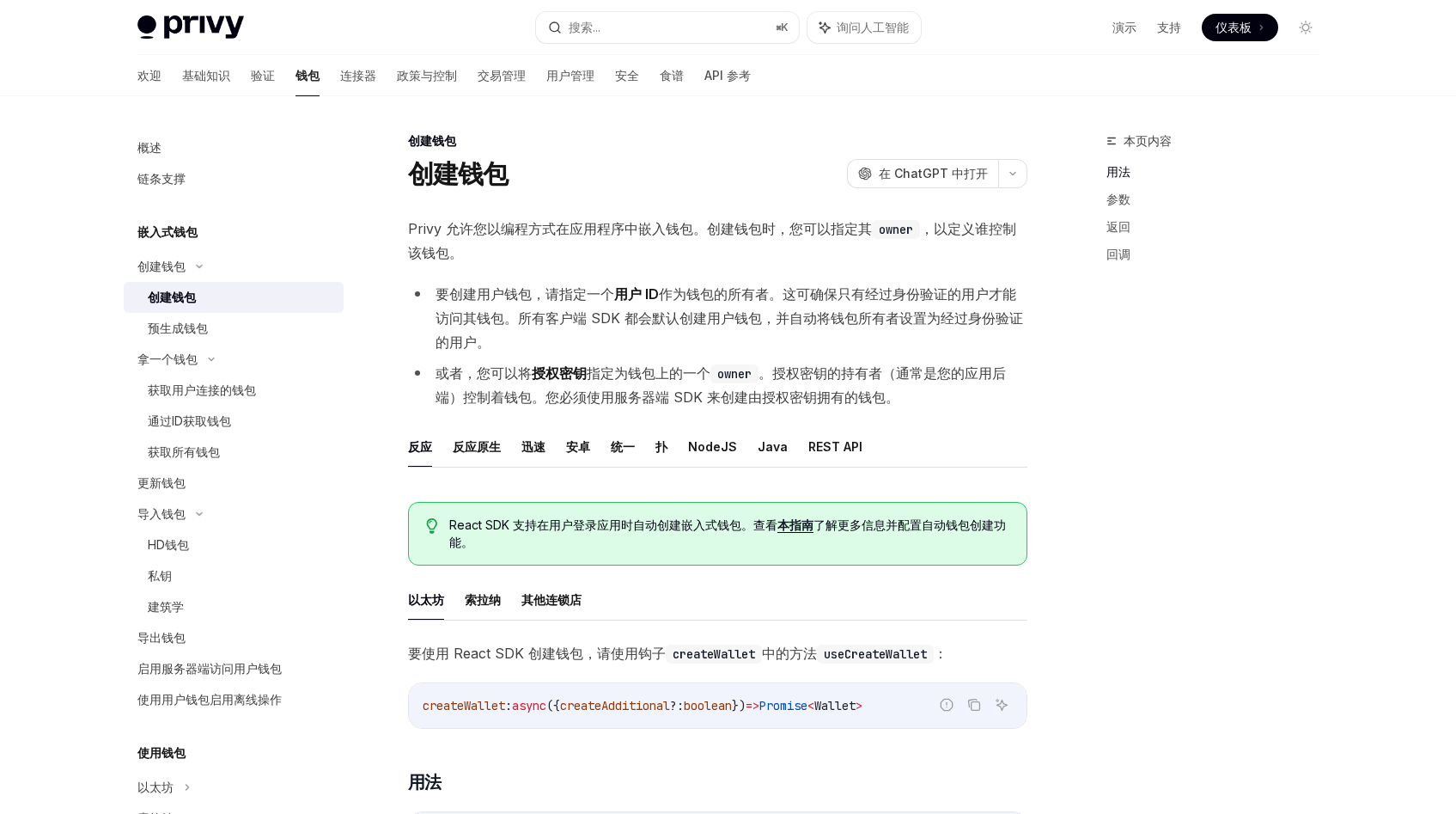
click at [687, 322] on font "作为钱包的所有者。这可确保只有经过身份验证的用户才能访问其钱包。所有客户端 SDK 都会默认创建用户钱包，并自动将钱包所有者设置为经过身份验证的用户。" at bounding box center [729, 317] width 588 height 66
click at [495, 236] on font "Privy 允许您以编程方式在应用程序中嵌入钱包。创建钱包时，您可以指定其" at bounding box center [639, 228] width 464 height 18
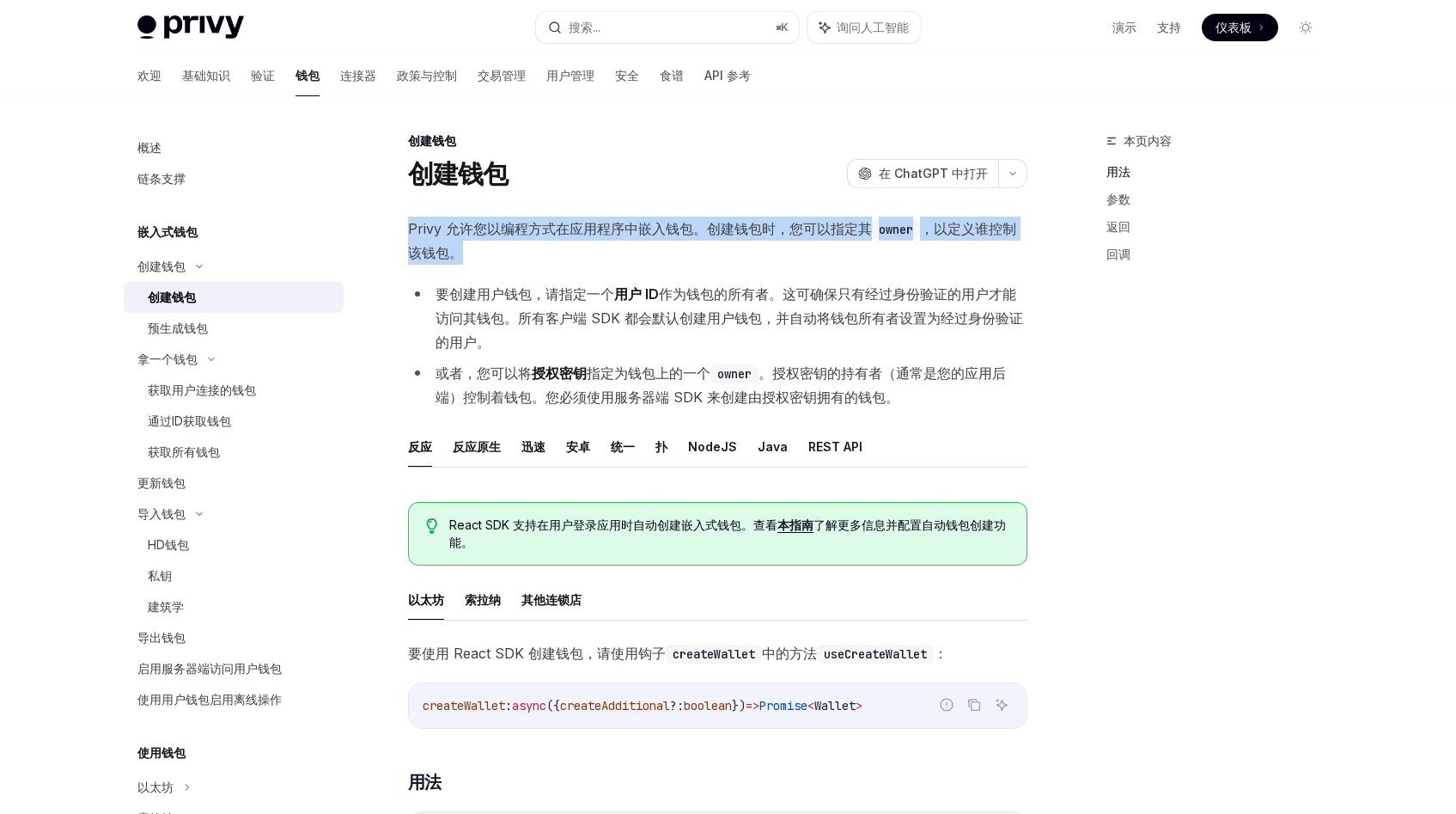
click at [550, 294] on font "要创建用户钱包，请指定一个" at bounding box center [525, 293] width 179 height 18
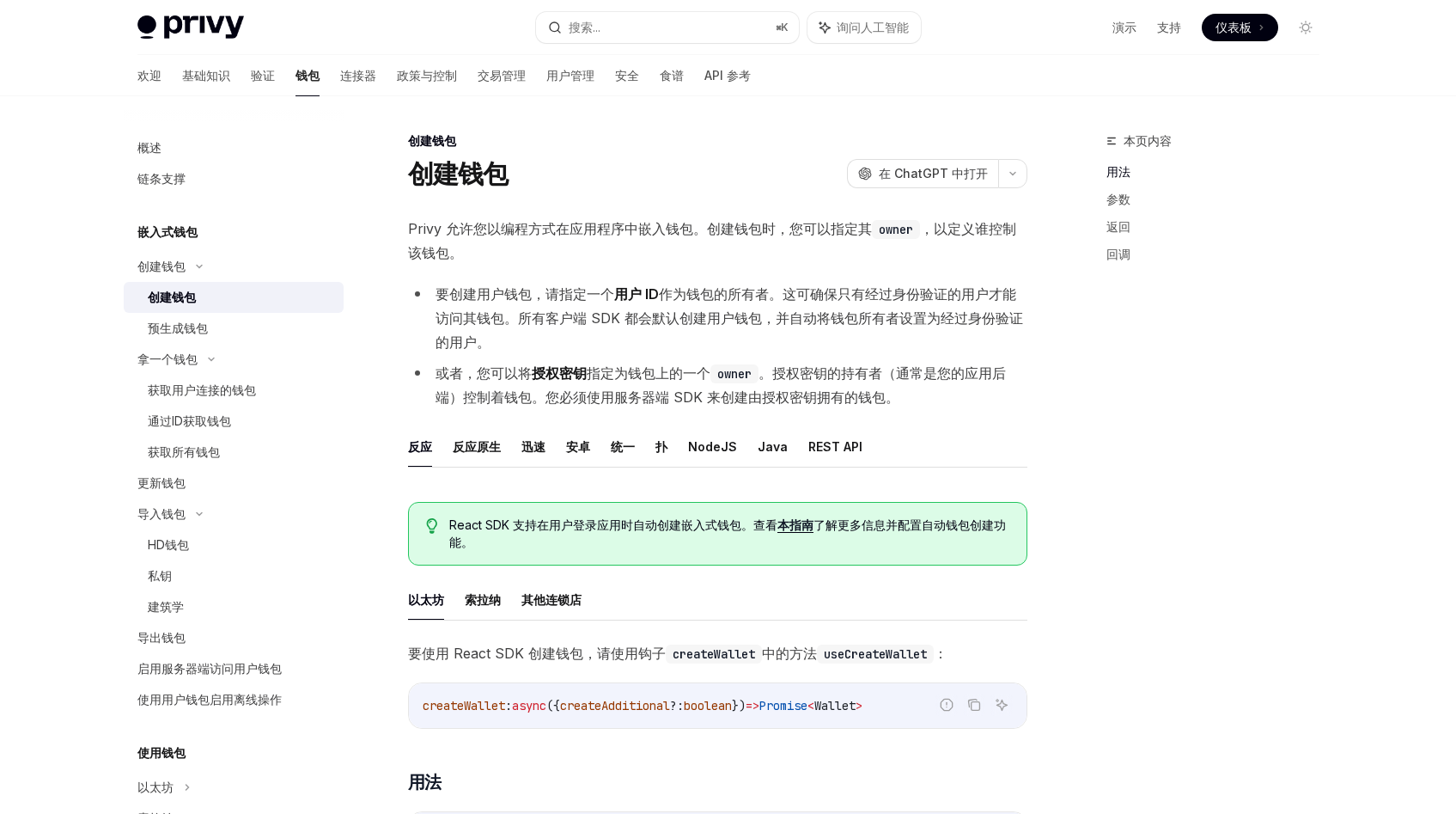
click at [656, 294] on font "用户 ID" at bounding box center [637, 293] width 44 height 18
click at [506, 233] on font "Privy 允许您以编程方式在应用程序中嵌入钱包。创建钱包时，您可以指定其" at bounding box center [639, 228] width 464 height 18
click at [182, 77] on font "基础知识" at bounding box center [206, 76] width 48 height 15
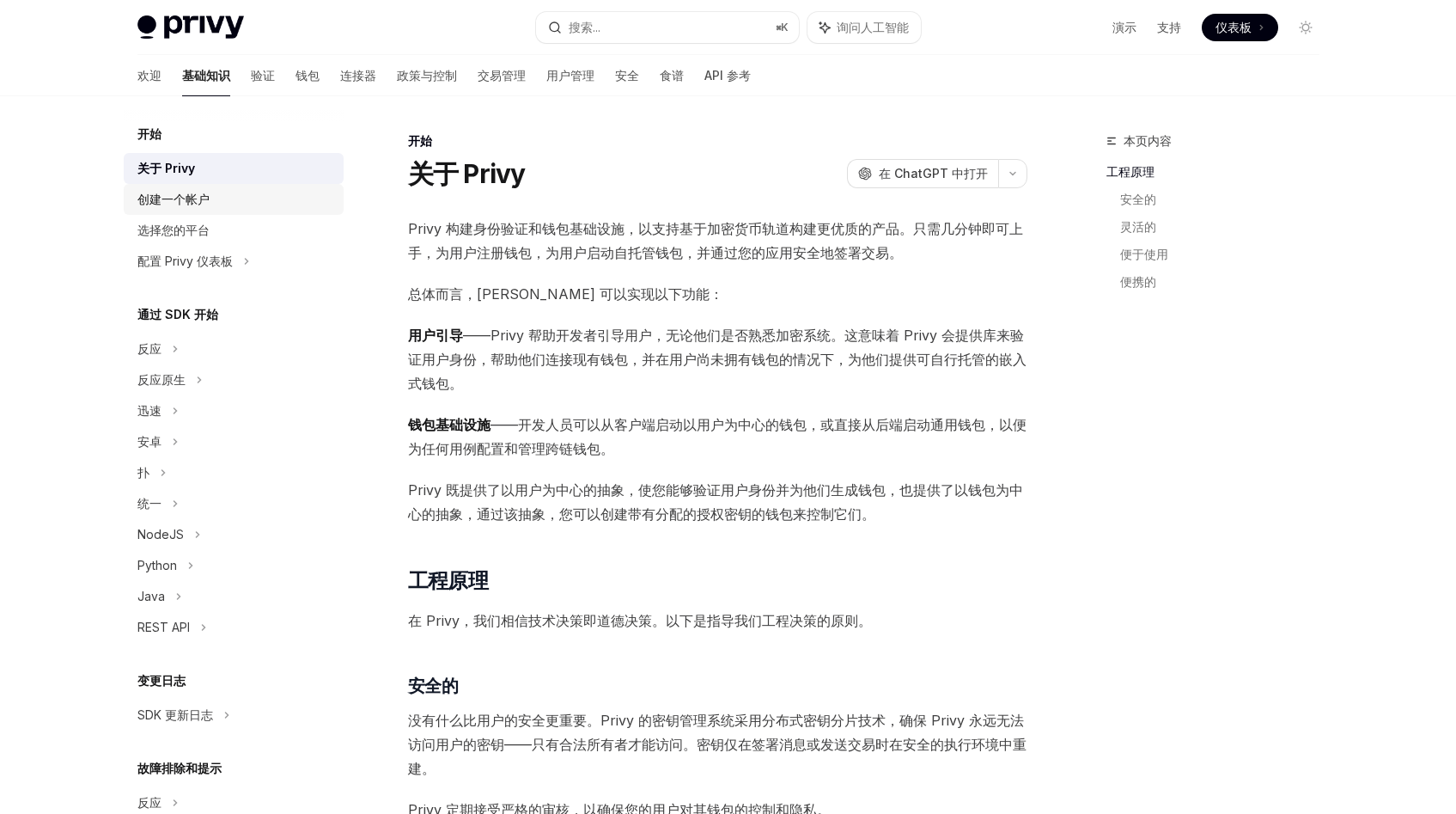
click at [197, 195] on font "创建一个帐户" at bounding box center [173, 199] width 72 height 15
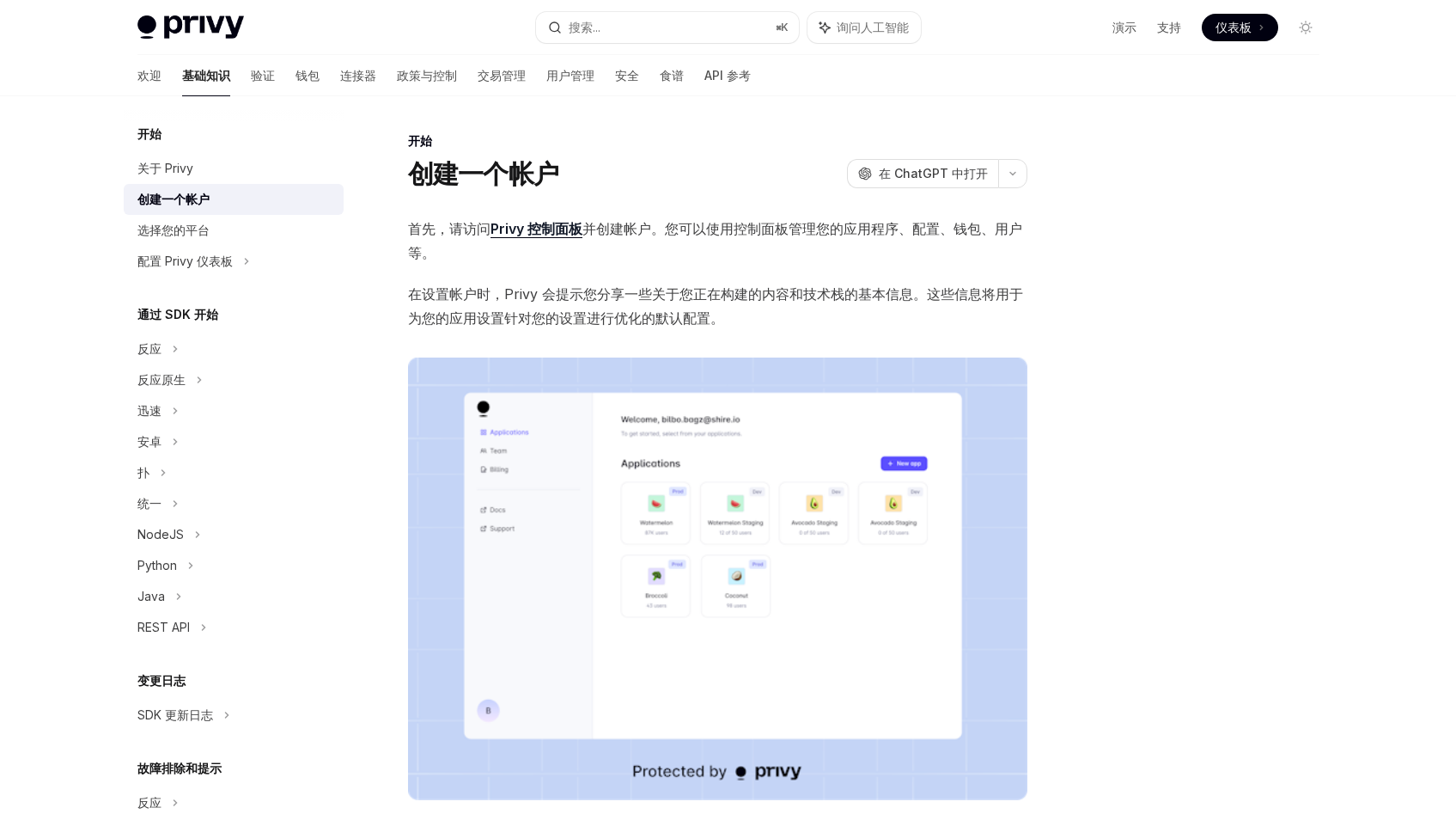
scroll to position [126, 0]
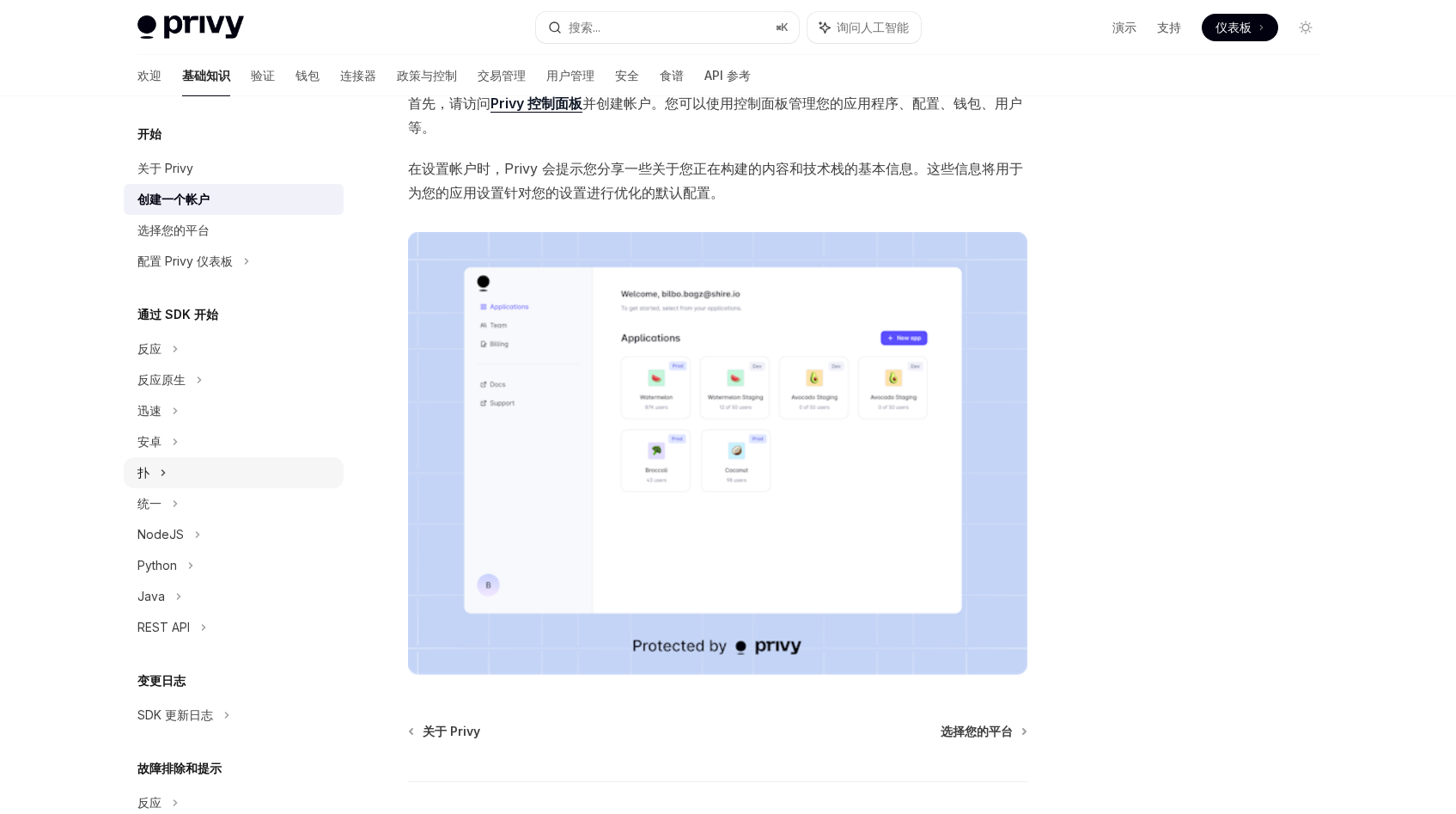
click at [165, 466] on icon at bounding box center [162, 473] width 6 height 20
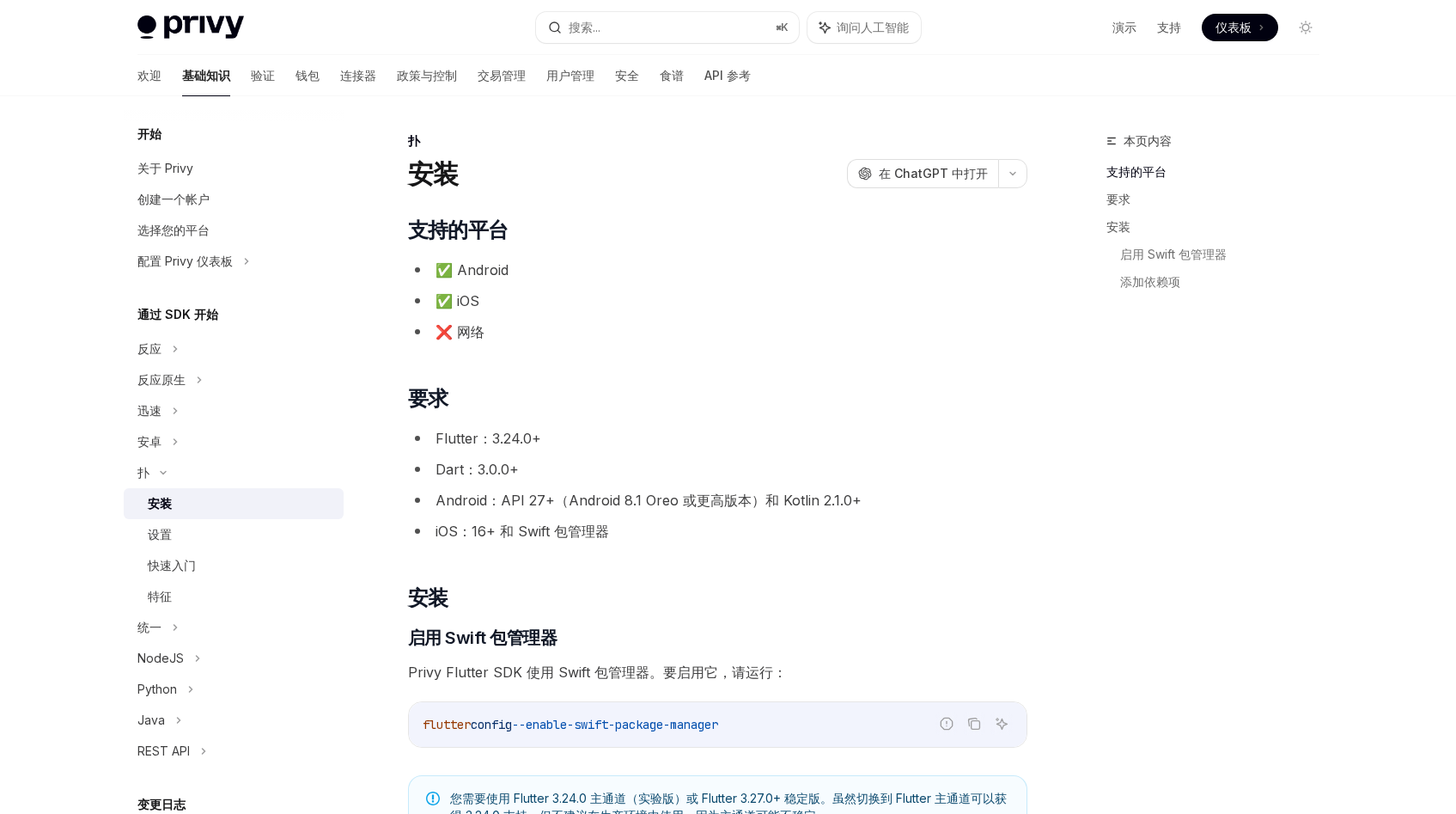
click at [174, 507] on div "安装" at bounding box center [240, 503] width 185 height 20
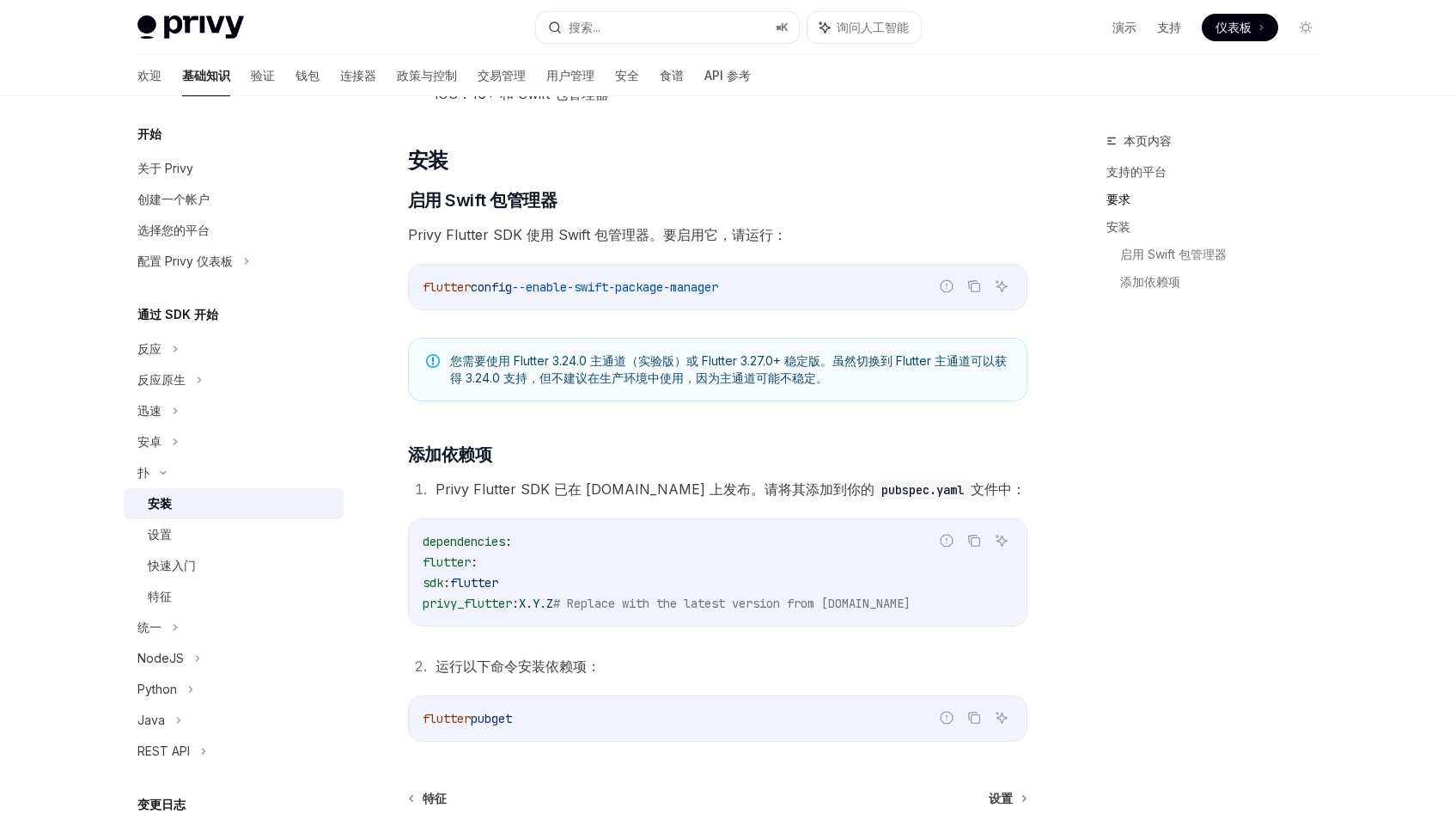
scroll to position [620, 0]
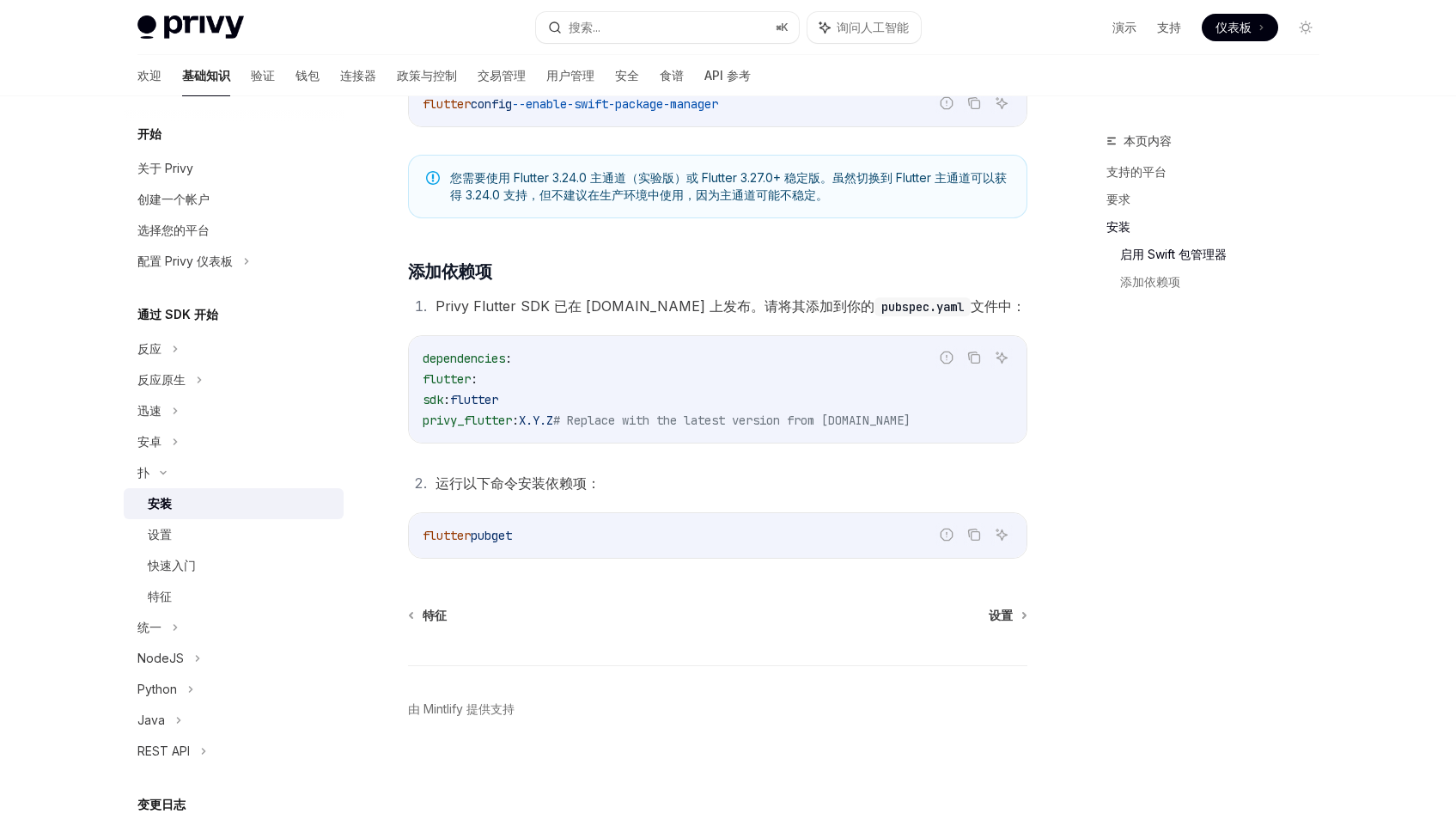
click at [495, 396] on span "flutter" at bounding box center [474, 399] width 48 height 16
click at [1012, 619] on font "设置" at bounding box center [1000, 615] width 24 height 15
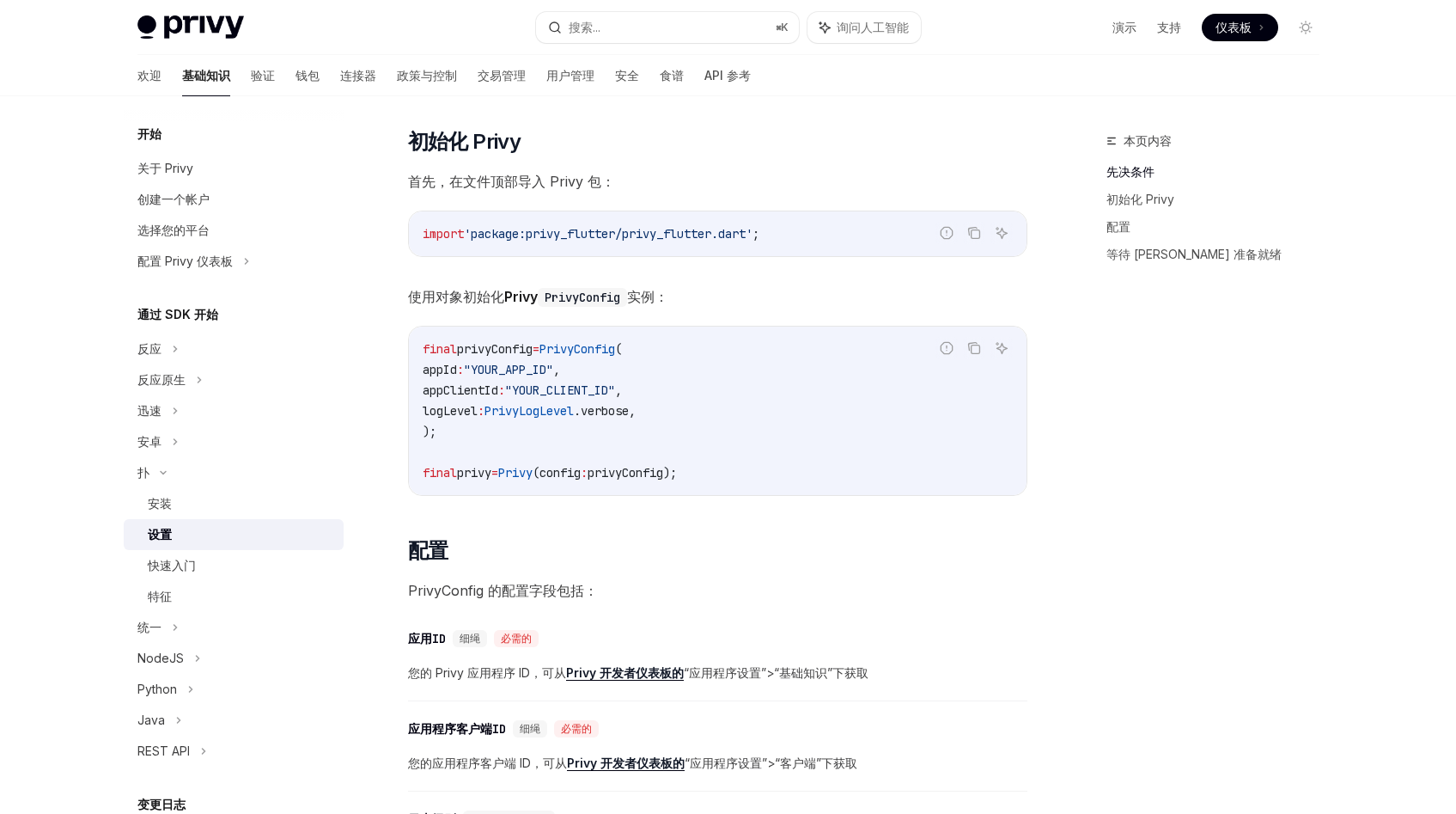
scroll to position [14, 0]
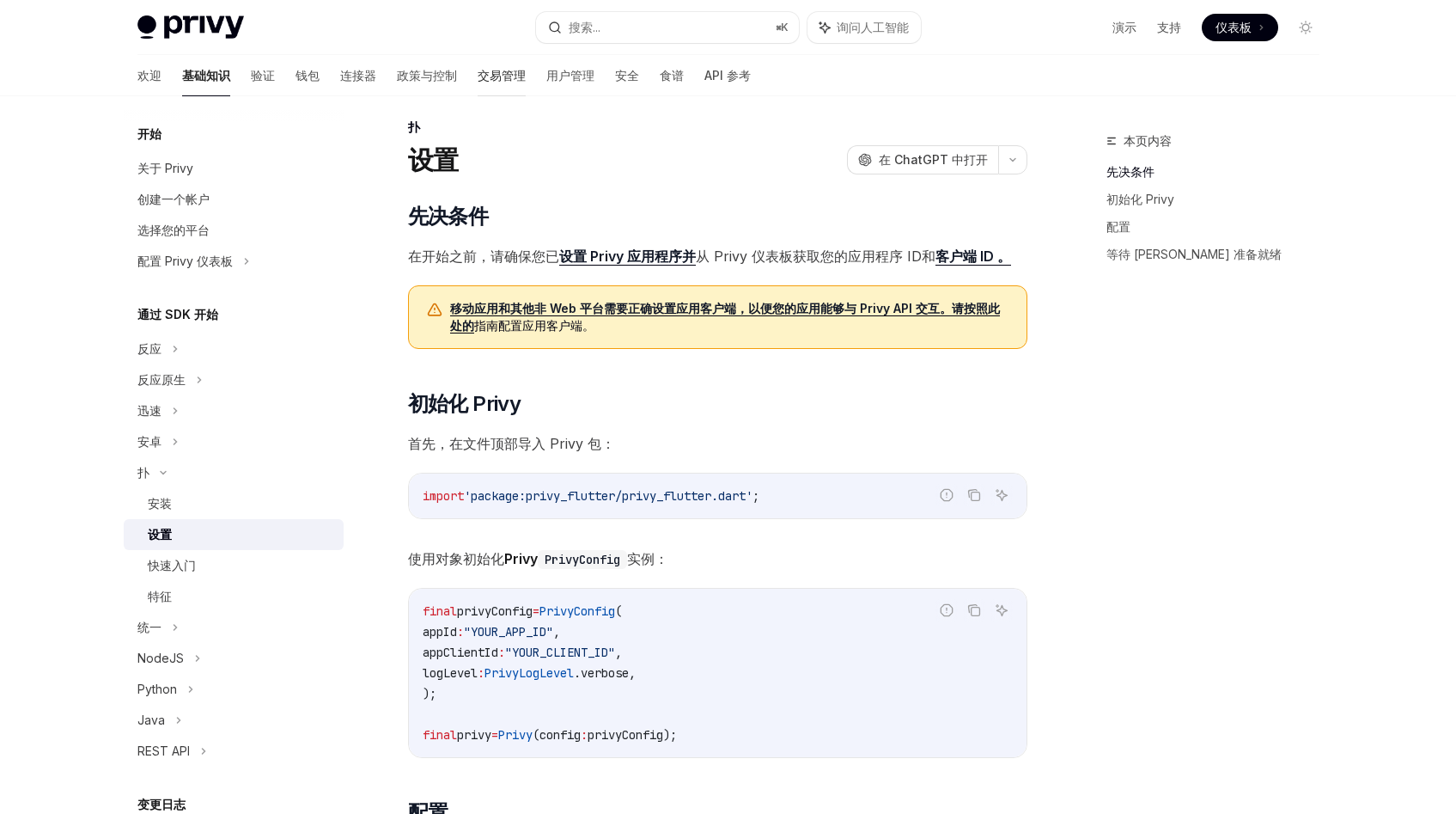
click at [478, 77] on font "交易管理" at bounding box center [502, 76] width 48 height 15
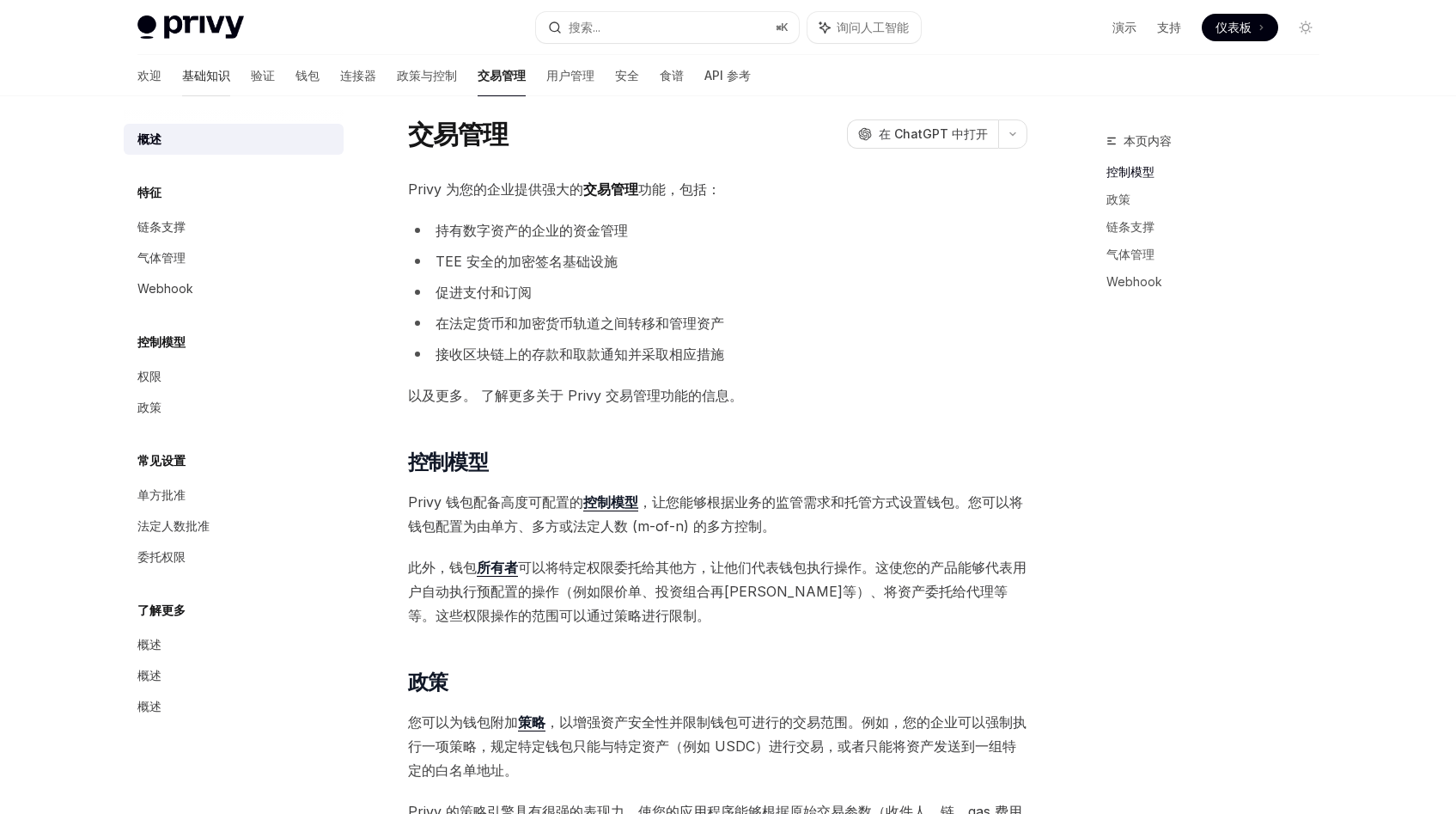
click at [182, 68] on font "基础知识" at bounding box center [206, 76] width 48 height 15
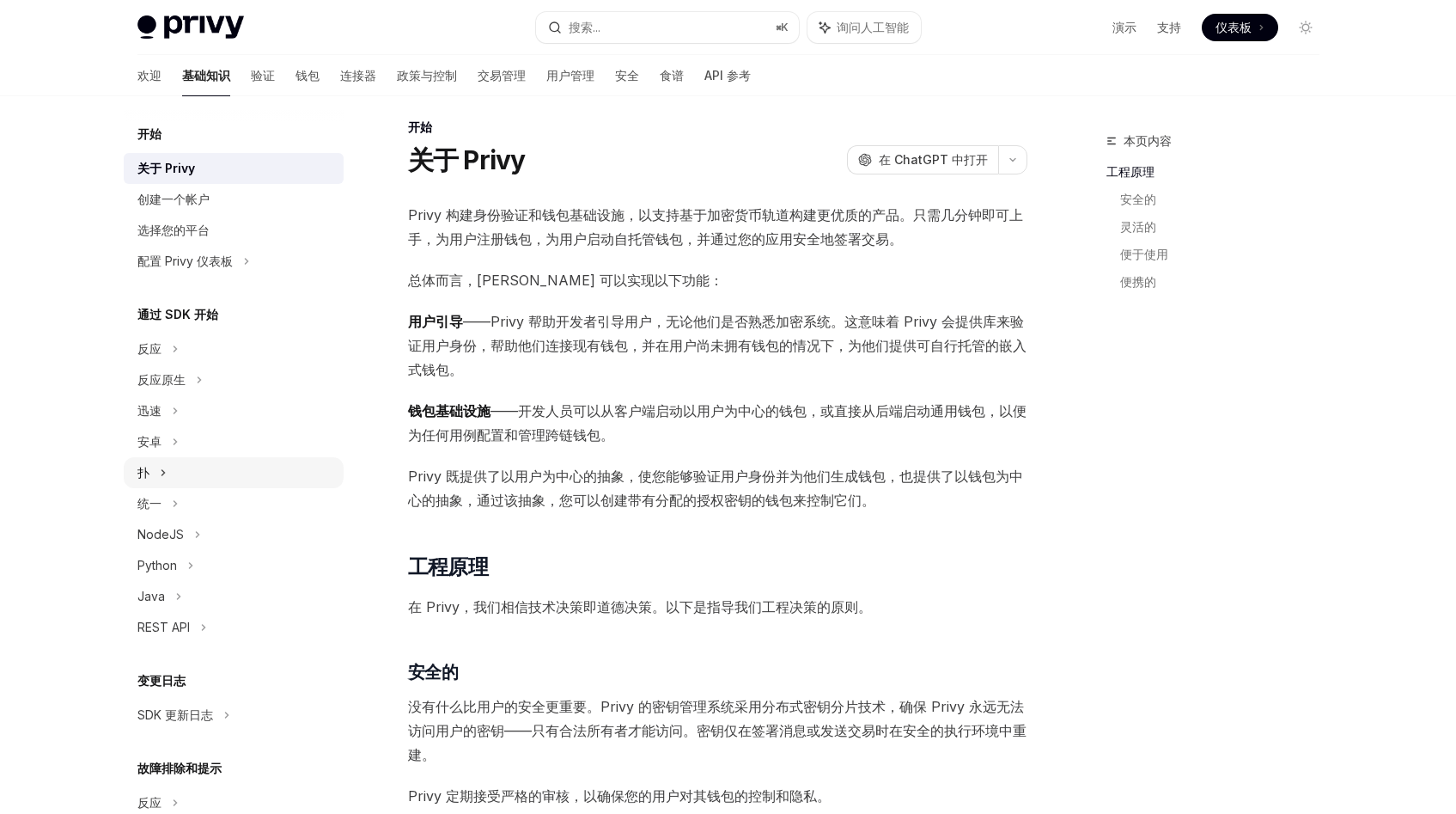
click at [197, 482] on div "扑" at bounding box center [233, 473] width 220 height 31
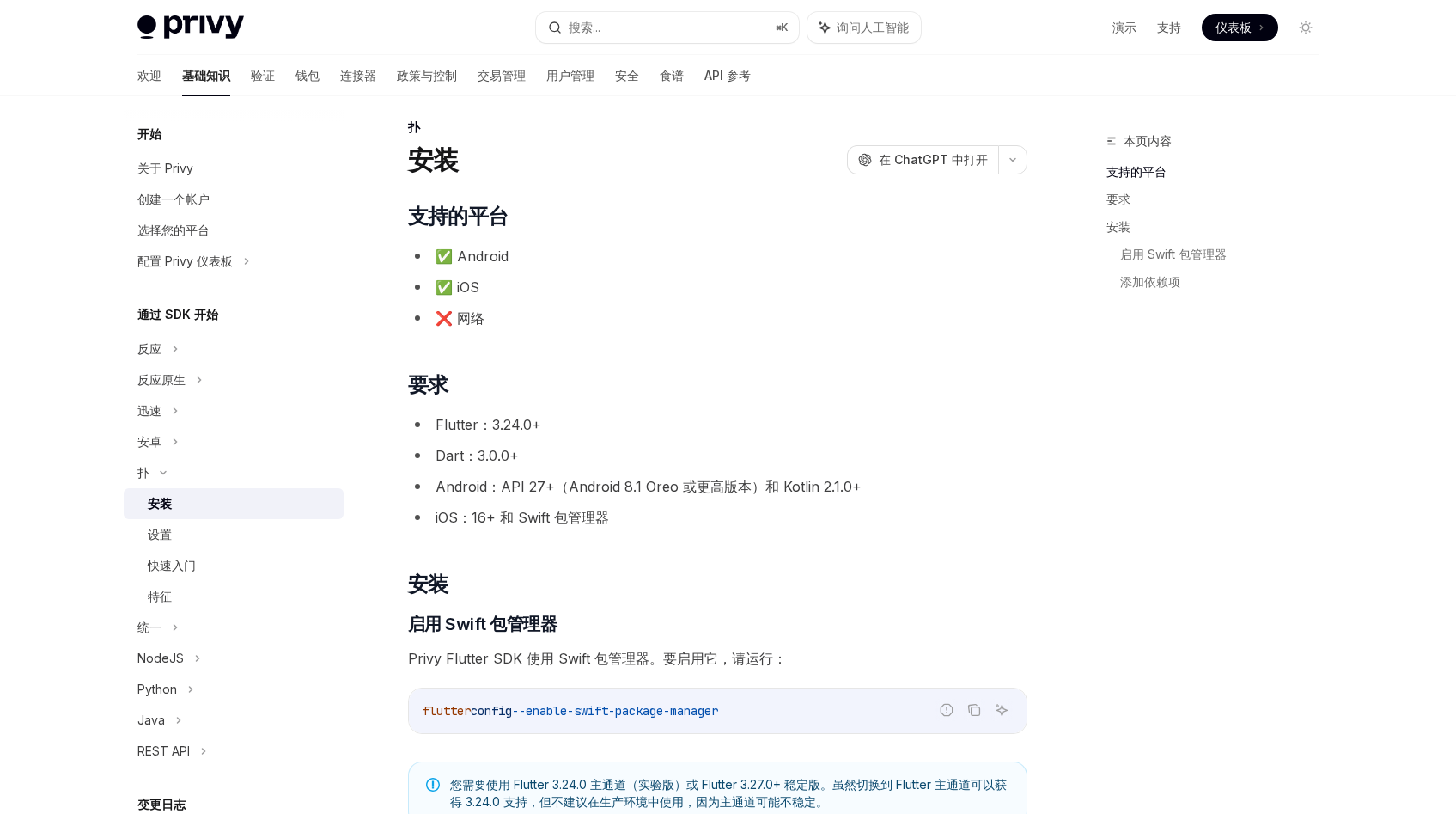
click at [197, 509] on div "安装" at bounding box center [240, 503] width 185 height 20
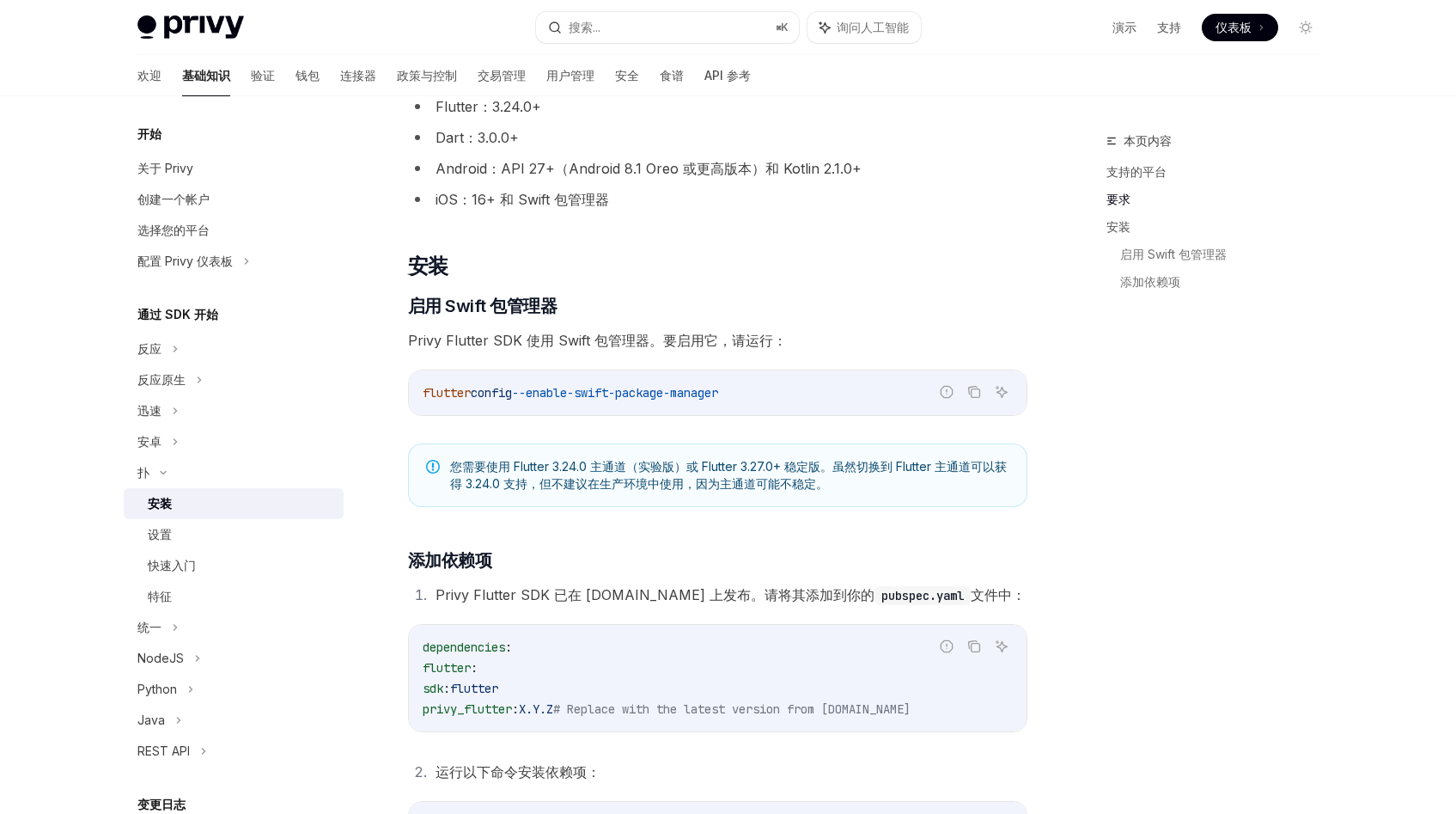
scroll to position [327, 0]
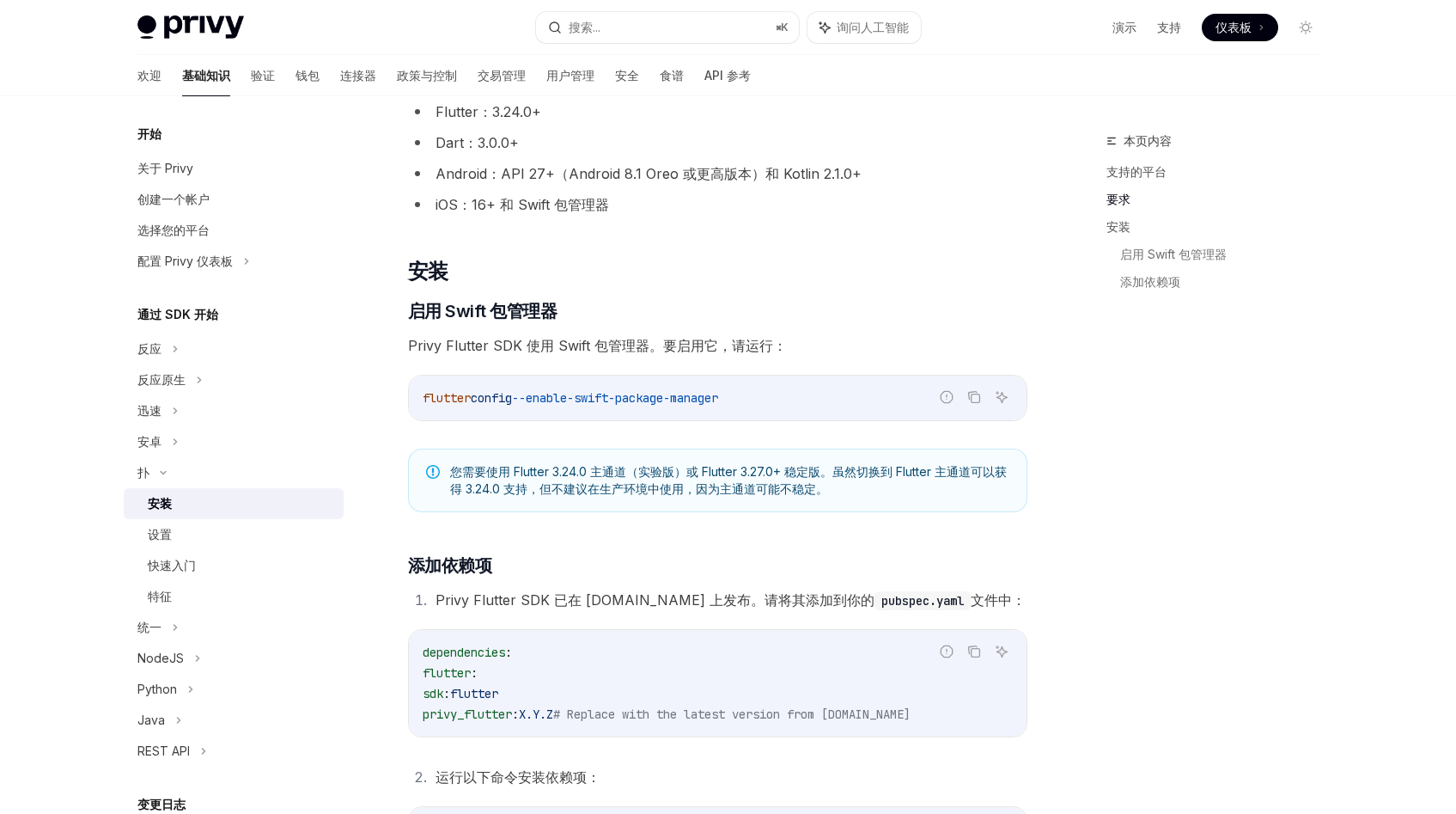
click at [558, 342] on font "Privy Flutter SDK 使用 Swift 包管理器。要启用它，请运行：" at bounding box center [597, 345] width 379 height 18
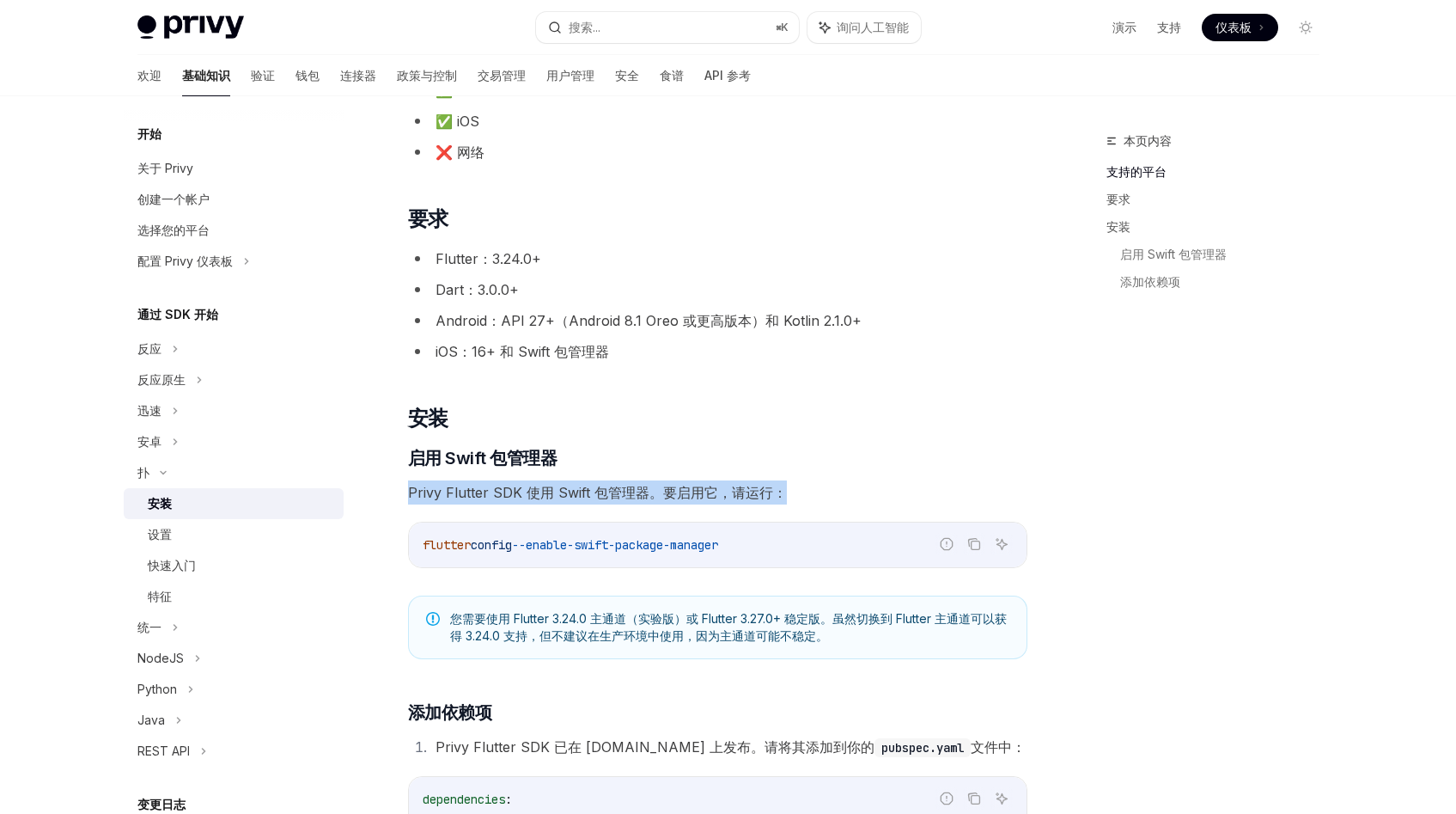
scroll to position [170, 0]
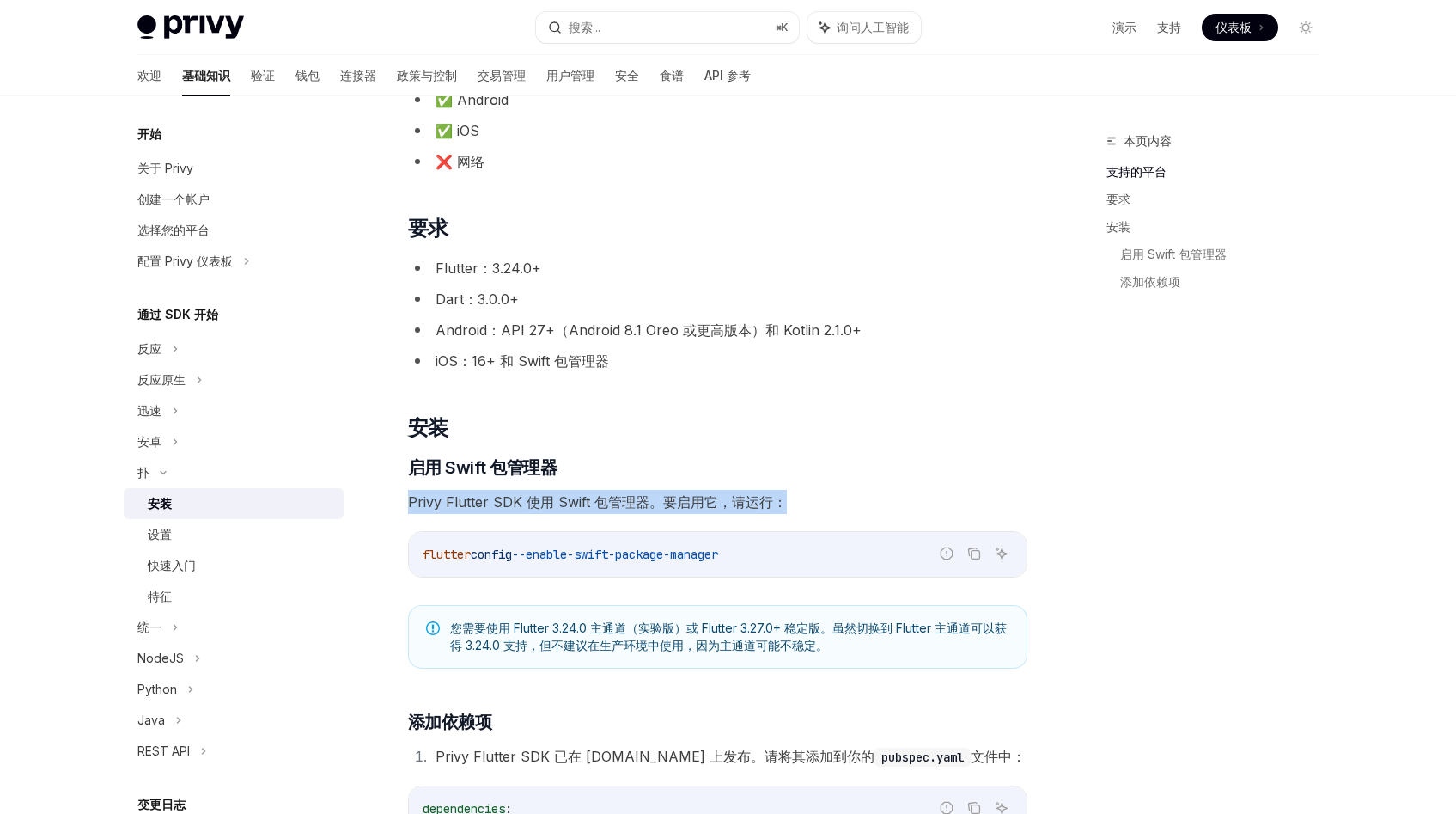
click at [551, 366] on font "iOS：16+ 和 Swift 包管理器" at bounding box center [522, 361] width 173 height 18
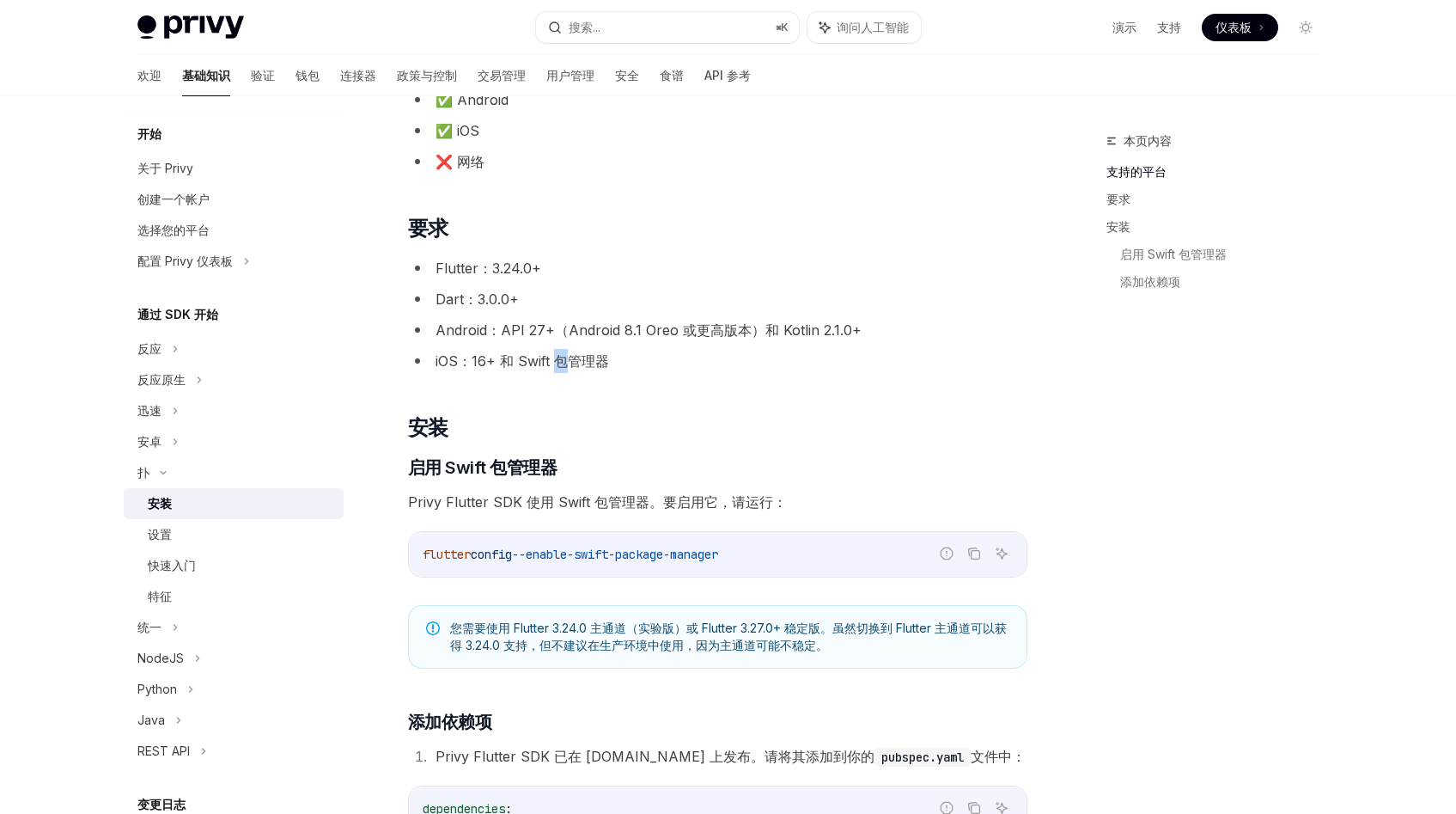
click at [551, 366] on font "iOS：16+ 和 Swift 包管理器" at bounding box center [522, 361] width 173 height 18
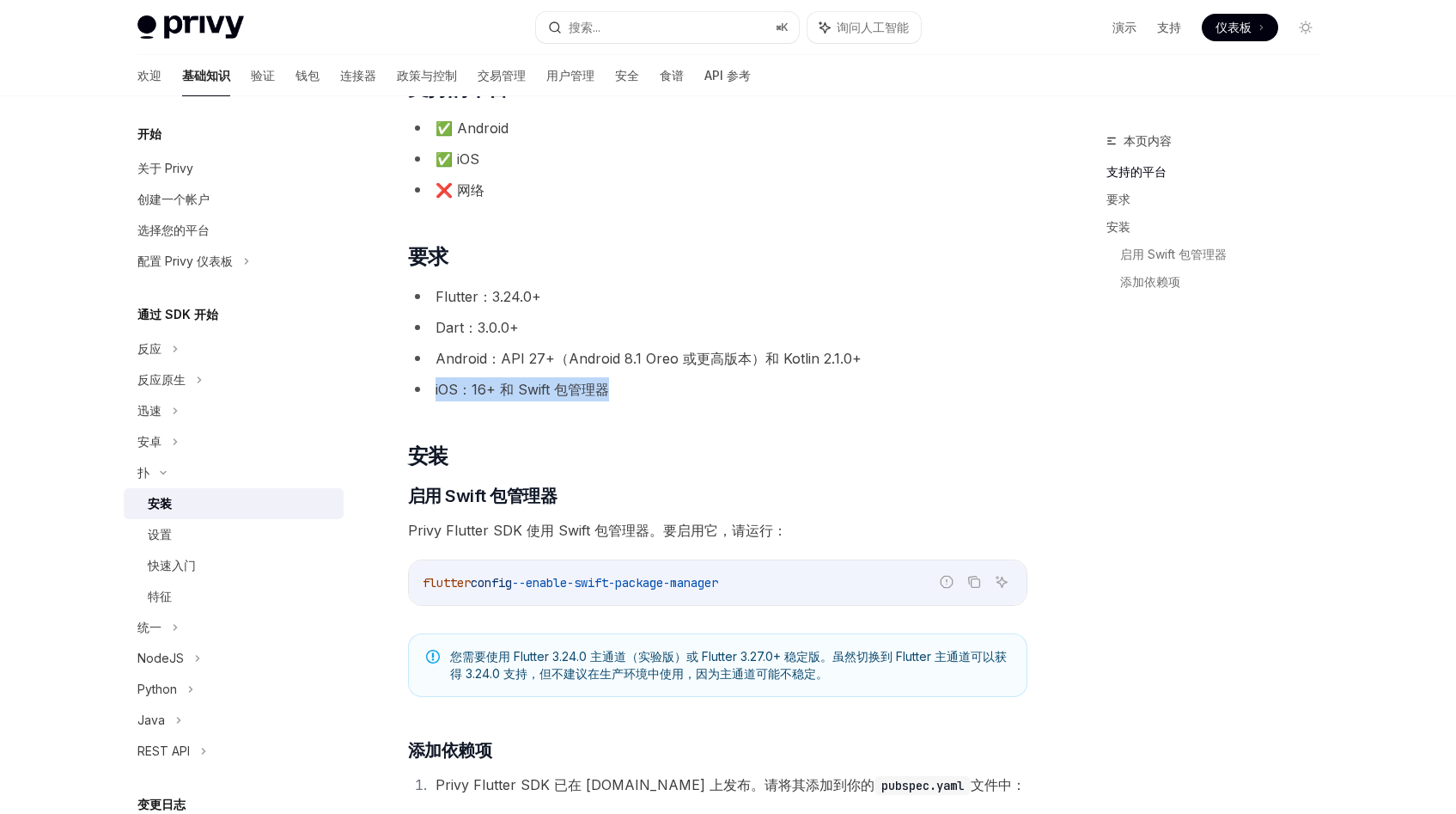
scroll to position [130, 0]
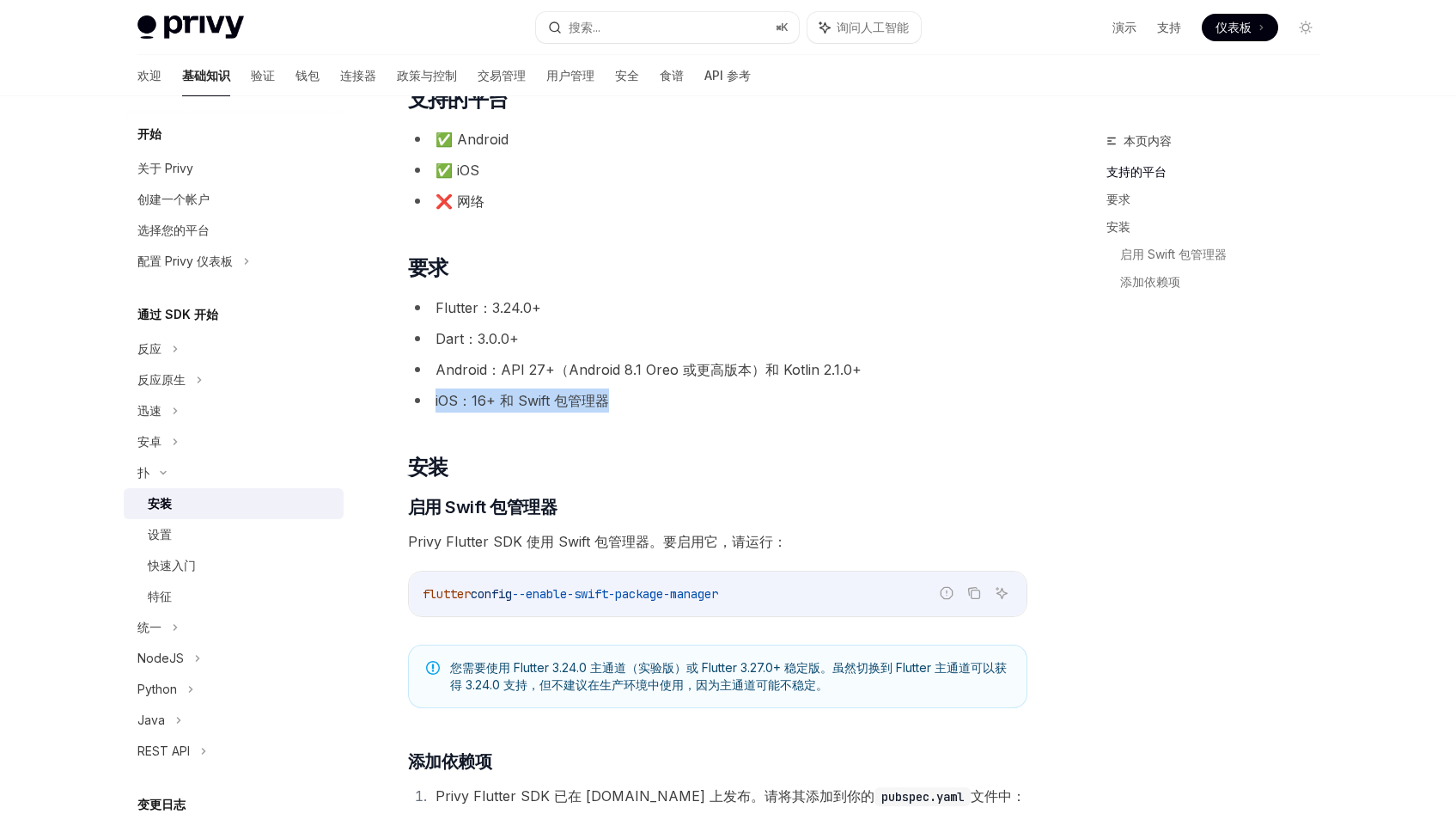
click at [548, 366] on font "Android：API 27+（Android 8.1 Oreo 或更高版本）和 Kotlin 2.1.0+" at bounding box center [649, 369] width 426 height 18
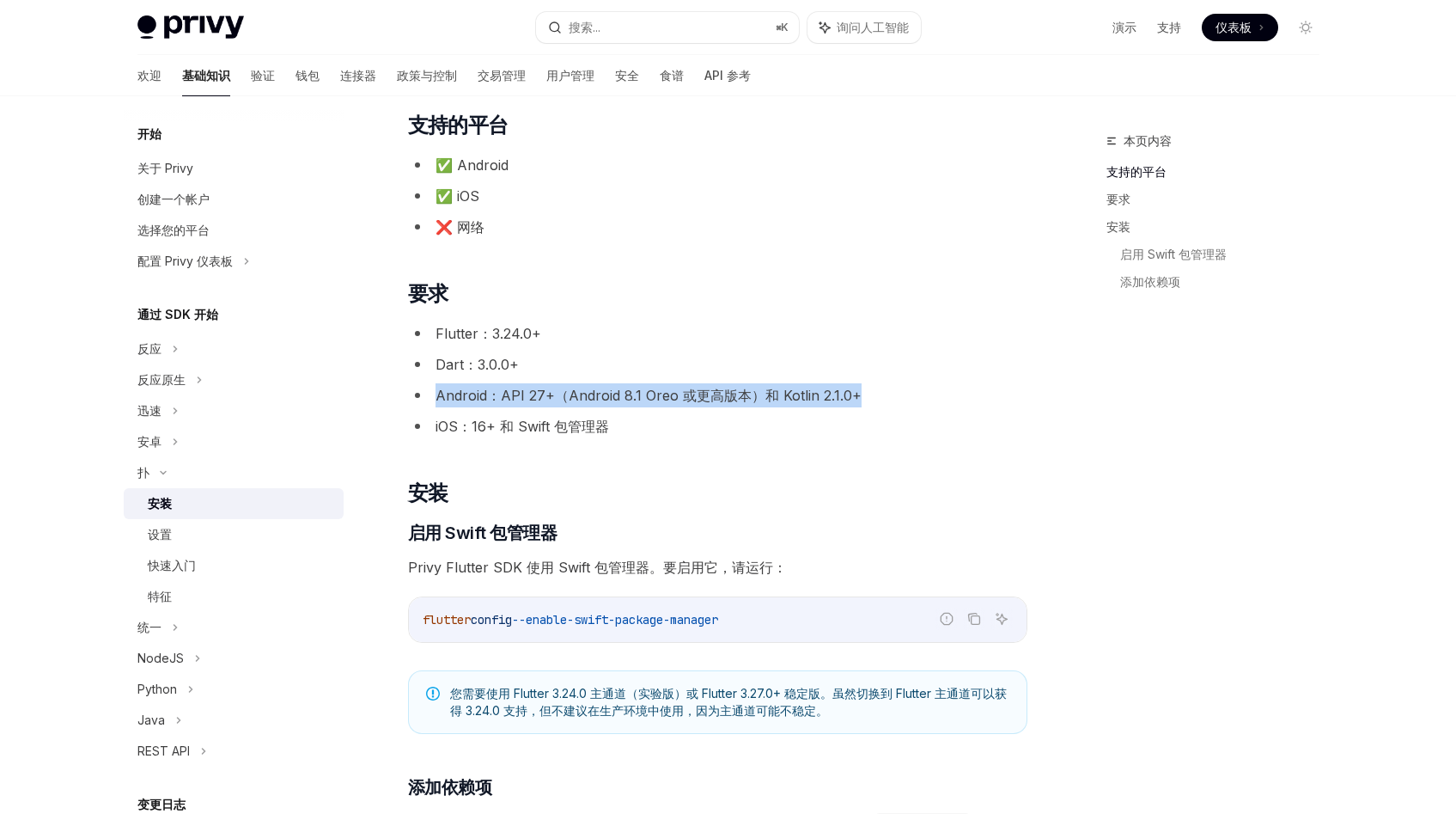
scroll to position [100, 0]
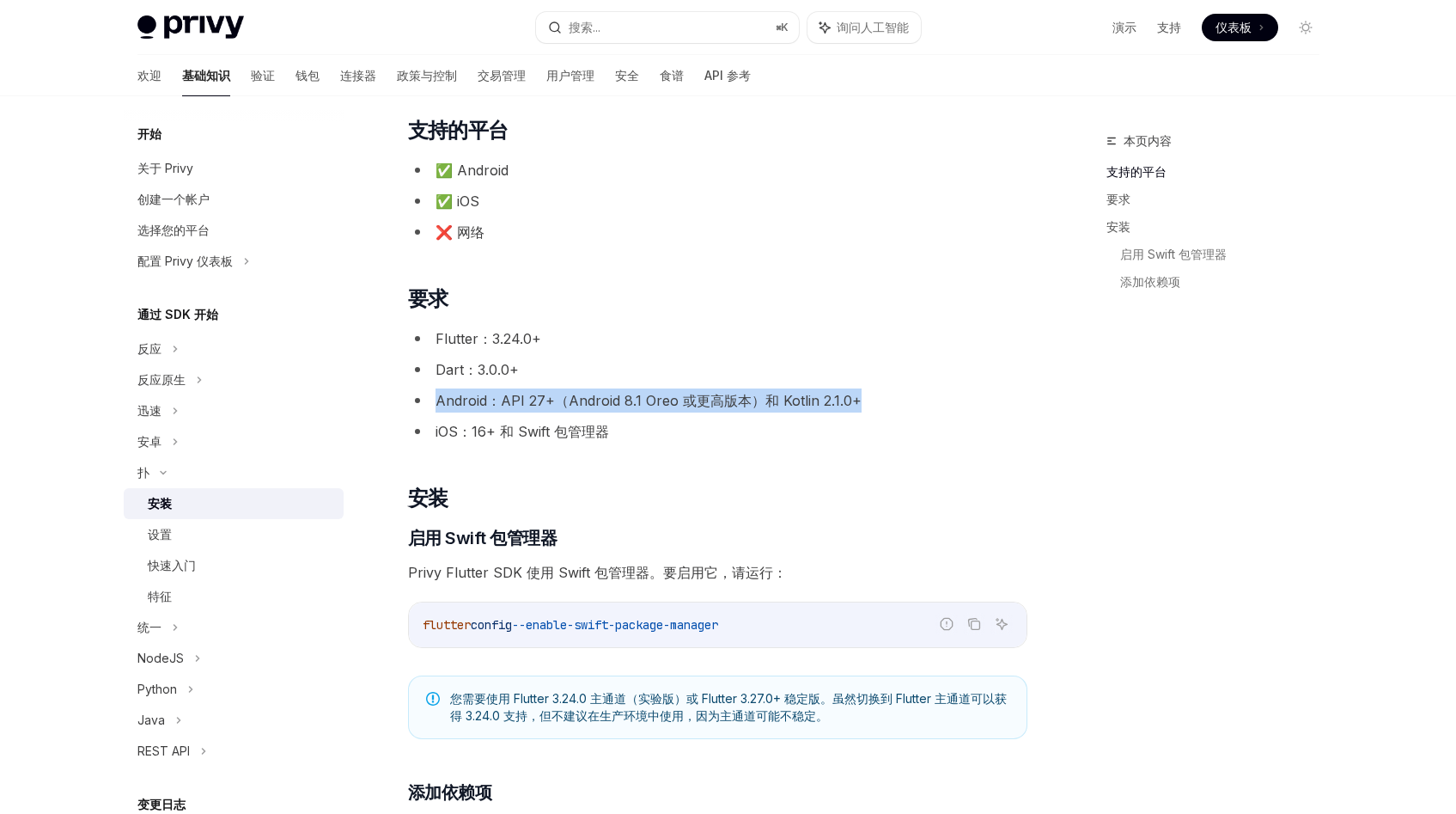
click at [494, 335] on font "Flutter：3.24.0+" at bounding box center [488, 338] width 106 height 18
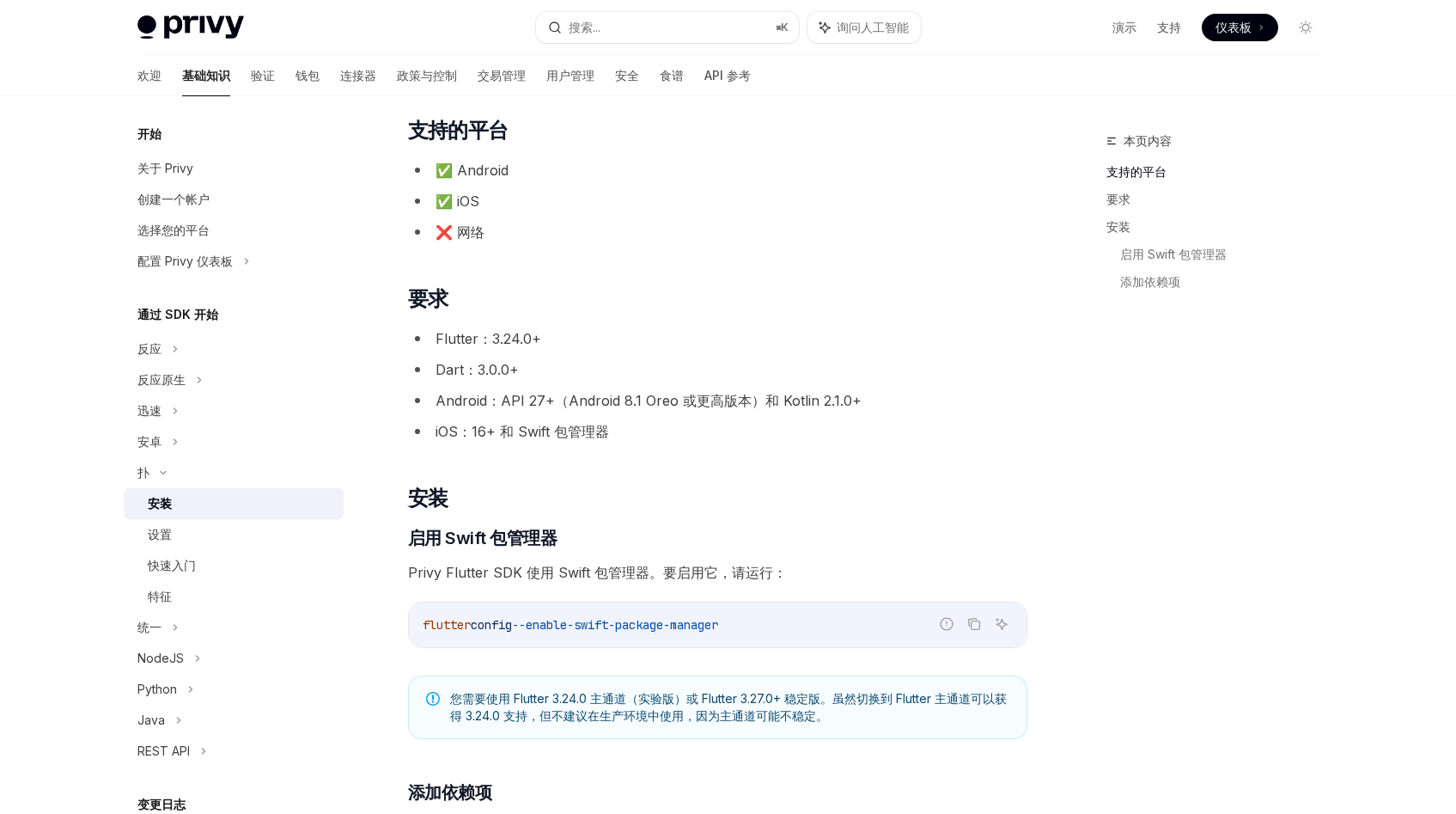
click at [494, 335] on font "Flutter：3.24.0+" at bounding box center [488, 338] width 106 height 18
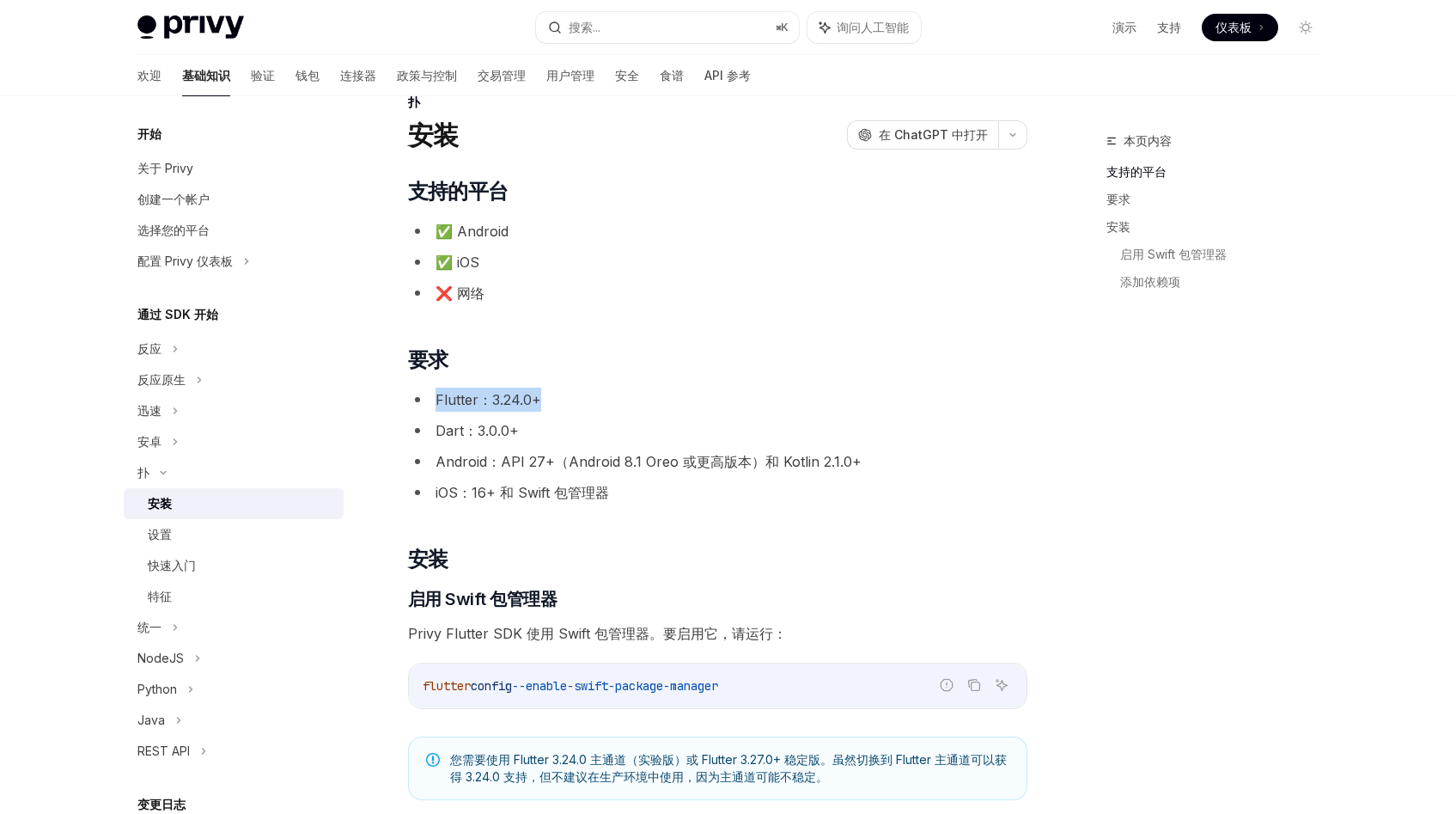
scroll to position [0, 0]
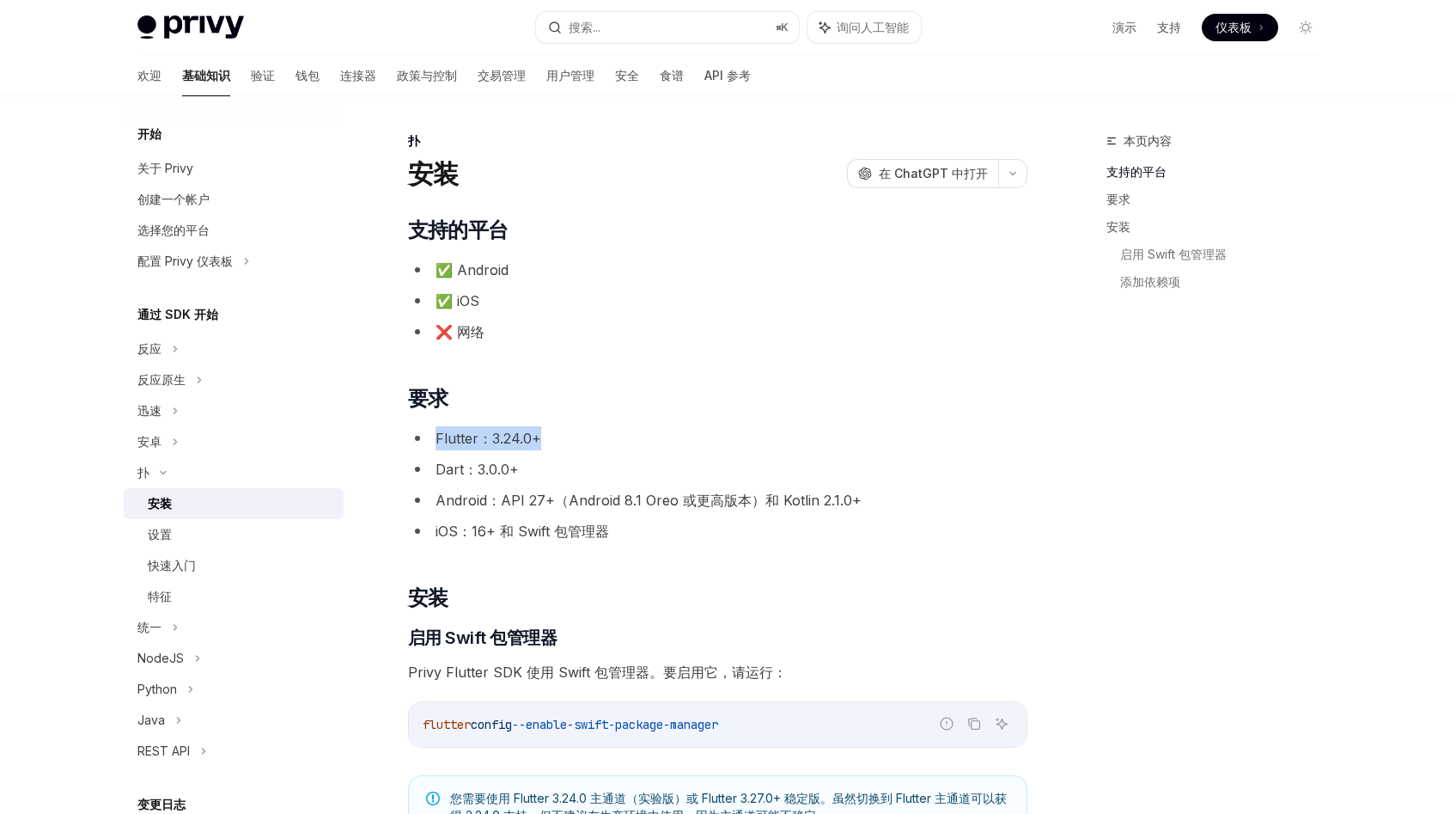
click at [461, 302] on font "✅ iOS" at bounding box center [457, 301] width 43 height 18
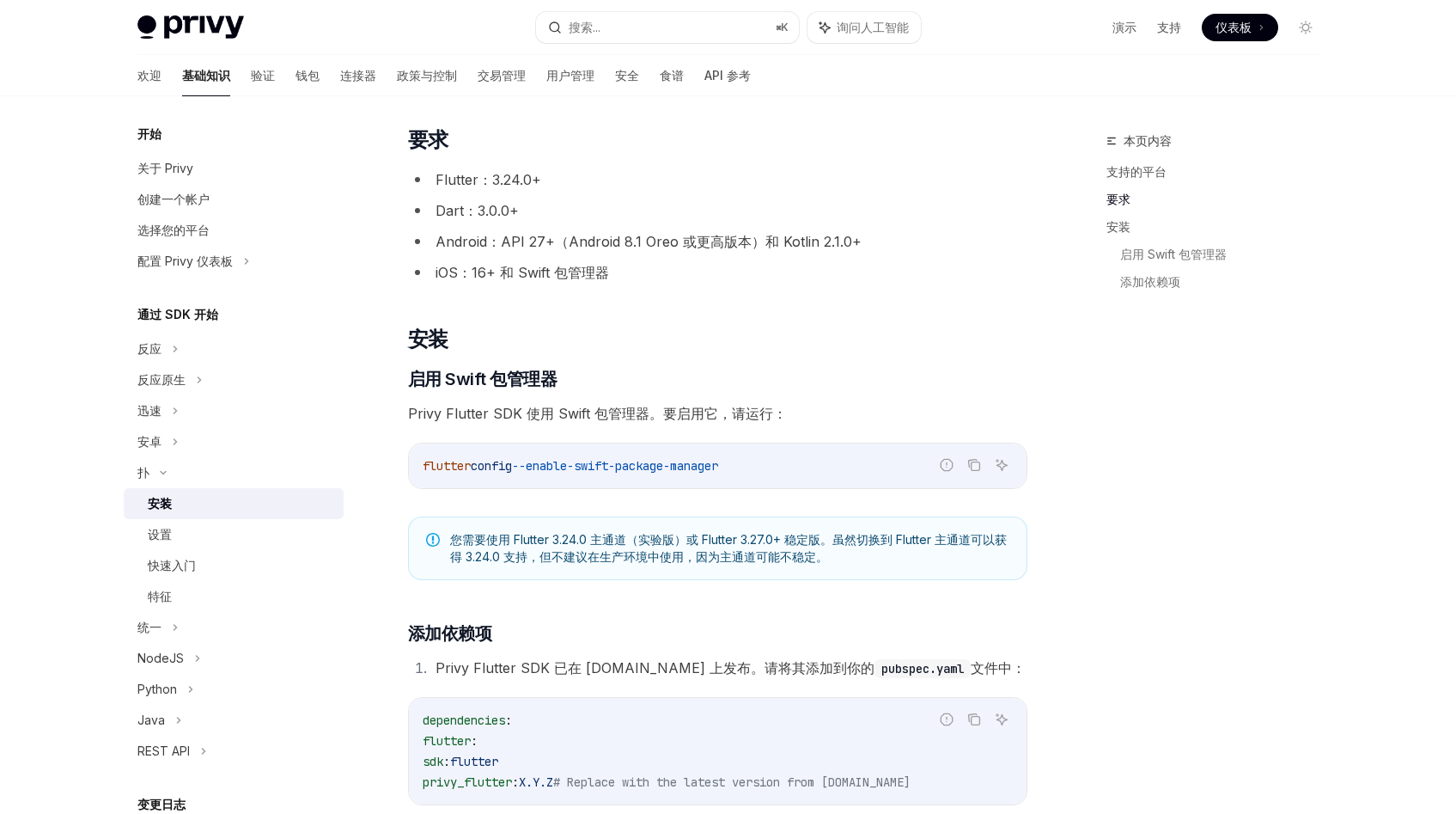
scroll to position [359, 0]
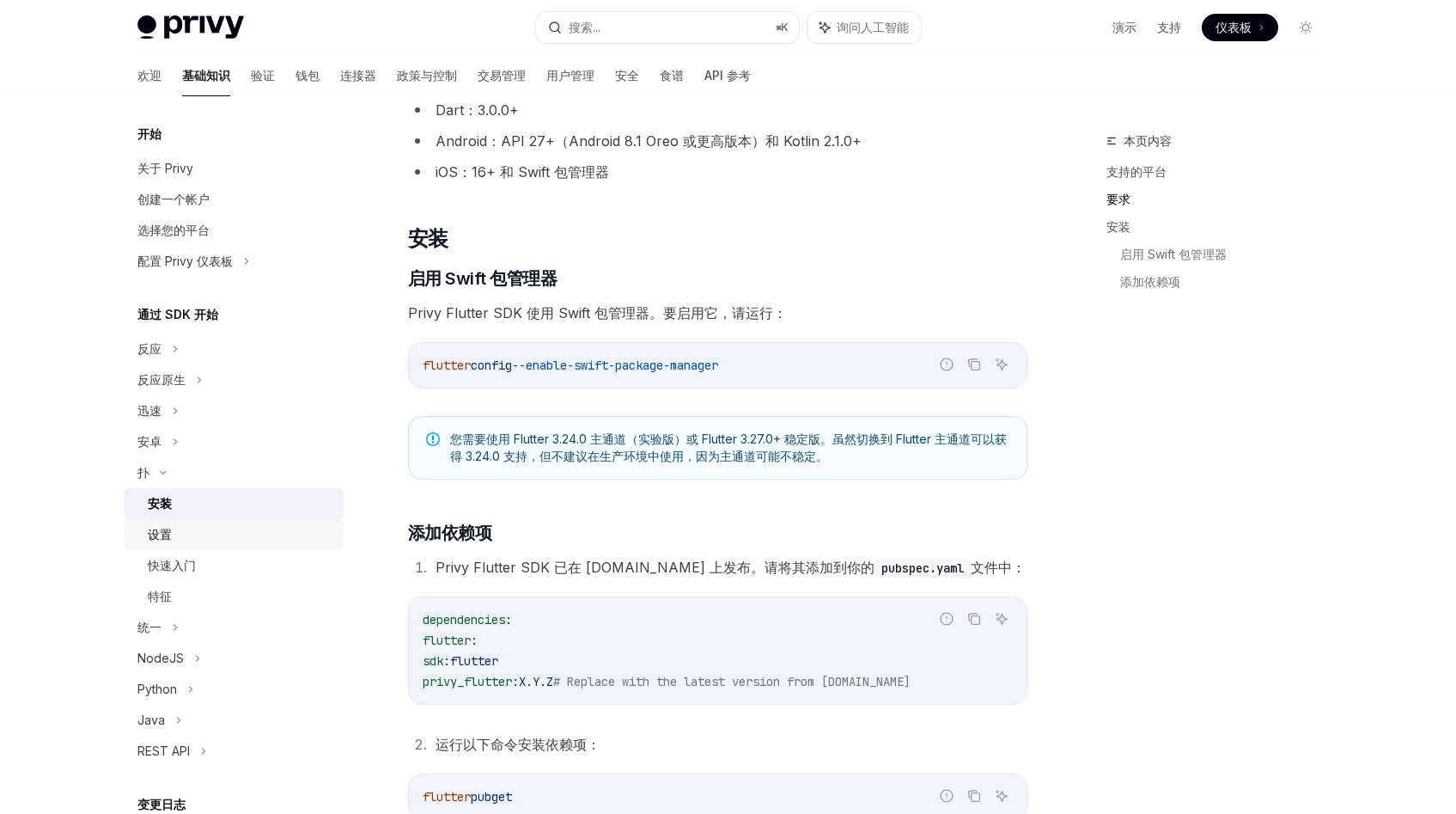
click at [217, 530] on div "设置" at bounding box center [240, 534] width 185 height 20
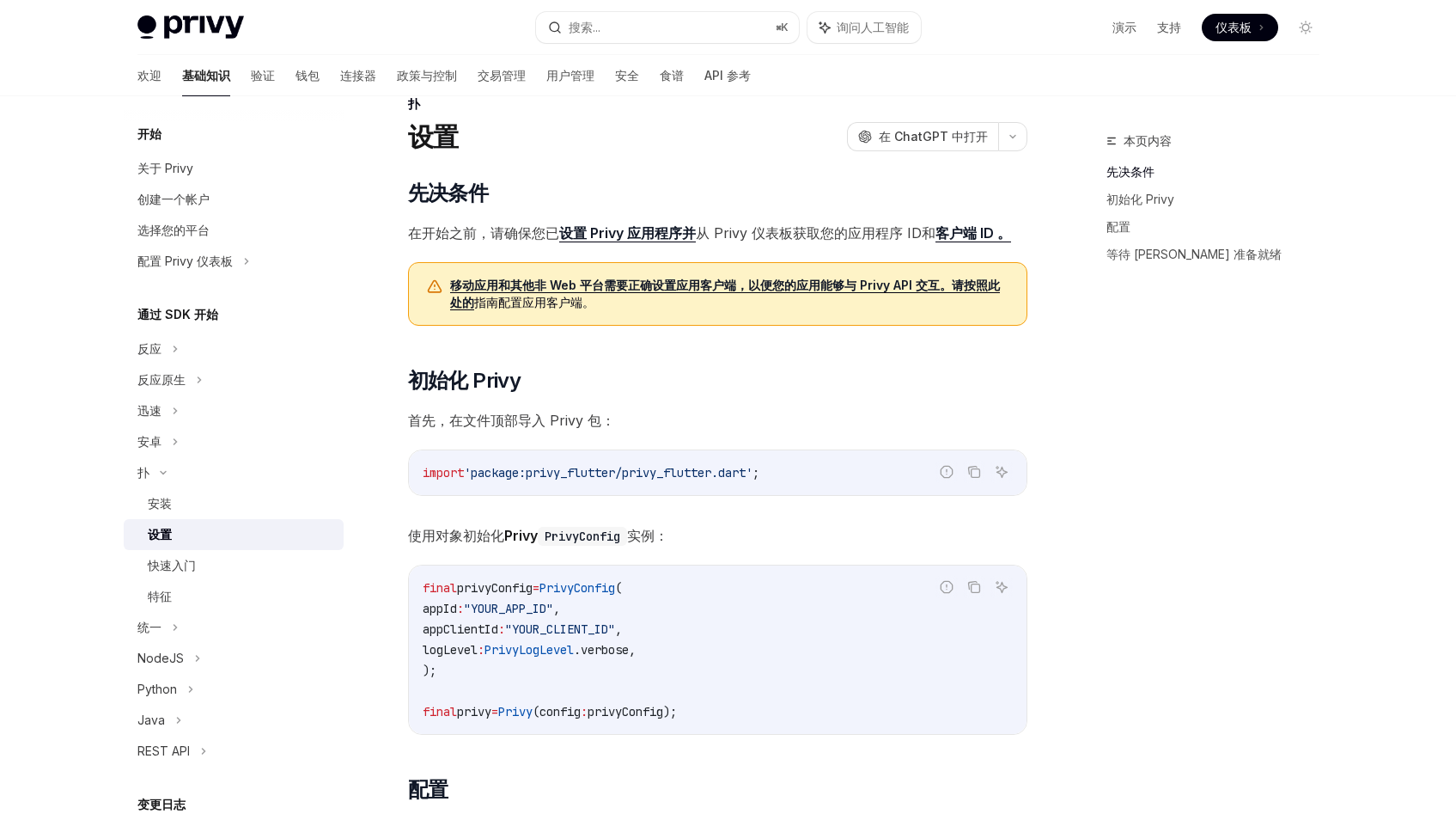
scroll to position [38, 0]
click at [492, 421] on font "首先，在文件顶部导入 Privy 包：" at bounding box center [511, 419] width 207 height 18
click at [211, 566] on div "快速入门" at bounding box center [240, 565] width 185 height 20
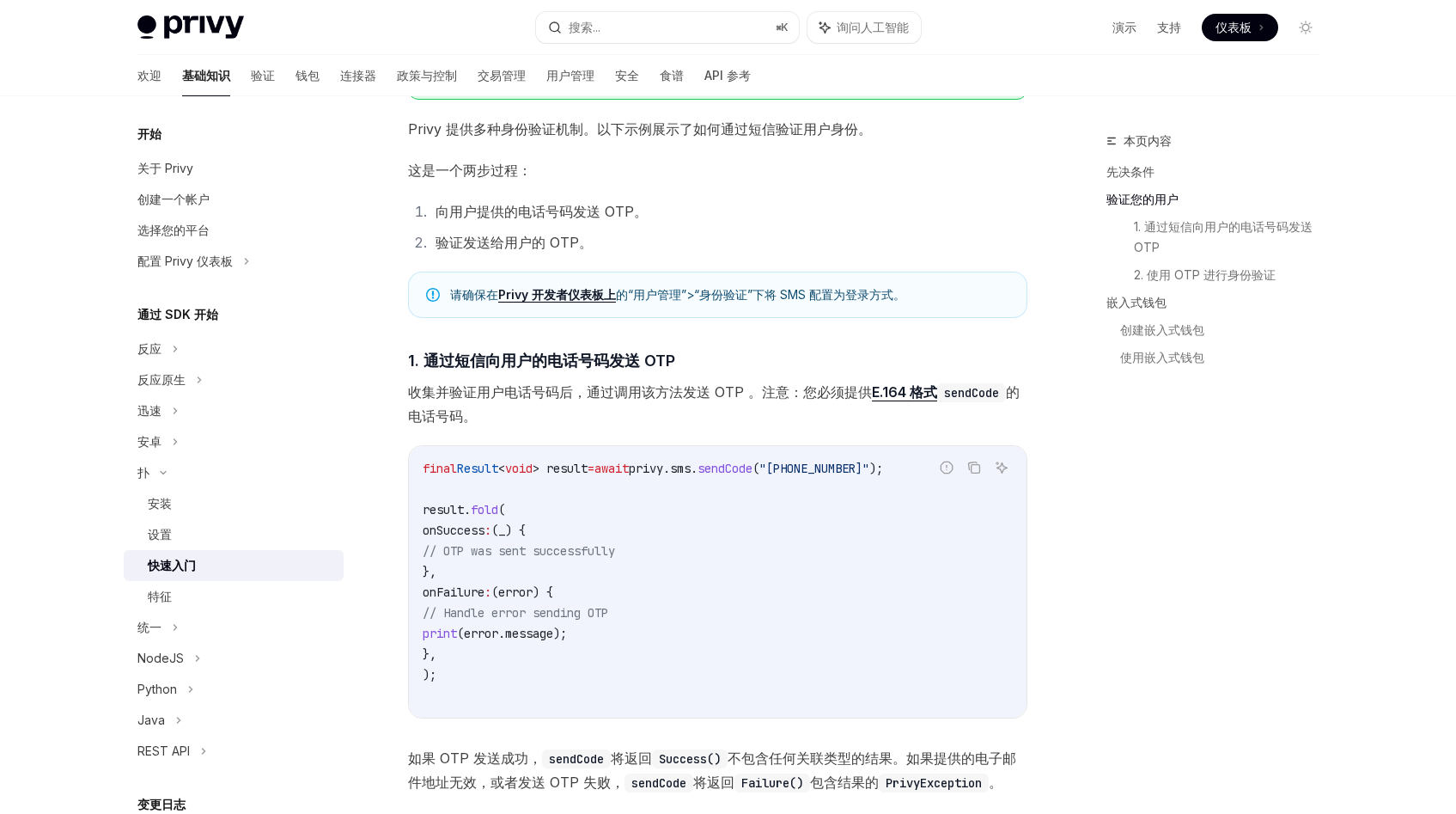
scroll to position [408, 0]
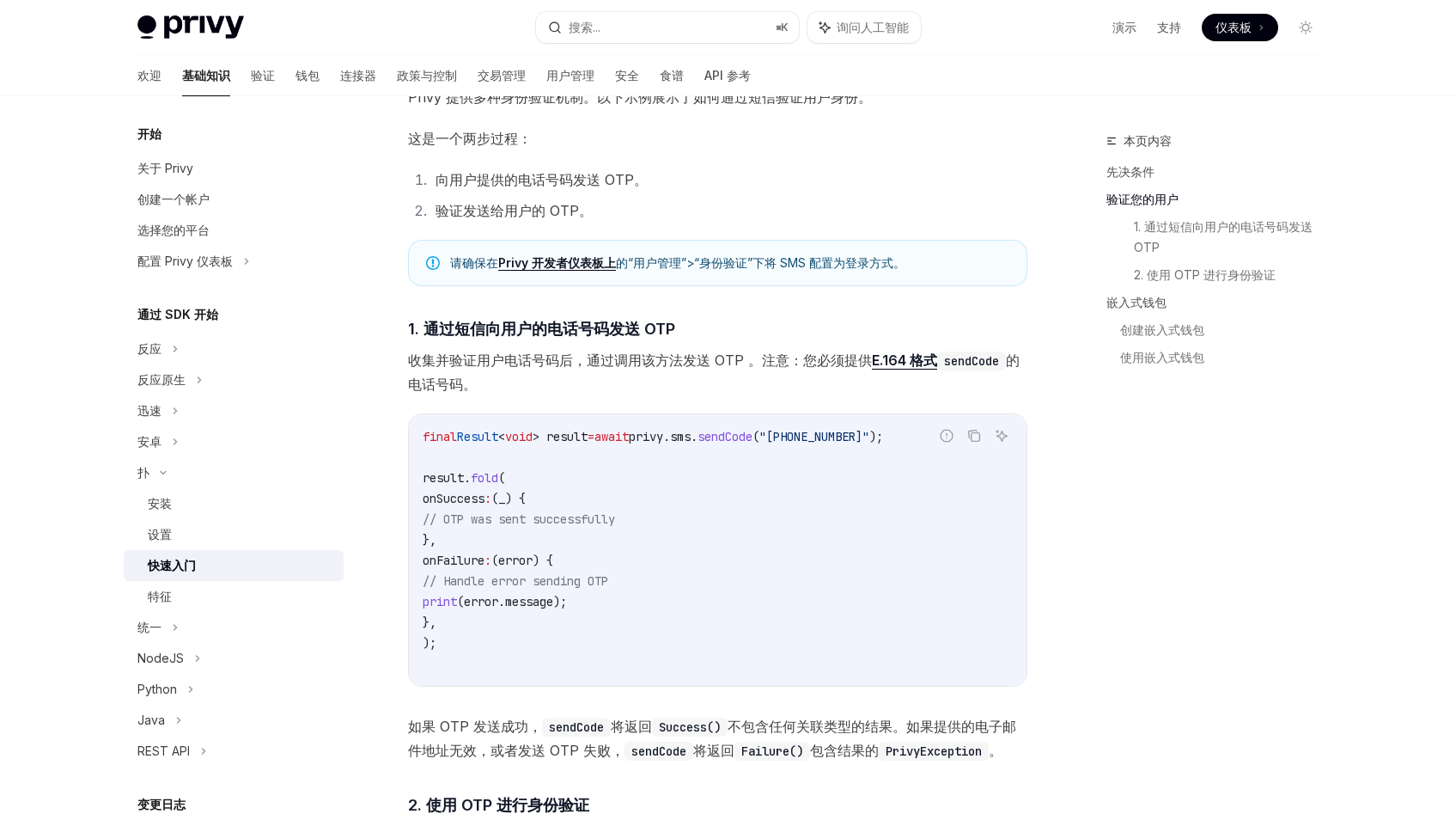
click at [505, 356] on font "收集并验证用户电话号码后，通过调用该方法发送 OTP 。注意：您必须提供" at bounding box center [639, 360] width 464 height 18
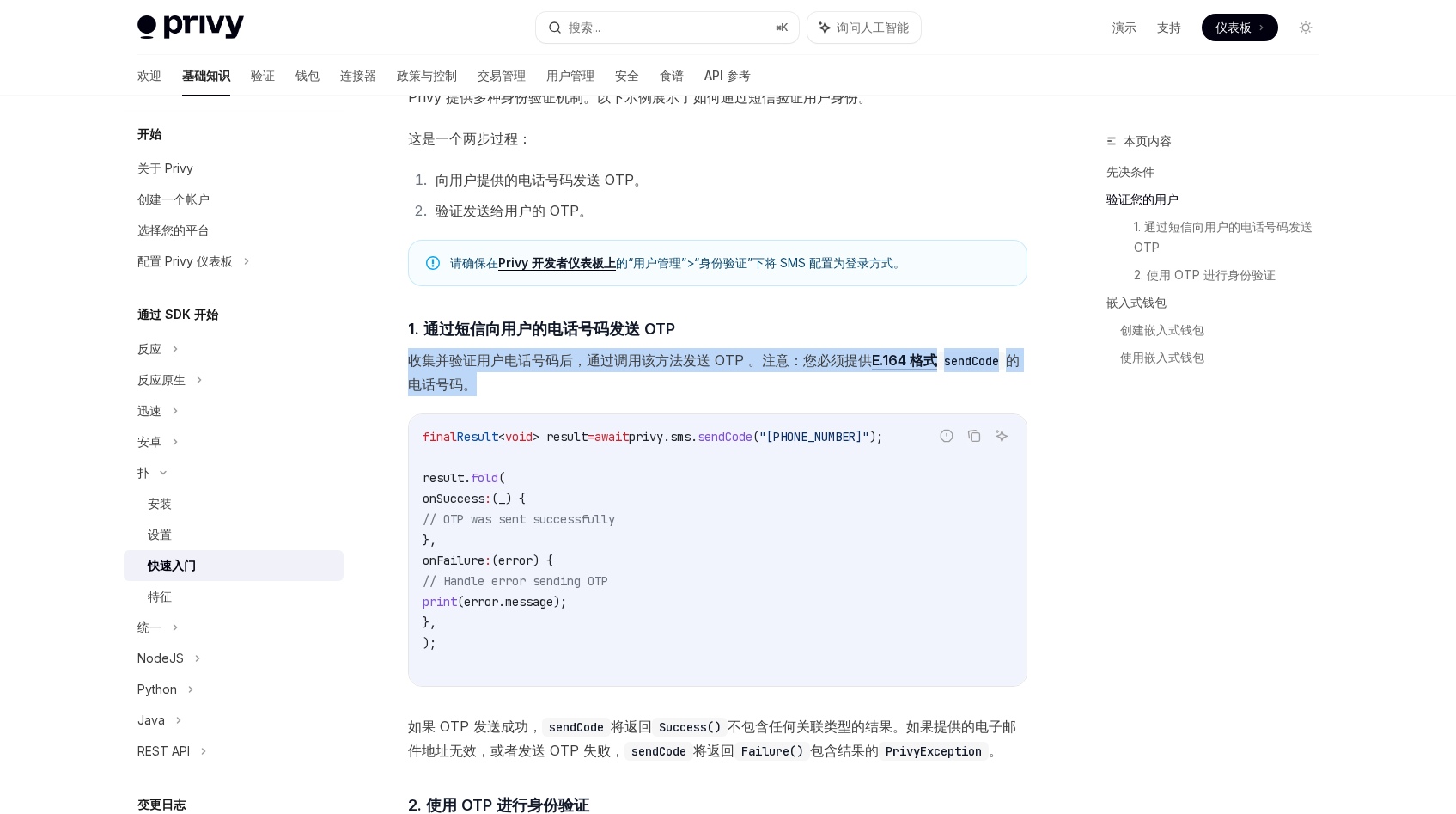
click at [505, 356] on font "收集并验证用户电话号码后，通过调用该方法发送 OTP 。注意：您必须提供" at bounding box center [639, 360] width 464 height 18
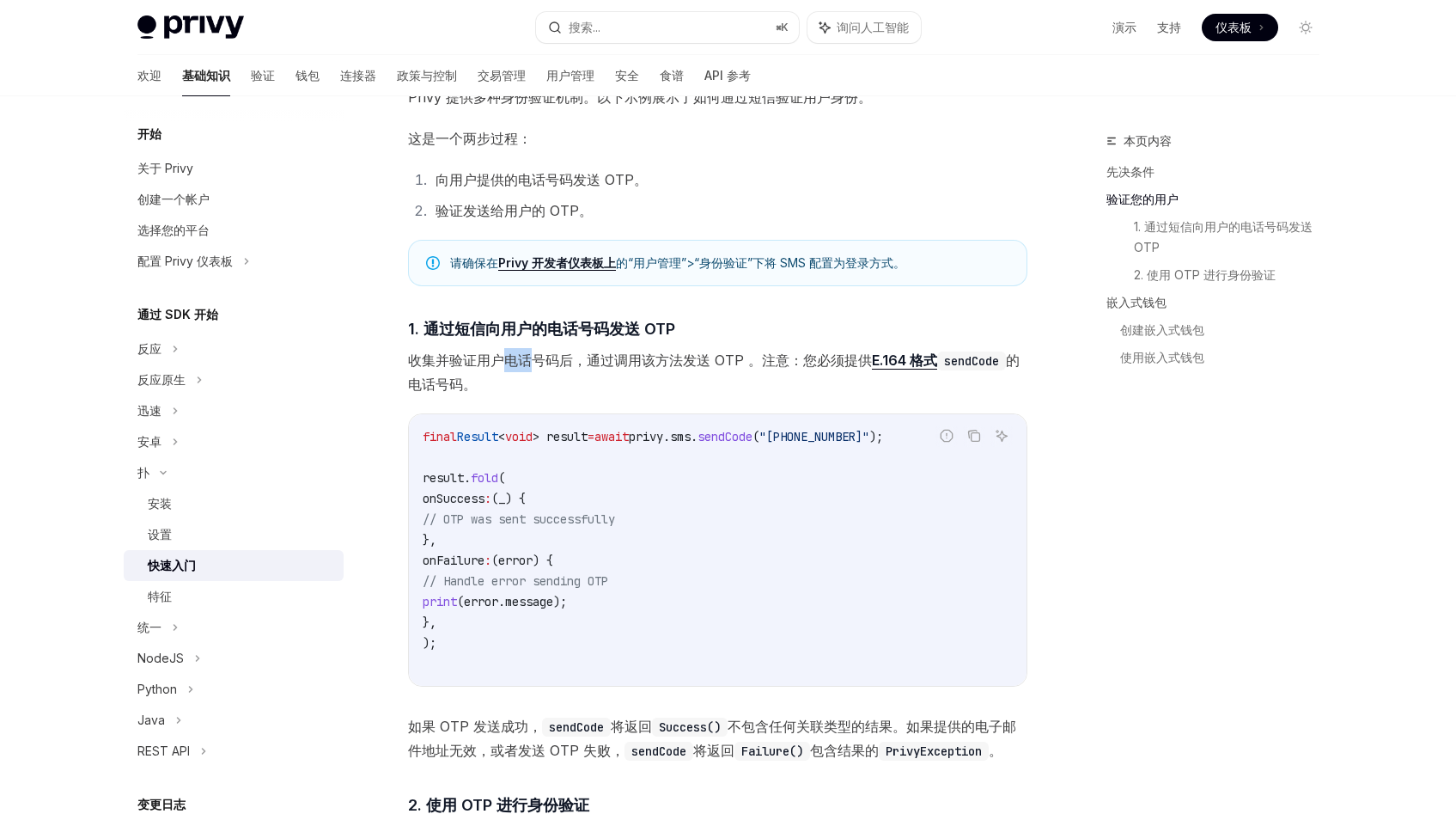
click at [505, 356] on font "收集并验证用户电话号码后，通过调用该方法发送 OTP 。注意：您必须提供" at bounding box center [639, 360] width 464 height 18
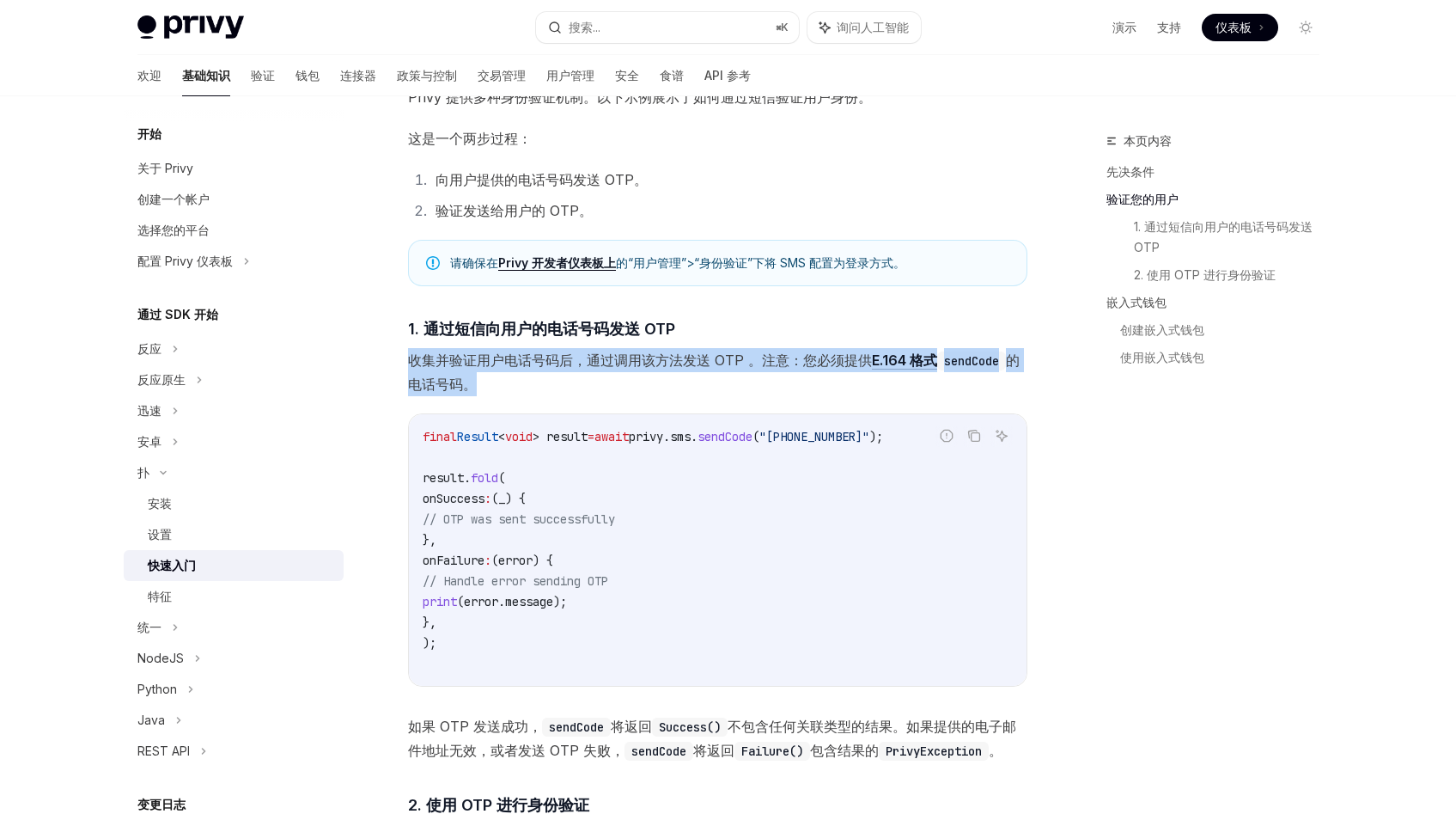
click at [505, 356] on font "收集并验证用户电话号码后，通过调用该方法发送 OTP 。注意：您必须提供" at bounding box center [639, 360] width 464 height 18
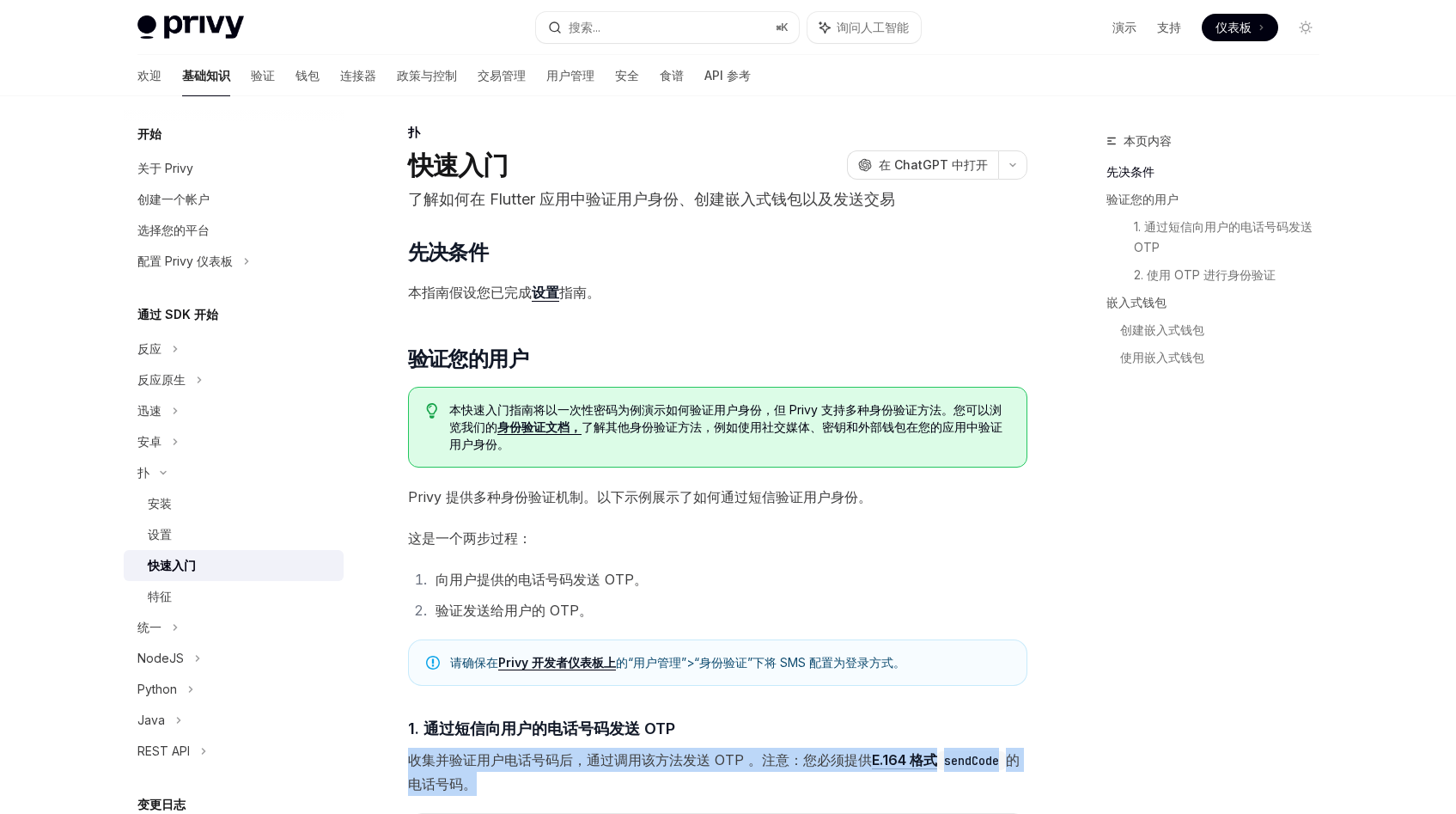
scroll to position [0, 0]
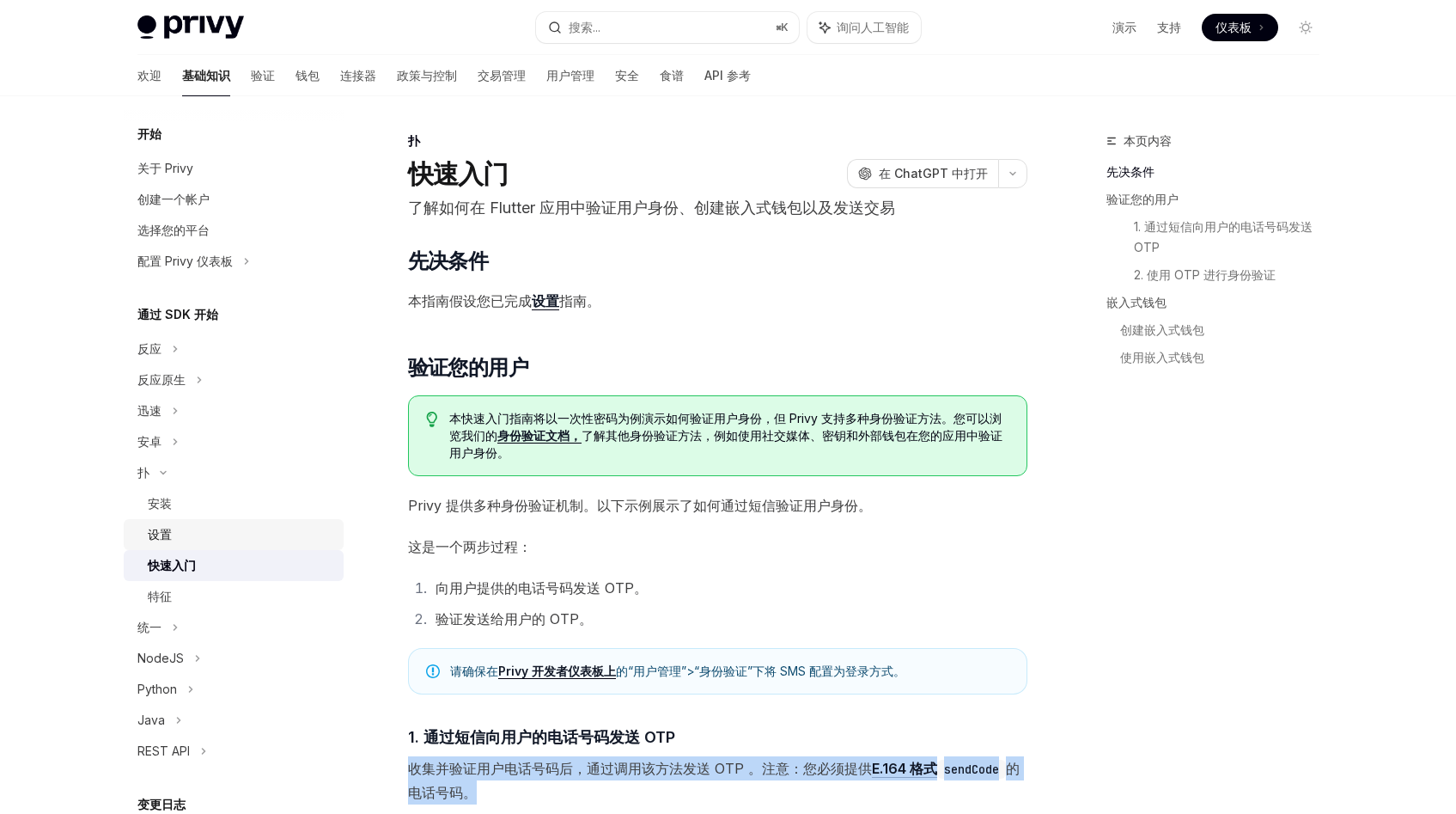
click at [160, 537] on font "设置" at bounding box center [160, 534] width 24 height 15
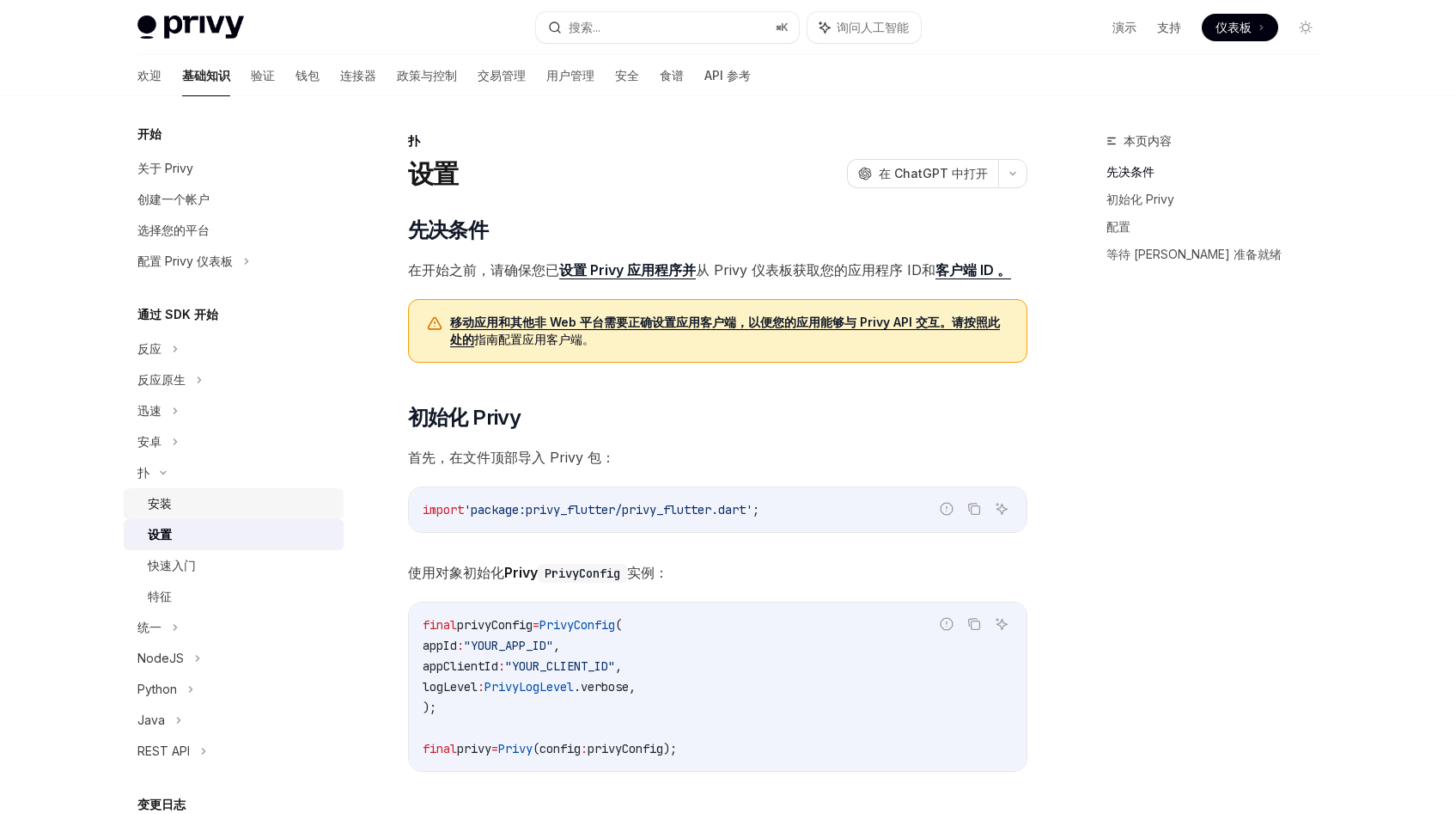
click at [211, 516] on link "安装" at bounding box center [233, 504] width 220 height 31
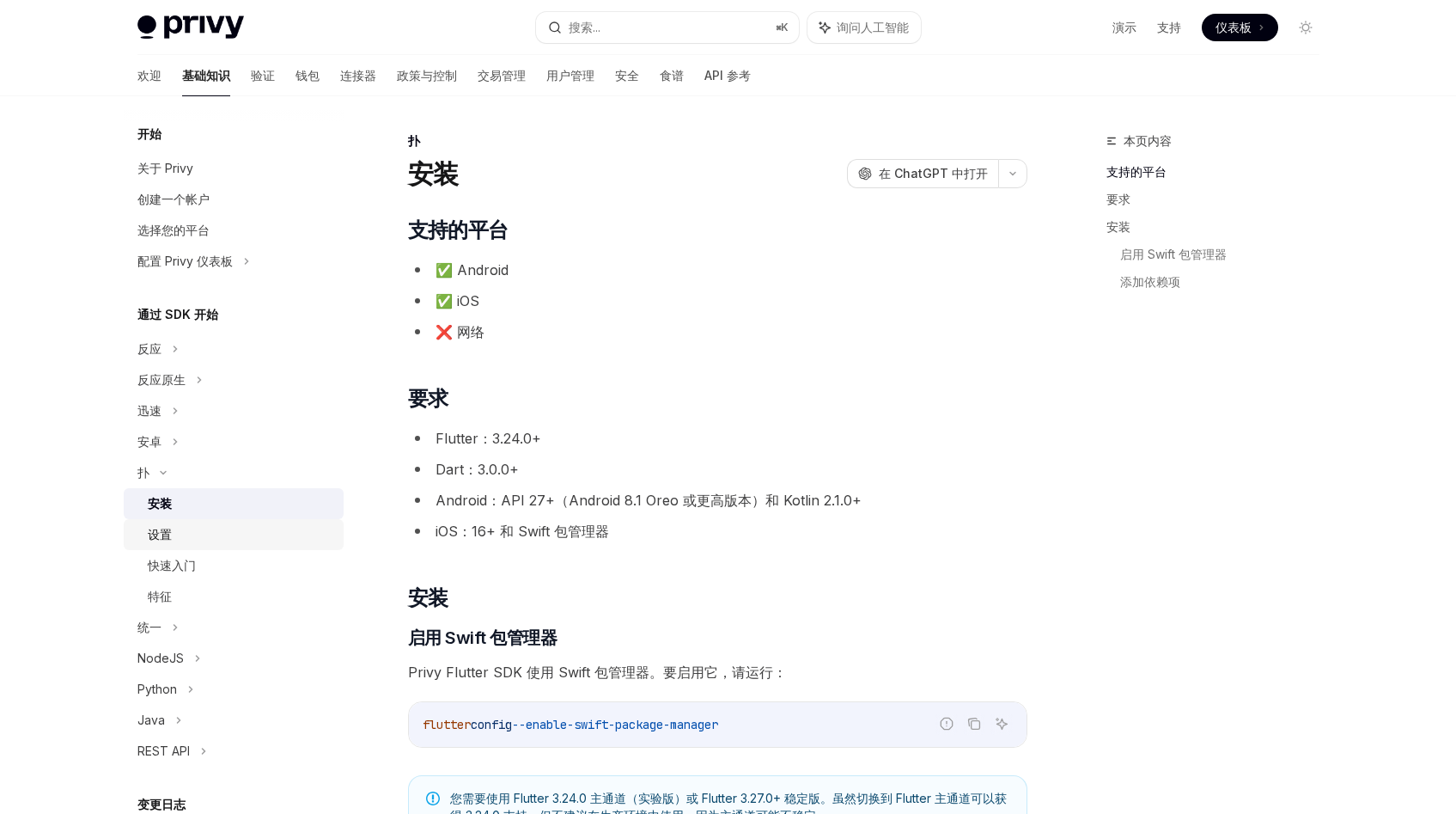
click at [210, 535] on div "设置" at bounding box center [240, 534] width 185 height 20
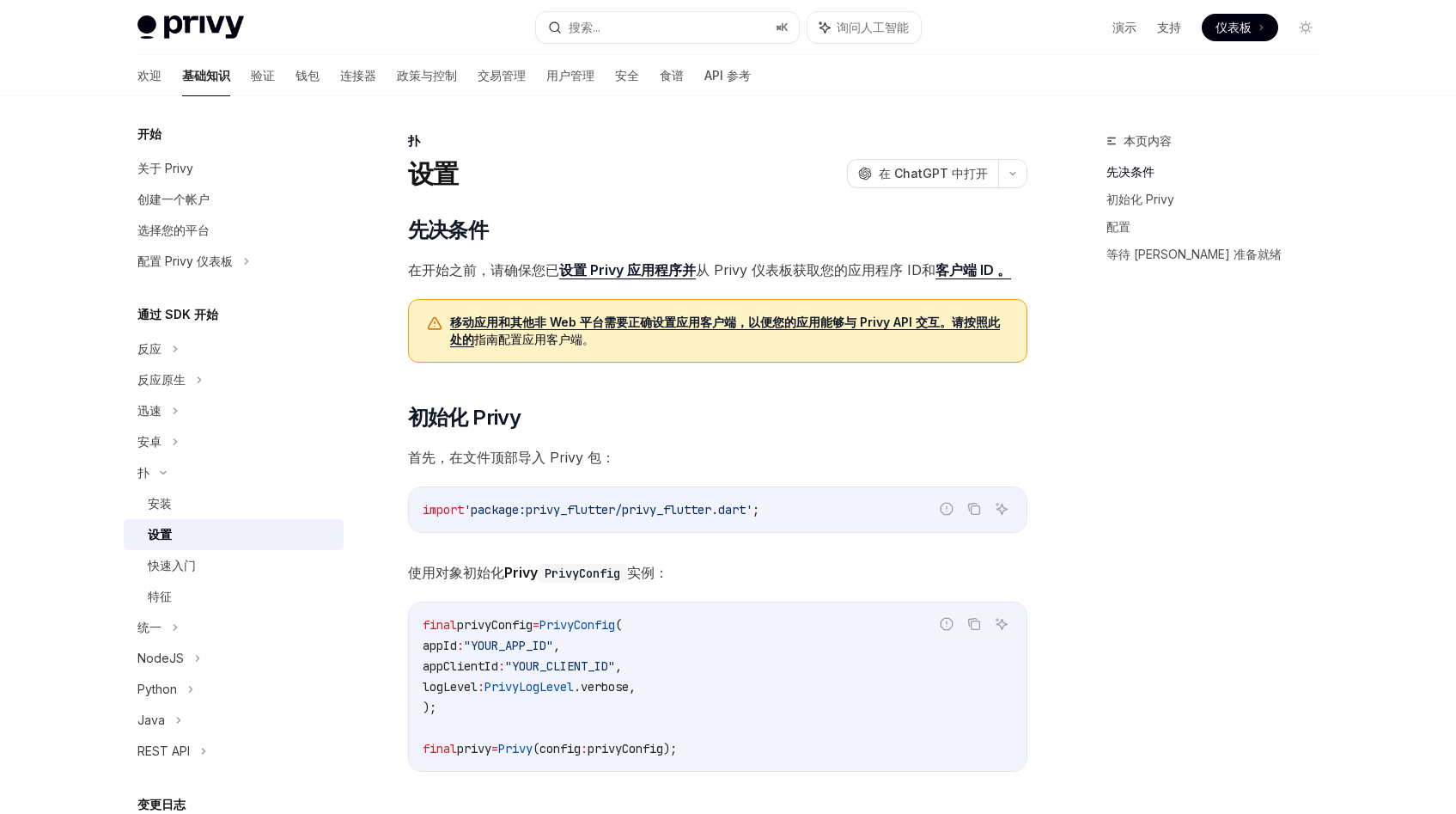
click at [222, 519] on link "设置" at bounding box center [233, 534] width 220 height 31
click at [235, 511] on div "安装" at bounding box center [240, 503] width 185 height 20
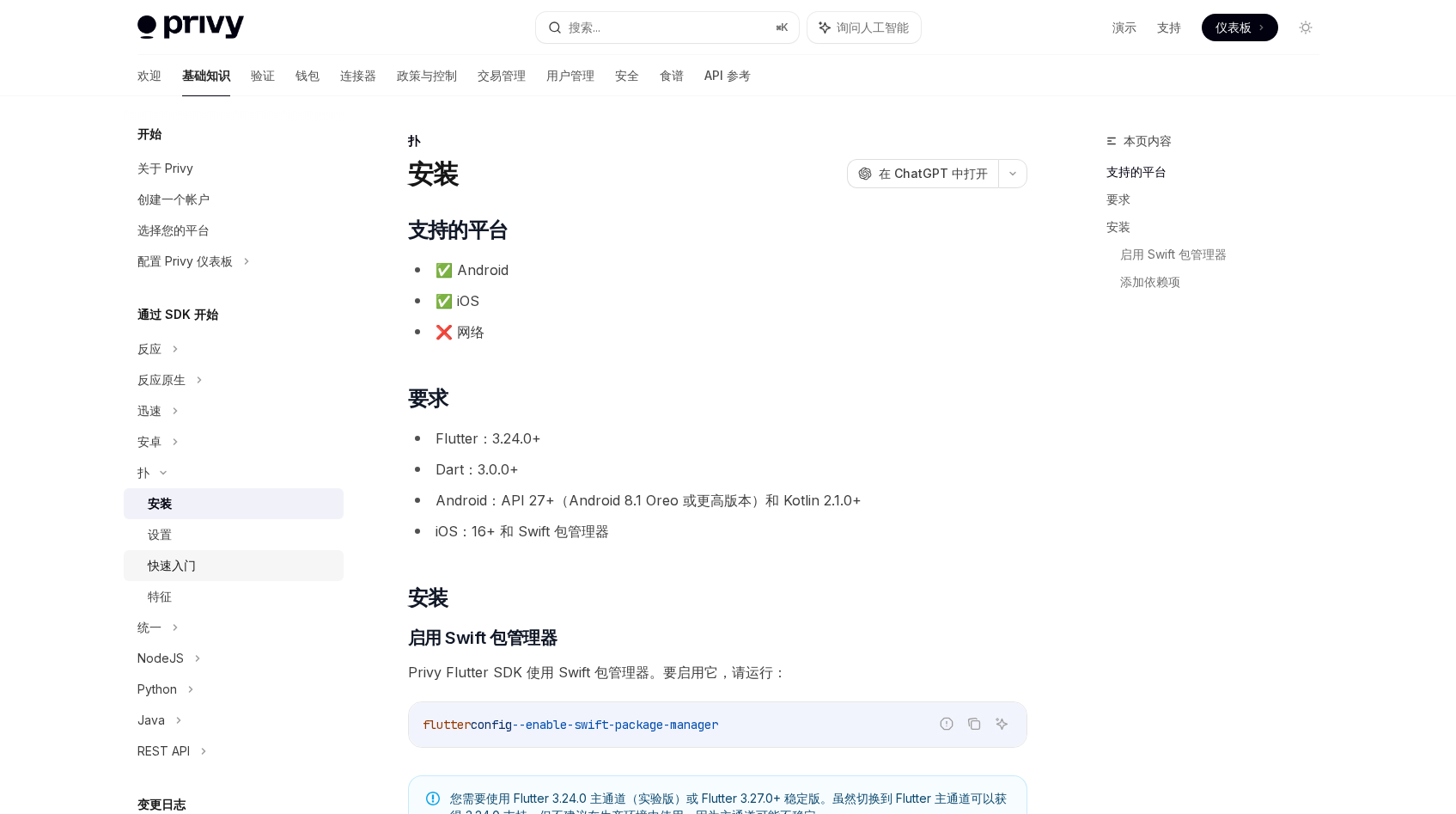
click at [184, 569] on font "快速入门" at bounding box center [172, 565] width 48 height 15
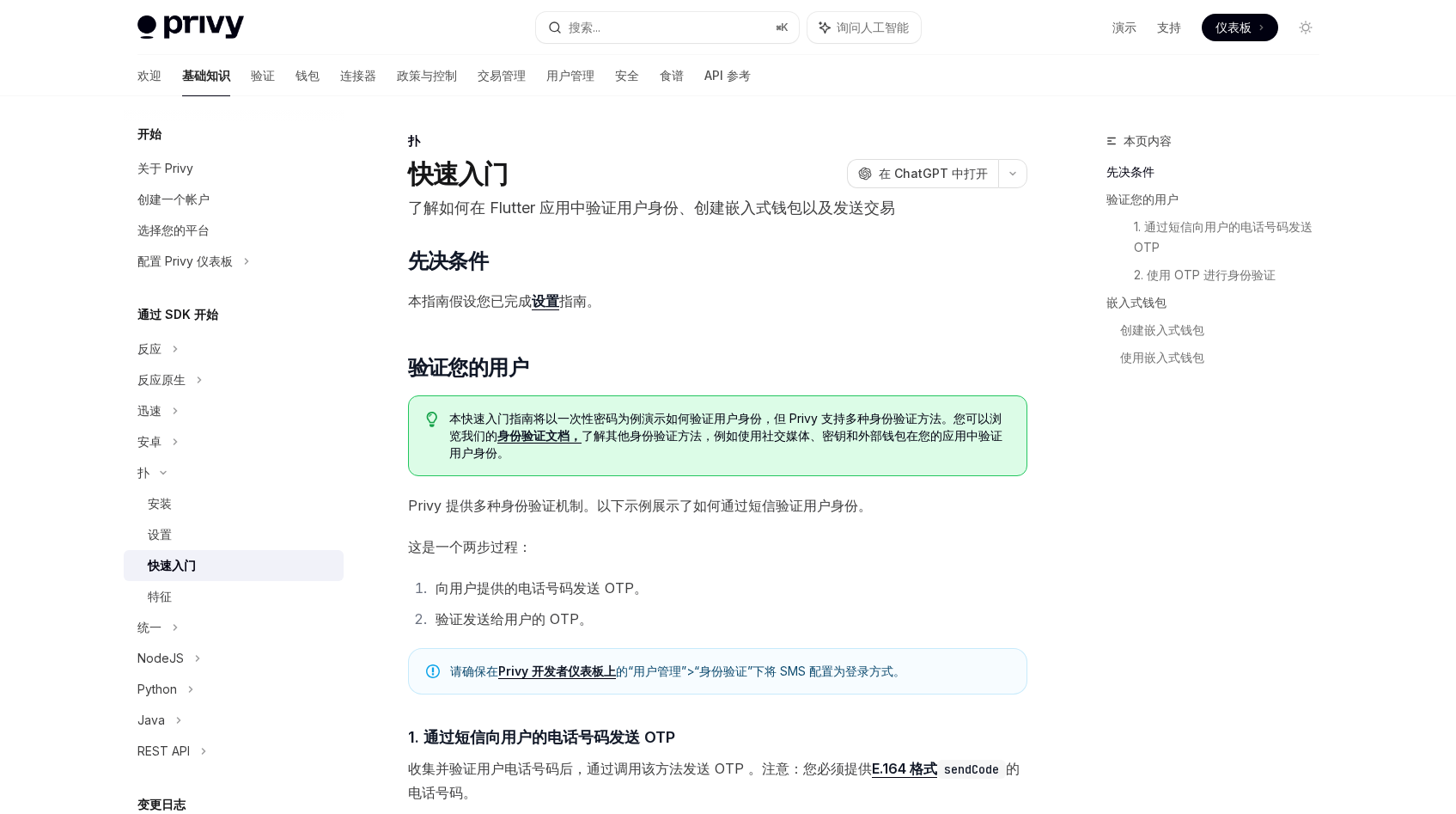
click at [620, 501] on font "Privy 提供多种身份验证机制。以下示例展示了如何通过短信验证用户身份。" at bounding box center [639, 505] width 464 height 18
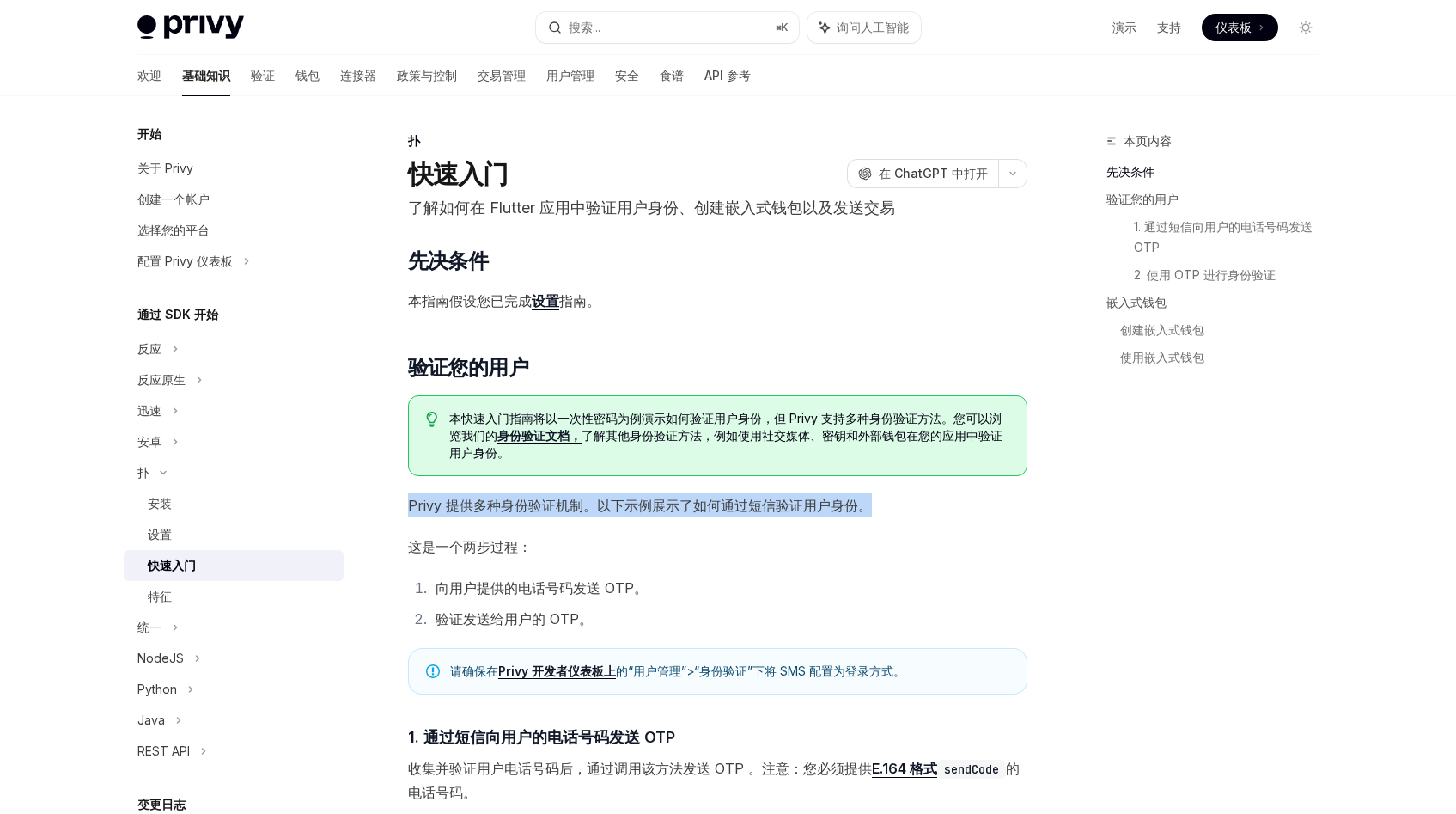
click at [620, 501] on font "Privy 提供多种身份验证机制。以下示例展示了如何通过短信验证用户身份。" at bounding box center [639, 505] width 464 height 18
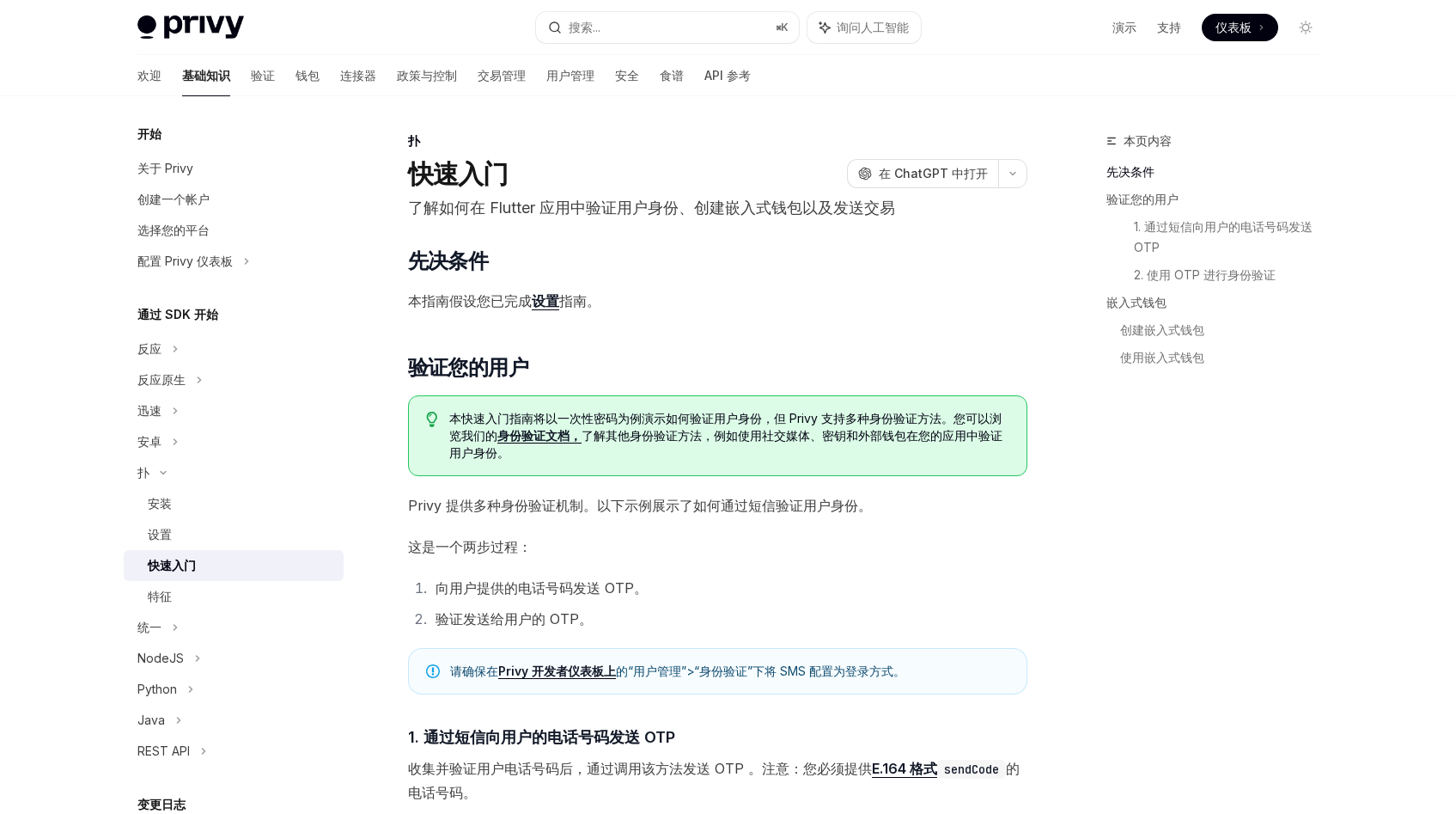
click at [620, 501] on font "Privy 提供多种身份验证机制。以下示例展示了如何通过短信验证用户身份。" at bounding box center [639, 505] width 464 height 18
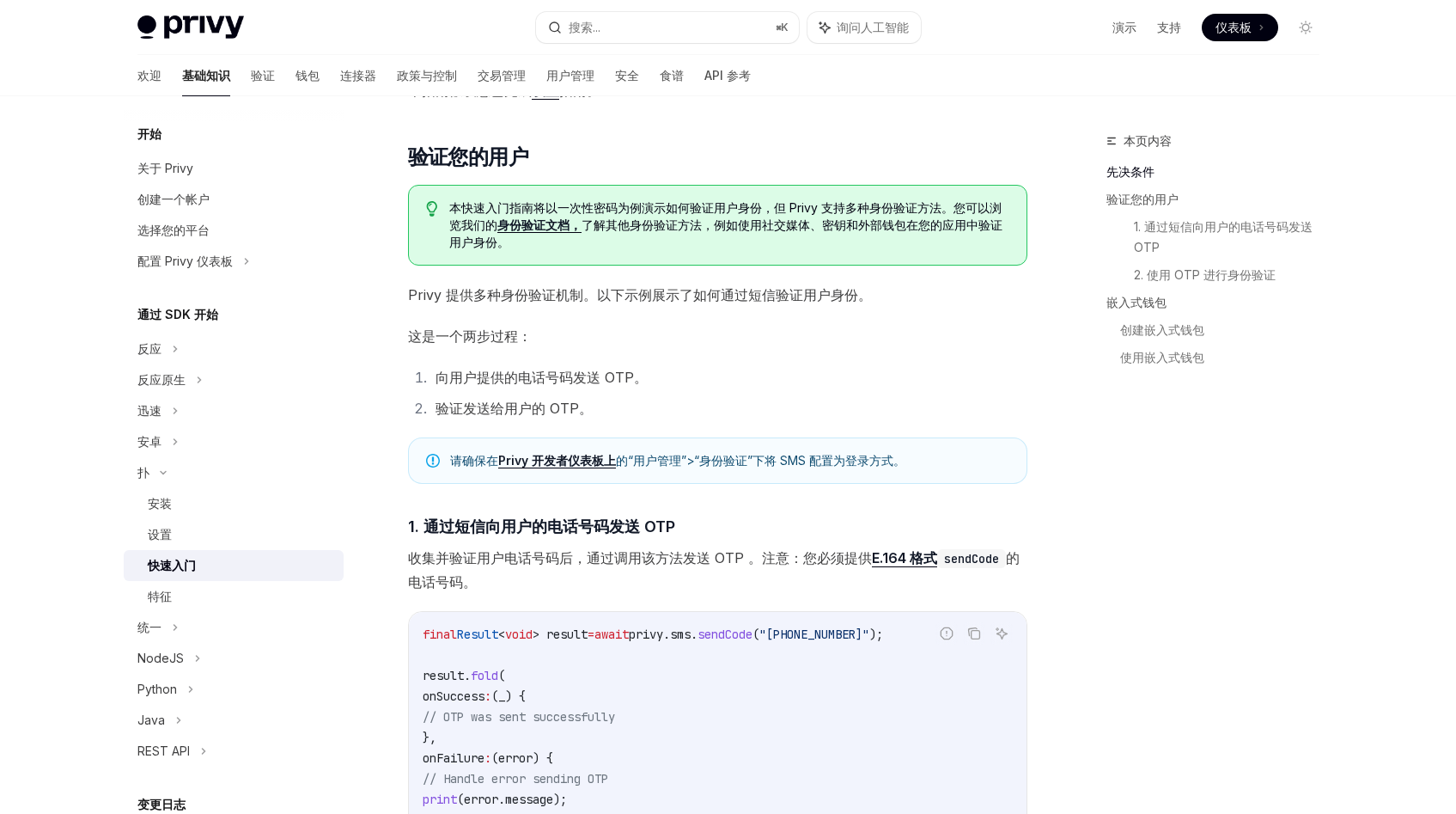
scroll to position [219, 0]
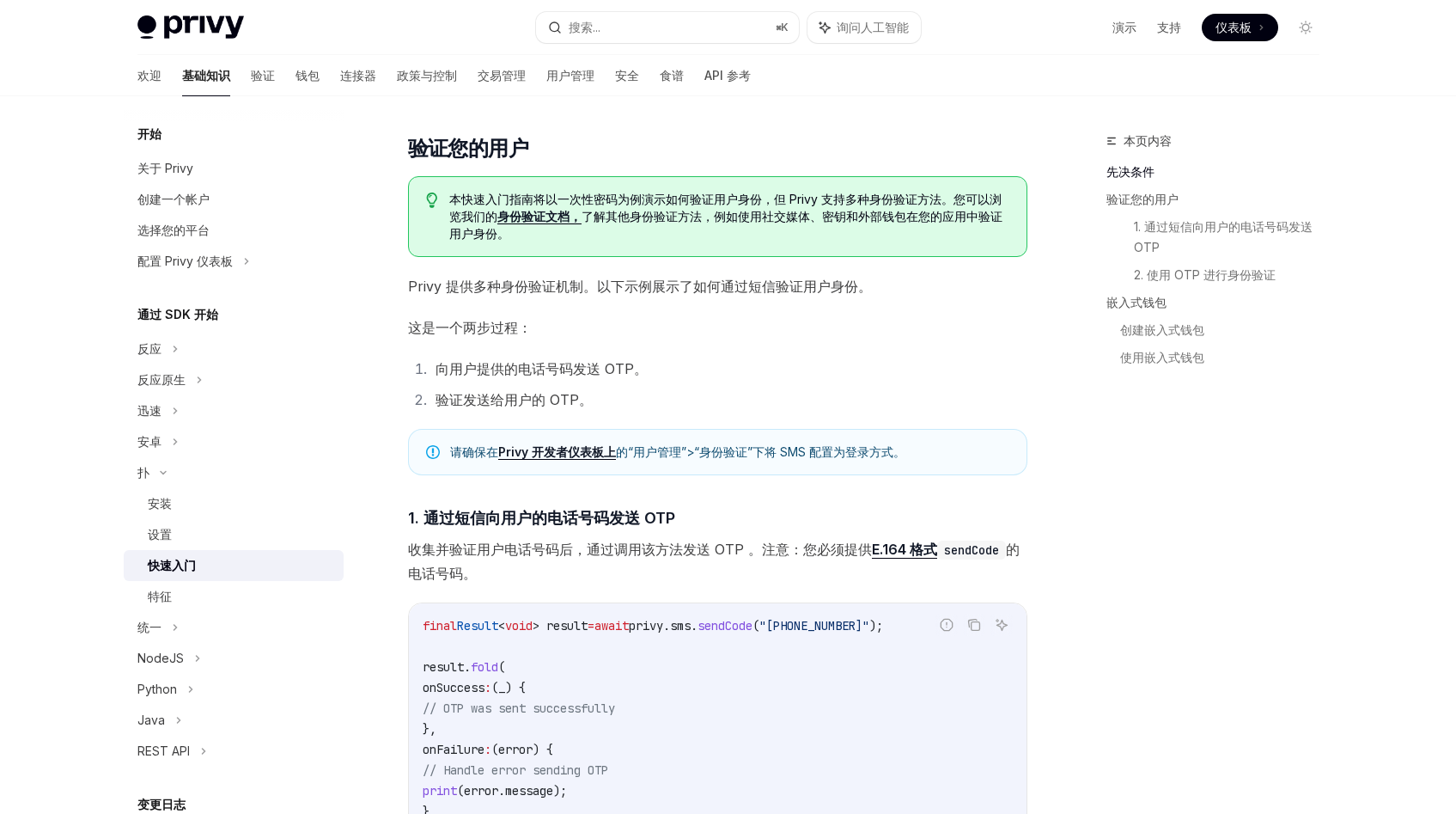
click at [507, 371] on font "向用户提供的电话号码发送 OTP。" at bounding box center [542, 368] width 212 height 18
click at [591, 513] on font "1. 通过短信向用户的电话号码发送 OTP" at bounding box center [542, 518] width 268 height 18
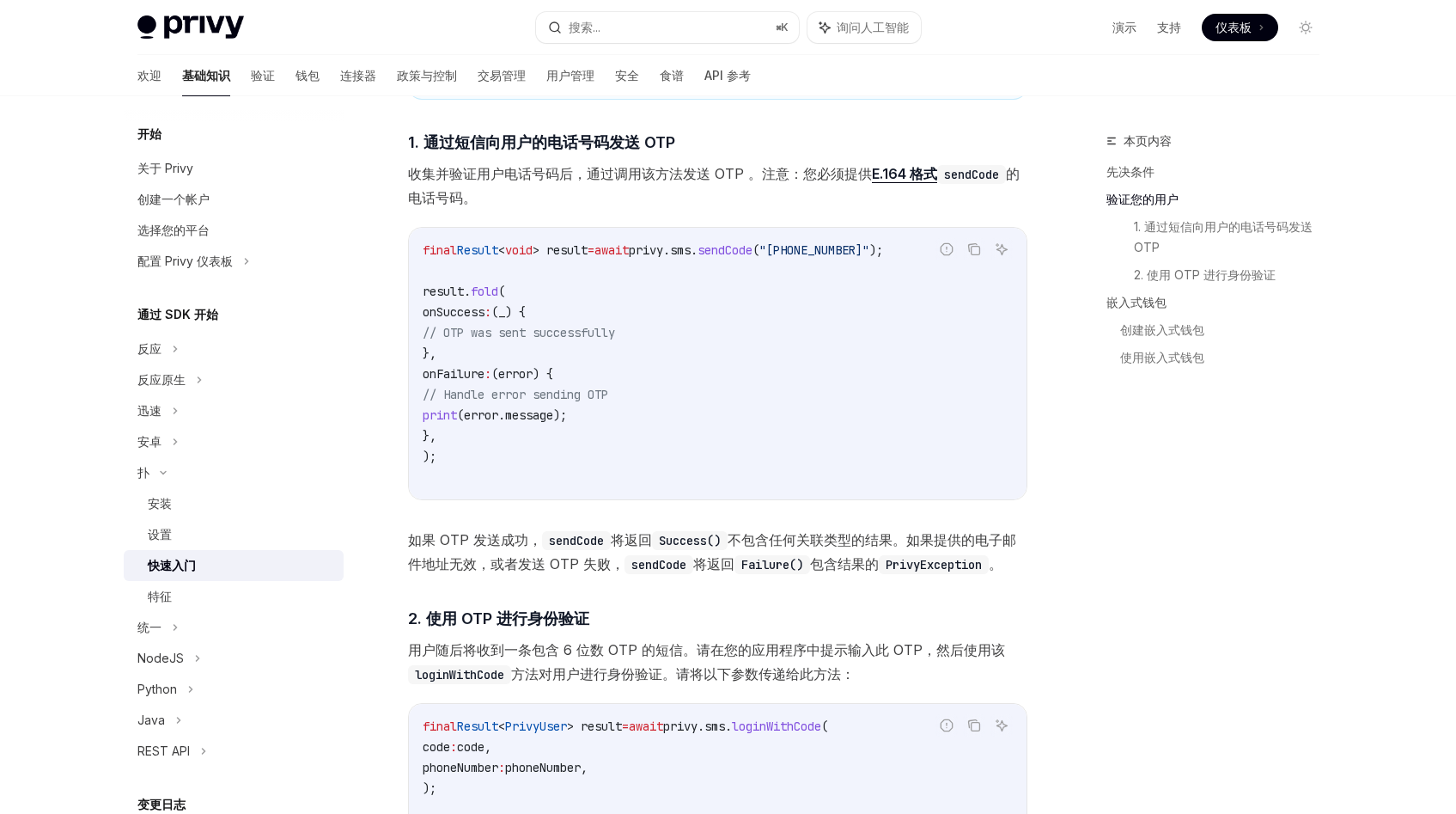
scroll to position [663, 0]
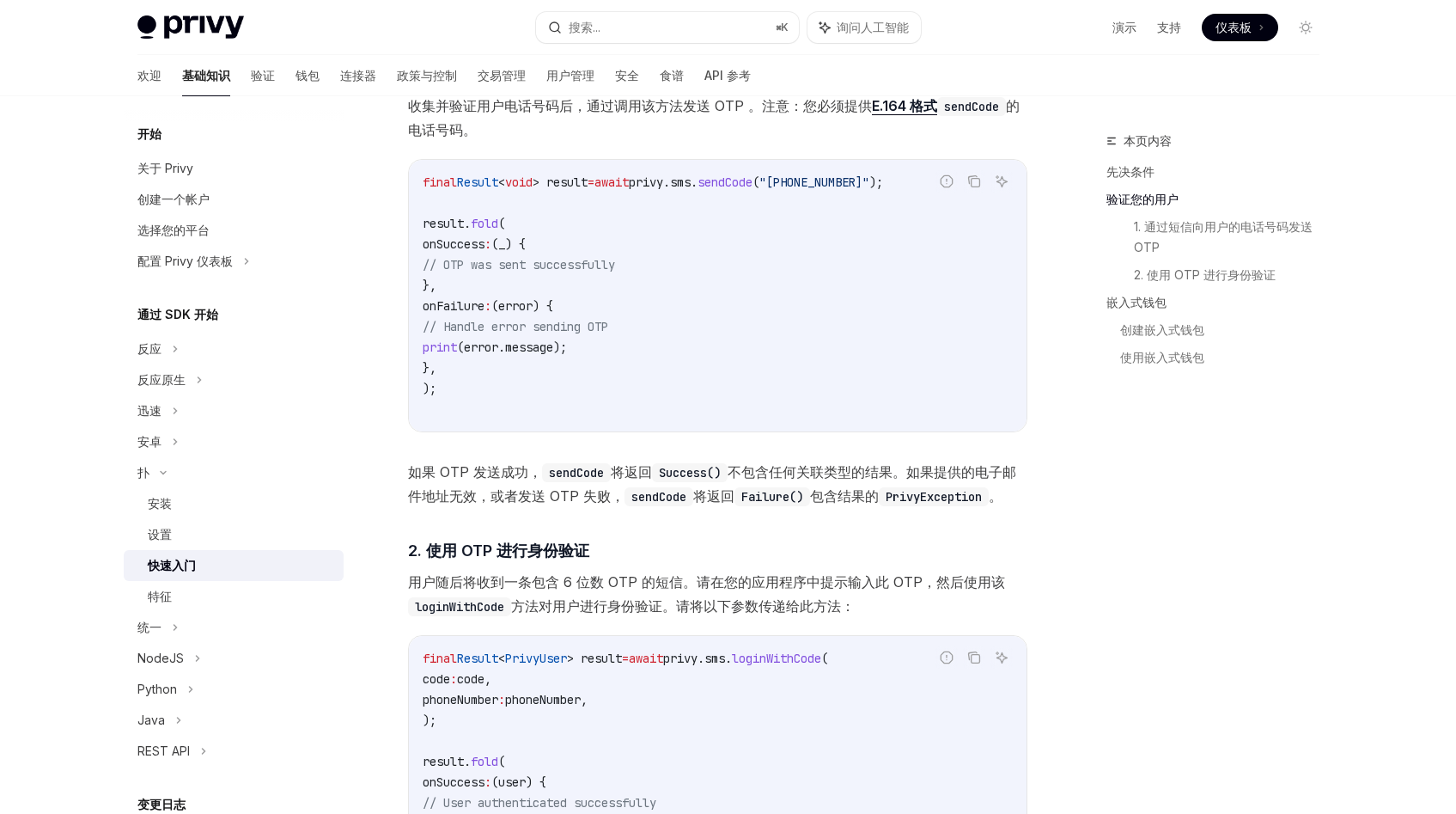
click at [758, 472] on font "不包含任何关联类型的结果。如果提供的电子邮件地址无效，或者发送 OTP 失败，" at bounding box center [711, 484] width 608 height 42
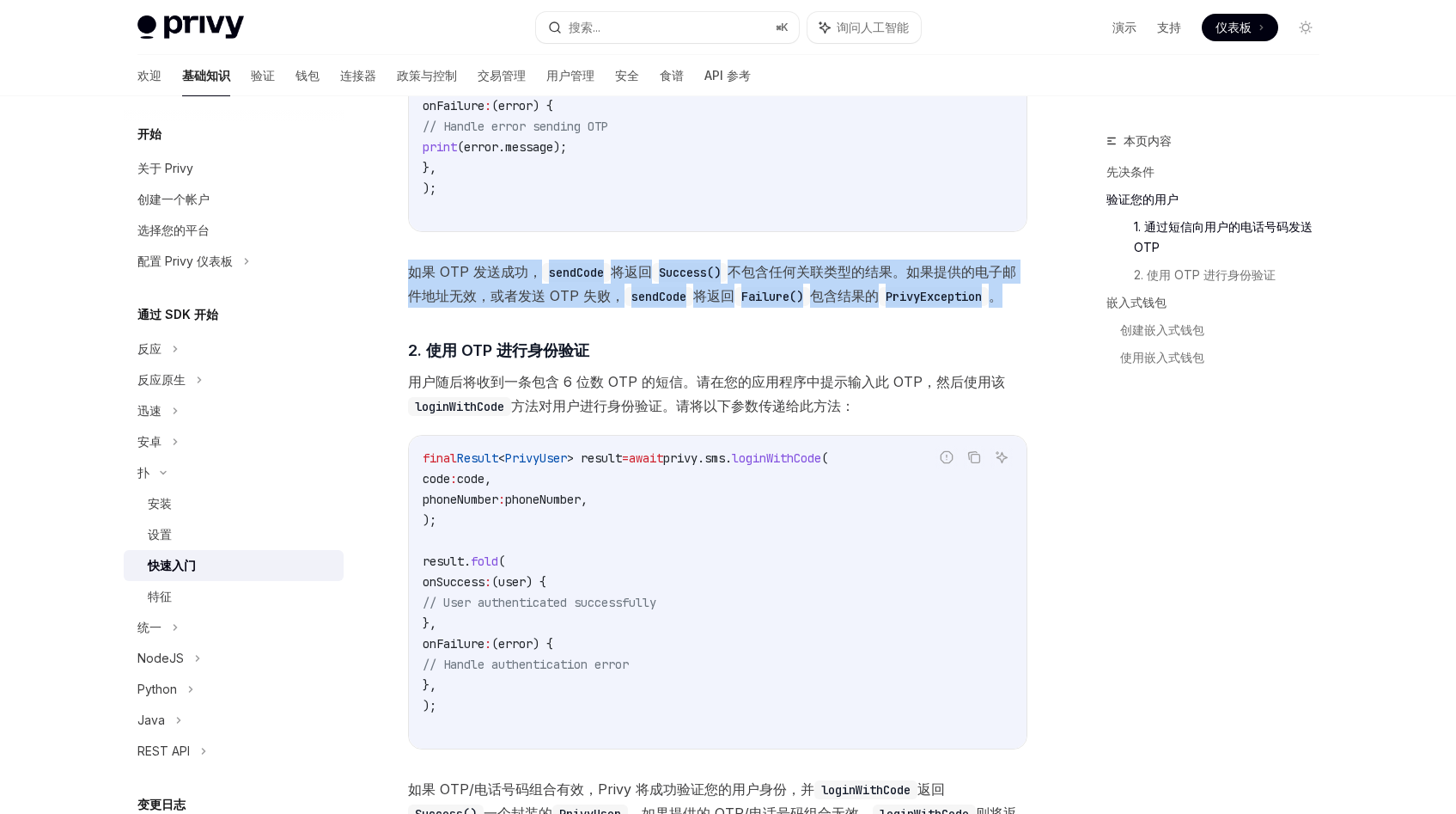
scroll to position [923, 0]
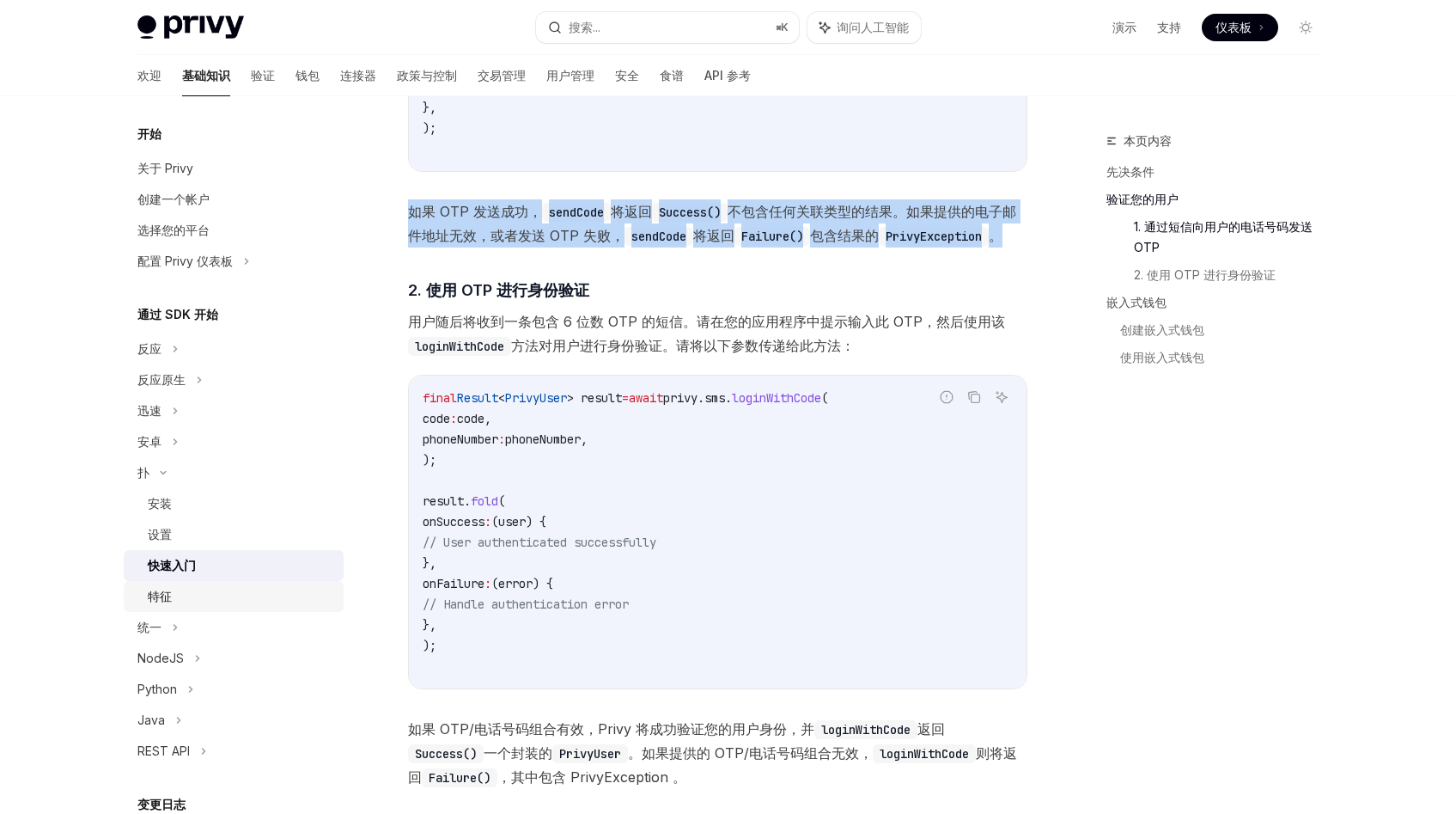
click at [191, 594] on div "特征" at bounding box center [240, 596] width 185 height 20
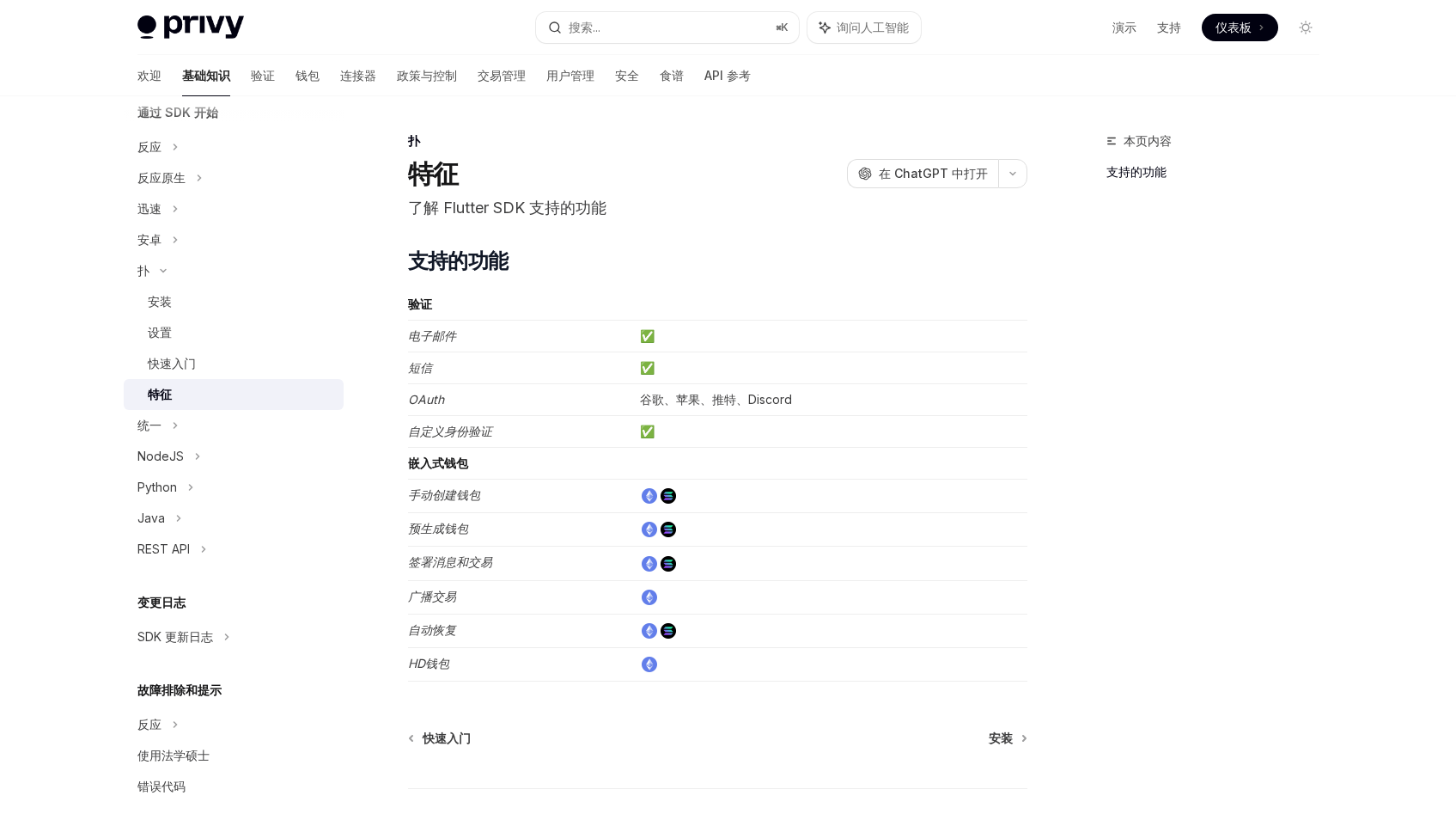
scroll to position [208, 0]
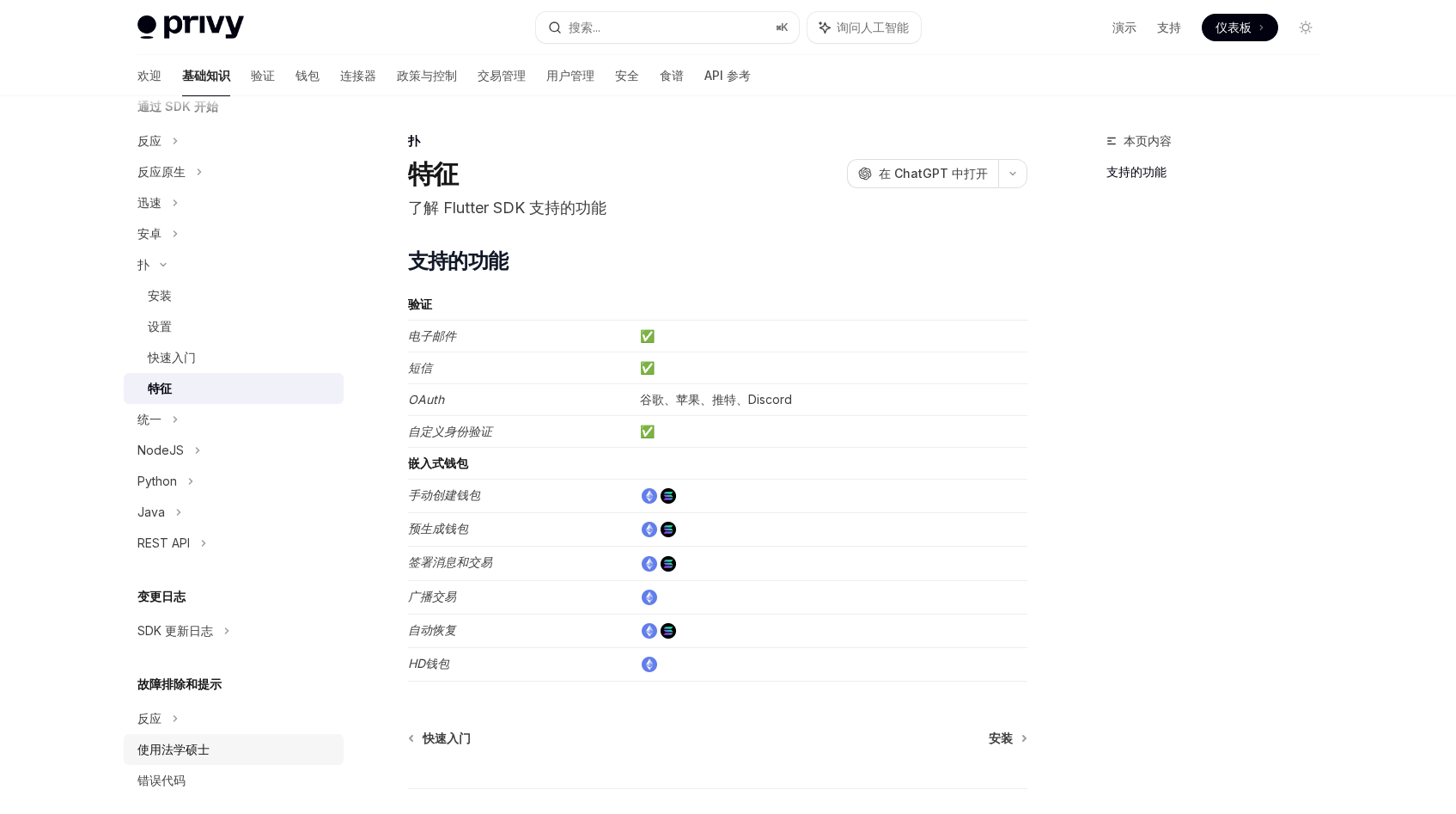
click at [177, 746] on font "使用法学硕士" at bounding box center [173, 748] width 72 height 15
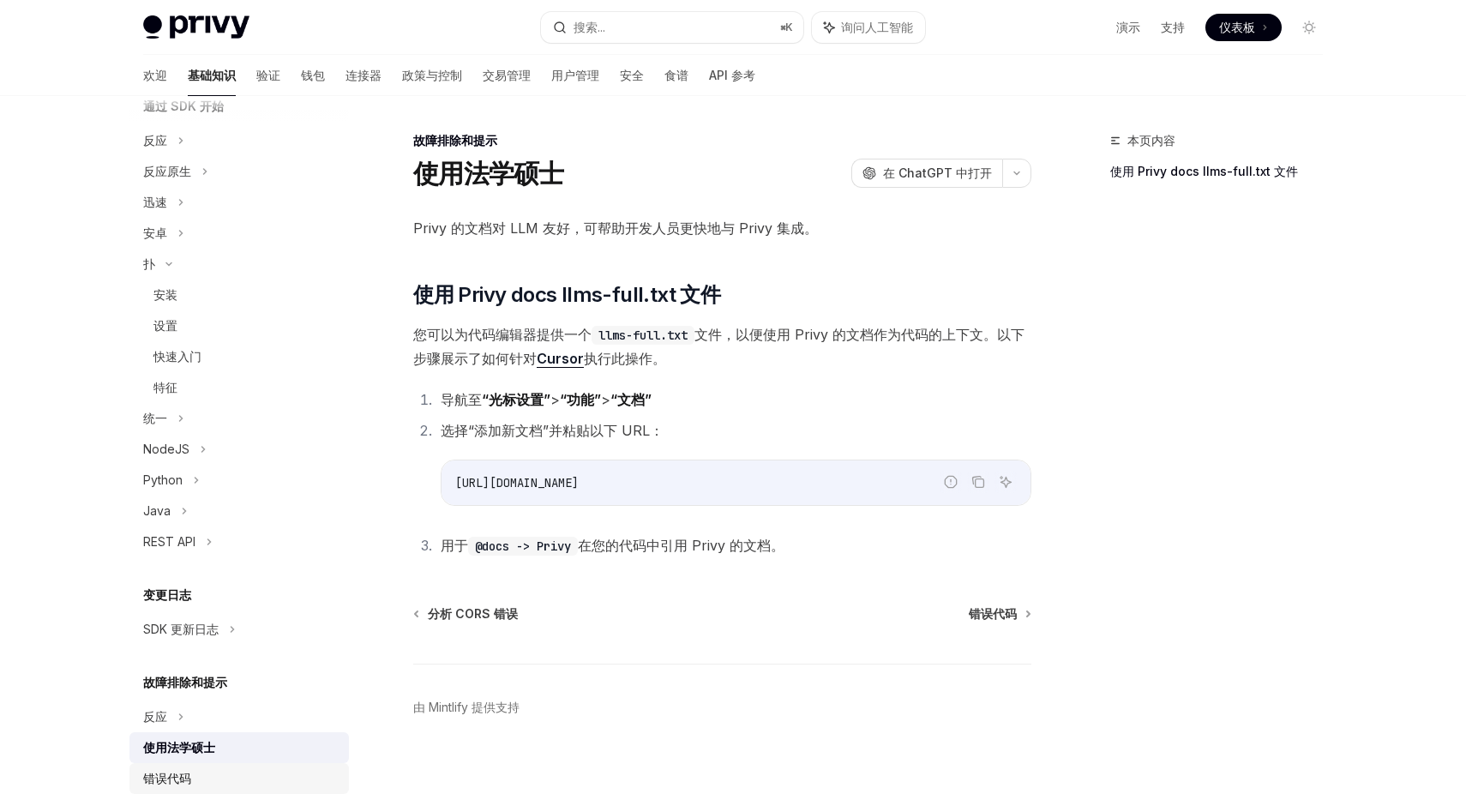
click at [182, 776] on font "错误代码" at bounding box center [167, 778] width 48 height 15
type textarea "*"
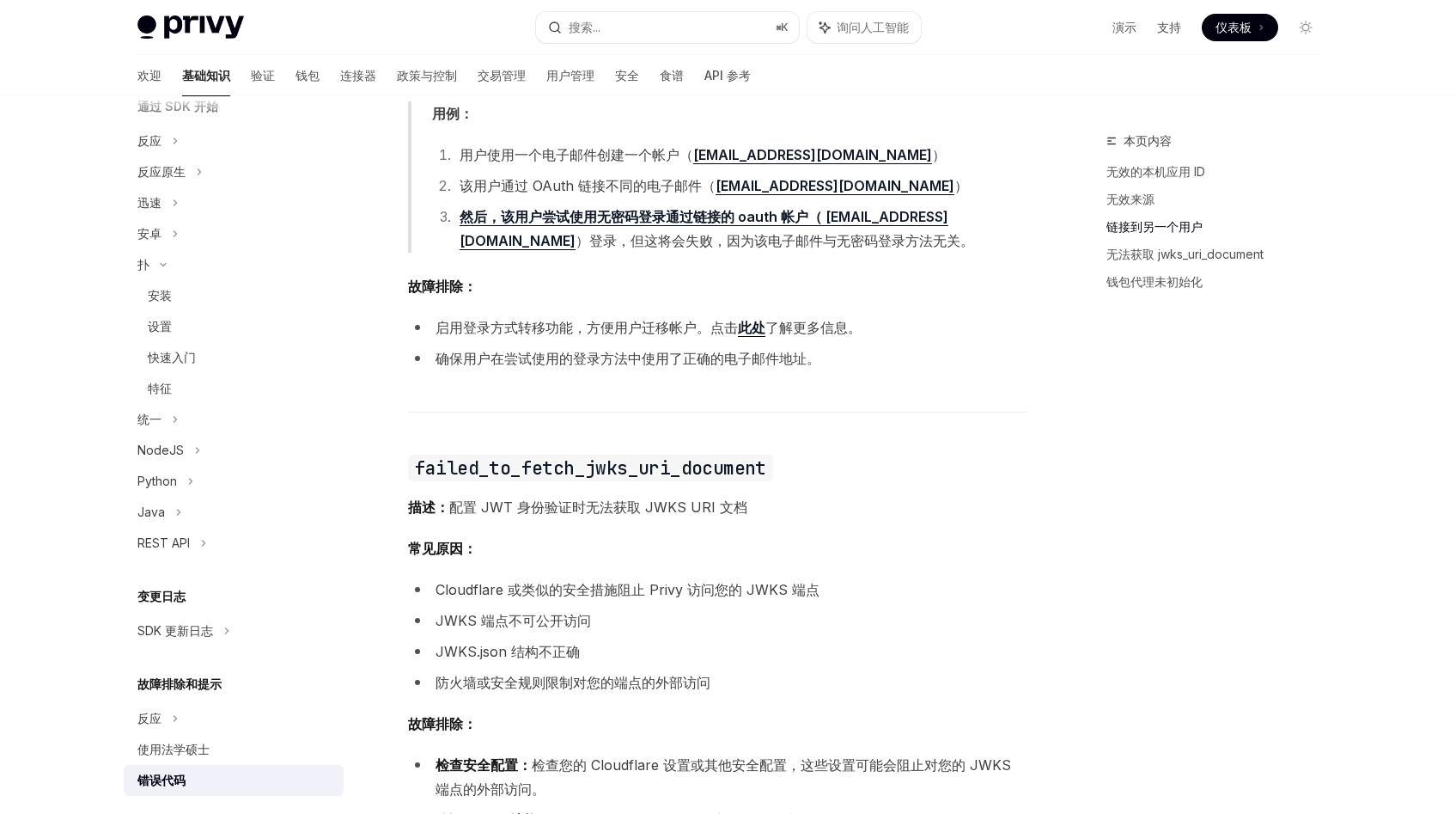
scroll to position [1448, 0]
click at [605, 326] on font "启用登录方式转移功能，方便用户迁移帐户。点击" at bounding box center [587, 326] width 303 height 18
click at [556, 330] on font "启用登录方式转移功能，方便用户迁移帐户。点击" at bounding box center [587, 326] width 303 height 18
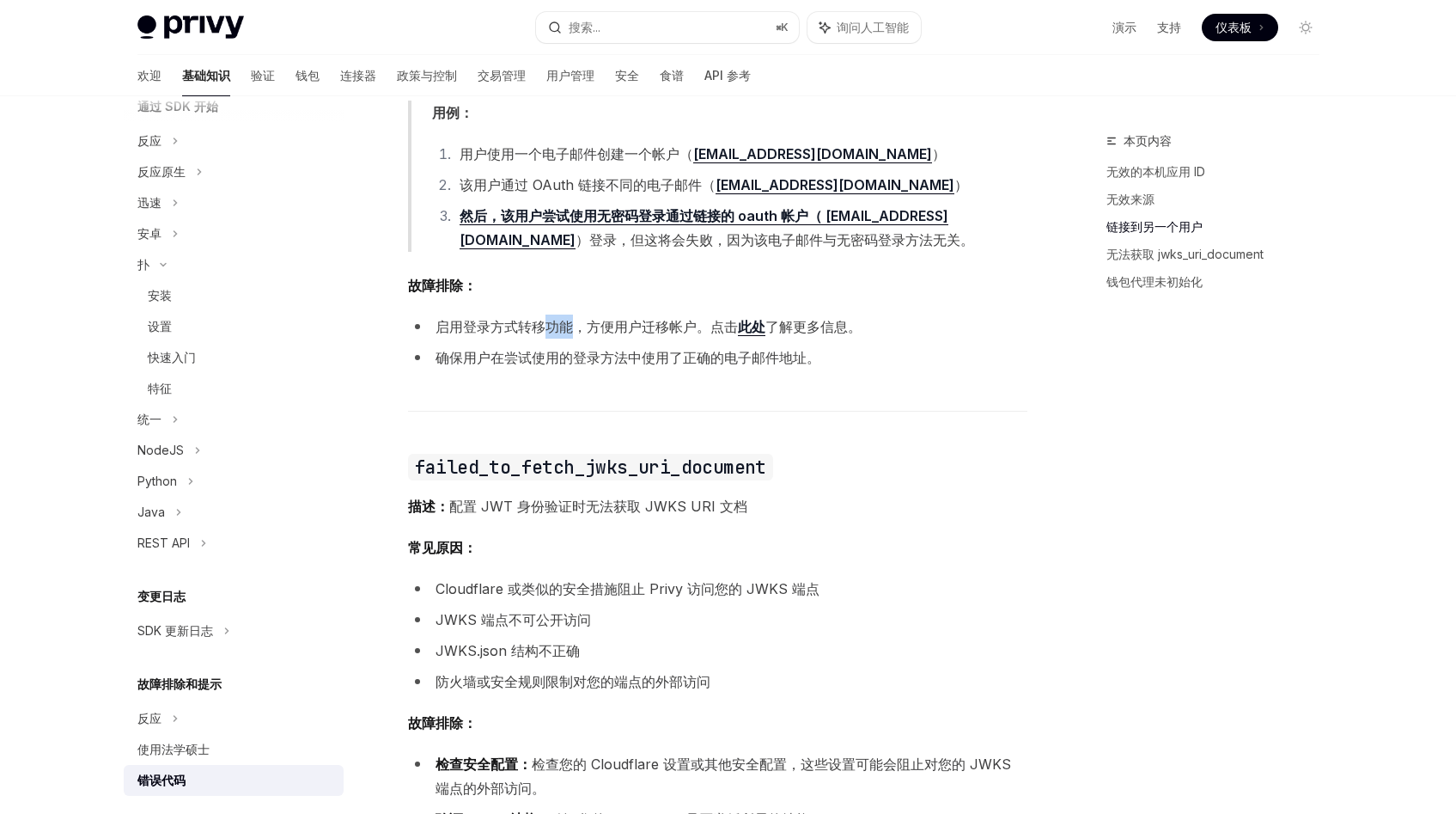
click at [556, 330] on font "启用登录方式转移功能，方便用户迁移帐户。点击" at bounding box center [587, 326] width 303 height 18
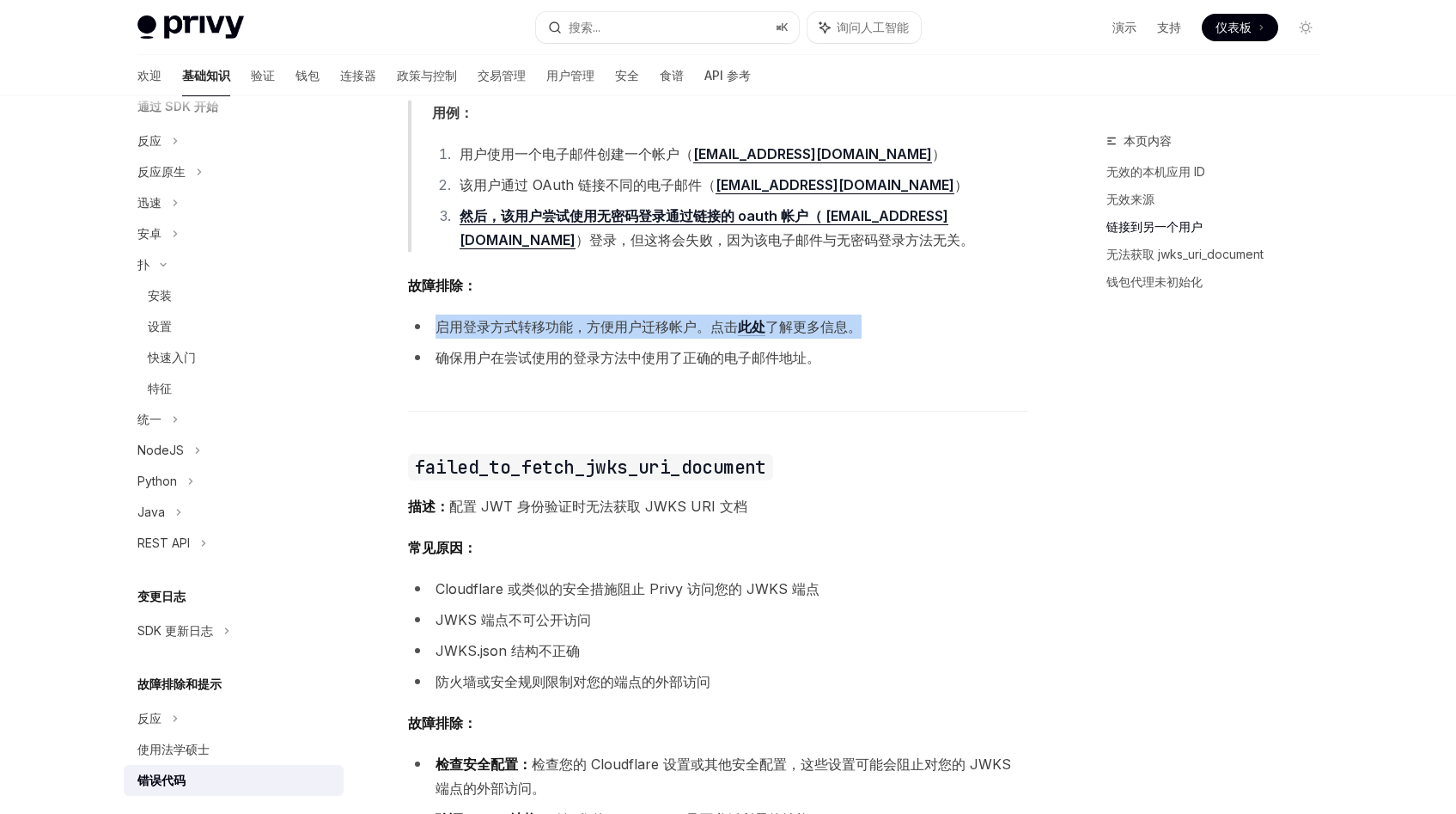
click at [556, 330] on font "启用登录方式转移功能，方便用户迁移帐户。点击" at bounding box center [587, 326] width 303 height 18
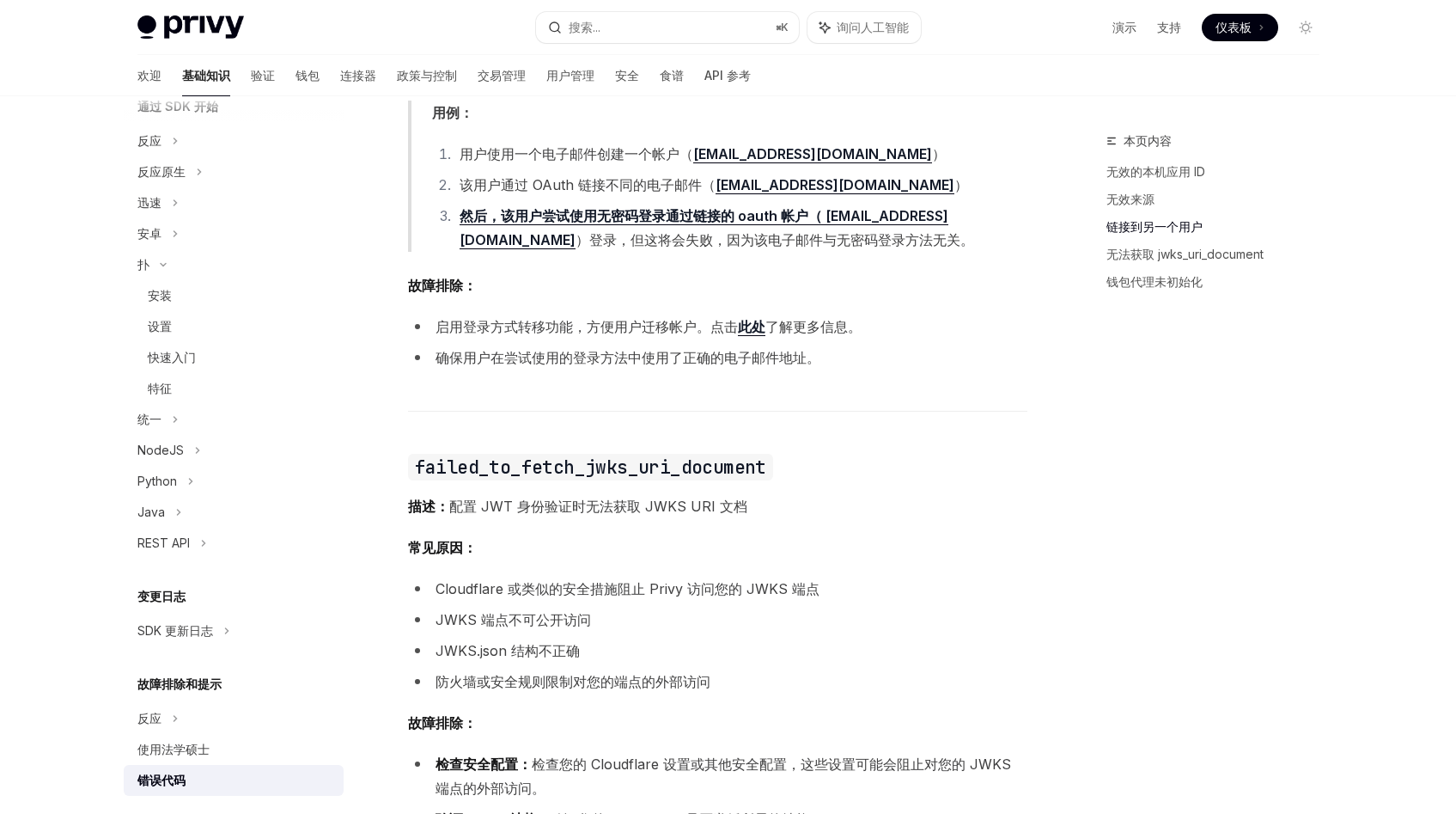
click at [556, 330] on font "启用登录方式转移功能，方便用户迁移帐户。点击" at bounding box center [587, 326] width 303 height 18
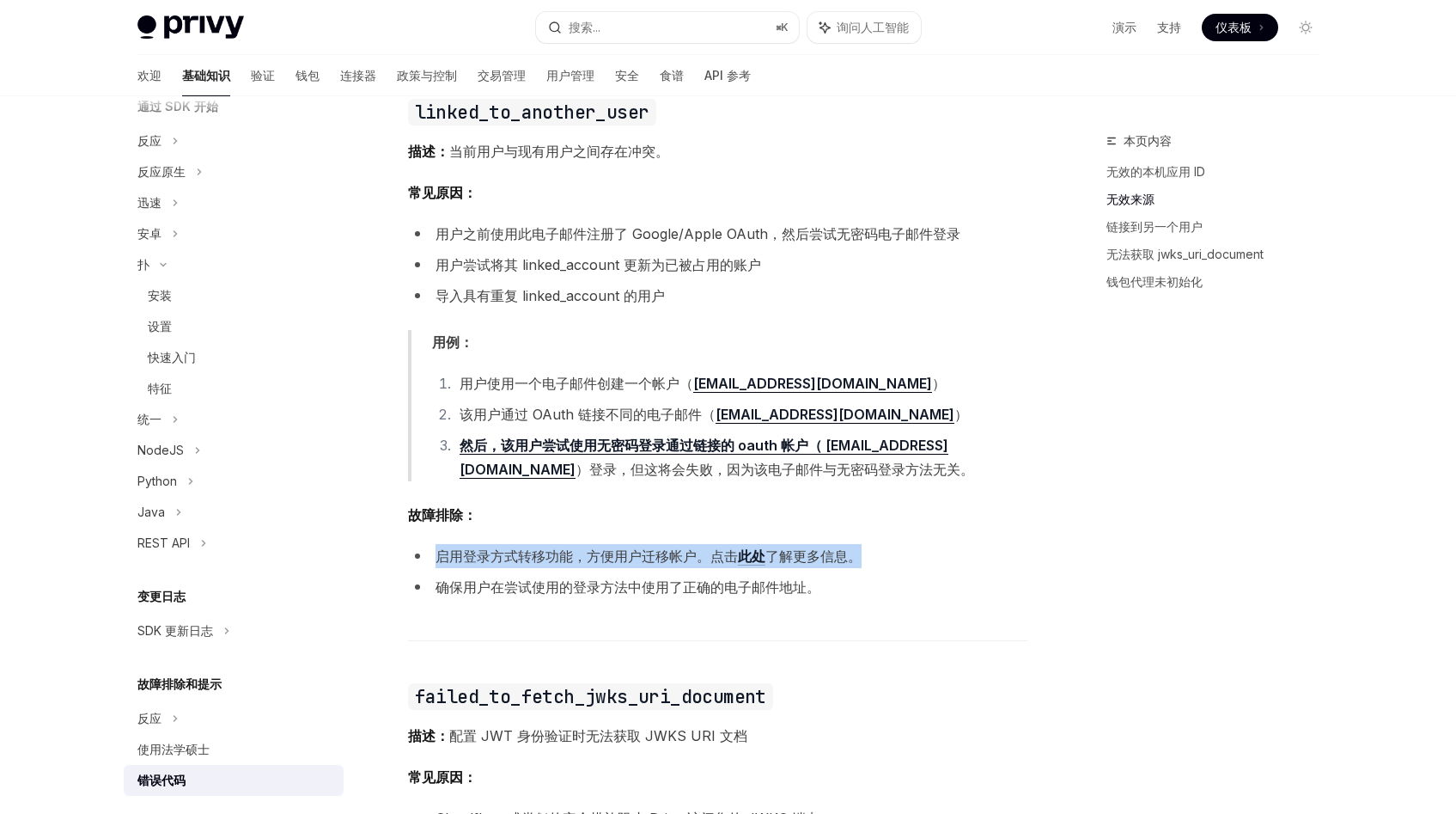
scroll to position [1130, 0]
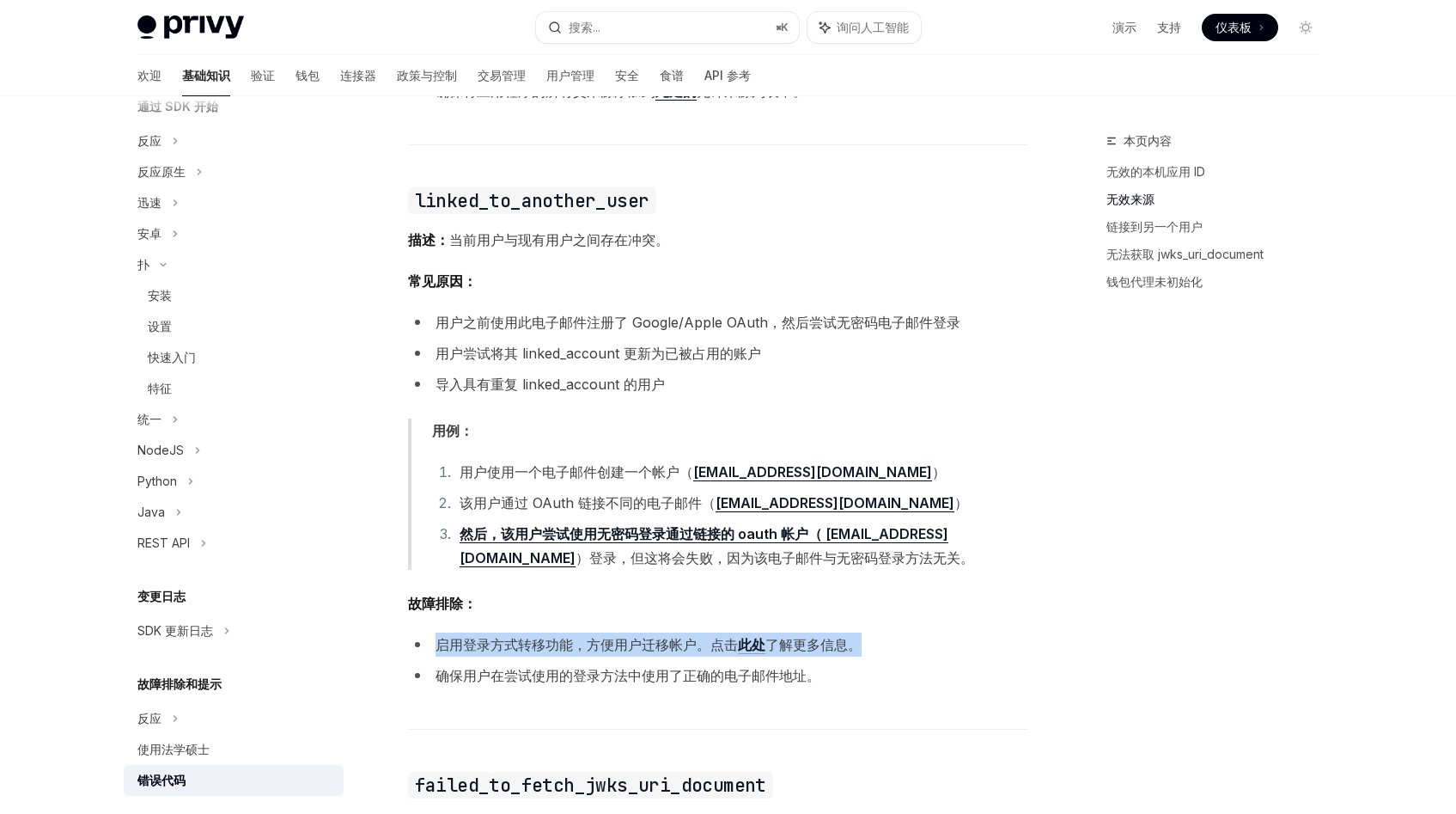
click at [579, 318] on font "用户之前使用此电子邮件注册了 Google/Apple OAuth，然后尝试无密码电子邮件登录" at bounding box center [698, 322] width 525 height 18
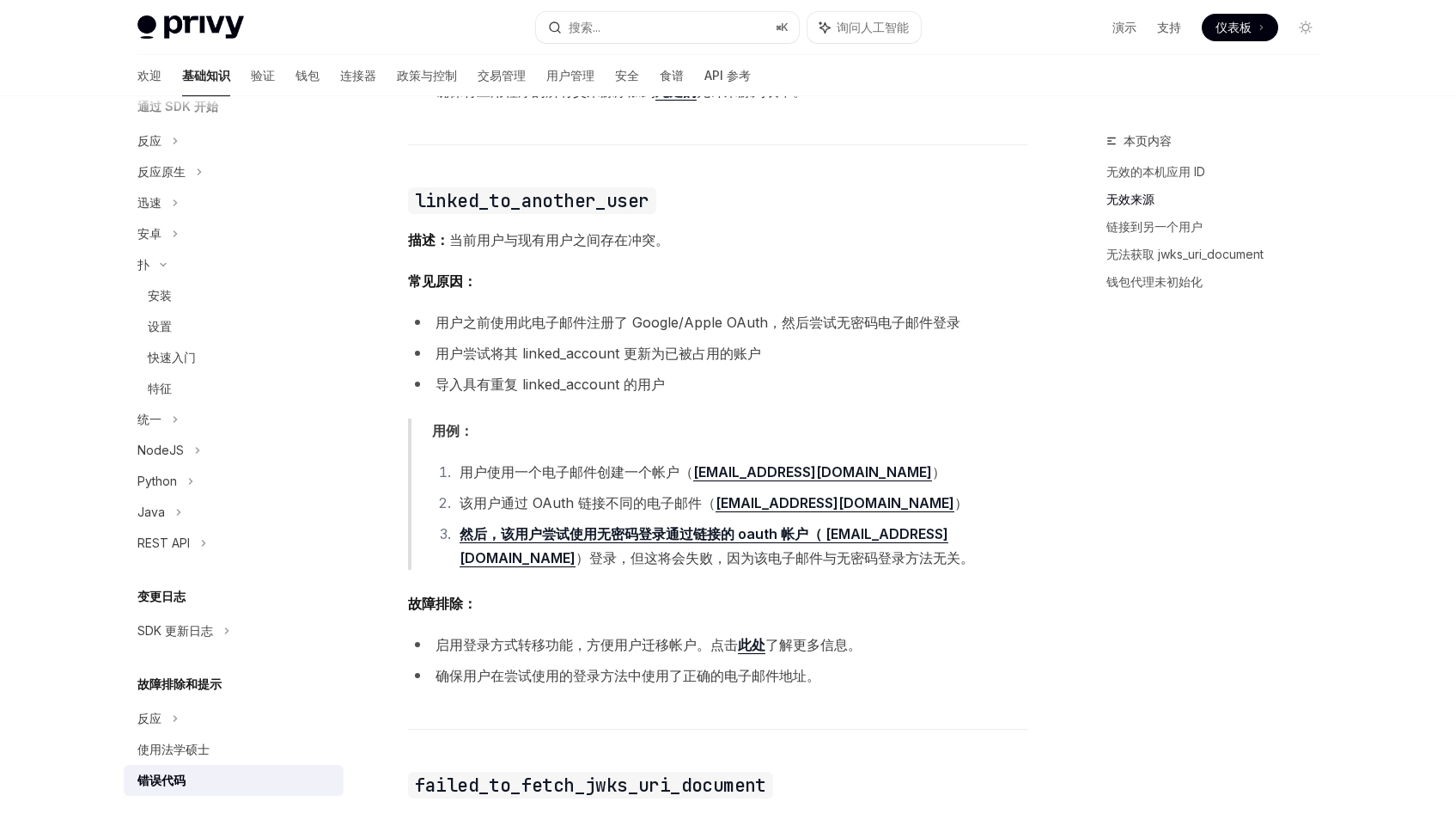
click at [579, 318] on font "用户之前使用此电子邮件注册了 Google/Apple OAuth，然后尝试无密码电子邮件登录" at bounding box center [698, 322] width 525 height 18
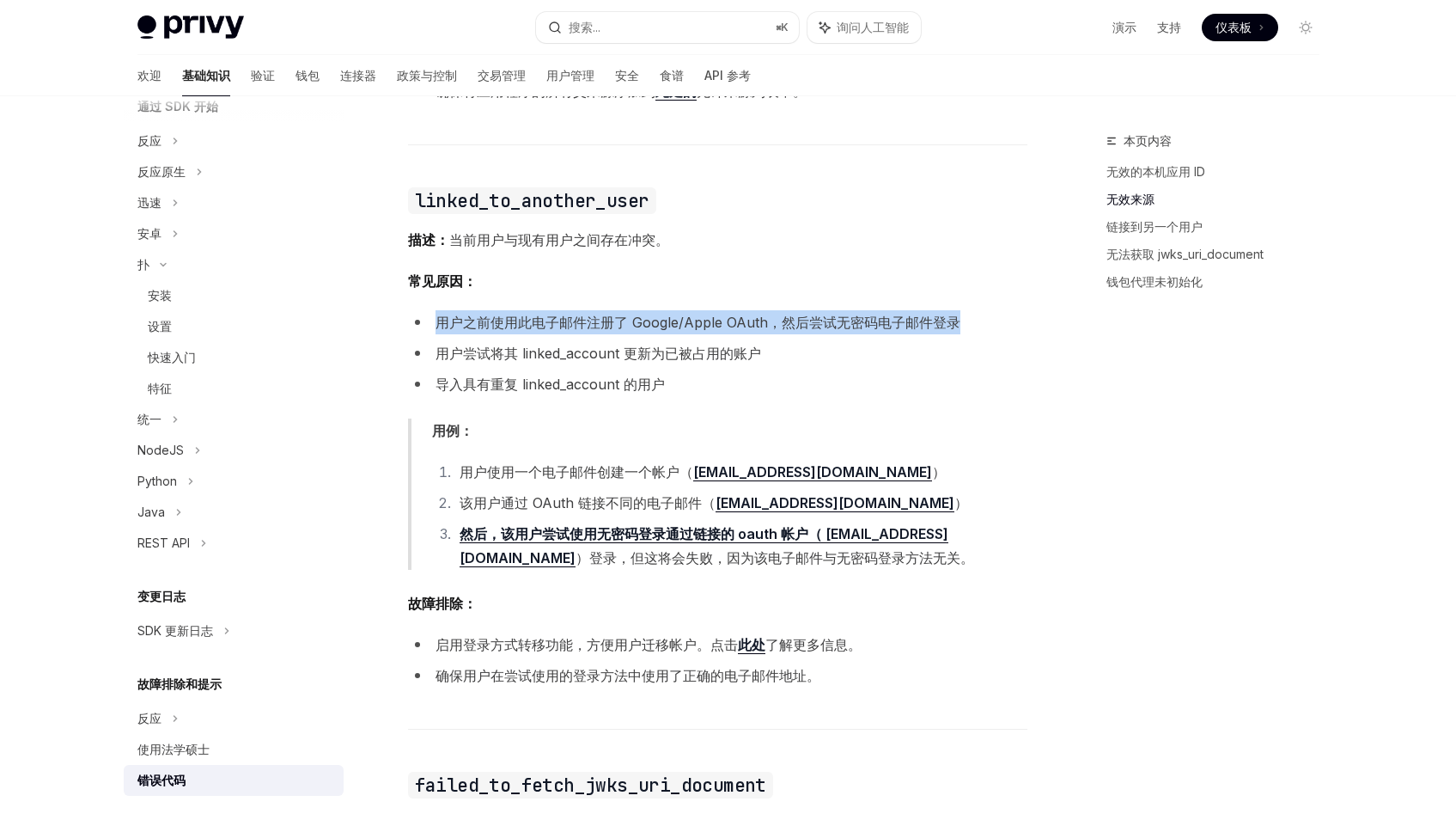
click at [579, 318] on font "用户之前使用此电子邮件注册了 Google/Apple OAuth，然后尝试无密码电子邮件登录" at bounding box center [698, 322] width 525 height 18
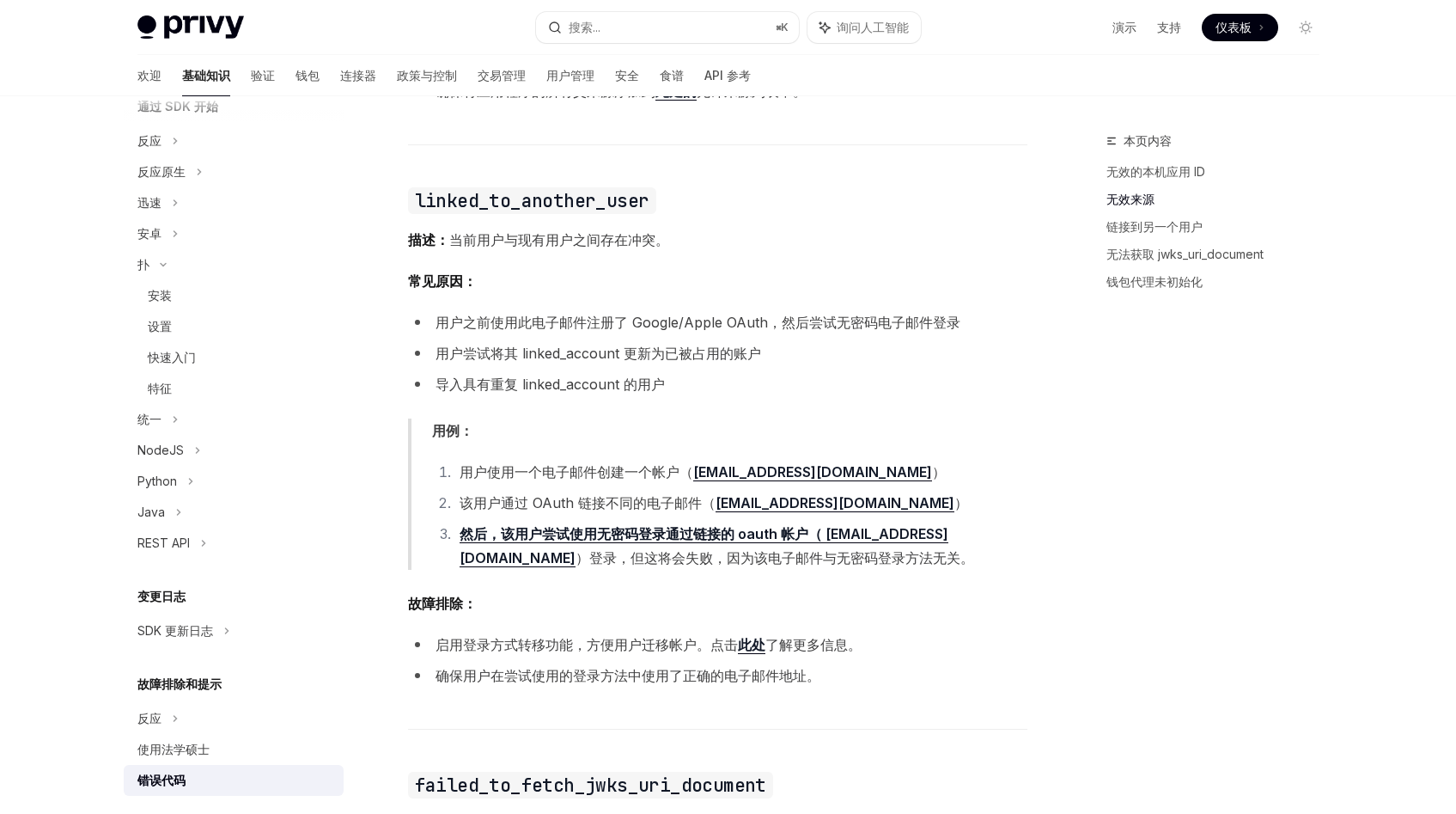
click at [579, 318] on font "用户之前使用此电子邮件注册了 Google/Apple OAuth，然后尝试无密码电子邮件登录" at bounding box center [698, 322] width 525 height 18
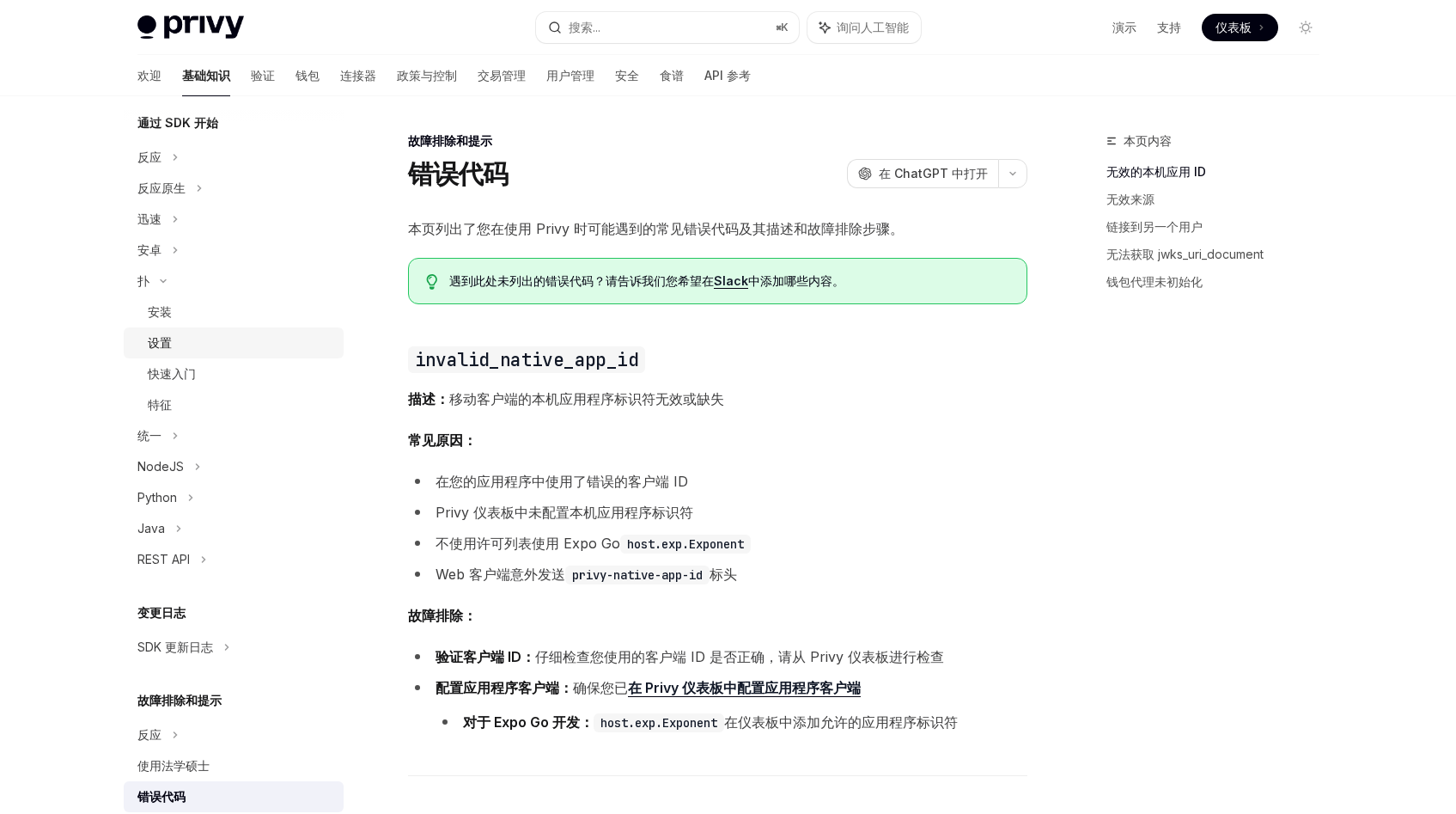
scroll to position [191, 0]
click at [202, 319] on div "安装" at bounding box center [240, 313] width 185 height 20
click at [197, 329] on link "设置" at bounding box center [233, 344] width 220 height 31
click at [197, 322] on div "安装" at bounding box center [240, 313] width 185 height 20
